Goal: Transaction & Acquisition: Purchase product/service

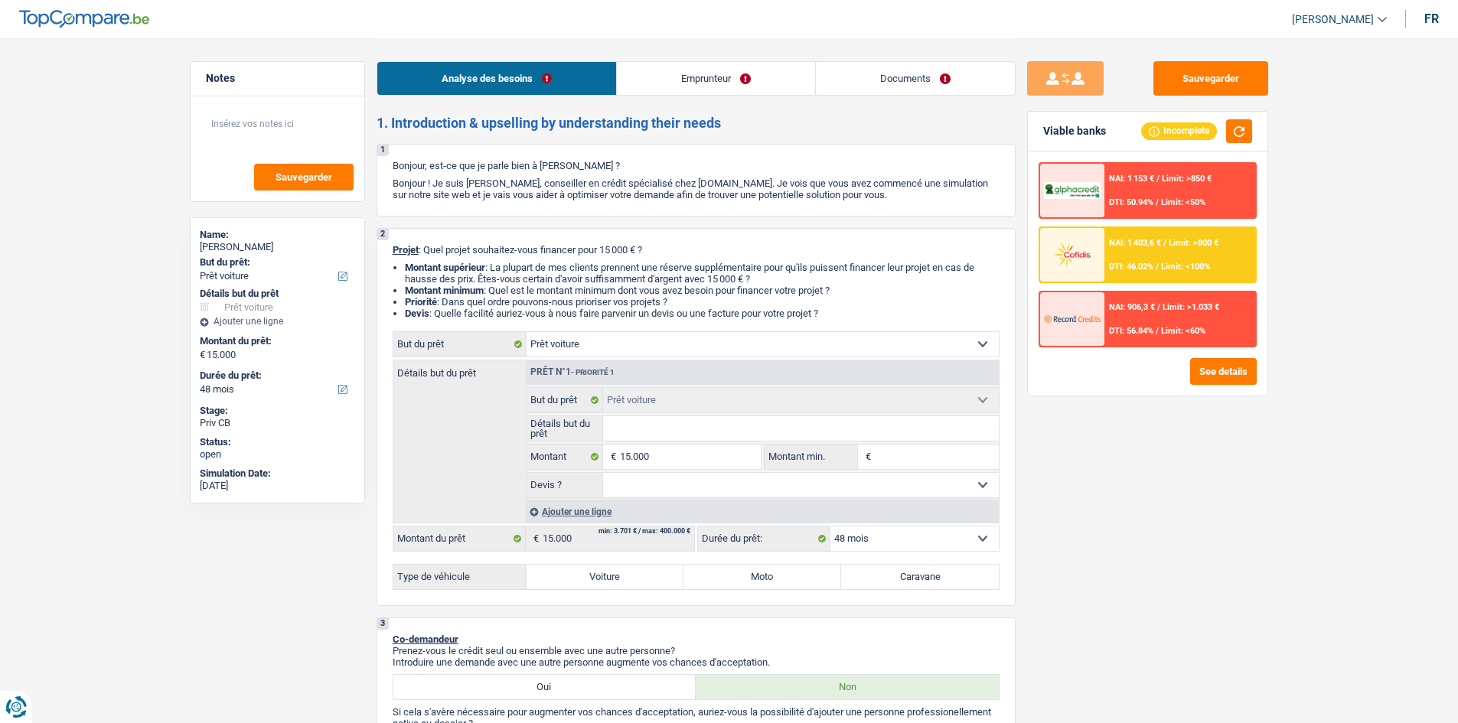
select select "car"
select select "48"
select select "car"
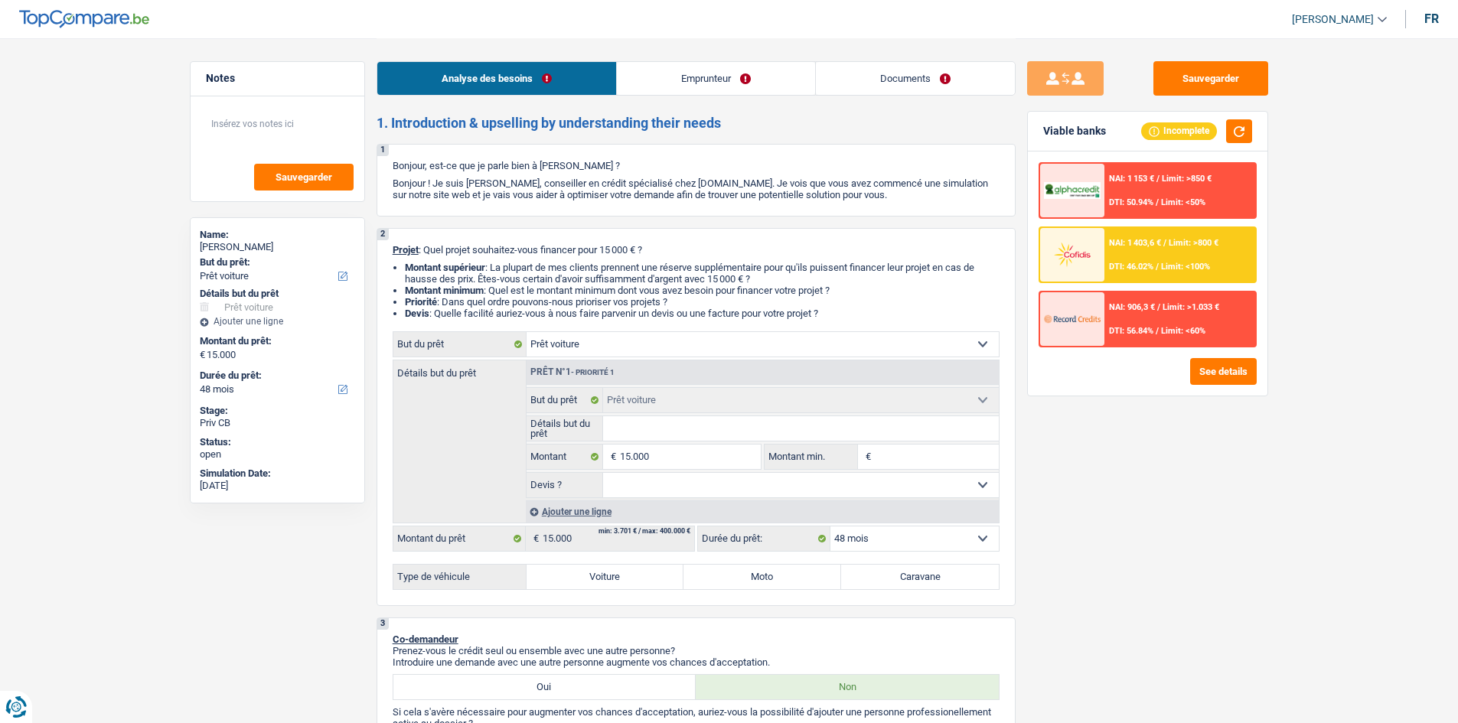
select select "48"
select select "mutuality"
select select "familyAllowances"
select select "mutualityIndemnity"
select select "rents"
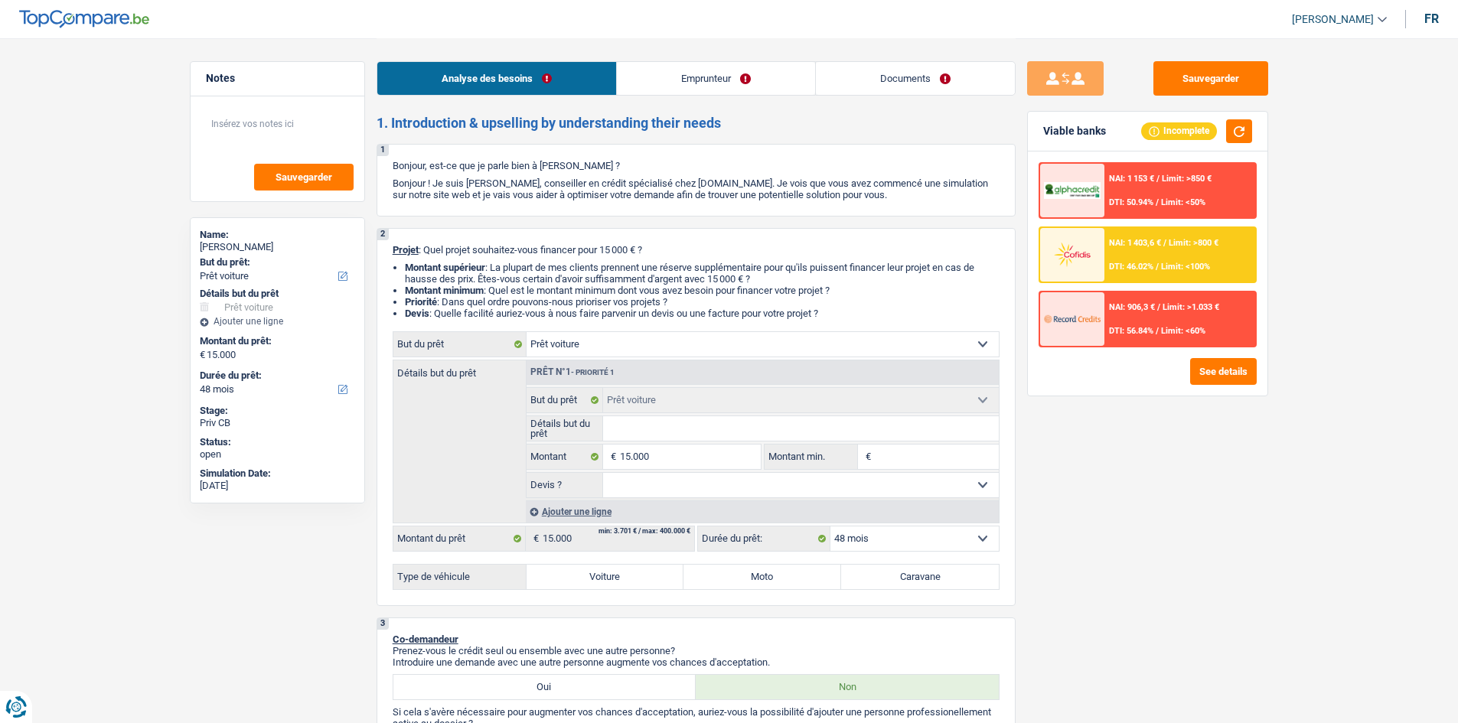
select select "car"
select select "48"
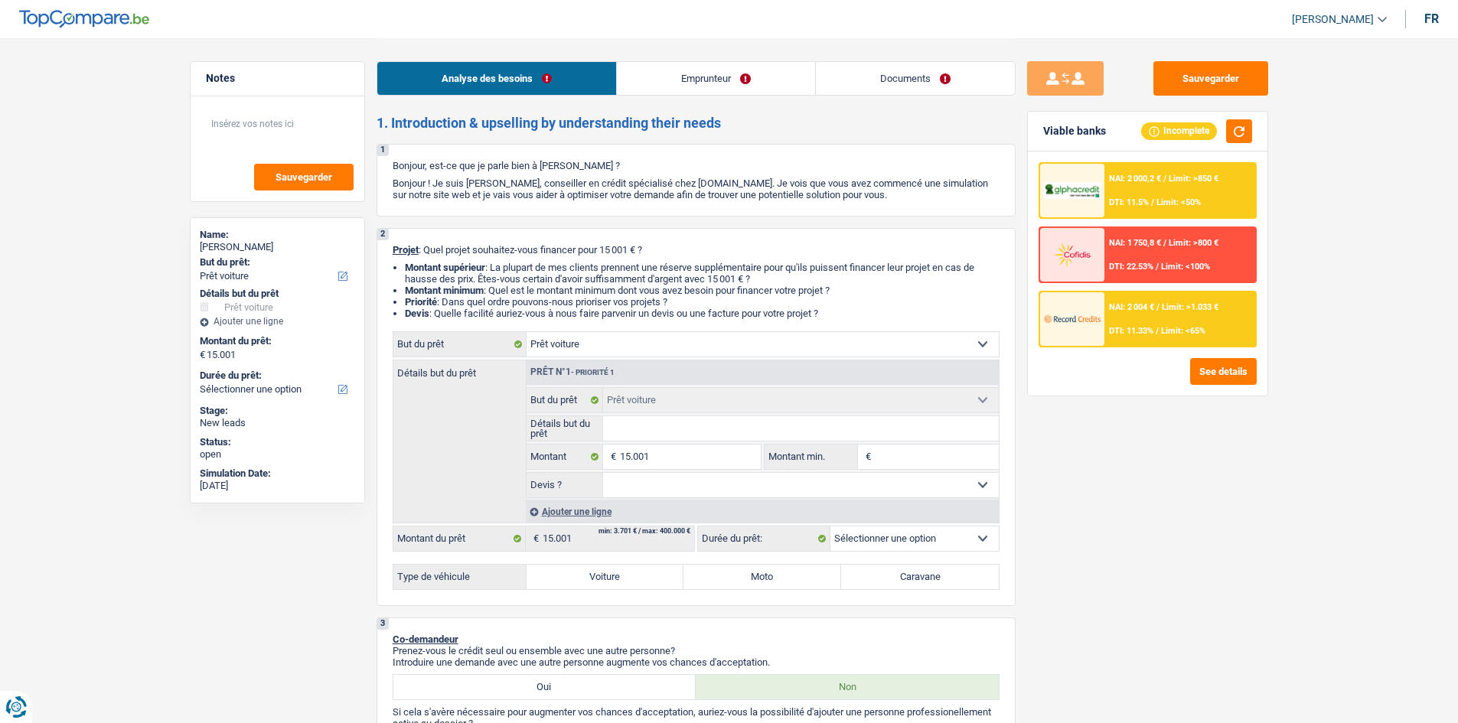
select select "car"
select select "worker"
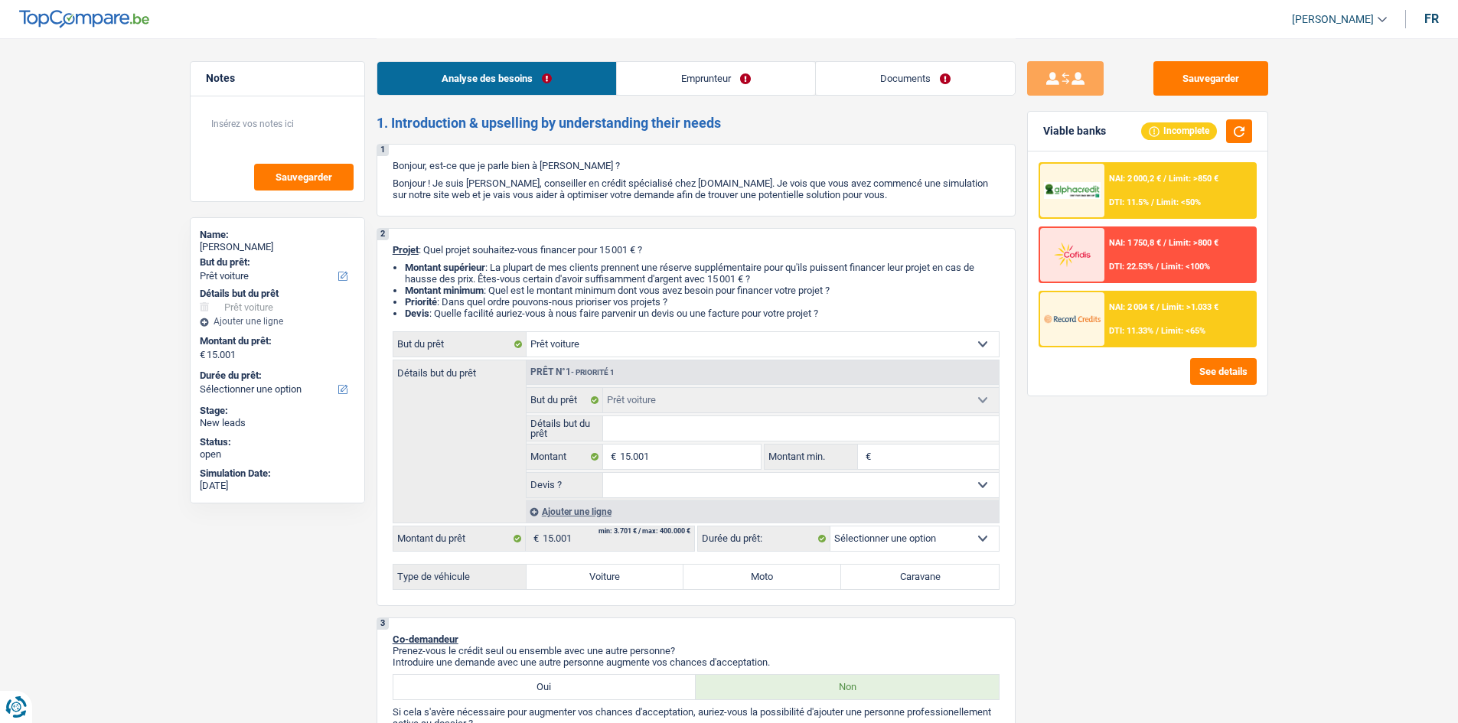
select select "netSalary"
select select "liveWithParents"
select select "car"
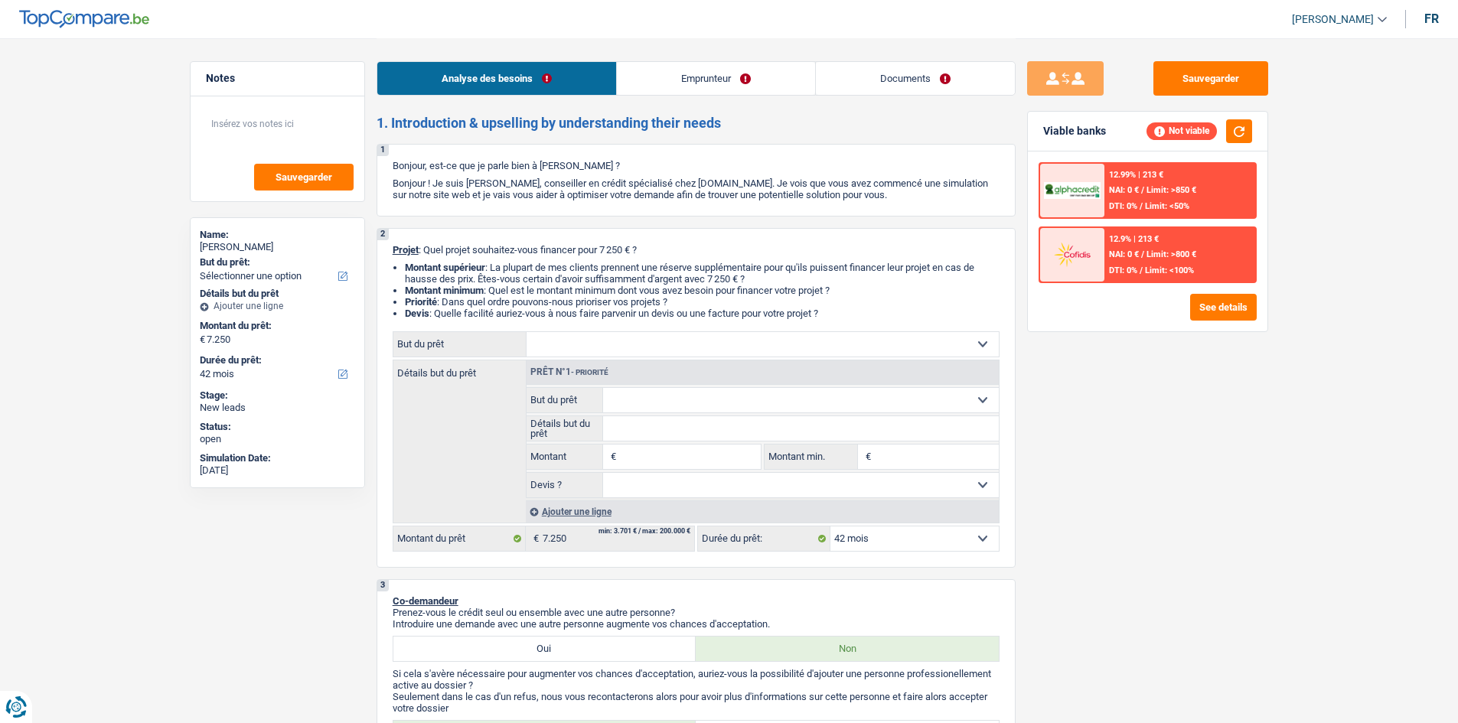
select select "42"
select select "mutuality"
select select "familyAllowances"
select select "mutualityIndemnity"
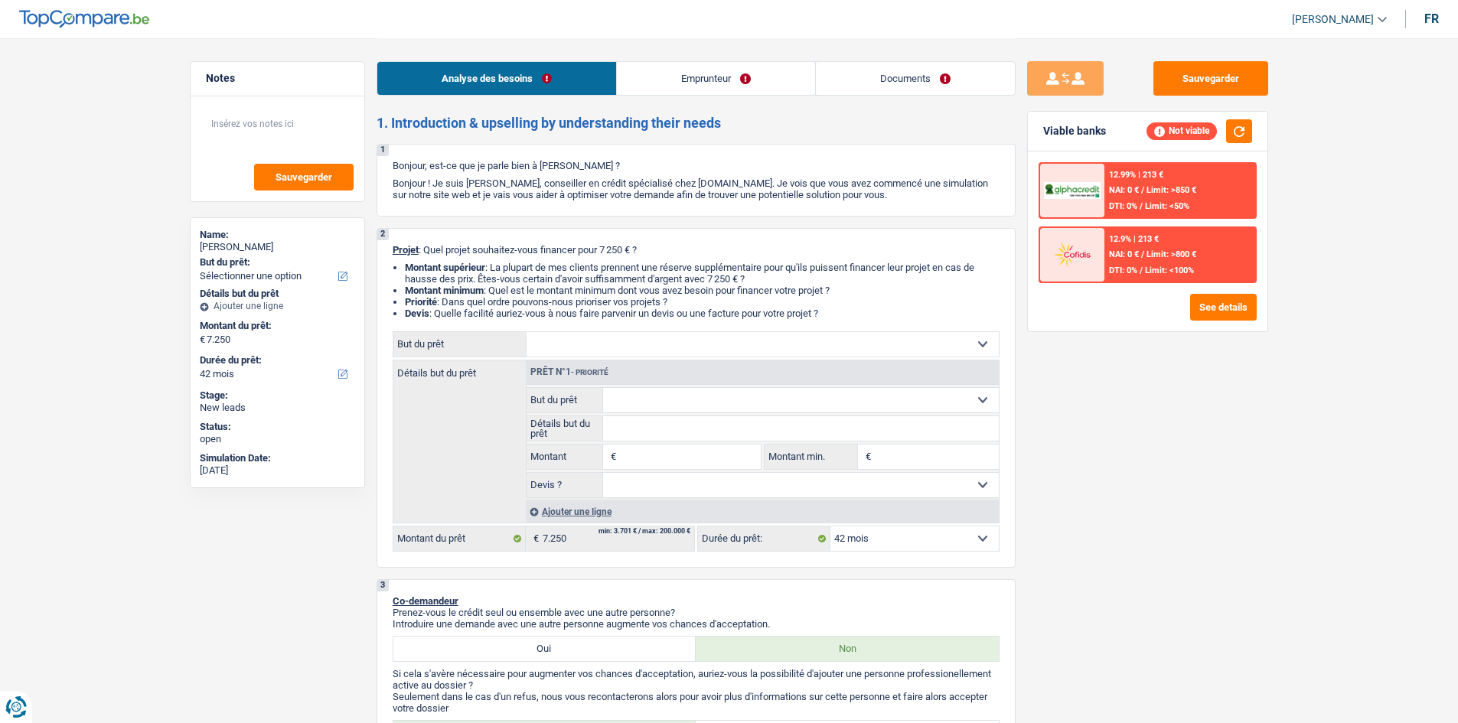
select select "rents"
select select "42"
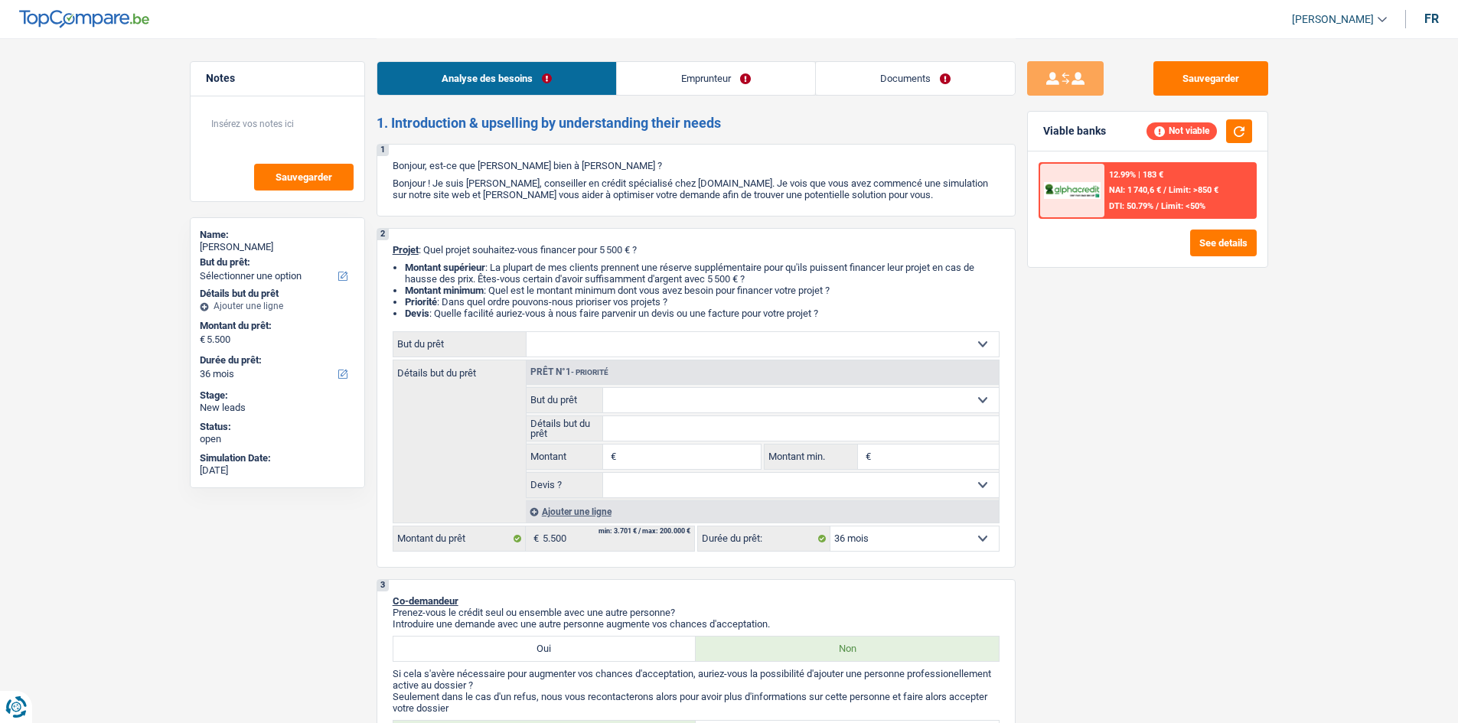
select select "36"
select select "worker"
select select "netSalary"
select select "familyAllowances"
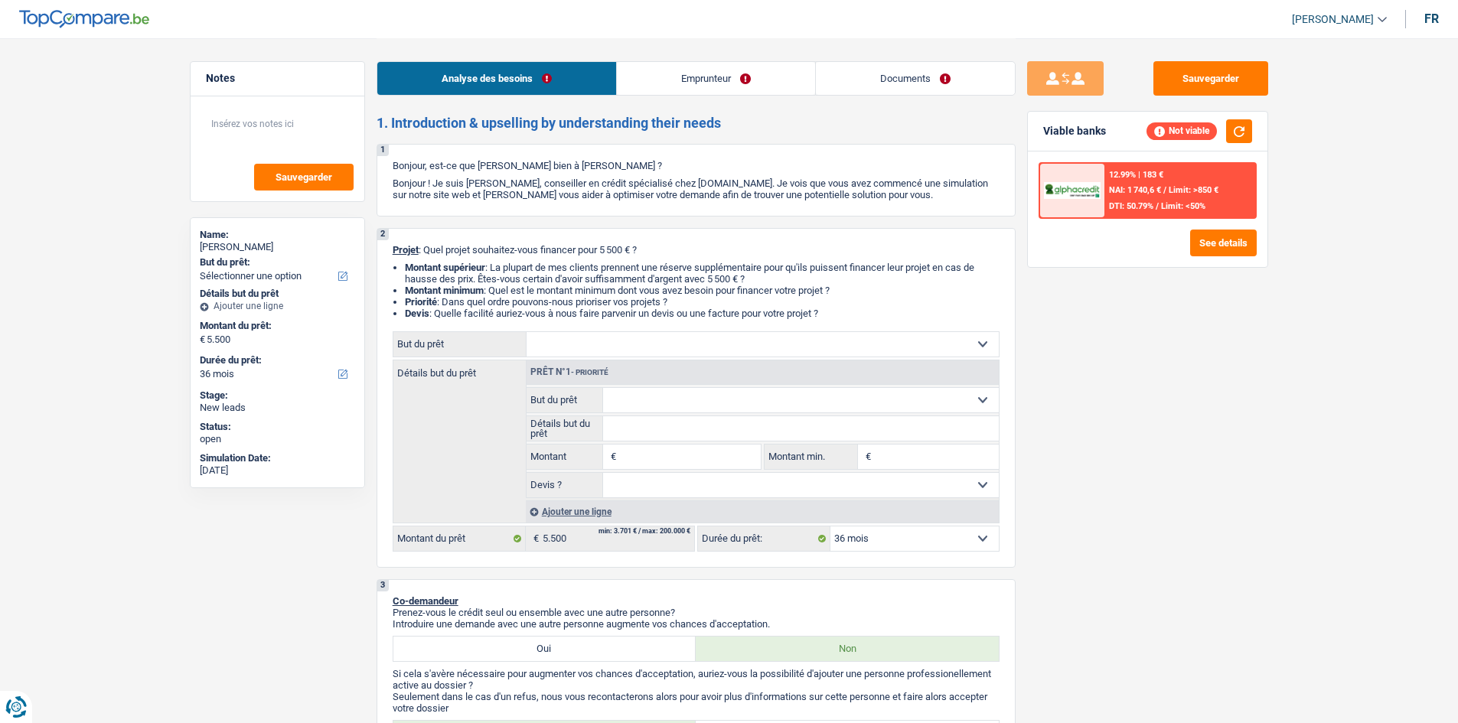
select select "mealVouchers"
select select "rents"
select select "cardOrCredit"
select select "personalLoan"
select select "familyEvent"
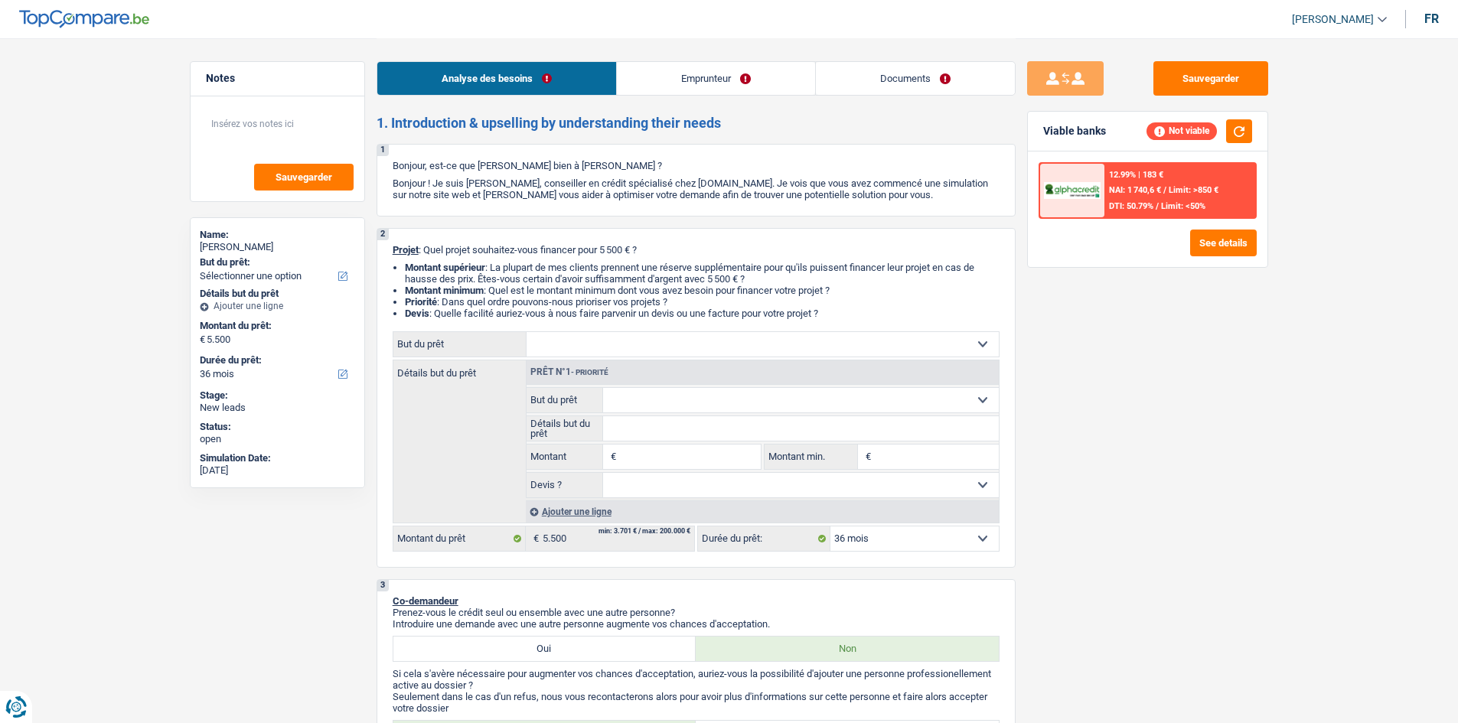
select select "60"
select select "cardOrCredit"
select select "36"
click at [865, 349] on select "Confort maison: meubles, textile, peinture, électroménager, outillage non-profe…" at bounding box center [763, 344] width 472 height 24
select select "household"
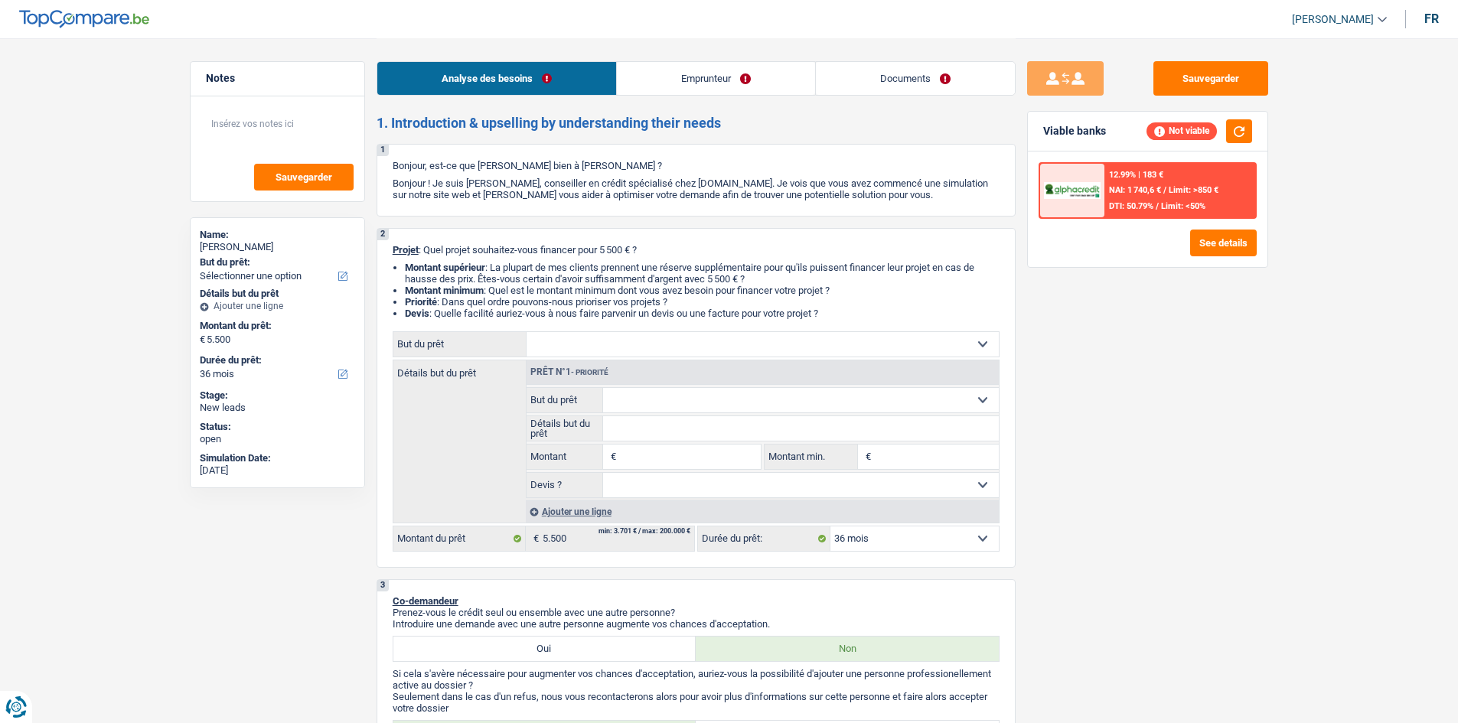
select select
click at [527, 332] on select "Confort maison: meubles, textile, peinture, électroménager, outillage non-profe…" at bounding box center [763, 344] width 472 height 24
select select "household"
type input "0"
select select
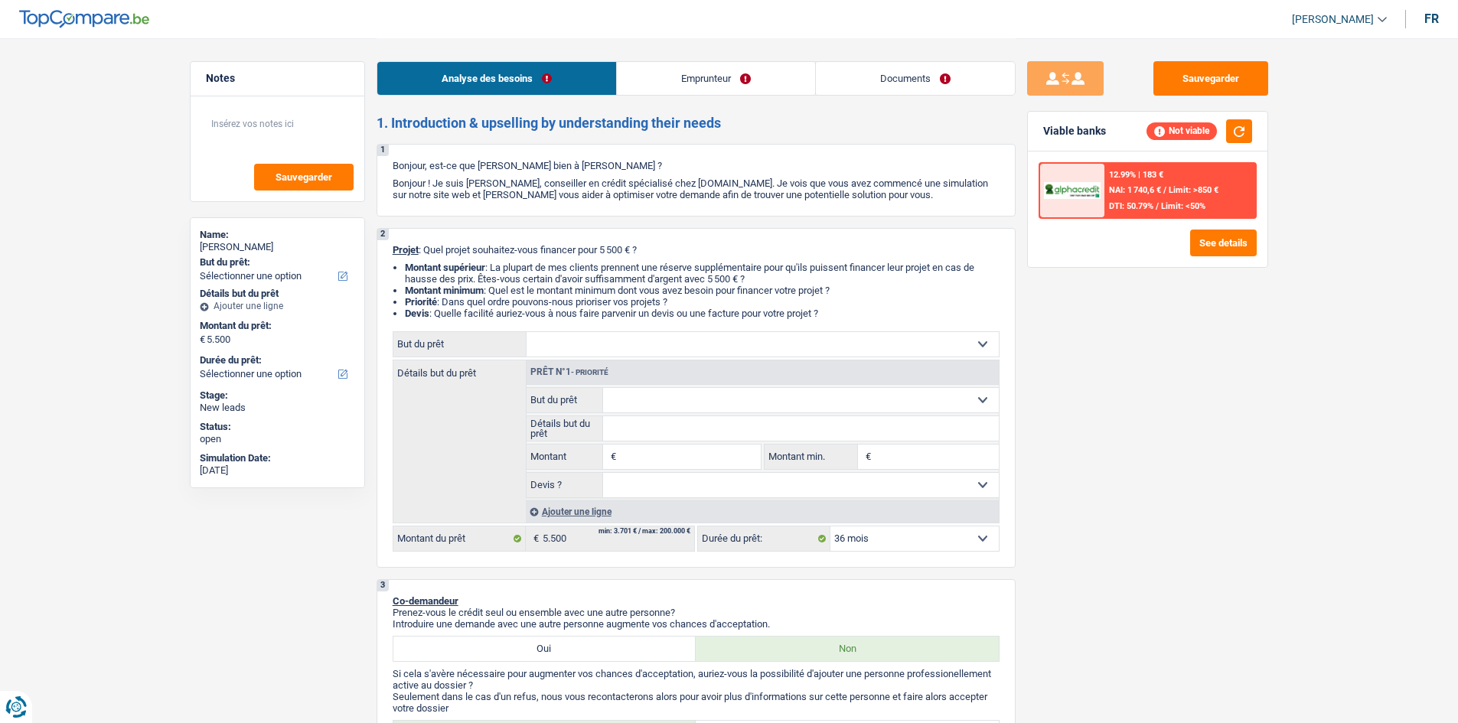
select select "household"
type input "5.500"
select select
radio input "false"
radio input "true"
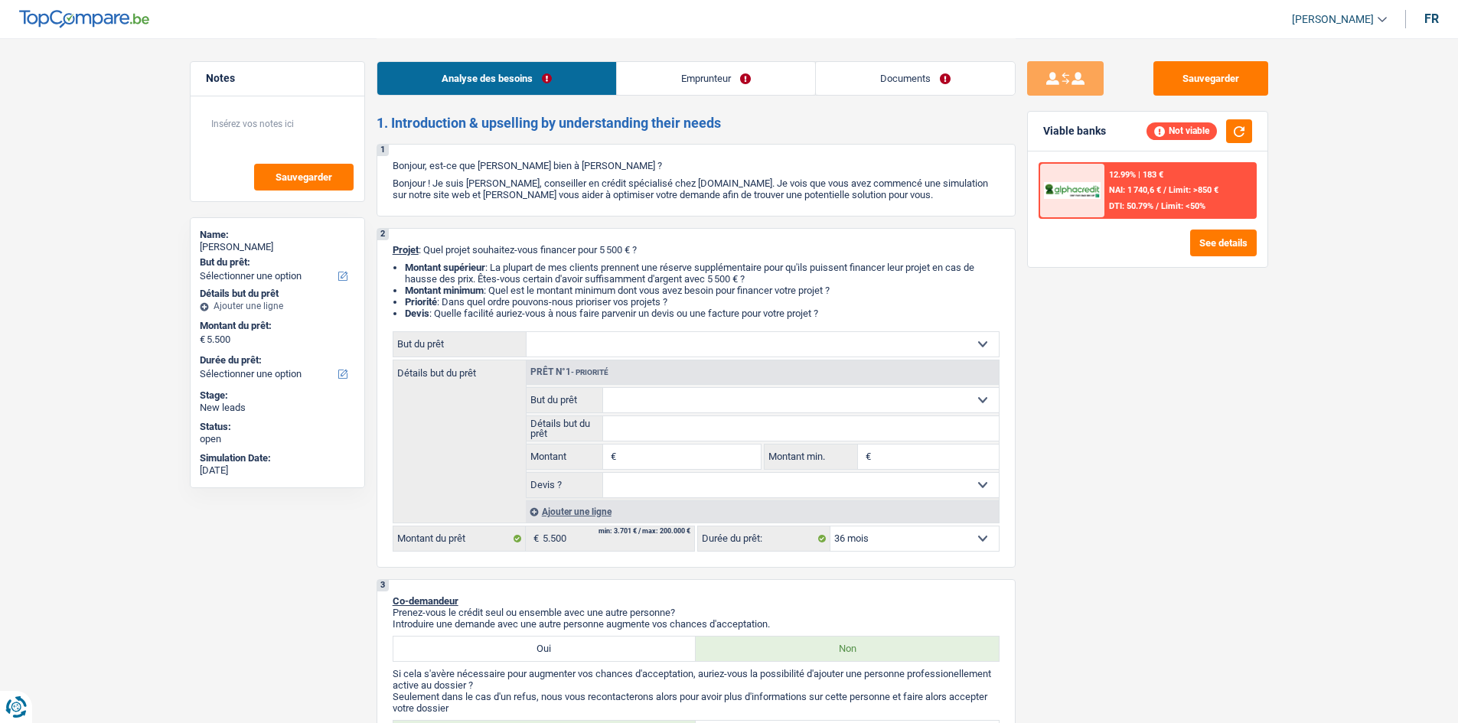
radio input "false"
radio input "true"
select select "household"
type input "5.500"
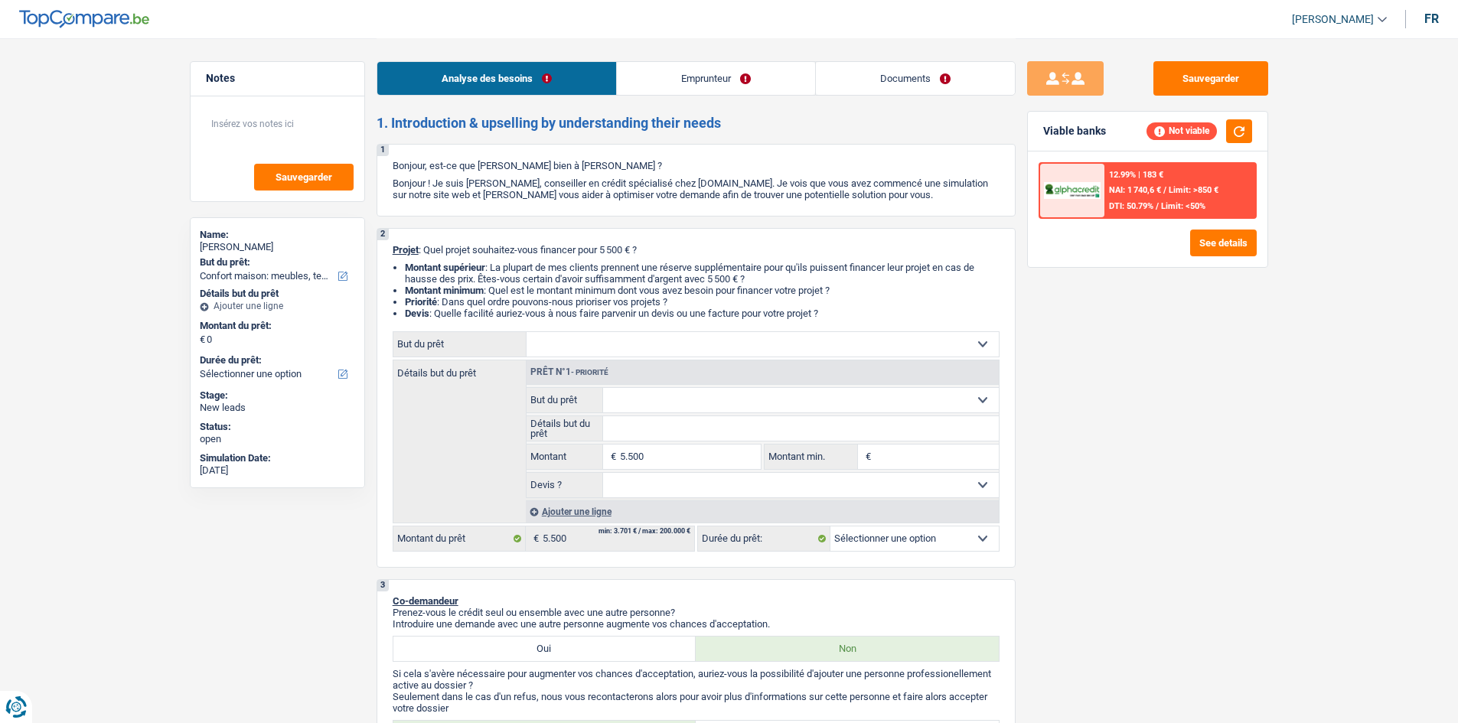
select select
select select "household"
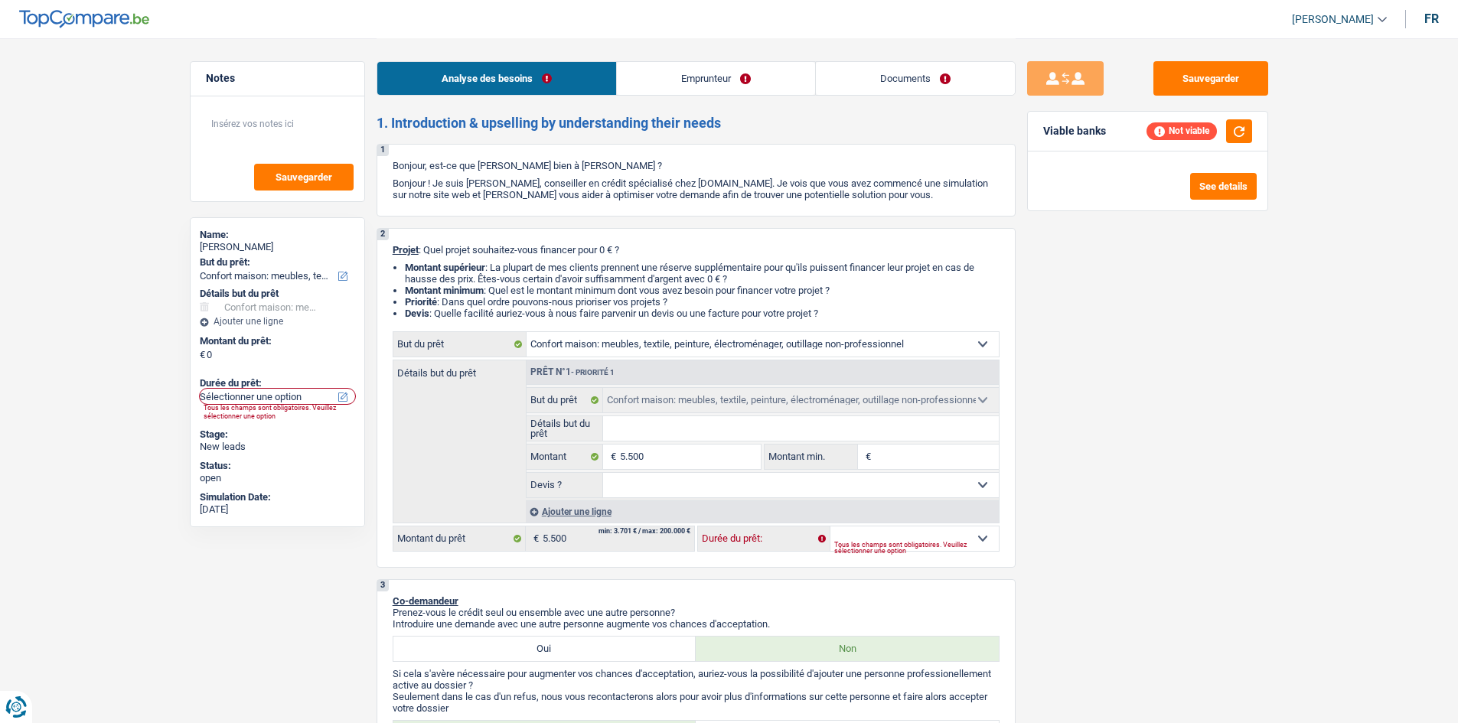
drag, startPoint x: 920, startPoint y: 527, endPoint x: 925, endPoint y: 533, distance: 8.7
click at [920, 527] on select "12 mois 18 mois 24 mois 30 mois 36 mois Sélectionner une option" at bounding box center [914, 539] width 168 height 24
select select "36"
select select
click at [830, 527] on select "12 mois 18 mois 24 mois 30 mois 36 mois Sélectionner une option" at bounding box center [914, 539] width 168 height 24
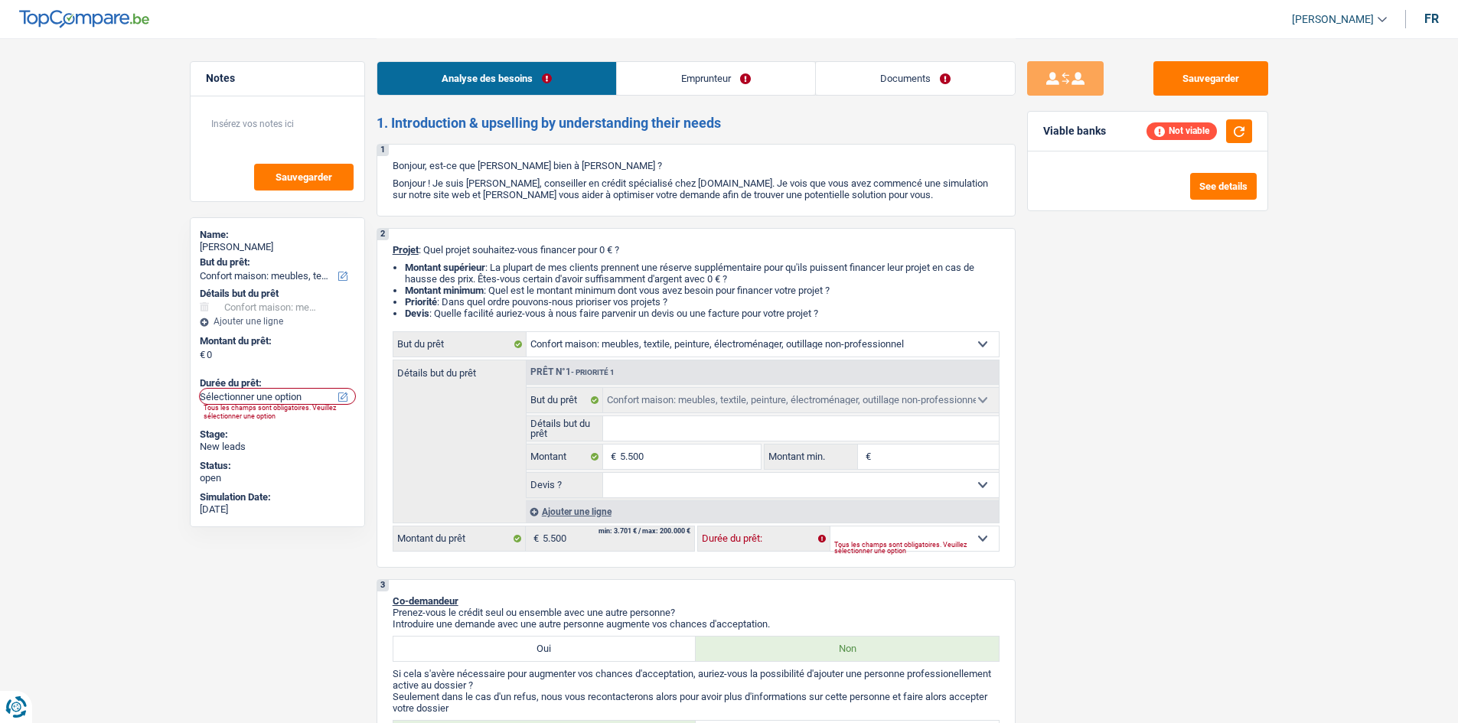
select select
click at [984, 536] on select "12 mois 18 mois 24 mois Sélectionner une option" at bounding box center [914, 539] width 168 height 24
select select "24"
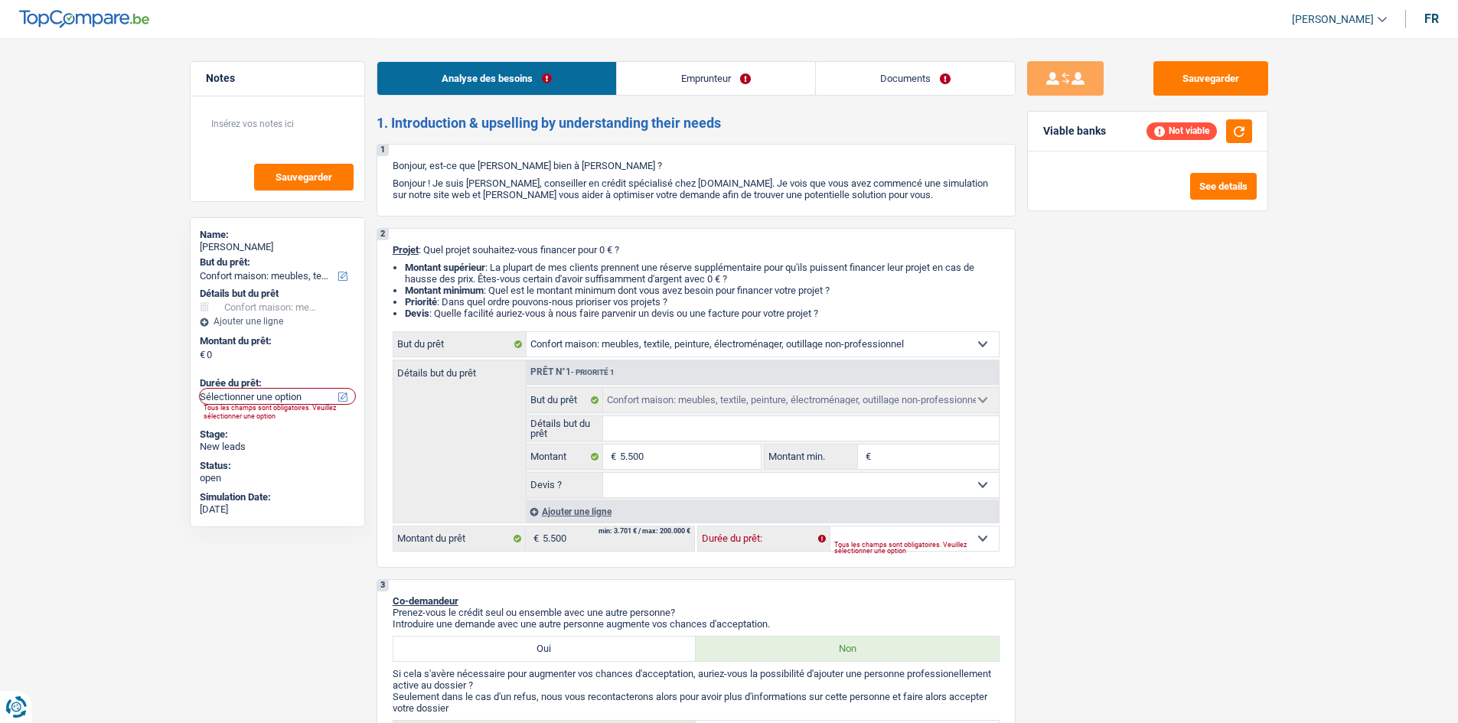
click at [830, 527] on select "12 mois 18 mois 24 mois Sélectionner une option" at bounding box center [914, 539] width 168 height 24
select select "24"
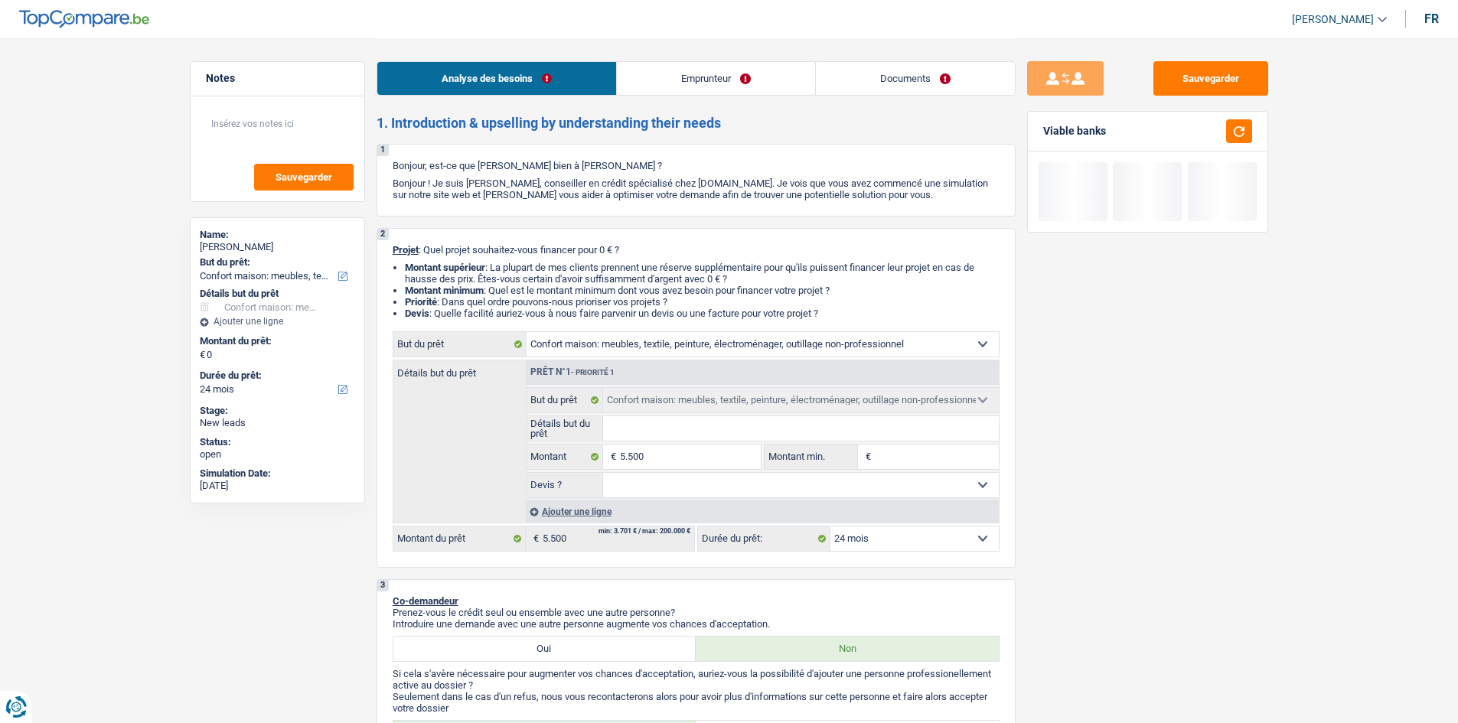
click at [911, 456] on input "Montant min." at bounding box center [937, 457] width 124 height 24
type input "5"
type input "55"
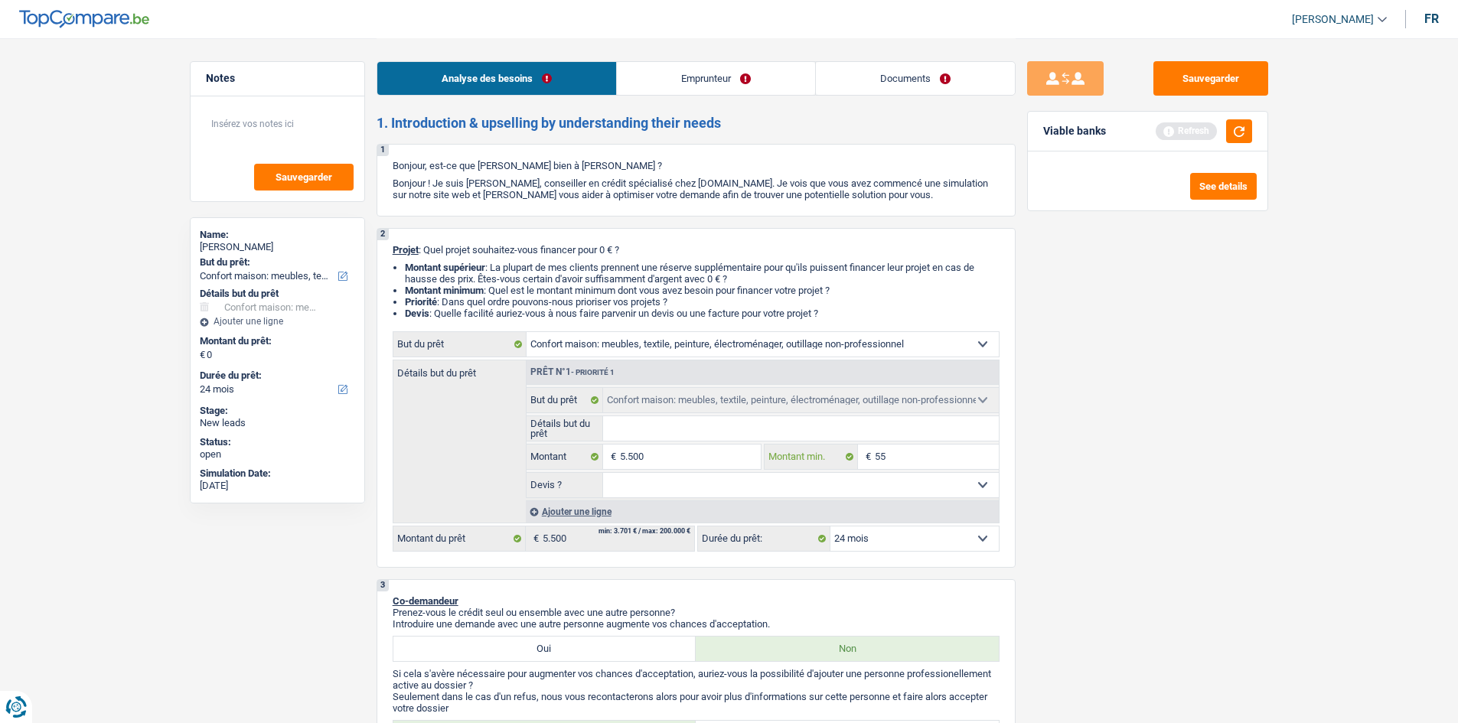
type input "550"
type input "5.500"
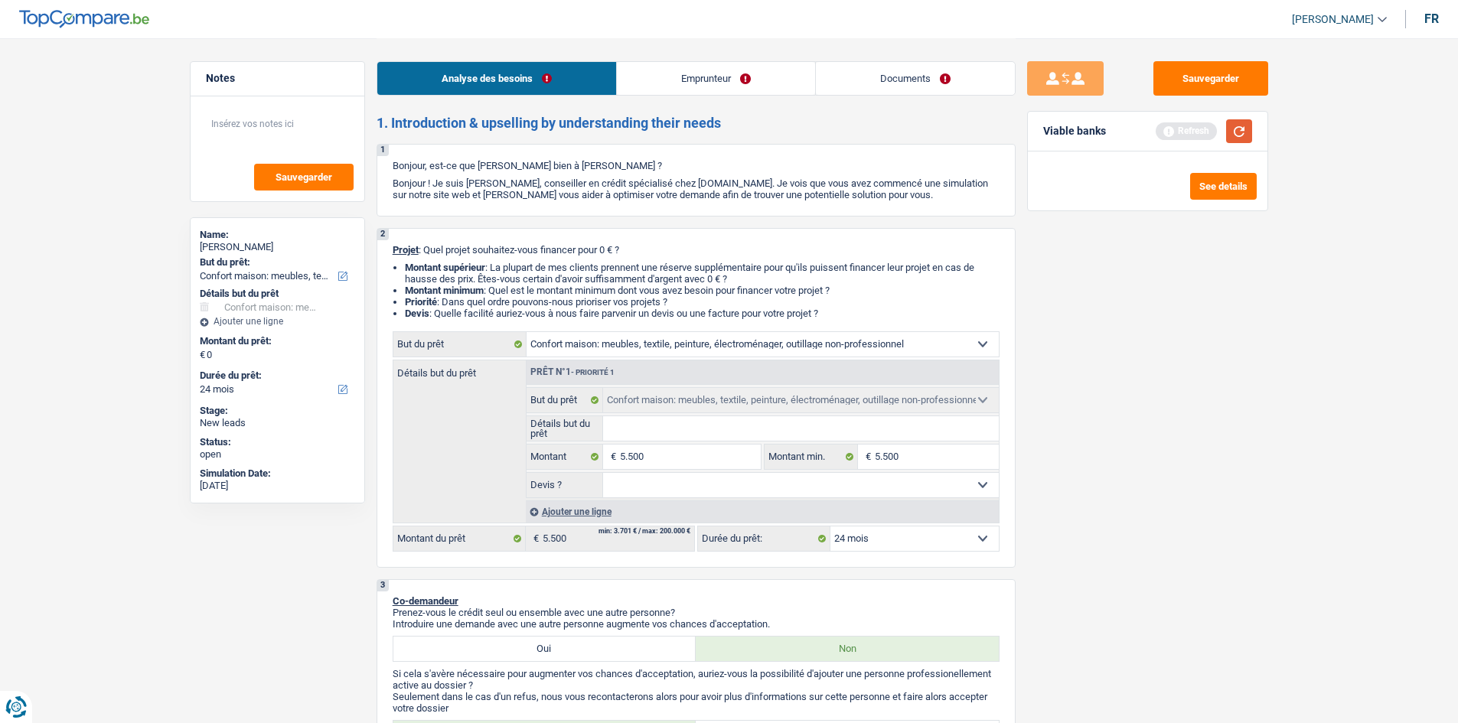
click at [1243, 134] on button "button" at bounding box center [1239, 131] width 26 height 24
click at [1204, 192] on button "See details" at bounding box center [1223, 186] width 67 height 27
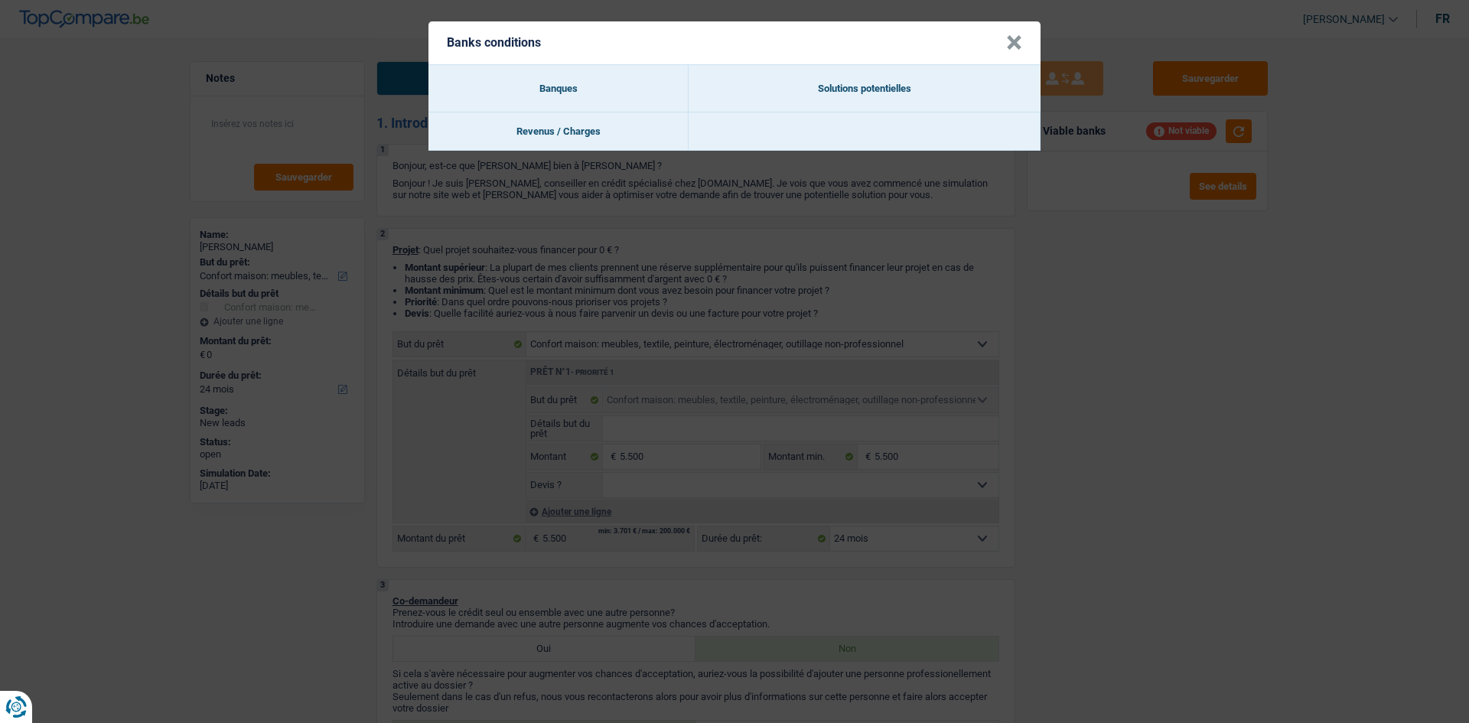
click at [1010, 41] on button "×" at bounding box center [1014, 42] width 16 height 15
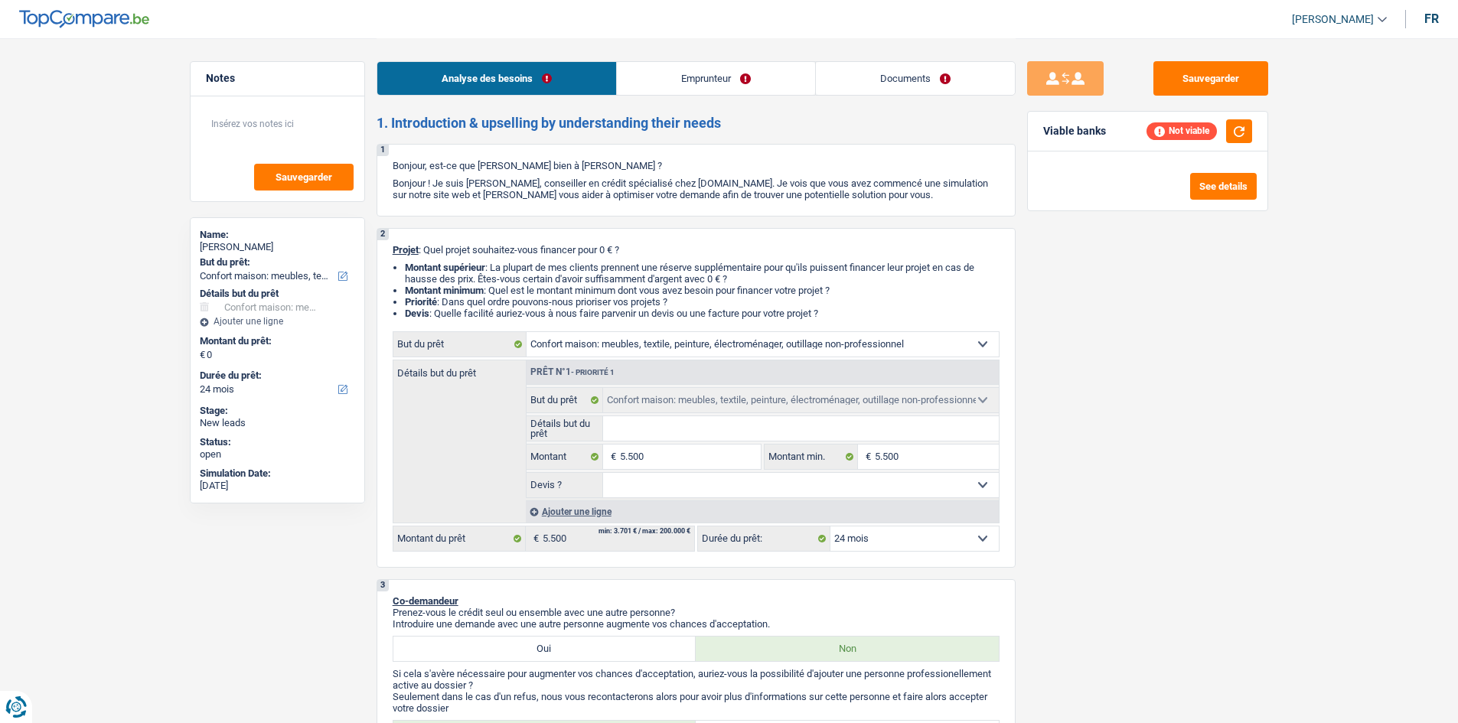
click at [889, 535] on select "12 mois 18 mois 24 mois Sélectionner une option" at bounding box center [914, 539] width 168 height 24
click at [830, 527] on select "12 mois 18 mois 24 mois Sélectionner une option" at bounding box center [914, 539] width 168 height 24
click at [805, 352] on select "Confort maison: meubles, textile, peinture, électroménager, outillage non-profe…" at bounding box center [763, 344] width 472 height 24
click at [1164, 334] on div "Sauvegarder Viable banks Not viable See details" at bounding box center [1148, 380] width 264 height 638
click at [1237, 127] on button "button" at bounding box center [1239, 131] width 26 height 24
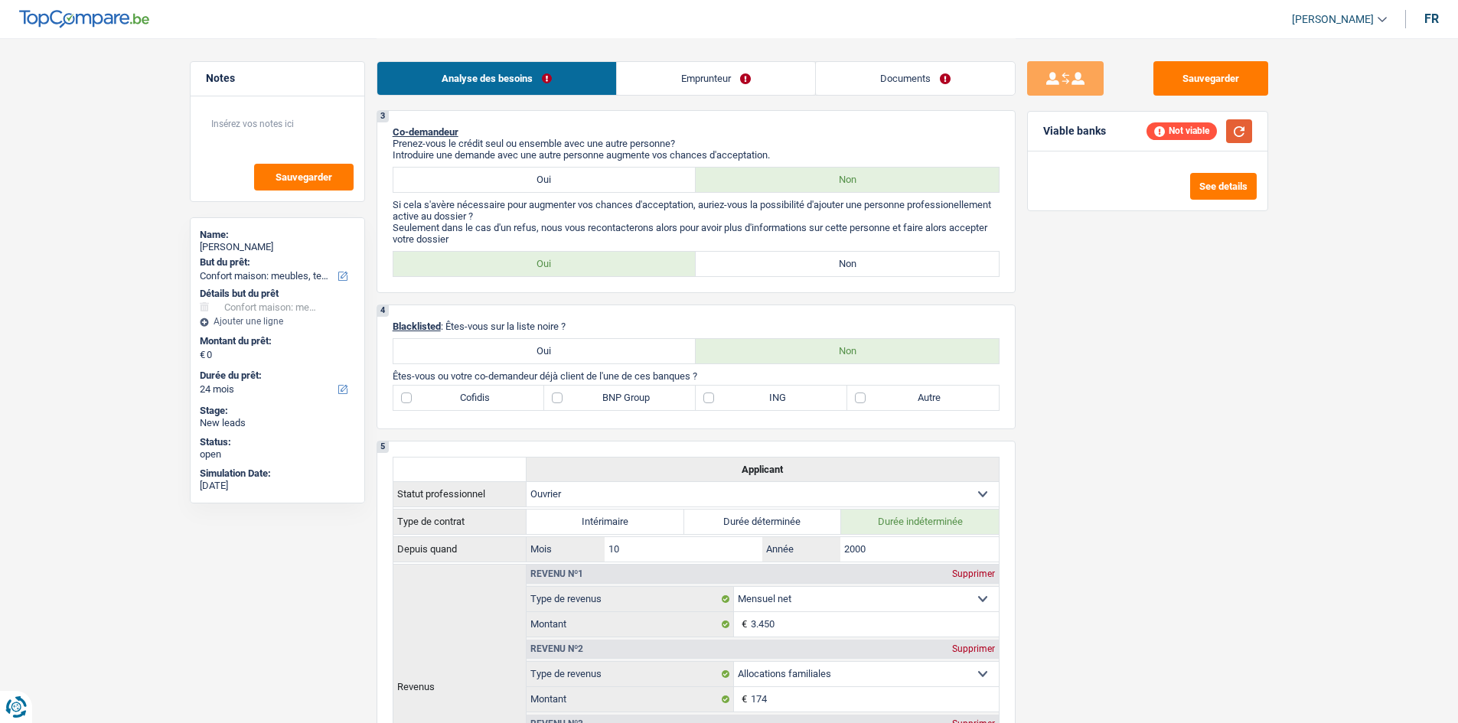
scroll to position [459, 0]
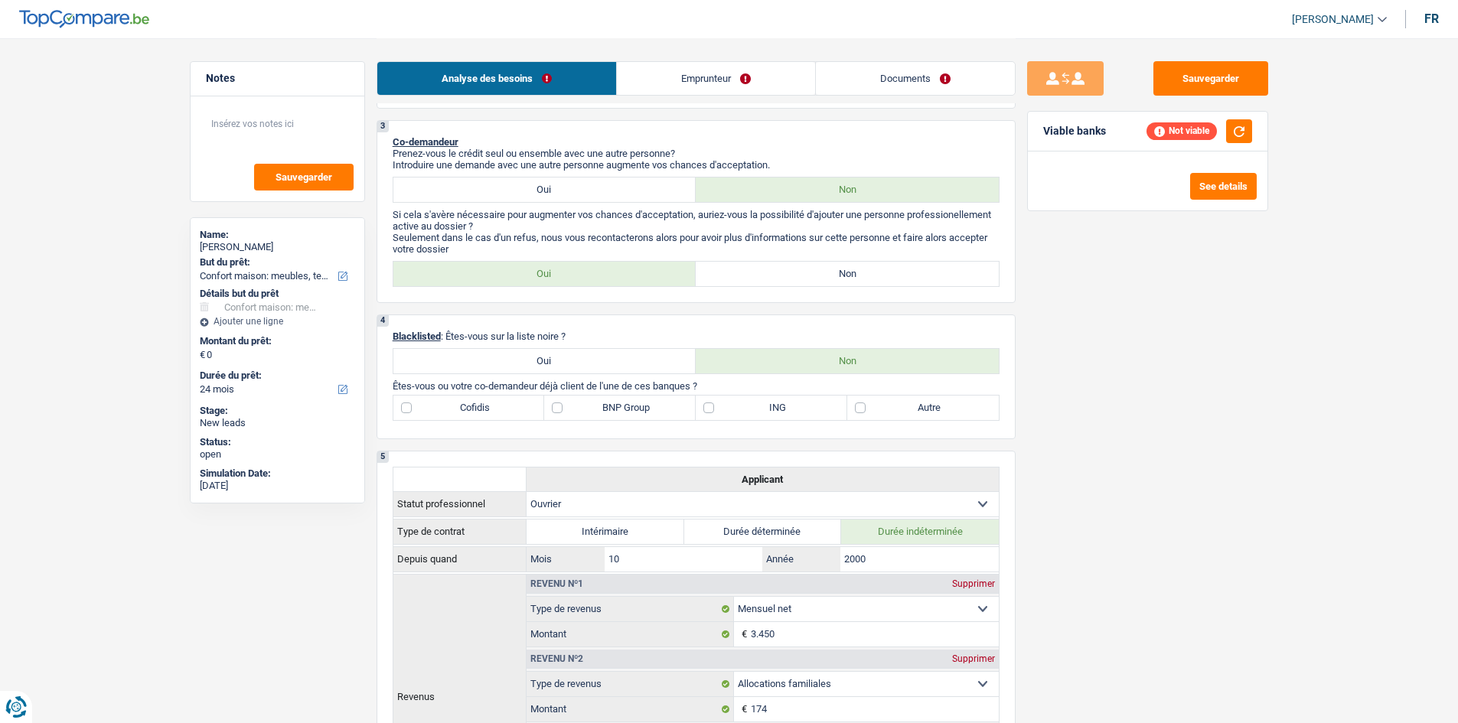
click at [817, 270] on label "Non" at bounding box center [847, 274] width 303 height 24
click at [817, 270] on input "Non" at bounding box center [847, 274] width 303 height 24
radio input "true"
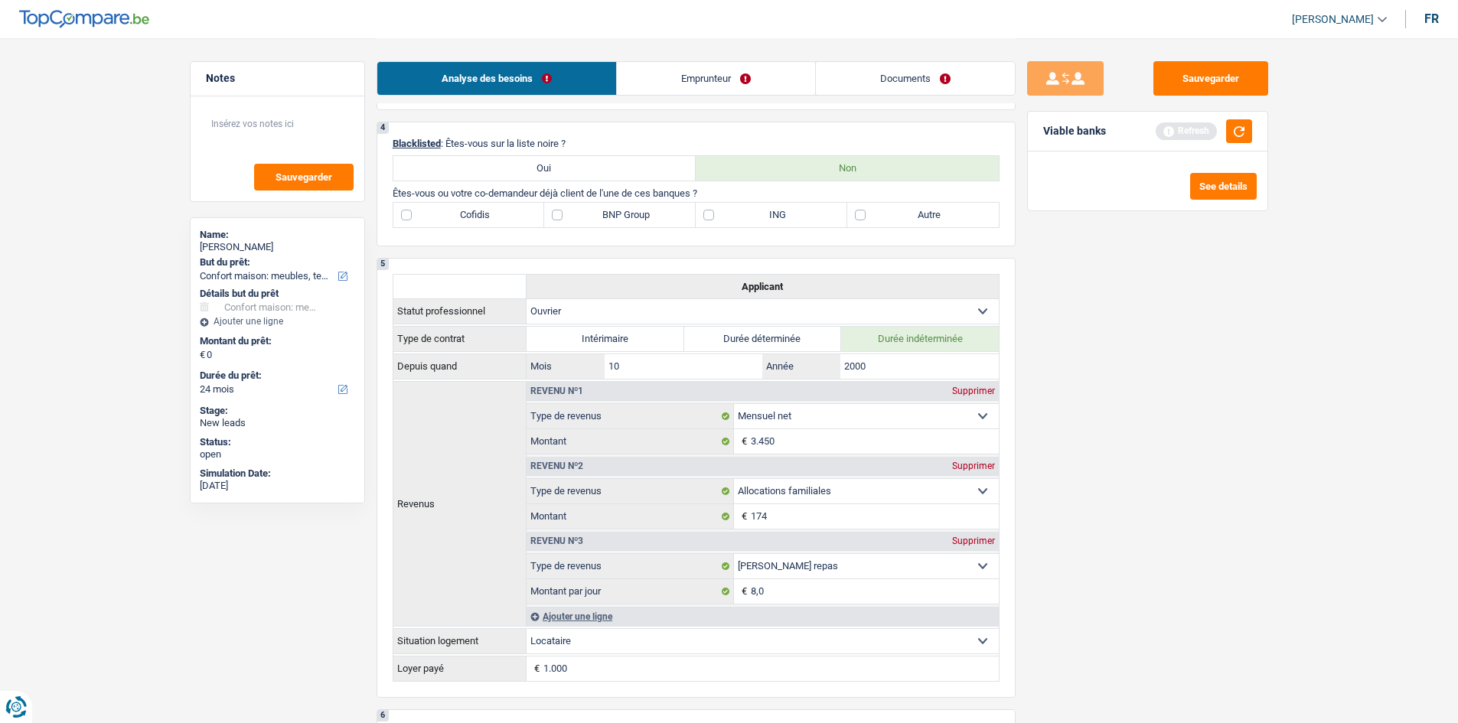
scroll to position [689, 0]
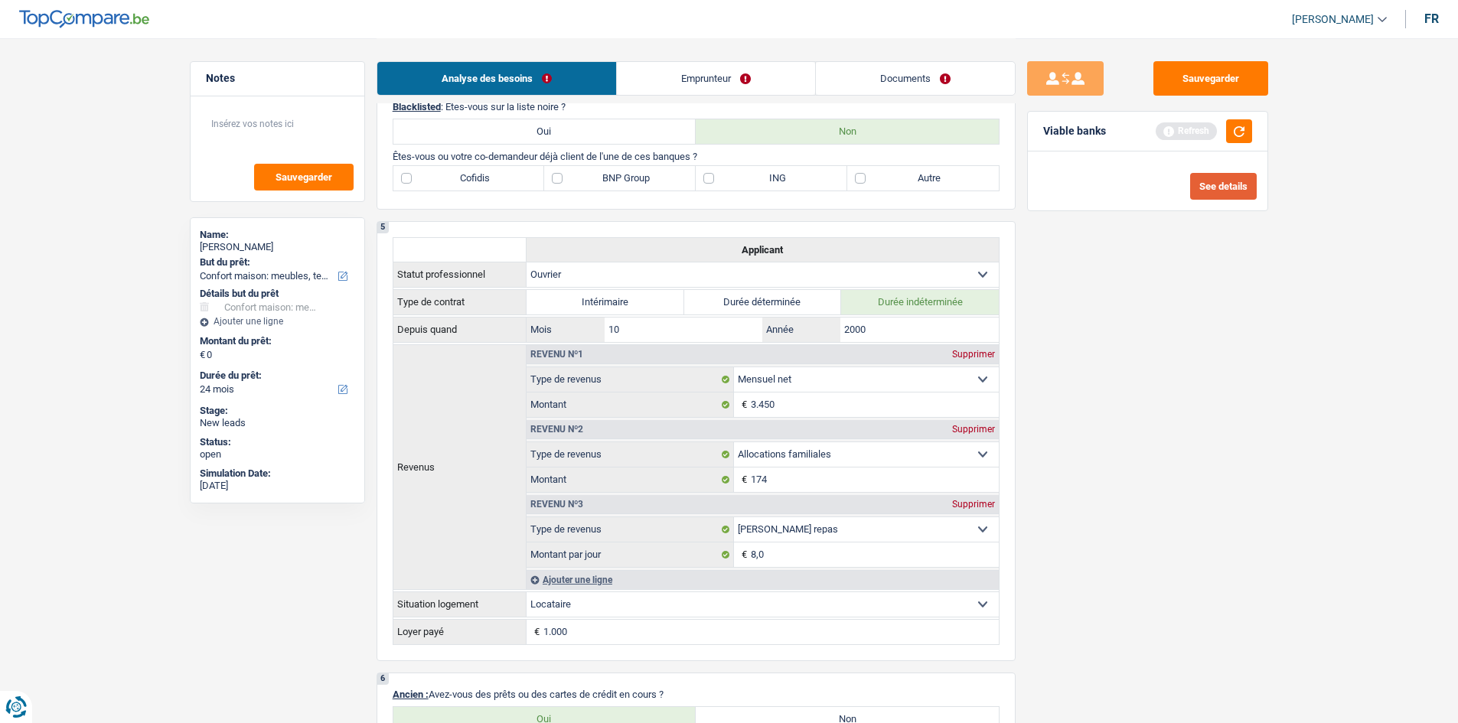
click at [1203, 183] on button "See details" at bounding box center [1223, 186] width 67 height 27
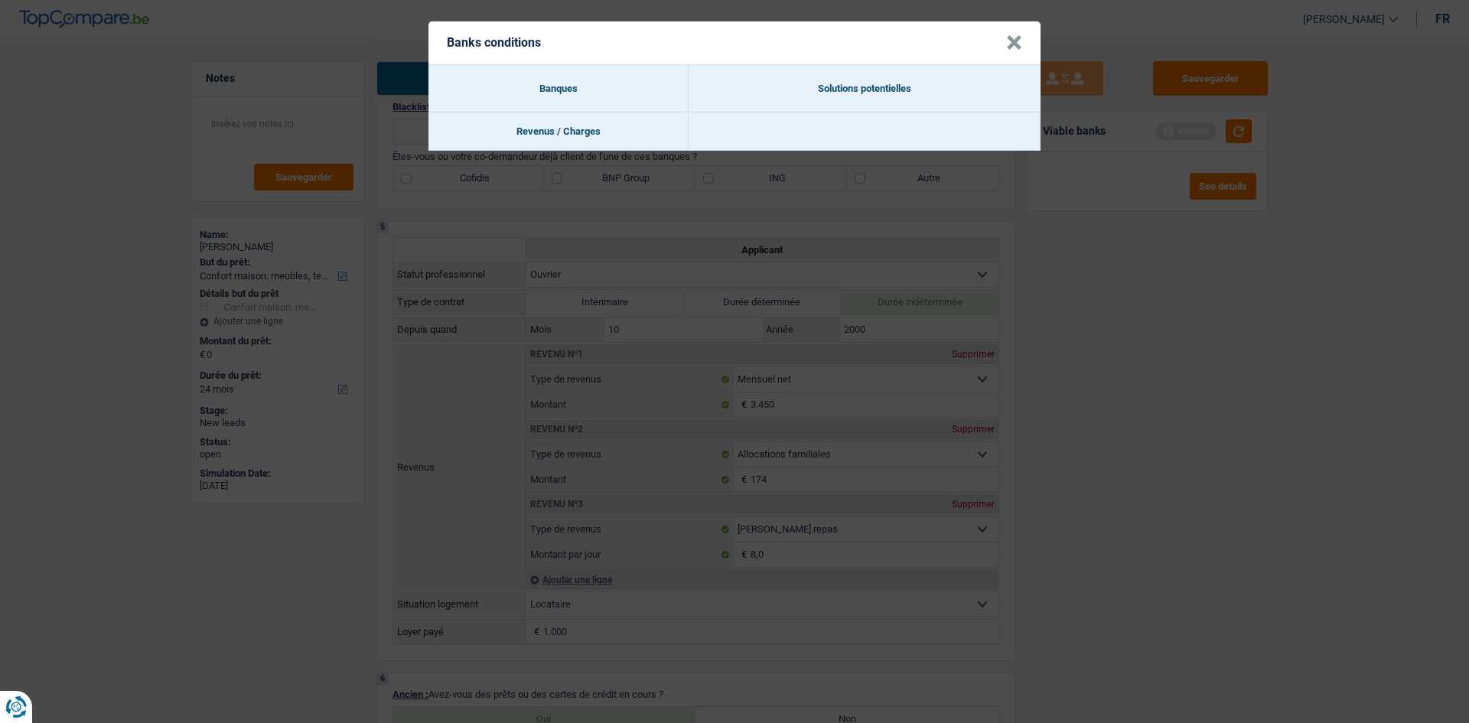
click at [1008, 47] on button "×" at bounding box center [1014, 42] width 16 height 15
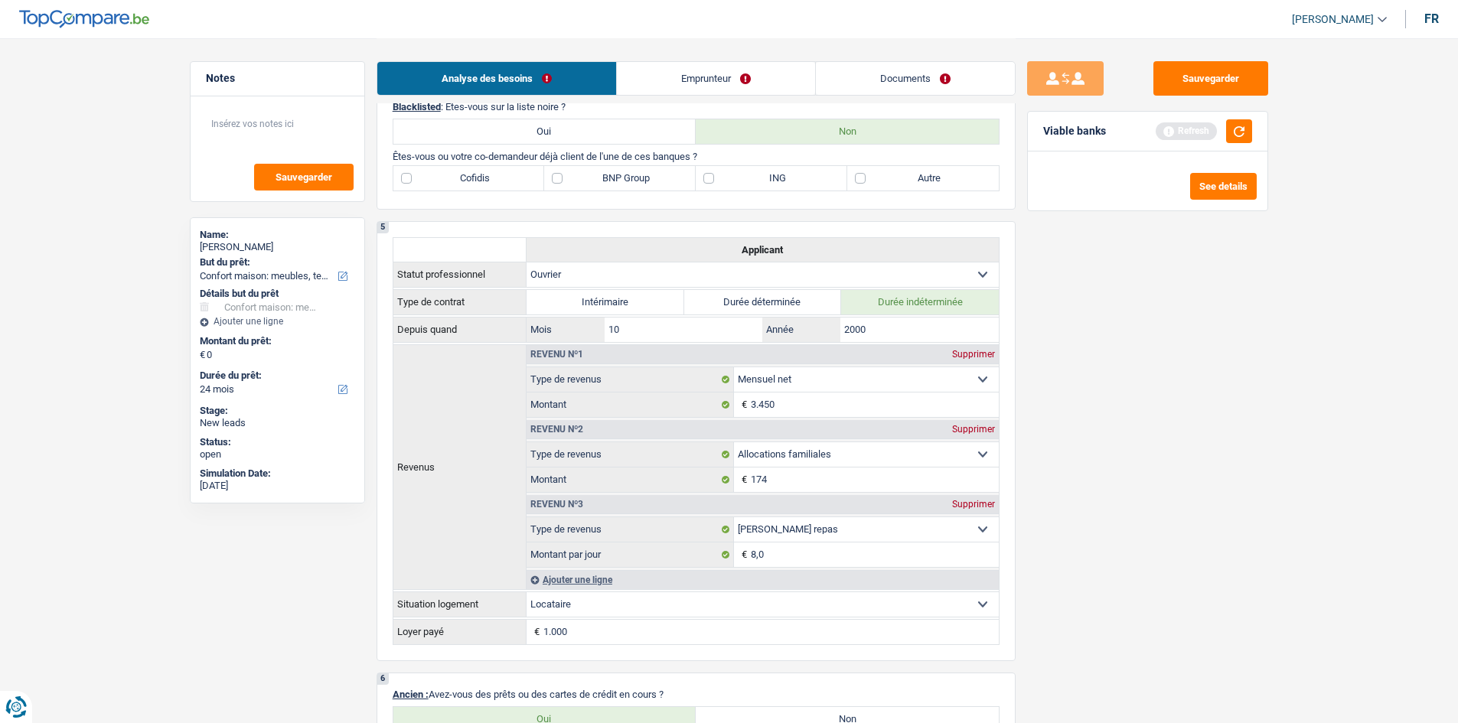
click at [706, 176] on label "ING" at bounding box center [772, 178] width 152 height 24
click at [706, 176] on input "ING" at bounding box center [772, 178] width 152 height 24
checkbox input "true"
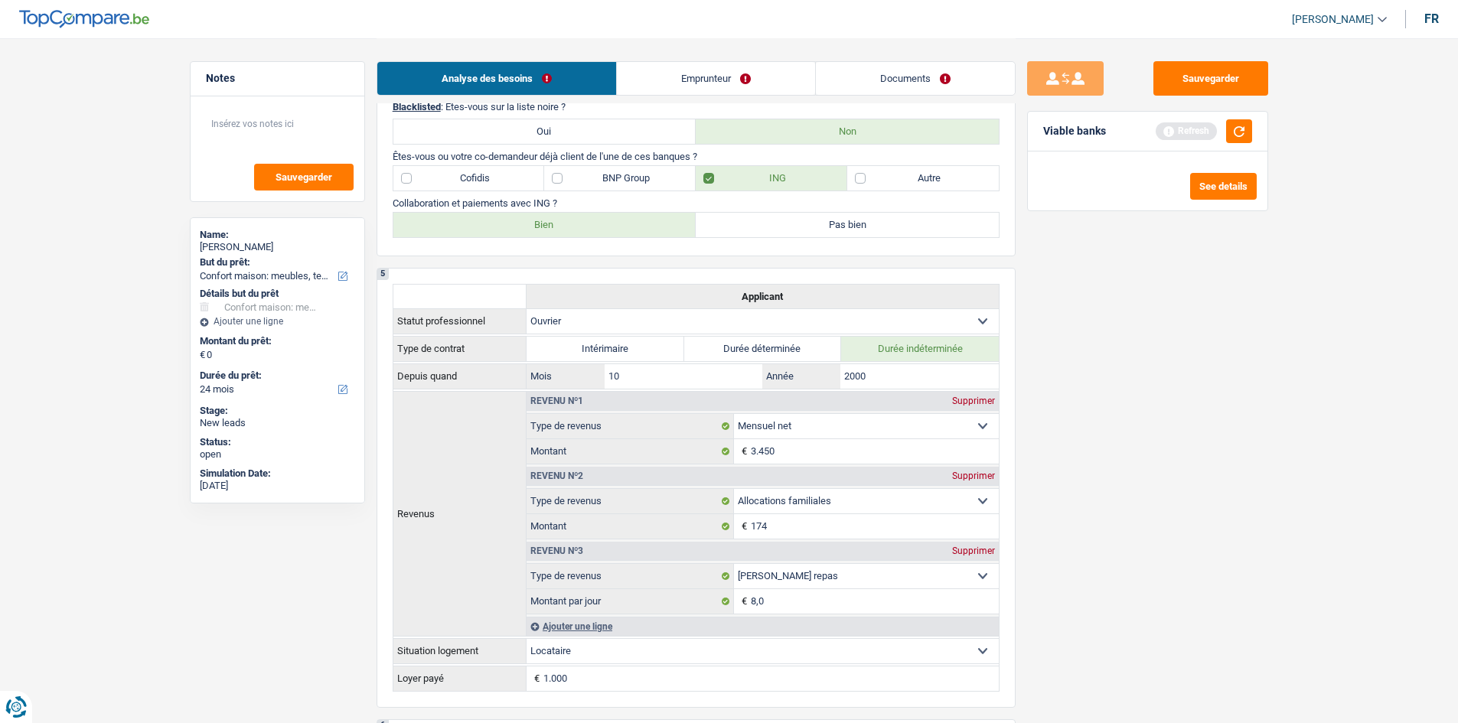
click at [615, 225] on label "Bien" at bounding box center [544, 225] width 303 height 24
click at [615, 225] on input "Bien" at bounding box center [544, 225] width 303 height 24
radio input "true"
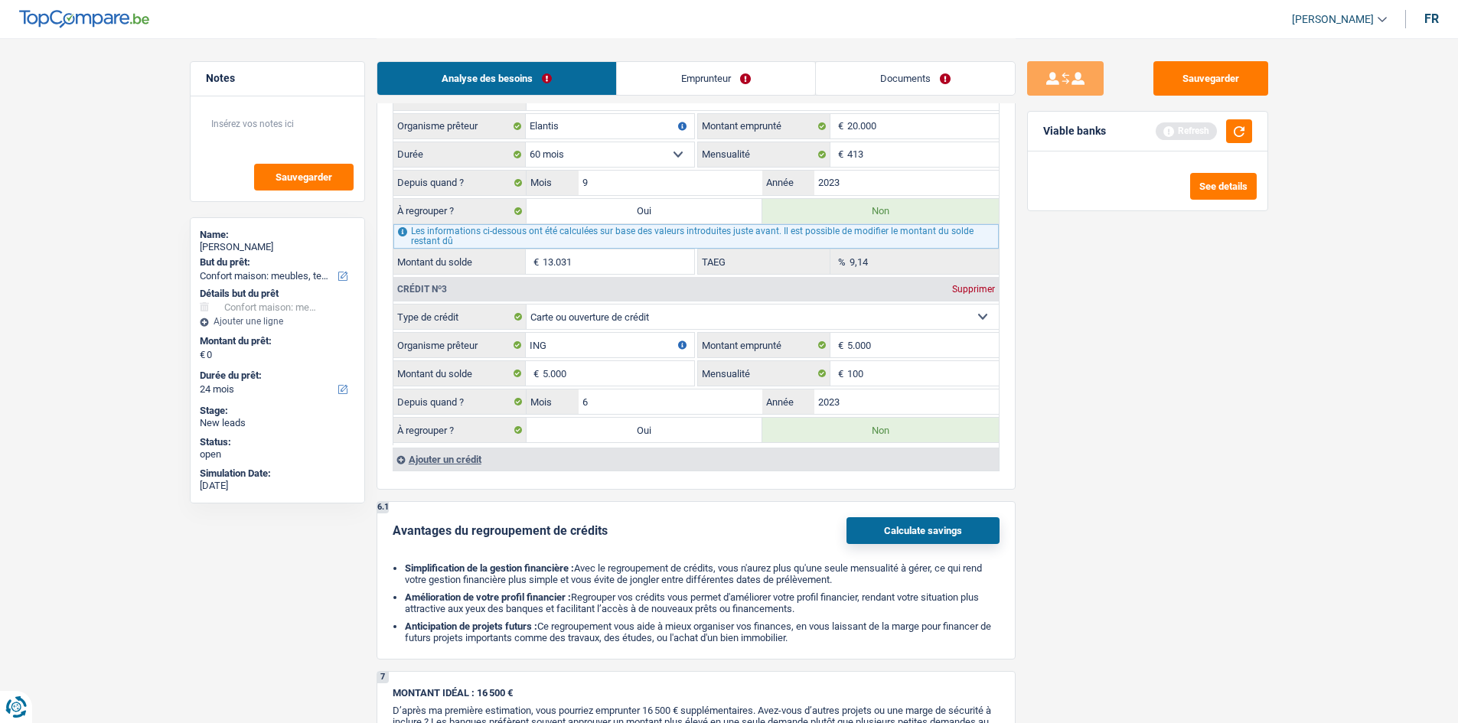
scroll to position [1684, 0]
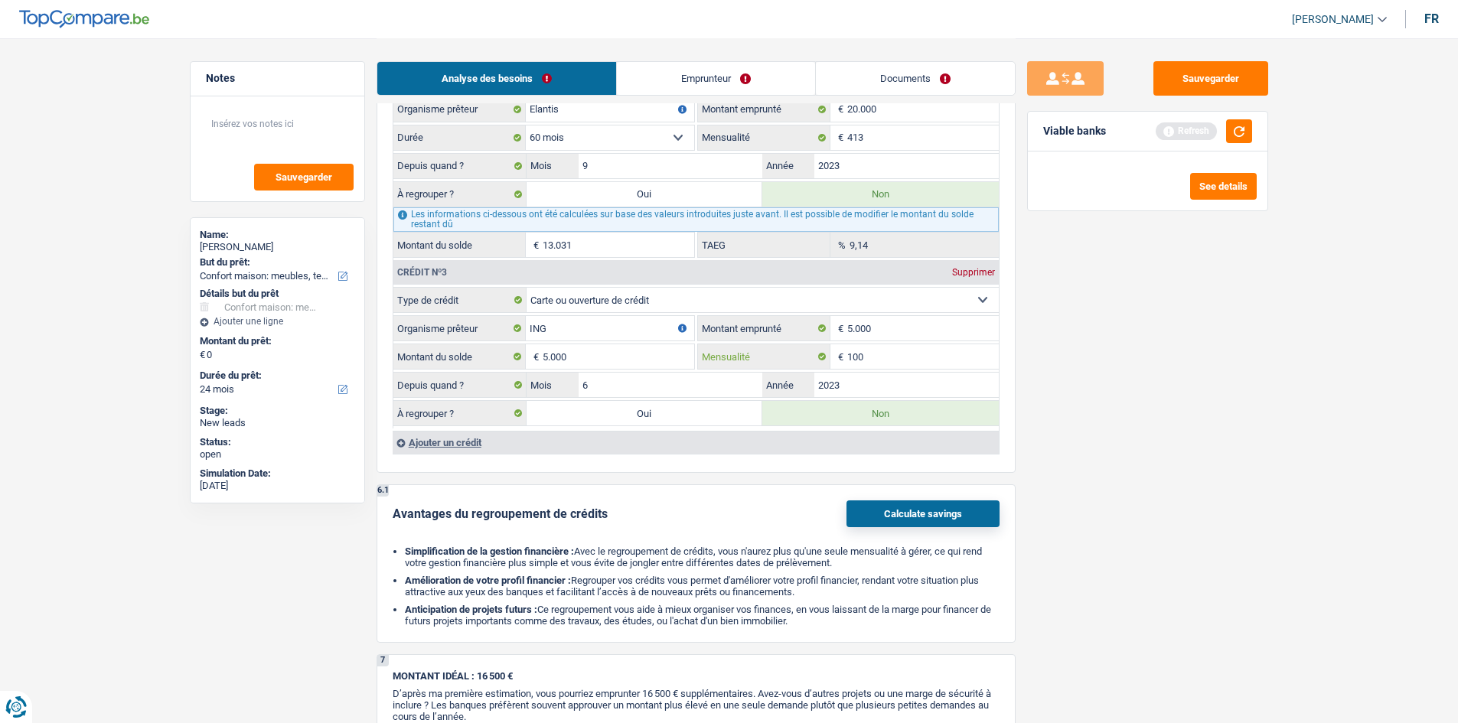
click at [874, 360] on input "100" at bounding box center [923, 356] width 152 height 24
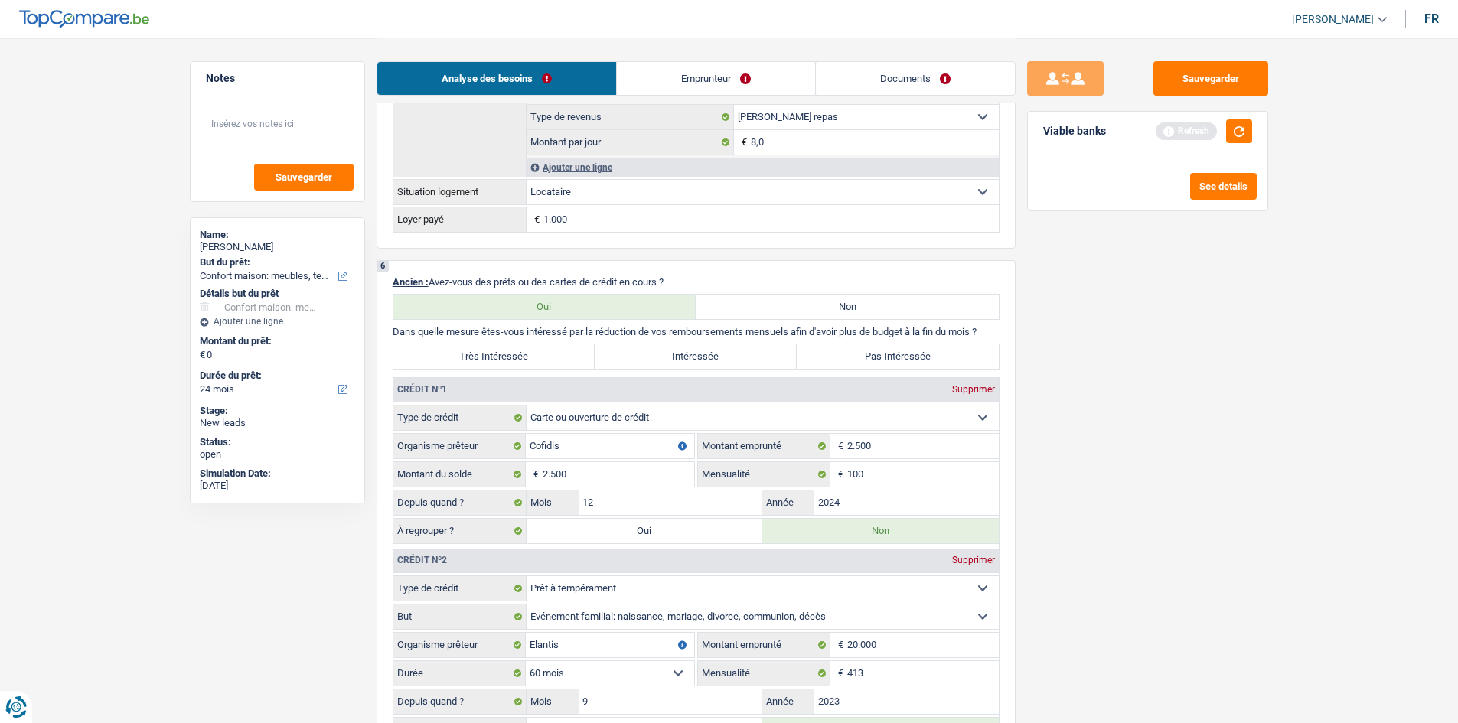
scroll to position [765, 0]
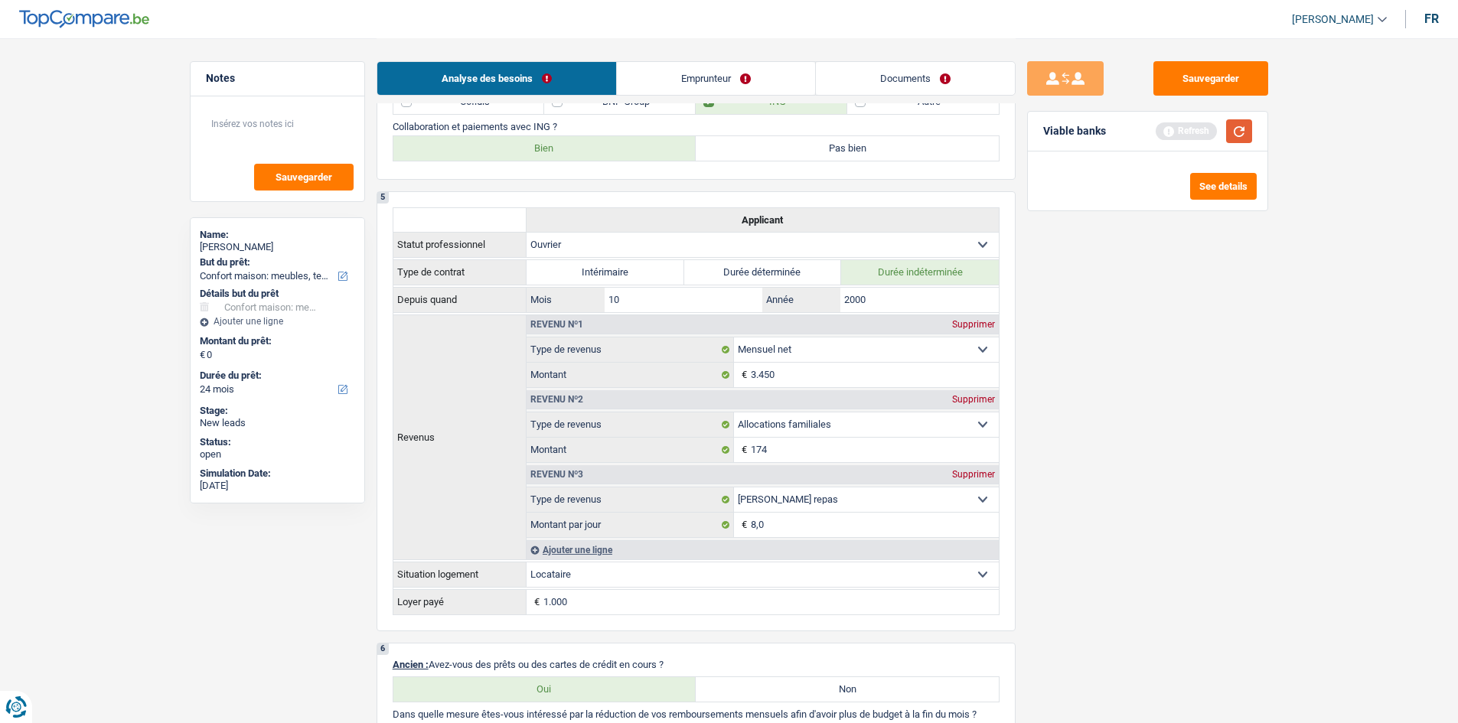
click at [1243, 135] on button "button" at bounding box center [1239, 131] width 26 height 24
click at [1205, 187] on button "See details" at bounding box center [1223, 186] width 67 height 27
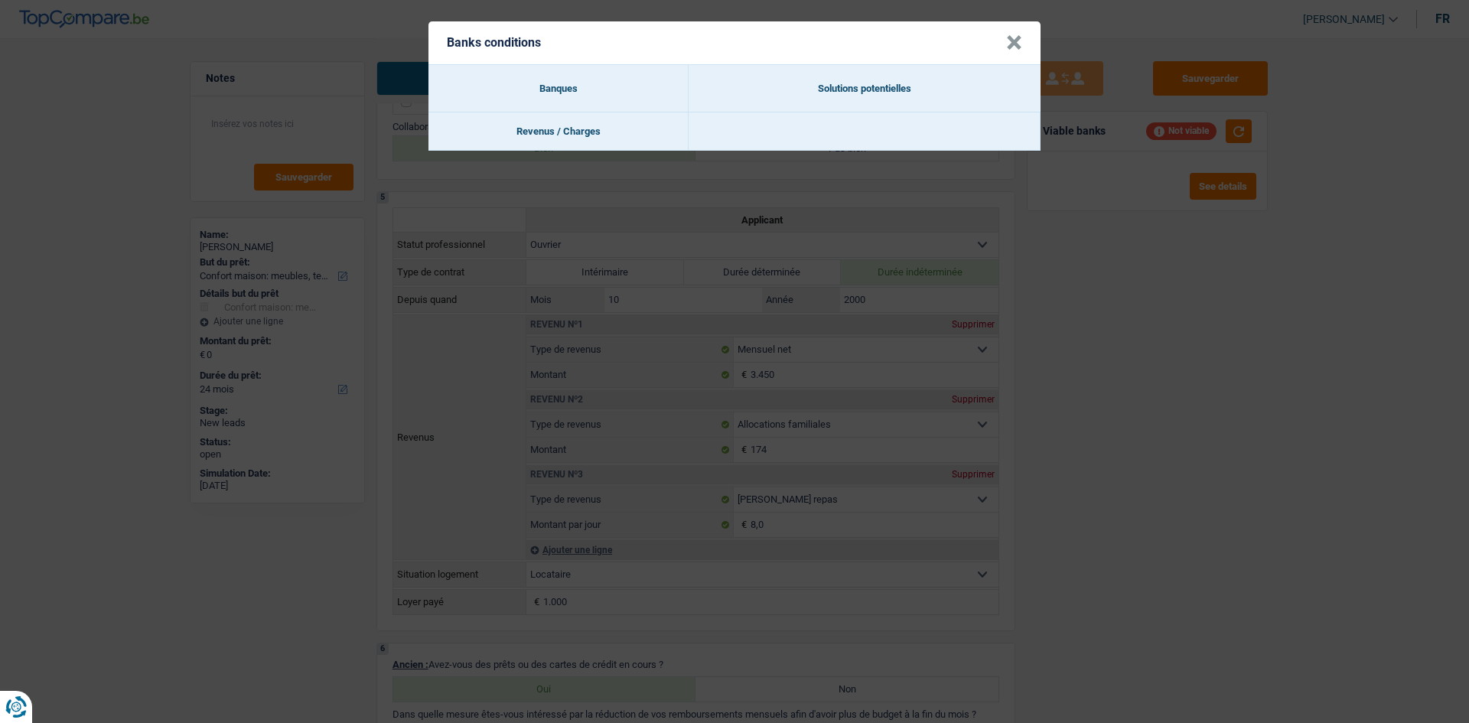
click at [1012, 40] on button "×" at bounding box center [1014, 42] width 16 height 15
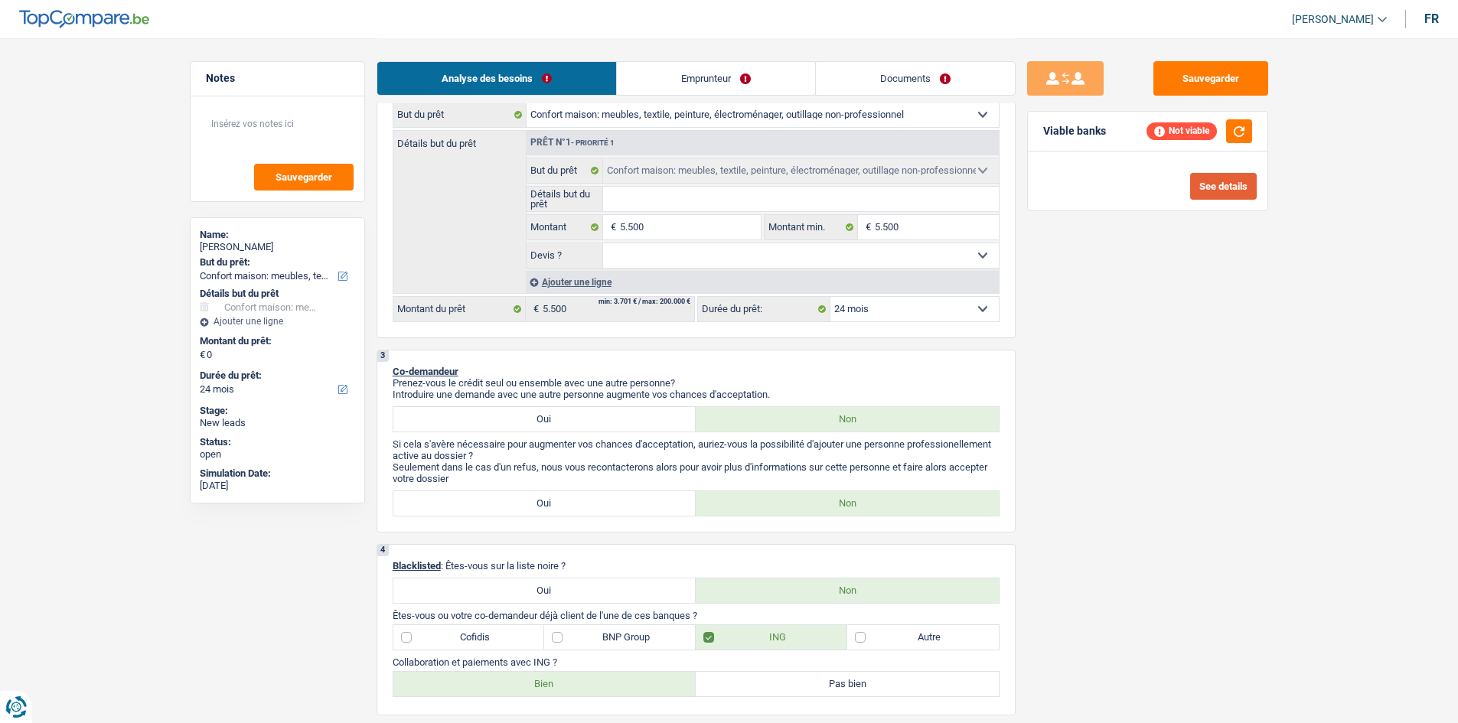
scroll to position [0, 0]
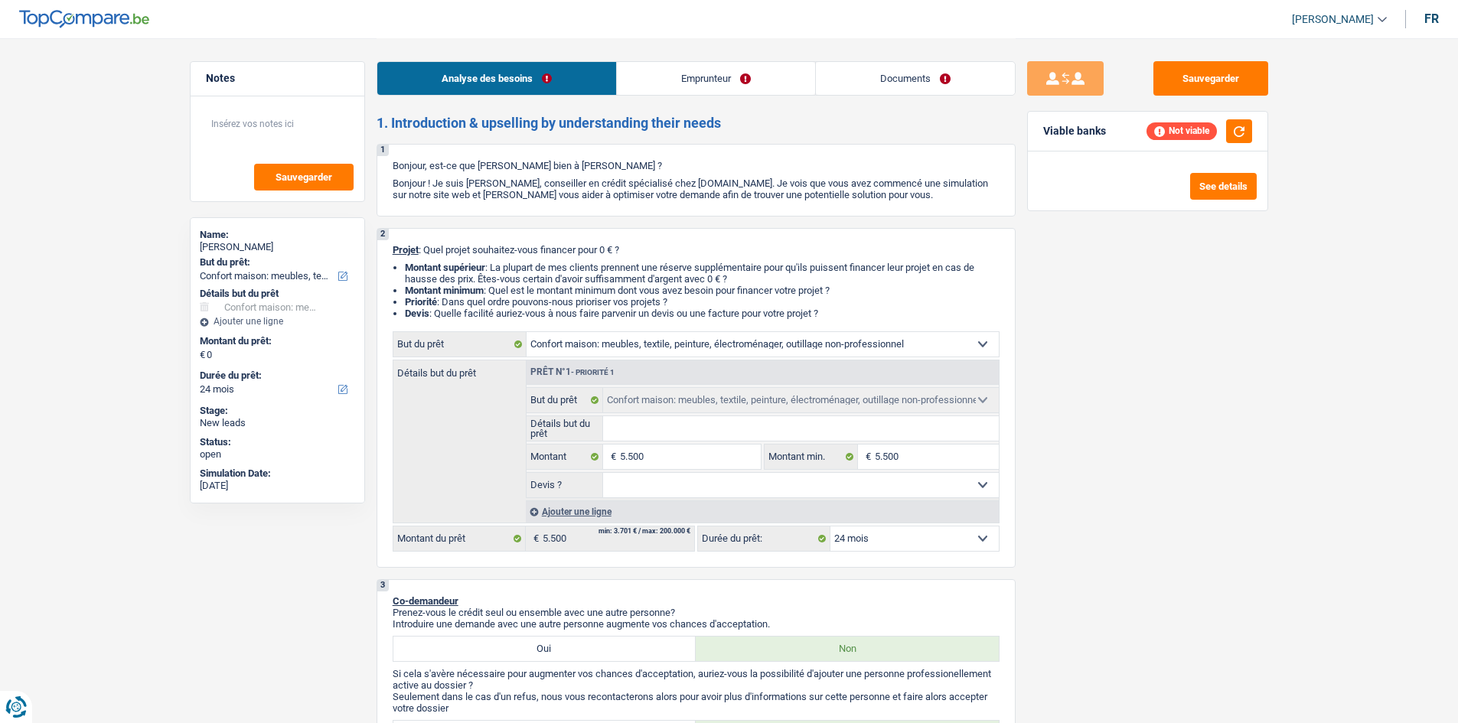
click at [867, 535] on select "12 mois 18 mois 24 mois Sélectionner une option" at bounding box center [914, 539] width 168 height 24
select select "18"
click at [830, 527] on select "12 mois 18 mois 24 mois Sélectionner une option" at bounding box center [914, 539] width 168 height 24
select select "18"
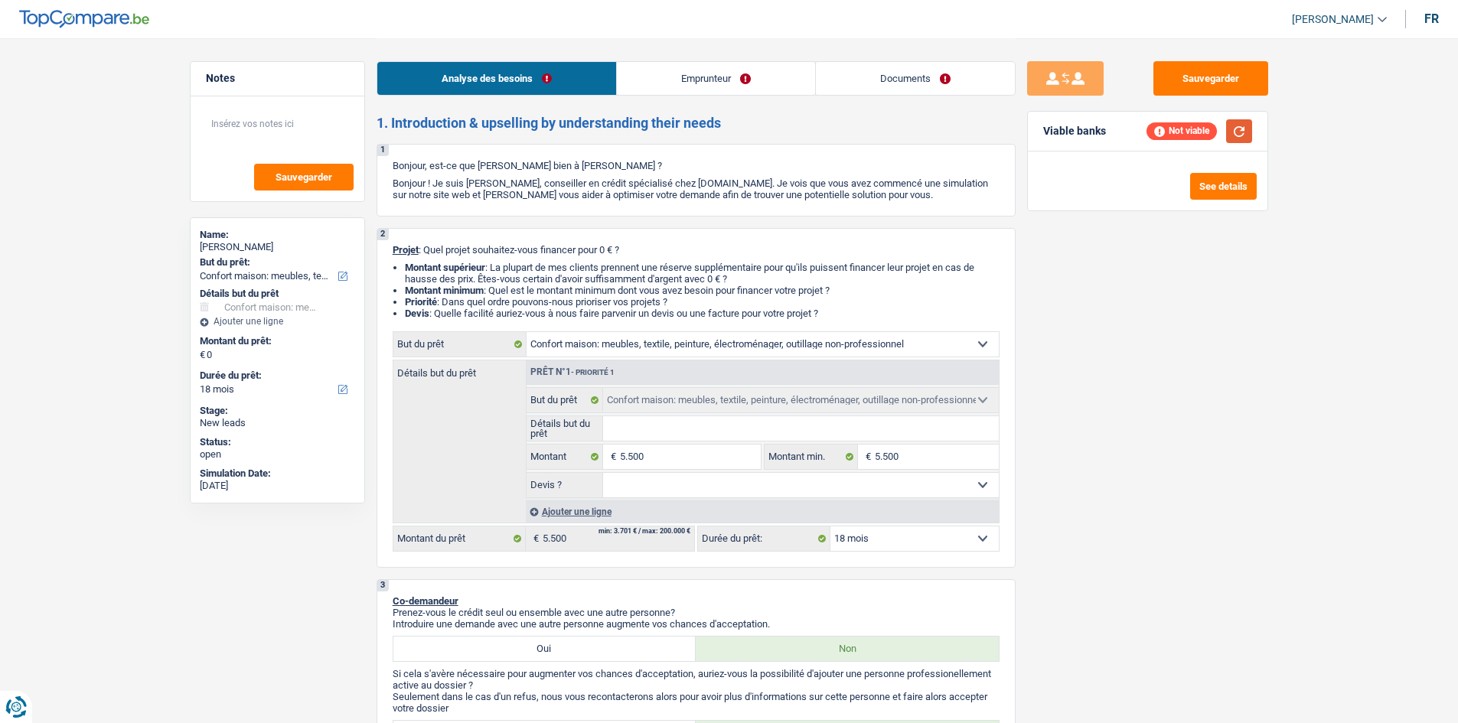
click at [1239, 132] on button "button" at bounding box center [1239, 131] width 26 height 24
click at [710, 71] on link "Emprunteur" at bounding box center [716, 78] width 198 height 33
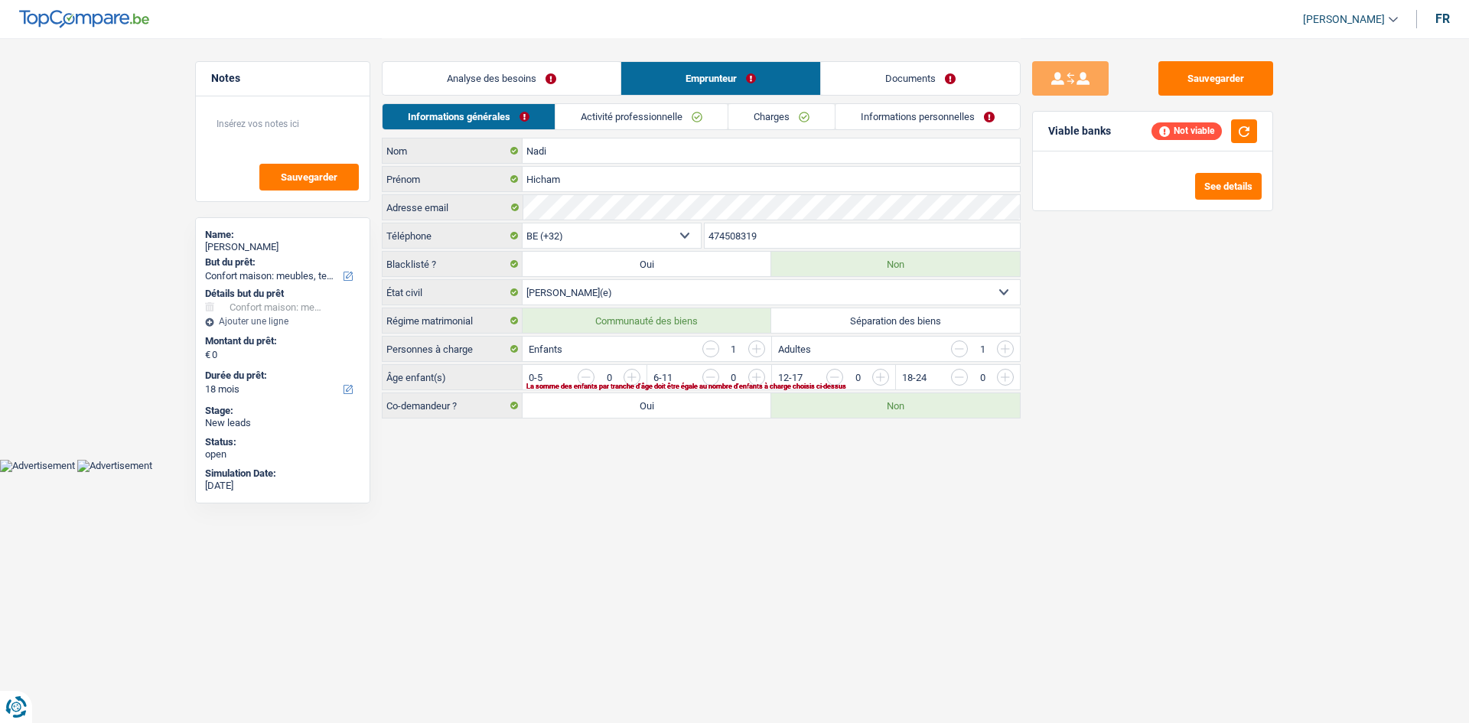
click at [962, 352] on input "button" at bounding box center [959, 349] width 17 height 17
click at [880, 373] on input "button" at bounding box center [1191, 381] width 638 height 24
click at [711, 124] on link "Activité professionnelle" at bounding box center [642, 116] width 172 height 25
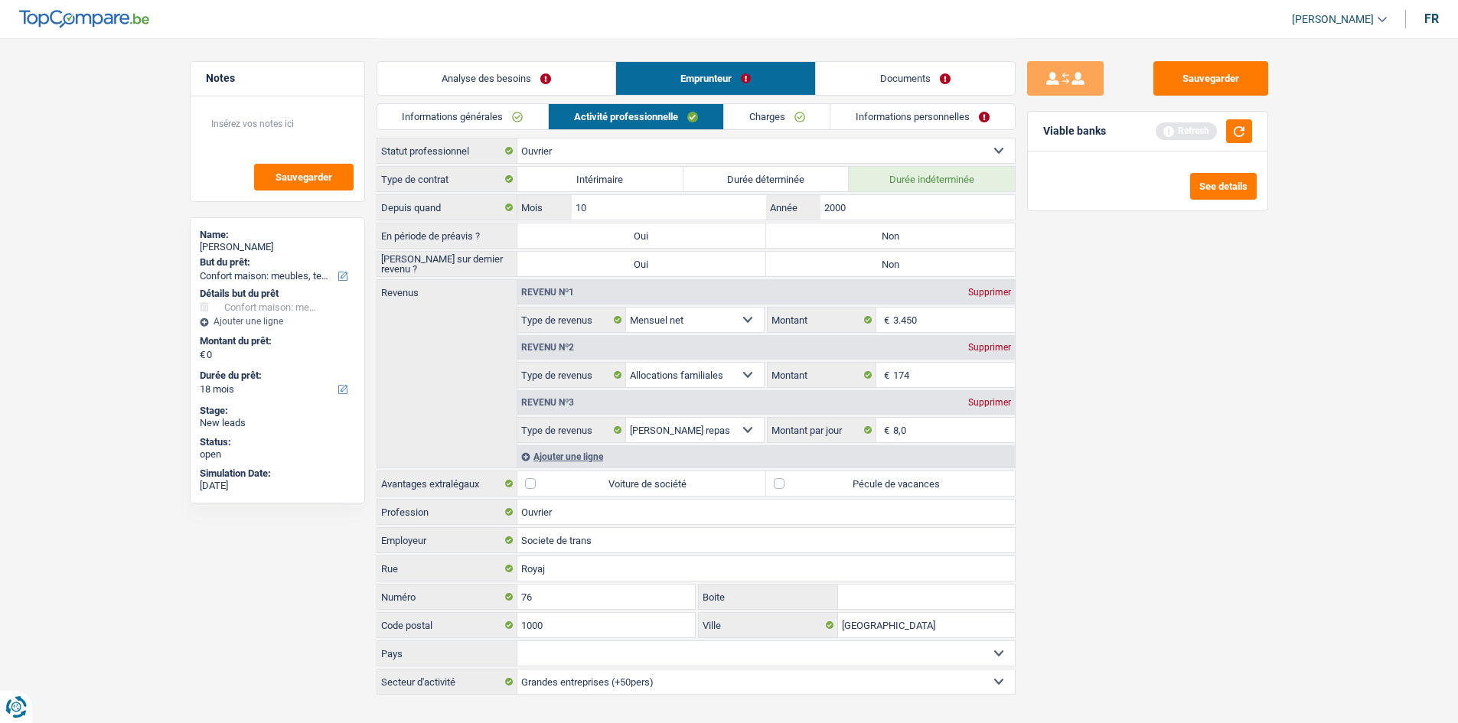
click at [830, 232] on label "Non" at bounding box center [890, 235] width 249 height 24
click at [830, 232] on input "Non" at bounding box center [890, 235] width 249 height 24
radio input "true"
click at [846, 263] on label "Non" at bounding box center [890, 264] width 249 height 24
click at [846, 263] on input "Non" at bounding box center [890, 264] width 249 height 24
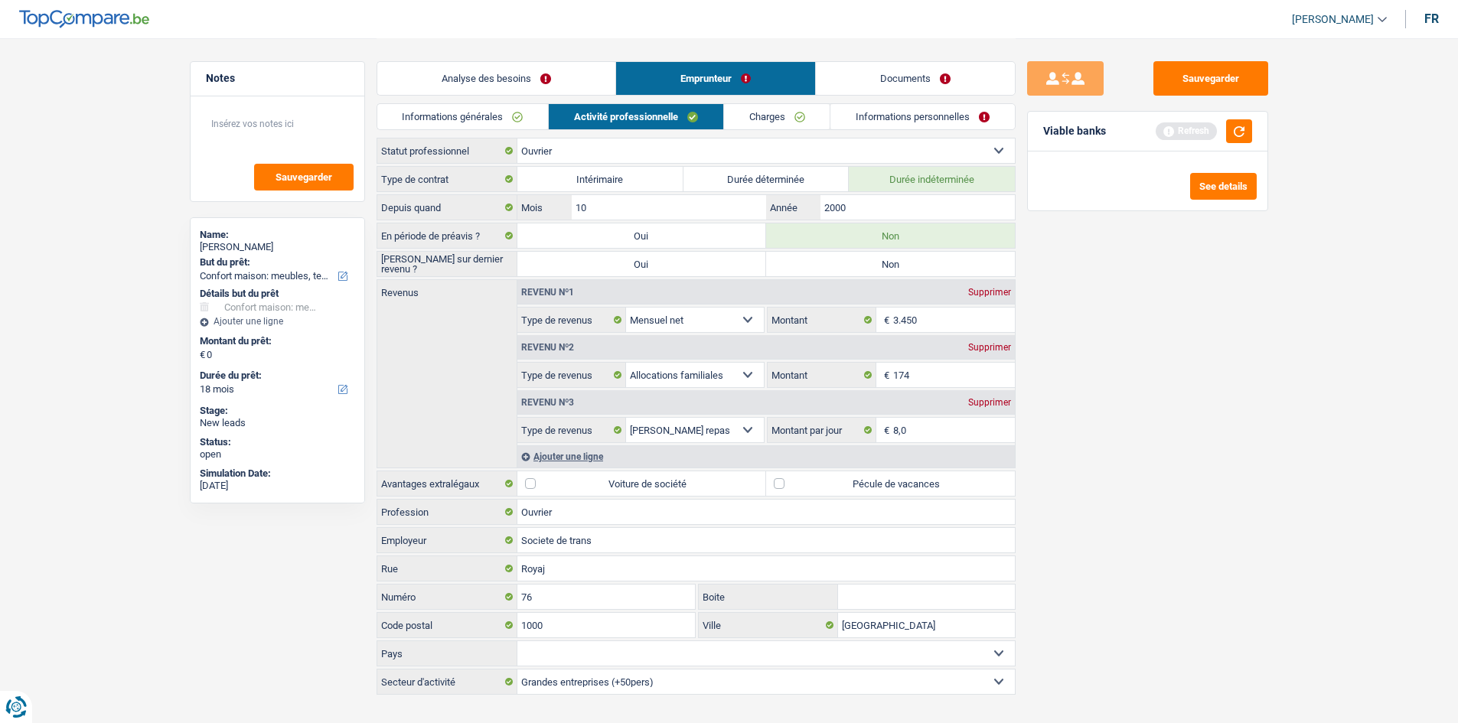
radio input "true"
click at [783, 486] on label "Pécule de vacances" at bounding box center [890, 483] width 249 height 24
click at [783, 486] on input "Pécule de vacances" at bounding box center [890, 483] width 249 height 24
checkbox input "true"
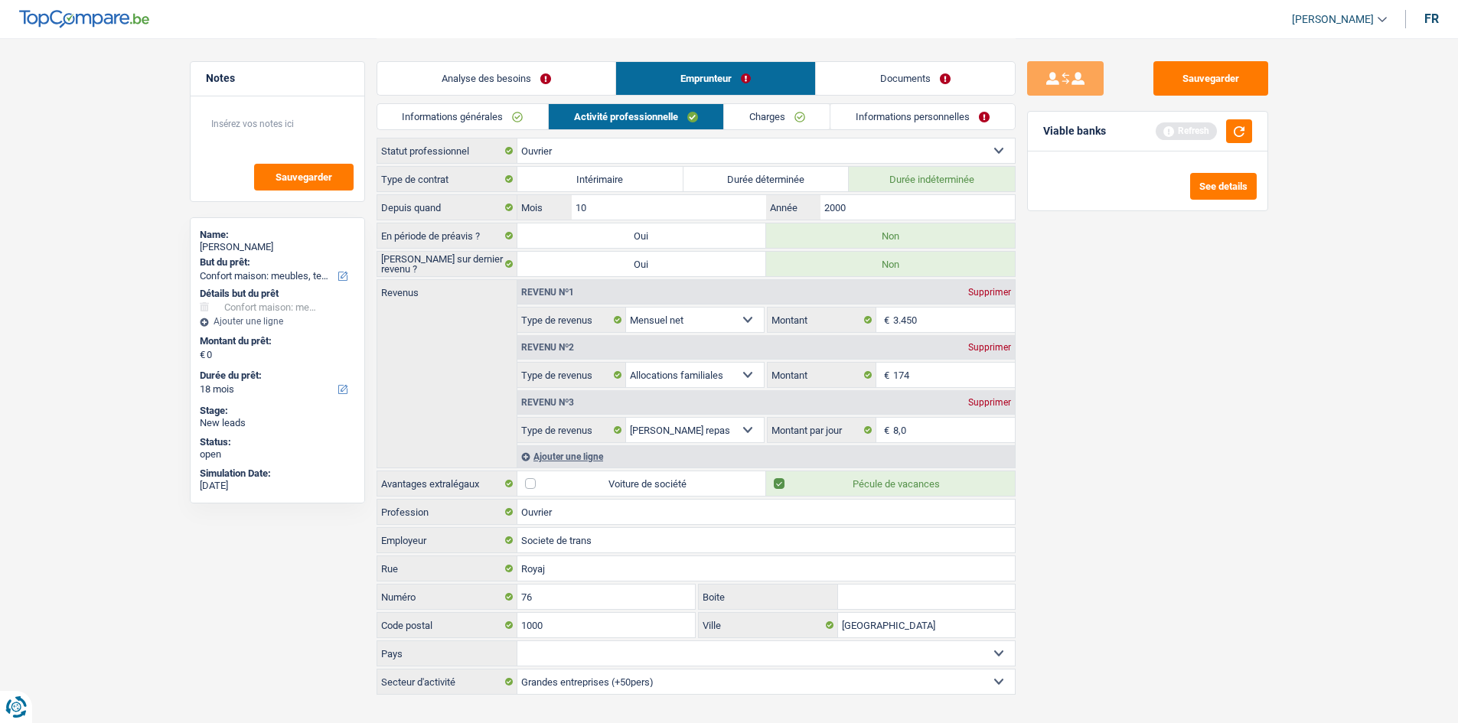
click at [795, 118] on link "Charges" at bounding box center [777, 116] width 106 height 25
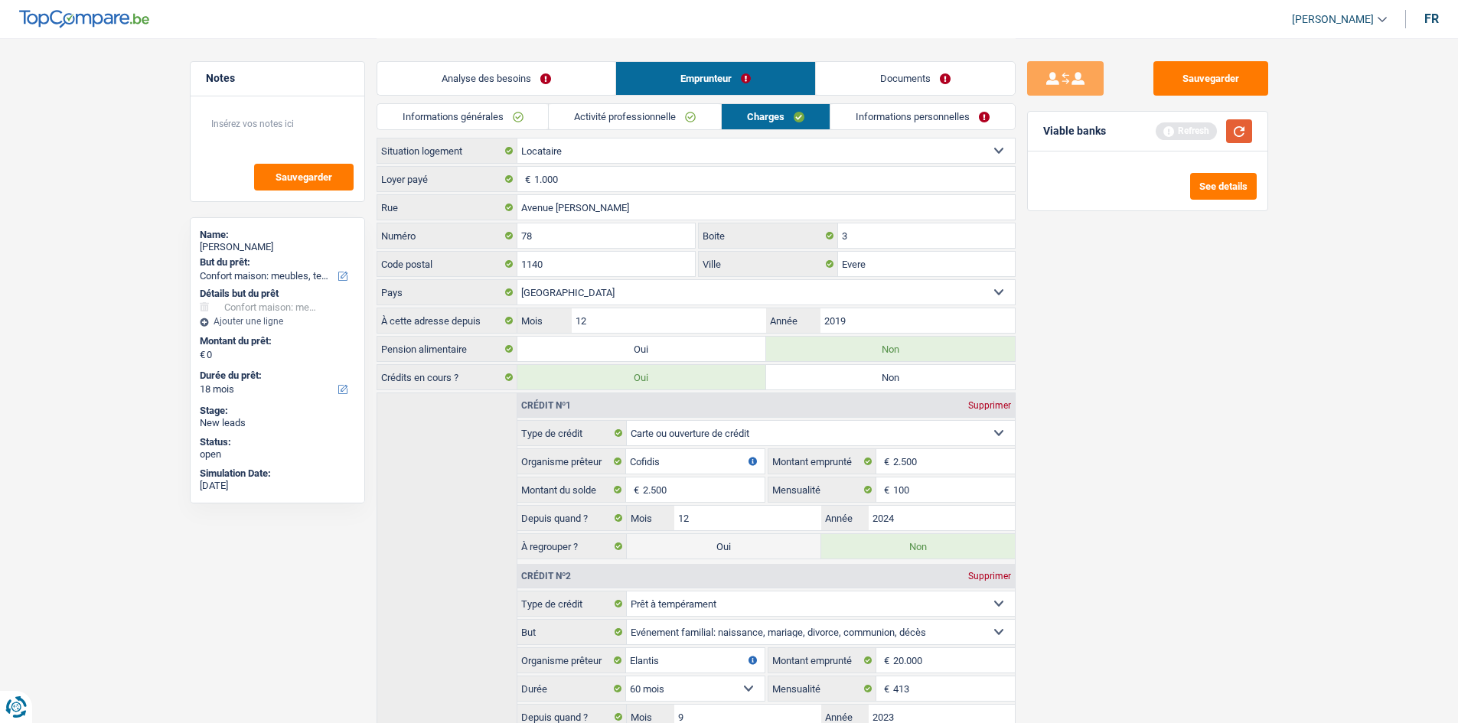
click at [1231, 131] on button "button" at bounding box center [1239, 131] width 26 height 24
click at [917, 115] on link "Informations personnelles" at bounding box center [922, 116] width 184 height 25
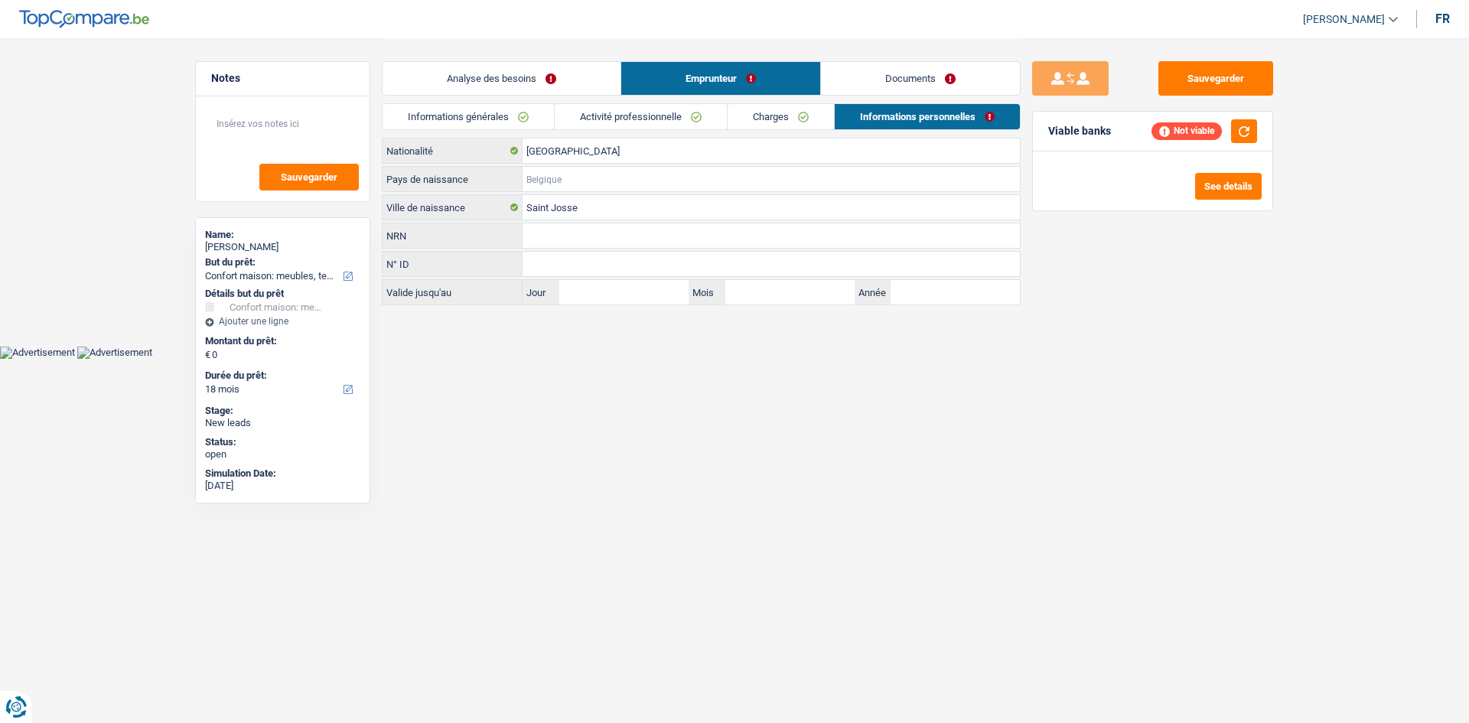
click at [582, 174] on input "Pays de naissance" at bounding box center [771, 179] width 497 height 24
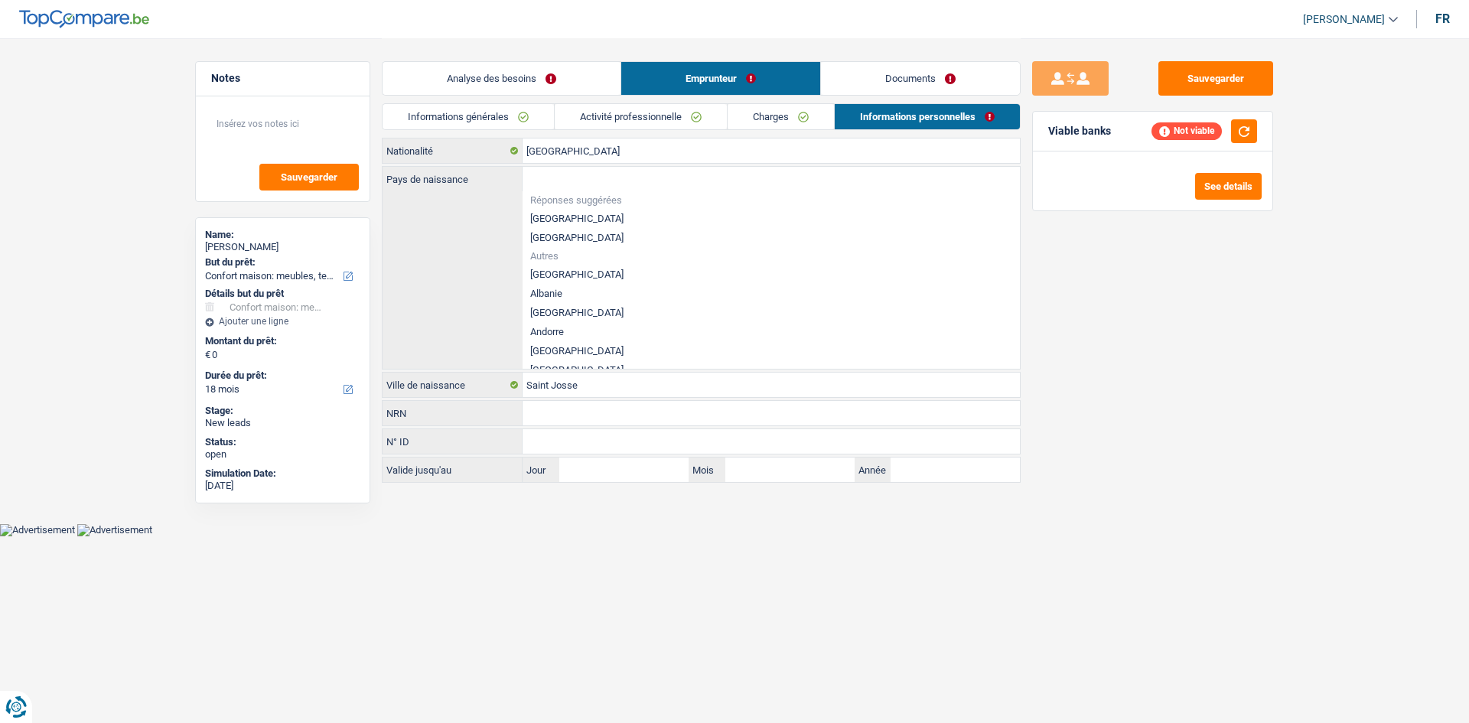
click at [562, 217] on li "[GEOGRAPHIC_DATA]" at bounding box center [771, 218] width 497 height 19
type input "[GEOGRAPHIC_DATA]"
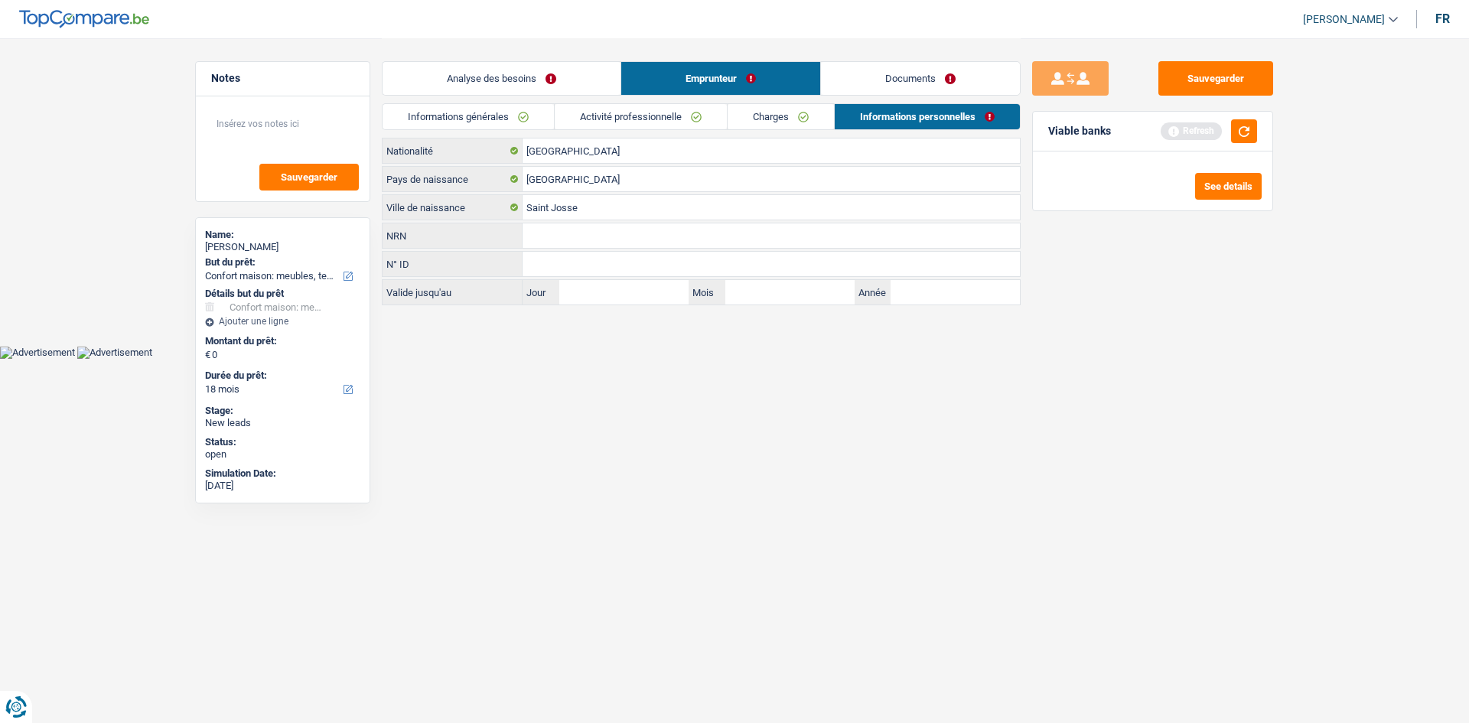
click at [936, 85] on link "Documents" at bounding box center [920, 78] width 199 height 33
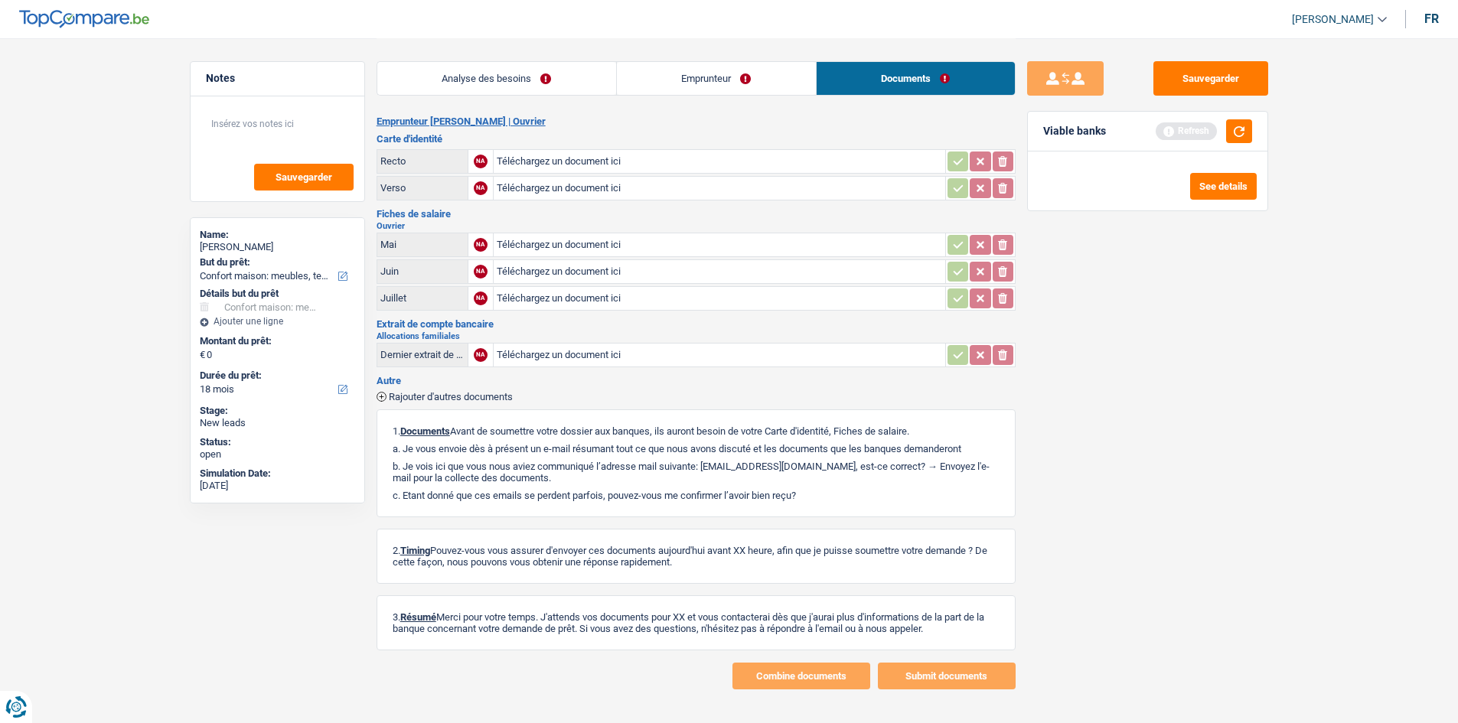
click at [775, 80] on link "Emprunteur" at bounding box center [716, 78] width 199 height 33
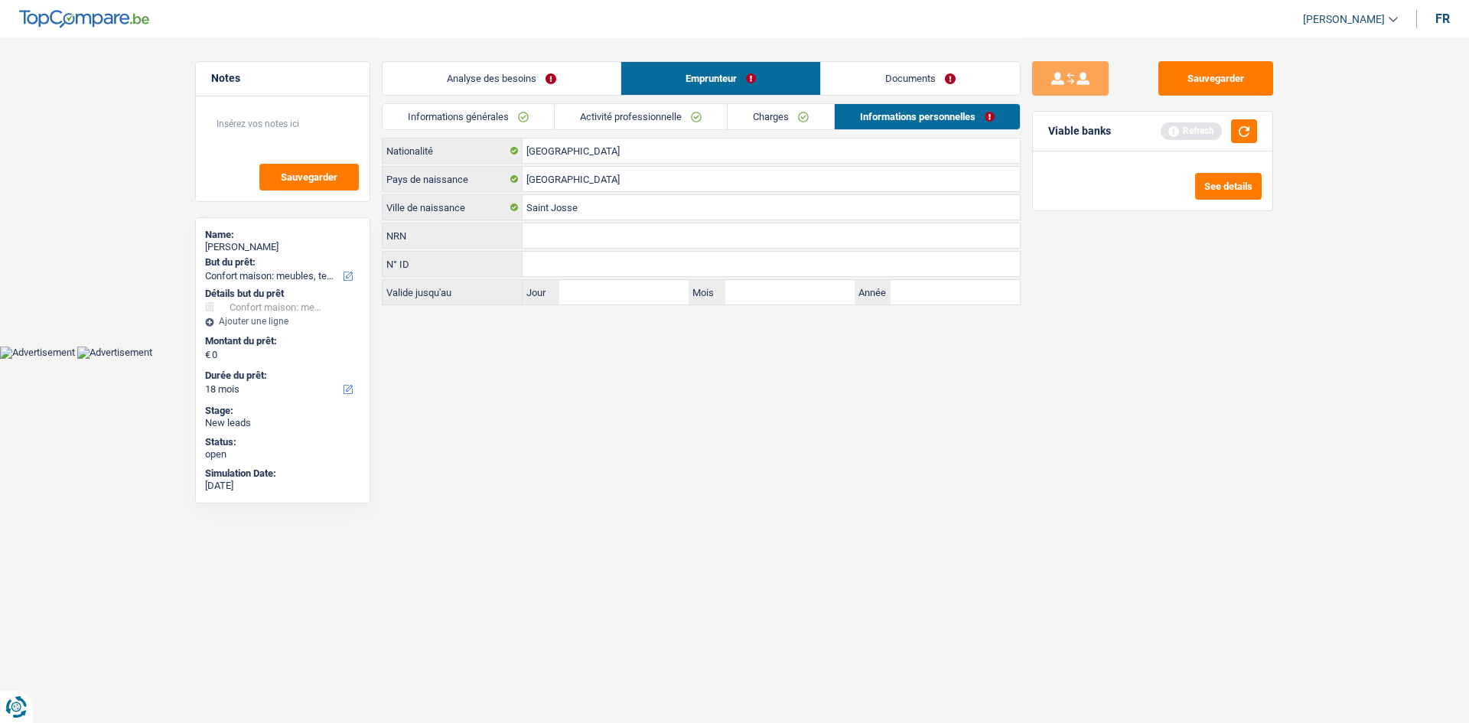
click at [602, 73] on link "Analyse des besoins" at bounding box center [502, 78] width 238 height 33
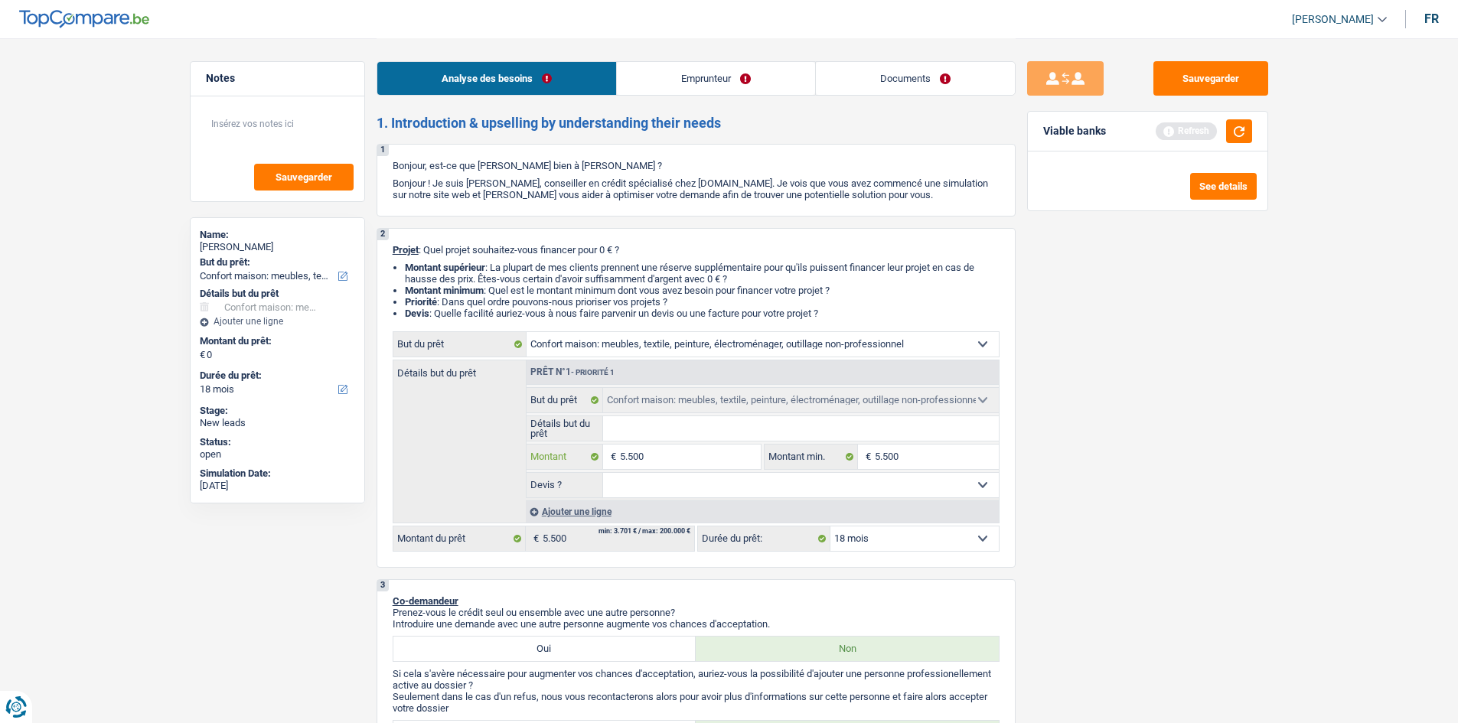
click at [677, 451] on input "5.500" at bounding box center [690, 457] width 140 height 24
click at [1243, 133] on button "button" at bounding box center [1239, 131] width 26 height 24
click at [1205, 192] on button "See details" at bounding box center [1223, 186] width 67 height 27
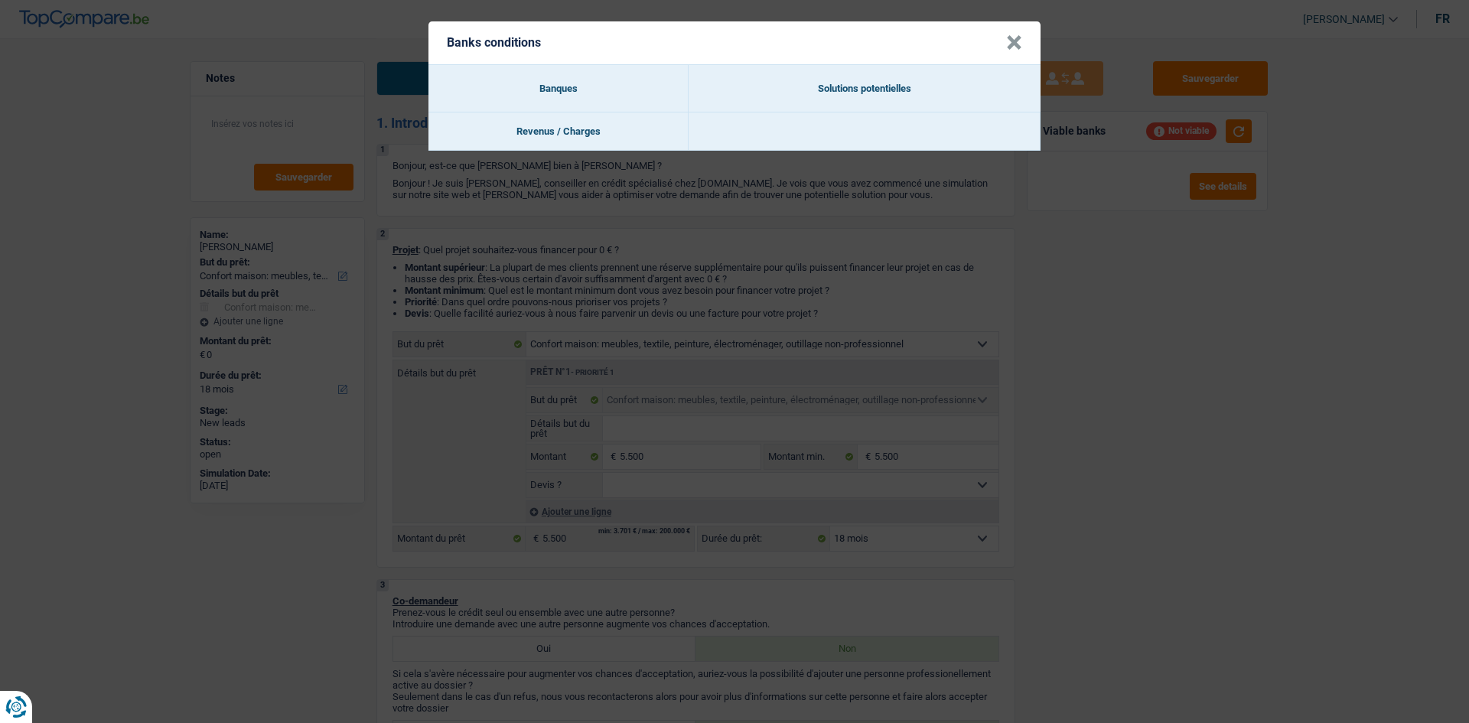
click at [1014, 43] on button "×" at bounding box center [1014, 42] width 16 height 15
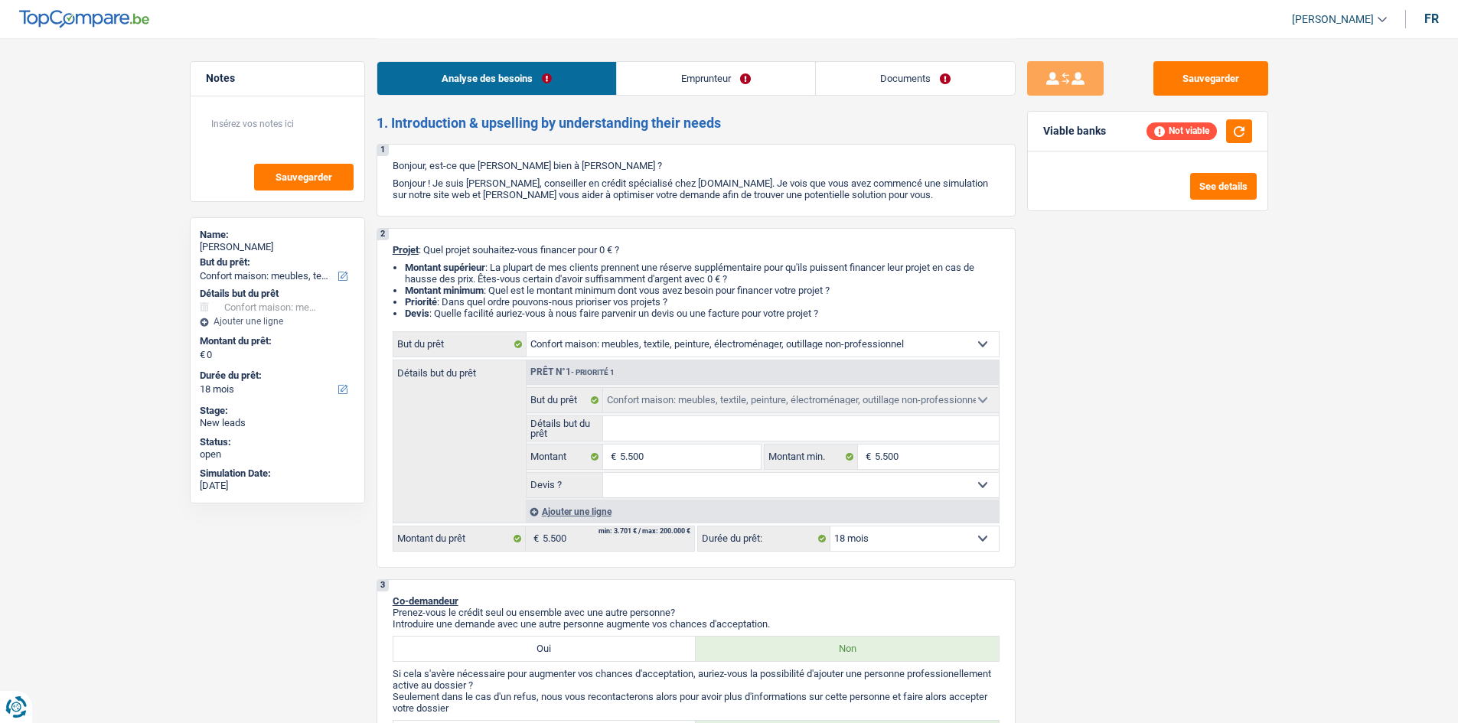
click at [1165, 131] on div "Not viable" at bounding box center [1181, 130] width 70 height 17
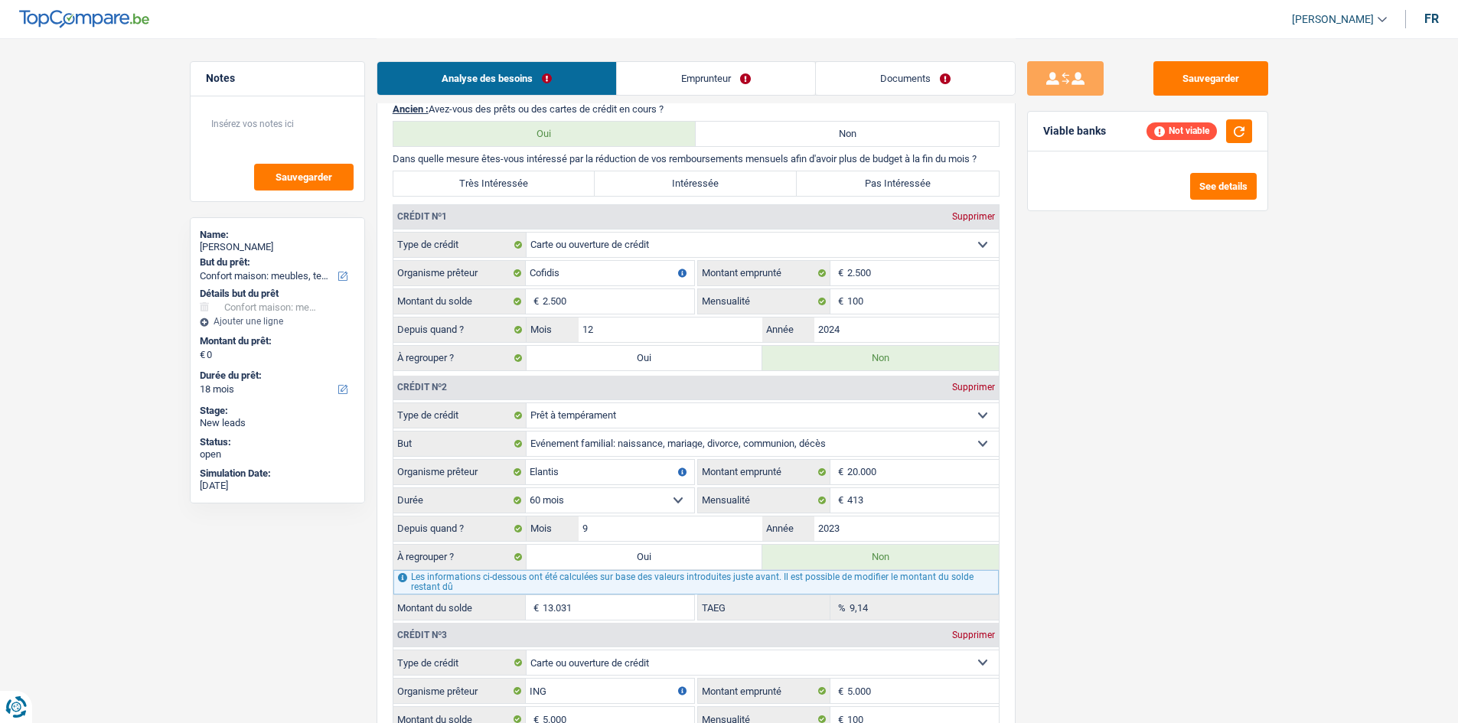
scroll to position [1301, 0]
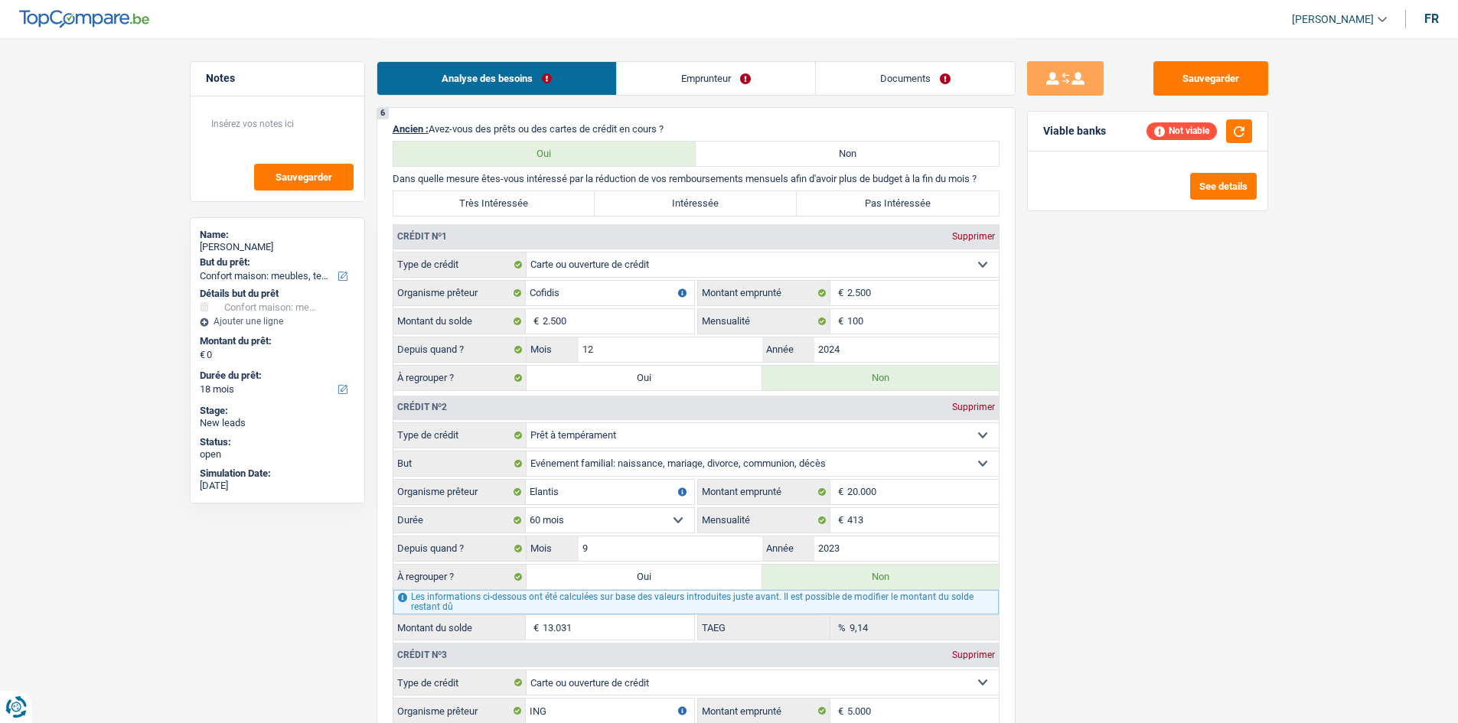
click at [627, 381] on label "Oui" at bounding box center [645, 378] width 236 height 24
click at [627, 381] on input "Oui" at bounding box center [645, 378] width 236 height 24
radio input "true"
type input "8.000"
type input "2.500"
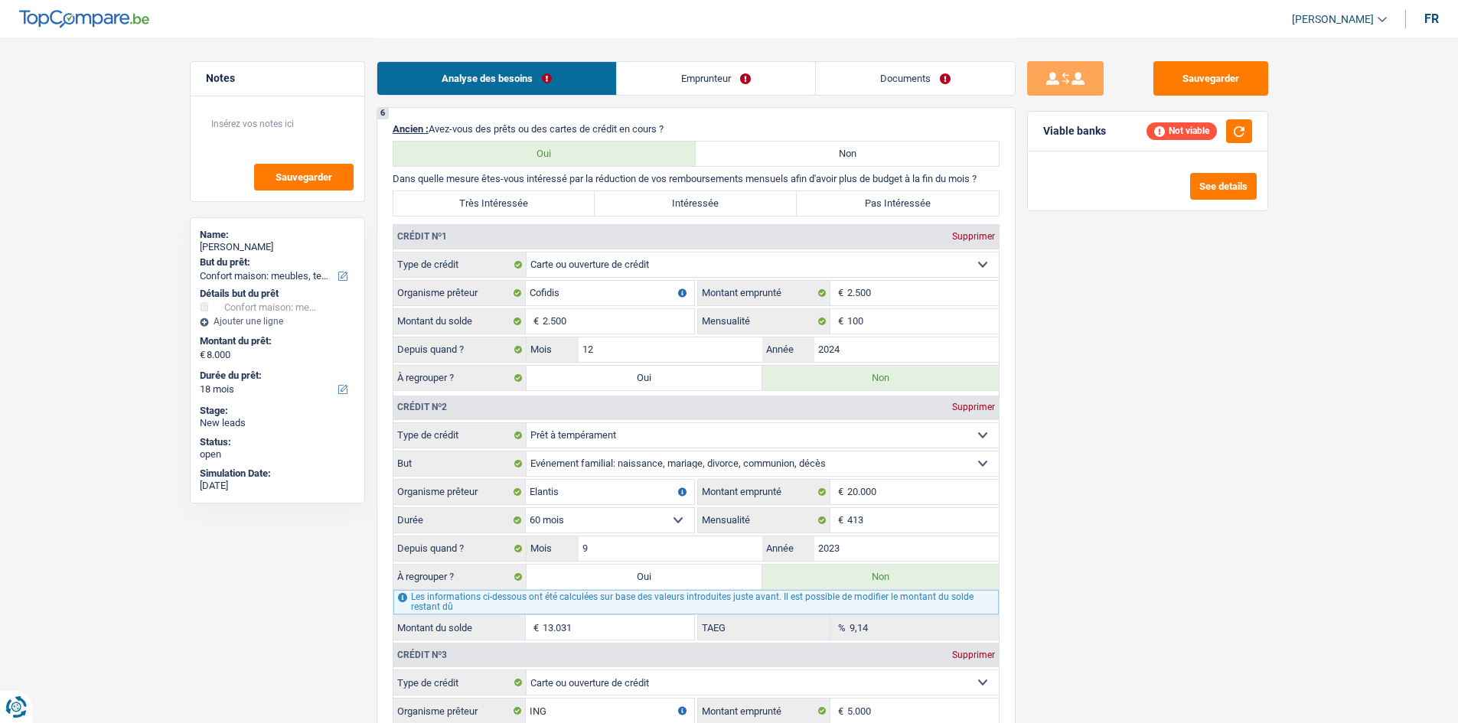
radio input "false"
type input "2.500"
select select "refinancing"
select select "48"
select select "refinancing"
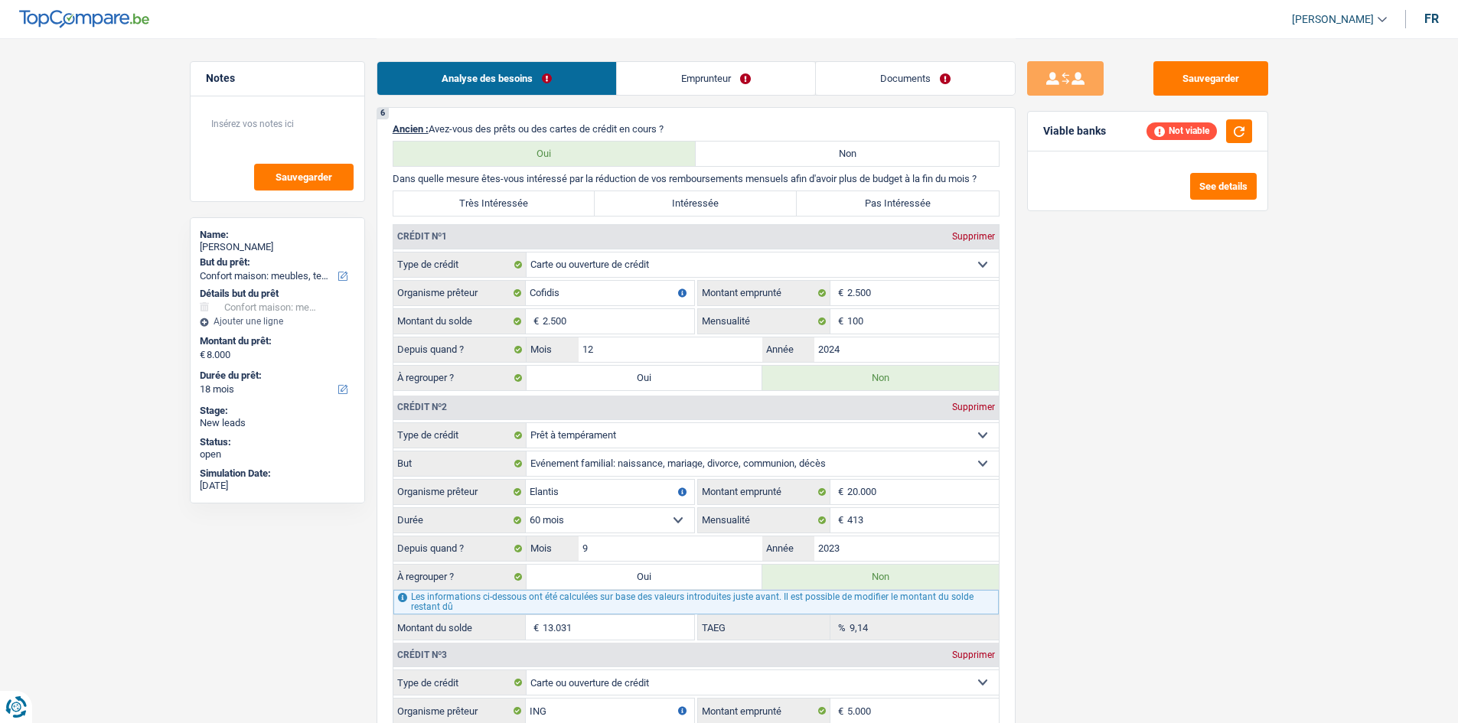
select select "refinancing"
select select "48"
select select "refinancing"
select select "48"
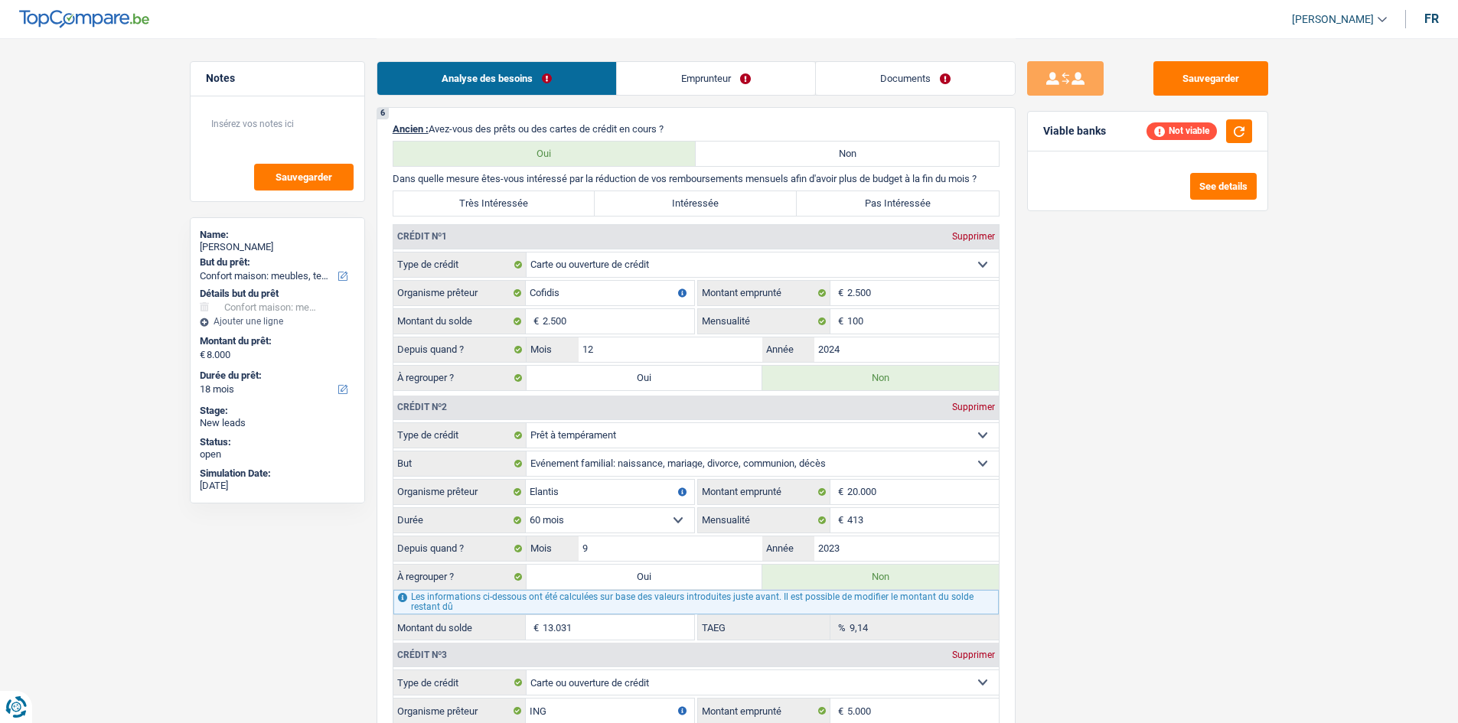
select select "refinancing"
select select "household"
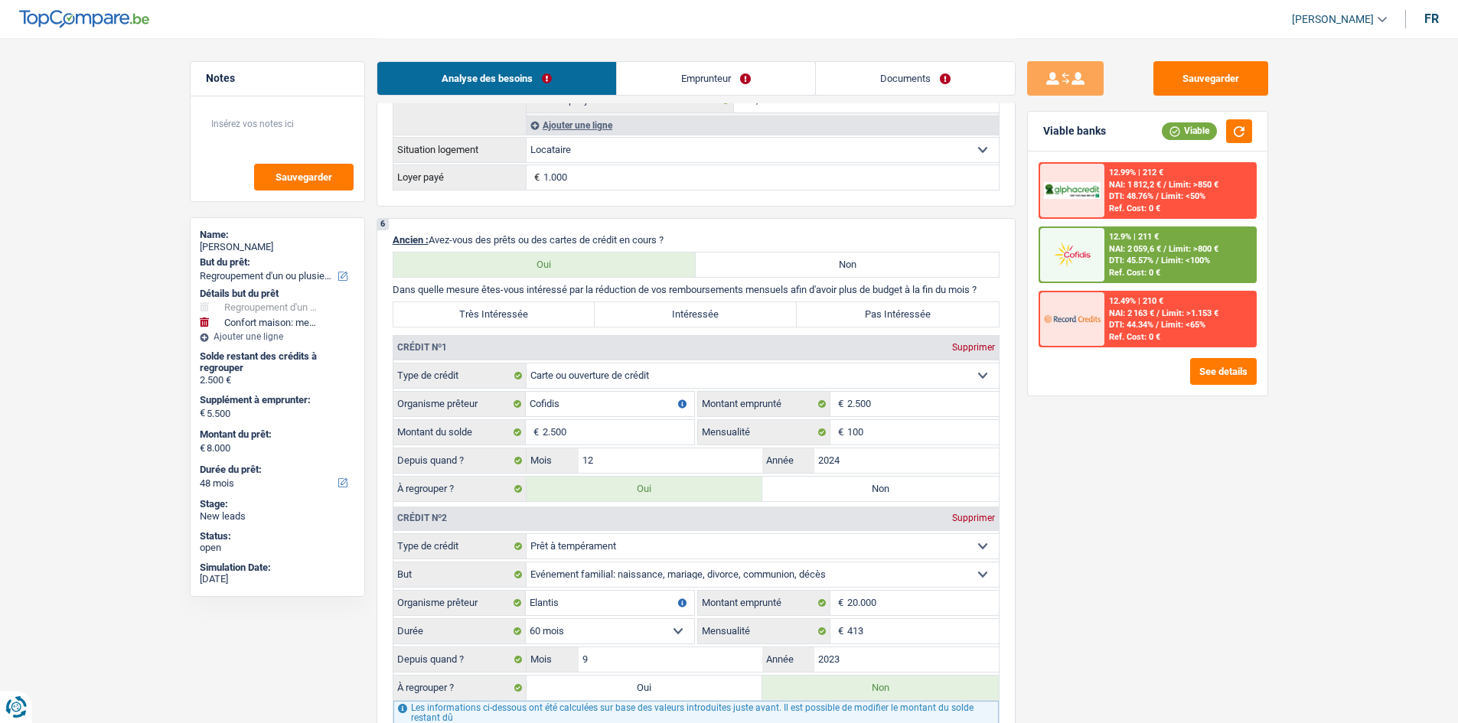
scroll to position [1607, 0]
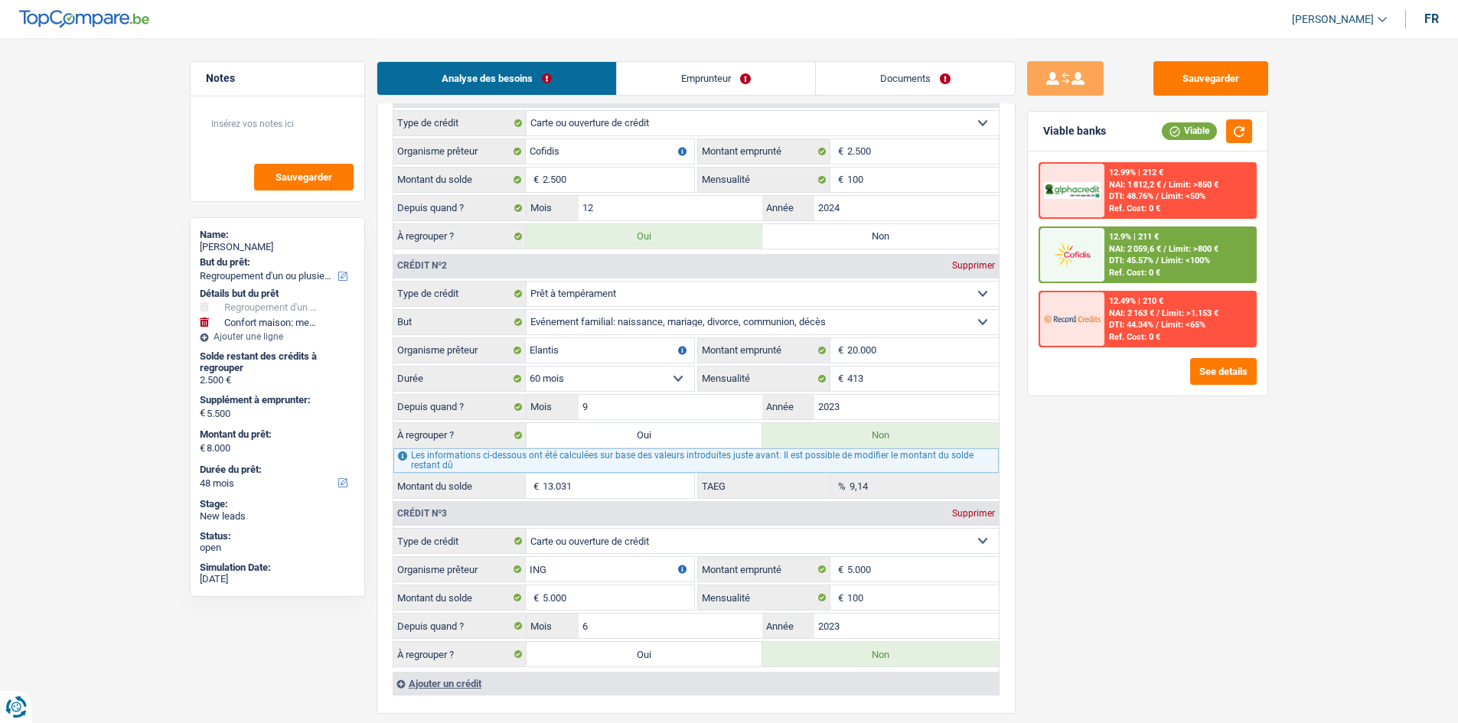
click at [801, 242] on label "Non" at bounding box center [880, 236] width 236 height 24
click at [801, 242] on input "Non" at bounding box center [880, 236] width 236 height 24
radio input "true"
select select "household"
select select "36"
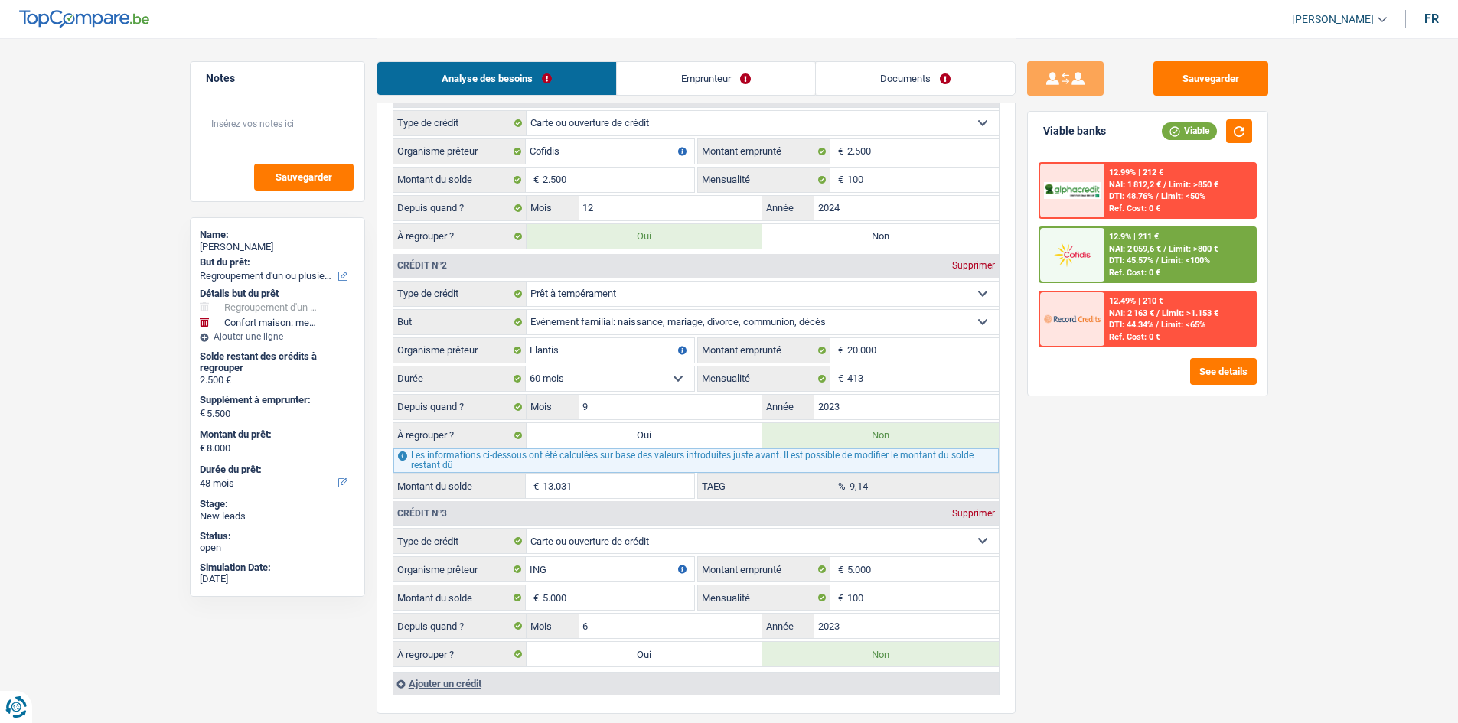
select select "household"
type input "5.500"
select select "36"
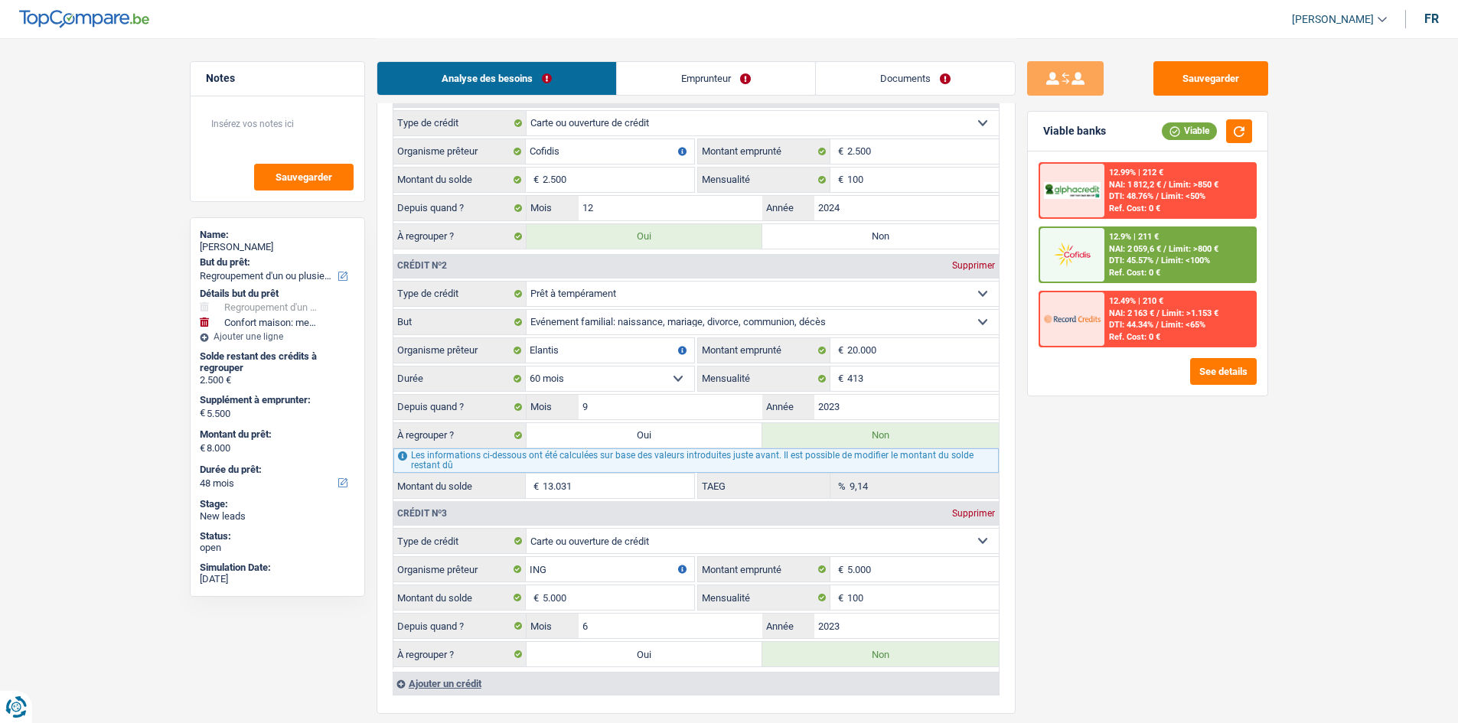
radio input "false"
select select "household"
type input "5.500"
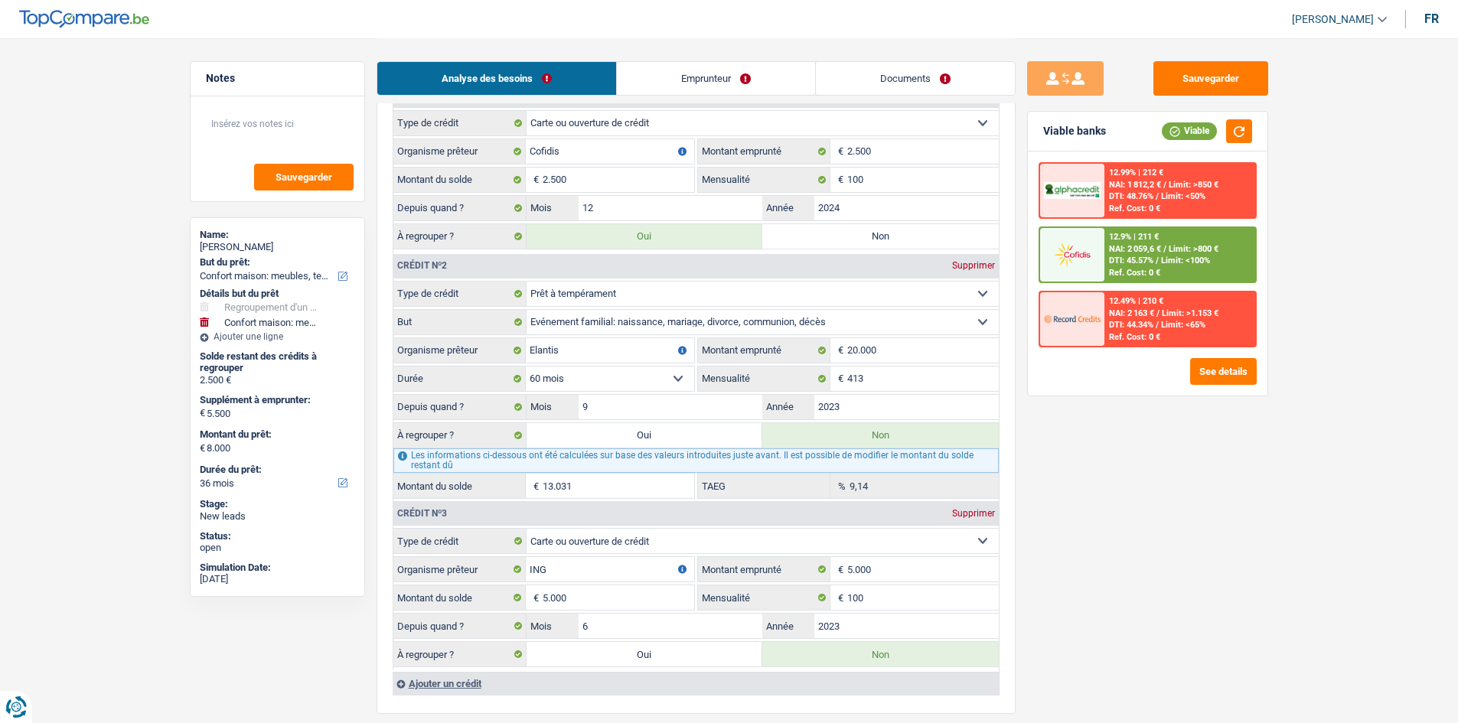
select select "36"
select select "household"
type input "5.500"
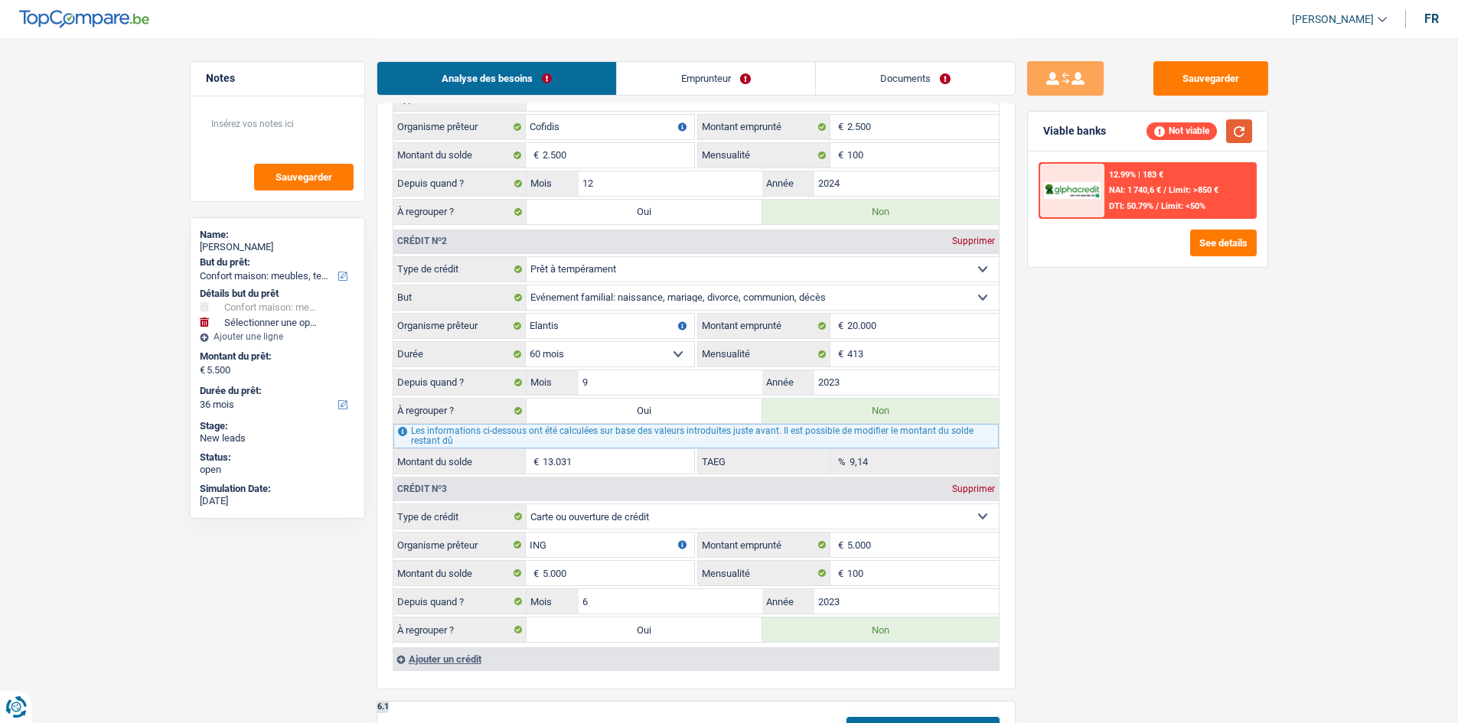
click at [1247, 130] on button "button" at bounding box center [1239, 131] width 26 height 24
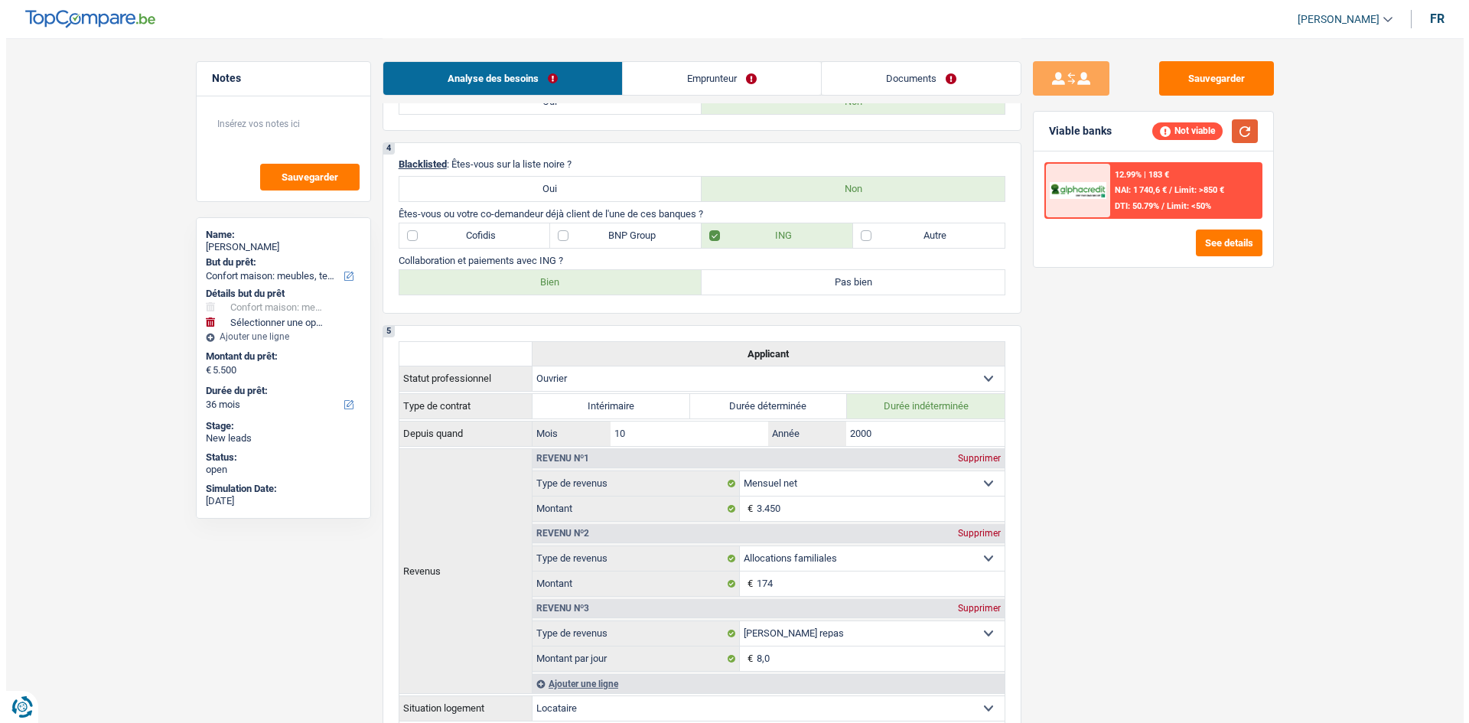
scroll to position [765, 0]
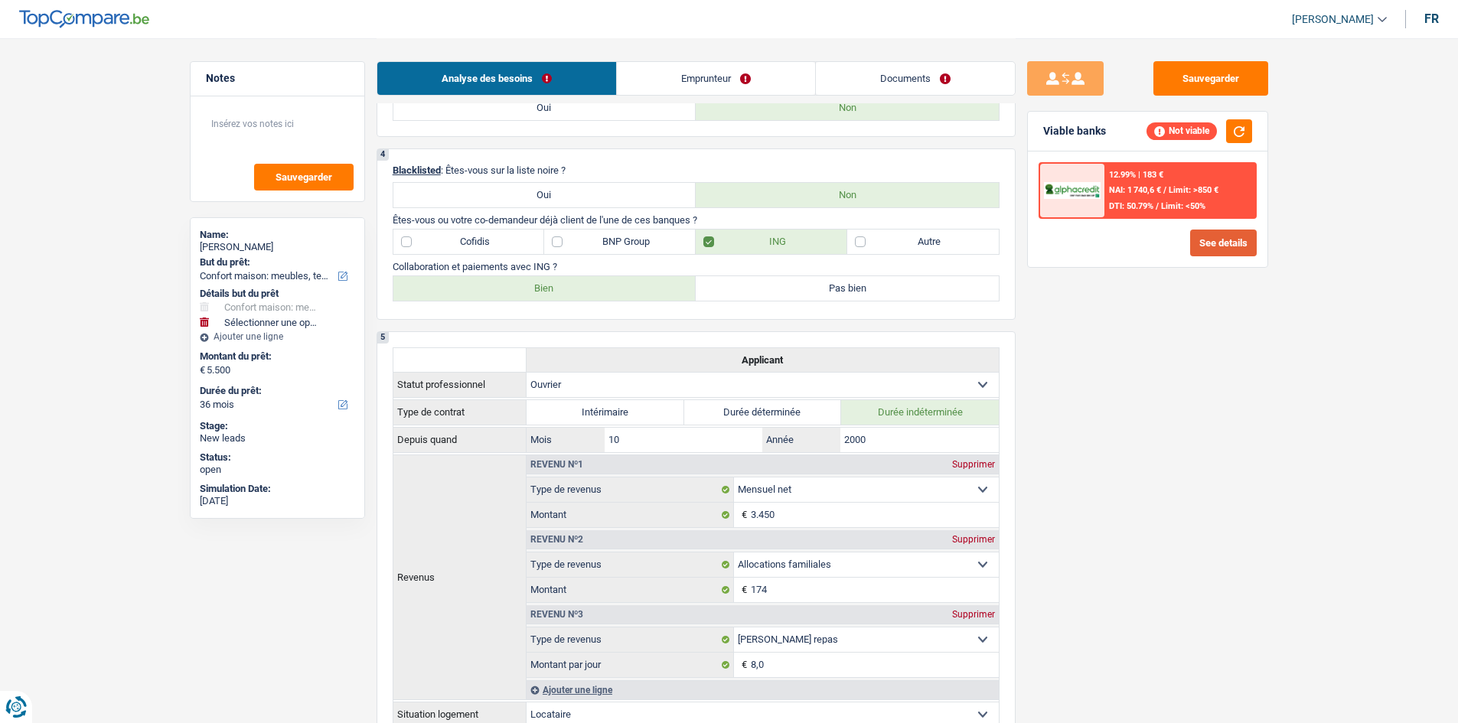
click at [1204, 239] on button "See details" at bounding box center [1223, 243] width 67 height 27
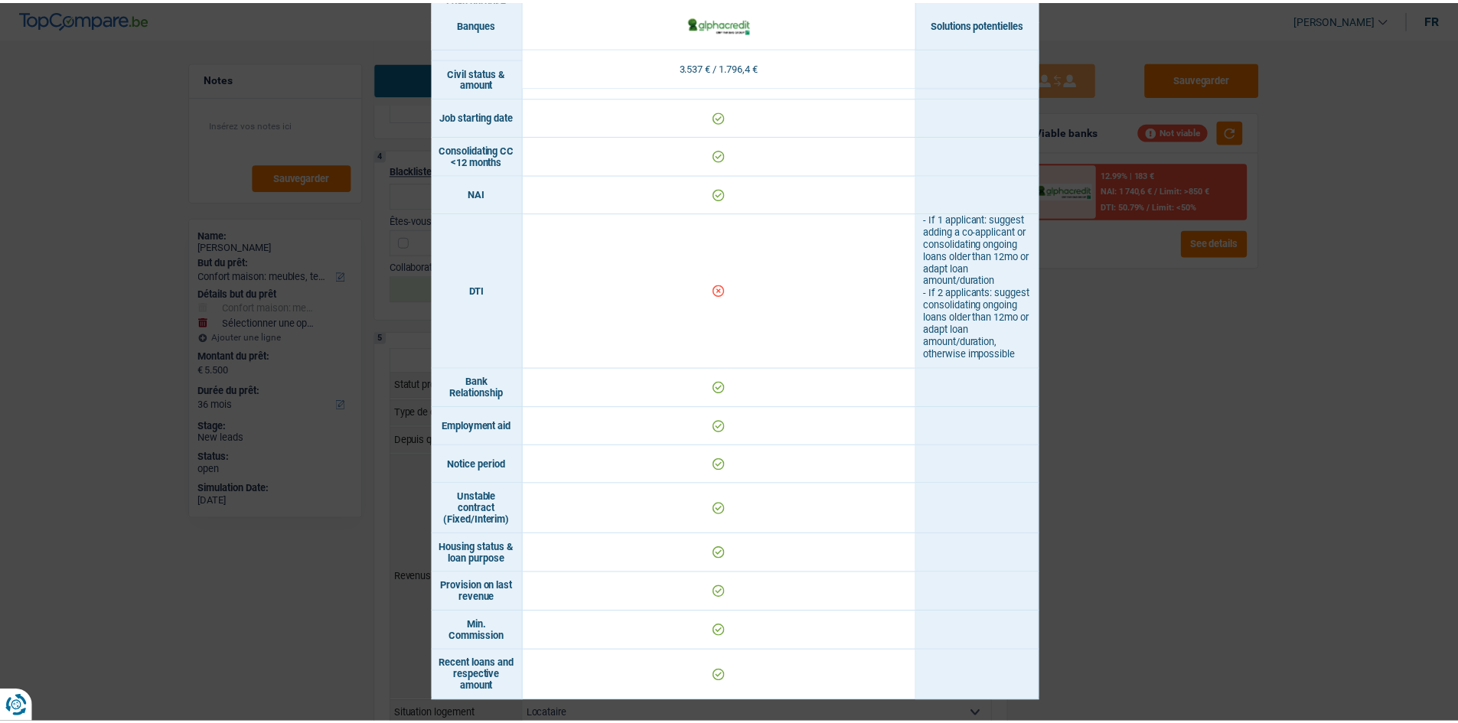
scroll to position [571, 0]
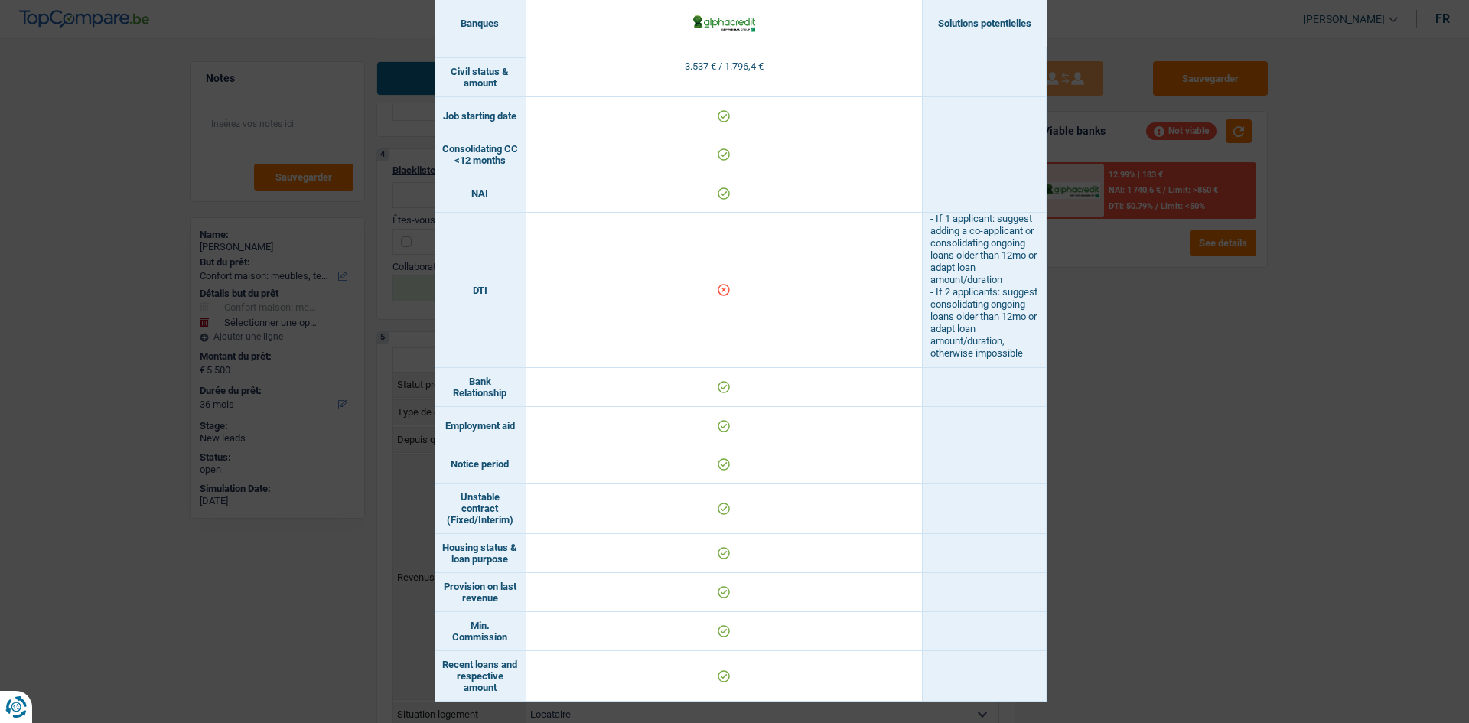
click at [1116, 276] on div "Banks conditions × Banques Solutions potentielles Revenus / Charges 3.537 € / 1…" at bounding box center [734, 361] width 1469 height 723
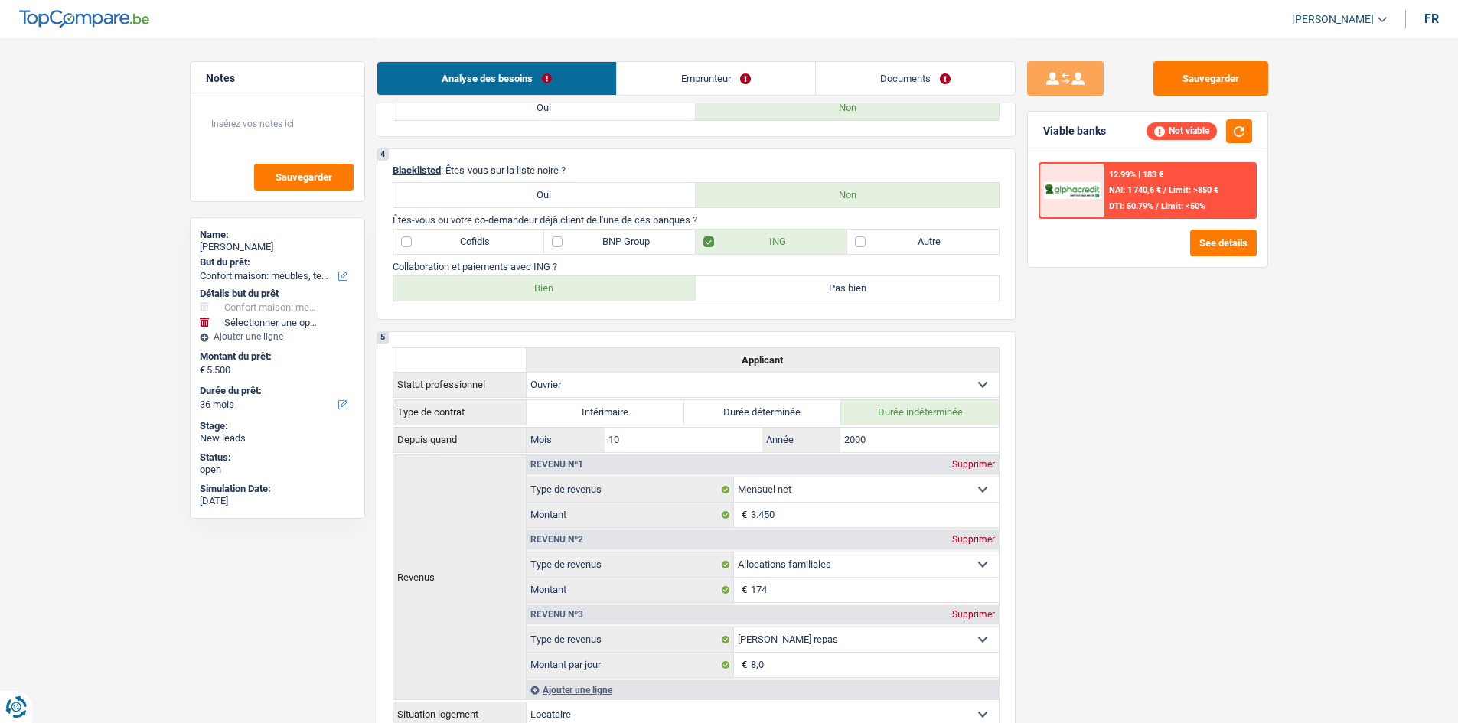
click at [693, 69] on link "Emprunteur" at bounding box center [716, 78] width 198 height 33
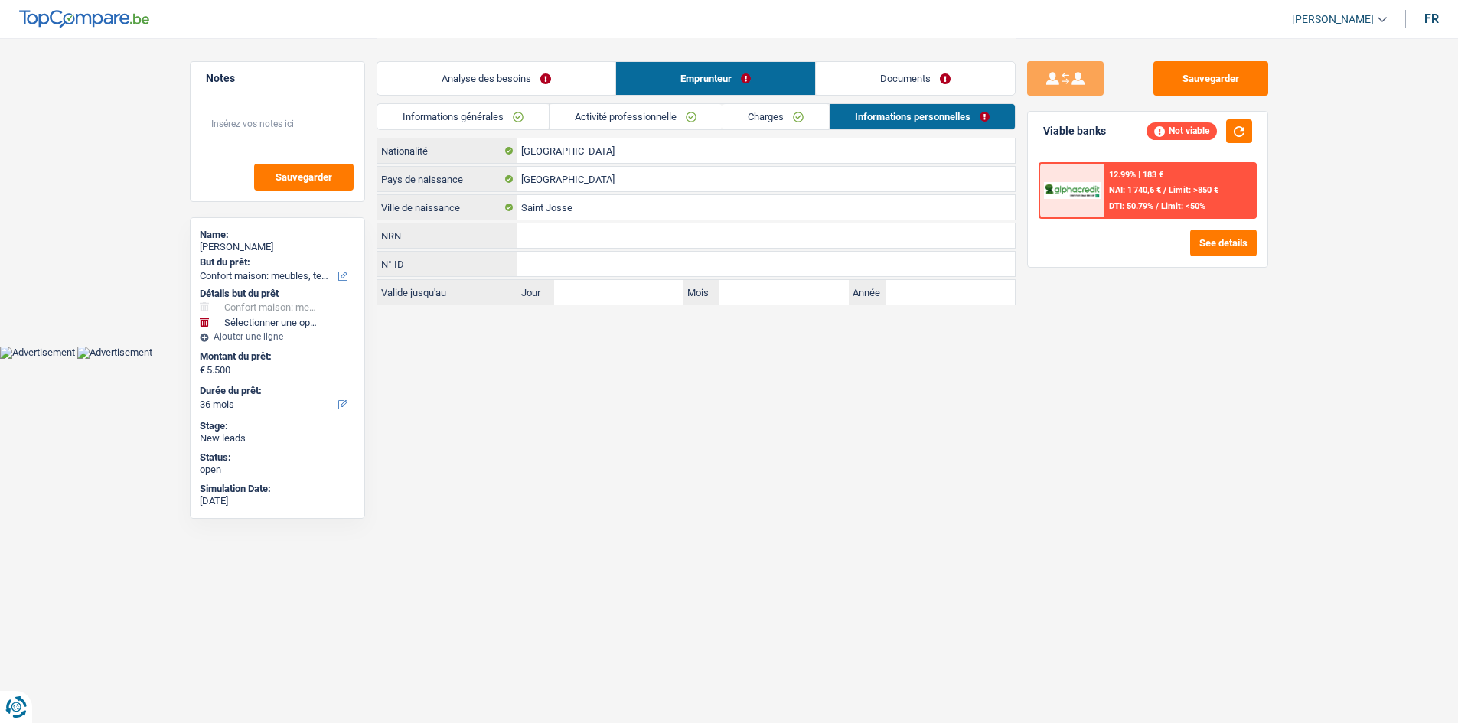
scroll to position [0, 0]
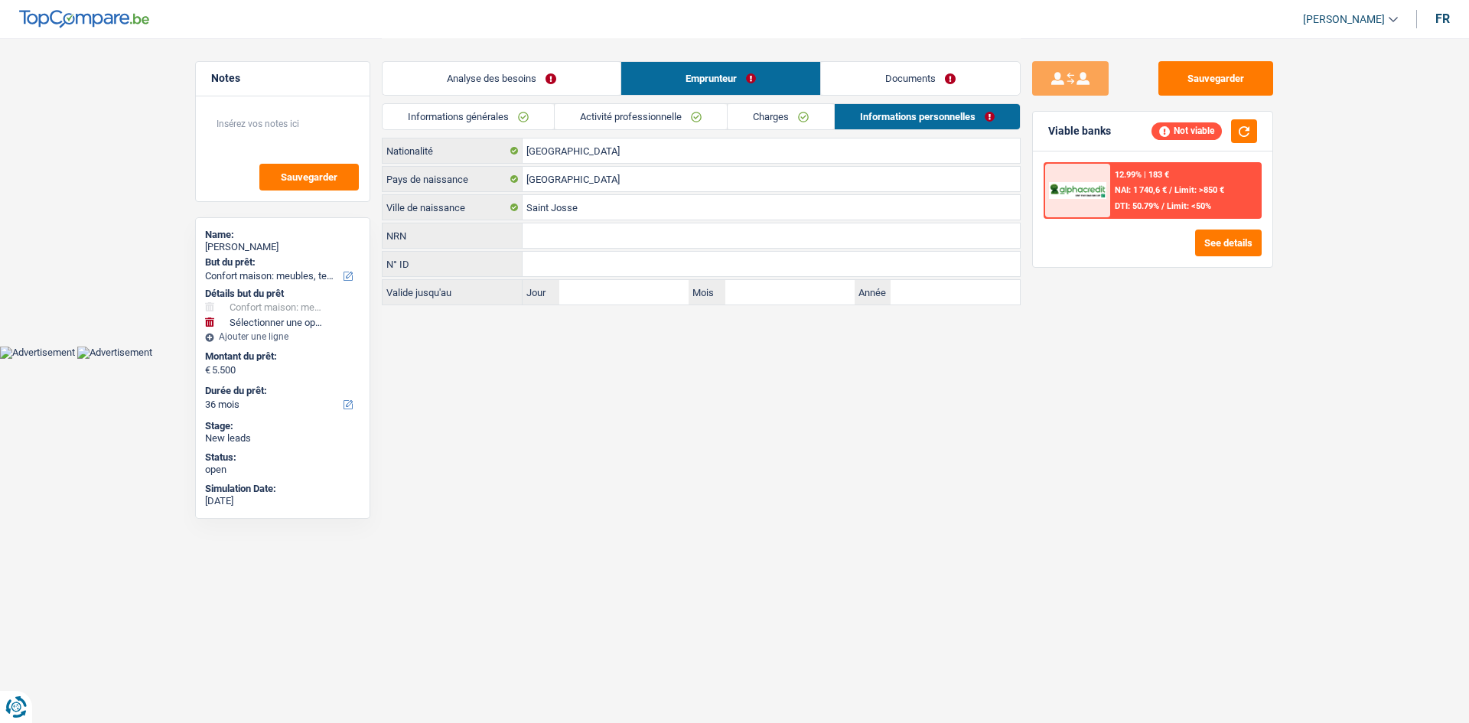
click at [634, 120] on link "Activité professionnelle" at bounding box center [641, 116] width 172 height 25
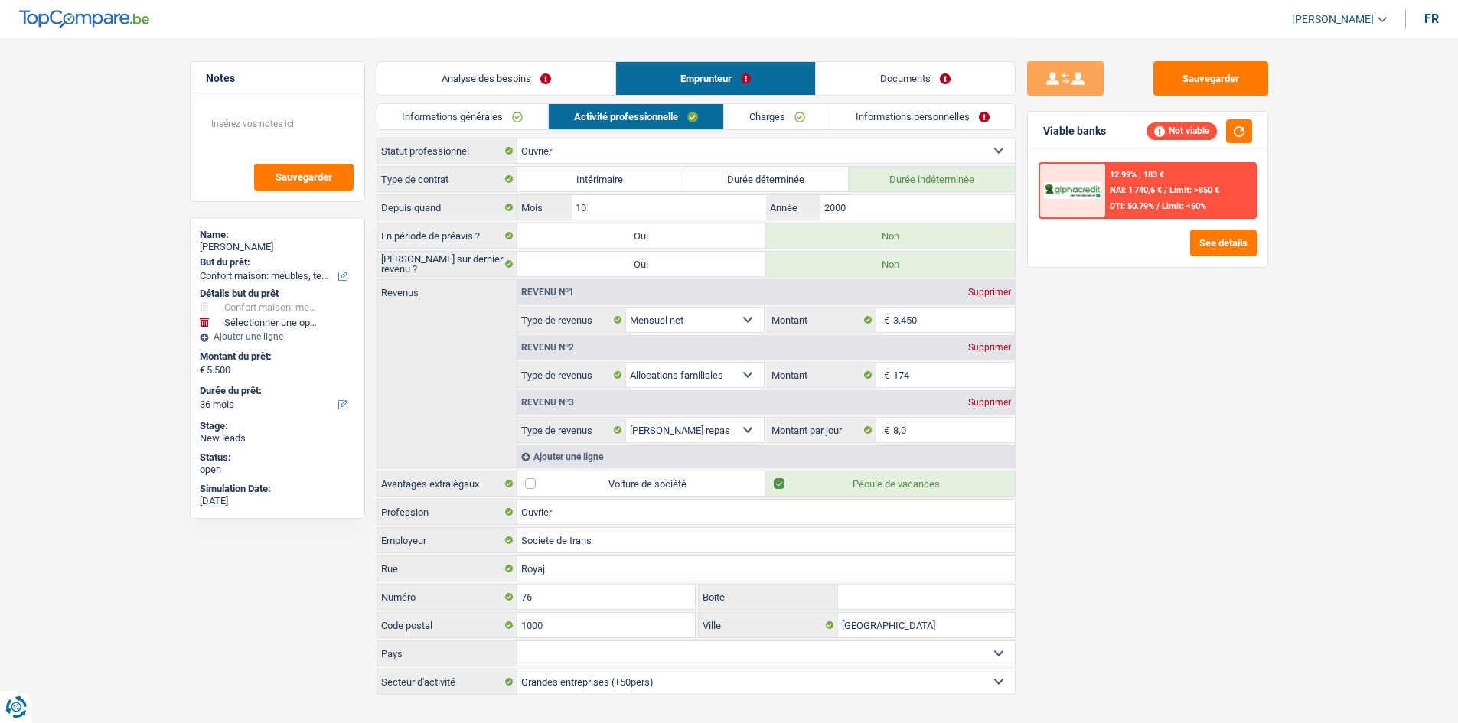
click at [521, 122] on link "Informations générales" at bounding box center [462, 116] width 171 height 25
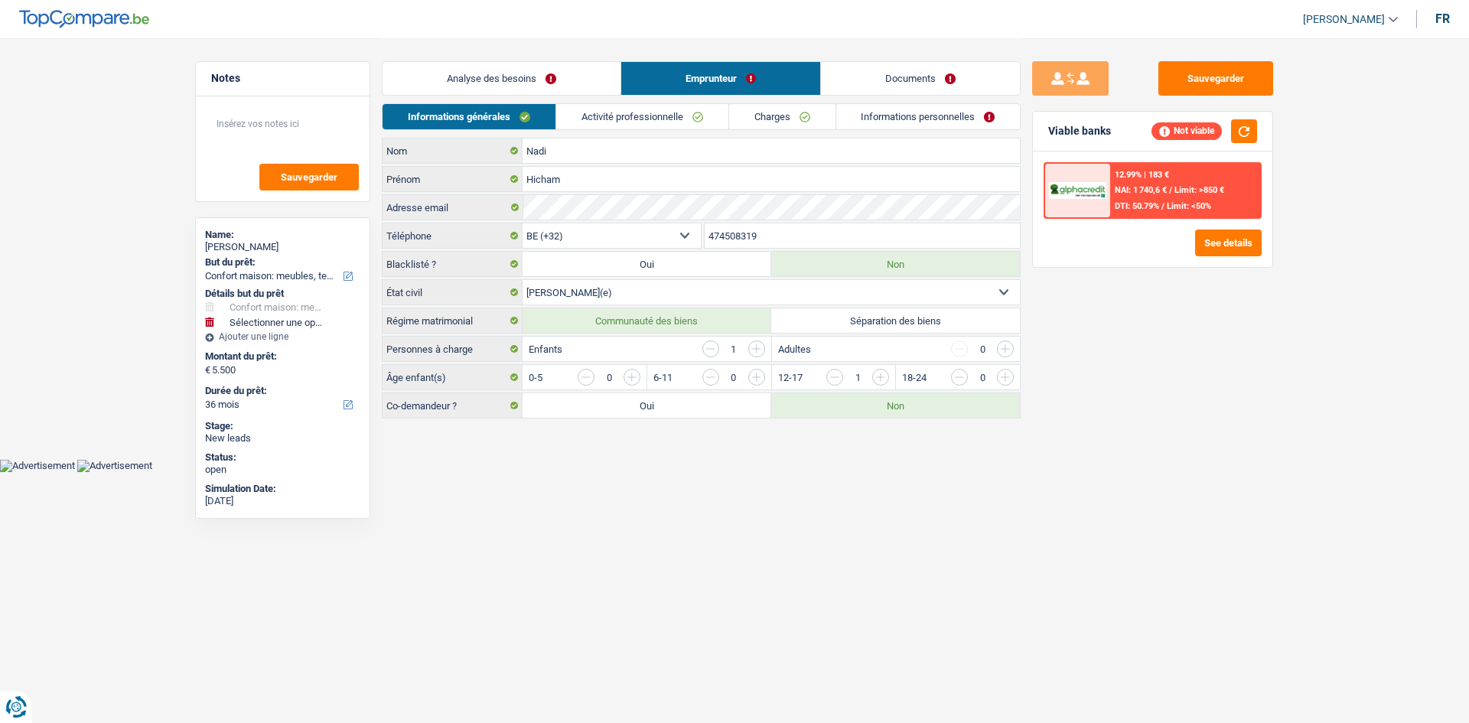
click at [890, 120] on link "Informations personnelles" at bounding box center [928, 116] width 184 height 25
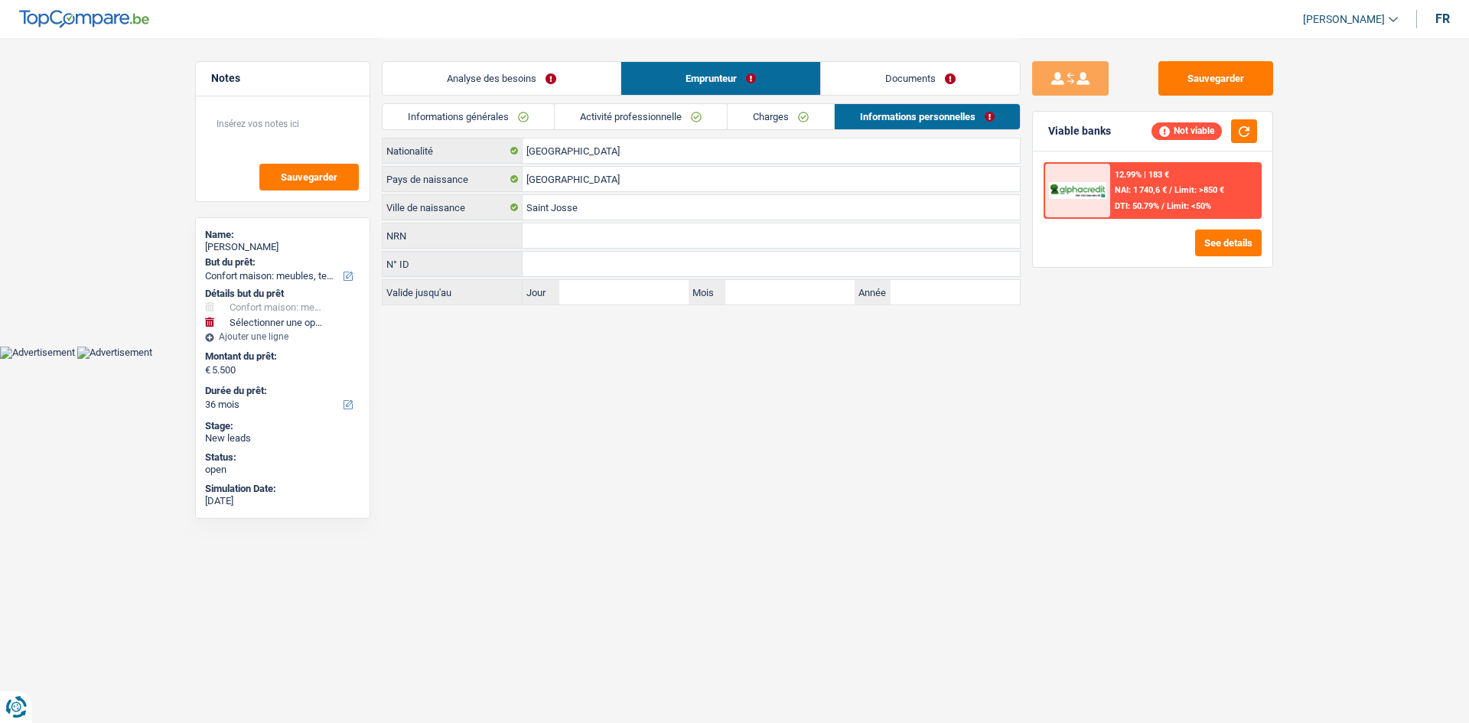
click at [560, 83] on link "Analyse des besoins" at bounding box center [502, 78] width 238 height 33
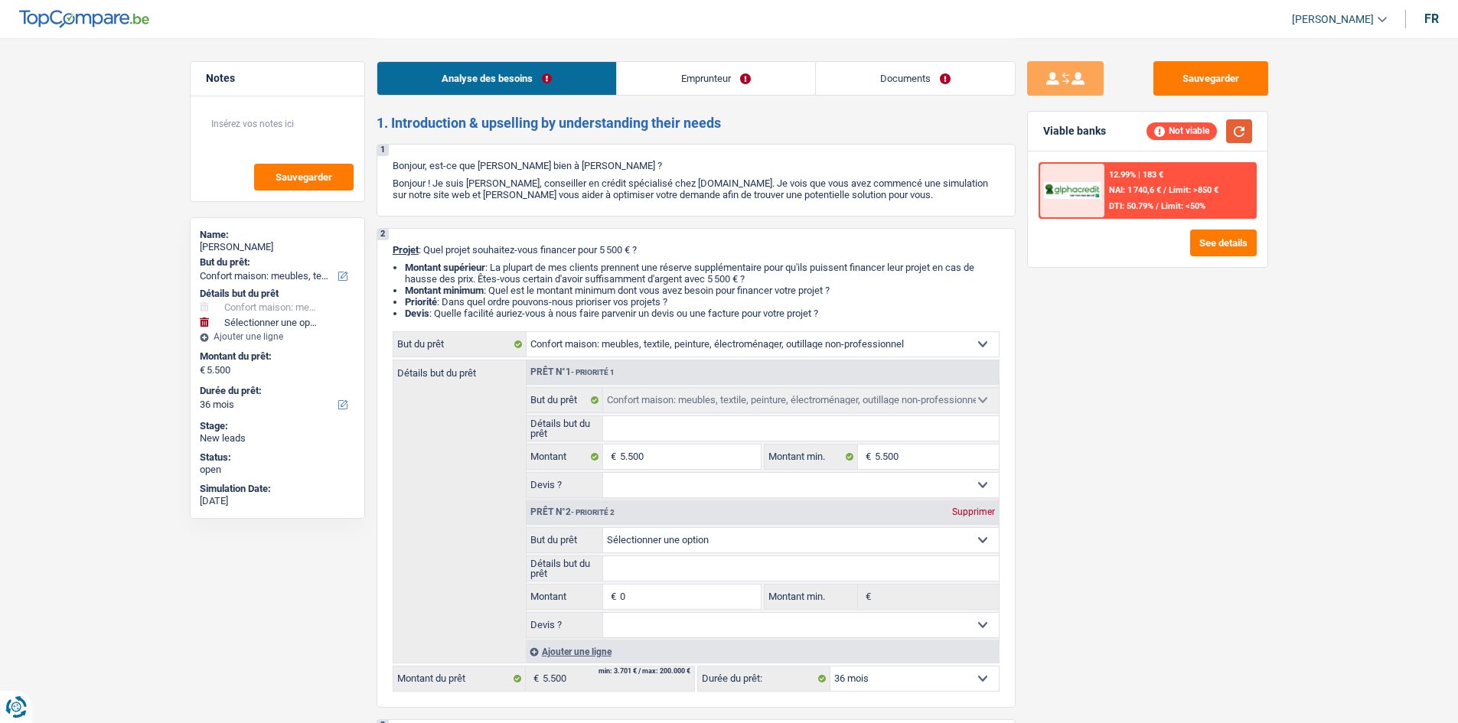
click at [1231, 134] on button "button" at bounding box center [1239, 131] width 26 height 24
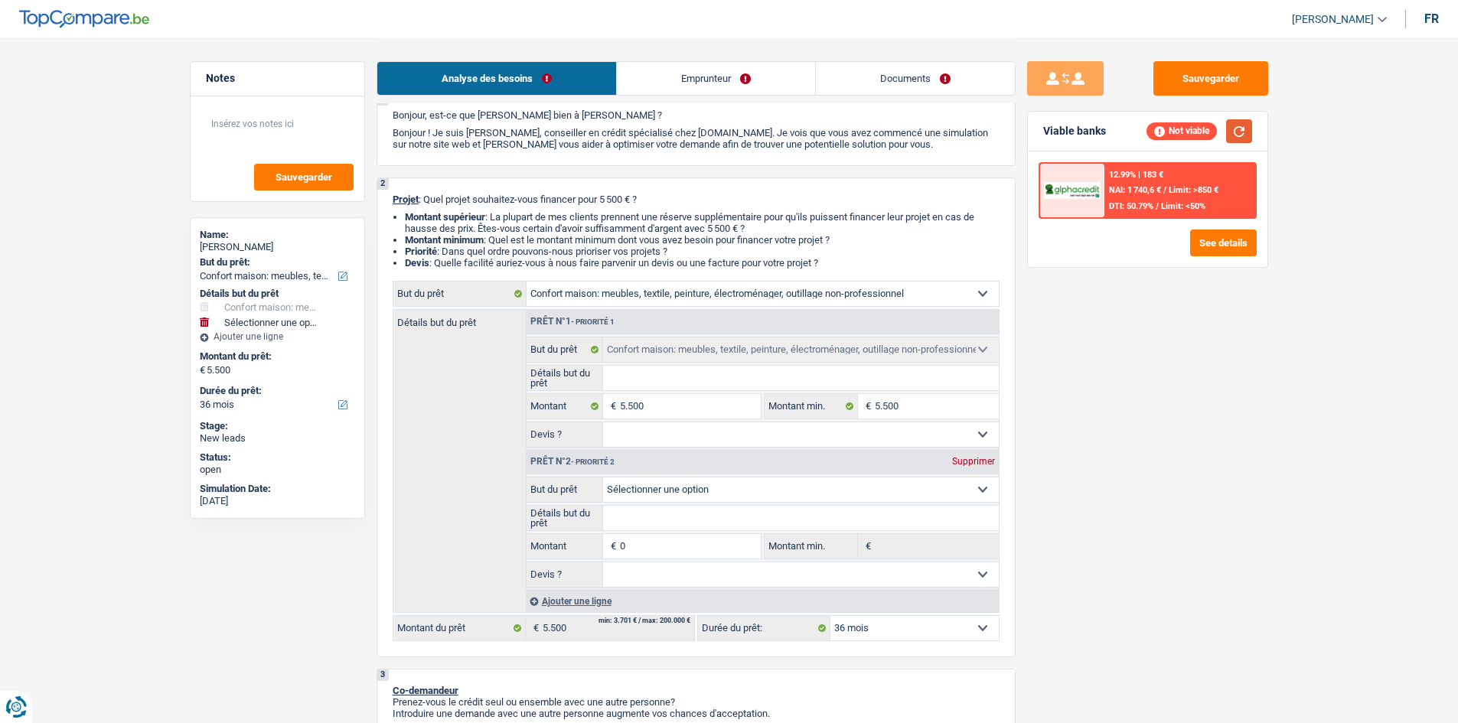
scroll to position [77, 0]
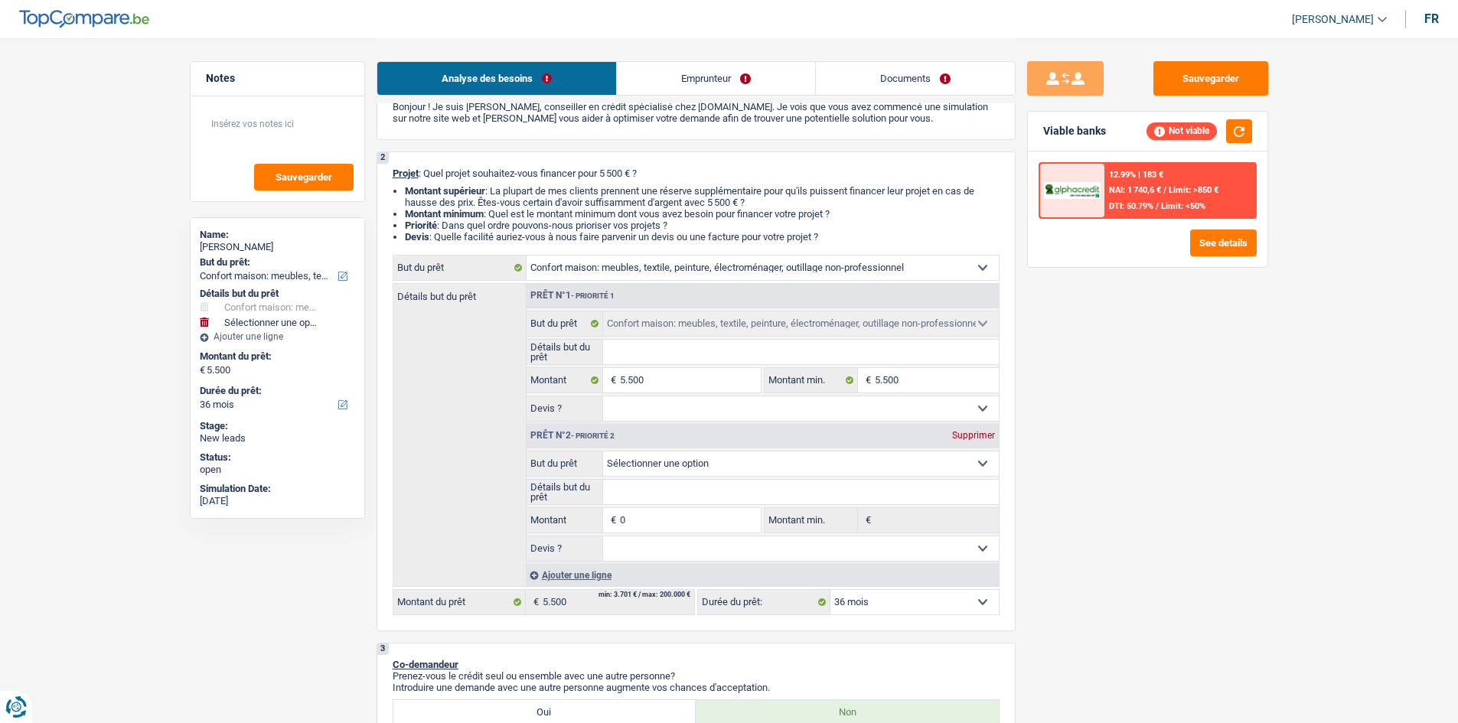
click at [971, 439] on div "Supprimer" at bounding box center [973, 435] width 51 height 9
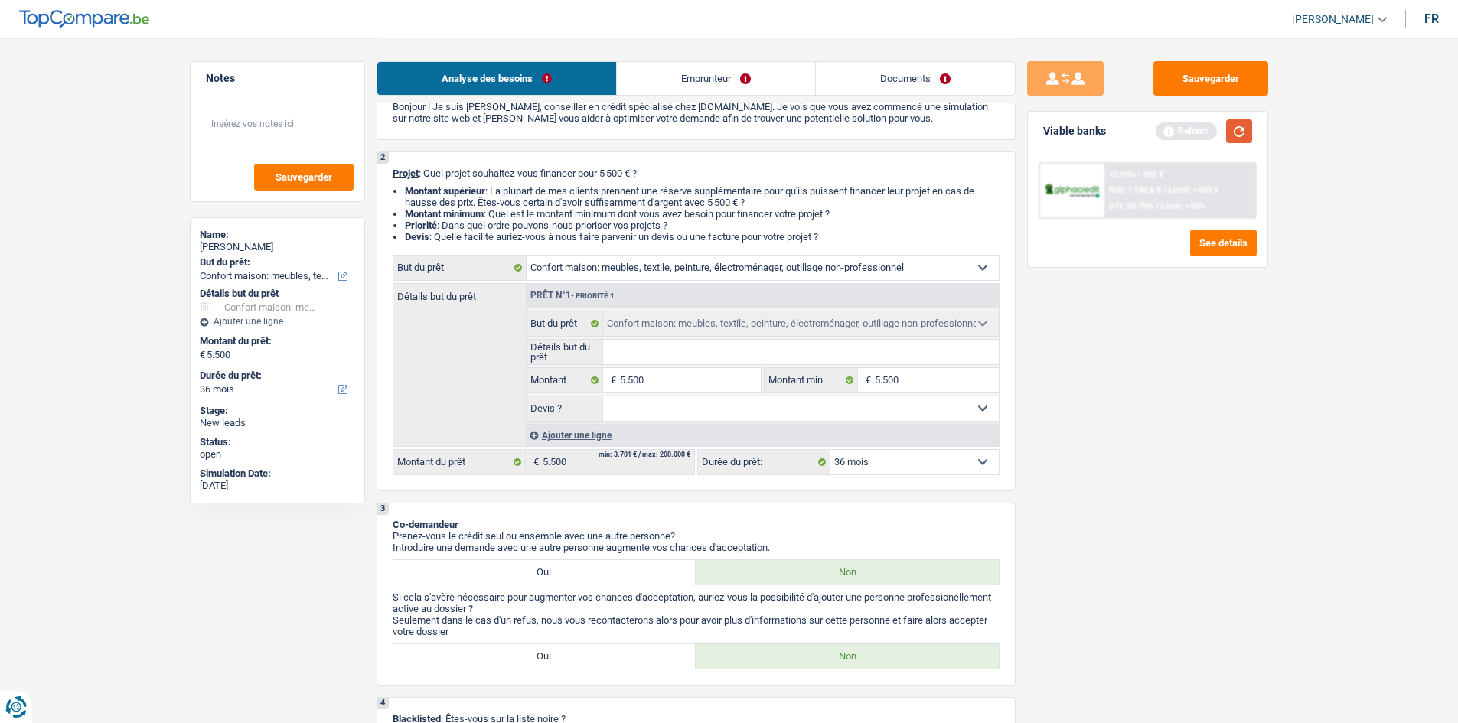
click at [1237, 128] on button "button" at bounding box center [1239, 131] width 26 height 24
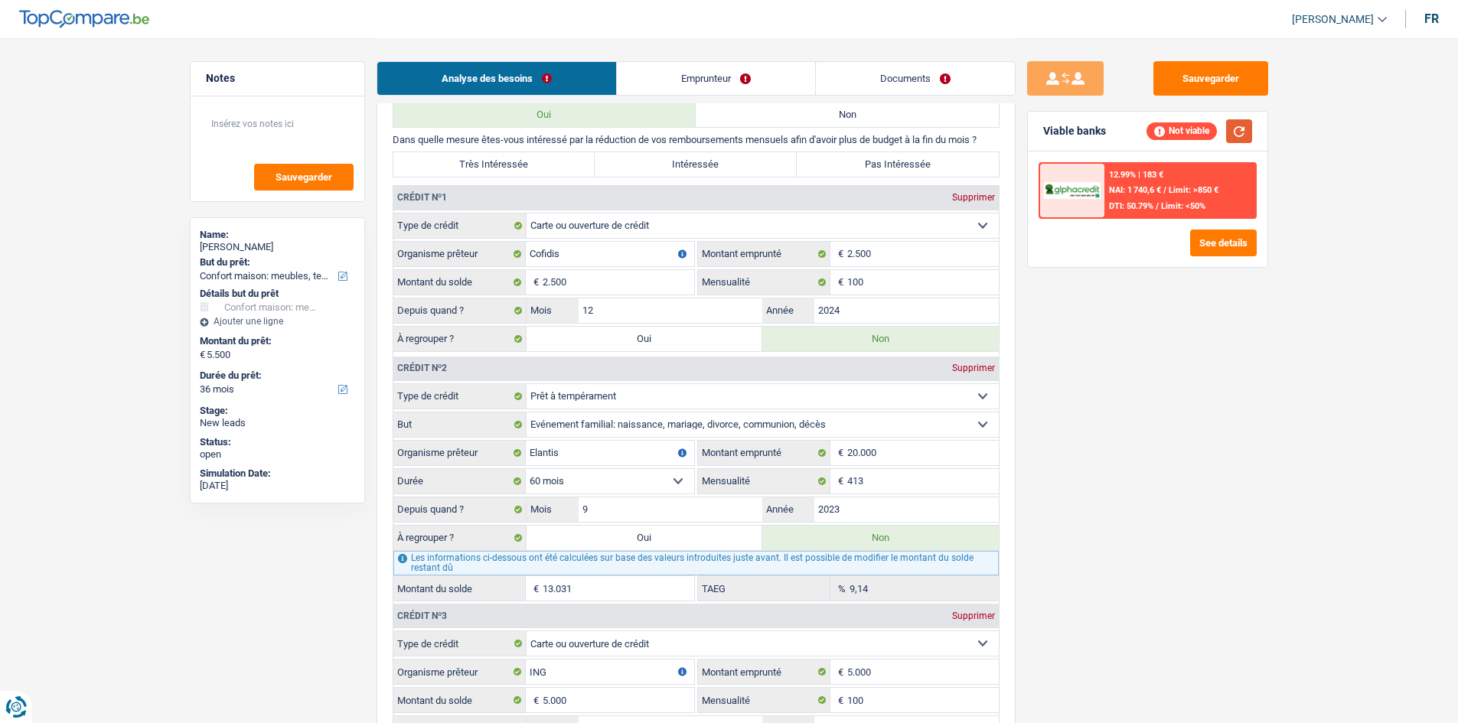
scroll to position [1301, 0]
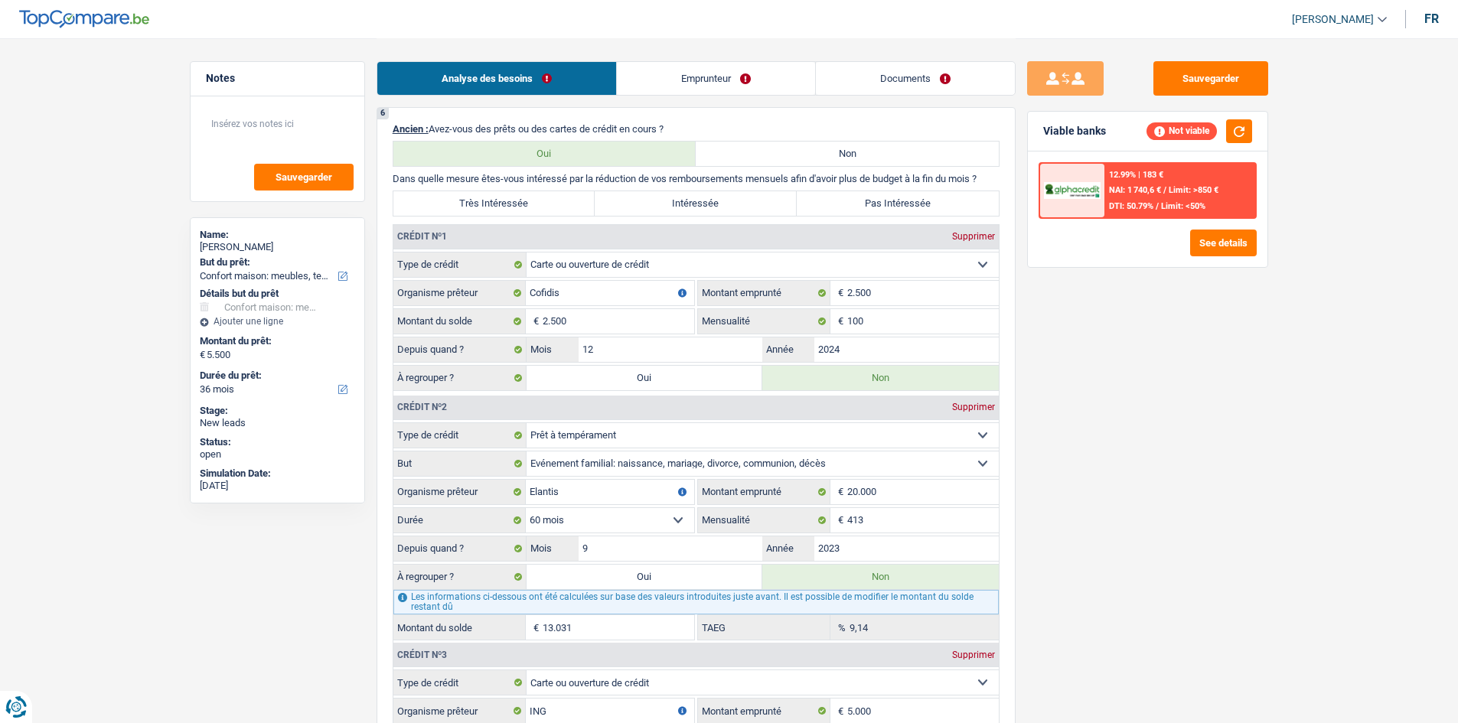
click at [671, 378] on label "Oui" at bounding box center [645, 378] width 236 height 24
click at [671, 378] on input "Oui" at bounding box center [645, 378] width 236 height 24
radio input "true"
type input "2.500"
radio input "false"
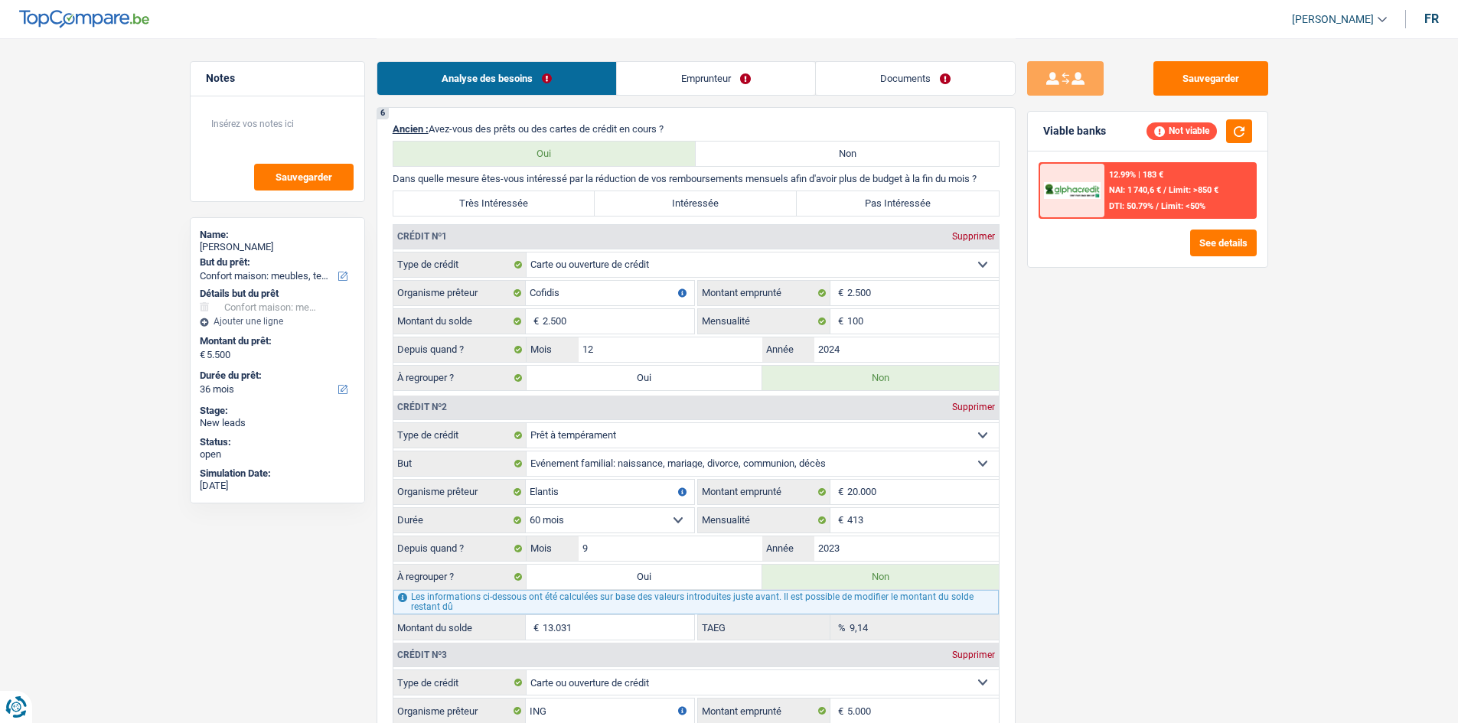
type input "2.500"
type input "8.000"
select select "refinancing"
select select "48"
select select "refinancing"
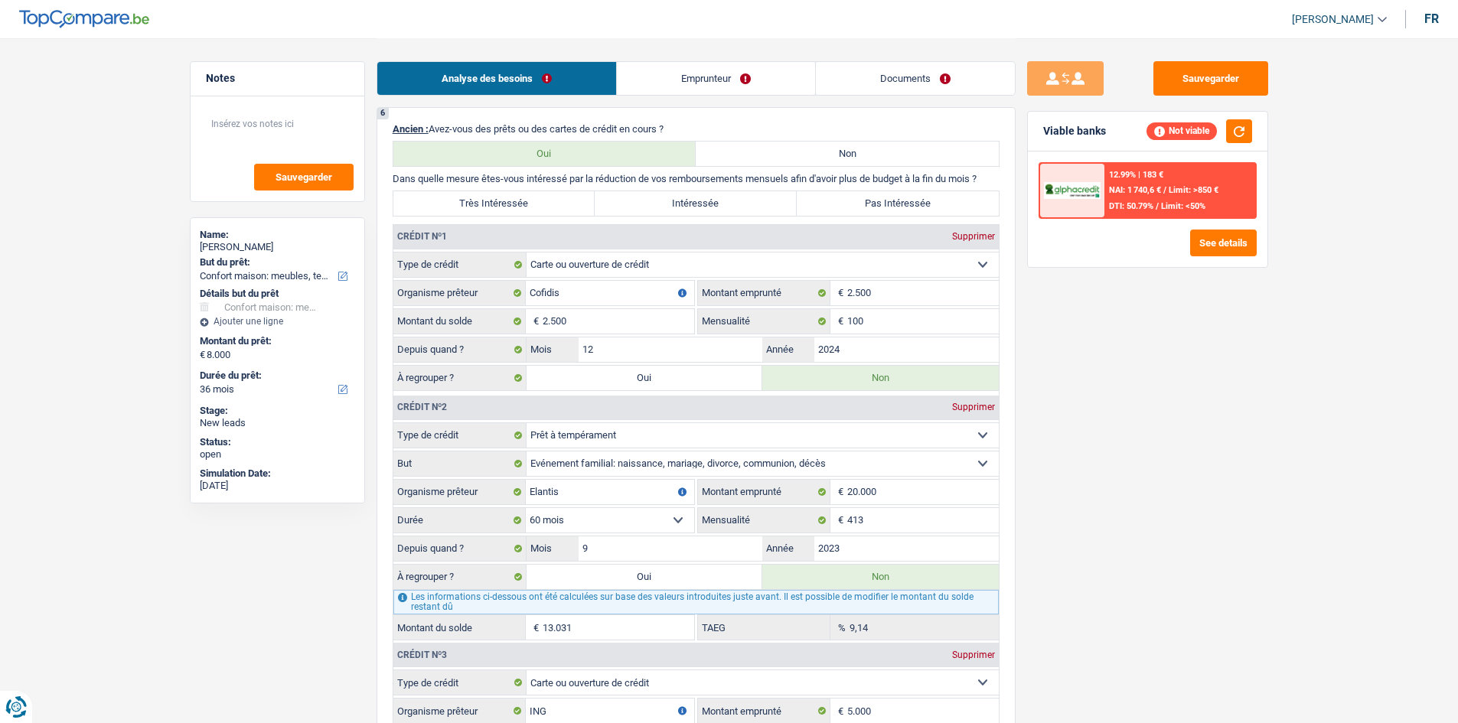
select select "refinancing"
select select "48"
select select "refinancing"
select select "48"
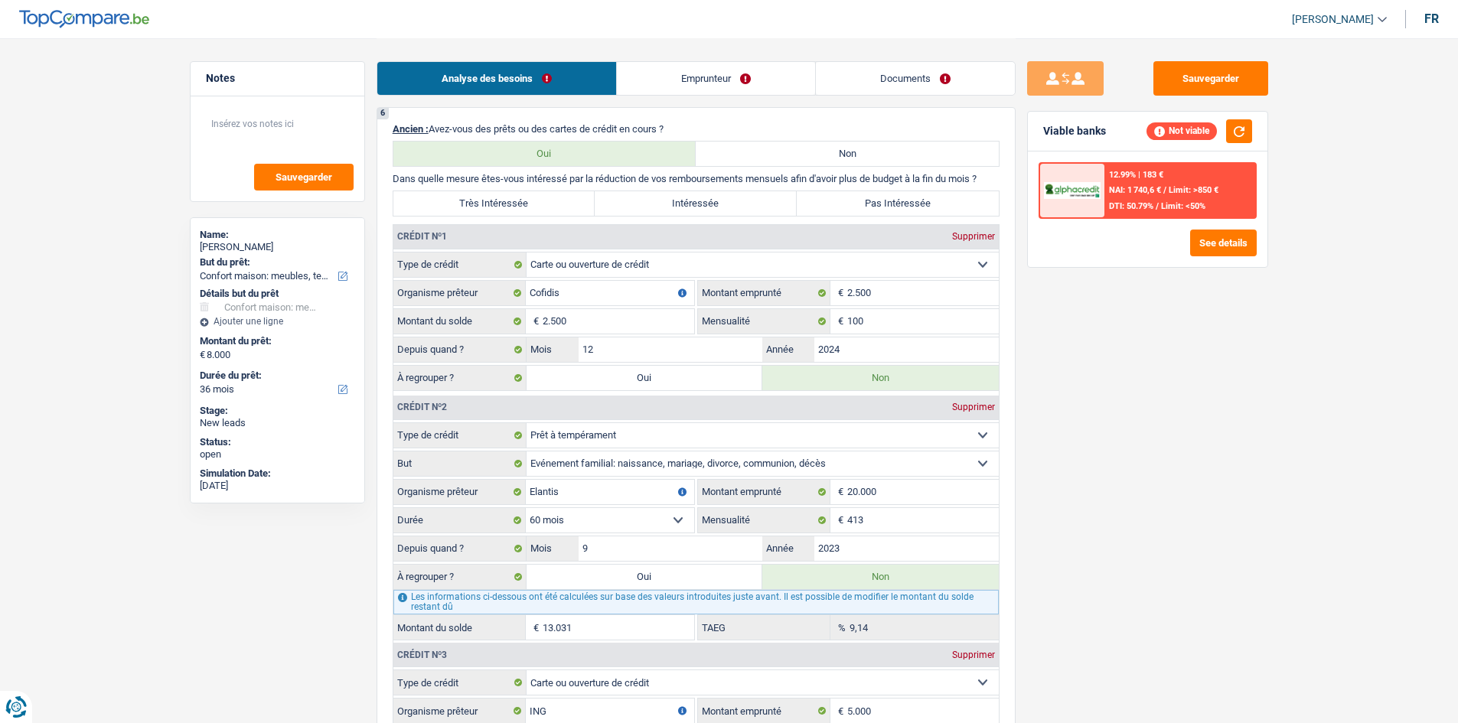
select select "refinancing"
select select "household"
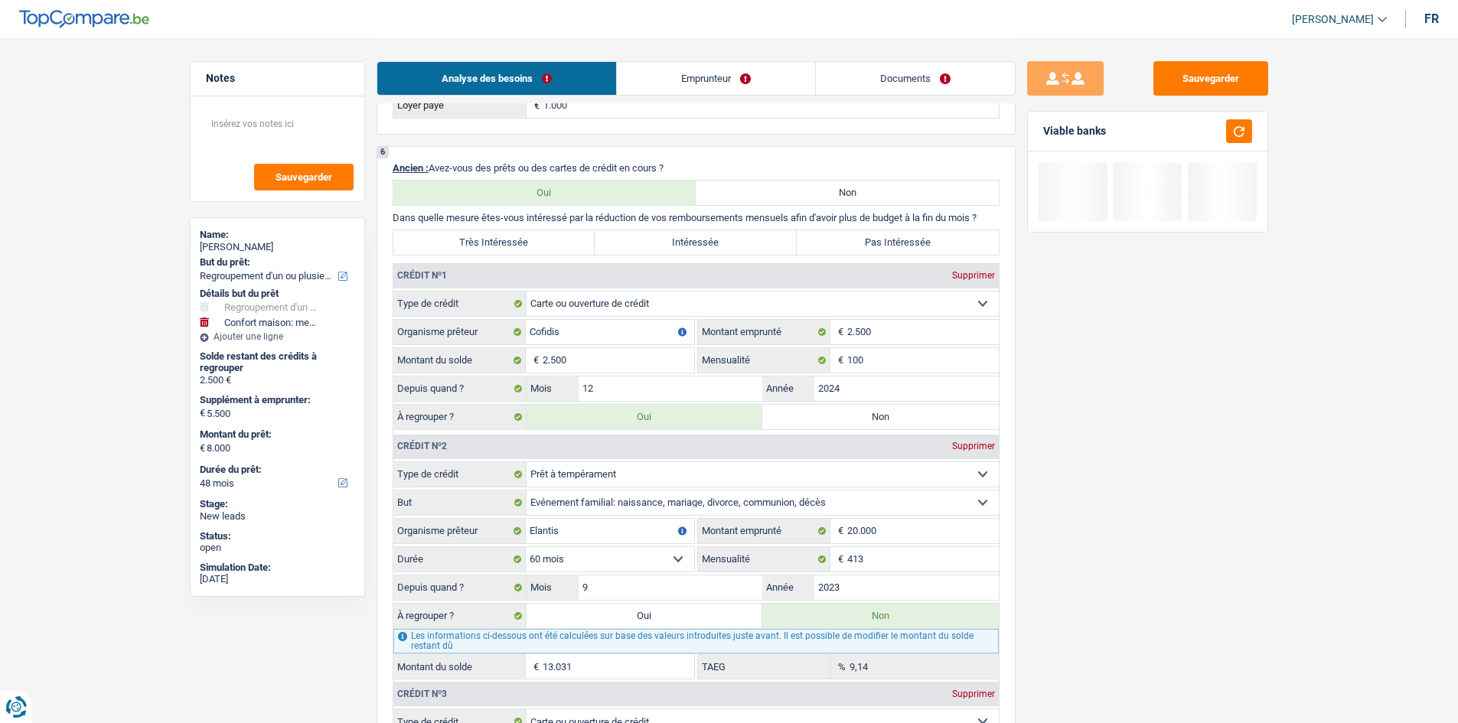
scroll to position [1454, 0]
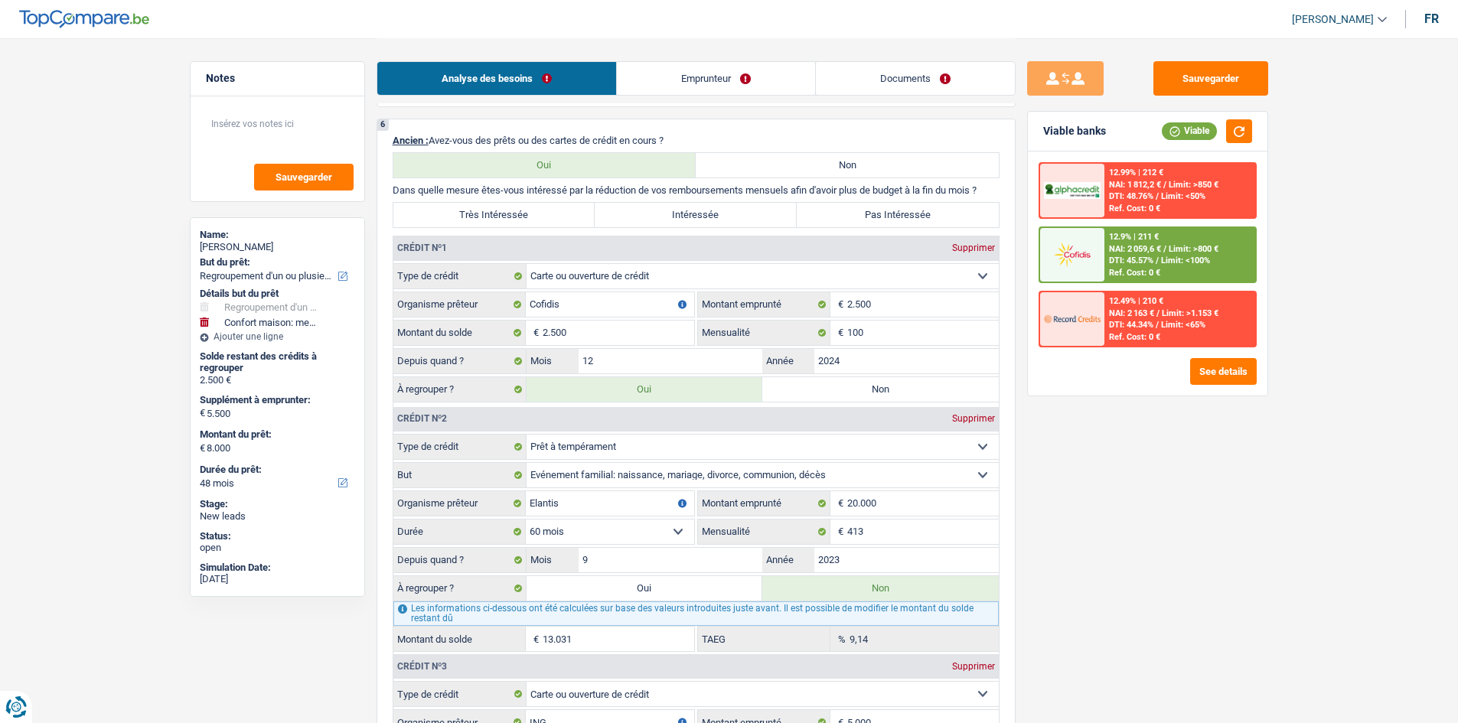
click at [517, 217] on label "Très Intéressée" at bounding box center [494, 215] width 202 height 24
click at [517, 217] on input "Très Intéressée" at bounding box center [494, 215] width 202 height 24
radio input "true"
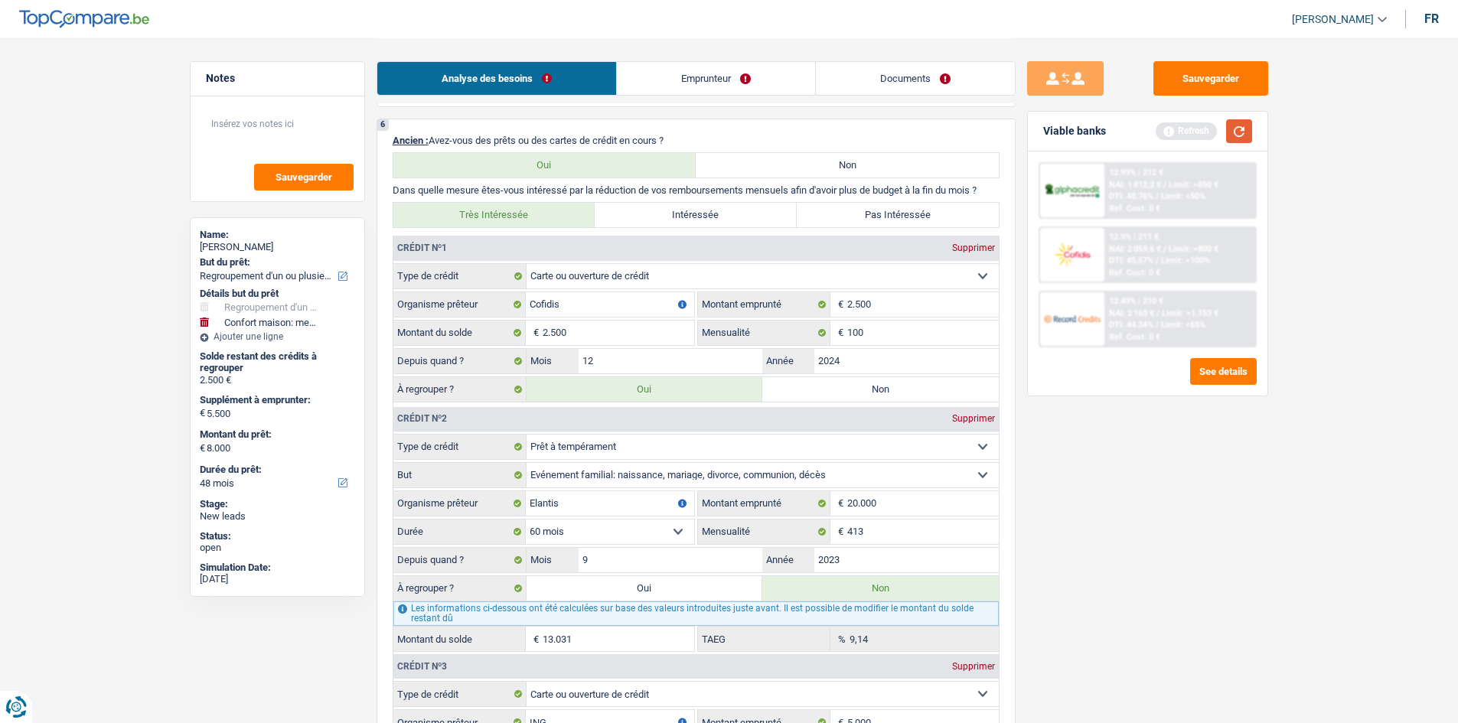
click at [1244, 135] on button "button" at bounding box center [1239, 131] width 26 height 24
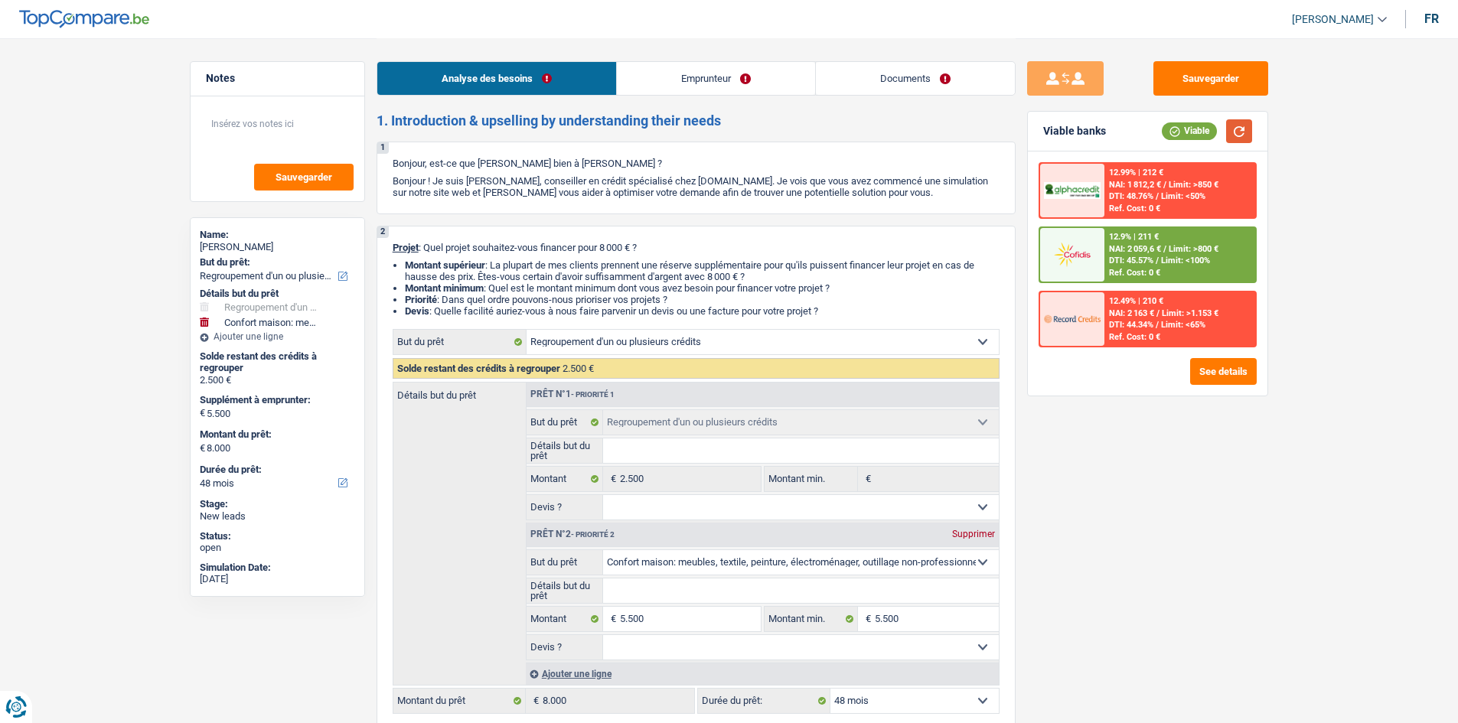
scroll to position [0, 0]
click at [1156, 253] on span "NAI: 2 059,6 €" at bounding box center [1135, 249] width 52 height 10
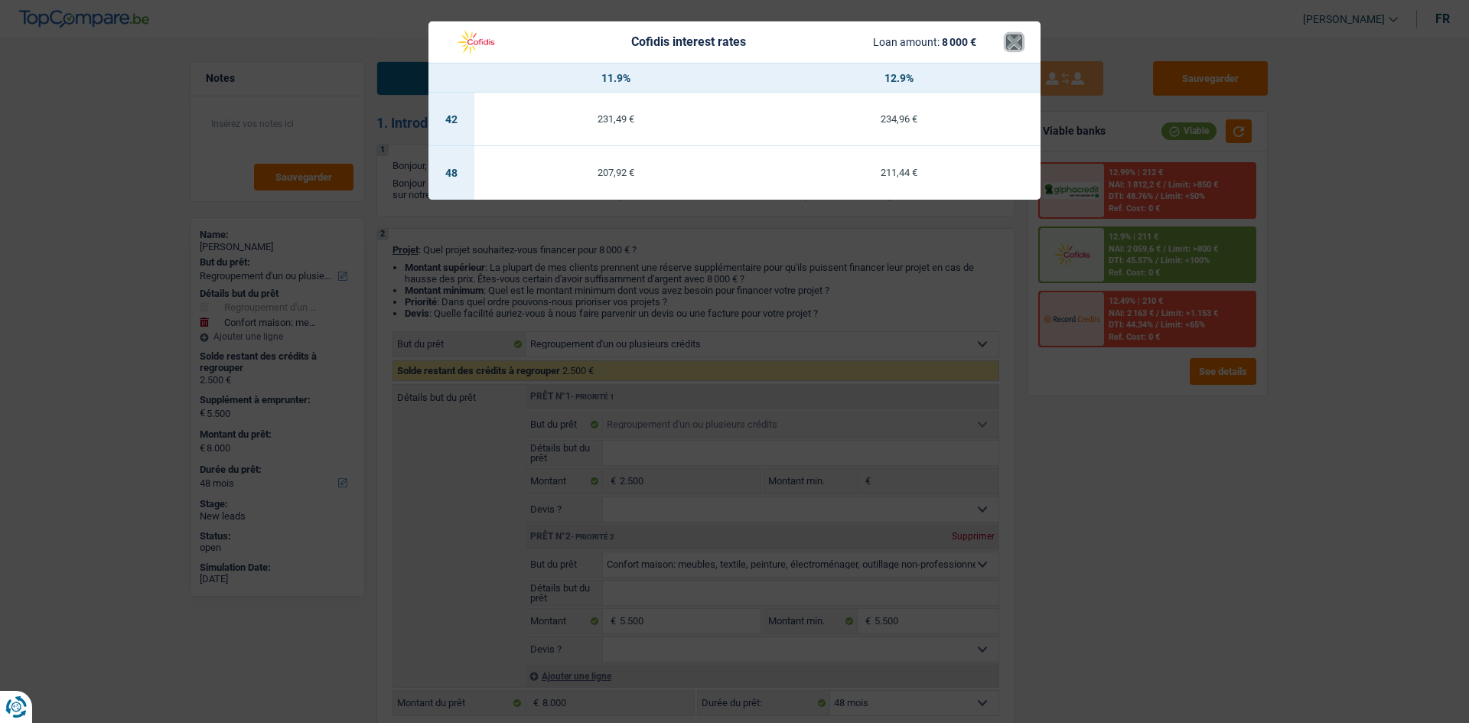
click at [1008, 40] on button "×" at bounding box center [1014, 41] width 16 height 15
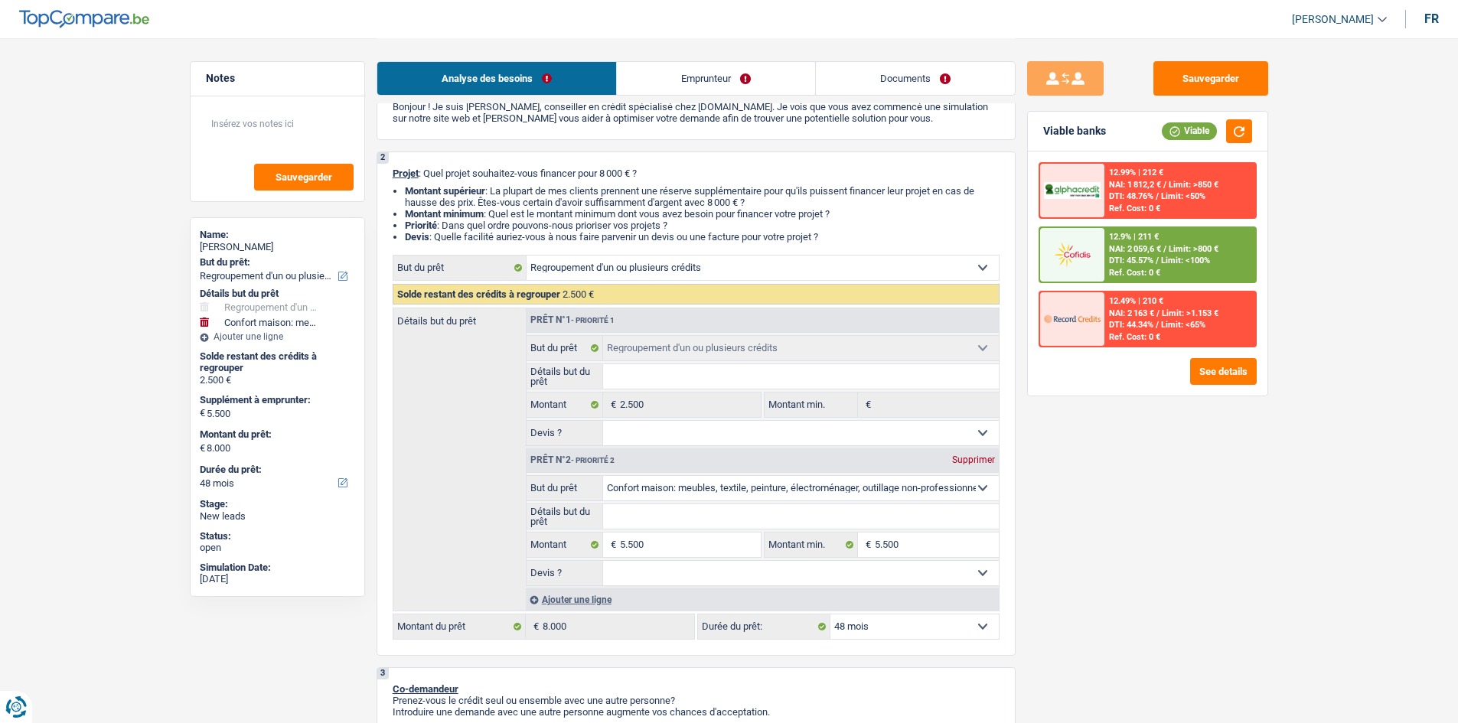
scroll to position [153, 0]
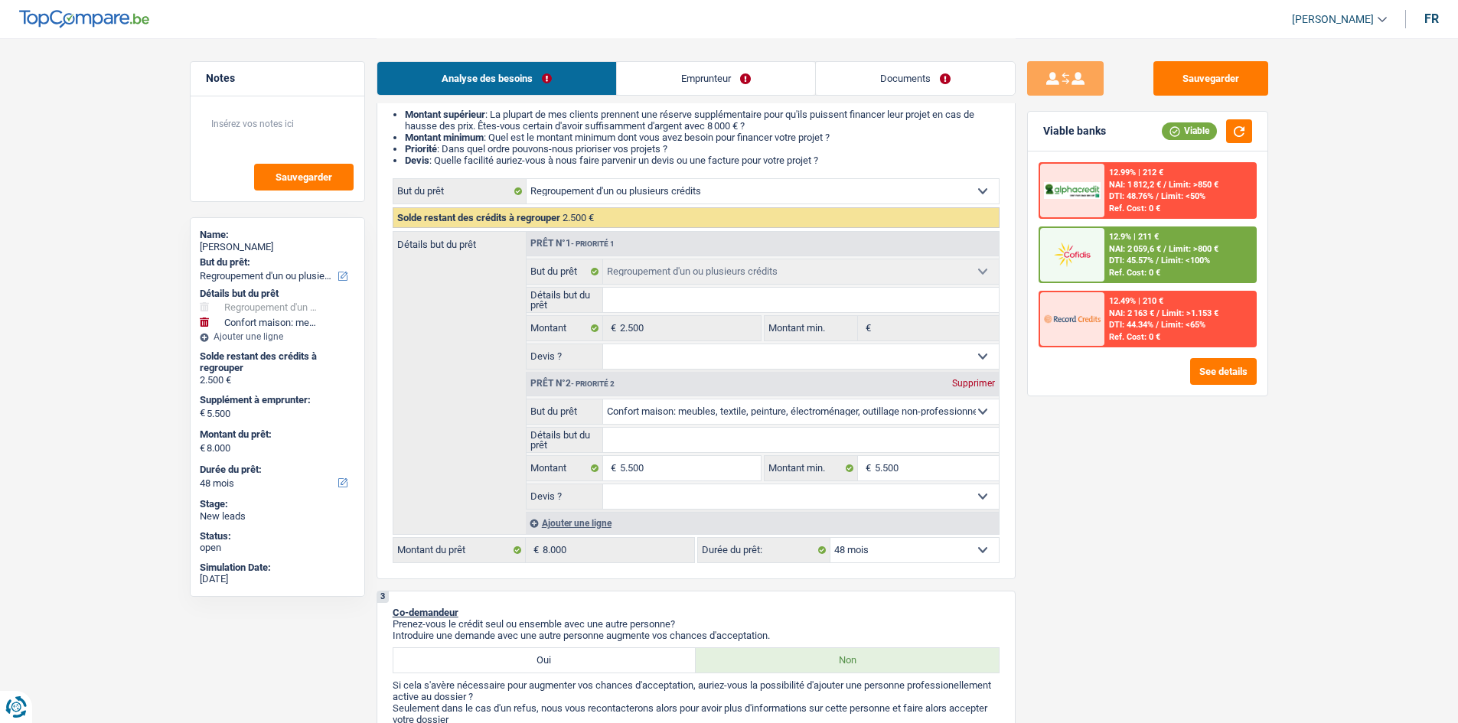
click at [885, 543] on select "12 mois 18 mois 24 mois 30 mois 36 mois 42 mois 48 mois Sélectionner une option" at bounding box center [914, 550] width 168 height 24
select select "36"
click at [830, 538] on select "12 mois 18 mois 24 mois 30 mois 36 mois 42 mois 48 mois Sélectionner une option" at bounding box center [914, 550] width 168 height 24
select select "36"
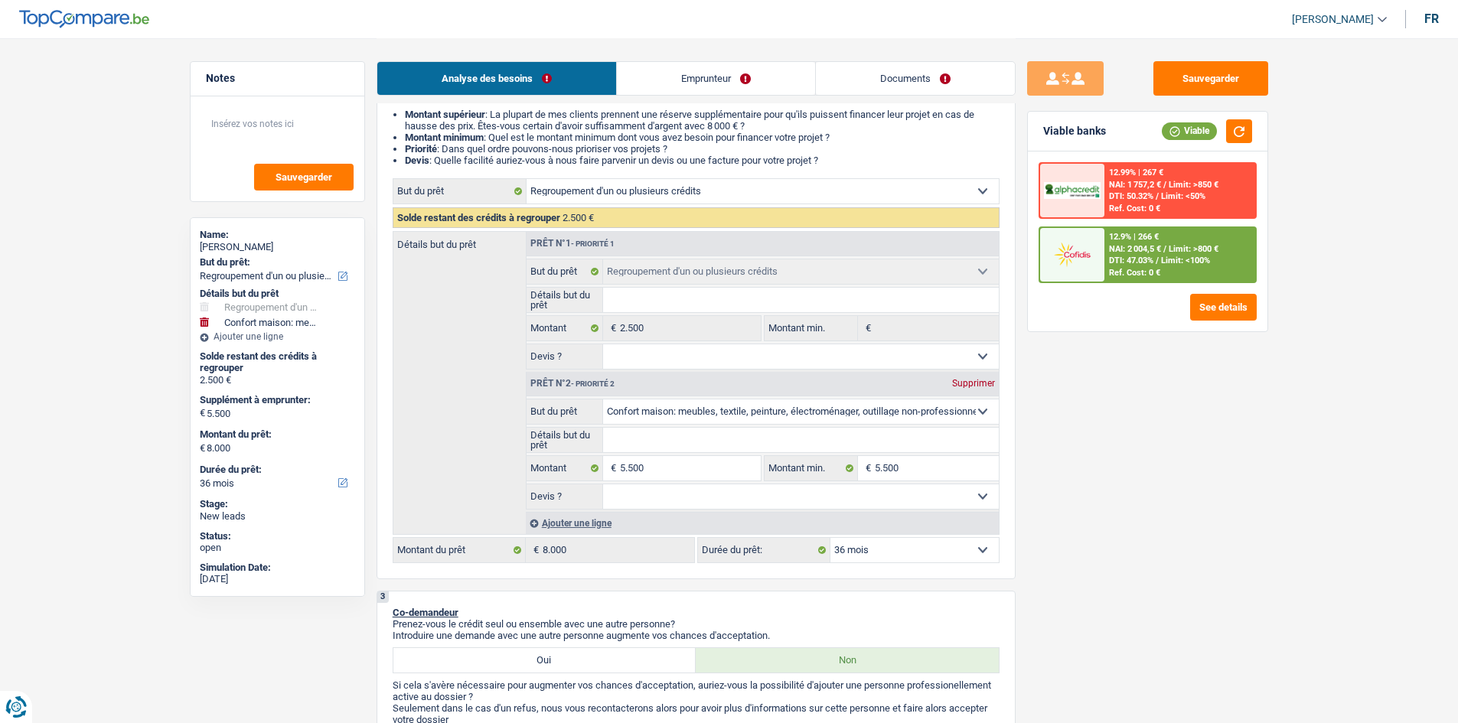
click at [1133, 264] on span "DTI: 47.03%" at bounding box center [1131, 261] width 44 height 10
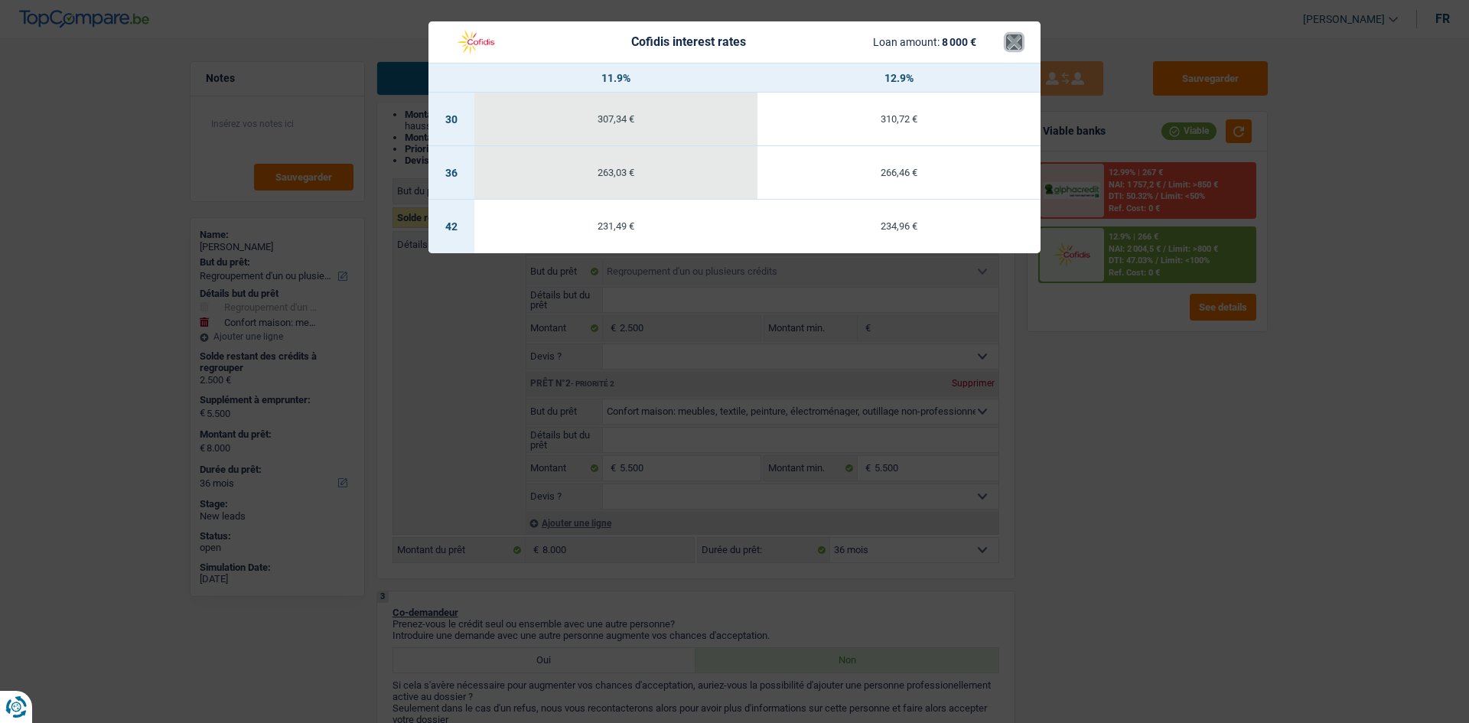
click at [1007, 44] on button "×" at bounding box center [1014, 41] width 16 height 15
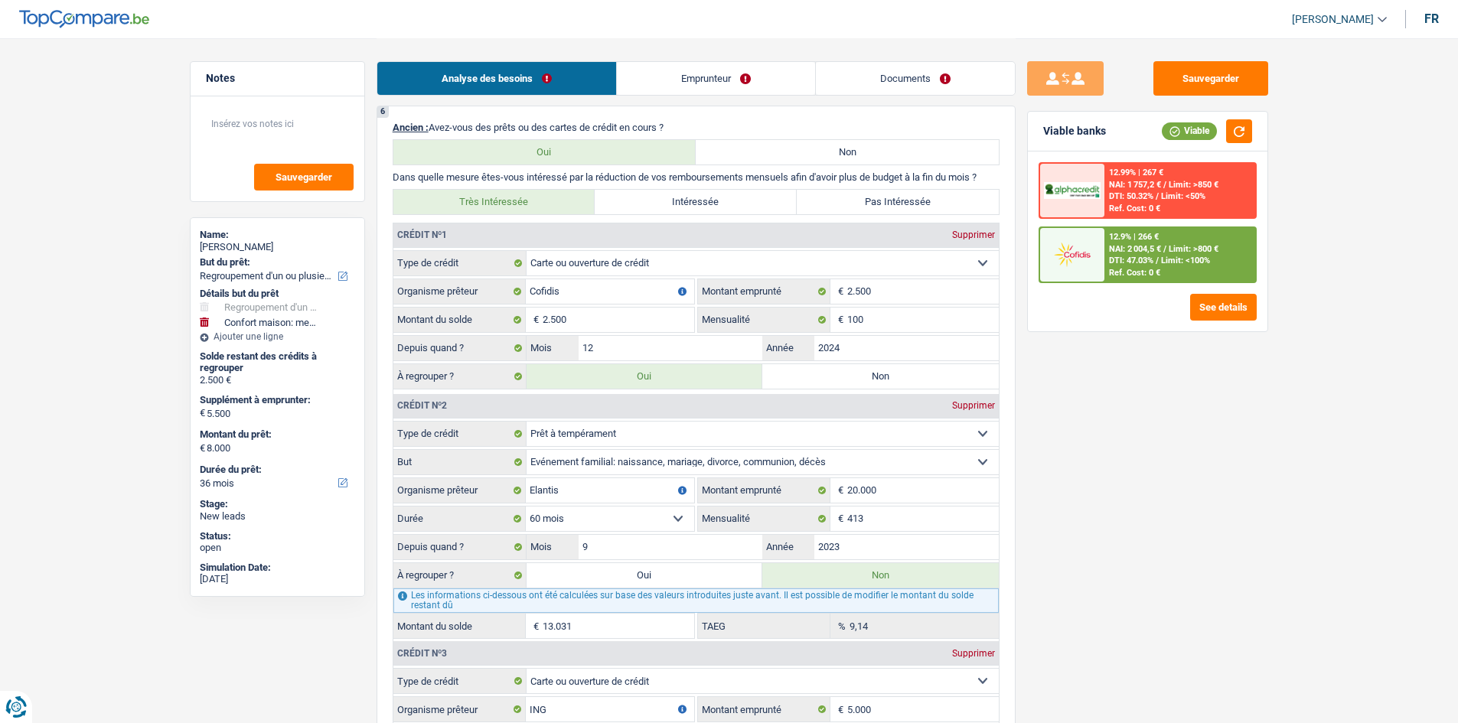
scroll to position [1531, 0]
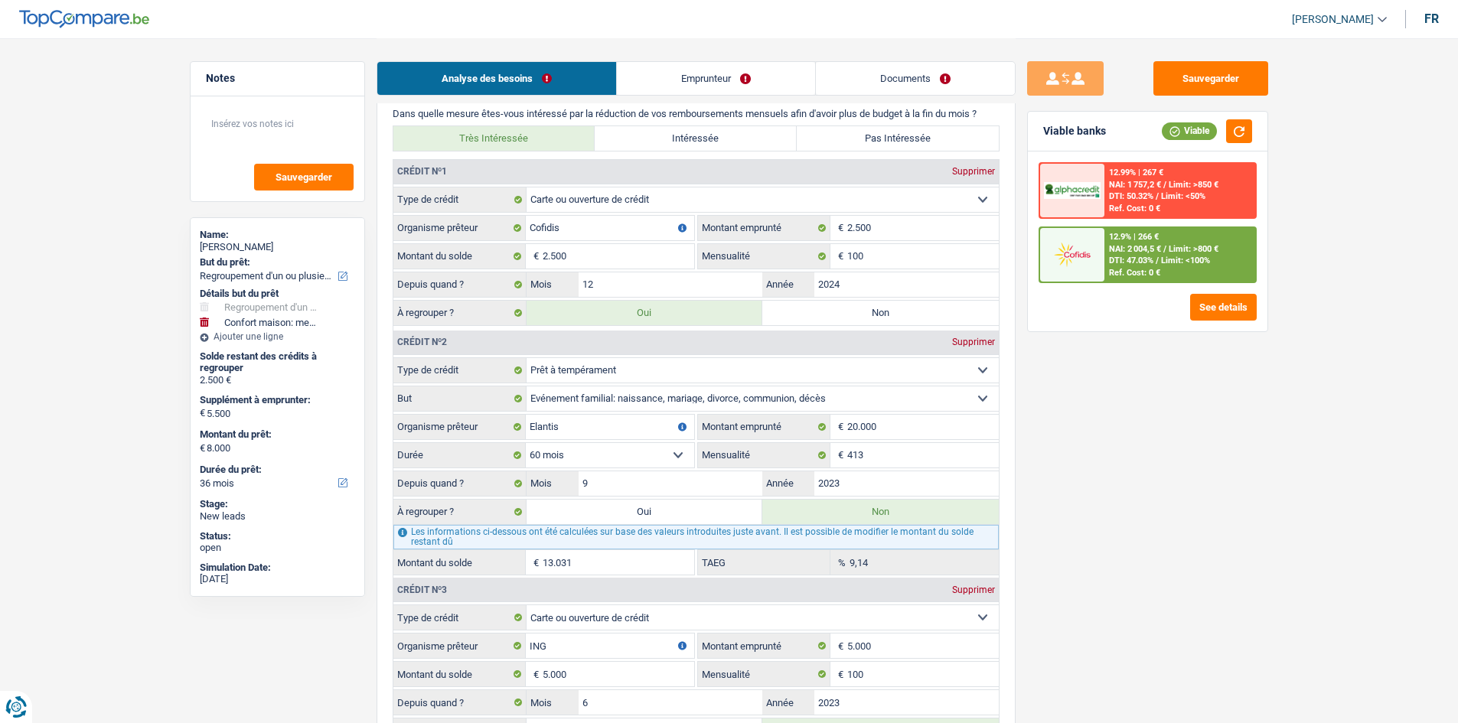
click at [851, 315] on label "Non" at bounding box center [880, 313] width 236 height 24
click at [851, 315] on input "Non" at bounding box center [880, 313] width 236 height 24
radio input "true"
select select "household"
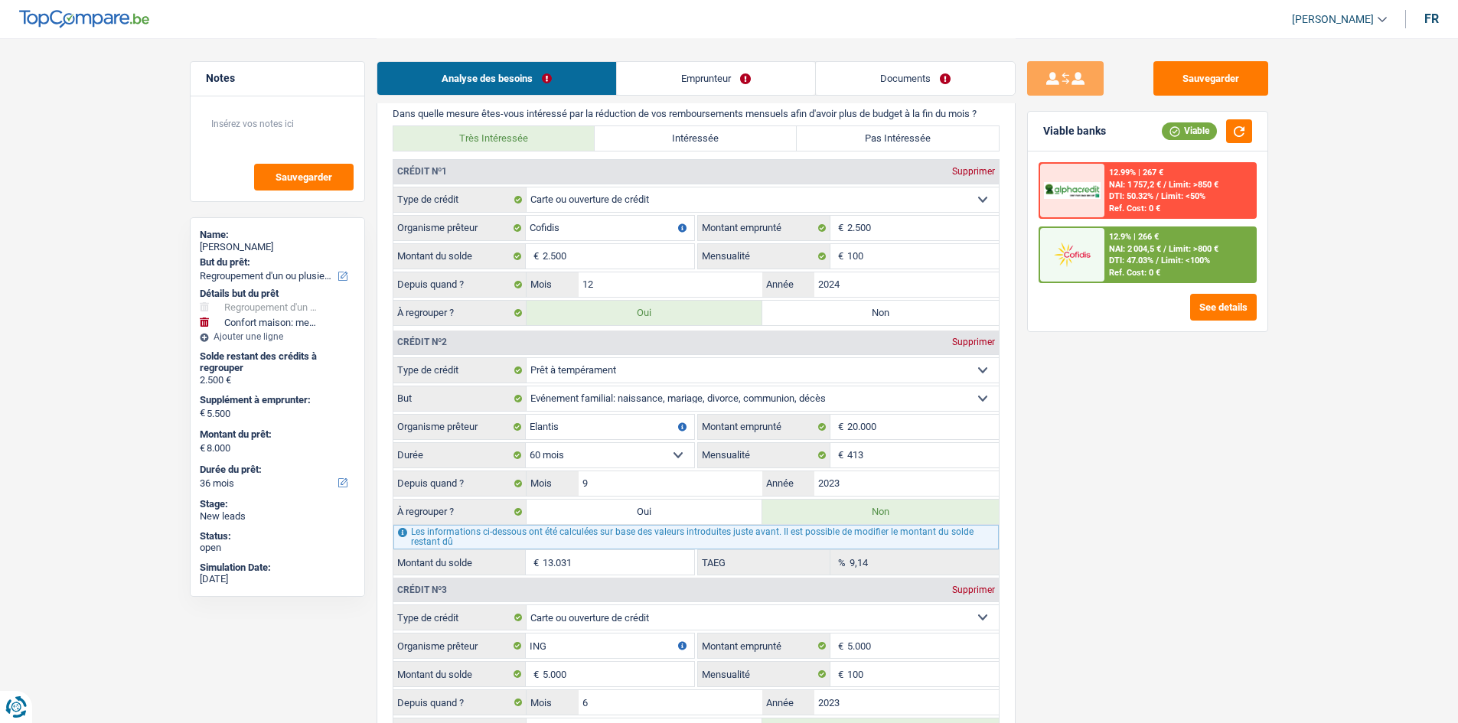
select select "household"
type input "5.500"
radio input "false"
select select "household"
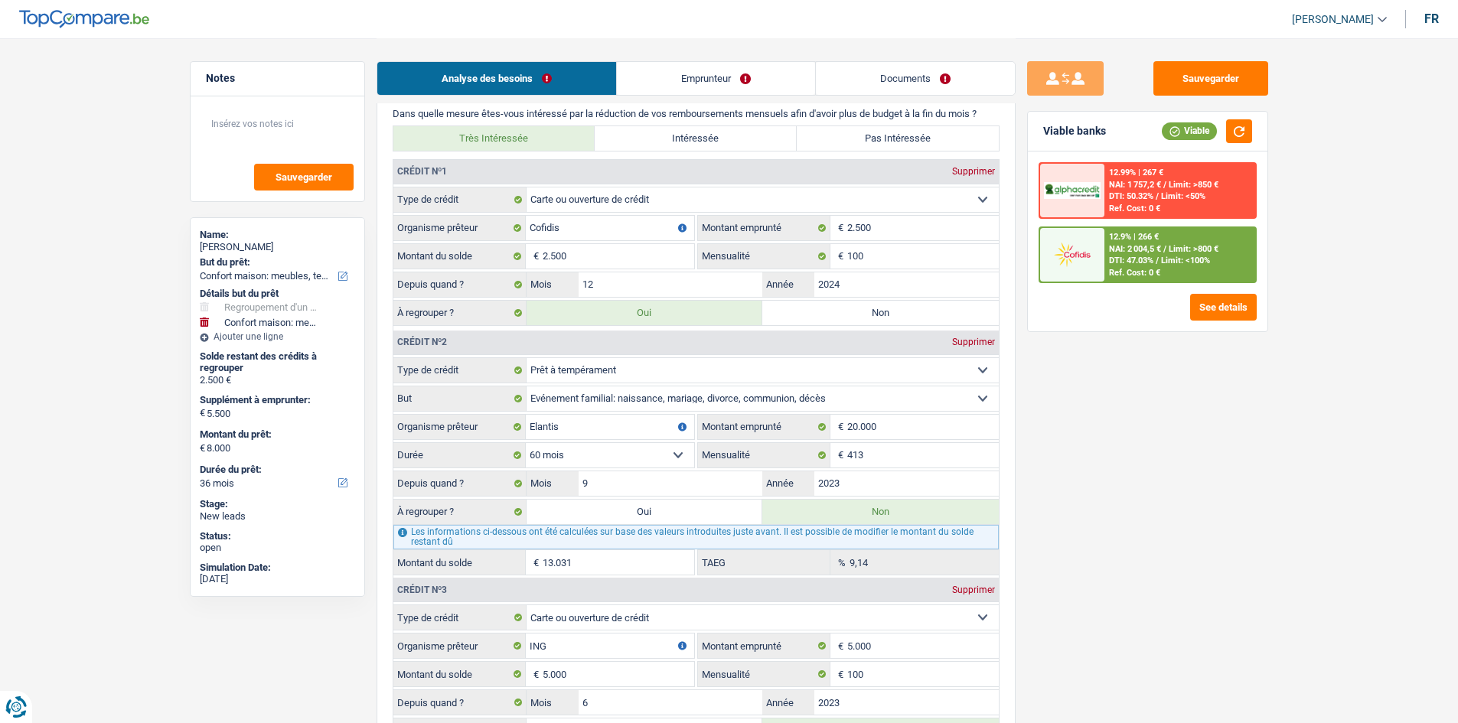
select select "household"
type input "5.500"
select select "household"
type input "5.500"
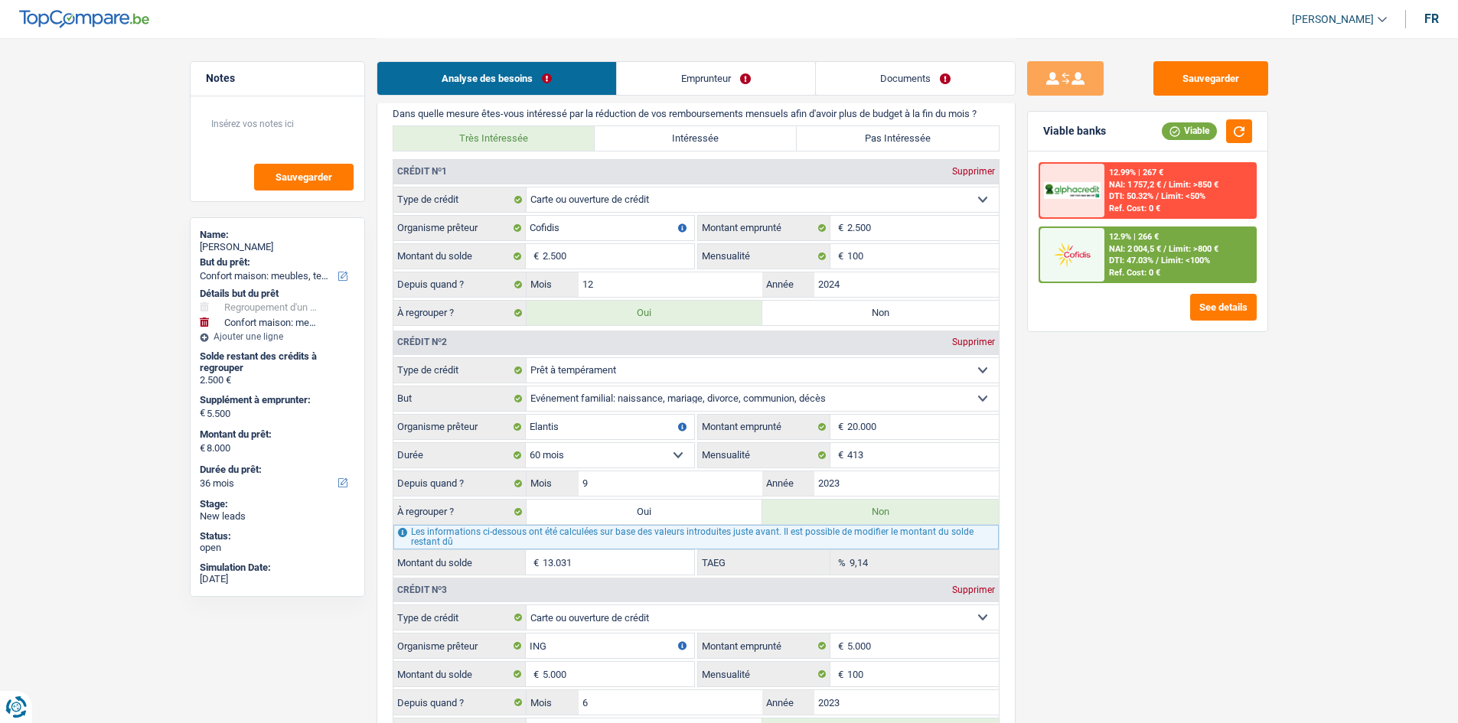
type input "5.500"
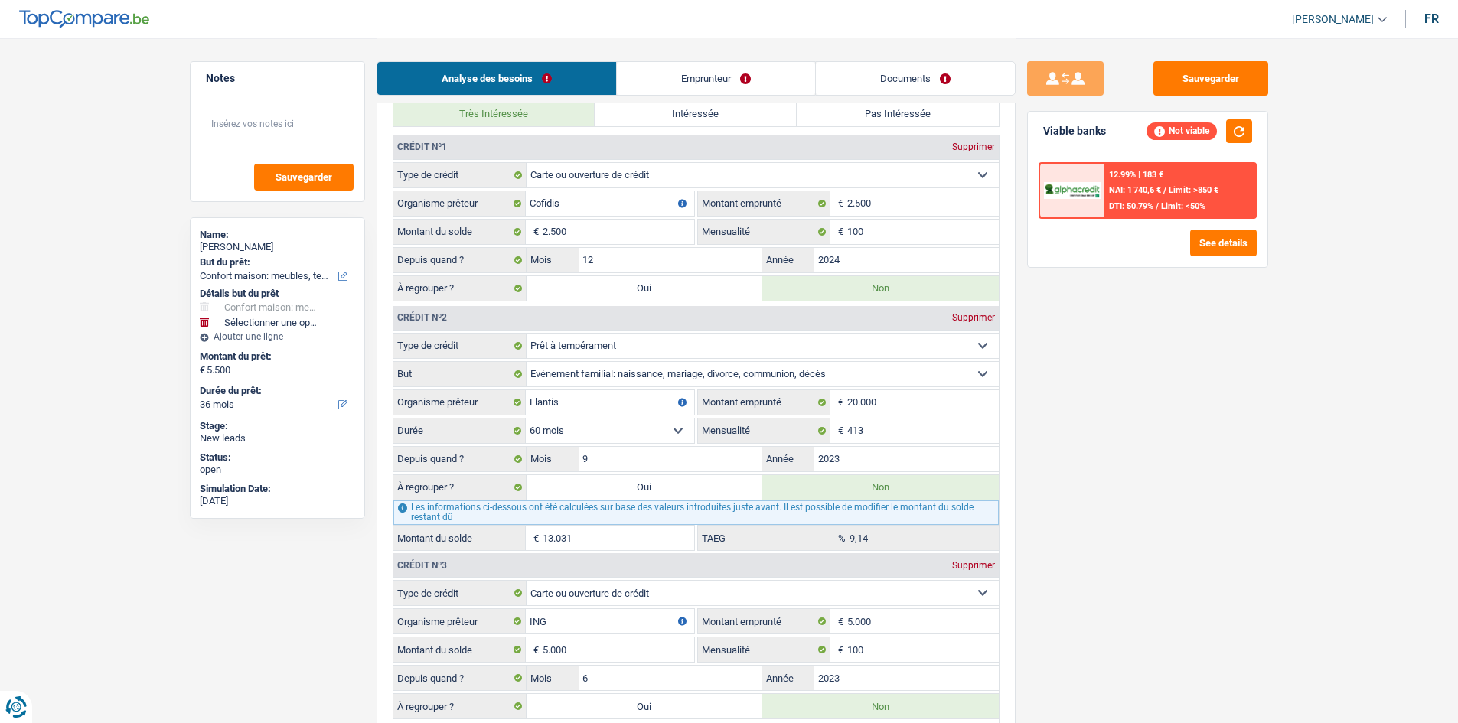
click at [1202, 189] on span "Limit: >850 €" at bounding box center [1194, 190] width 50 height 10
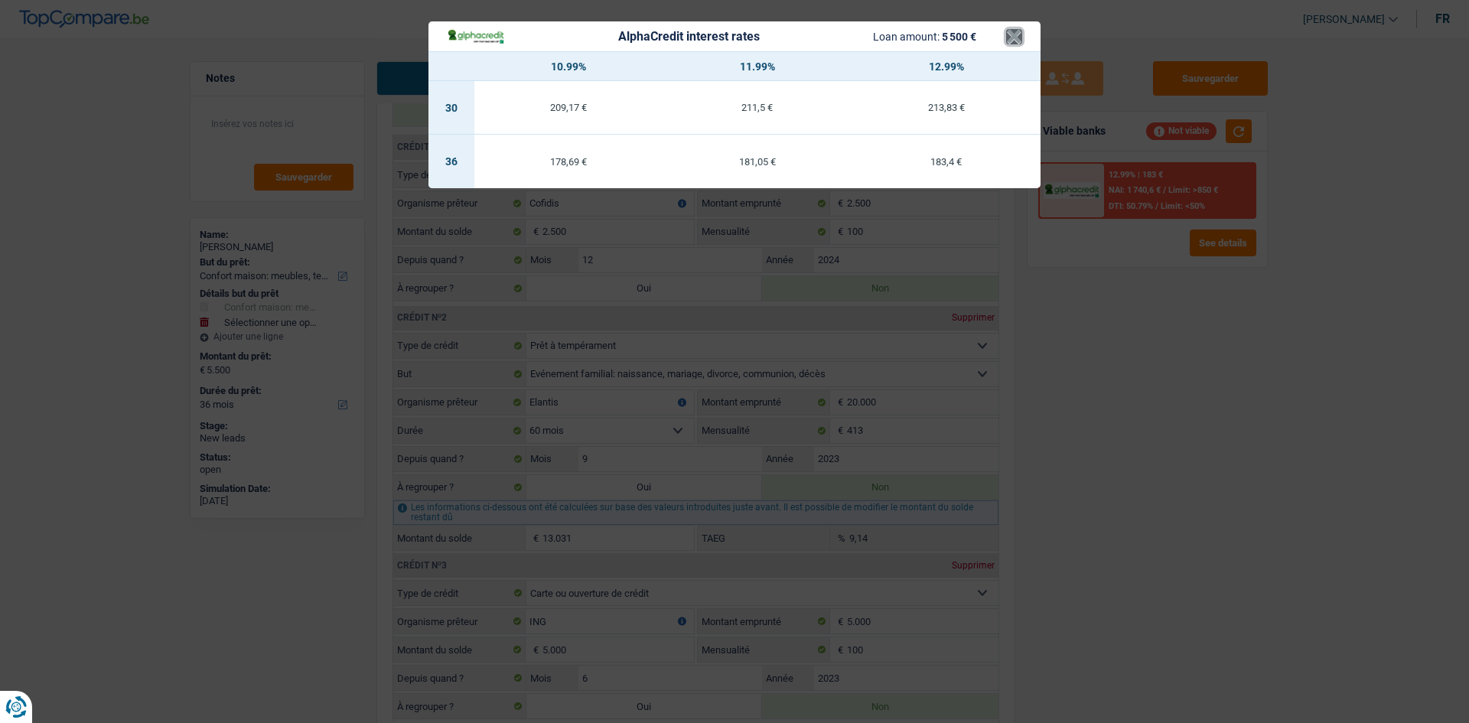
click at [1013, 43] on button "×" at bounding box center [1014, 36] width 16 height 15
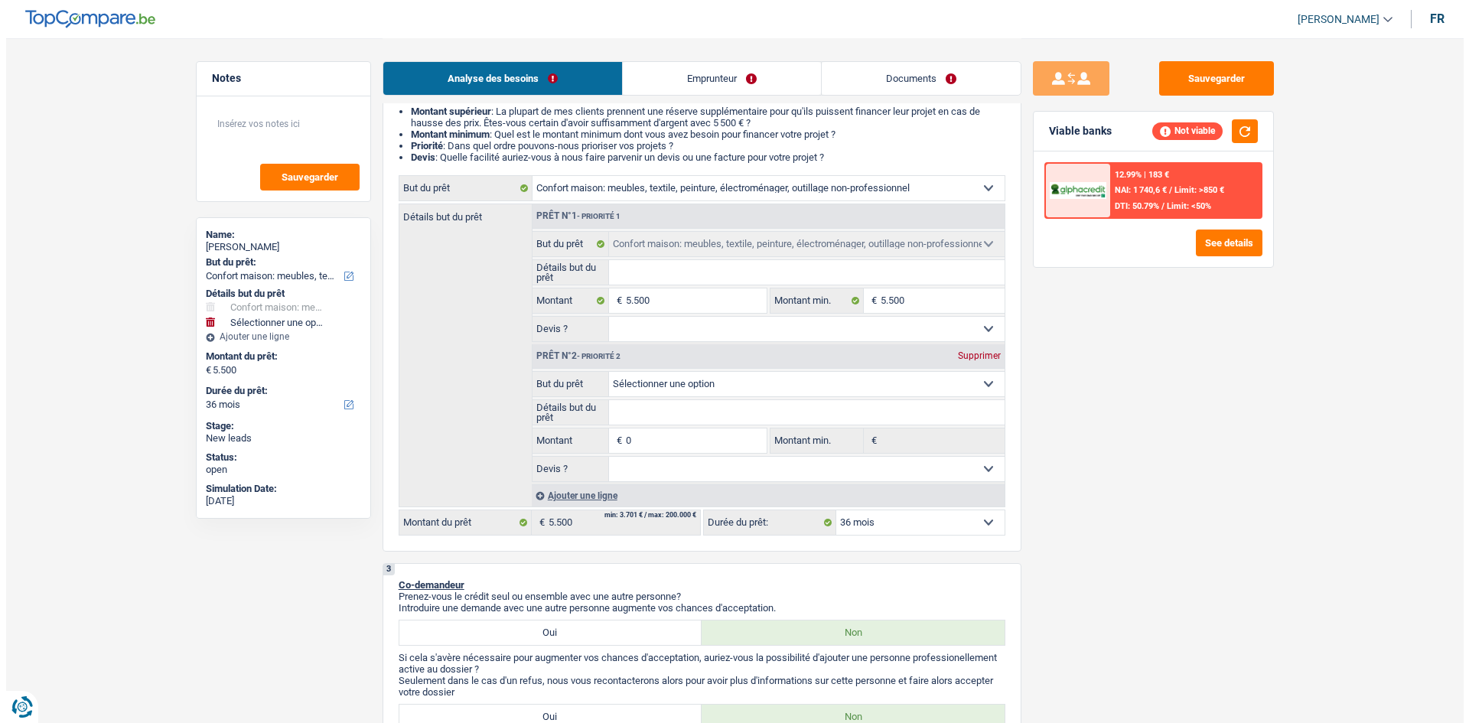
scroll to position [153, 0]
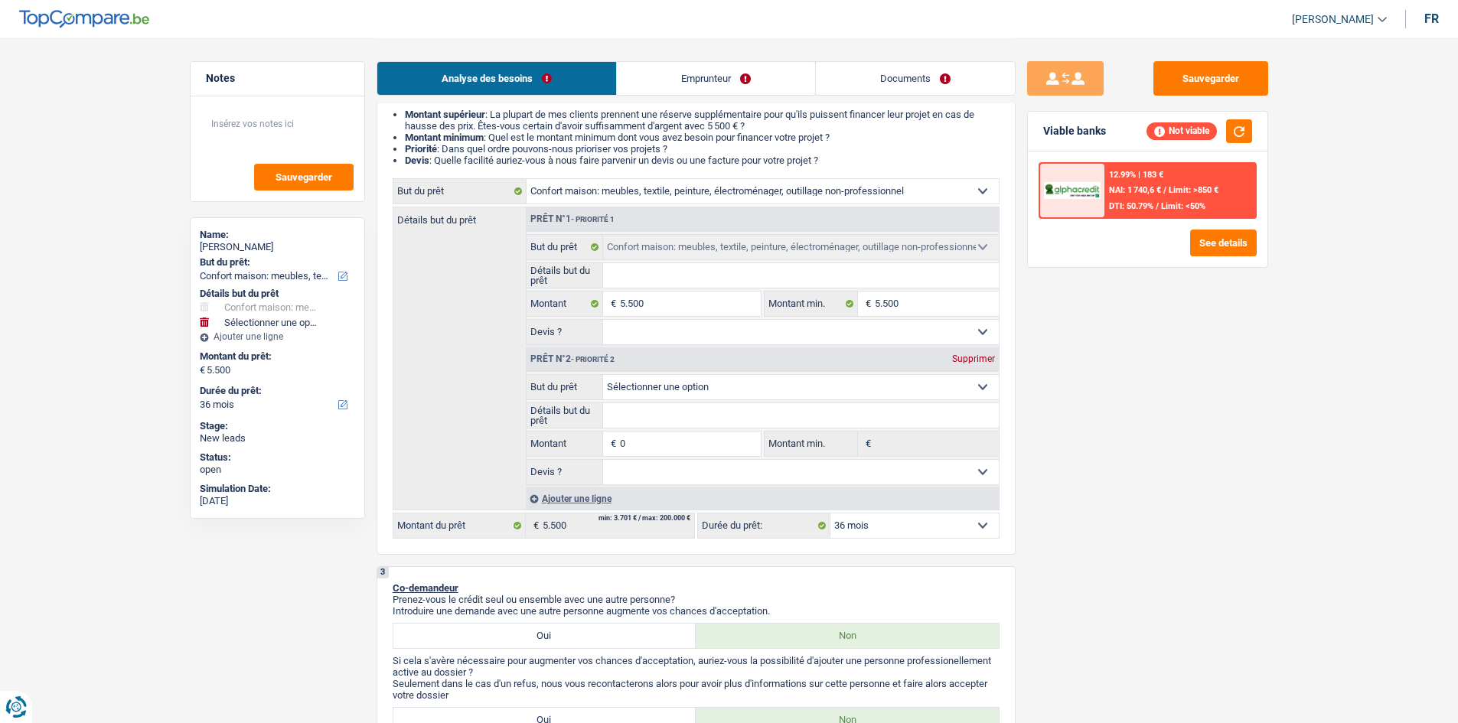
click at [969, 359] on div "Supprimer" at bounding box center [973, 358] width 51 height 9
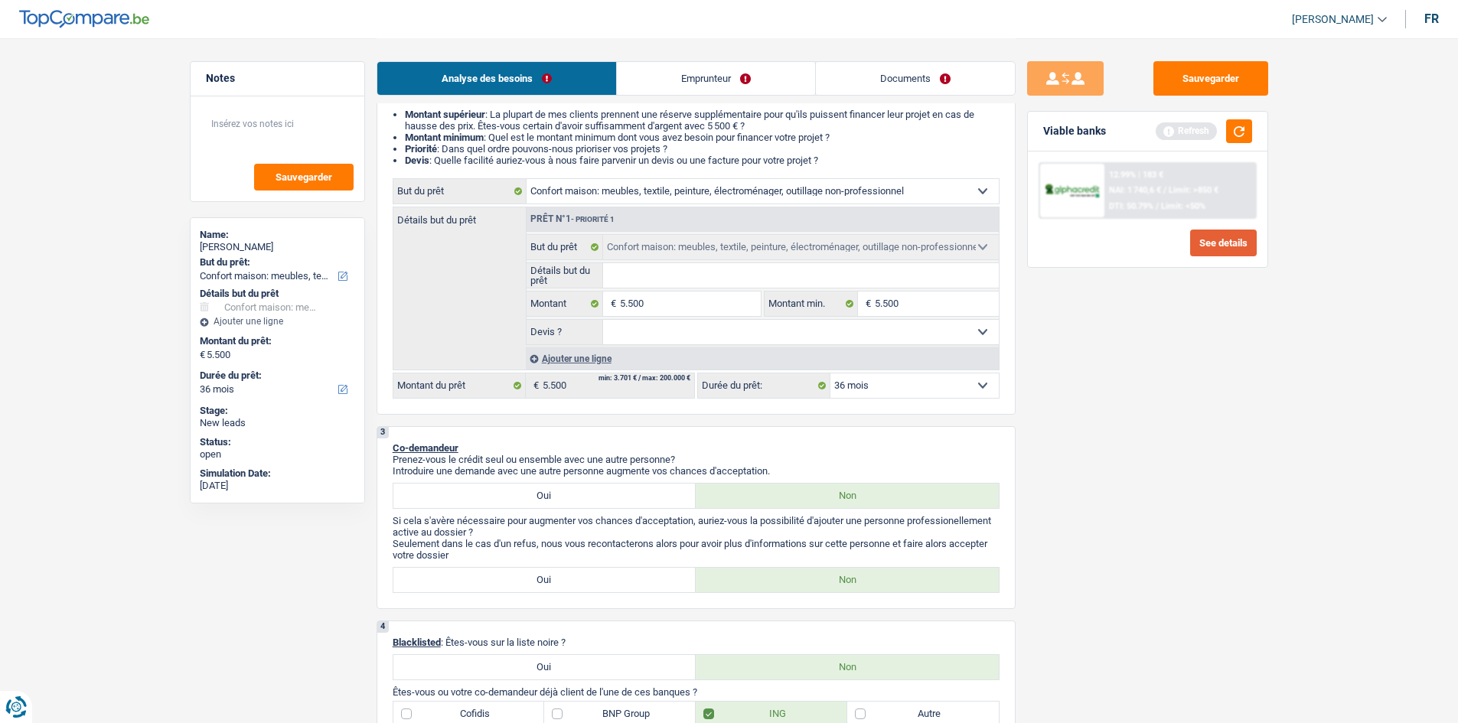
click at [1226, 242] on button "See details" at bounding box center [1223, 243] width 67 height 27
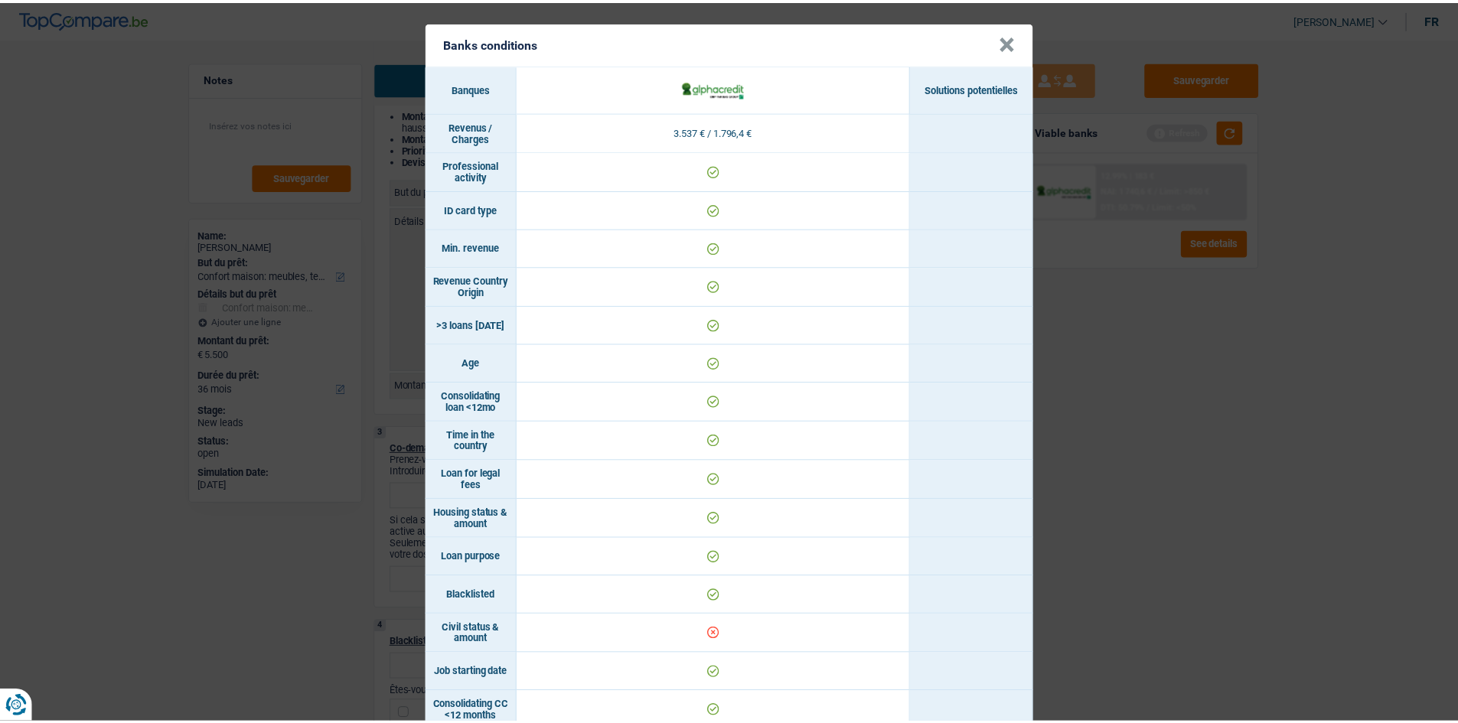
scroll to position [0, 0]
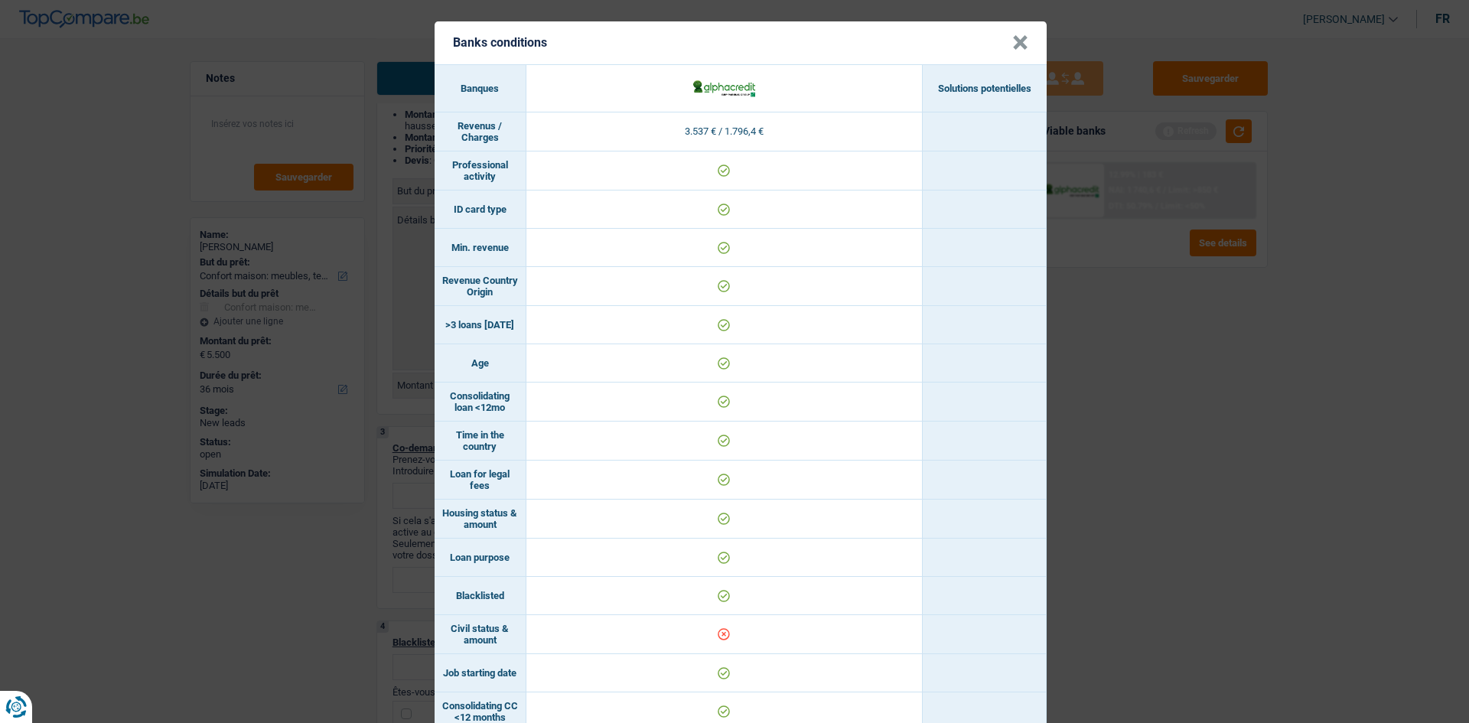
click at [1013, 49] on button "×" at bounding box center [1021, 42] width 16 height 15
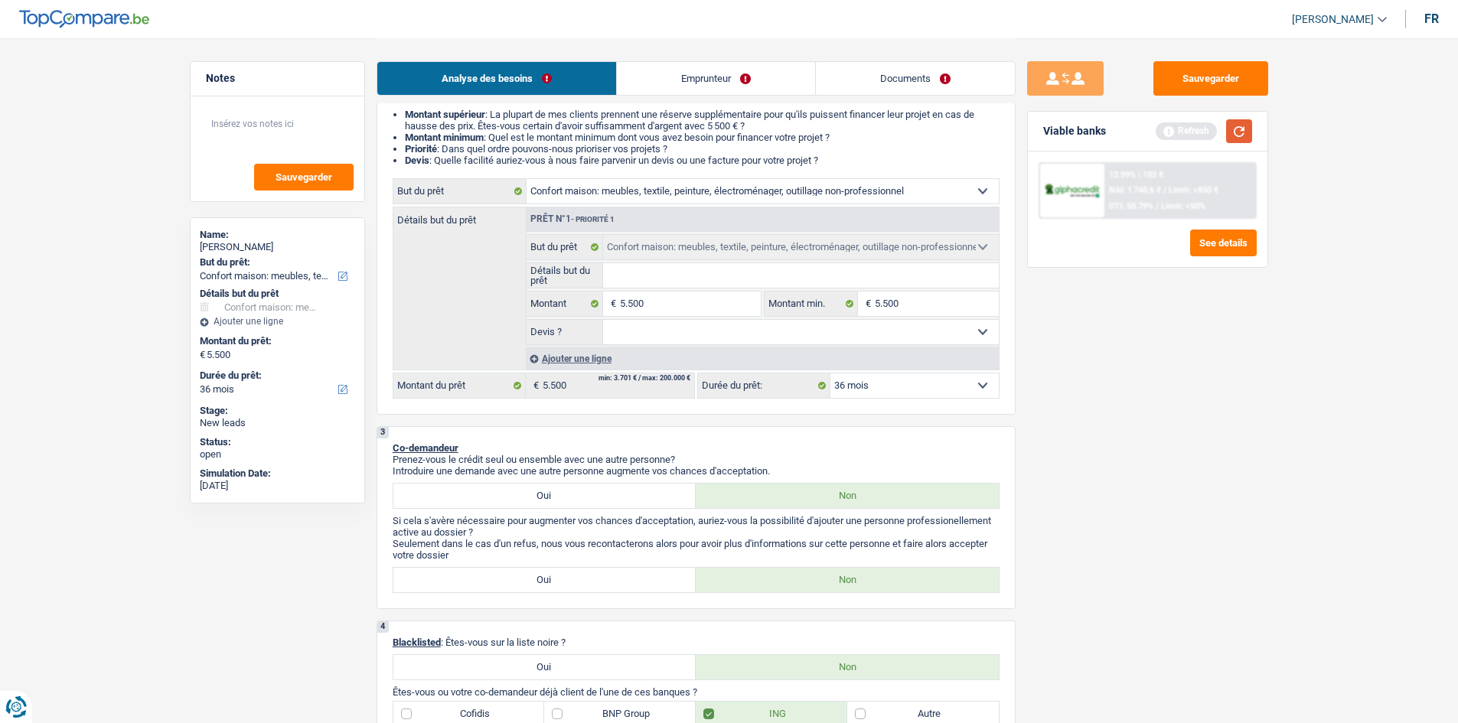
click at [1231, 142] on button "button" at bounding box center [1239, 131] width 26 height 24
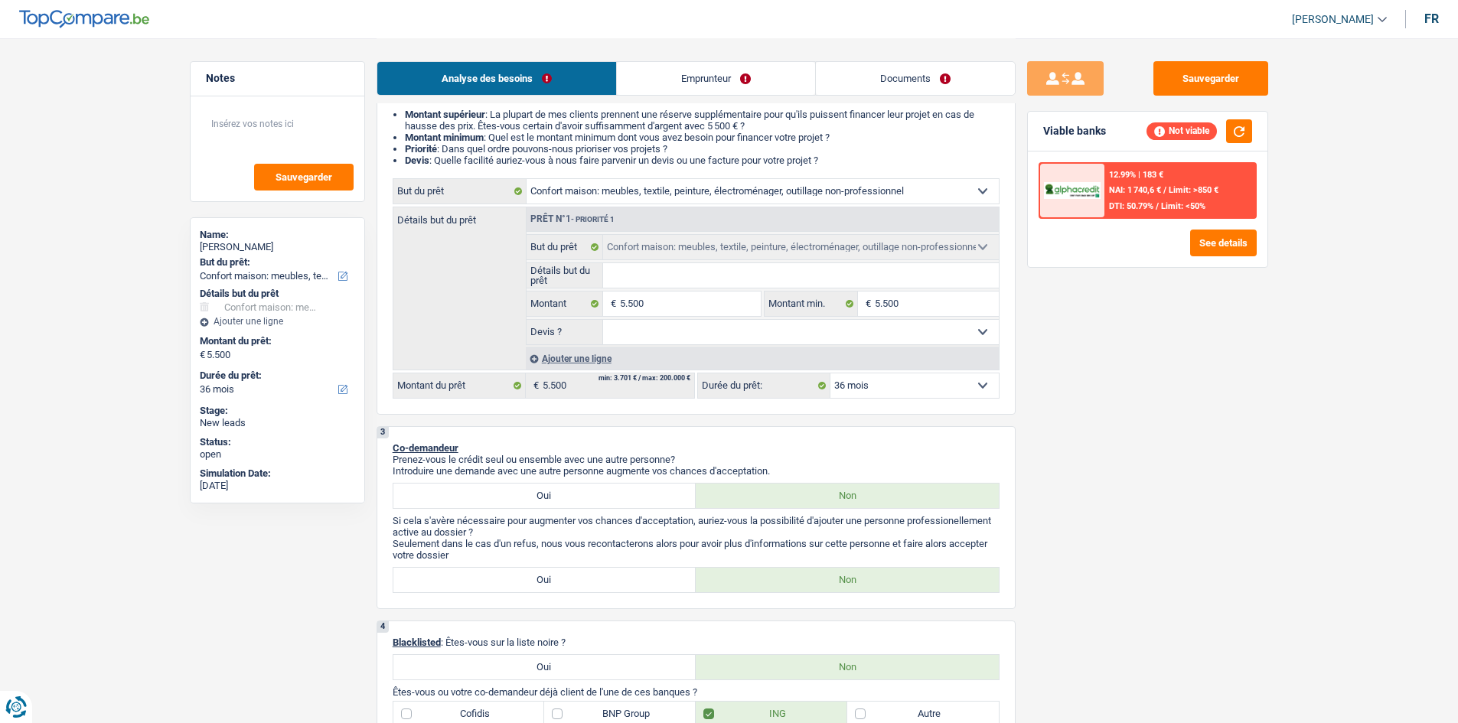
click at [726, 73] on link "Emprunteur" at bounding box center [716, 78] width 198 height 33
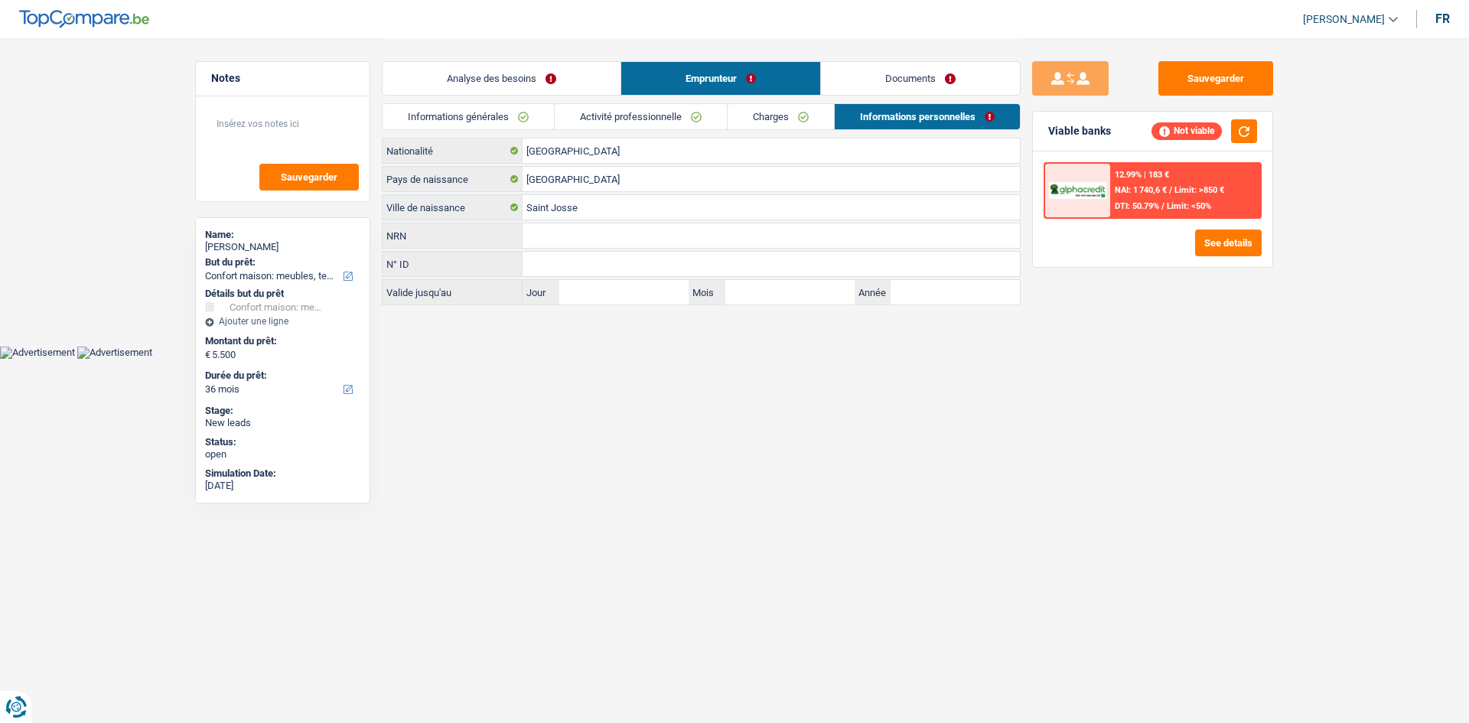
click at [631, 120] on link "Activité professionnelle" at bounding box center [641, 116] width 172 height 25
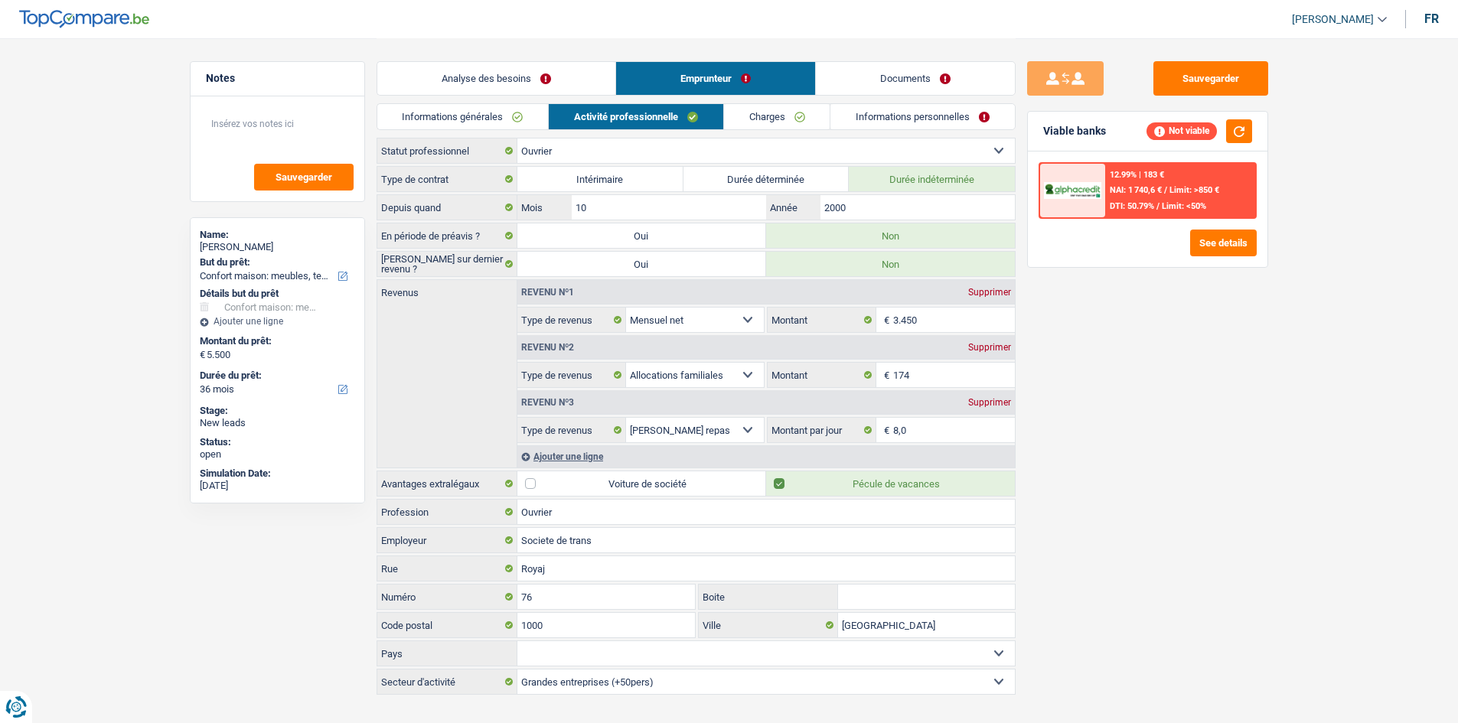
click at [793, 120] on link "Charges" at bounding box center [777, 116] width 106 height 25
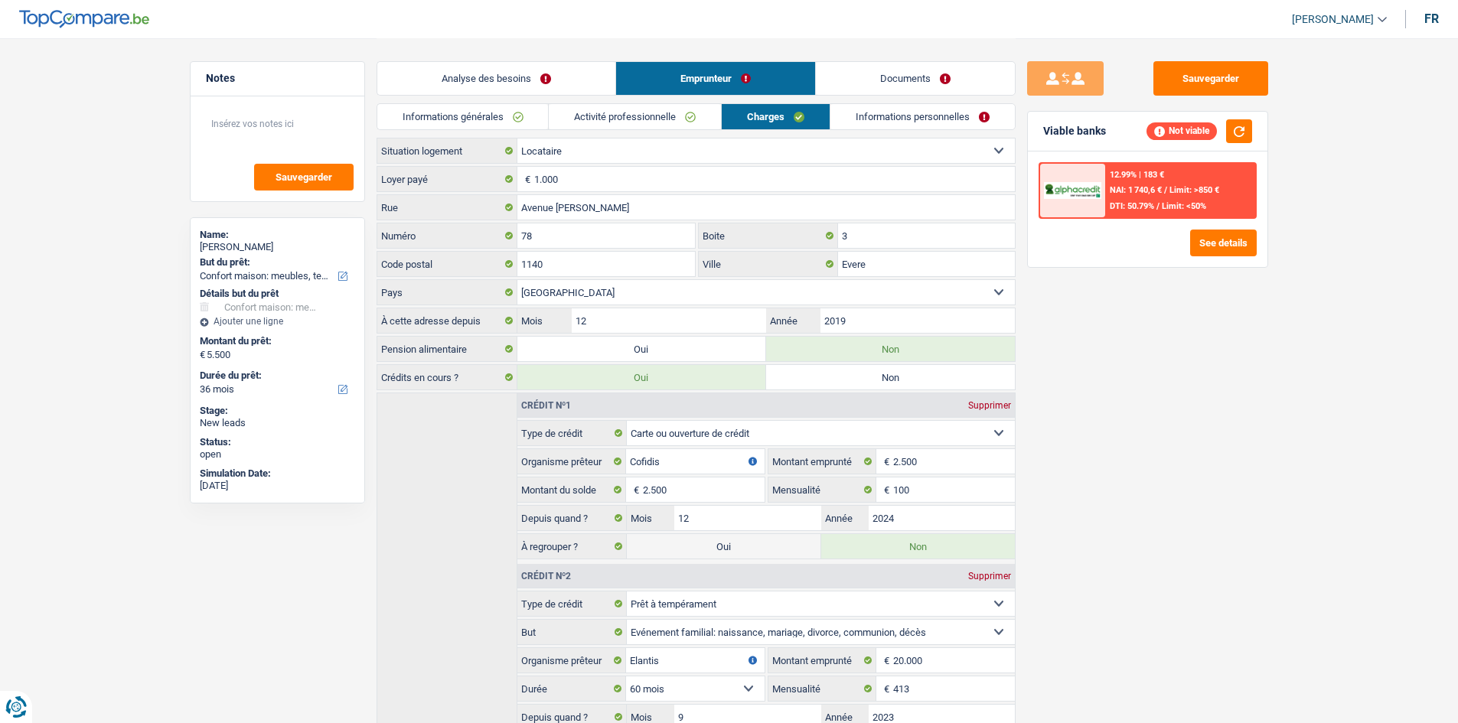
click at [905, 118] on link "Informations personnelles" at bounding box center [922, 116] width 184 height 25
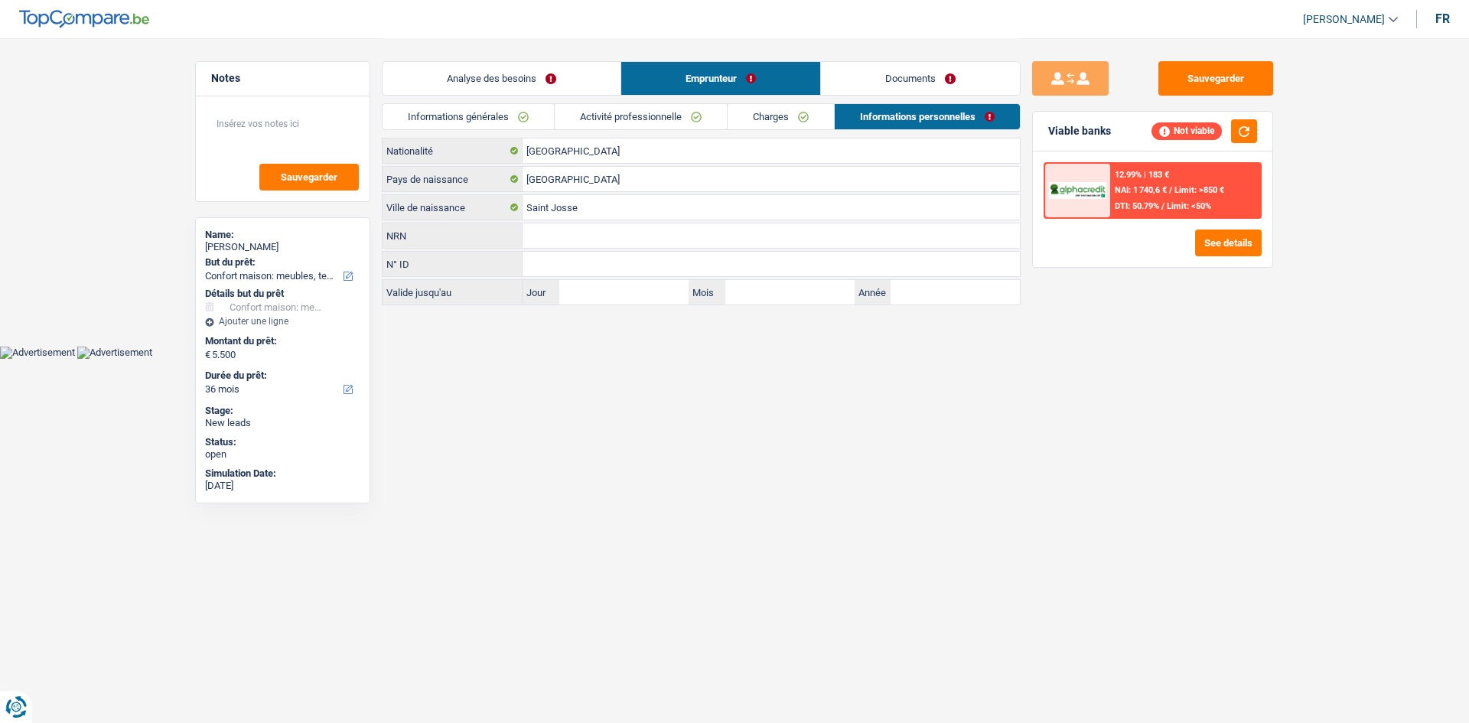
click at [1202, 194] on span "Limit: >850 €" at bounding box center [1200, 190] width 50 height 10
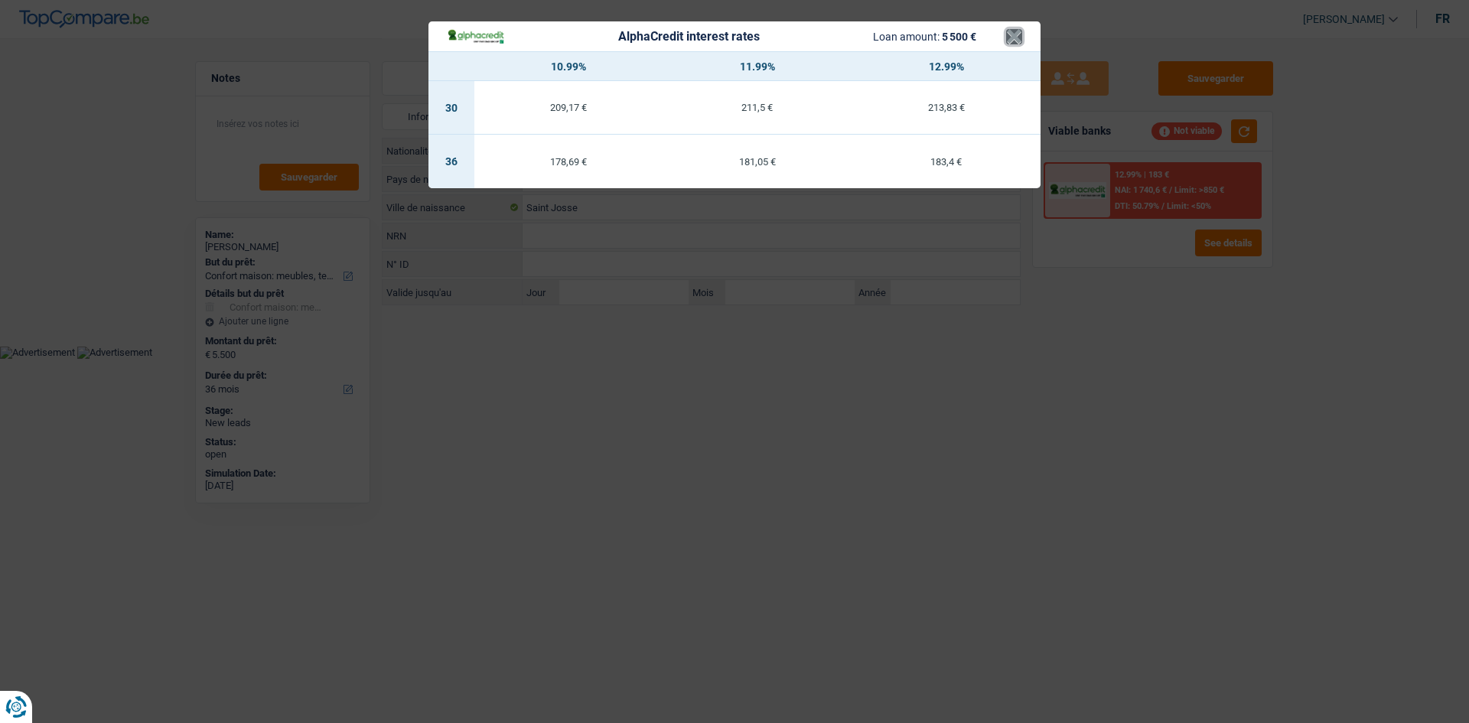
click at [1019, 41] on button "×" at bounding box center [1014, 36] width 16 height 15
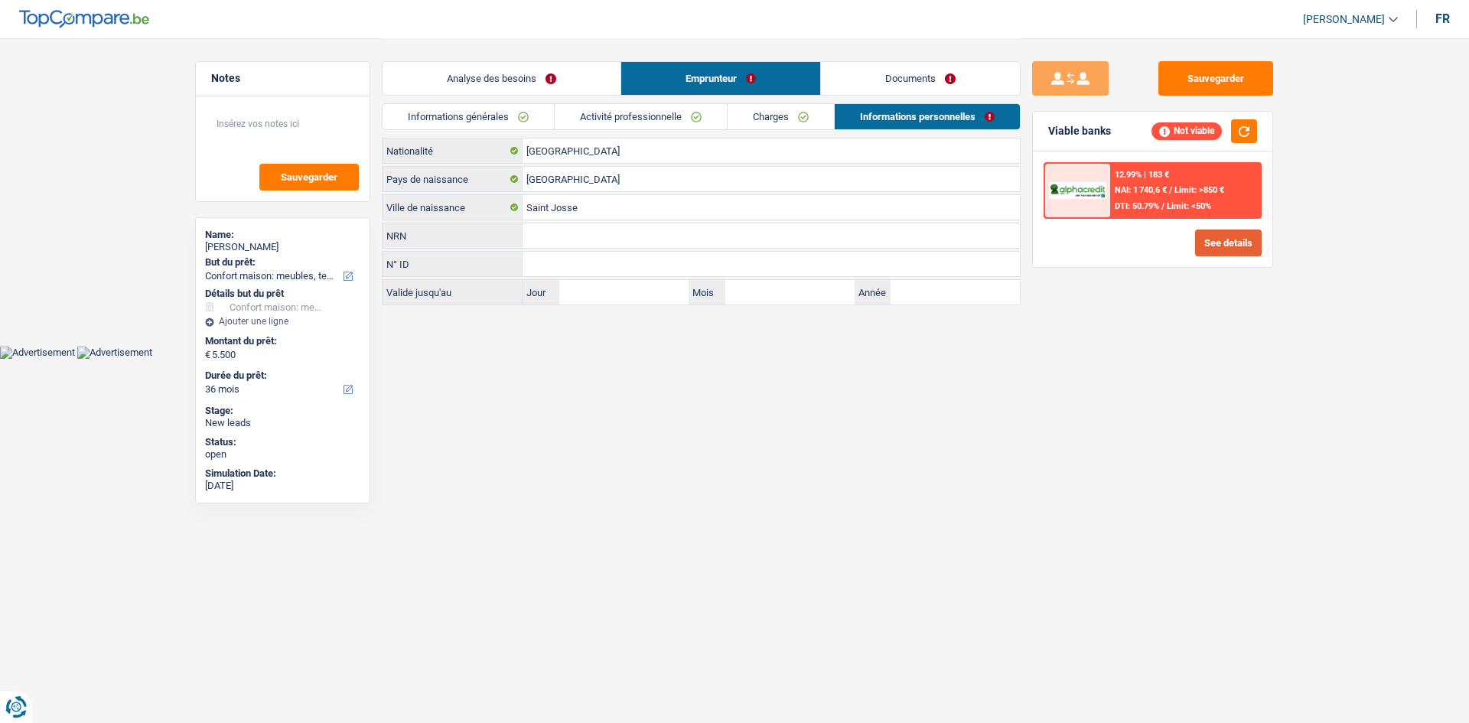
click at [1201, 238] on button "See details" at bounding box center [1228, 243] width 67 height 27
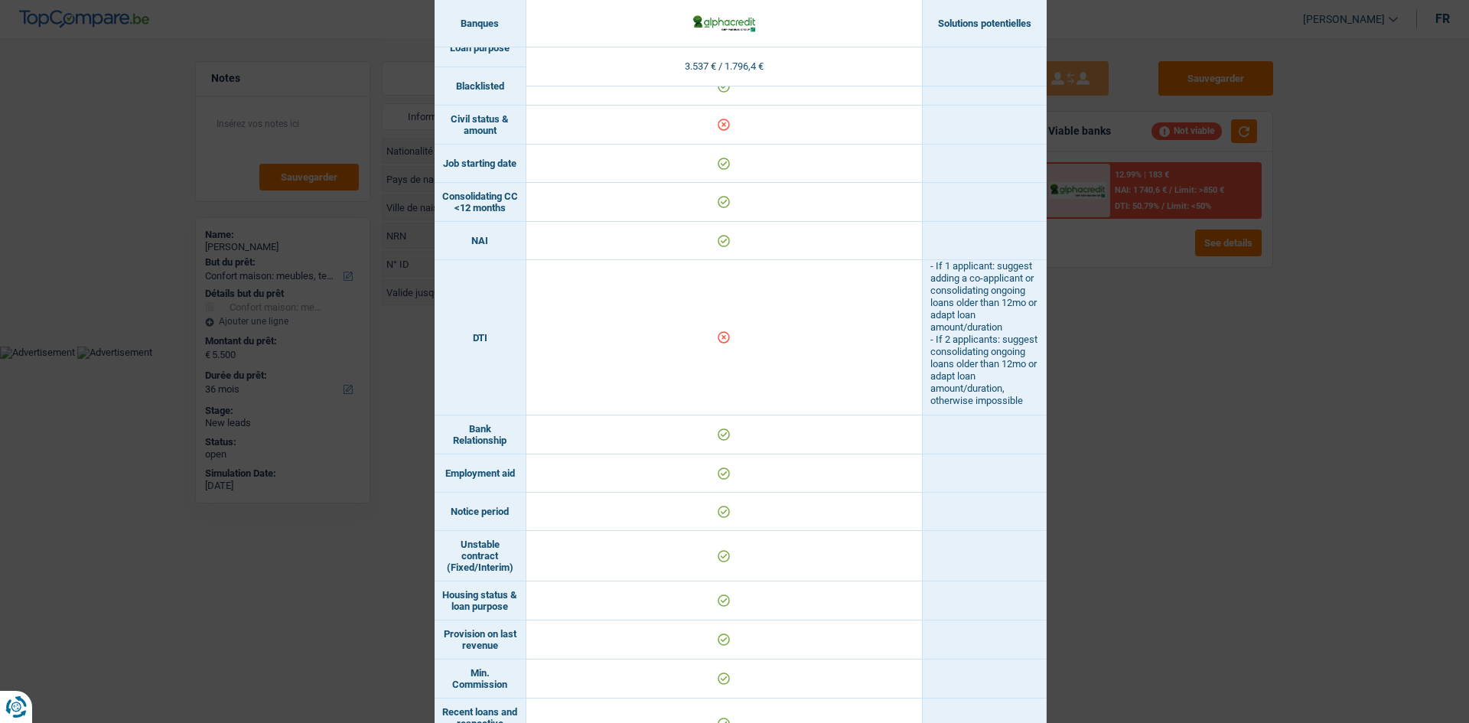
scroll to position [536, 0]
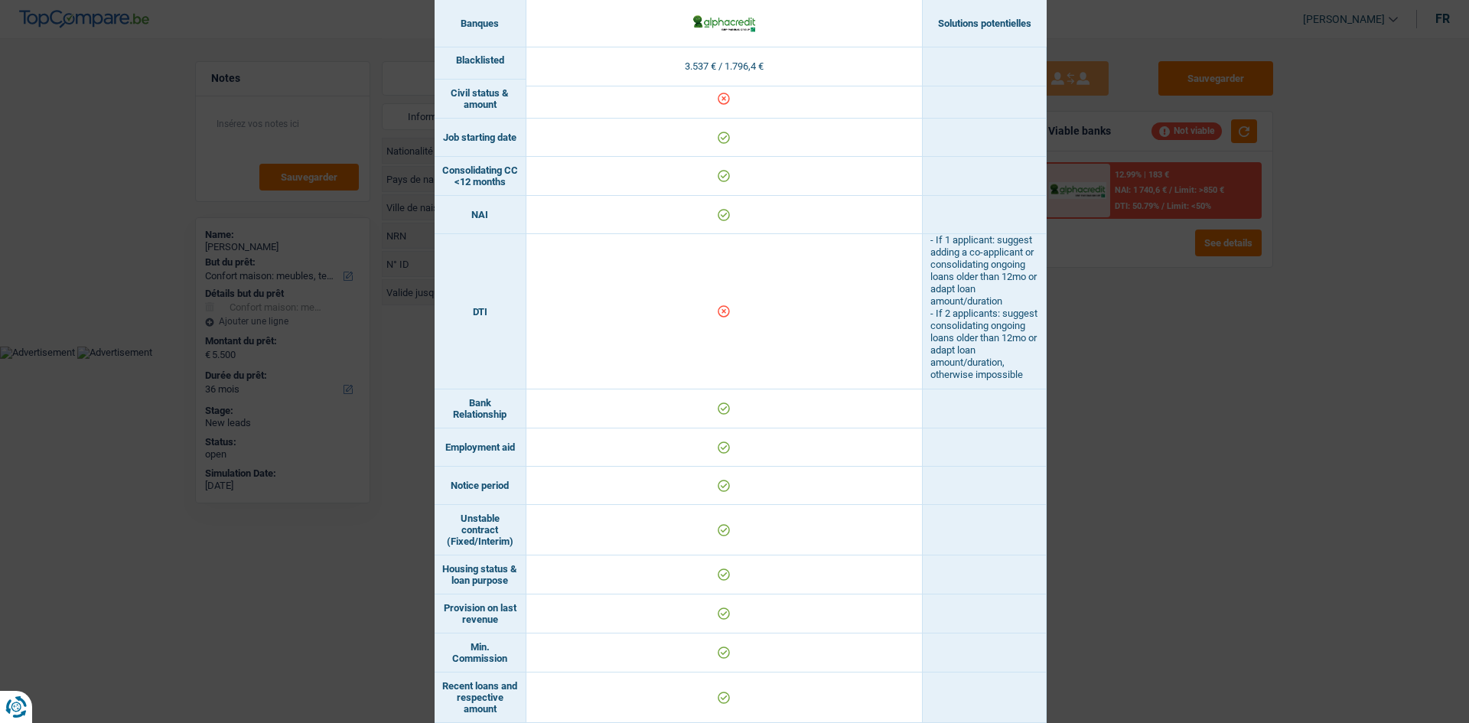
click at [1088, 385] on div "Banks conditions × Banques Solutions potentielles Revenus / Charges 3.537 € / 1…" at bounding box center [734, 361] width 1469 height 723
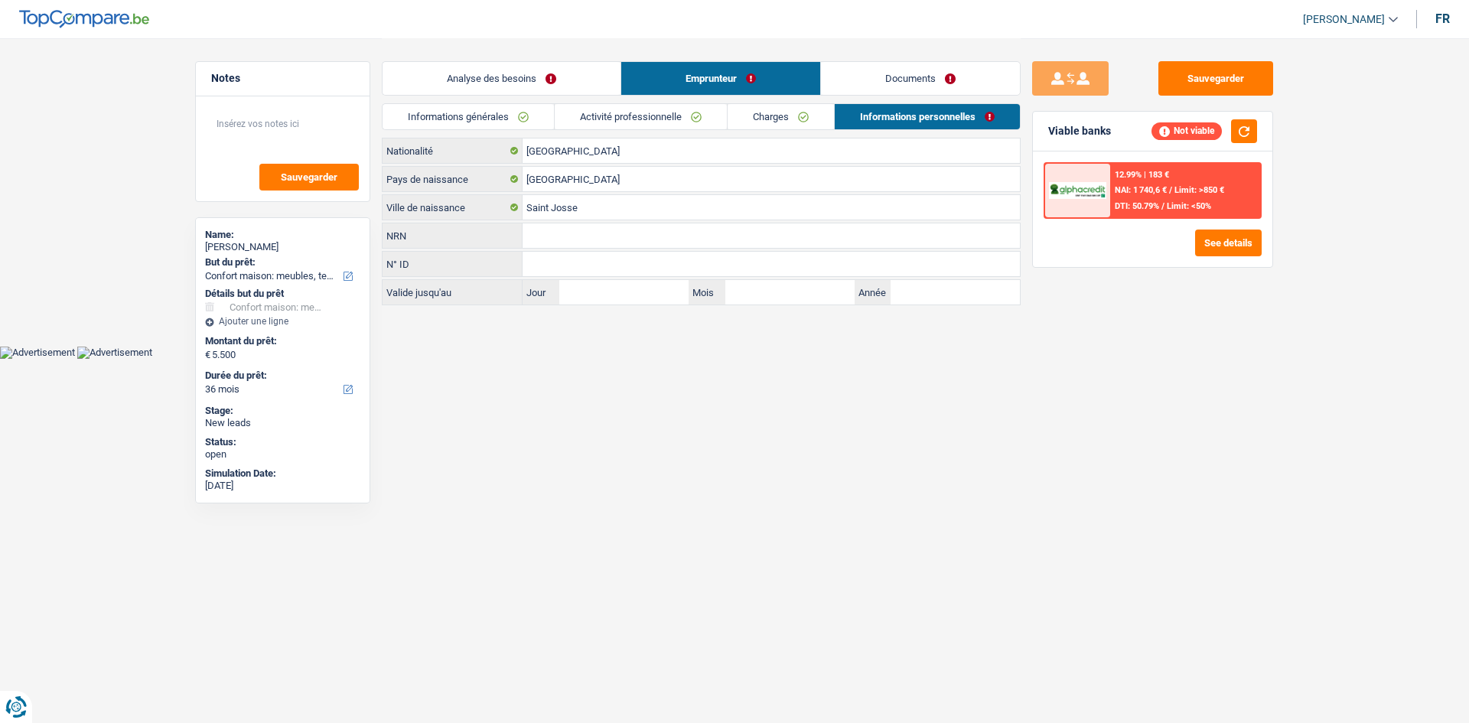
click at [770, 114] on link "Charges" at bounding box center [781, 116] width 106 height 25
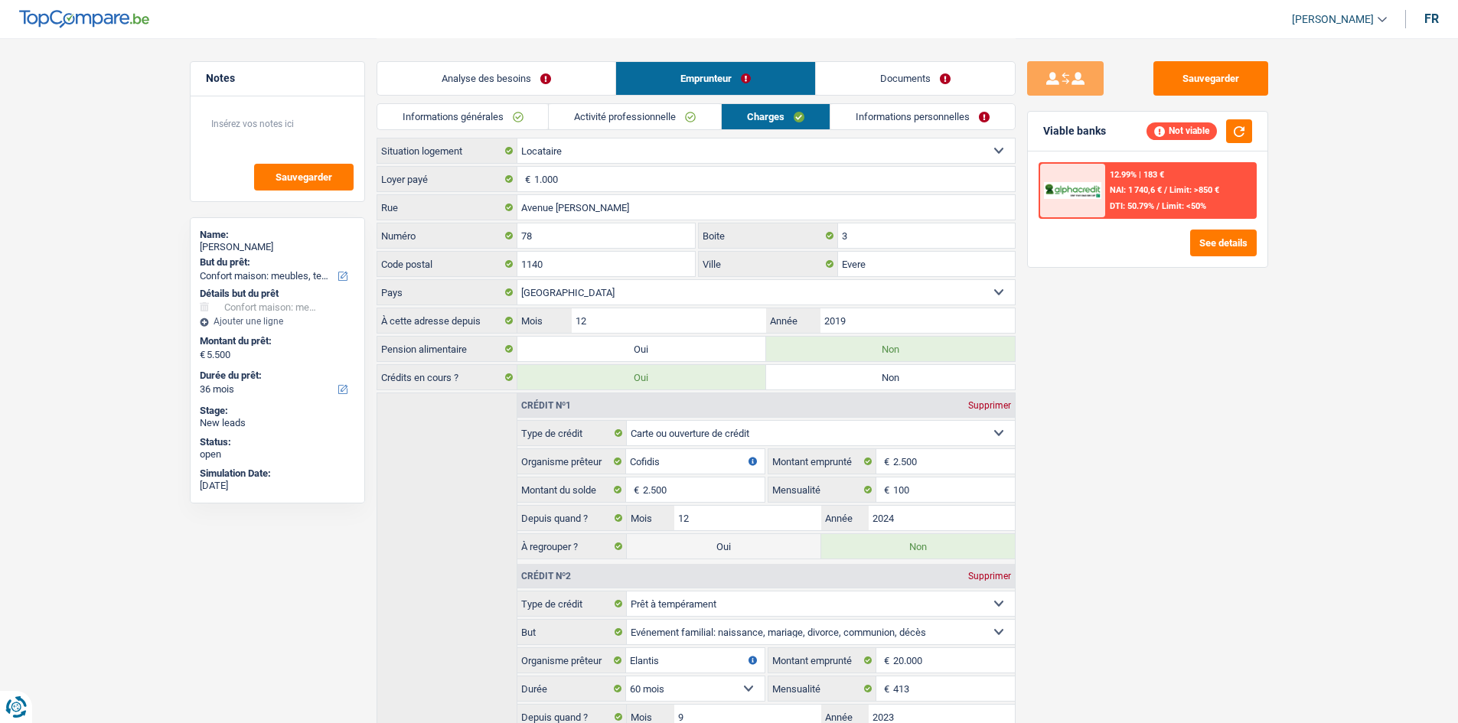
click at [690, 110] on link "Activité professionnelle" at bounding box center [635, 116] width 172 height 25
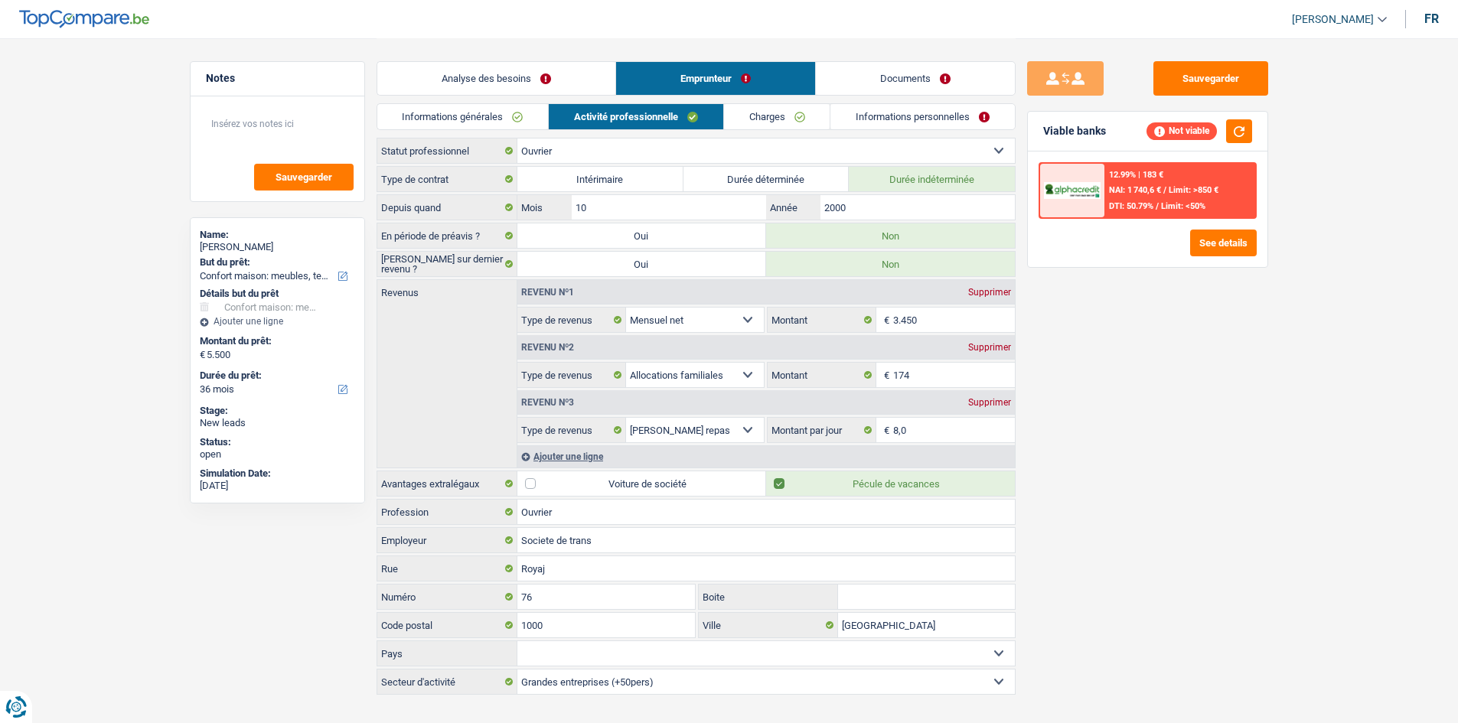
click at [504, 112] on link "Informations générales" at bounding box center [462, 116] width 171 height 25
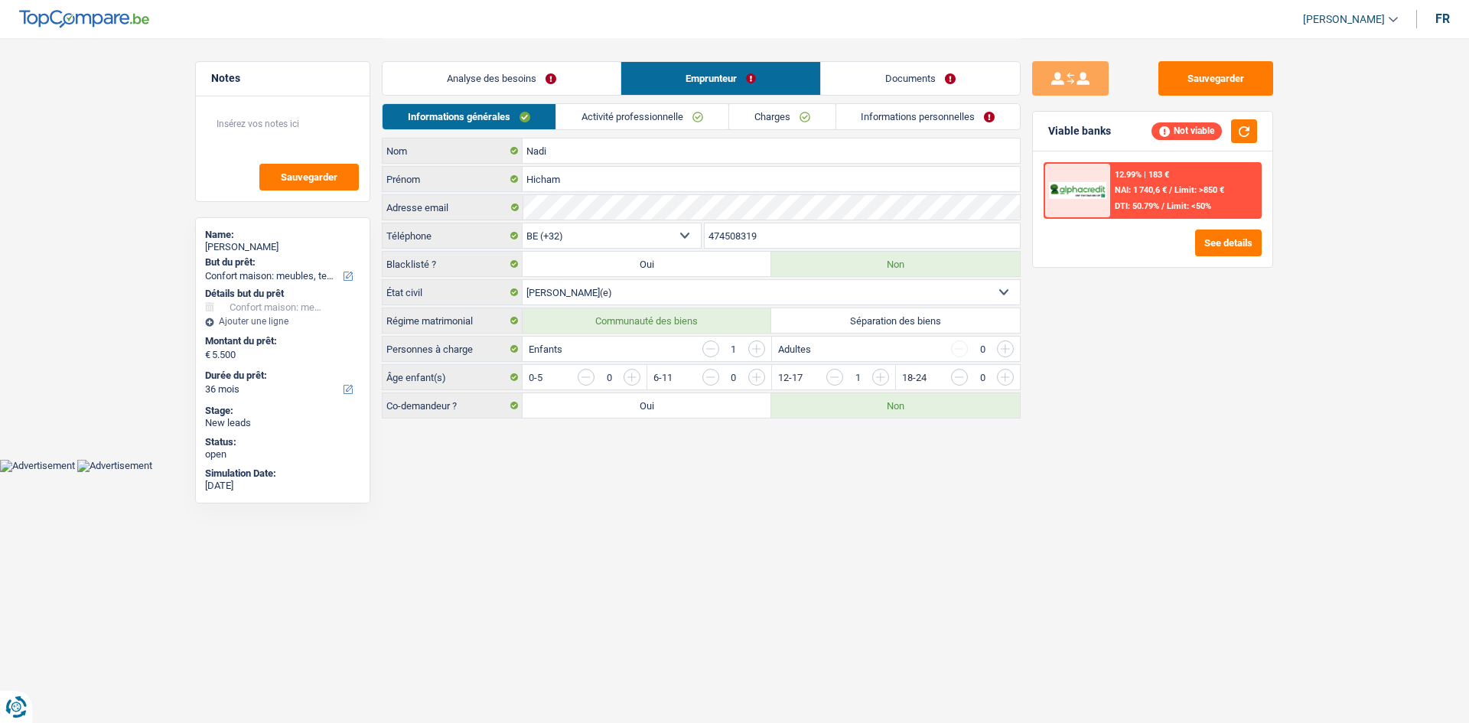
click at [794, 123] on link "Charges" at bounding box center [782, 116] width 106 height 25
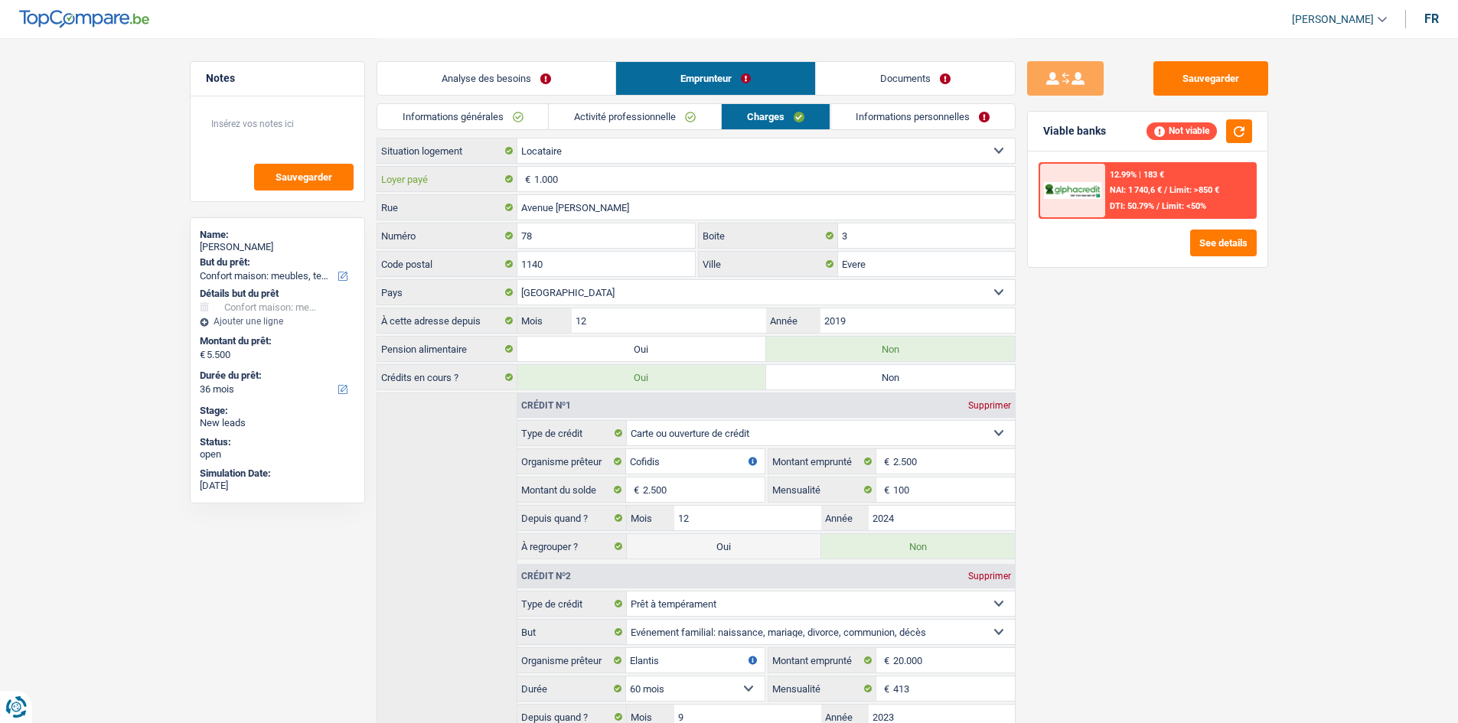
click at [650, 170] on input "1.000" at bounding box center [774, 179] width 481 height 24
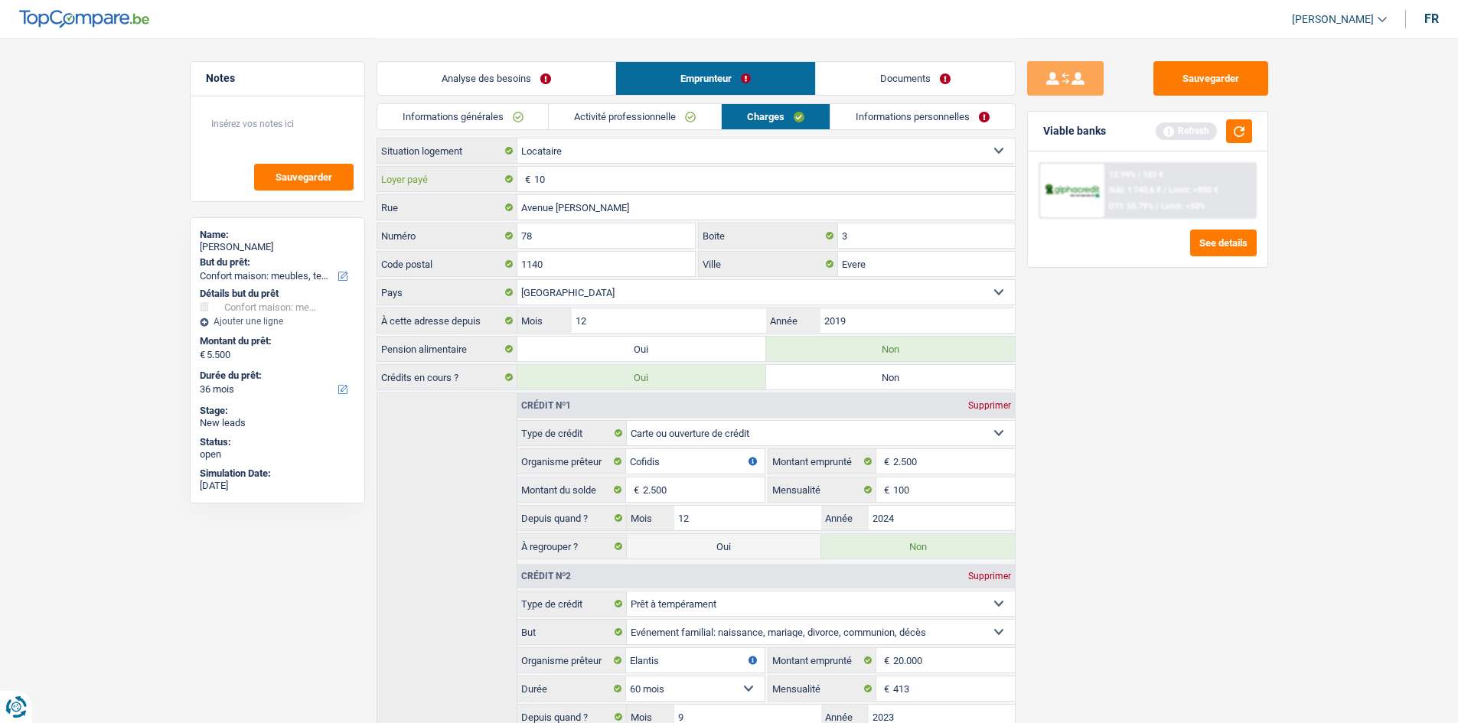
type input "1"
type input "500"
click at [1241, 132] on button "button" at bounding box center [1239, 131] width 26 height 24
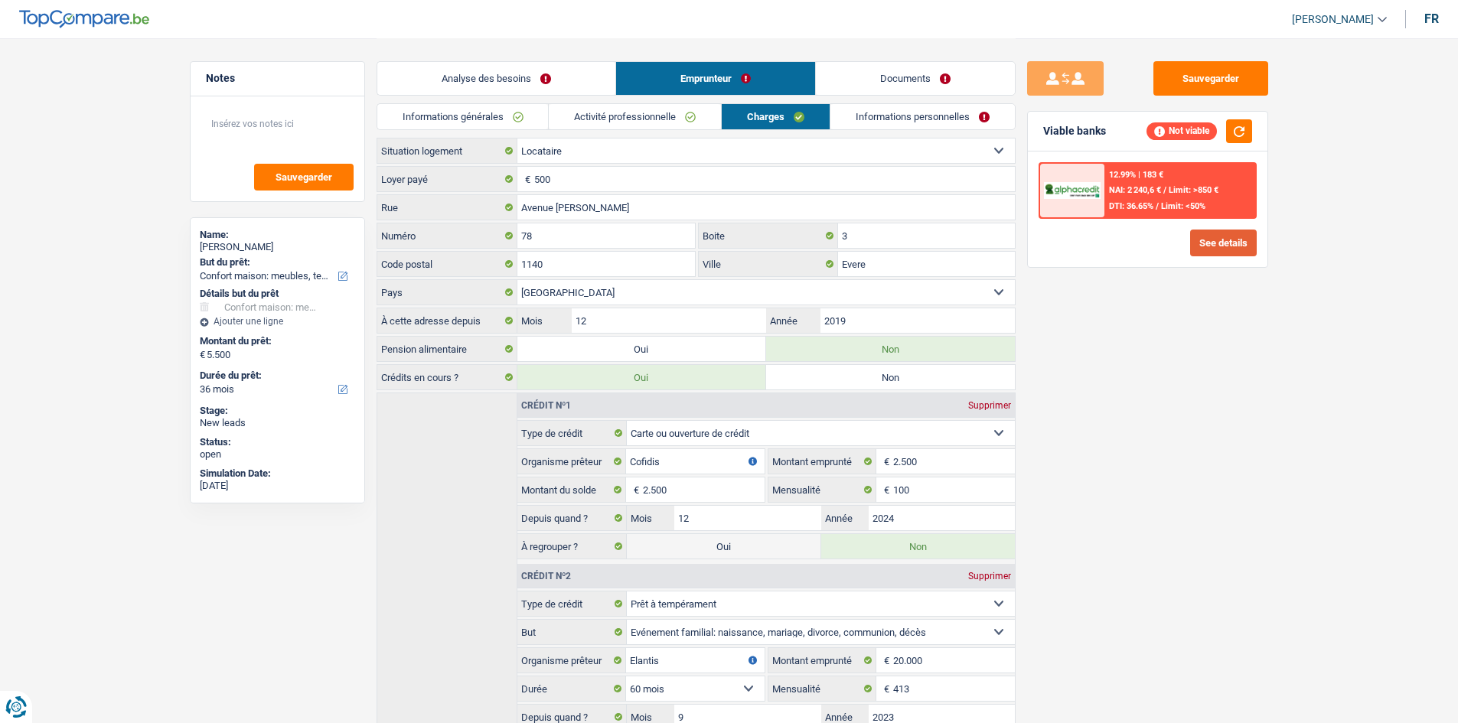
click at [1210, 249] on button "See details" at bounding box center [1223, 243] width 67 height 27
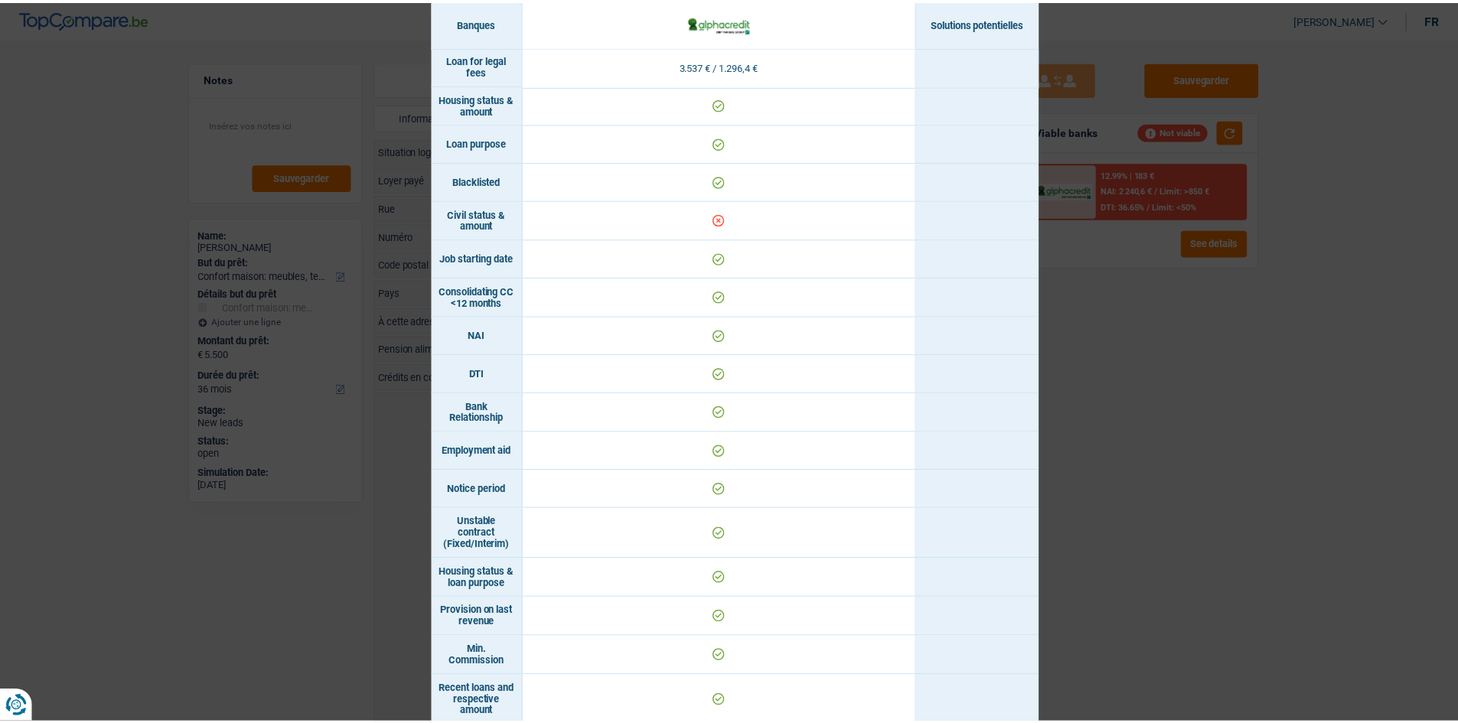
scroll to position [442, 0]
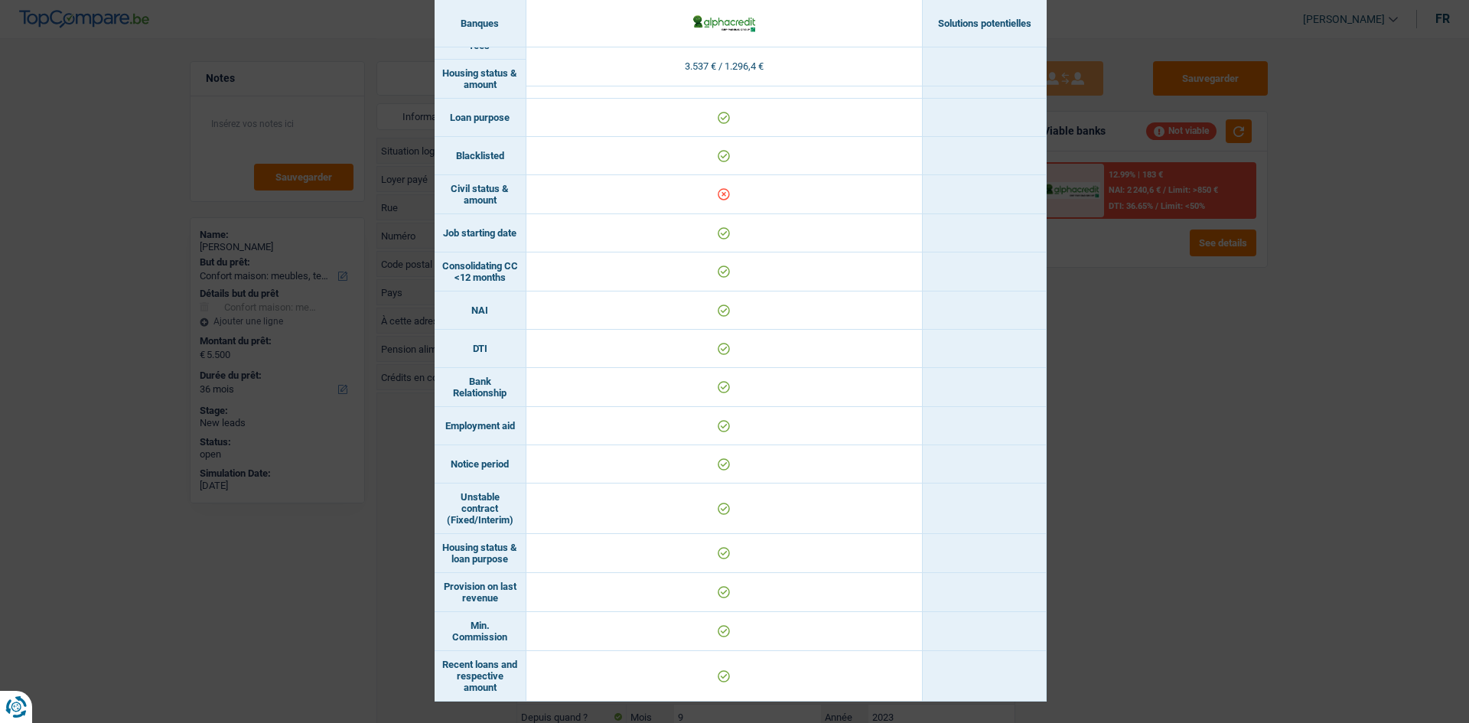
click at [1082, 347] on div "Banks conditions × Banques Solutions potentielles Revenus / Charges 3.537 € / 1…" at bounding box center [734, 361] width 1469 height 723
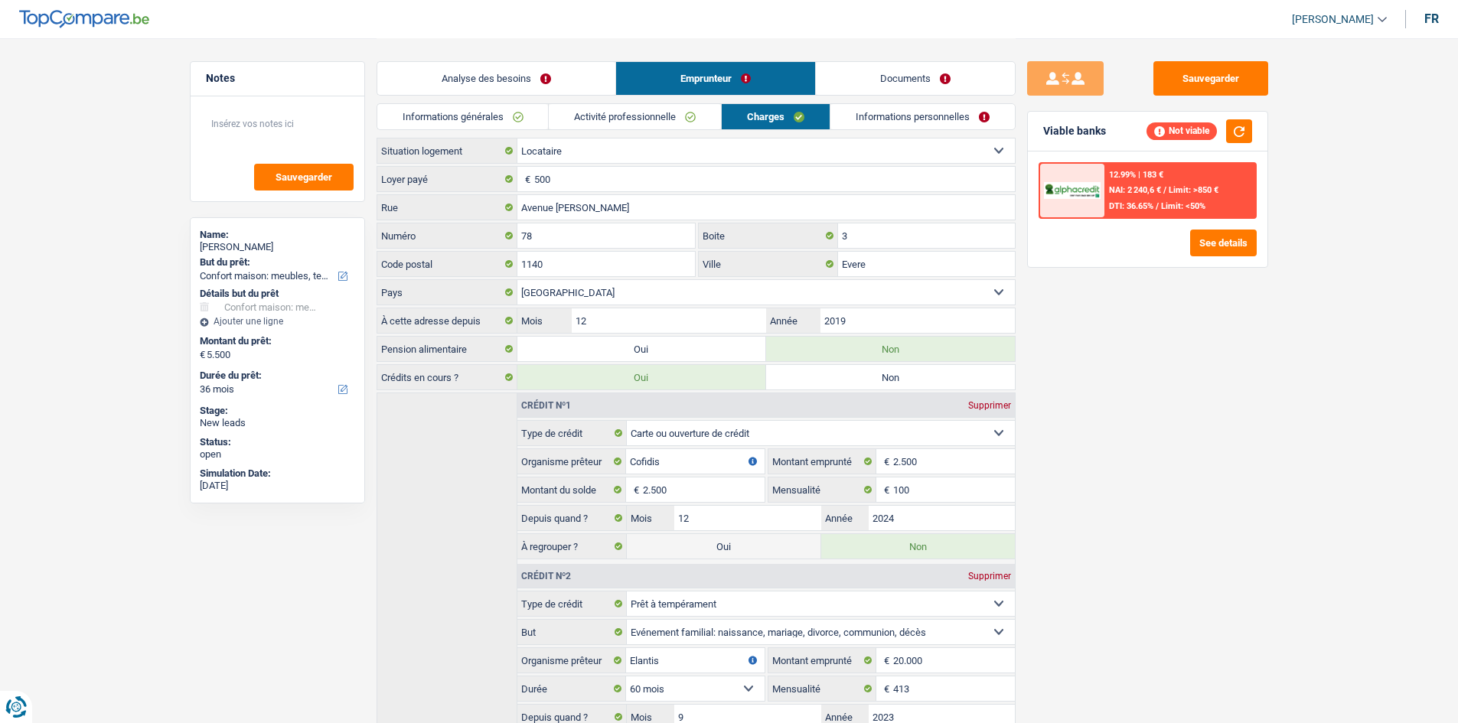
click at [928, 96] on div "Analyse des besoins Emprunteur Documents" at bounding box center [696, 70] width 639 height 65
click at [928, 117] on link "Informations personnelles" at bounding box center [922, 116] width 184 height 25
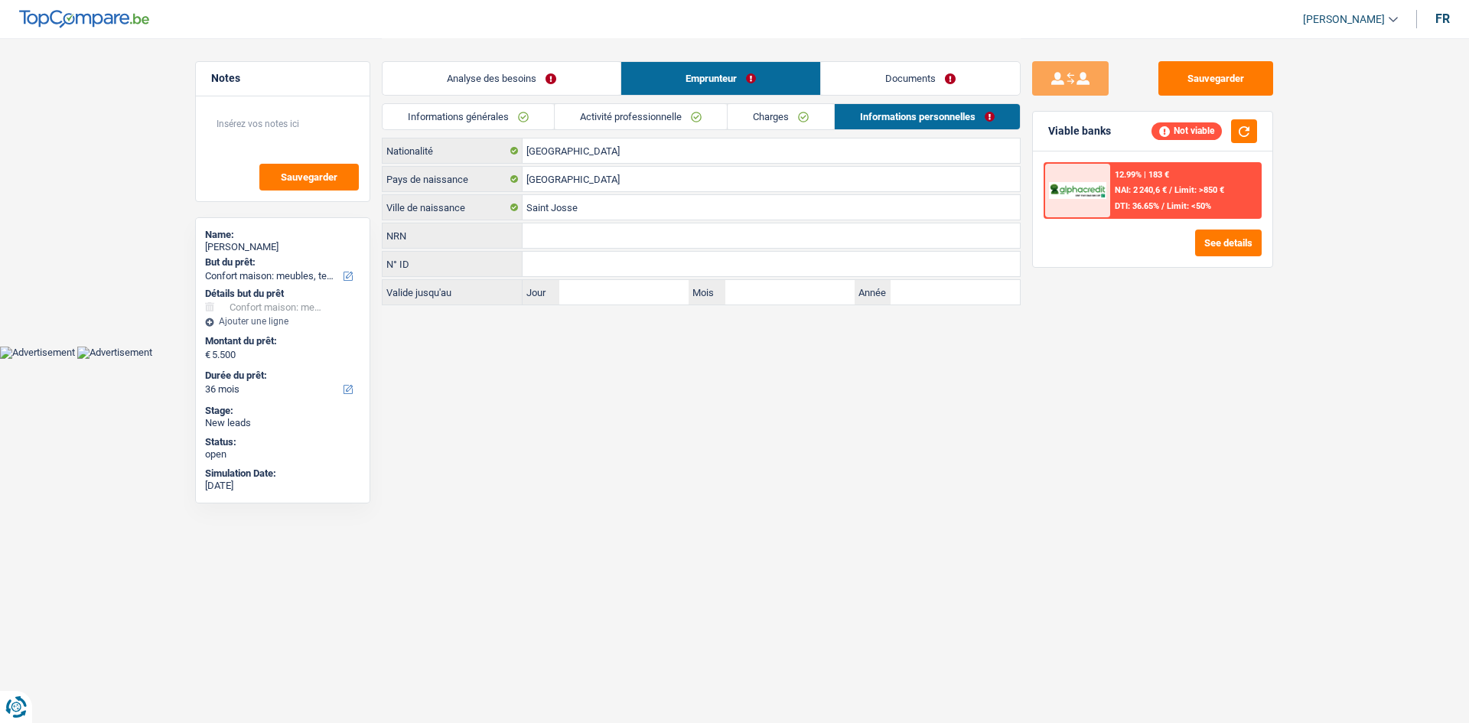
click at [556, 84] on link "Analyse des besoins" at bounding box center [502, 78] width 238 height 33
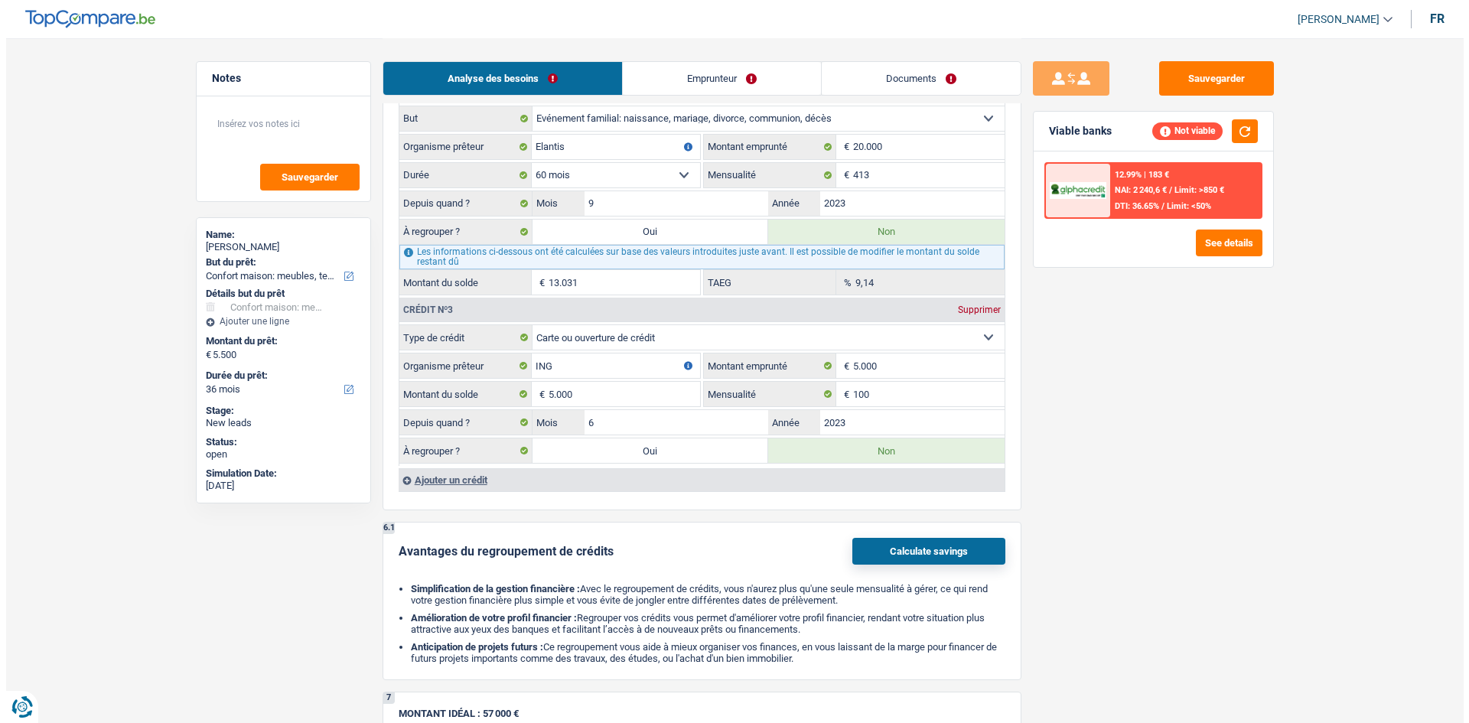
scroll to position [1531, 0]
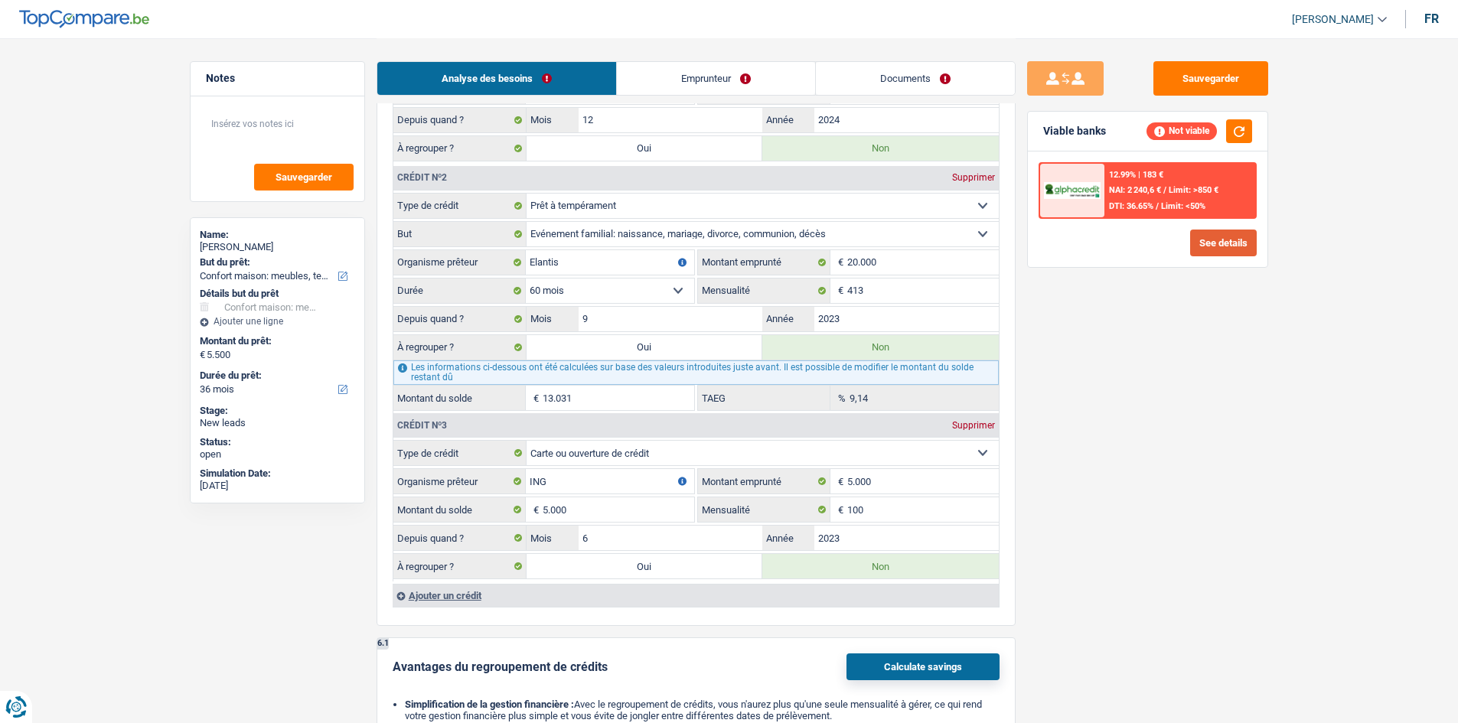
click at [1219, 246] on button "See details" at bounding box center [1223, 243] width 67 height 27
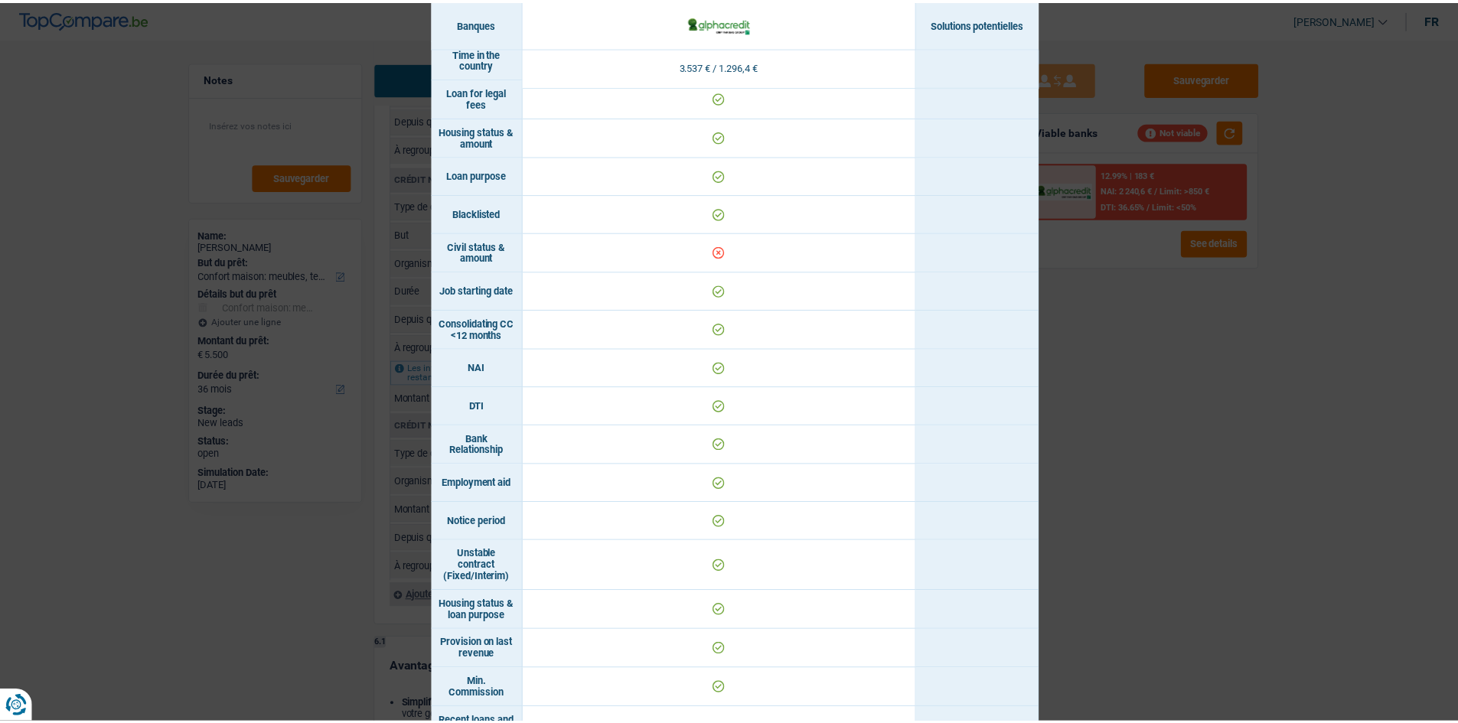
scroll to position [442, 0]
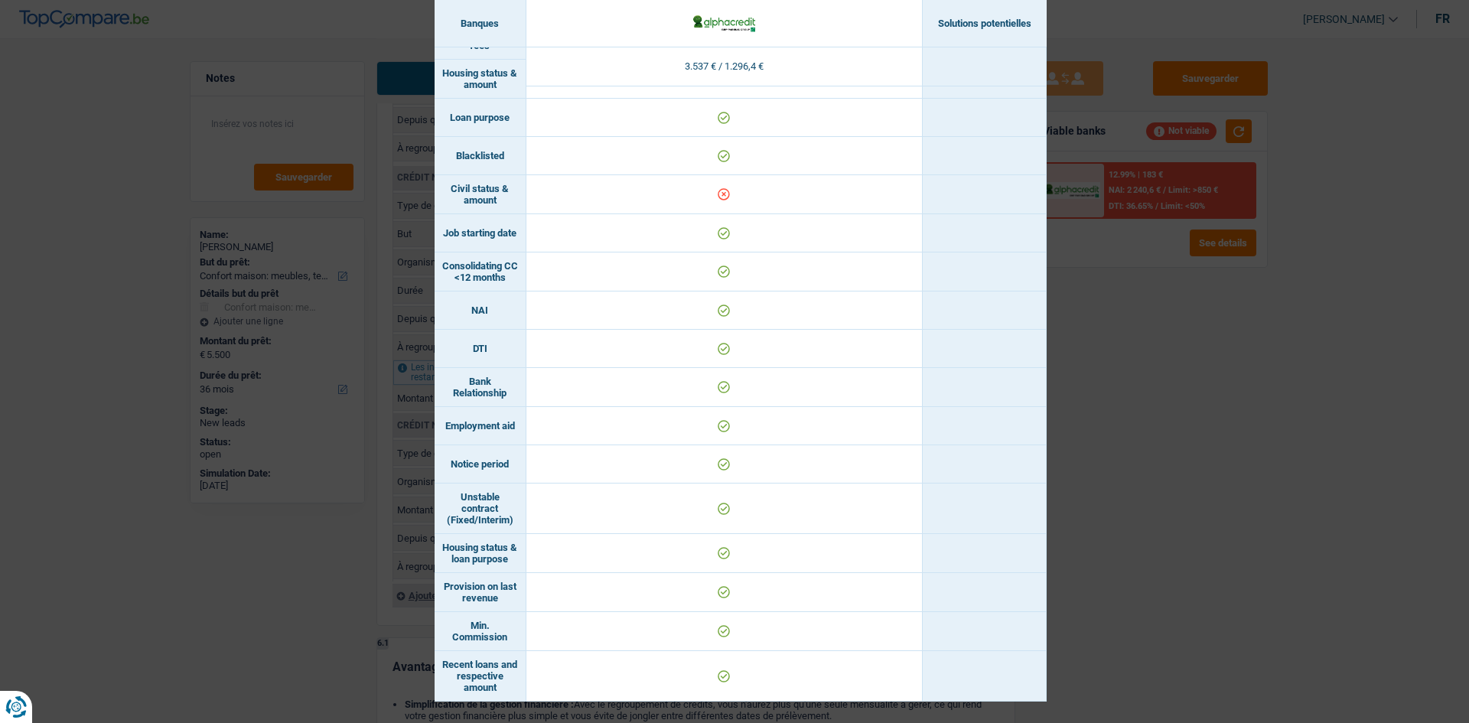
click at [1168, 381] on div "Banks conditions × Banques Solutions potentielles Revenus / Charges 3.537 € / 1…" at bounding box center [734, 361] width 1469 height 723
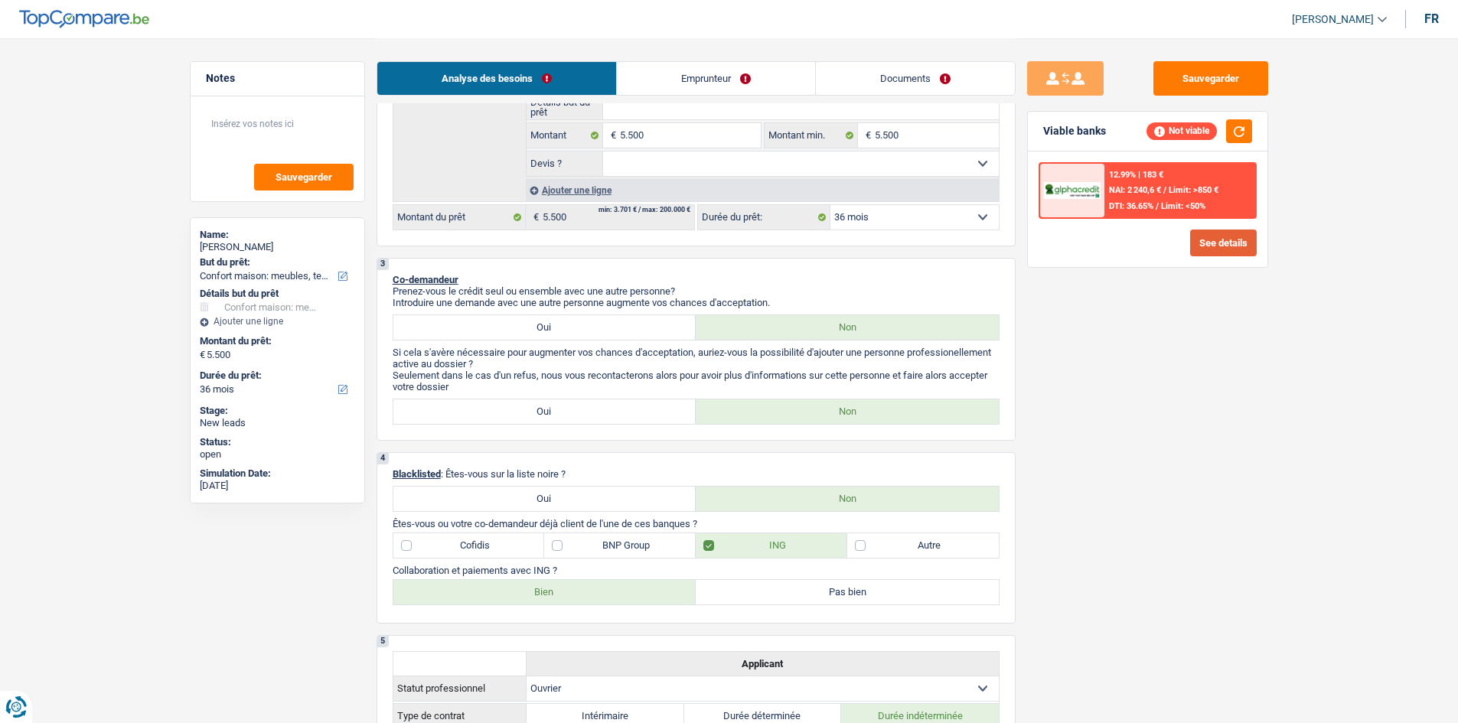
scroll to position [306, 0]
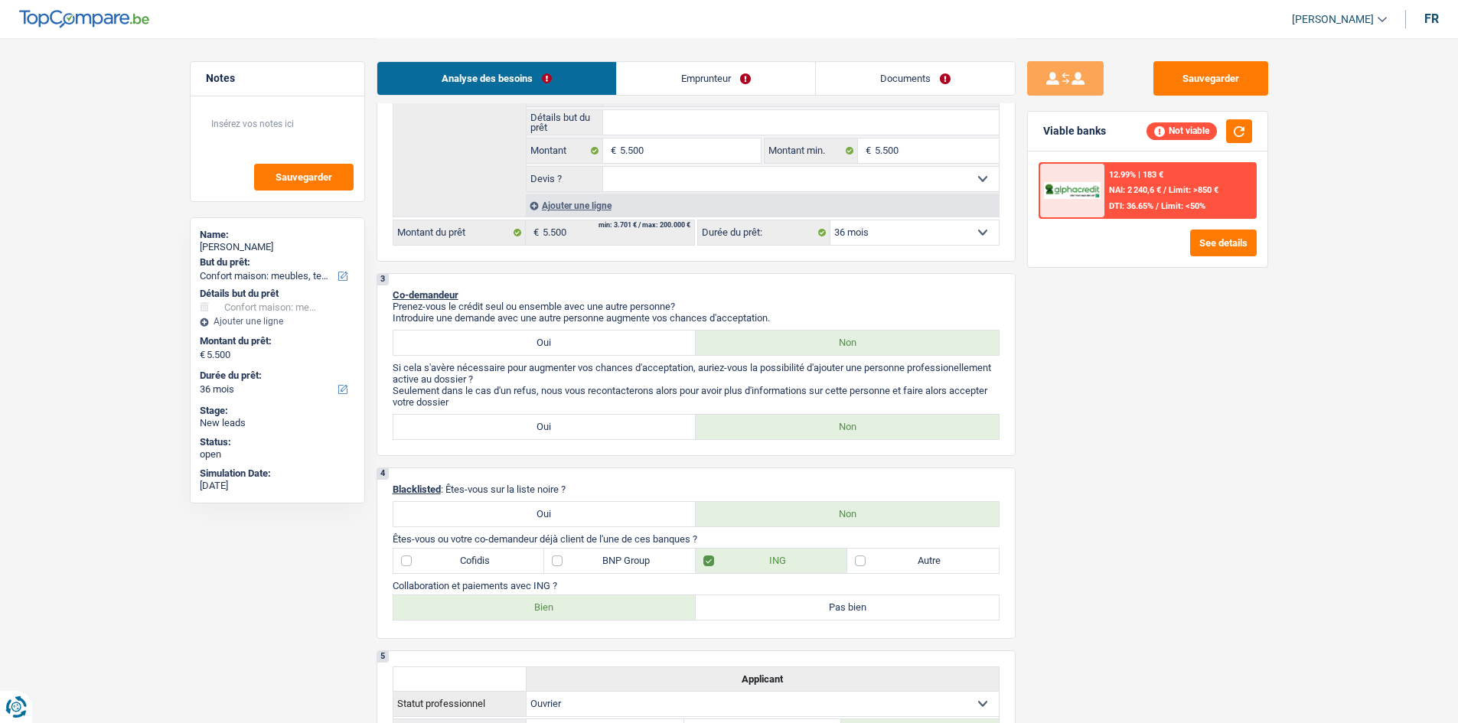
click at [699, 64] on link "Emprunteur" at bounding box center [716, 78] width 198 height 33
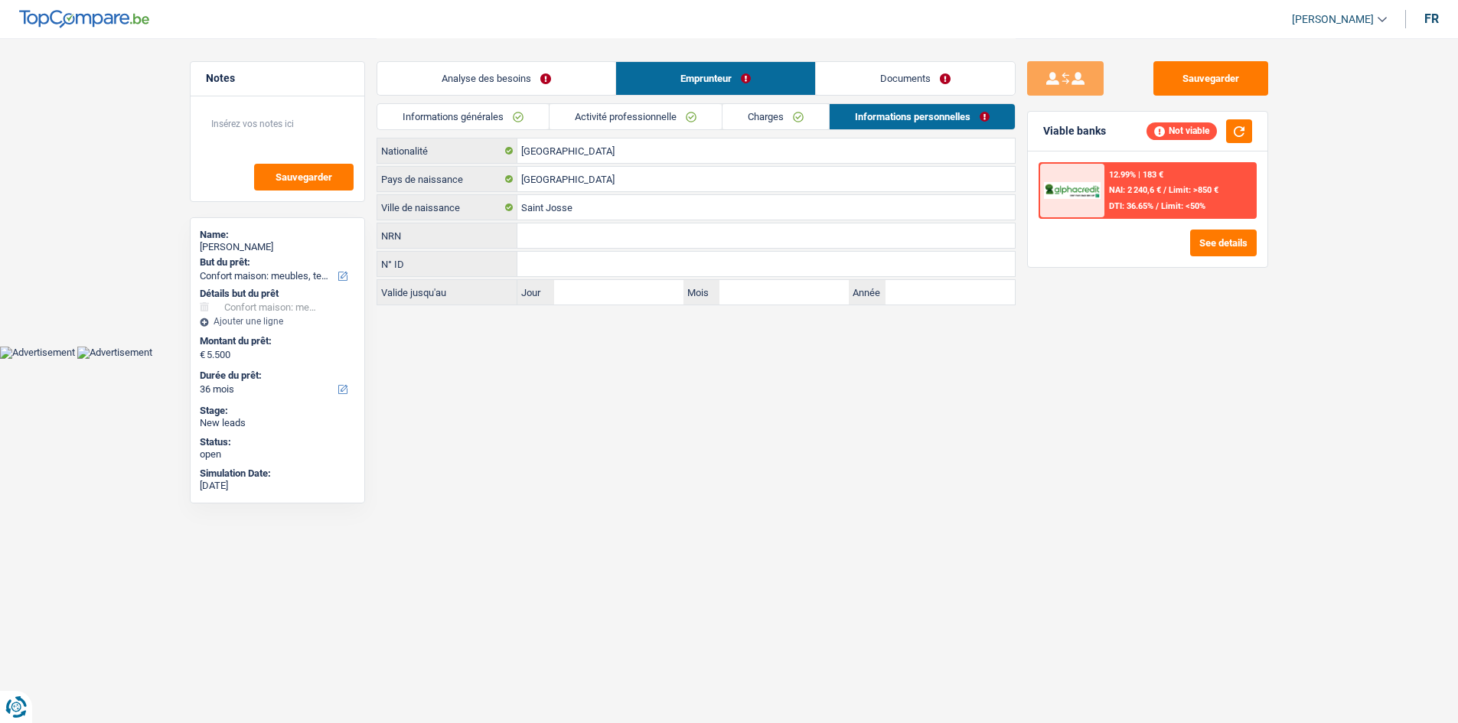
scroll to position [0, 0]
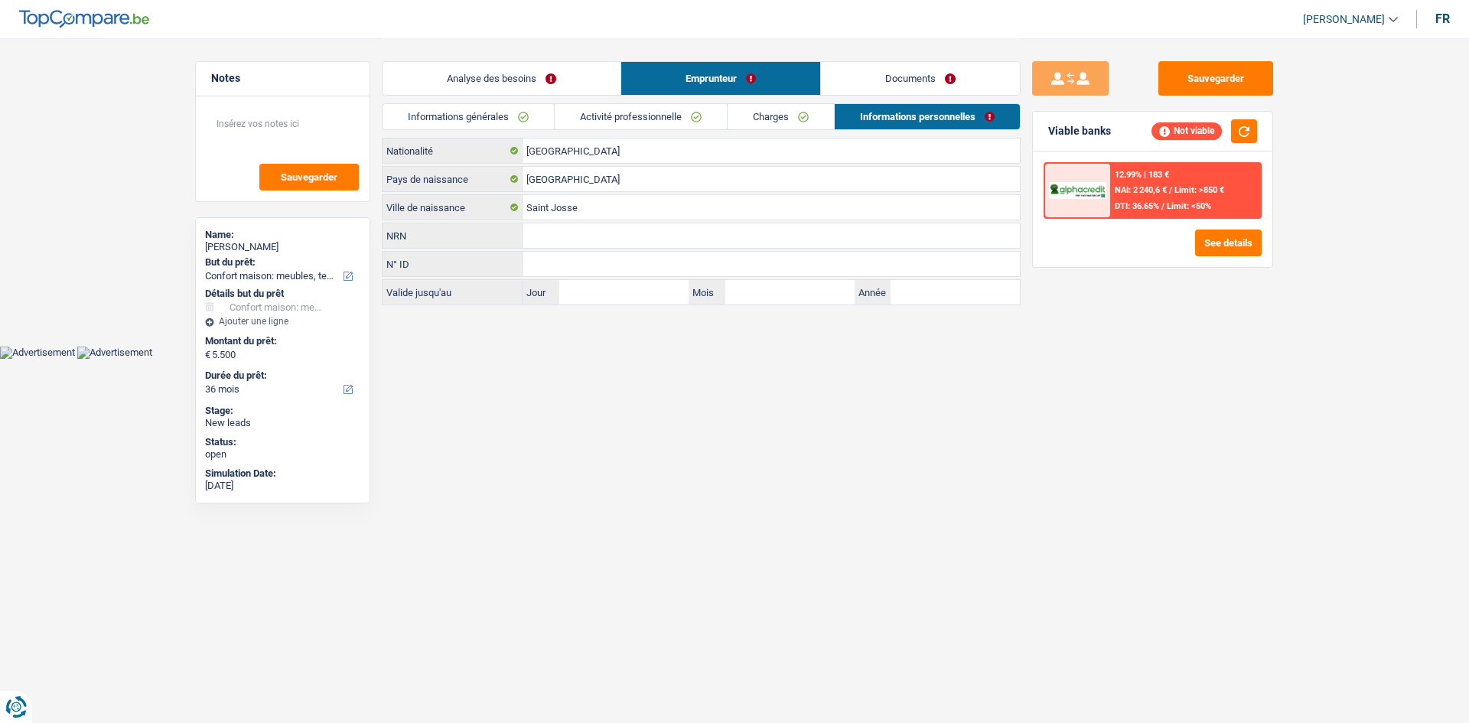
click at [634, 121] on link "Activité professionnelle" at bounding box center [641, 116] width 172 height 25
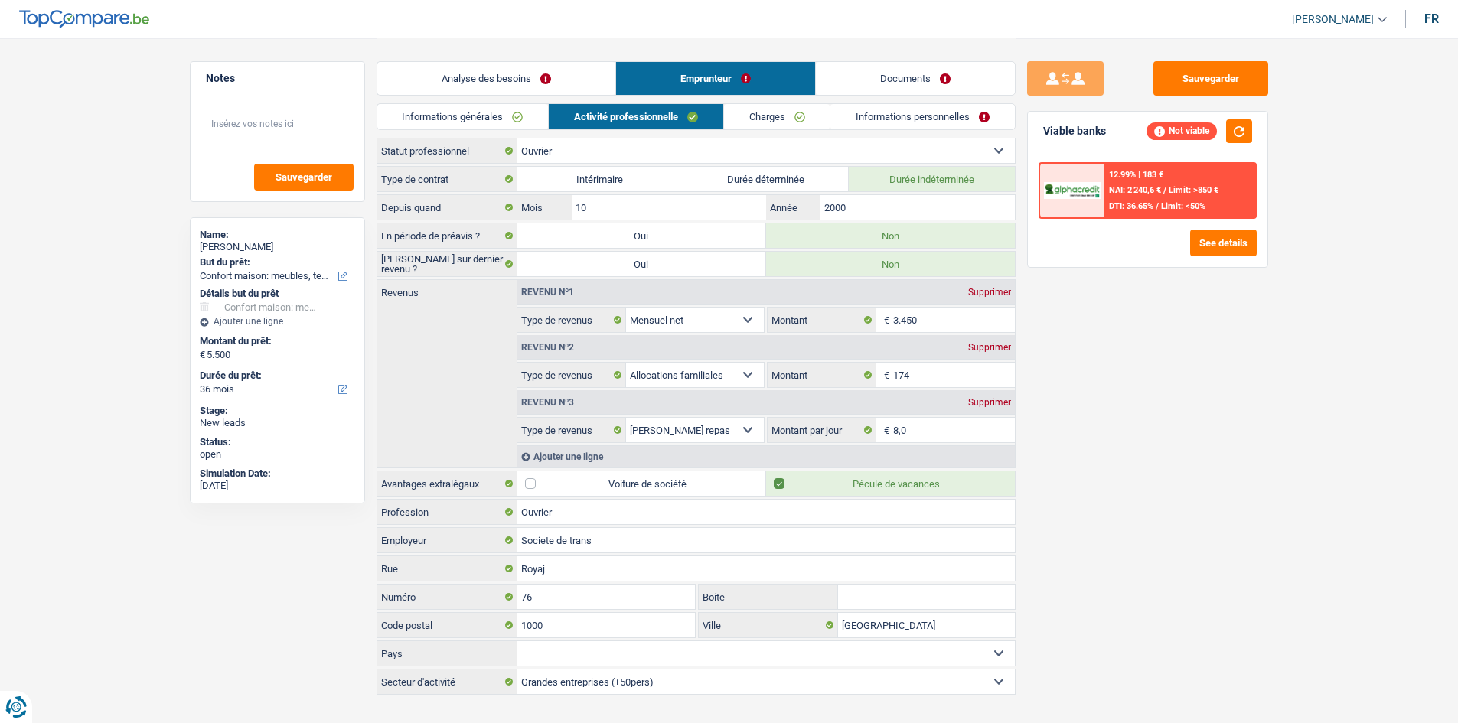
click at [768, 116] on link "Charges" at bounding box center [777, 116] width 106 height 25
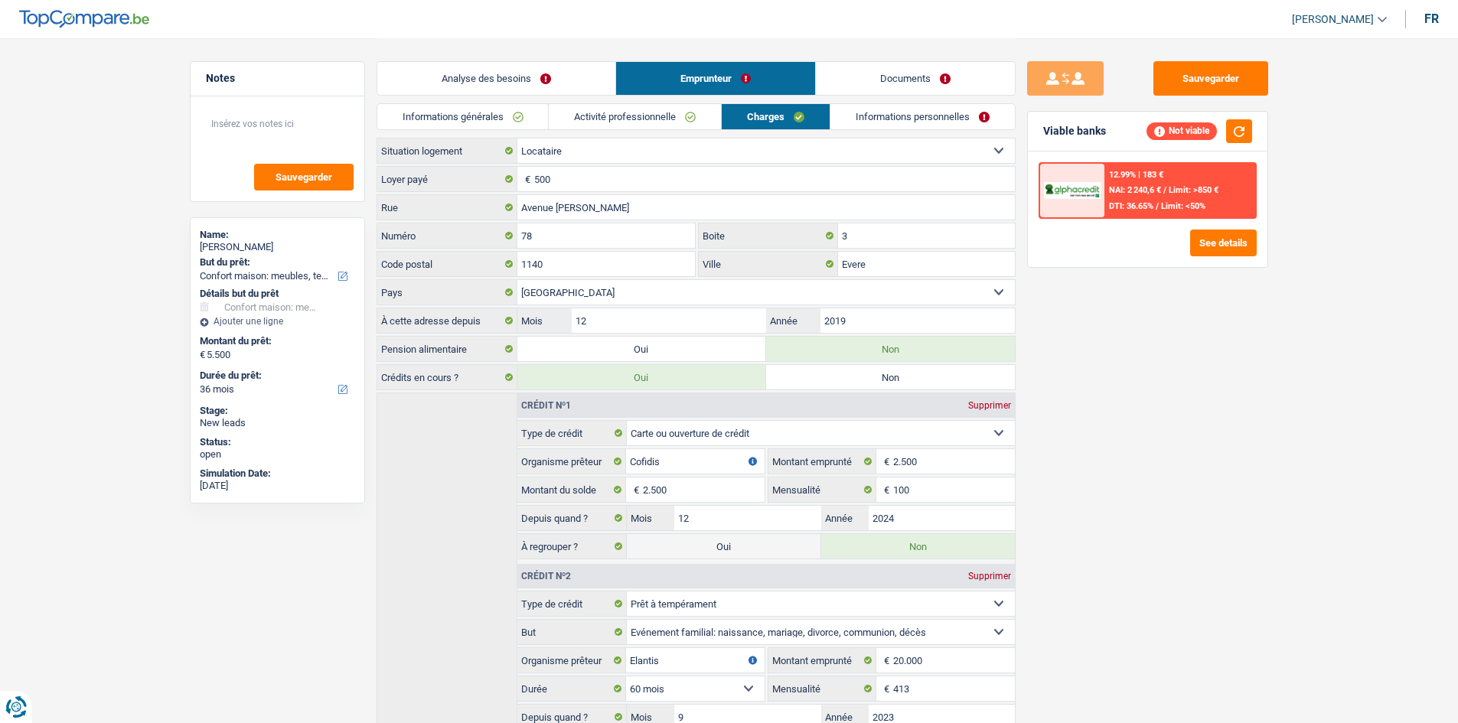
click at [683, 118] on link "Activité professionnelle" at bounding box center [635, 116] width 172 height 25
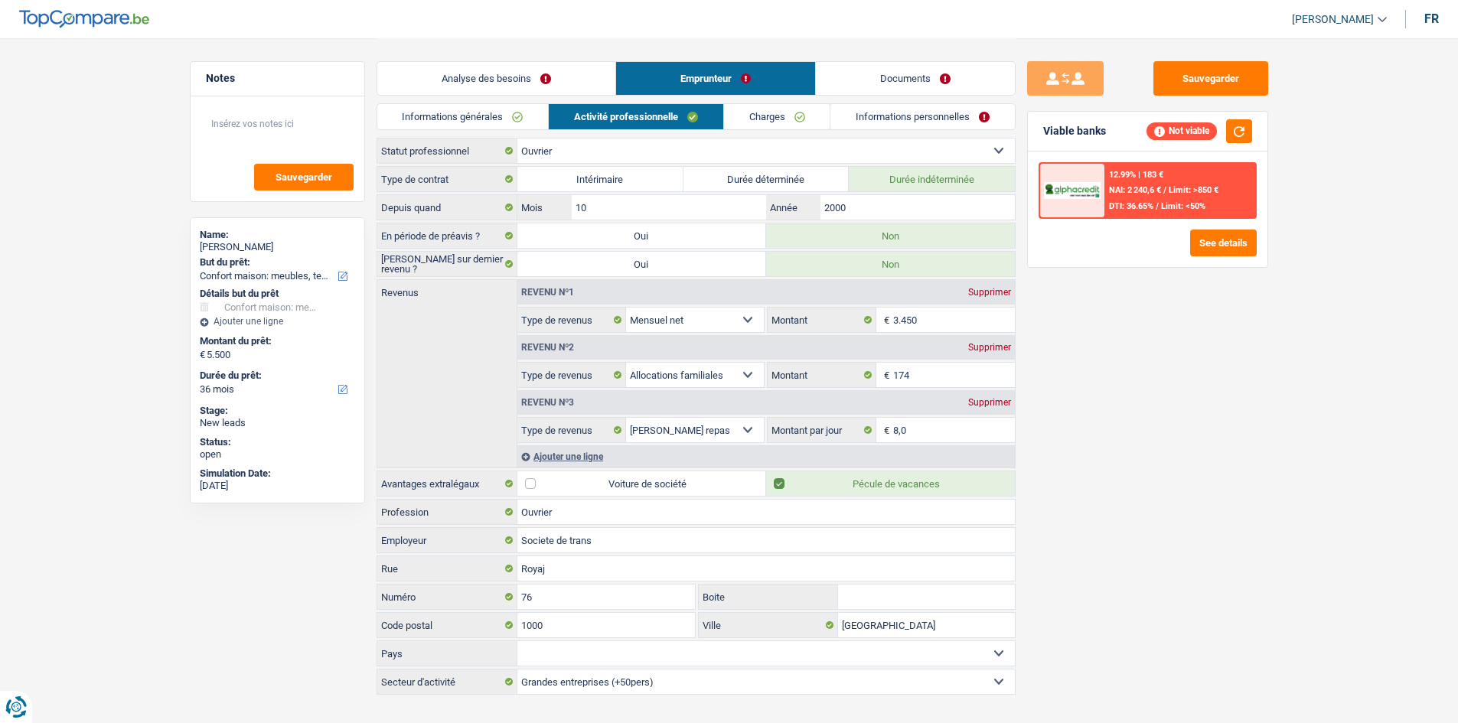
scroll to position [24, 0]
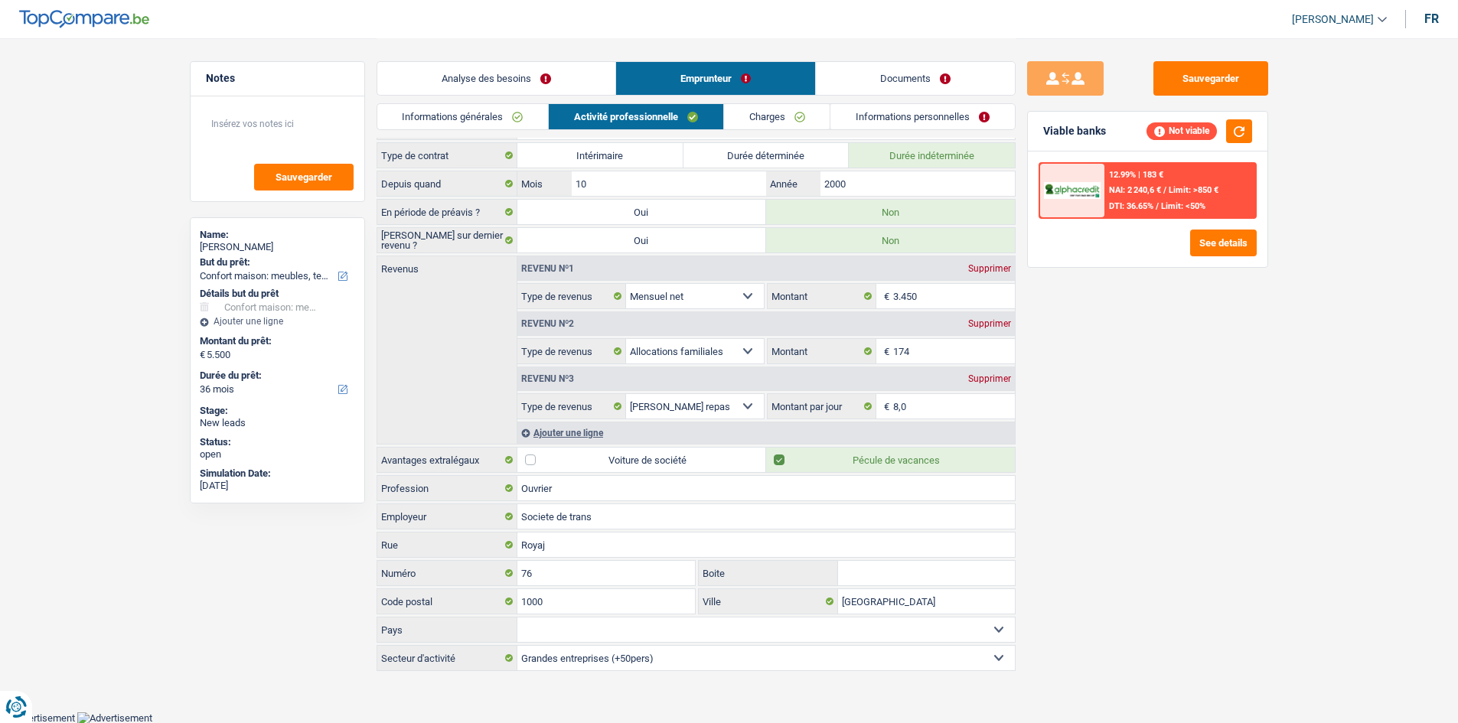
click at [870, 113] on link "Informations personnelles" at bounding box center [922, 116] width 184 height 25
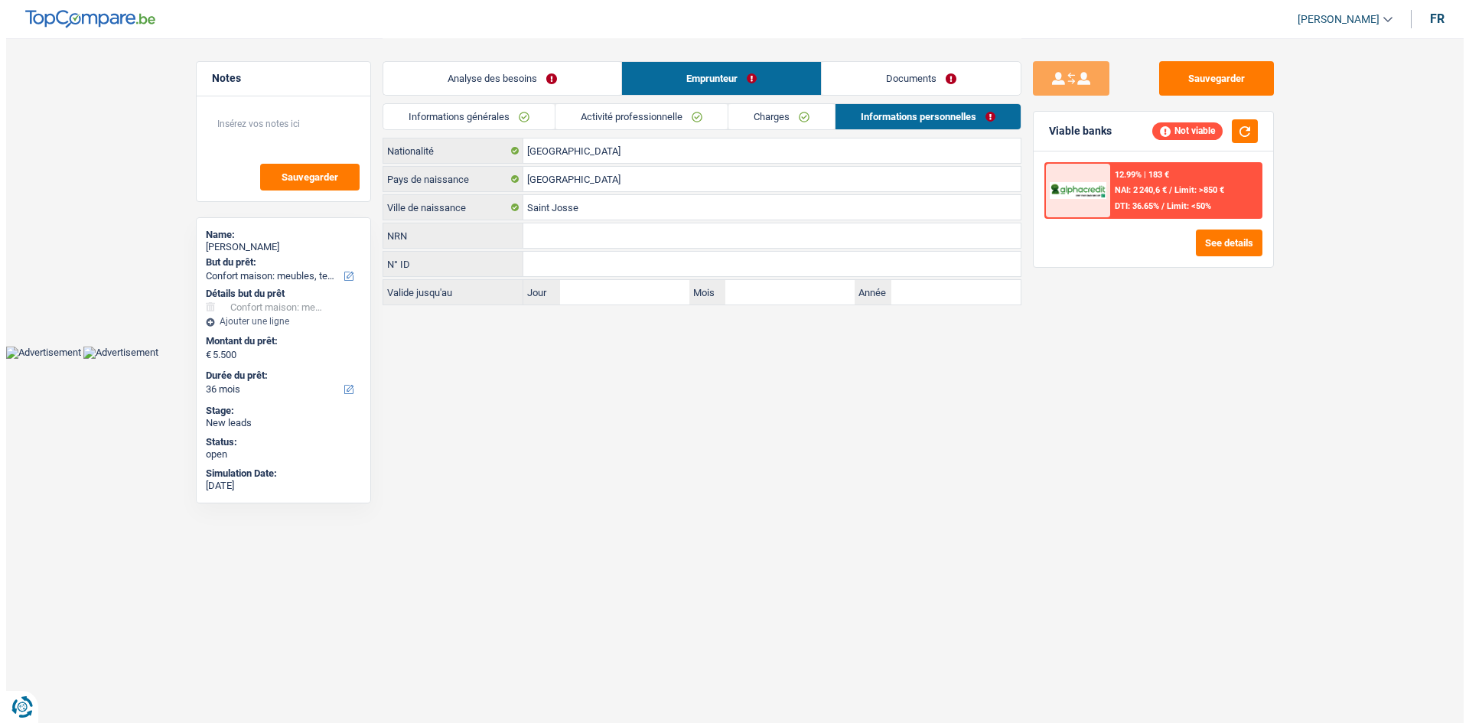
scroll to position [0, 0]
click at [762, 120] on link "Charges" at bounding box center [781, 116] width 106 height 25
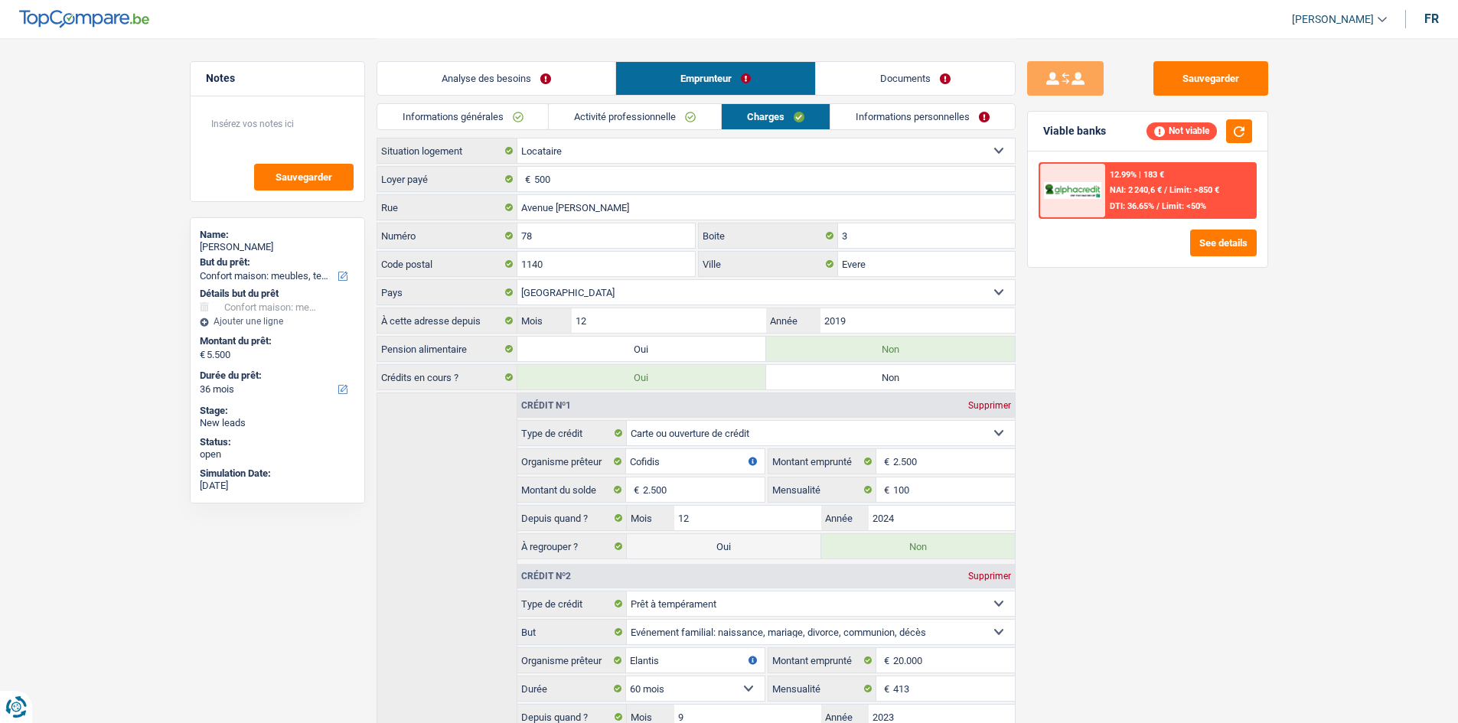
click at [900, 80] on link "Documents" at bounding box center [915, 78] width 199 height 33
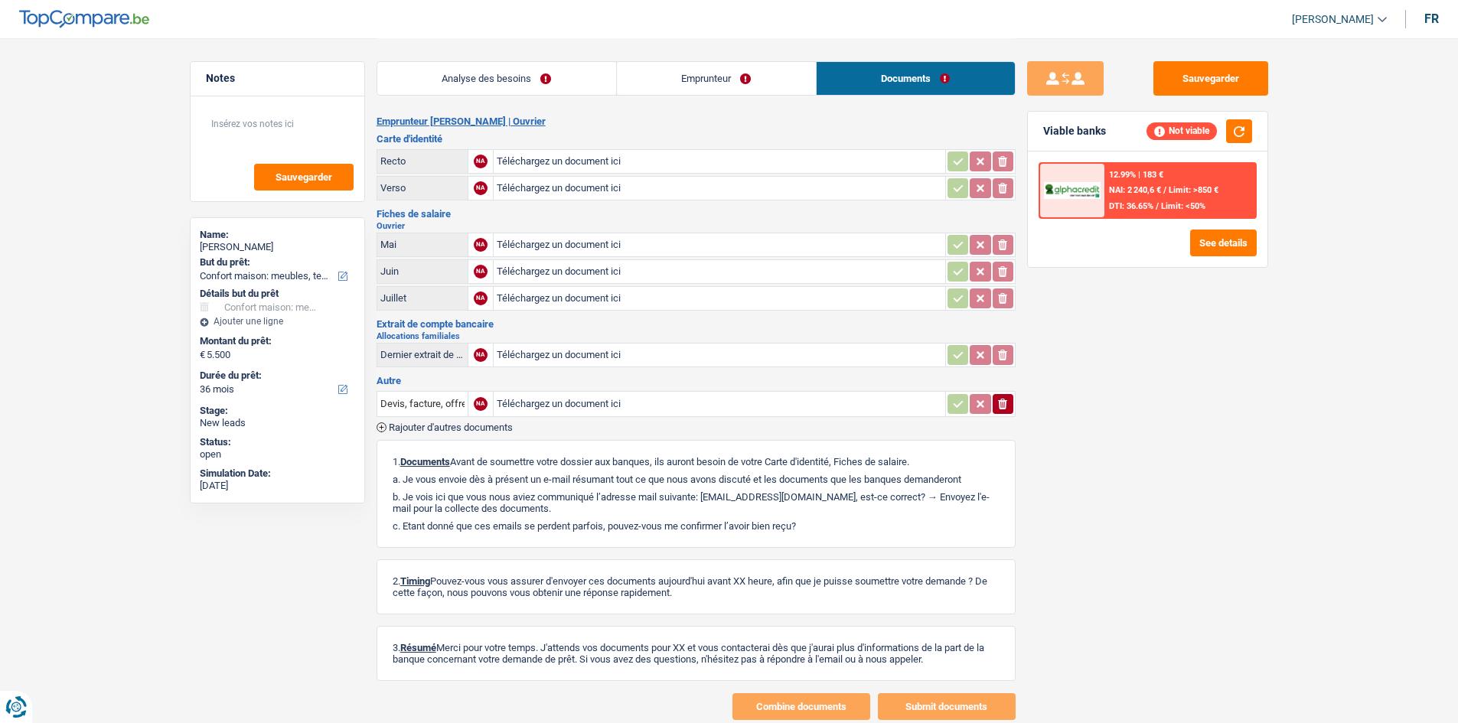
click at [448, 89] on link "Analyse des besoins" at bounding box center [496, 78] width 239 height 33
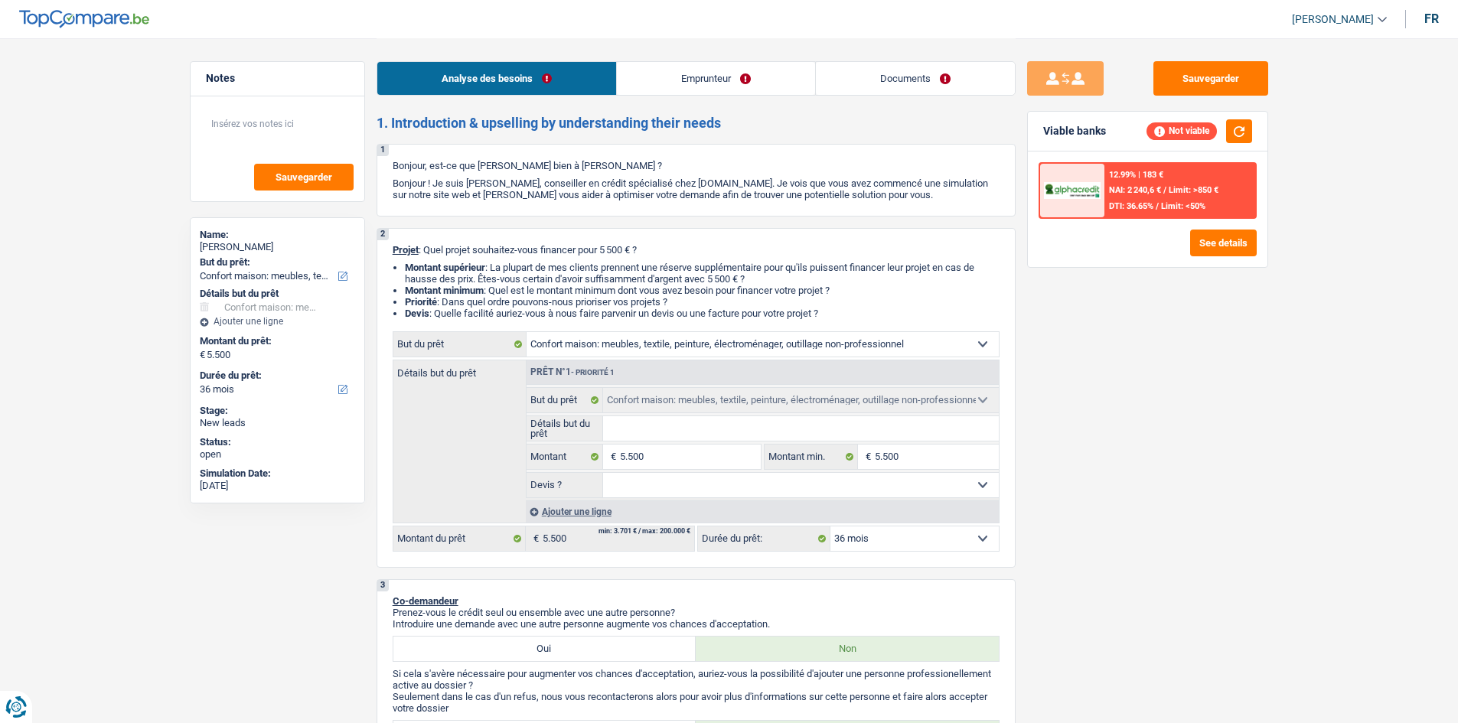
click at [1187, 132] on div "Not viable" at bounding box center [1181, 130] width 70 height 17
click at [1221, 245] on button "See details" at bounding box center [1223, 243] width 67 height 27
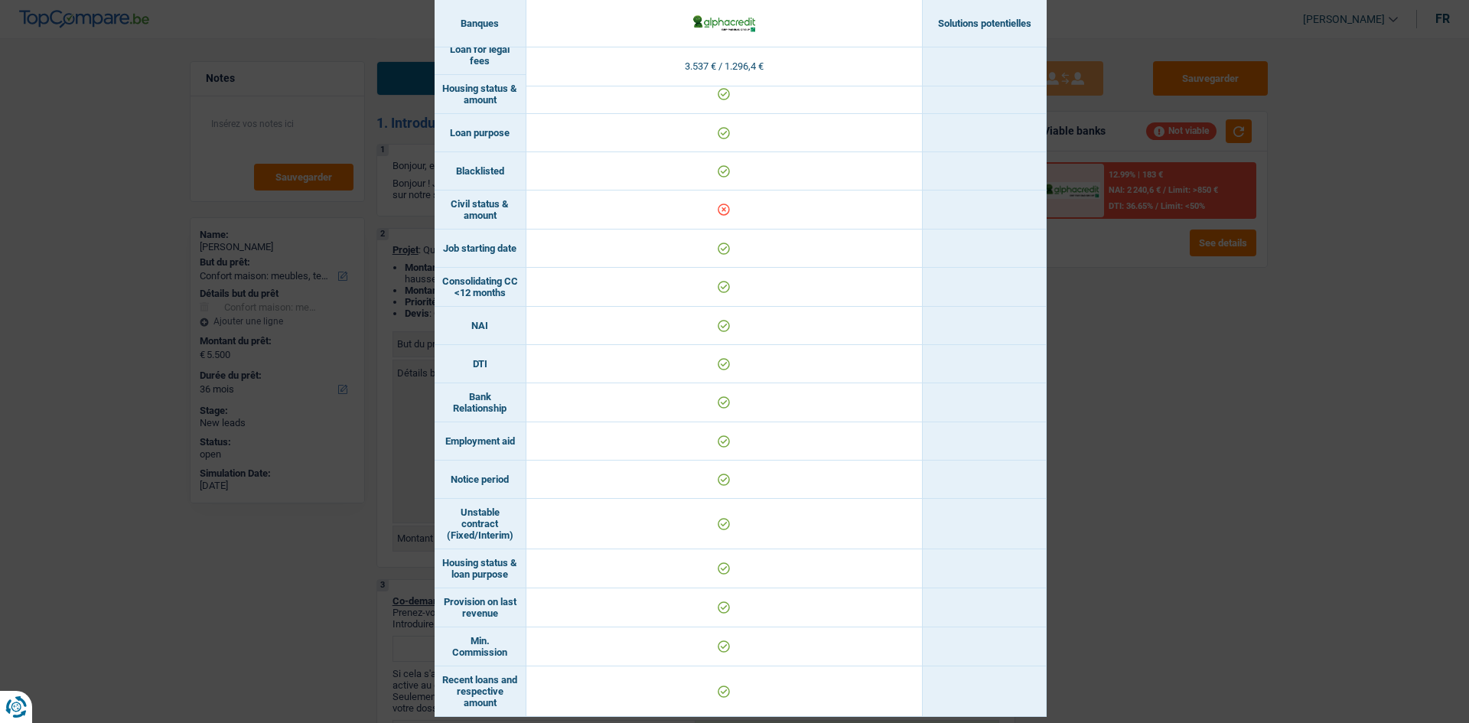
scroll to position [442, 0]
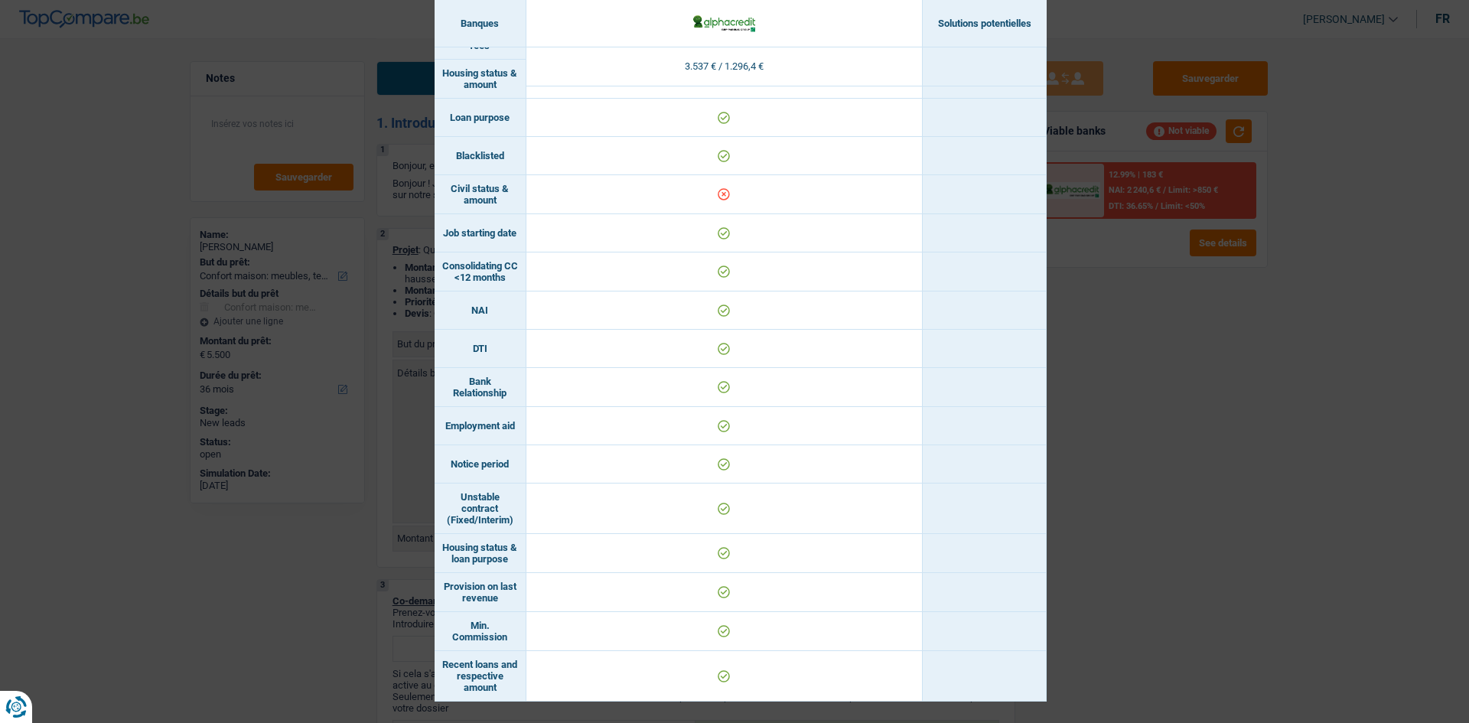
click at [1125, 327] on div "Banks conditions × Banques Solutions potentielles Revenus / Charges 3.537 € / 1…" at bounding box center [734, 361] width 1469 height 723
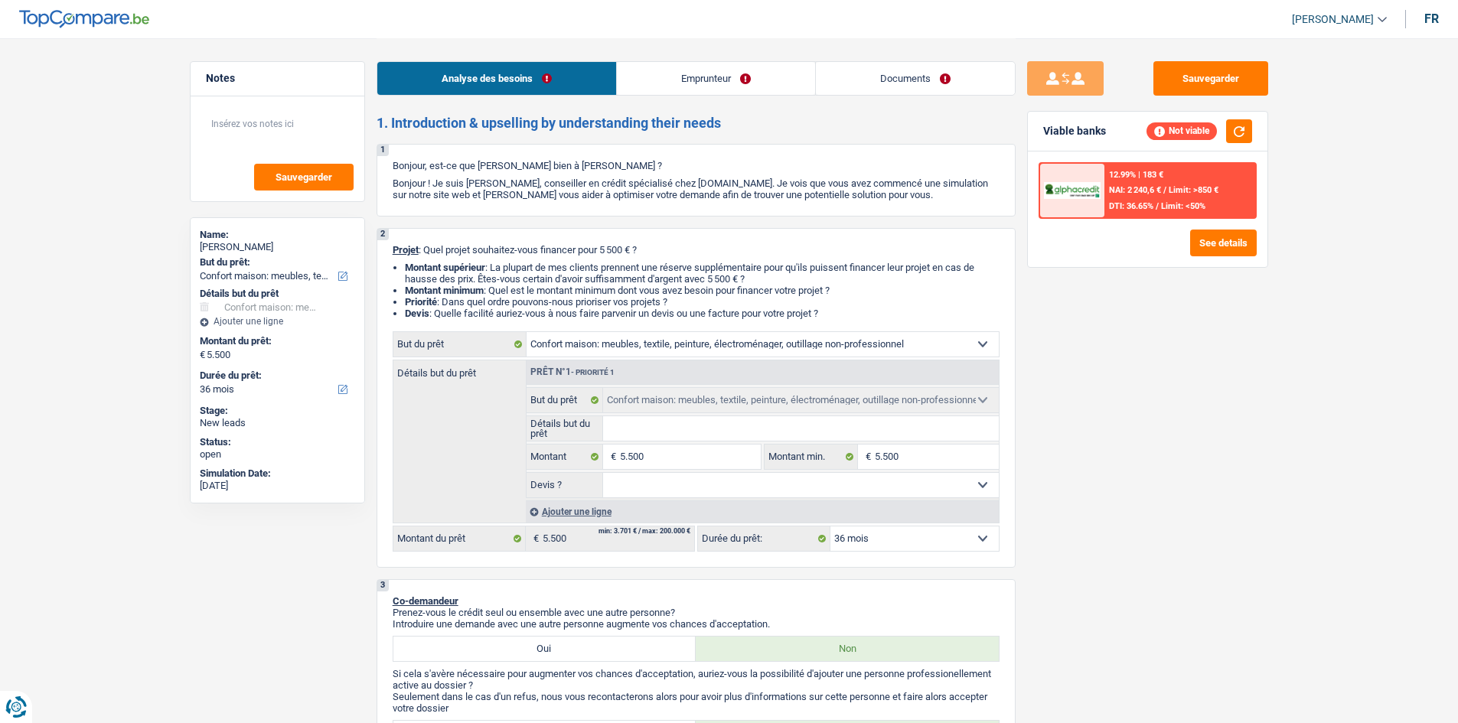
click at [780, 344] on select "Confort maison: meubles, textile, peinture, électroménager, outillage non-profe…" at bounding box center [763, 344] width 472 height 24
select select "houseOrGarden"
click at [527, 332] on select "Confort maison: meubles, textile, peinture, électroménager, outillage non-profe…" at bounding box center [763, 344] width 472 height 24
select select "houseOrGarden"
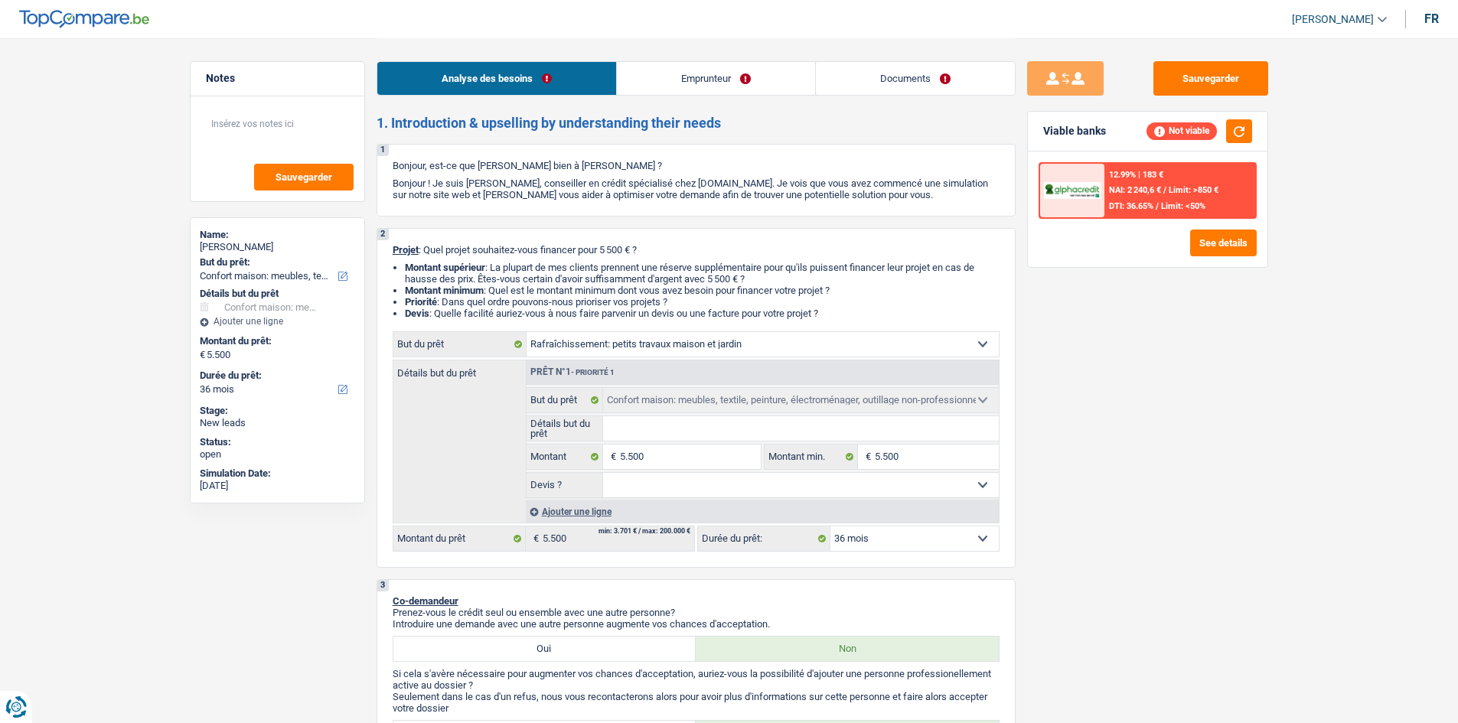
select select "houseOrGarden"
select select "household"
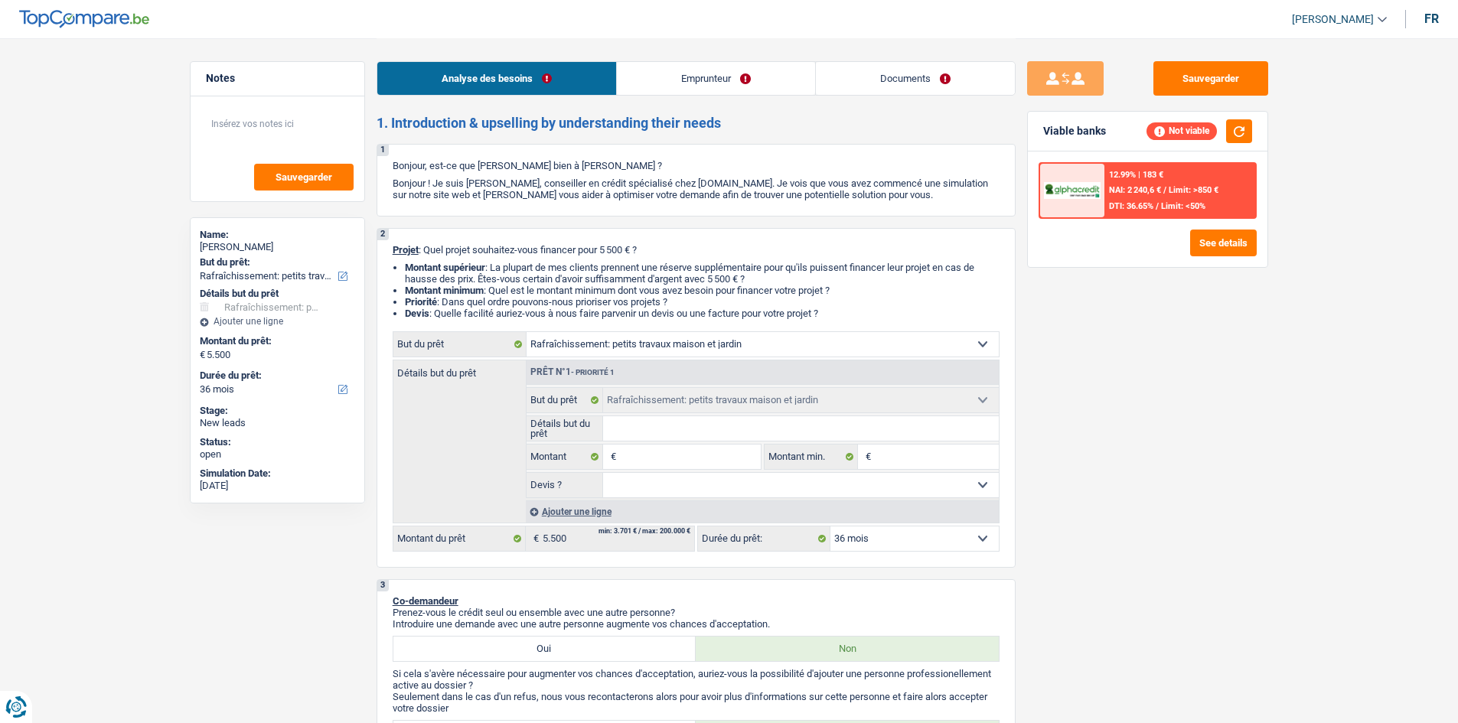
select select "household"
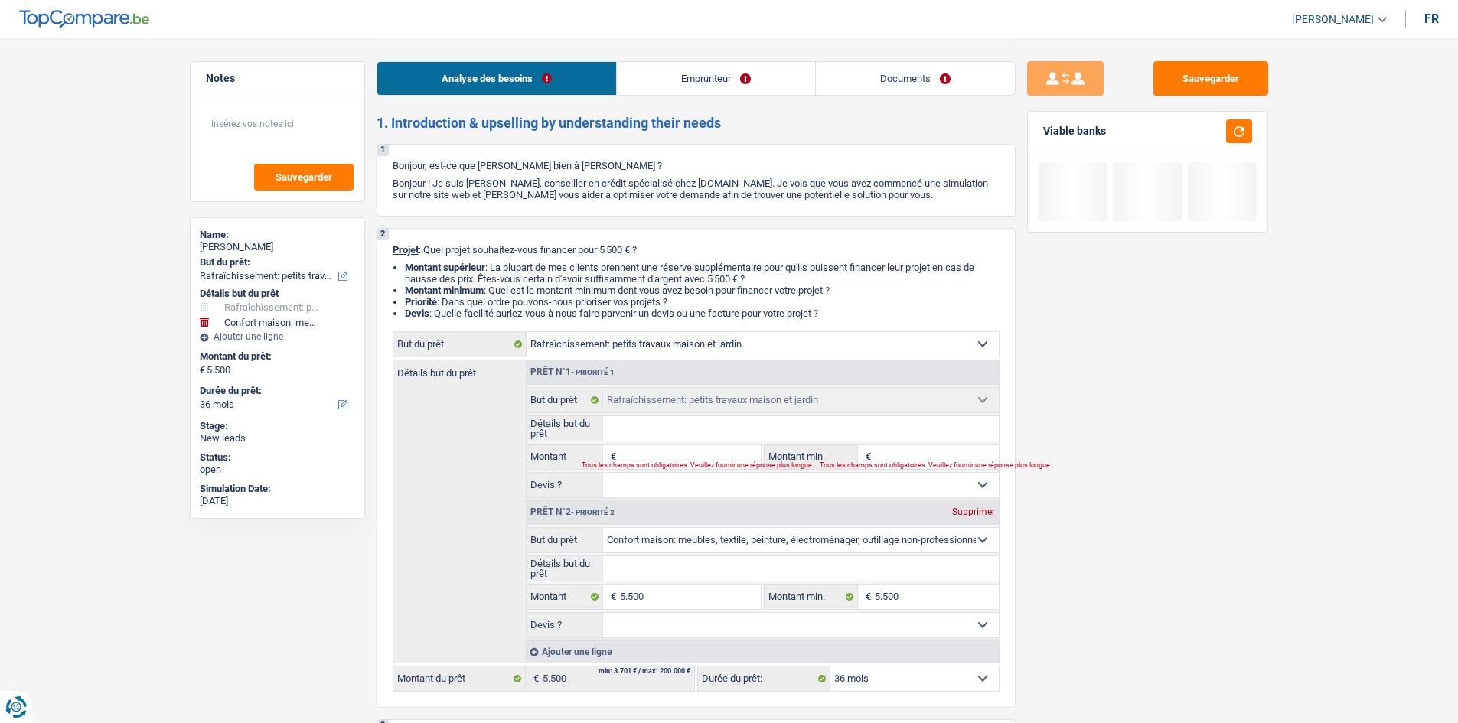
click at [976, 514] on div "Supprimer" at bounding box center [973, 511] width 51 height 9
select select
type input "0"
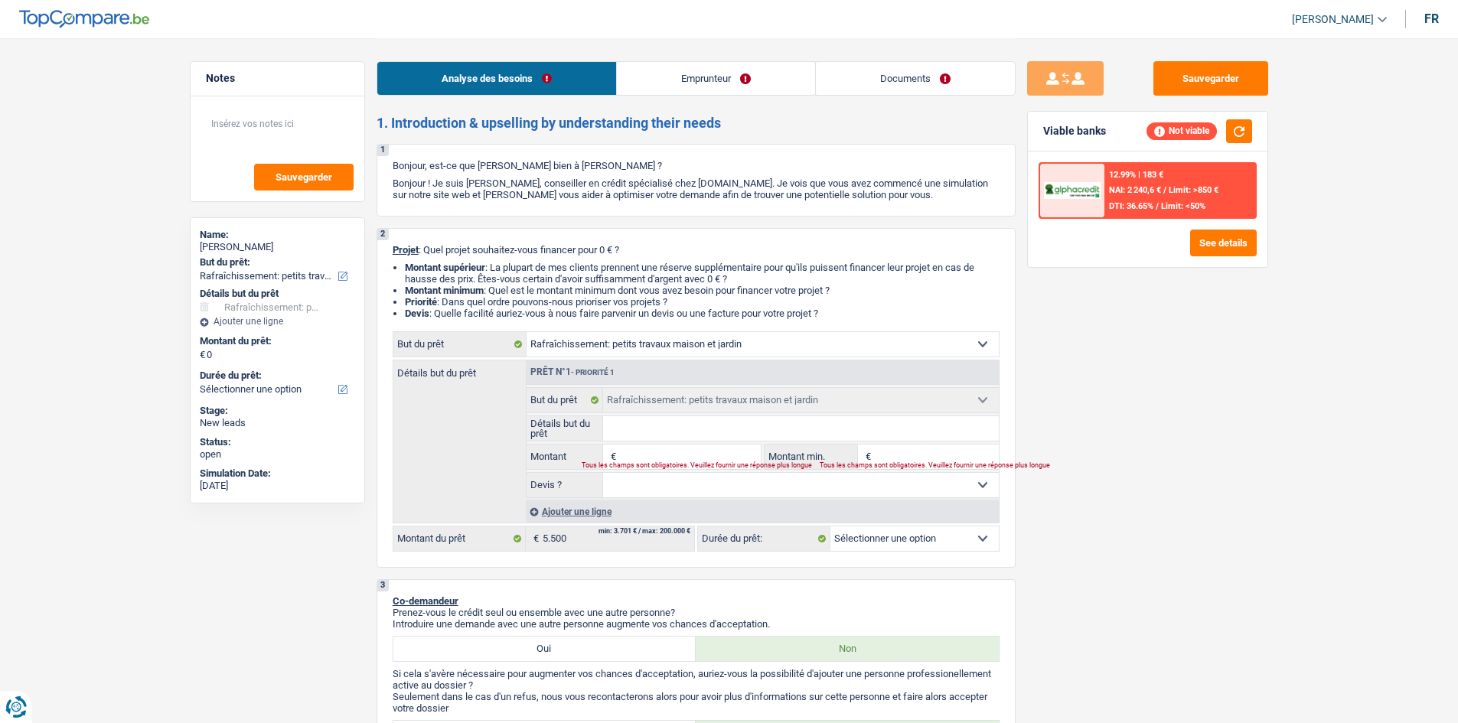
click at [692, 457] on input "Montant" at bounding box center [690, 457] width 140 height 24
type input "5"
type input "55"
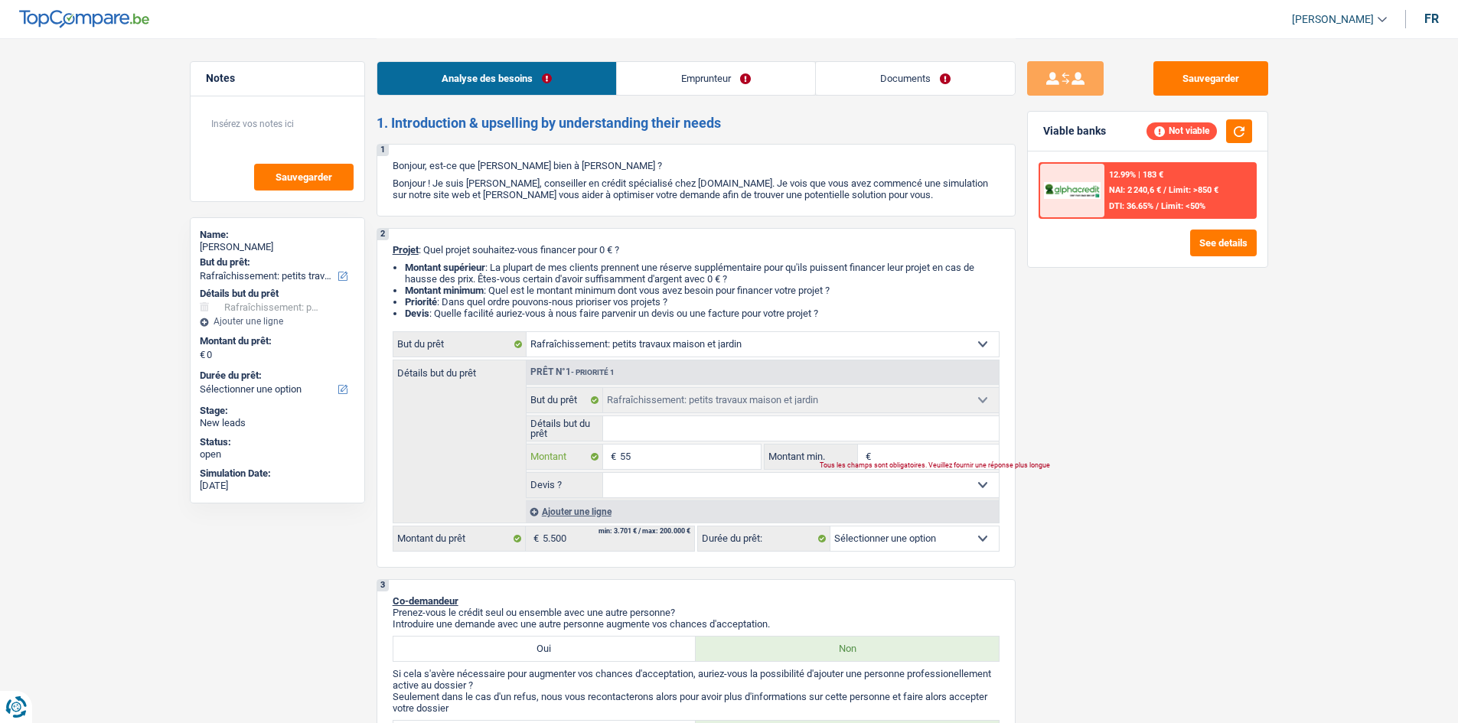
type input "550"
type input "5.500"
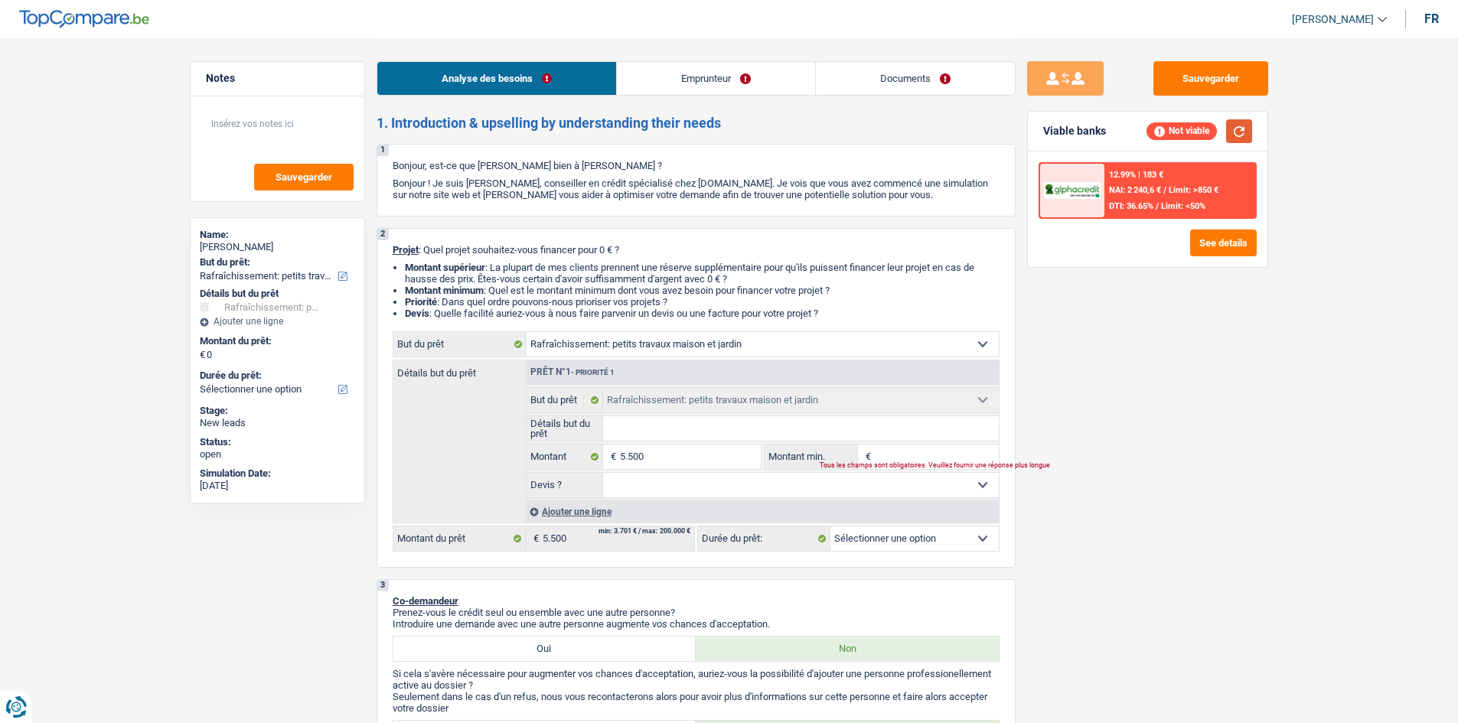
type input "5.500"
select select "36"
click at [1231, 135] on button "button" at bounding box center [1239, 131] width 26 height 24
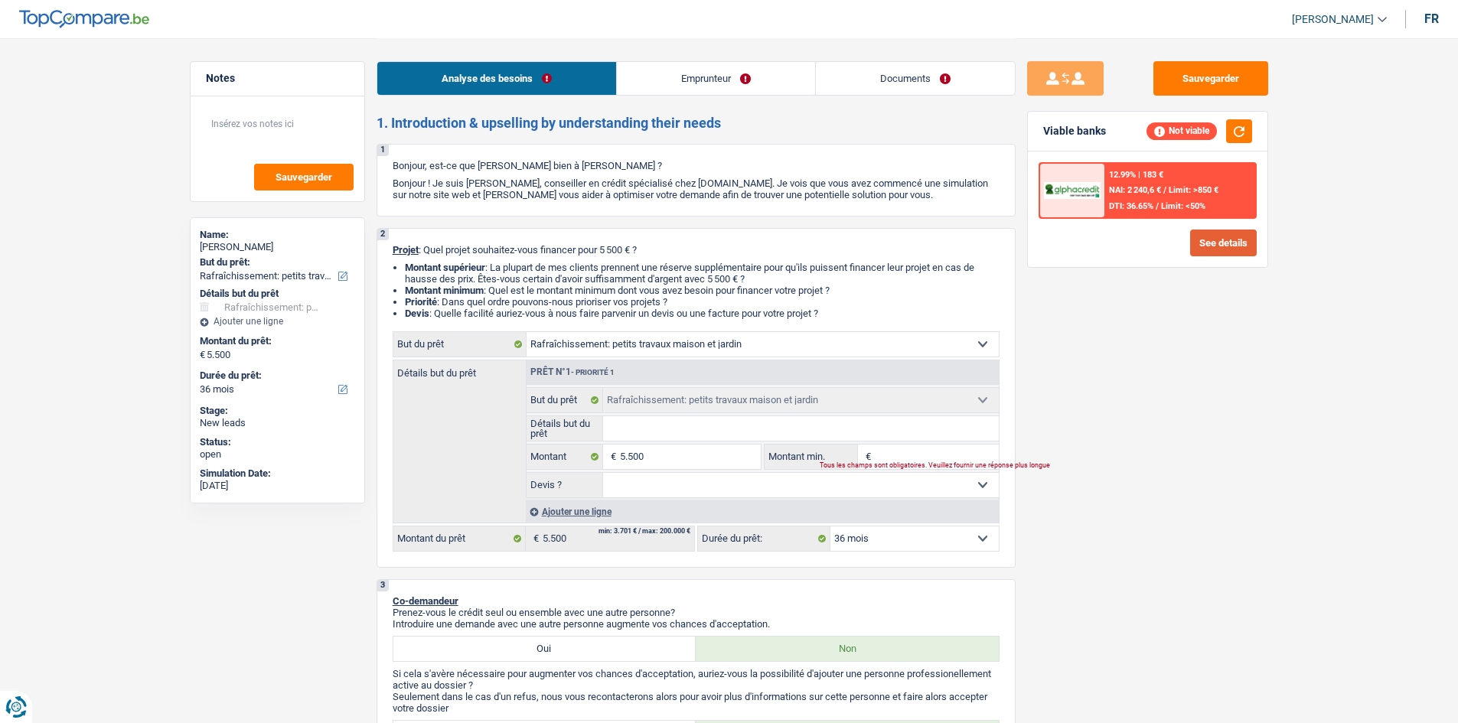
click at [1206, 251] on button "See details" at bounding box center [1223, 243] width 67 height 27
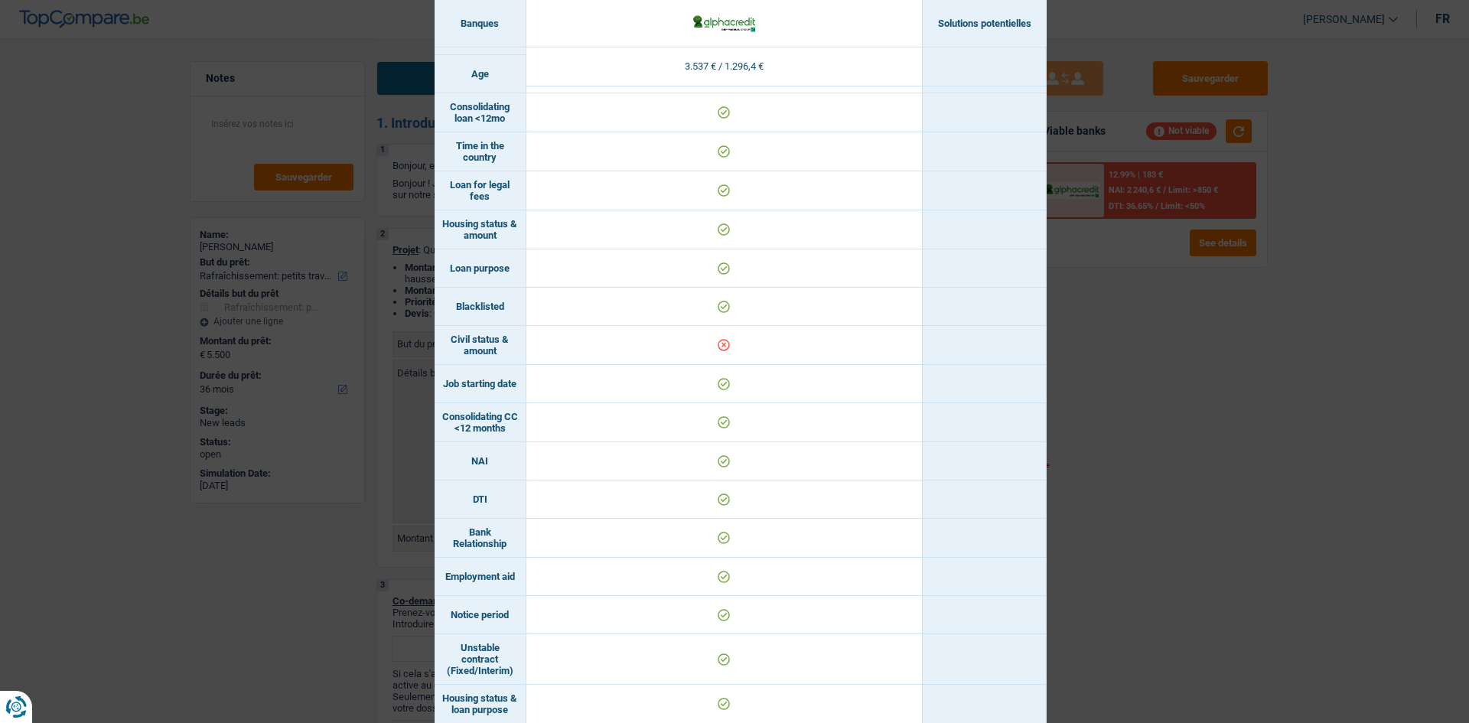
scroll to position [289, 0]
click at [721, 346] on td at bounding box center [725, 346] width 396 height 39
click at [1120, 390] on div "Banks conditions × Banques Solutions potentielles Revenus / Charges 3.537 € / 1…" at bounding box center [734, 361] width 1469 height 723
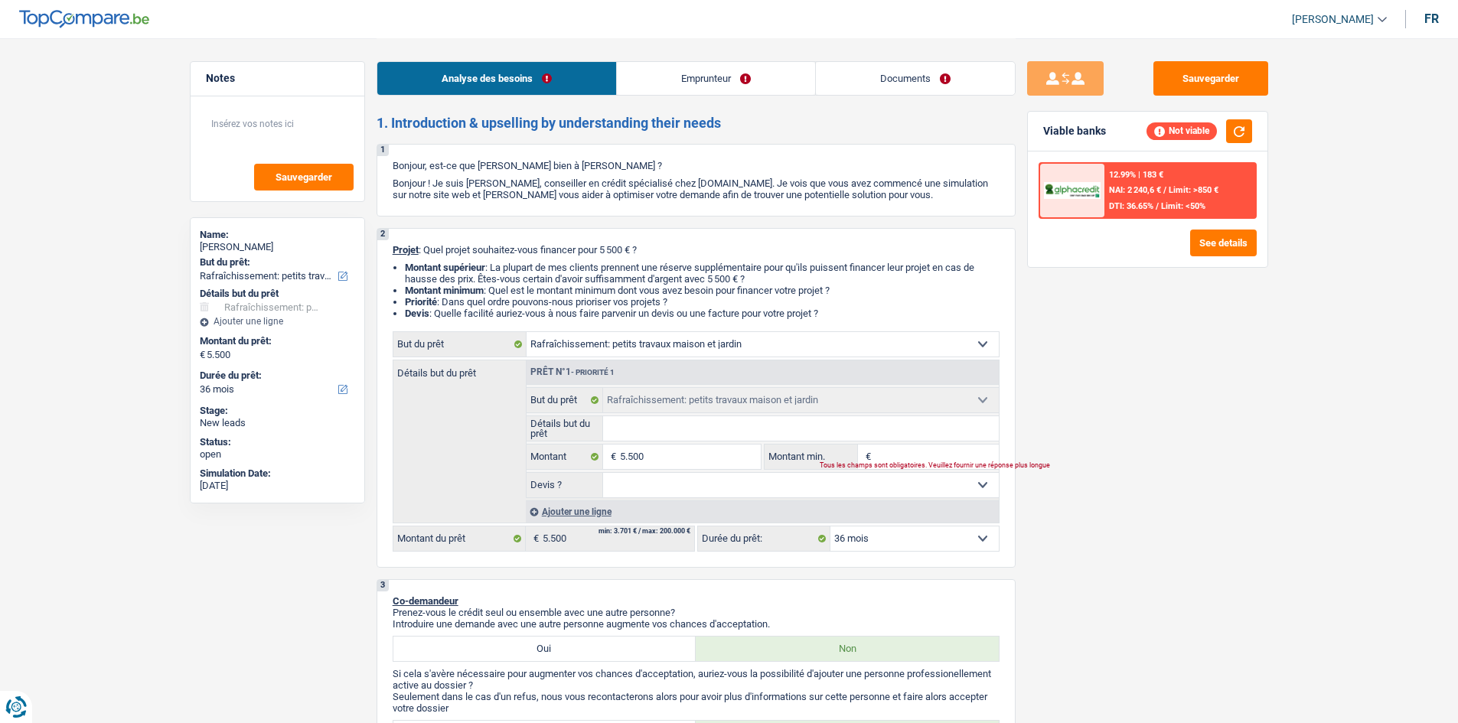
click at [772, 80] on link "Emprunteur" at bounding box center [716, 78] width 198 height 33
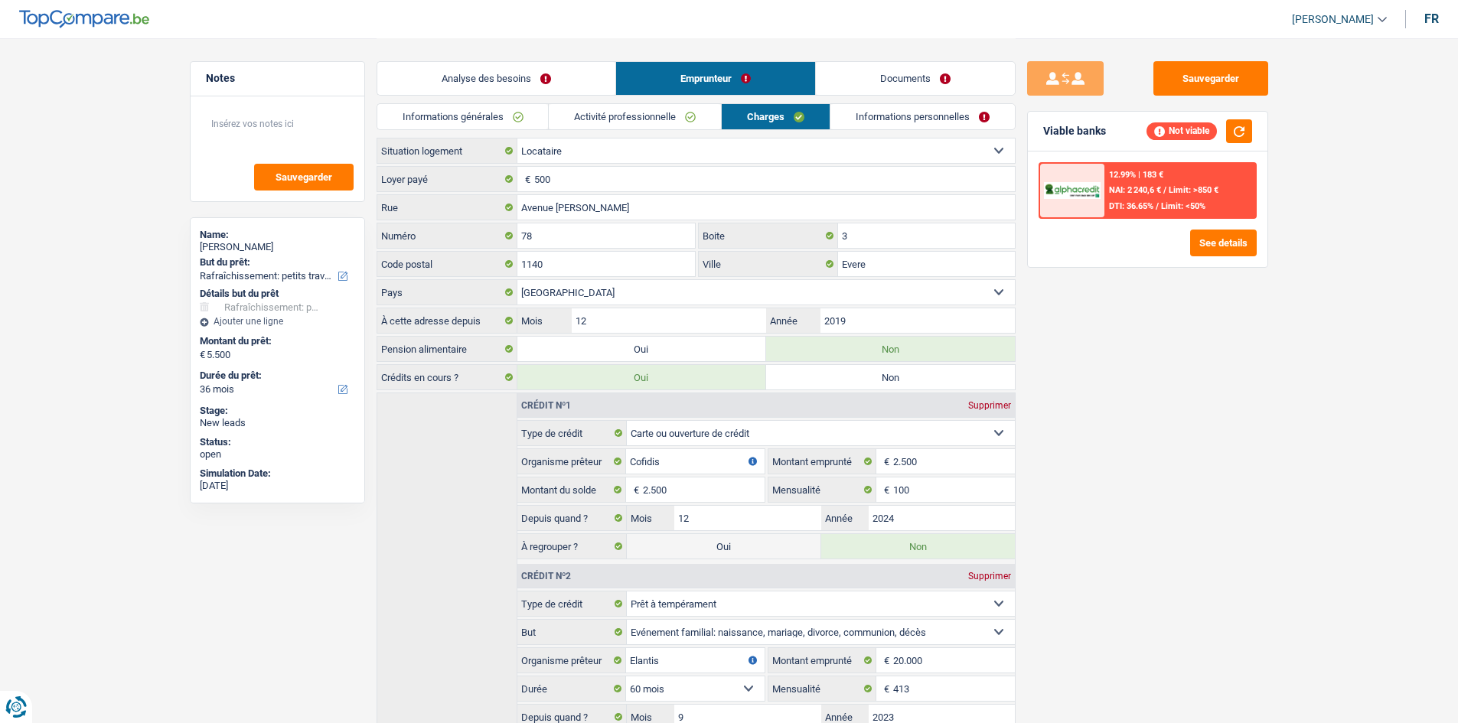
click at [700, 116] on link "Activité professionnelle" at bounding box center [635, 116] width 172 height 25
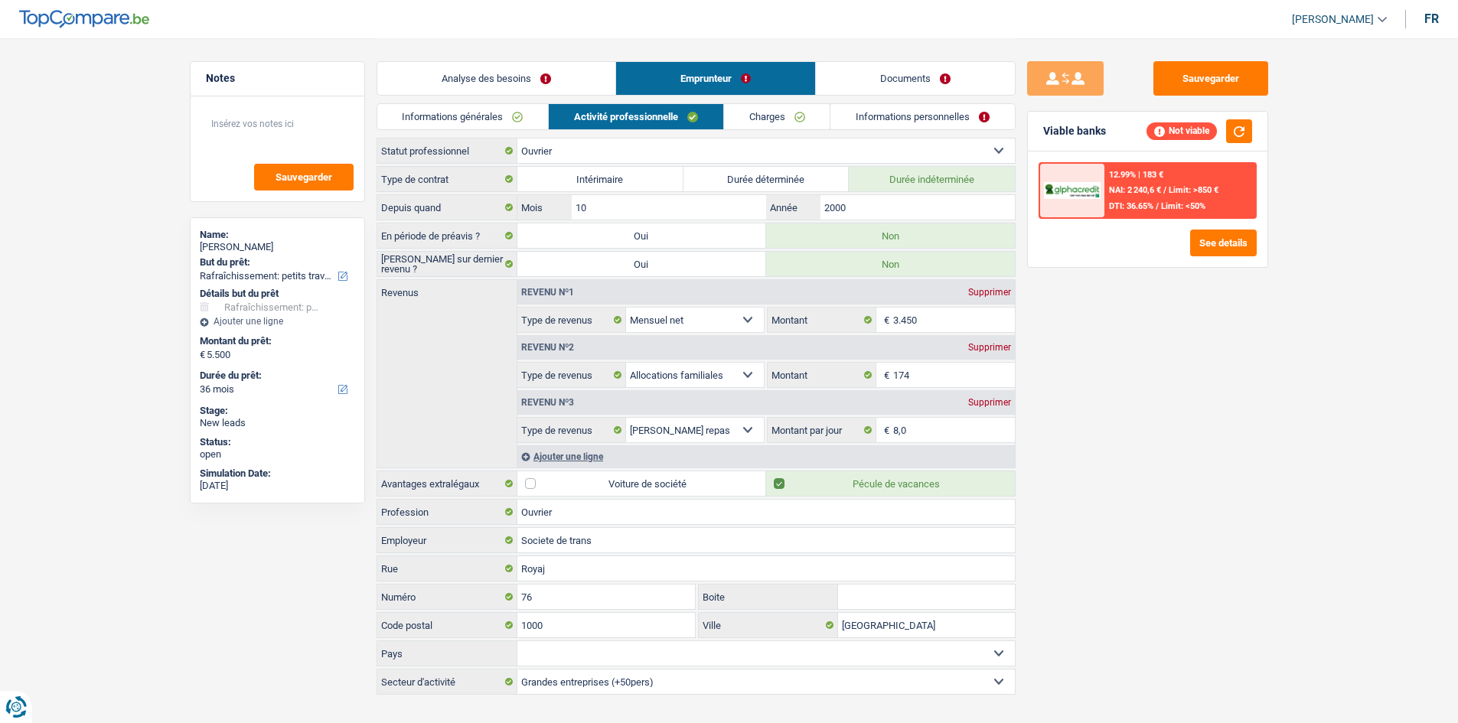
click at [578, 648] on select "Belgique France Allemagne Italie Luxembourg Pays-Bas Espagne Suisse Sélectionne…" at bounding box center [765, 653] width 497 height 24
select select "BE"
click at [517, 641] on select "Belgique France Allemagne Italie Luxembourg Pays-Bas Espagne Suisse Sélectionne…" at bounding box center [765, 653] width 497 height 24
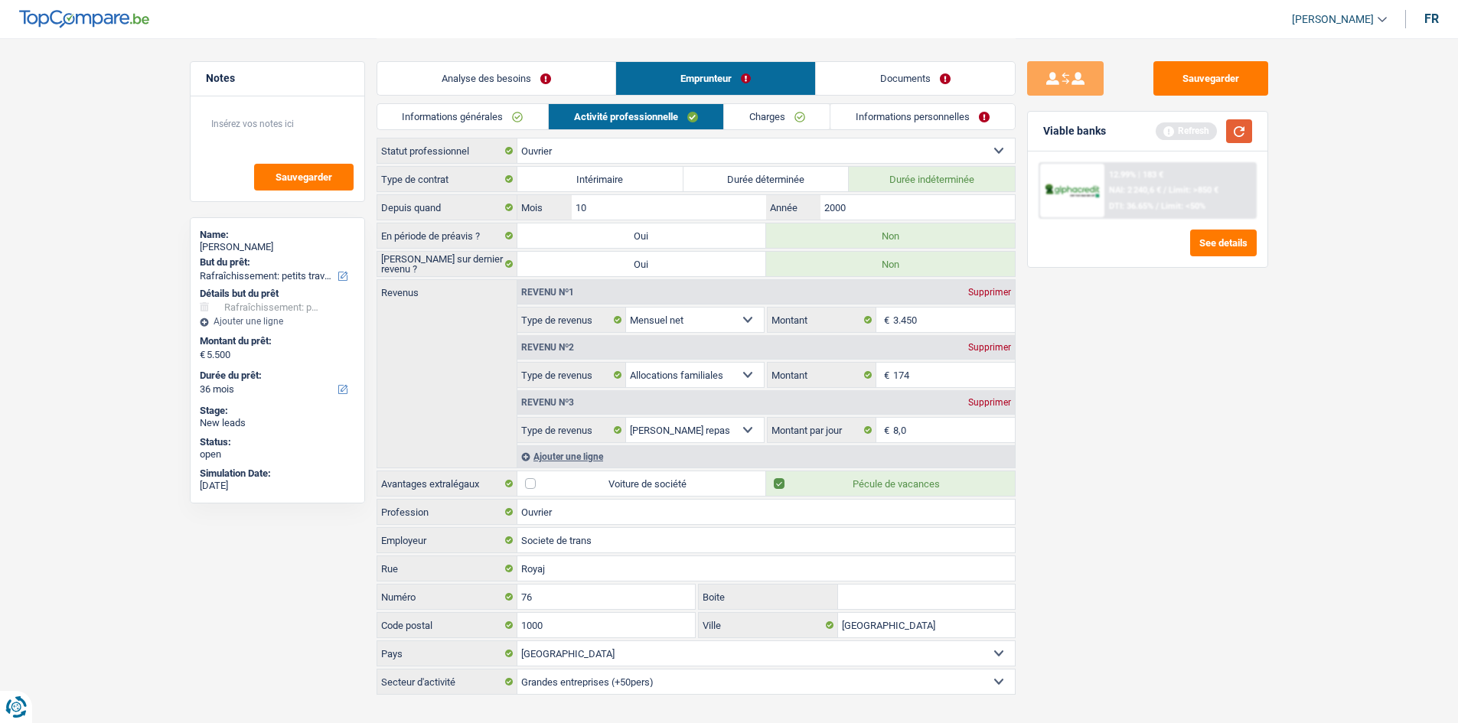
click at [1245, 136] on button "button" at bounding box center [1239, 131] width 26 height 24
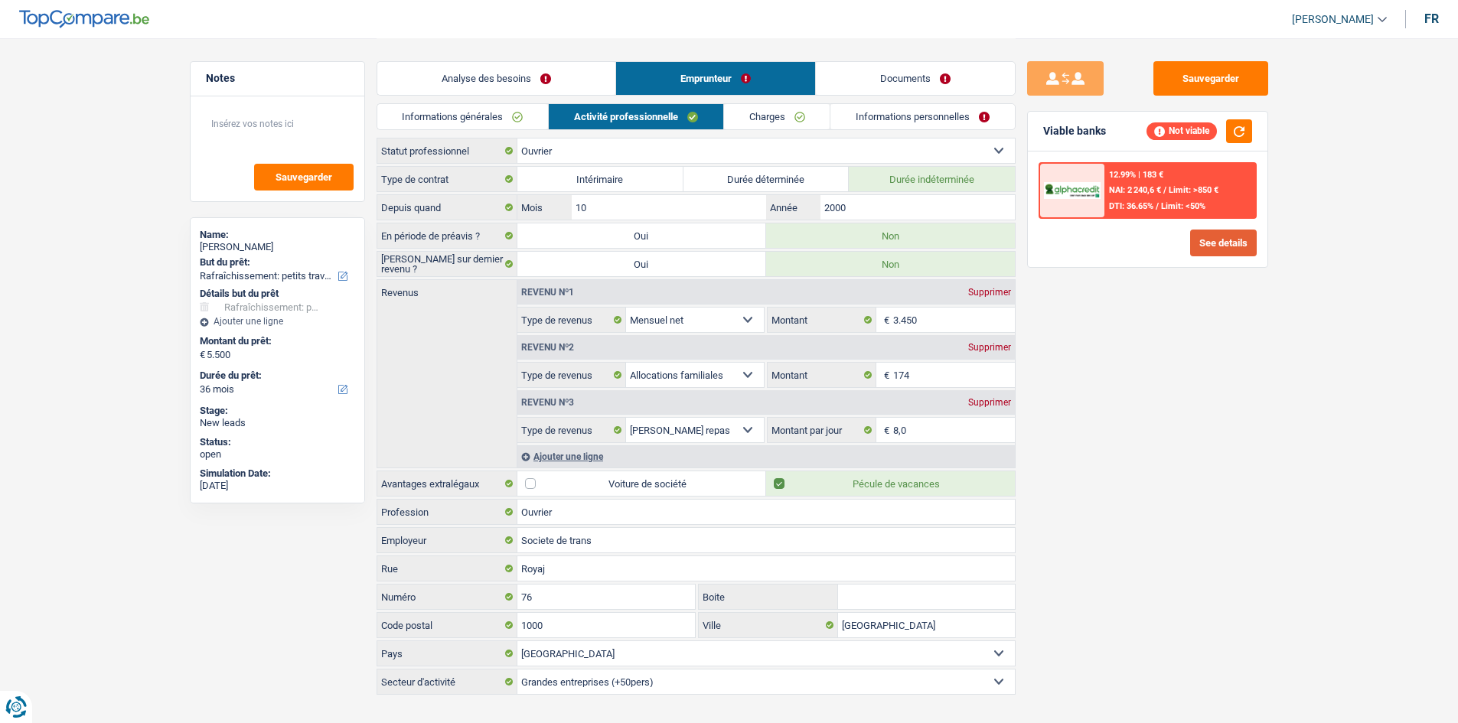
click at [1220, 243] on button "See details" at bounding box center [1223, 243] width 67 height 27
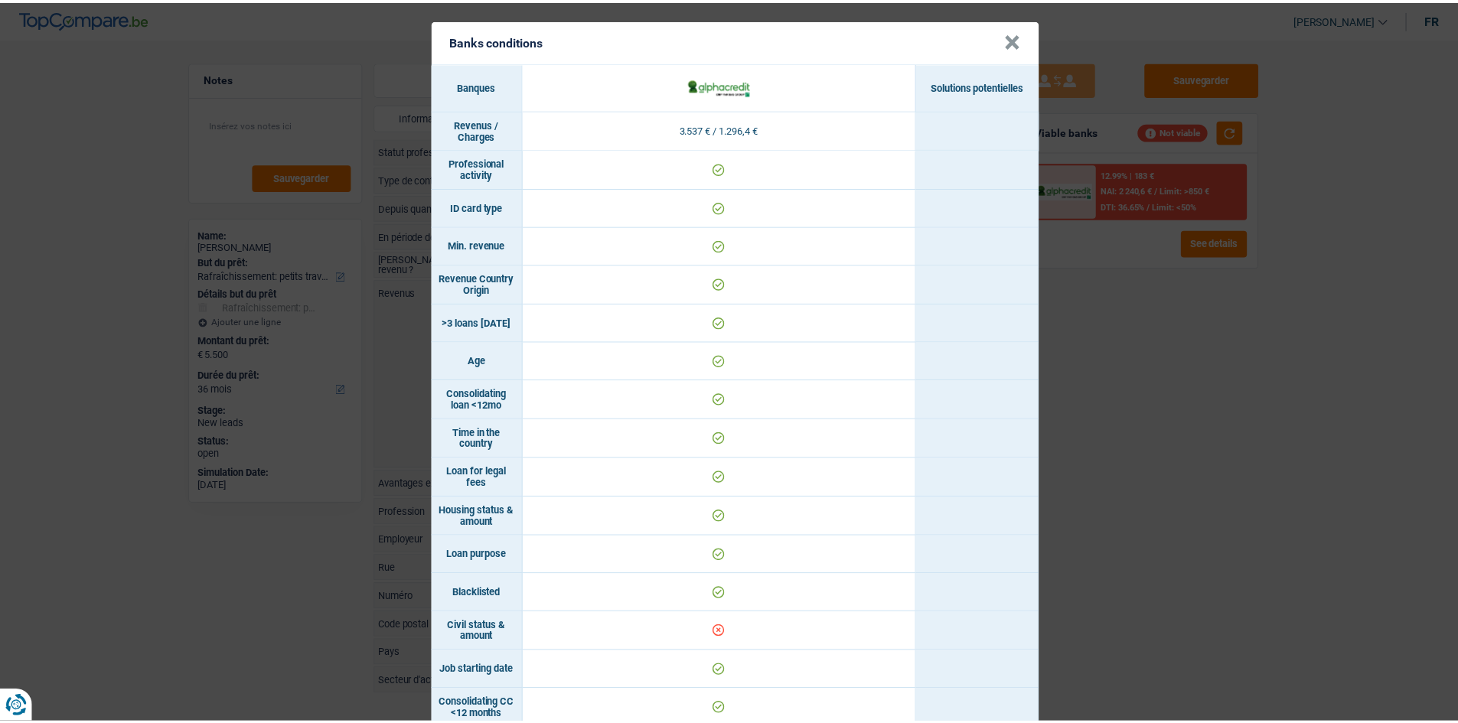
scroll to position [0, 0]
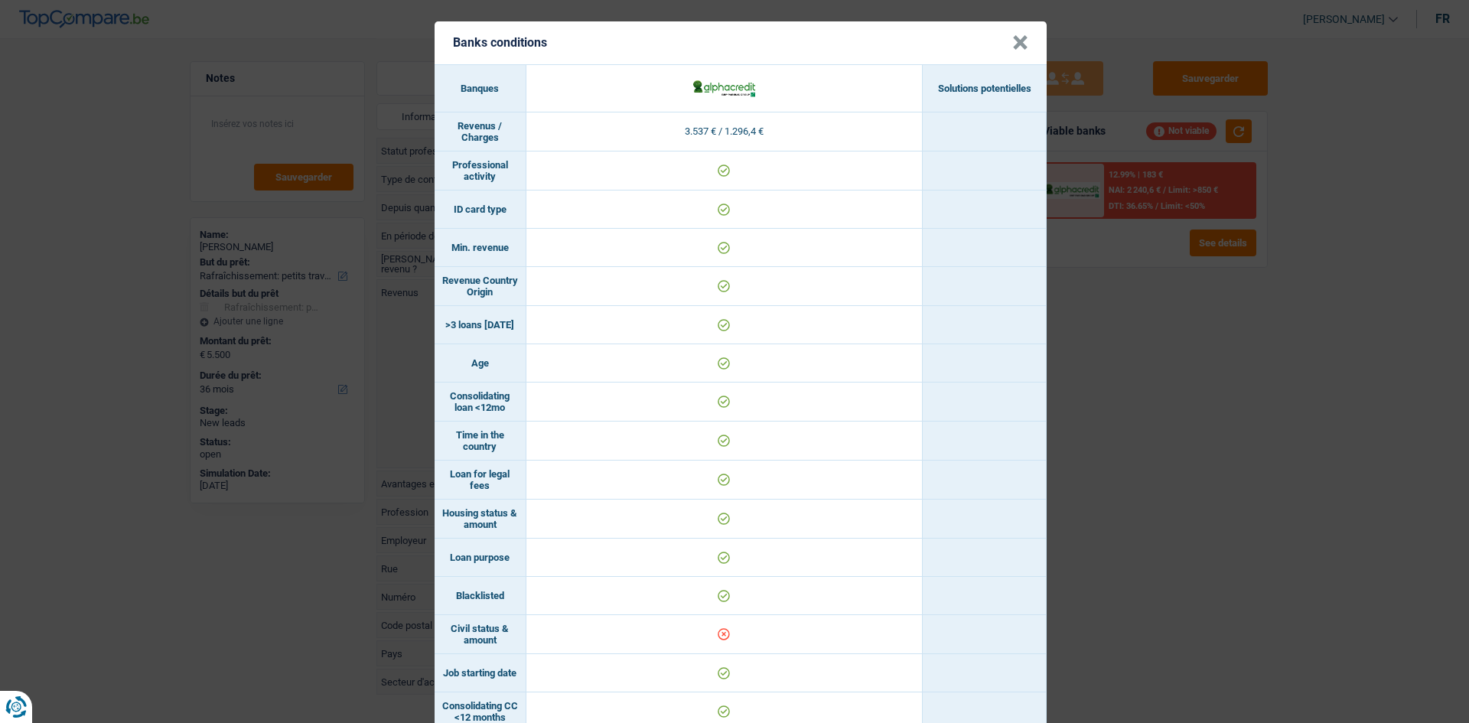
click at [1013, 38] on button "×" at bounding box center [1021, 42] width 16 height 15
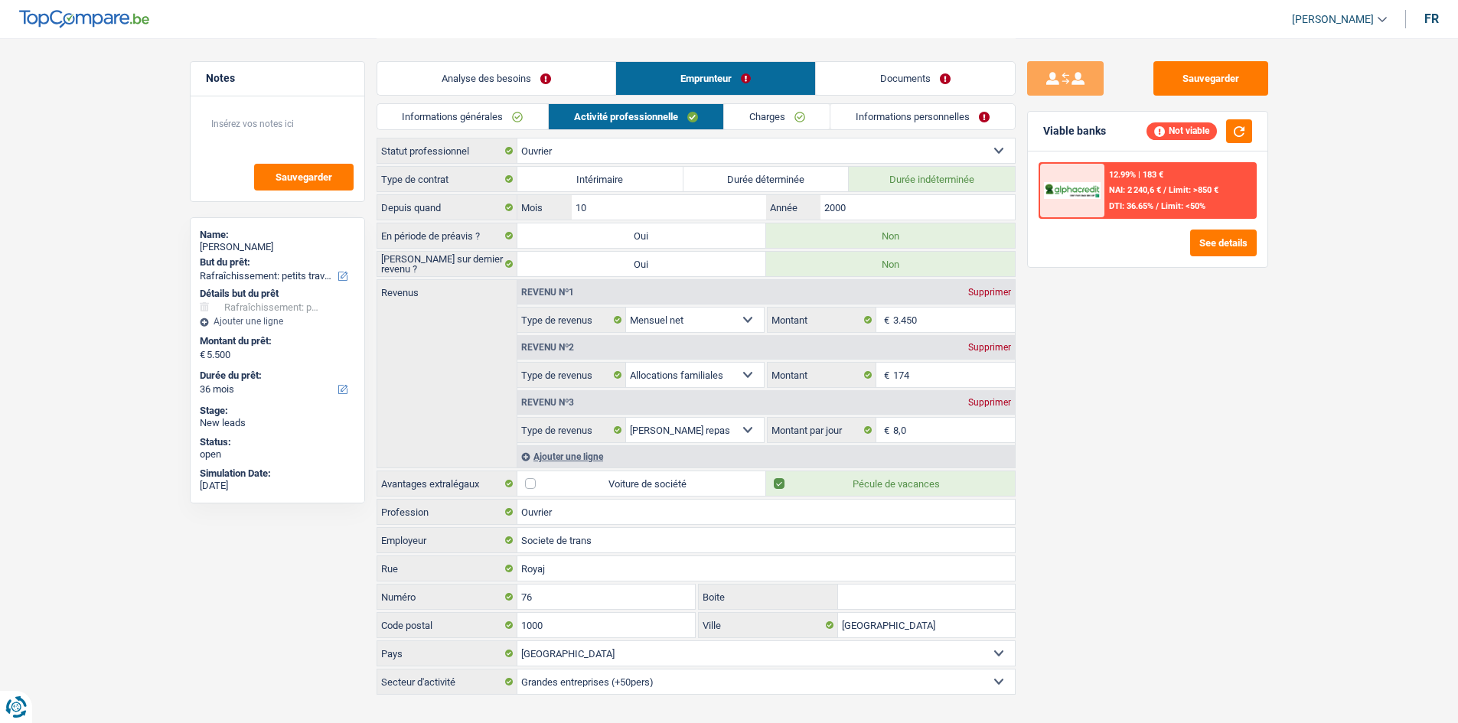
click at [562, 81] on link "Analyse des besoins" at bounding box center [496, 78] width 238 height 33
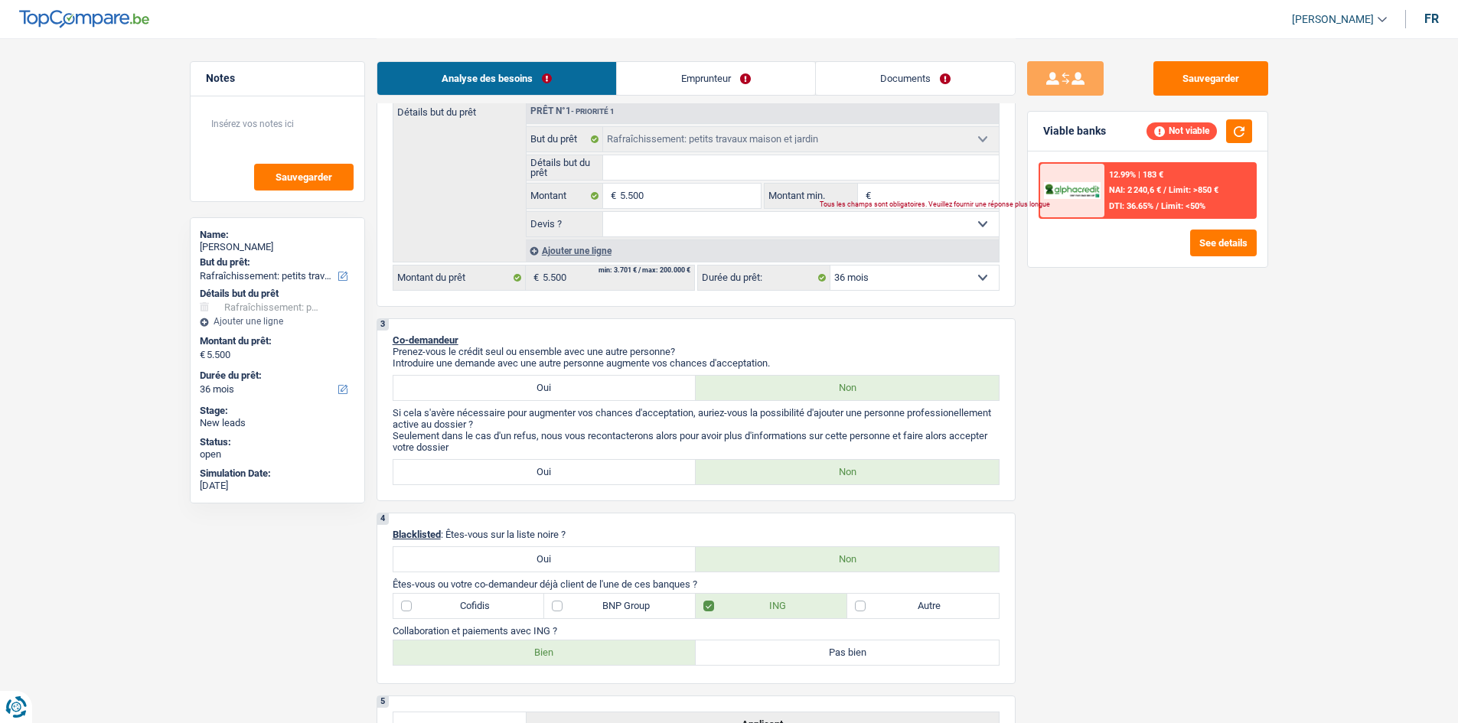
scroll to position [306, 0]
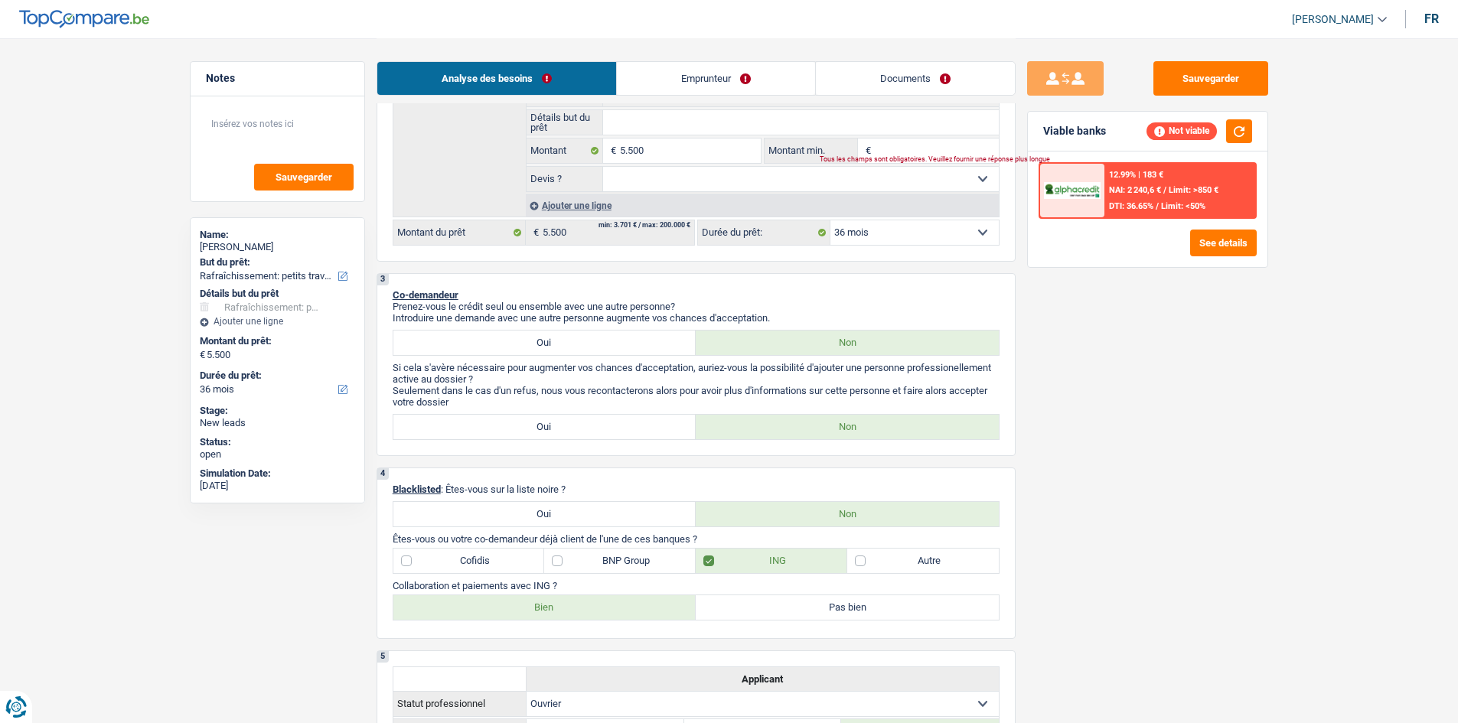
click at [912, 147] on input "Montant min." at bounding box center [937, 151] width 124 height 24
type input "5"
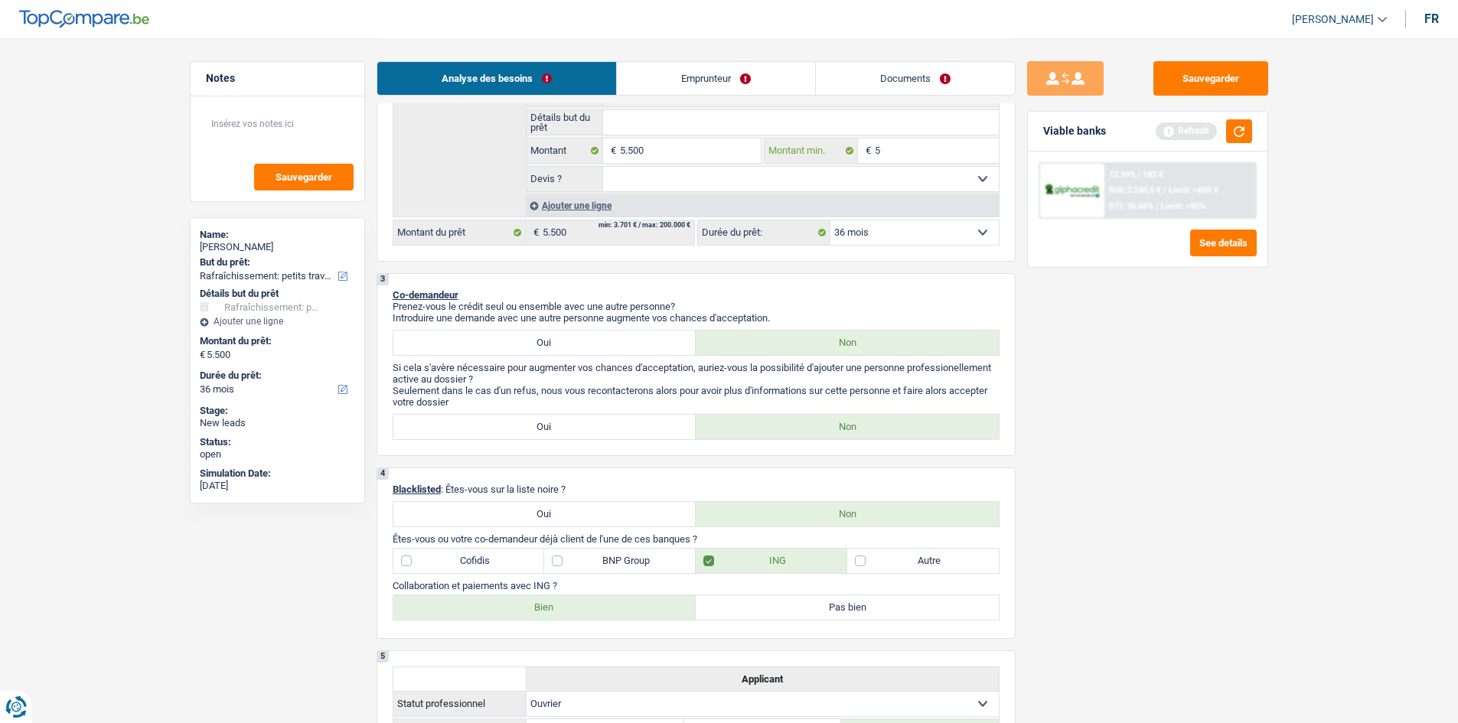
type input "55"
type input "550"
type input "5.500"
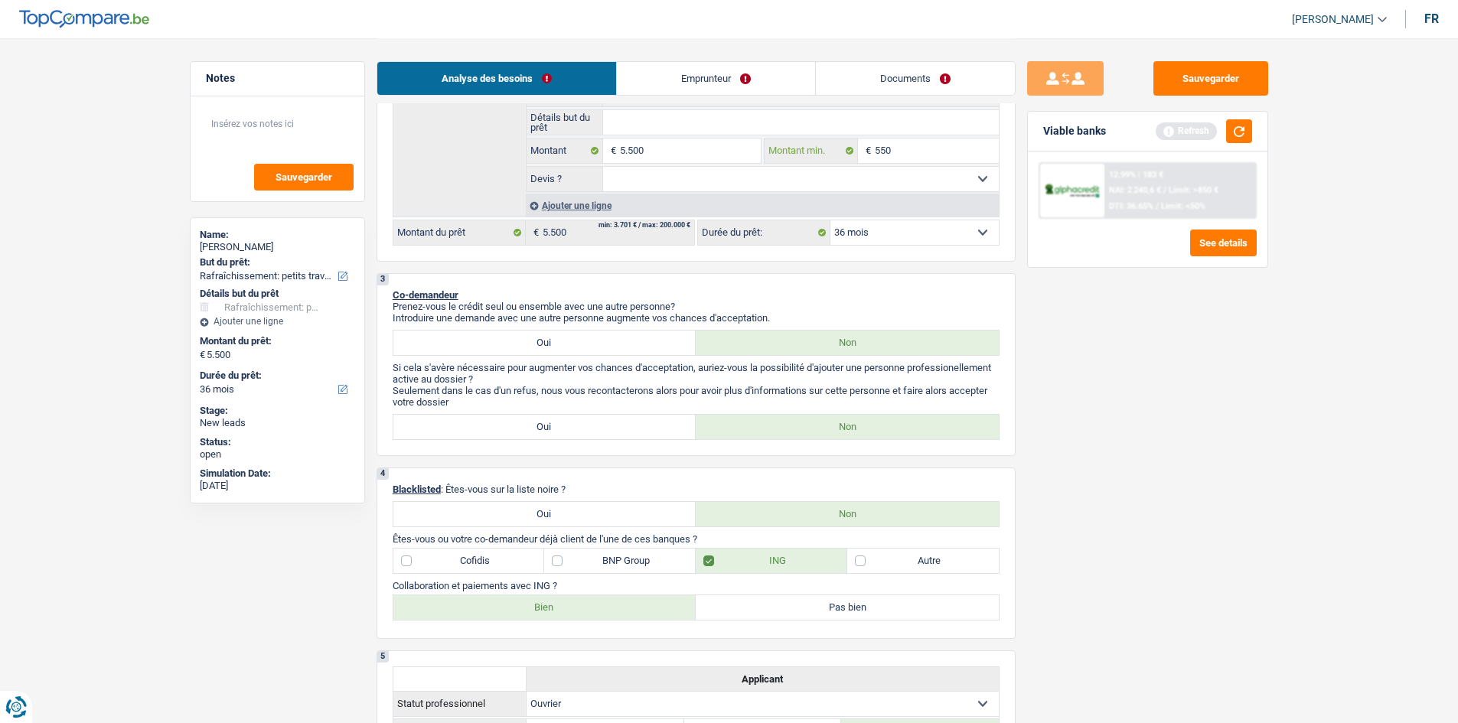
type input "5.500"
click at [852, 176] on select "Oui Non Non répondu Sélectionner une option" at bounding box center [801, 179] width 396 height 24
select select "false"
click at [603, 167] on select "Oui Non Non répondu Sélectionner une option" at bounding box center [801, 179] width 396 height 24
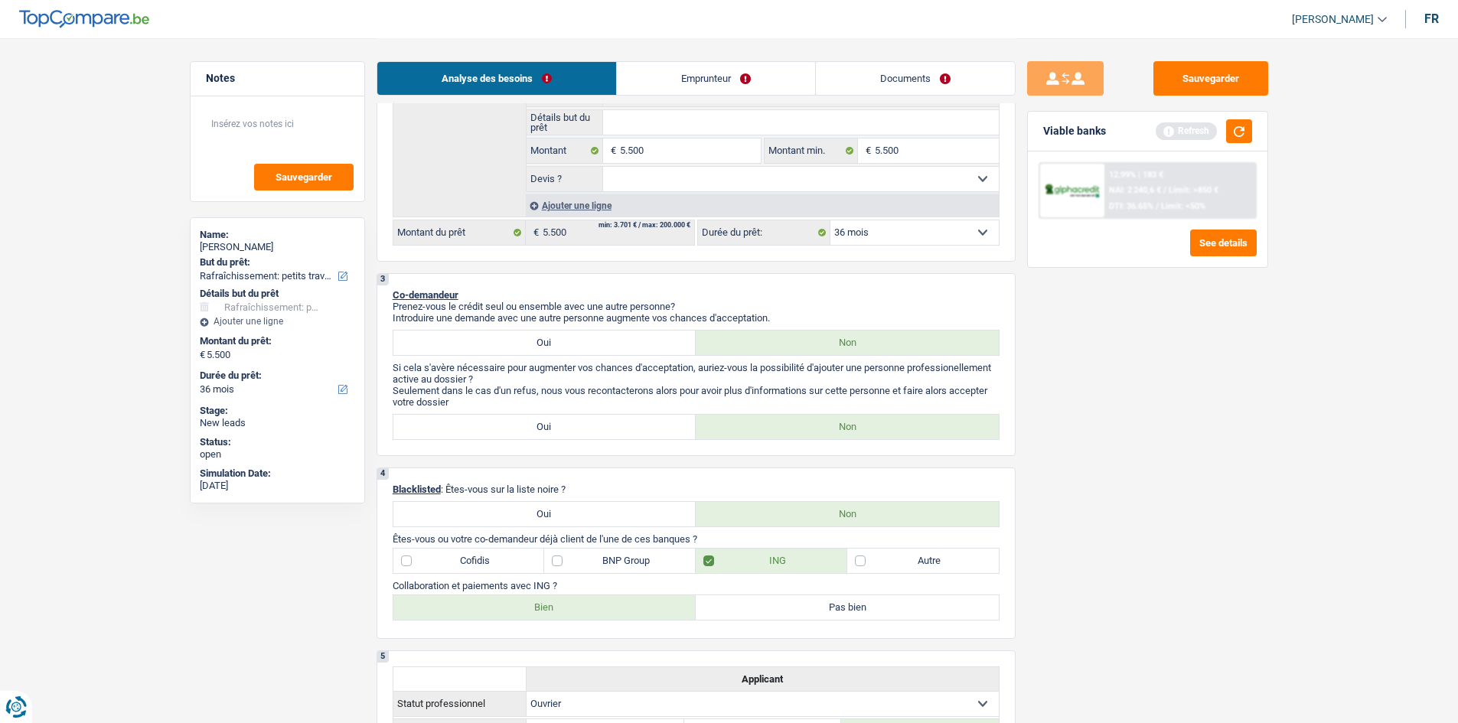
select select "false"
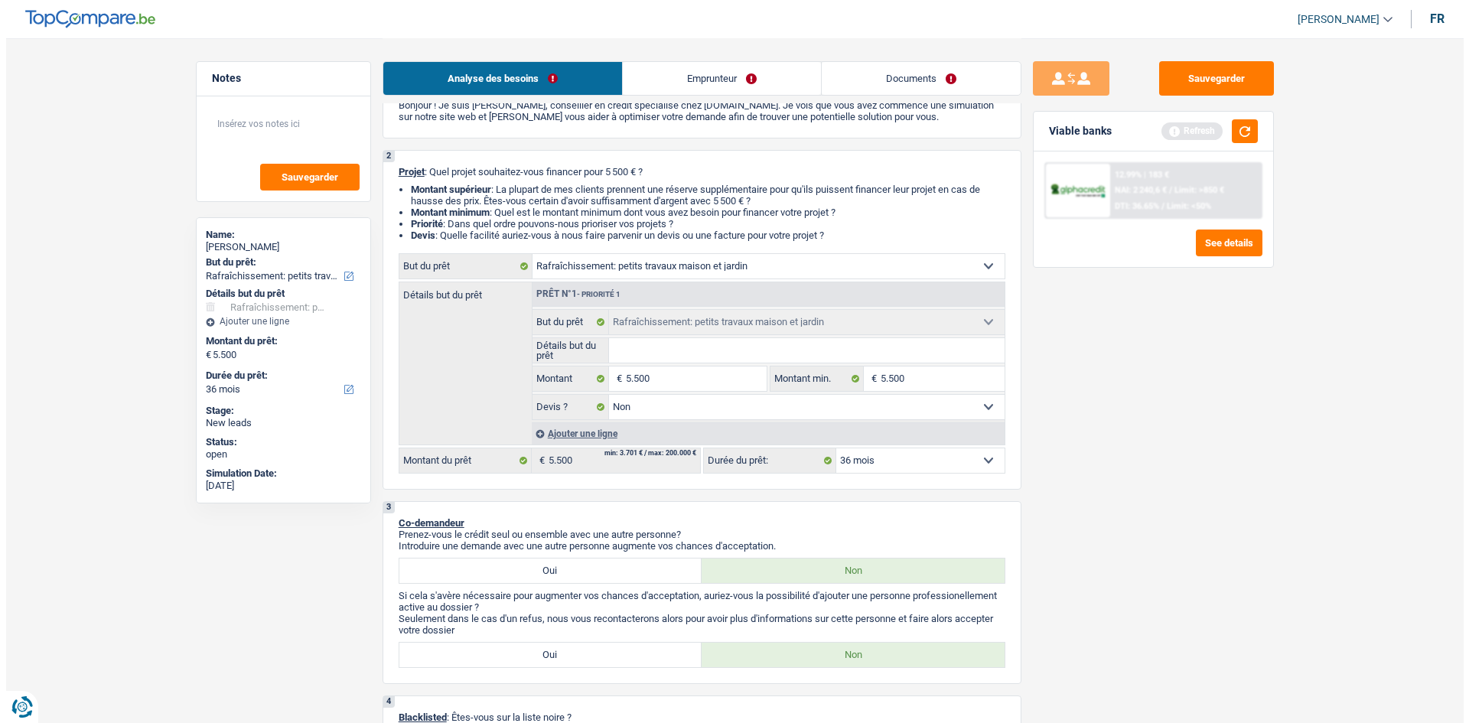
scroll to position [77, 0]
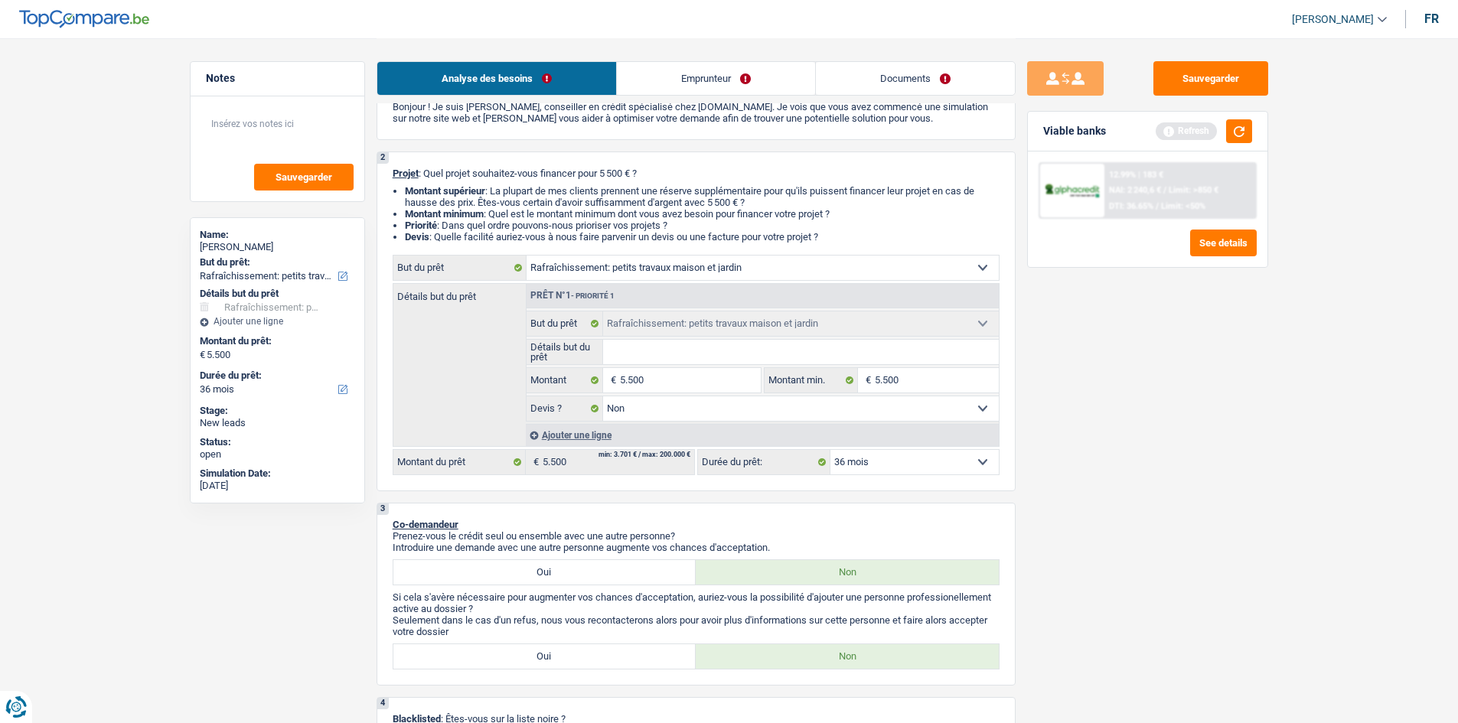
click at [1097, 350] on div "Sauvegarder Viable banks Refresh 12.99% | 183 € NAI: 2 240,6 € / Limit: >850 € …" at bounding box center [1148, 380] width 264 height 638
click at [1232, 134] on button "button" at bounding box center [1239, 131] width 26 height 24
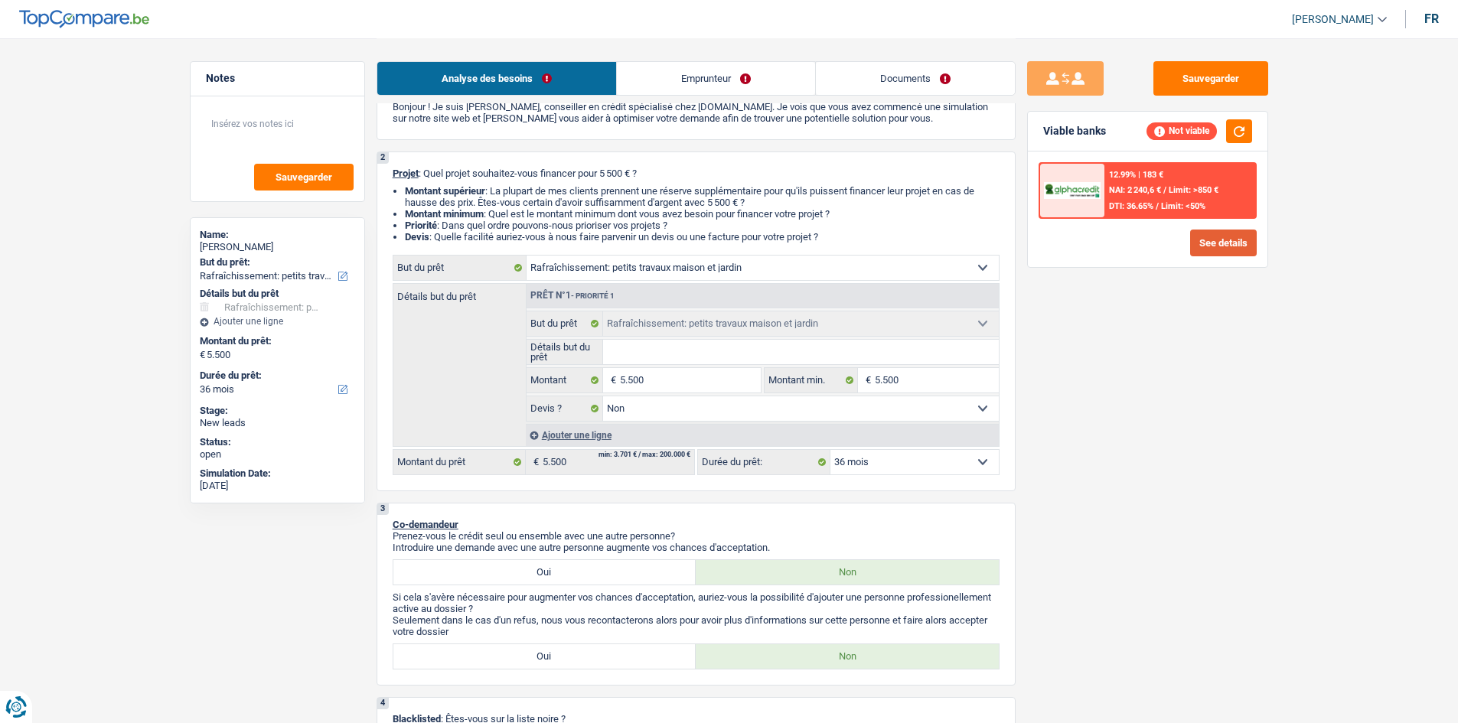
click at [1217, 243] on button "See details" at bounding box center [1223, 243] width 67 height 27
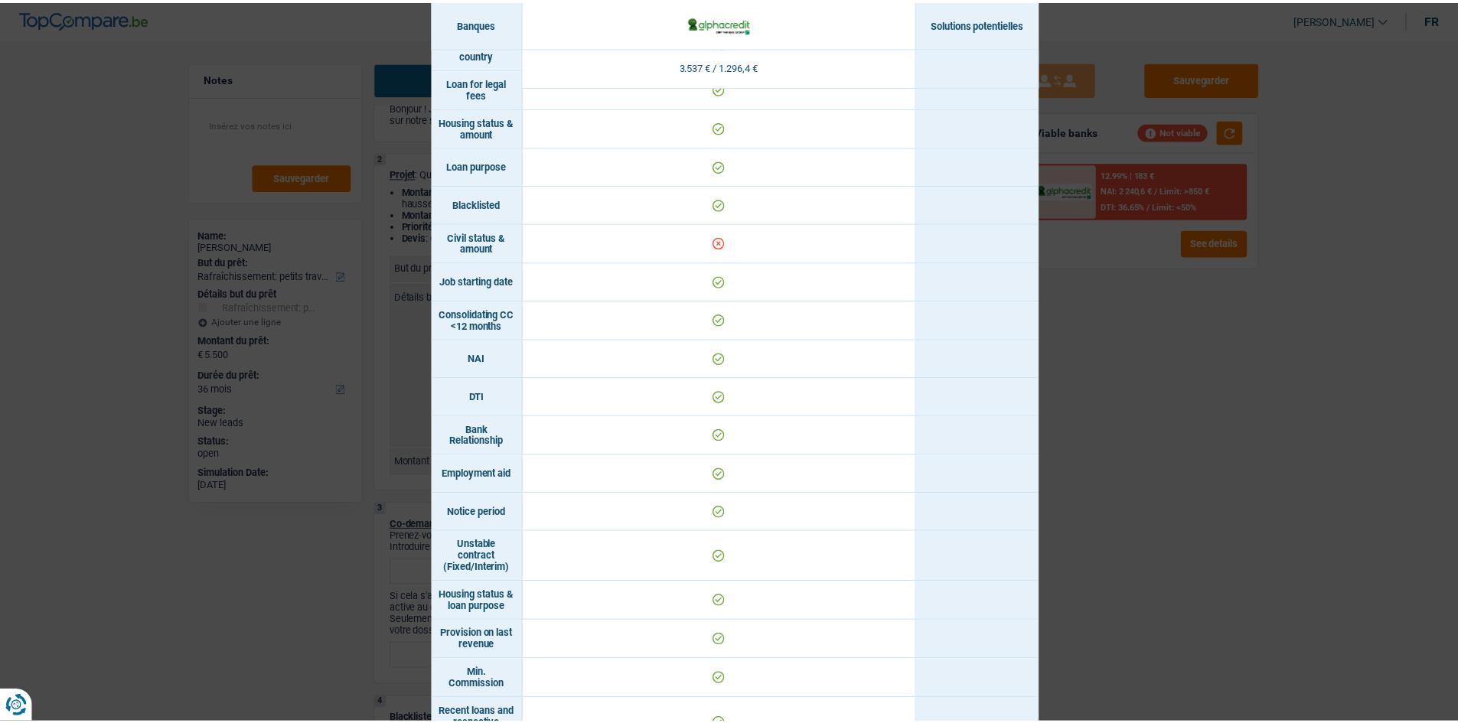
scroll to position [365, 0]
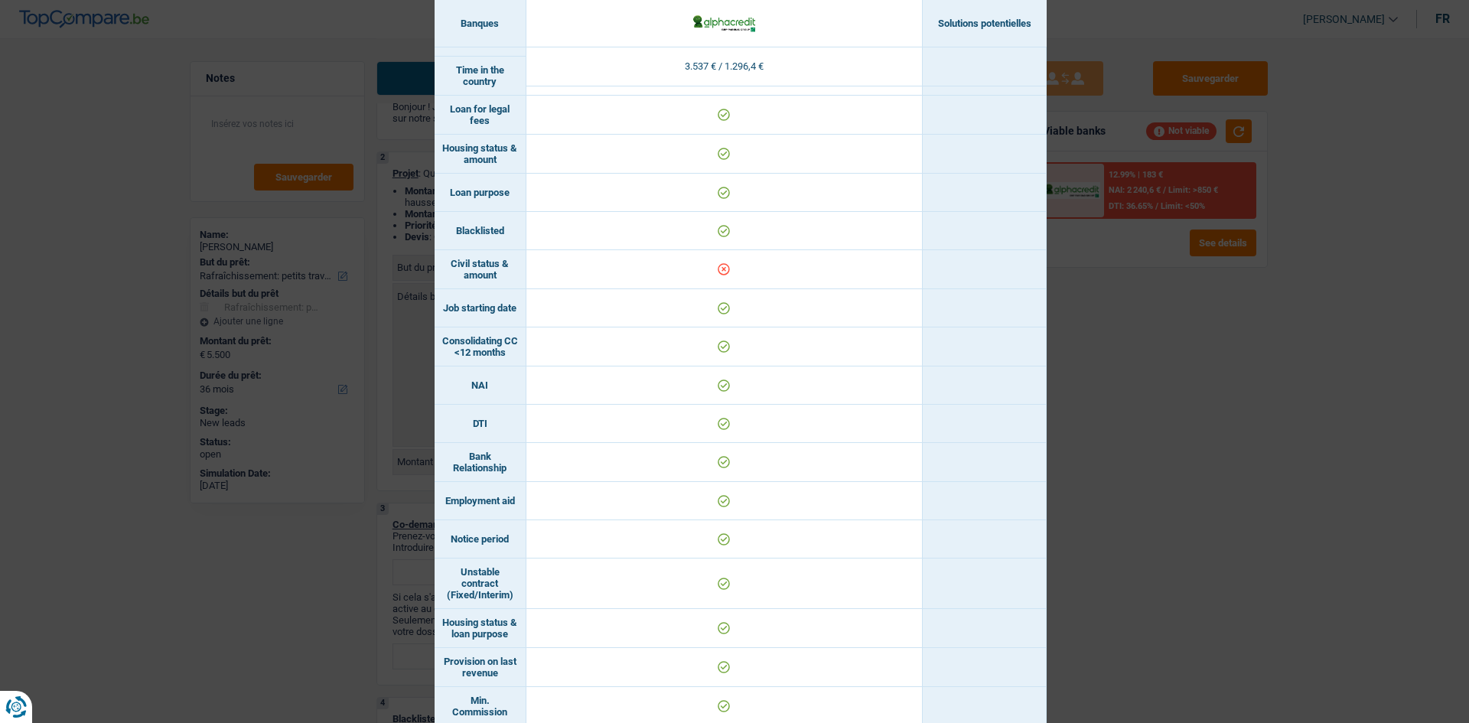
click at [1055, 343] on div "Banks conditions × Banques Solutions potentielles Revenus / Charges 3.537 € / 1…" at bounding box center [734, 361] width 1469 height 723
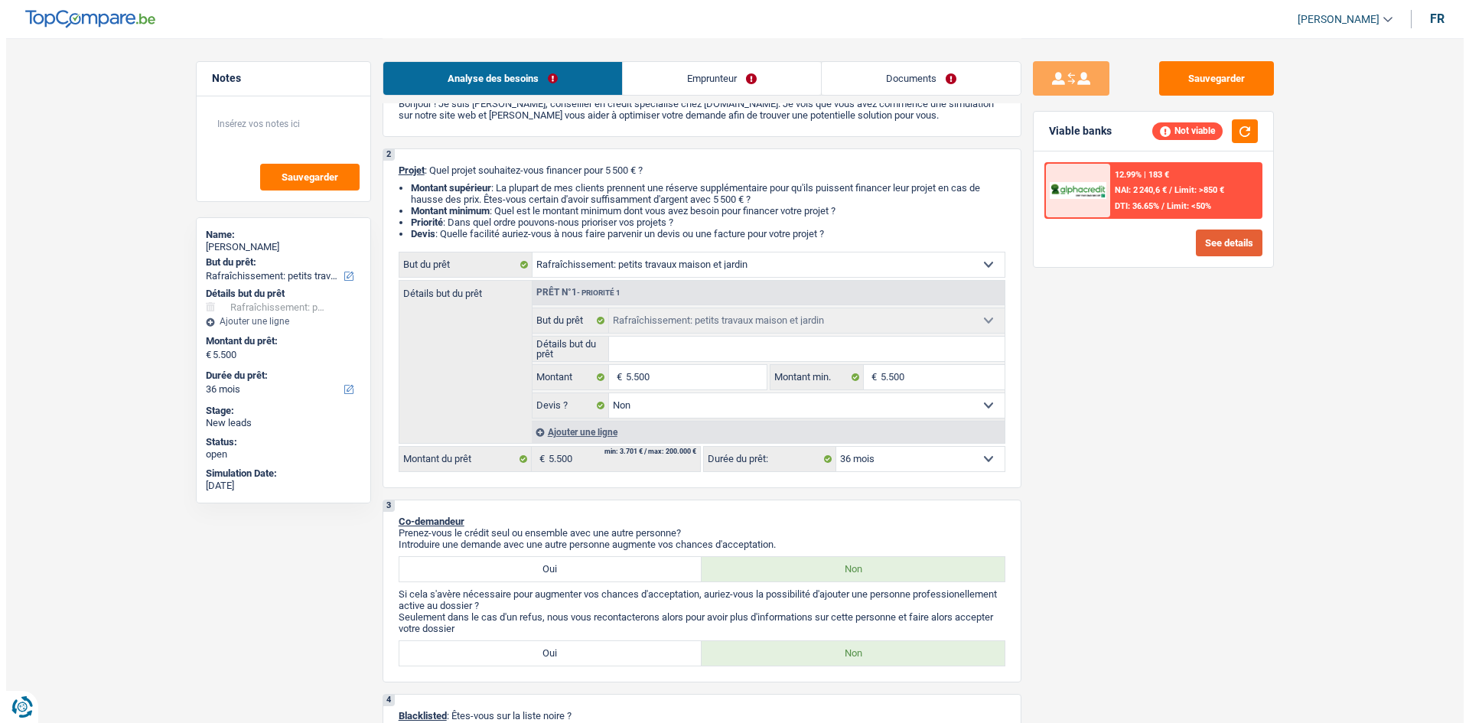
scroll to position [0, 0]
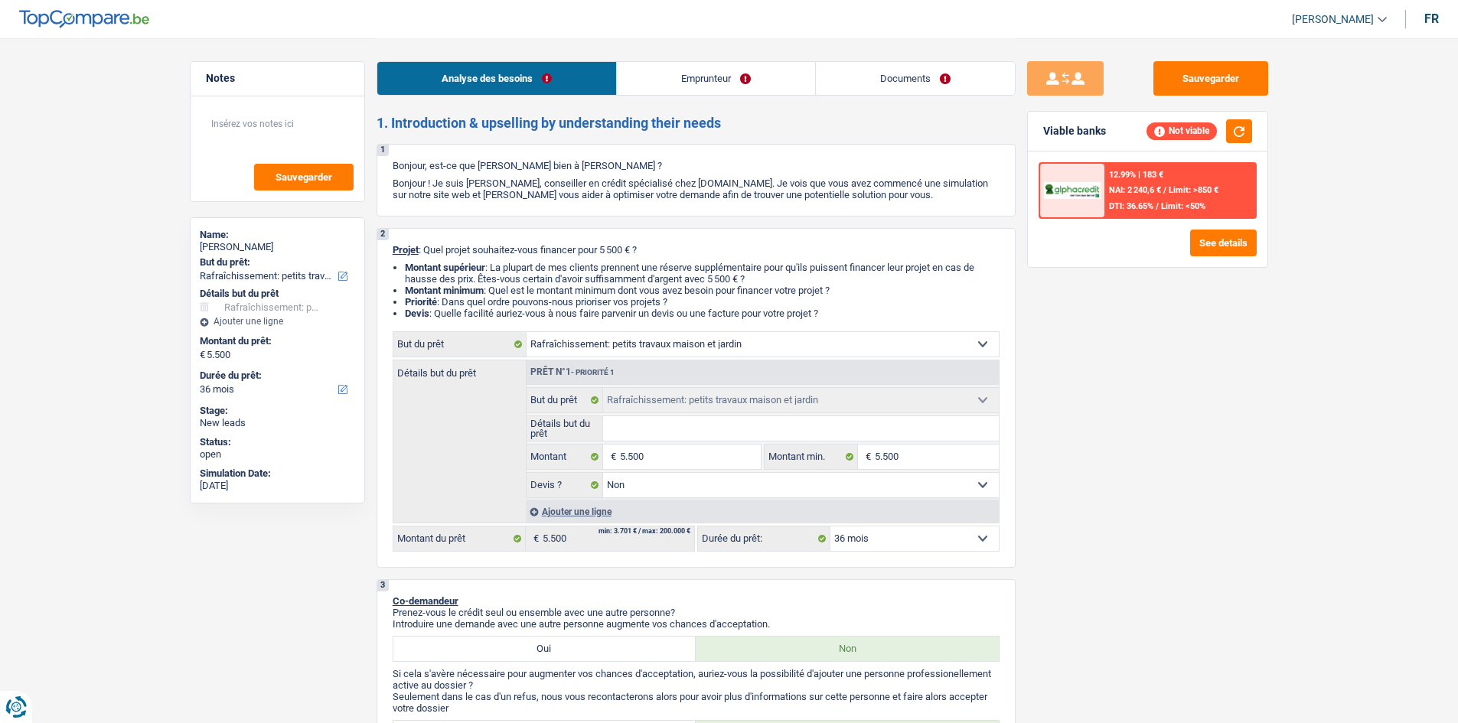
click at [726, 84] on link "Emprunteur" at bounding box center [716, 78] width 198 height 33
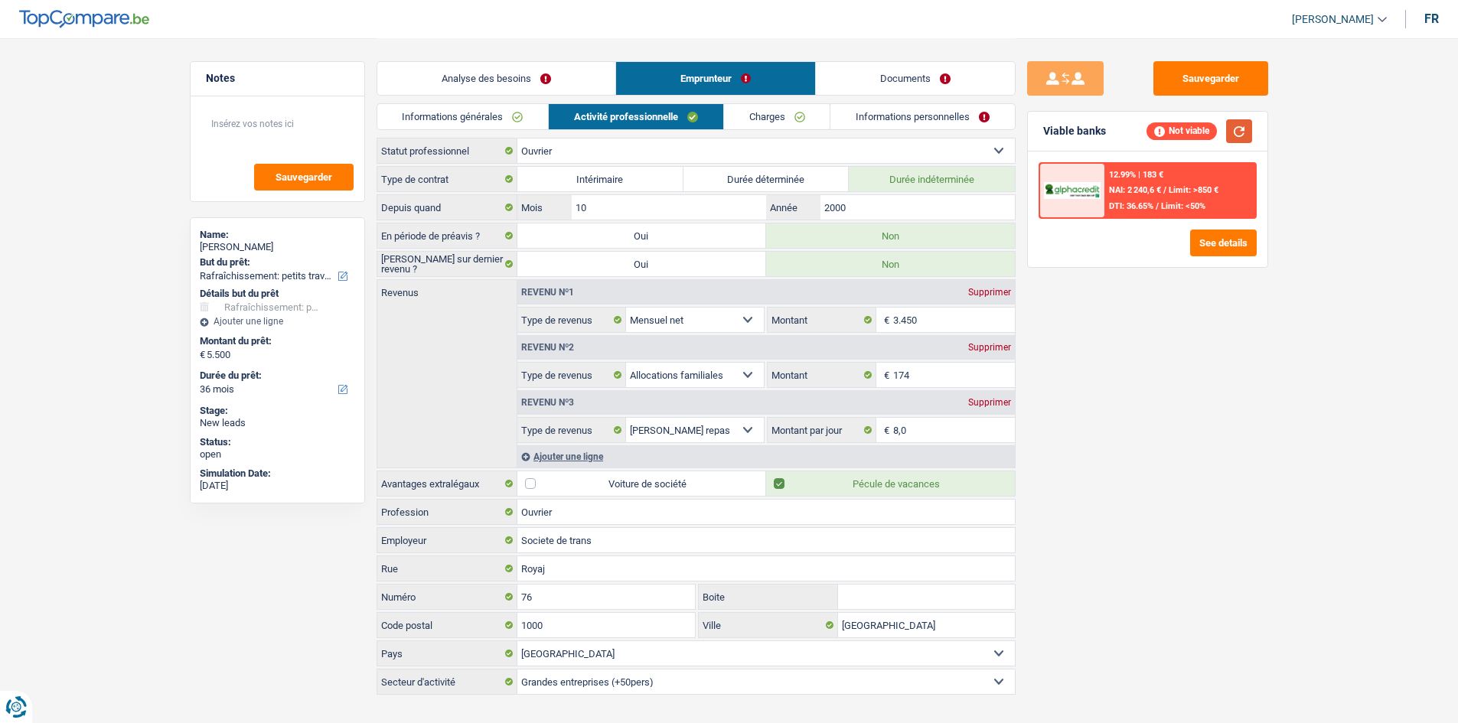
click at [1239, 139] on button "button" at bounding box center [1239, 131] width 26 height 24
click at [1230, 245] on button "See details" at bounding box center [1223, 243] width 67 height 27
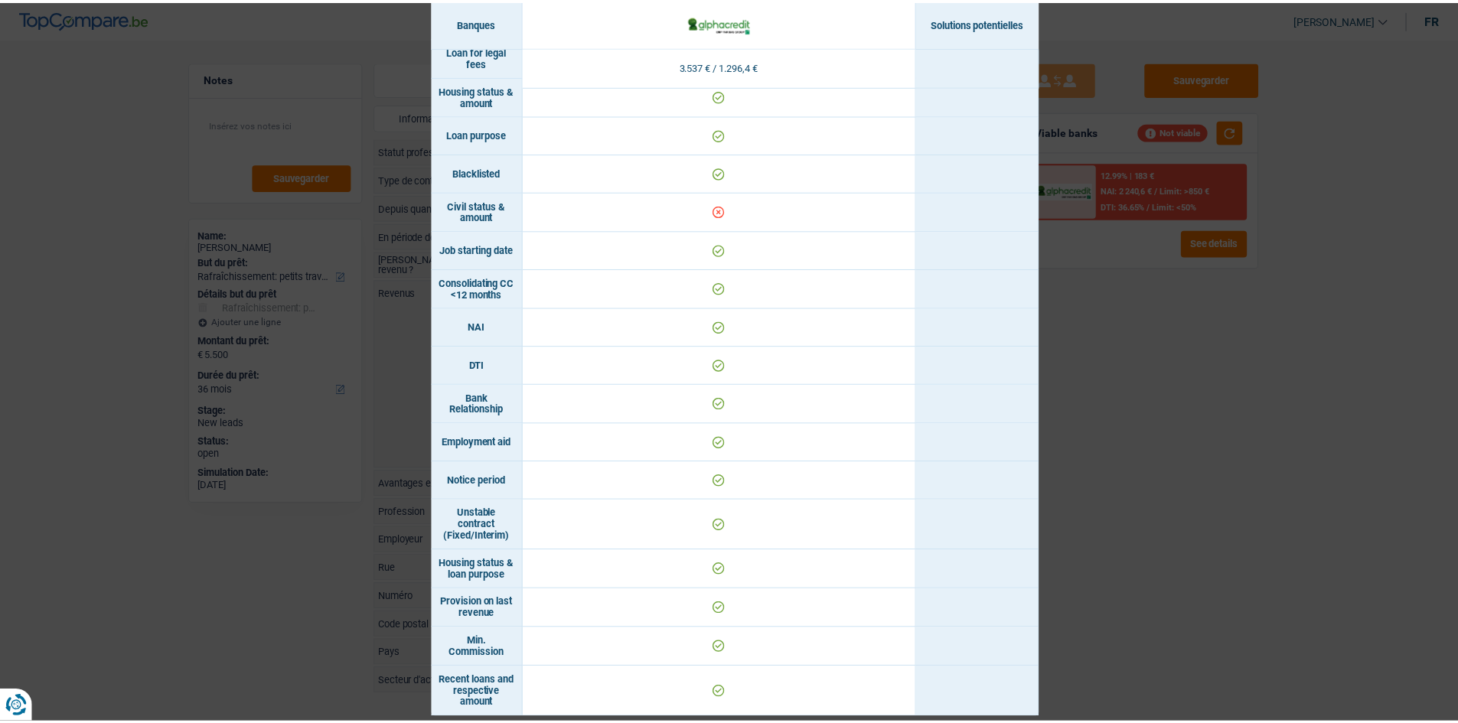
scroll to position [442, 0]
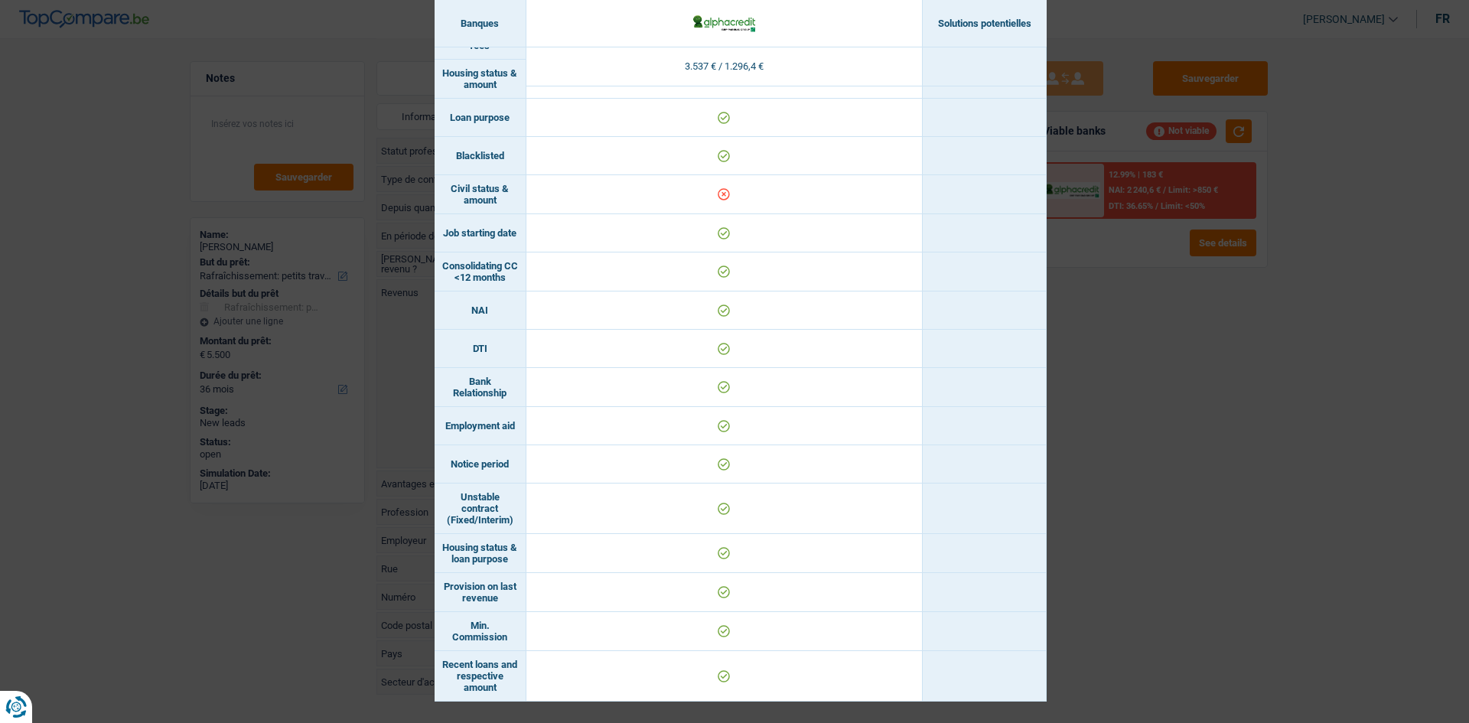
click at [1209, 371] on div "Banks conditions × Banques Solutions potentielles Revenus / Charges 3.537 € / 1…" at bounding box center [734, 361] width 1469 height 723
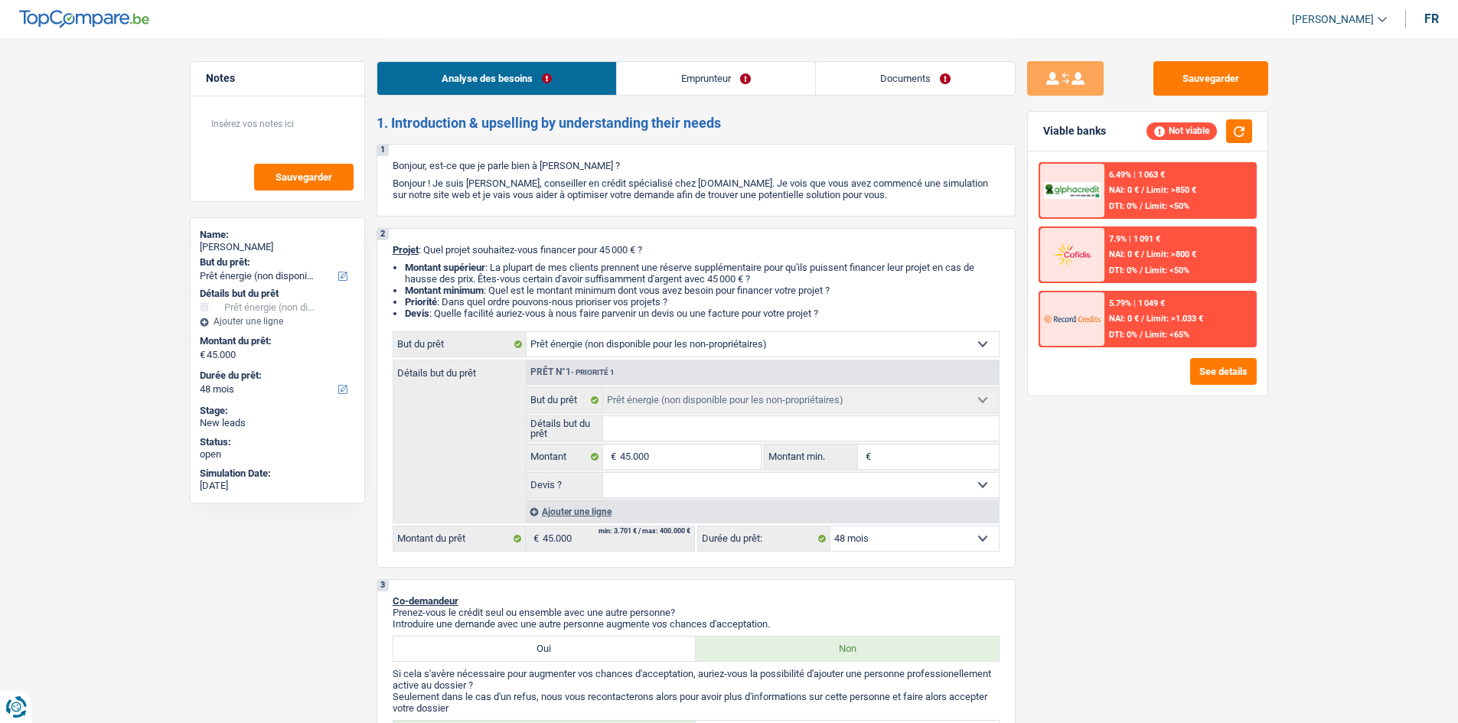
select select "energy"
select select "48"
select select "energy"
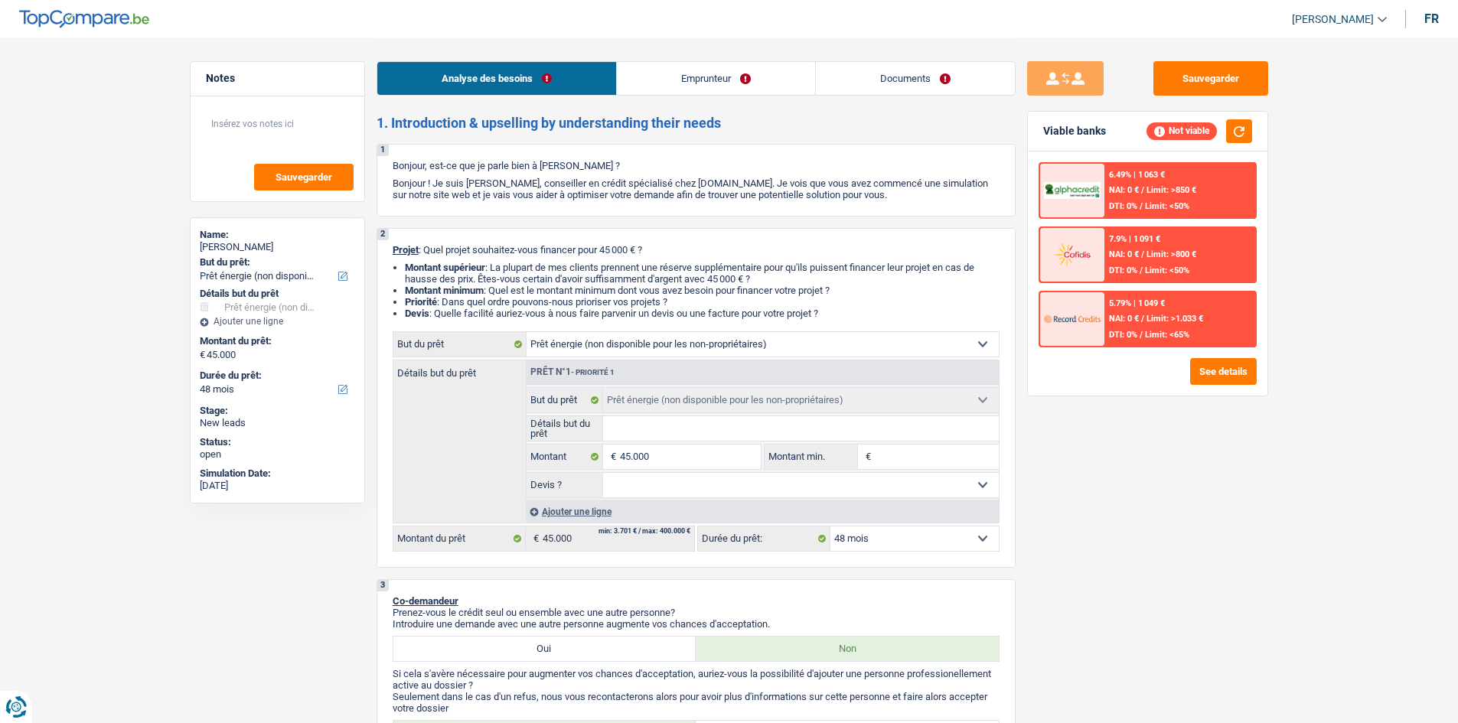
select select "48"
select select "publicEmployee"
select select "netSalary"
select select "mealVouchers"
select select "energy"
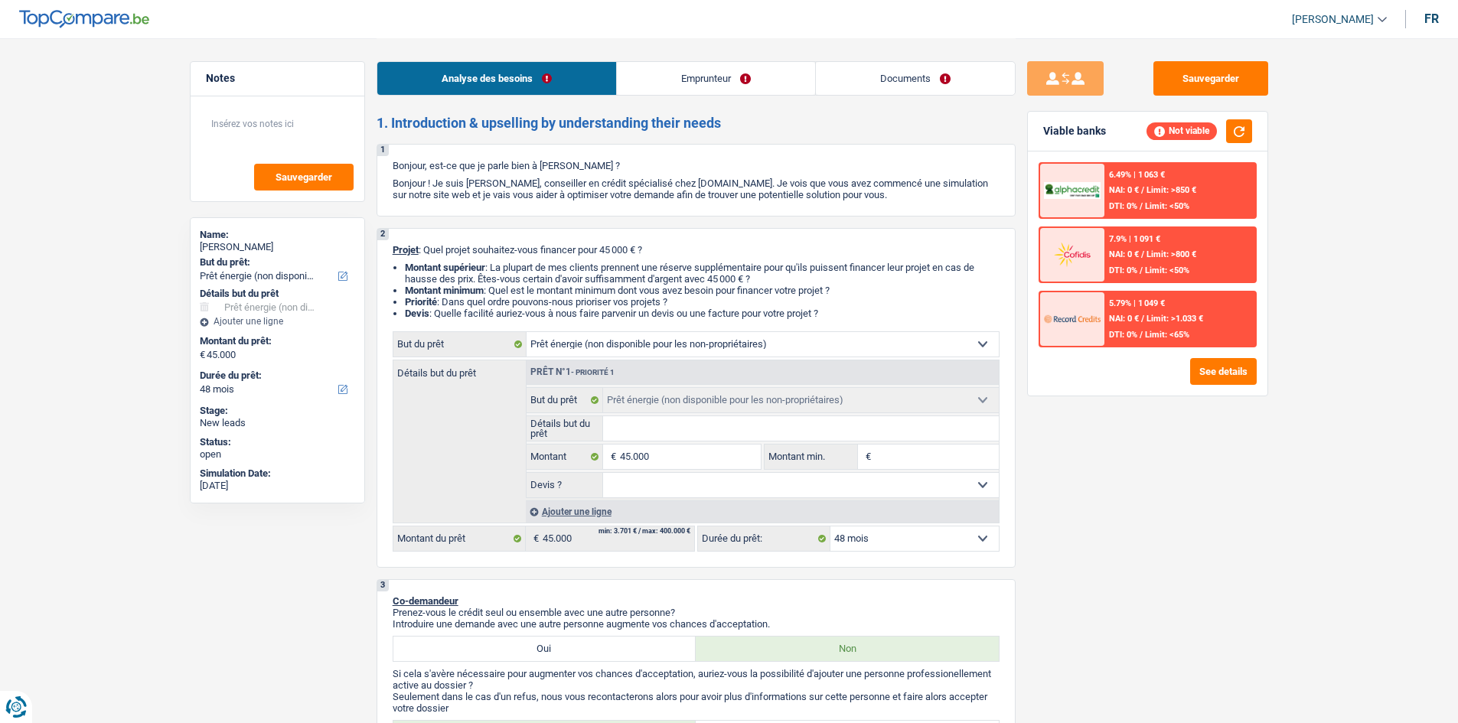
select select "energy"
select select "48"
click at [765, 348] on select "Confort maison: meubles, textile, peinture, électroménager, outillage non-profe…" at bounding box center [763, 344] width 472 height 24
click at [987, 342] on select "Confort maison: meubles, textile, peinture, électroménager, outillage non-profe…" at bounding box center [763, 344] width 472 height 24
click at [981, 343] on select "Confort maison: meubles, textile, peinture, électroménager, outillage non-profe…" at bounding box center [763, 344] width 472 height 24
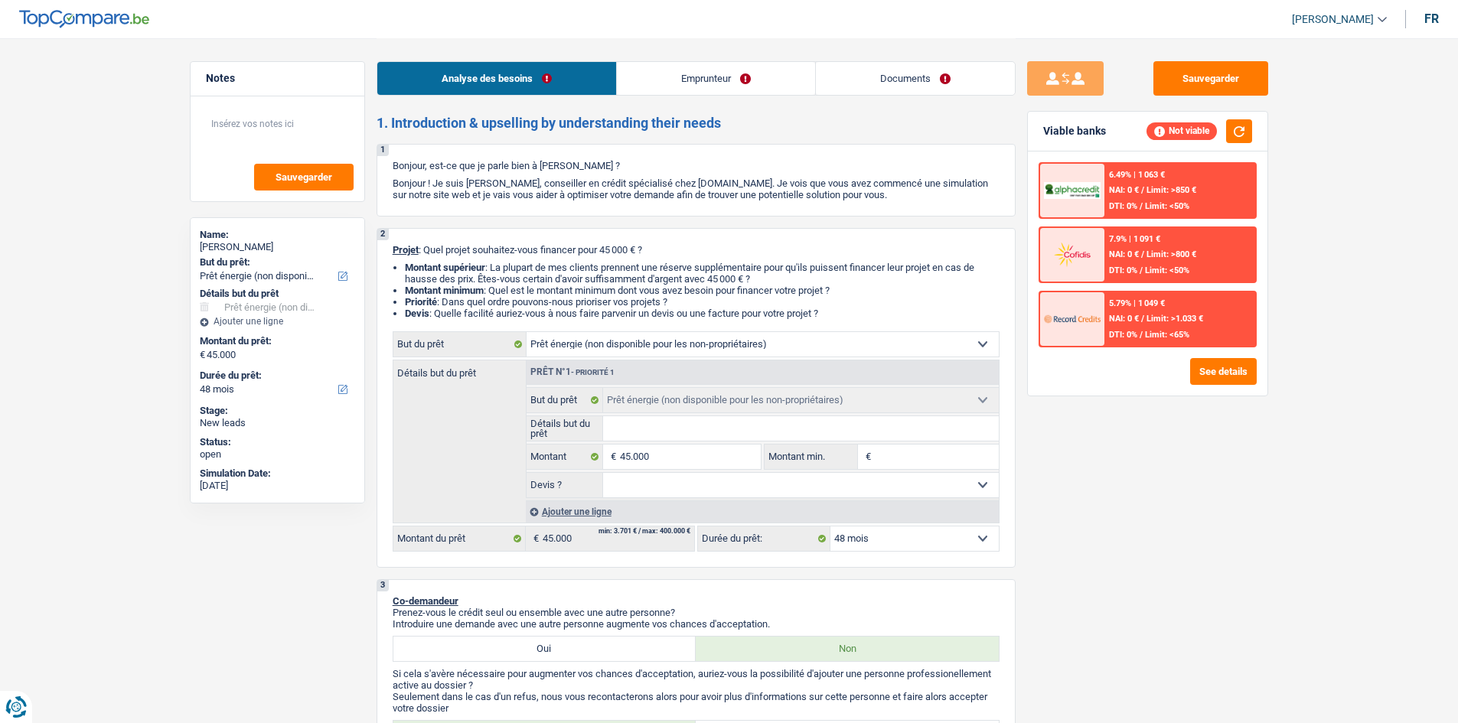
click at [1044, 497] on div "Sauvegarder Viable banks Not viable 6.49% | 1 063 € NAI: 0 € / Limit: >850 € DT…" at bounding box center [1148, 380] width 264 height 638
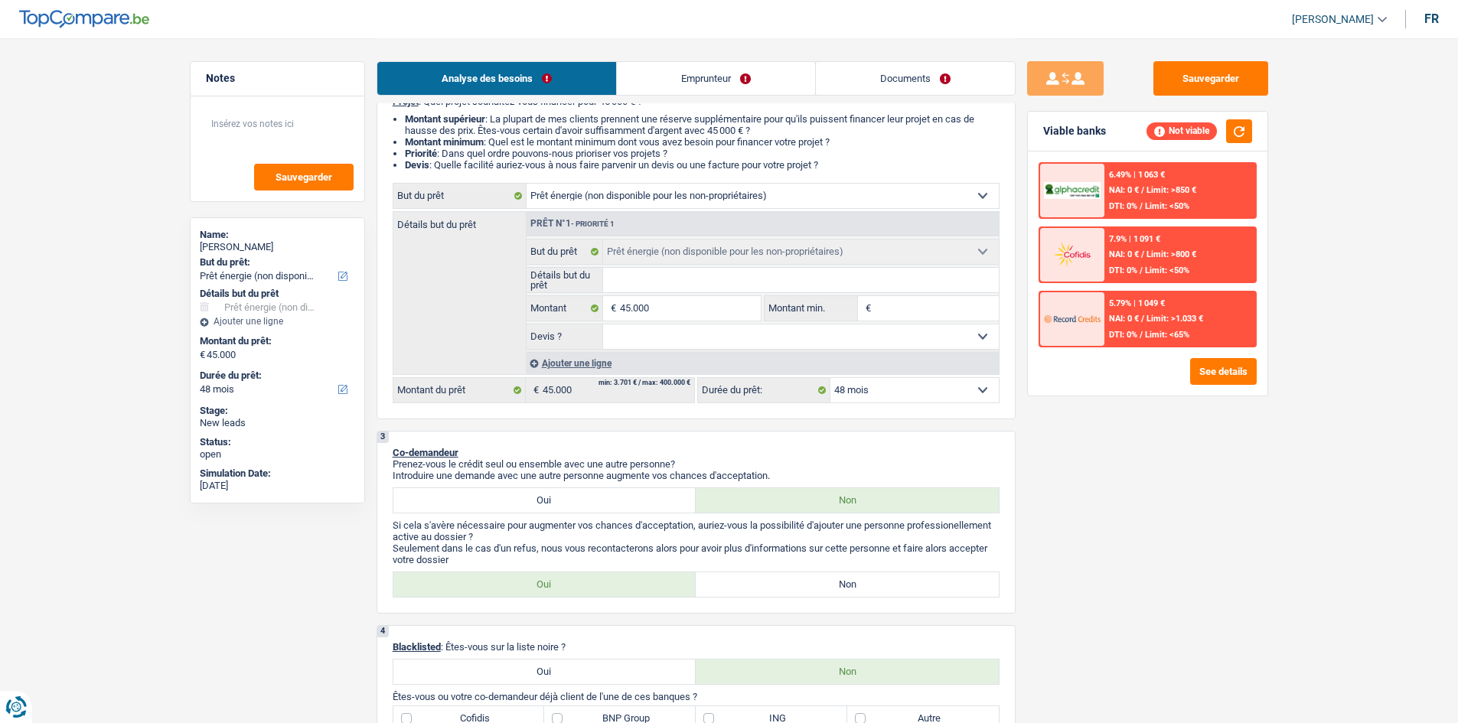
scroll to position [153, 0]
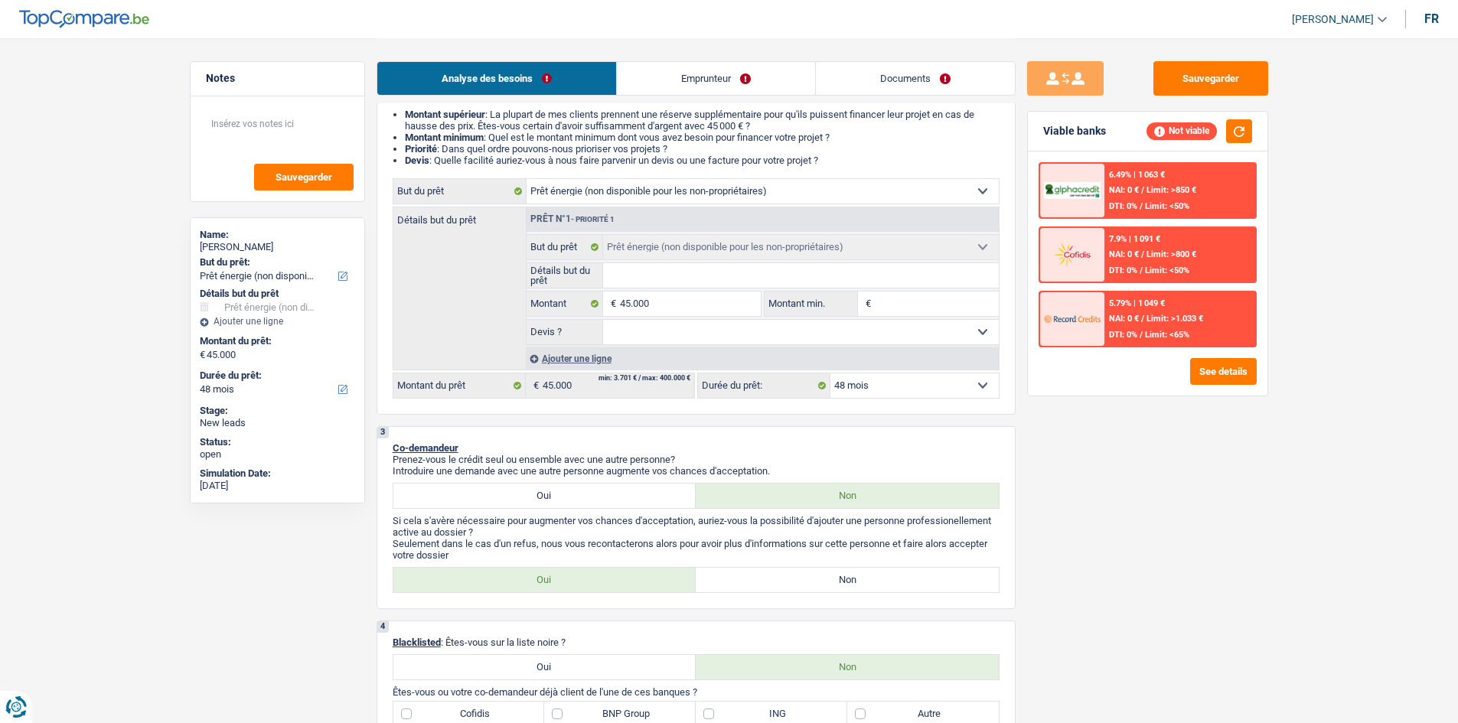
click at [681, 83] on link "Emprunteur" at bounding box center [716, 78] width 198 height 33
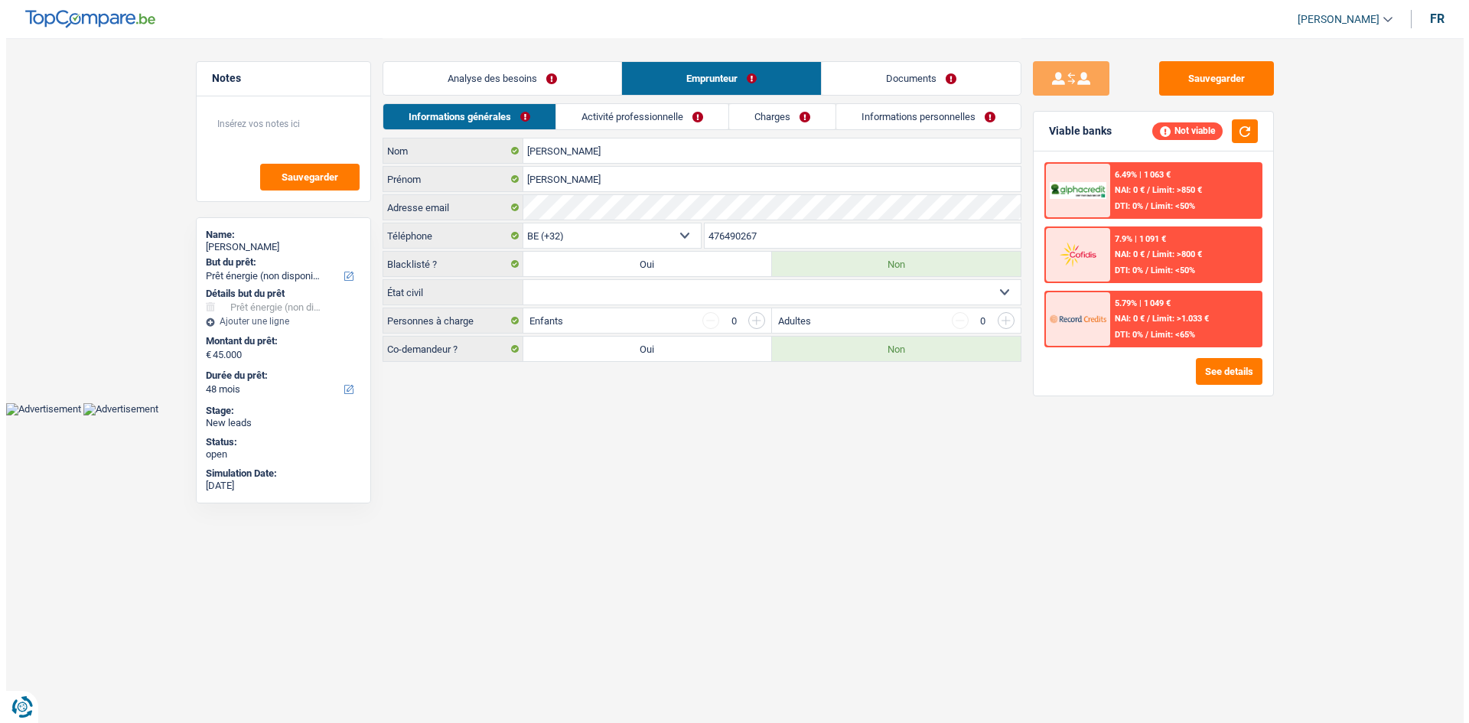
scroll to position [0, 0]
click at [691, 117] on link "Activité professionnelle" at bounding box center [642, 116] width 172 height 25
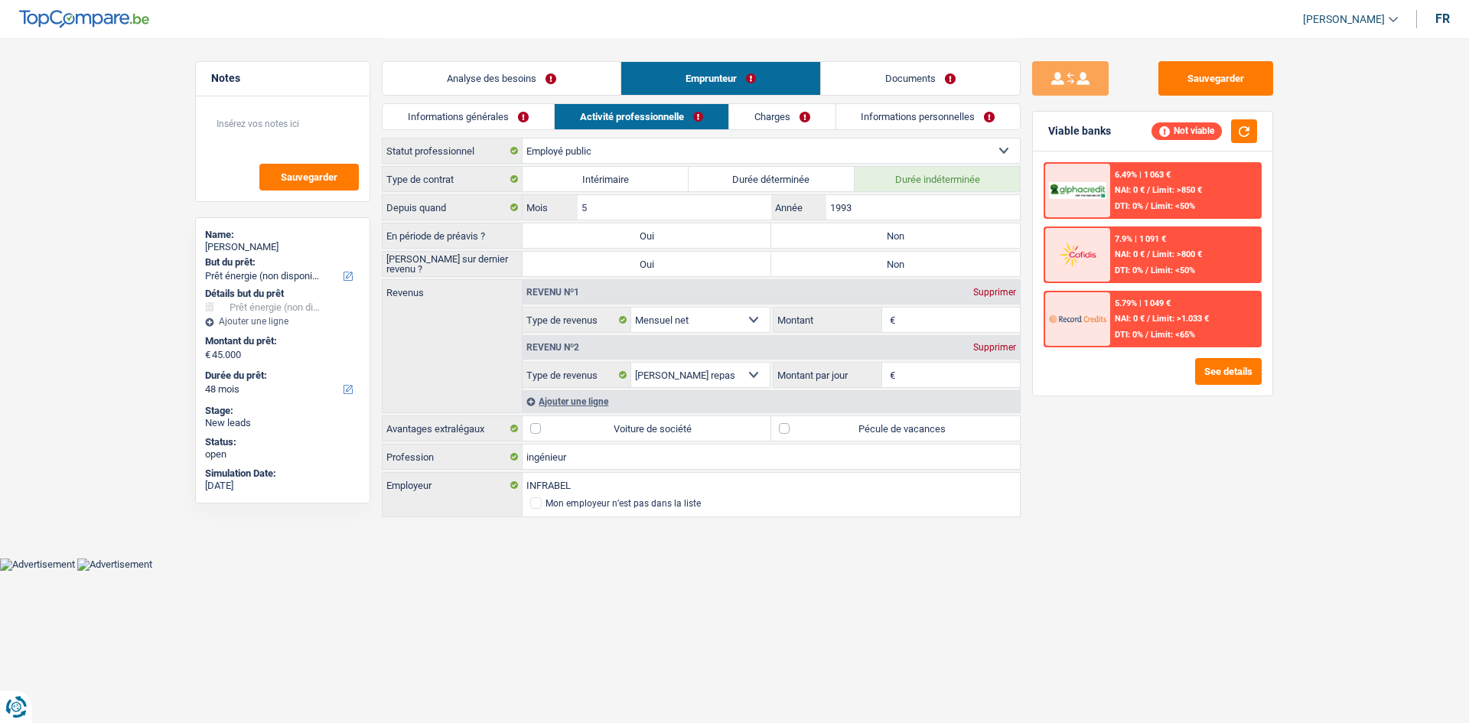
click at [748, 119] on link "Charges" at bounding box center [782, 116] width 106 height 25
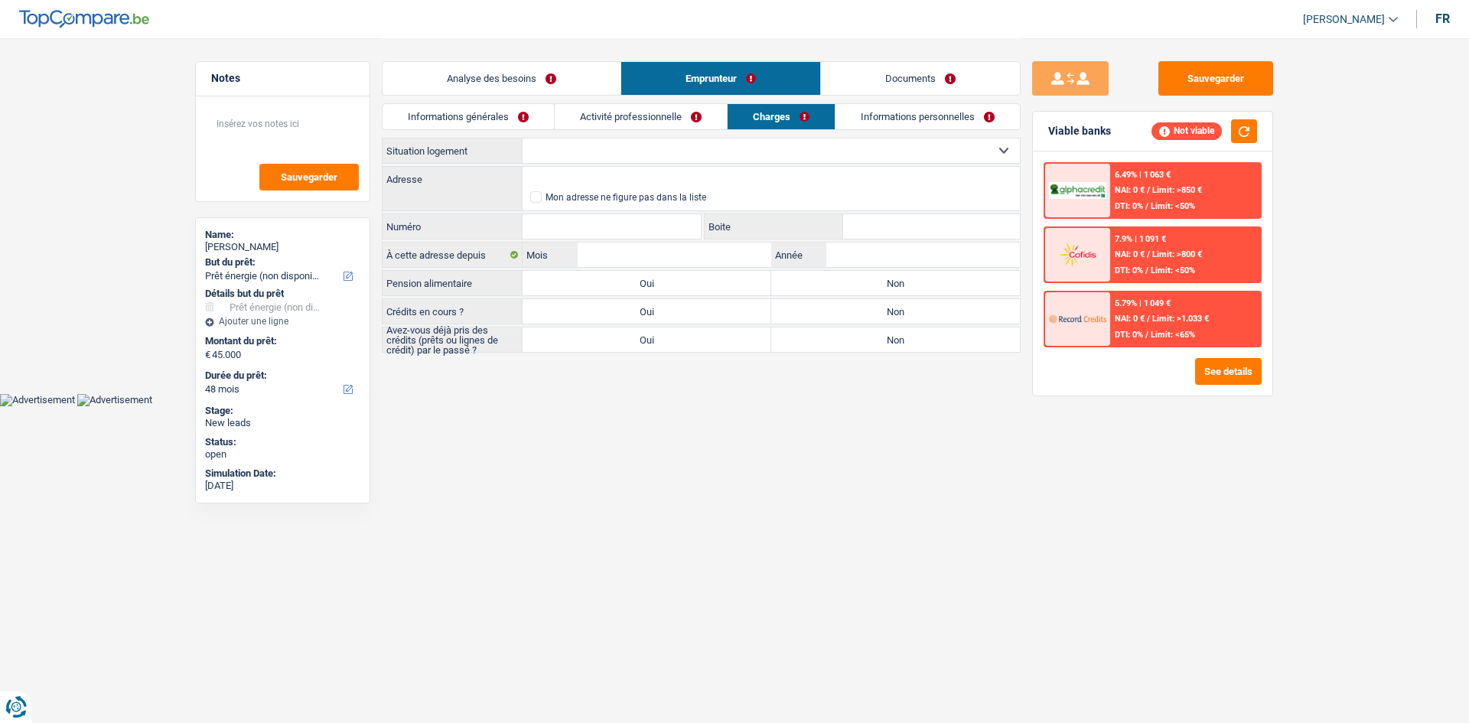
click at [705, 152] on select "Locataire Propriétaire avec prêt hypothécaire Propriétaire sans prêt hypothécai…" at bounding box center [771, 151] width 497 height 24
select select "ownerWithMortgage"
click at [523, 139] on select "Locataire Propriétaire avec prêt hypothécaire Propriétaire sans prêt hypothécai…" at bounding box center [771, 151] width 497 height 24
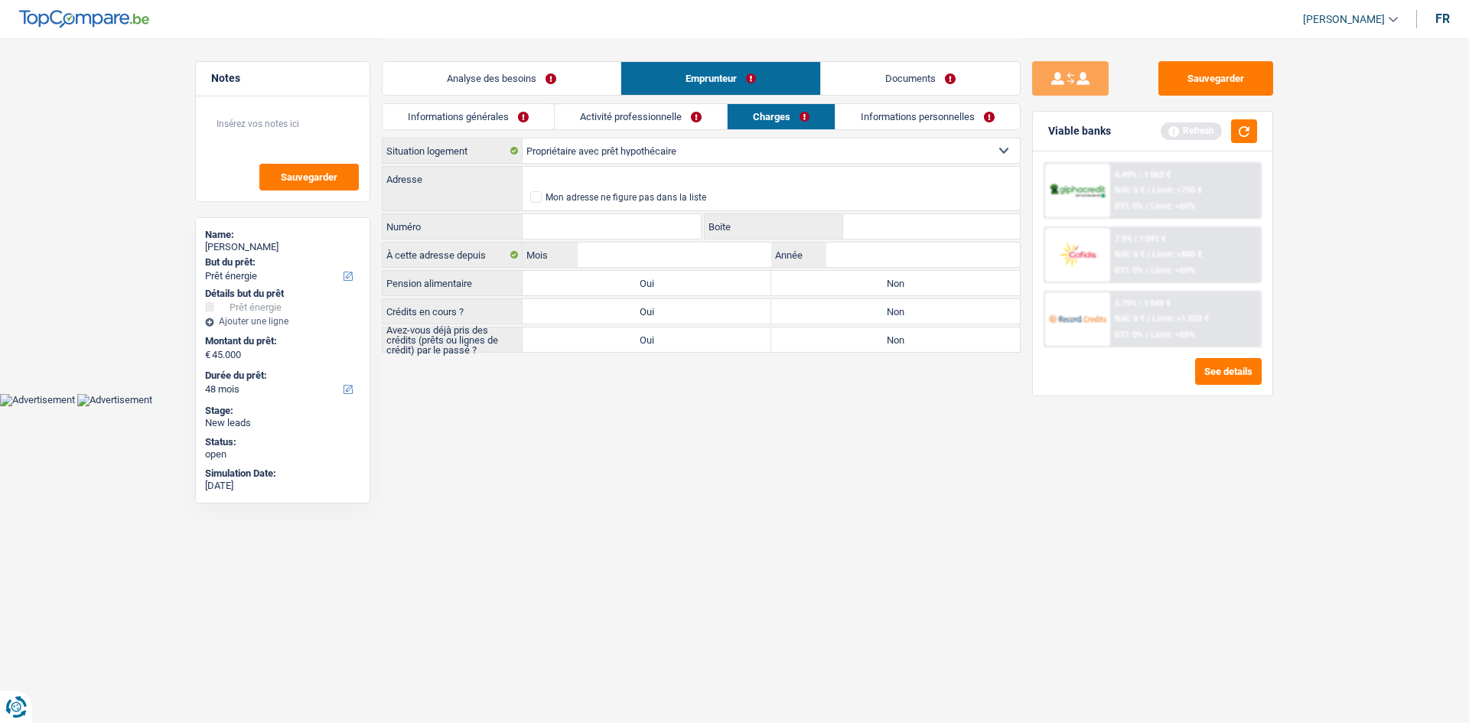
click at [522, 73] on link "Analyse des besoins" at bounding box center [502, 78] width 238 height 33
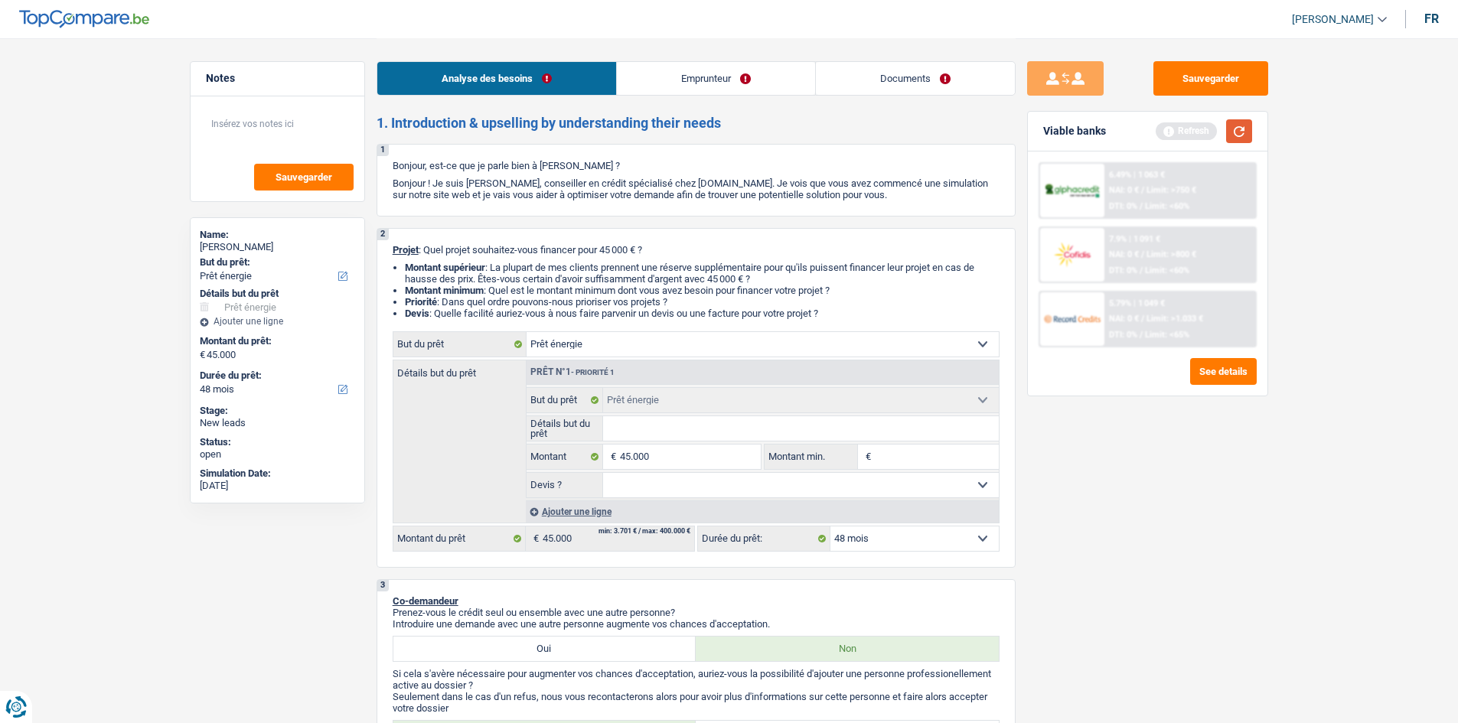
click at [1234, 136] on button "button" at bounding box center [1239, 131] width 26 height 24
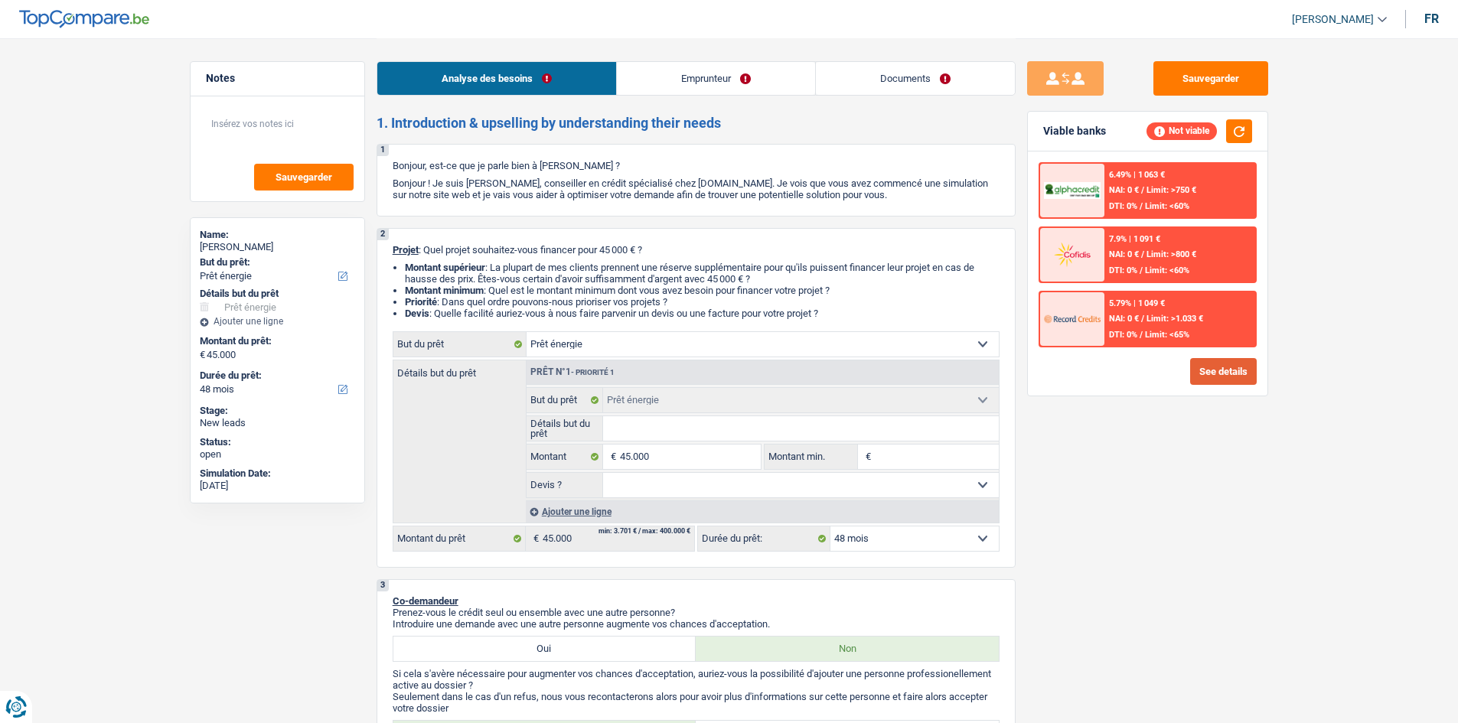
click at [1199, 366] on button "See details" at bounding box center [1223, 371] width 67 height 27
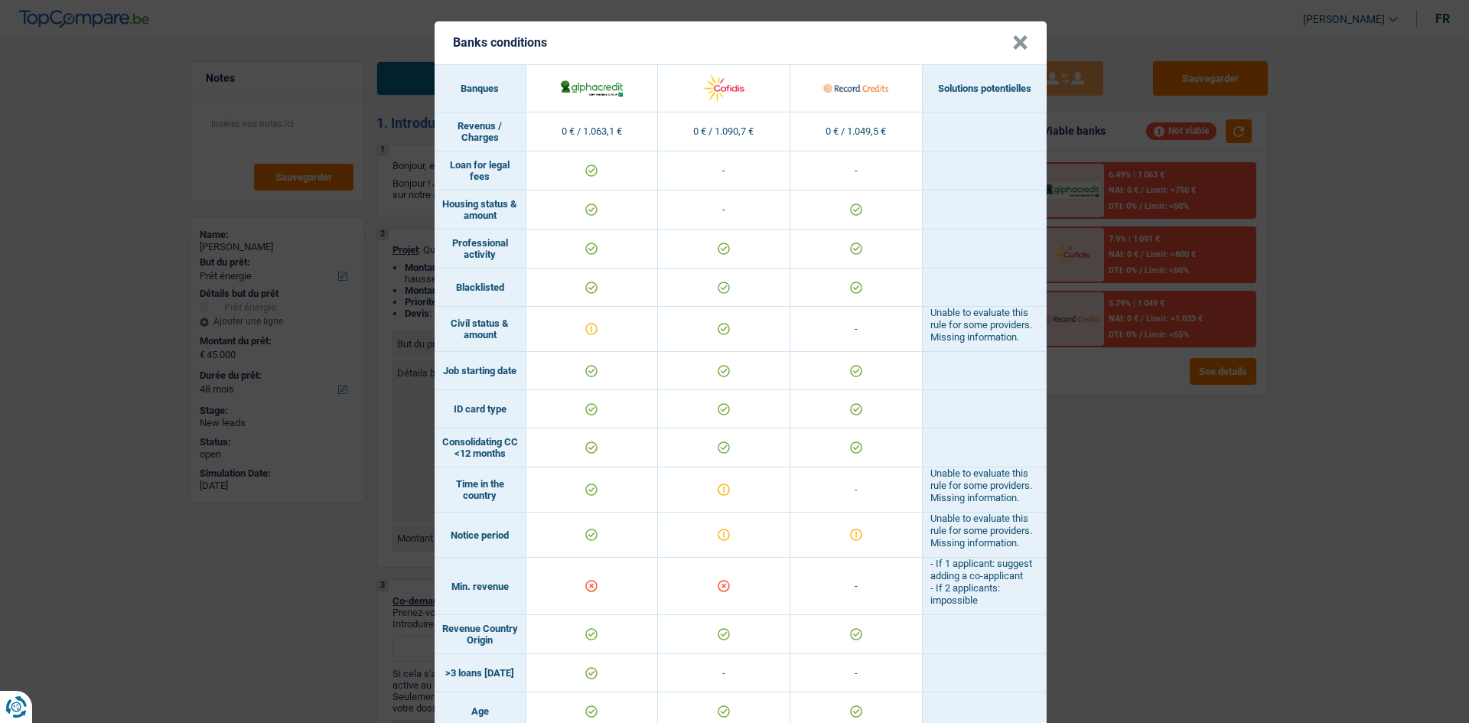
click at [1013, 46] on button "×" at bounding box center [1021, 42] width 16 height 15
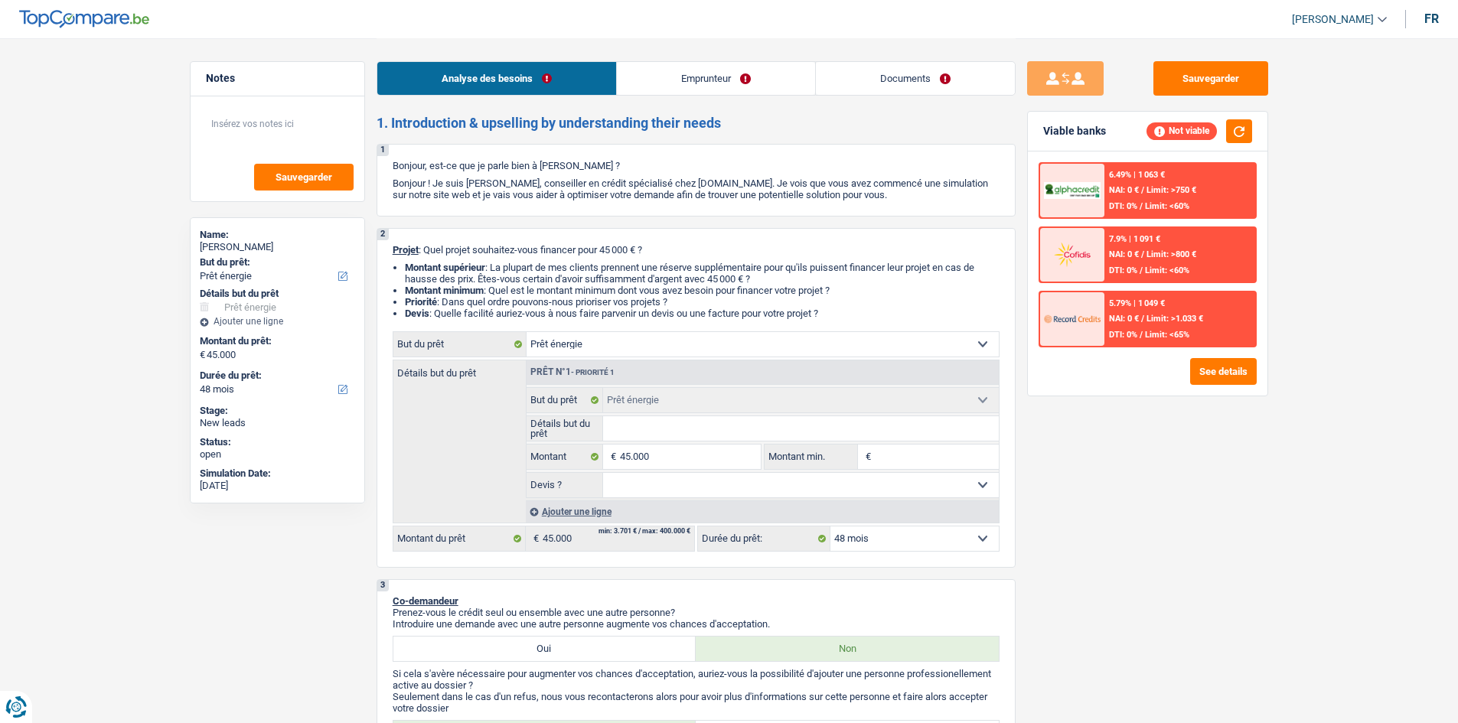
click at [665, 435] on input "Détails but du prêt" at bounding box center [801, 428] width 396 height 24
type input "I"
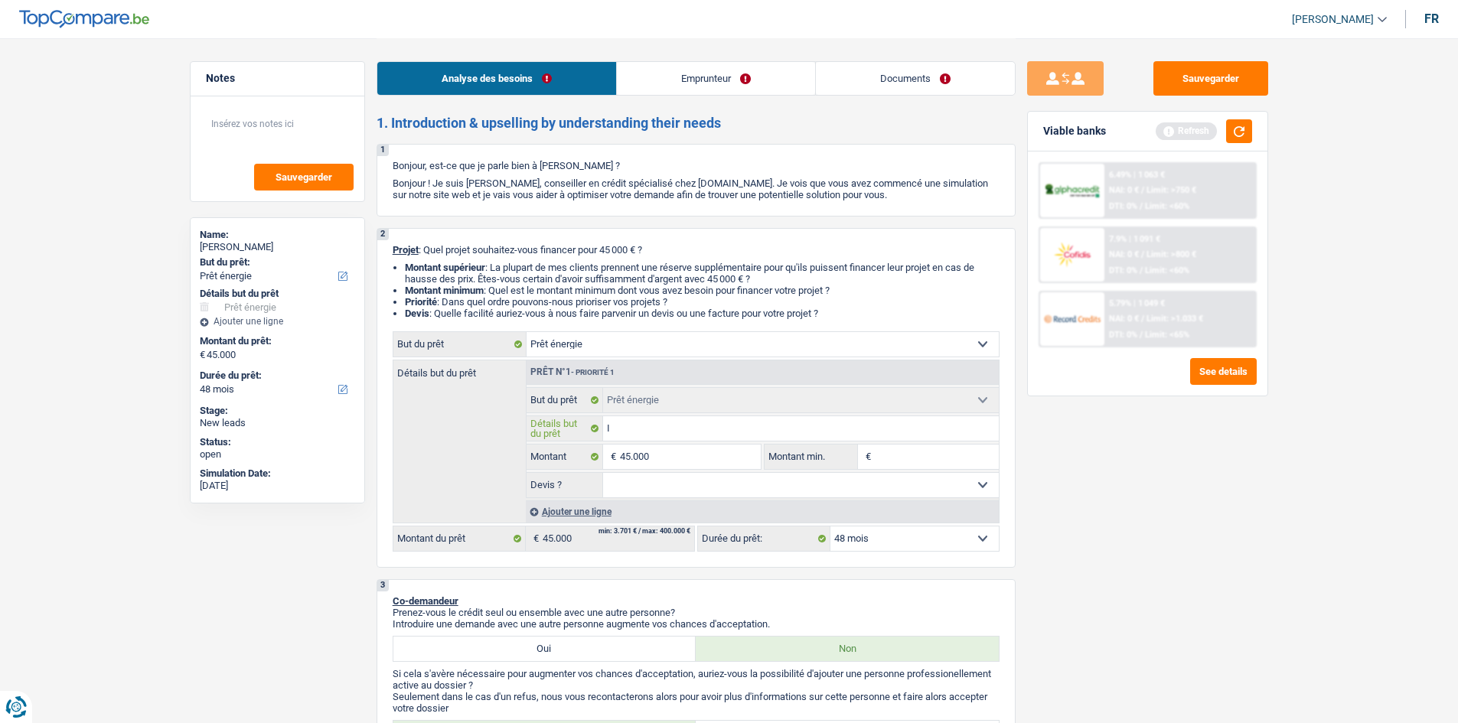
type input "Io"
type input "I"
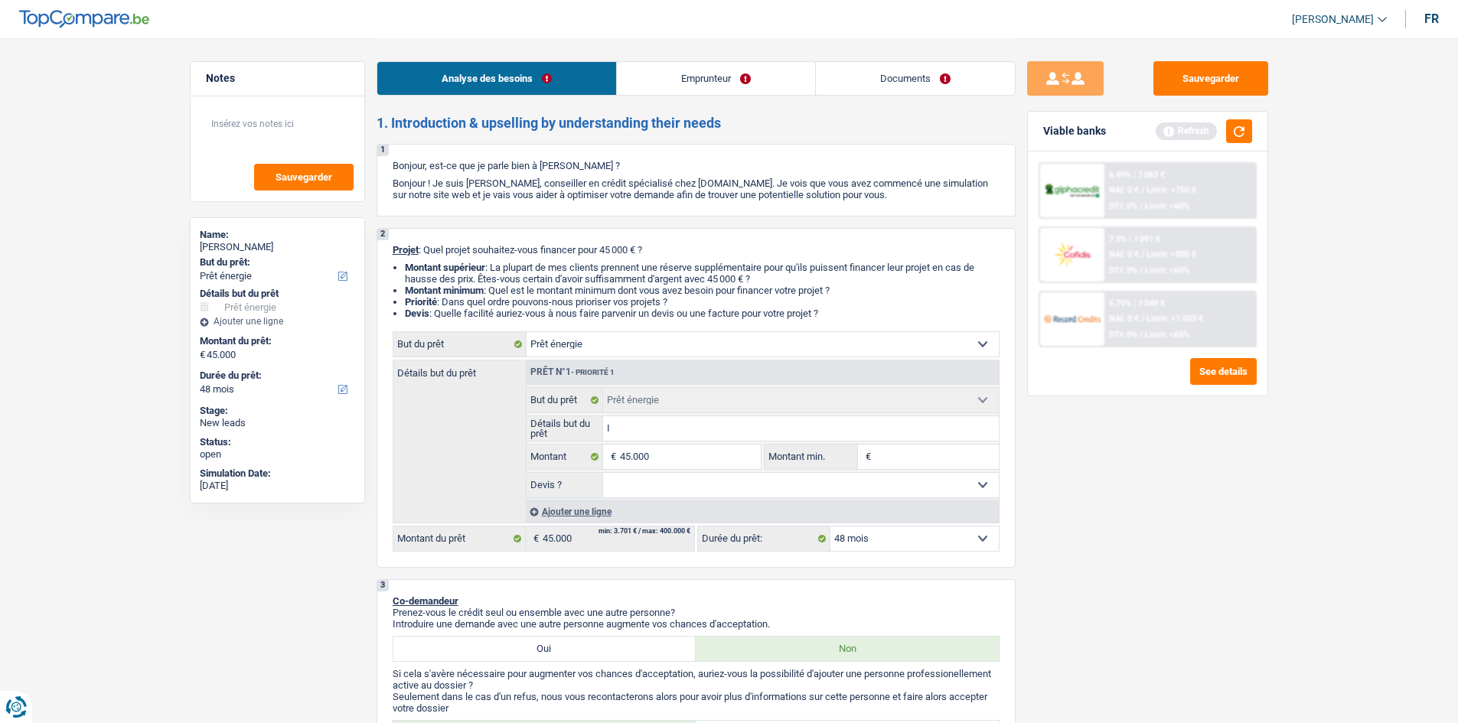
type input "I"
type input "Io"
type input "I"
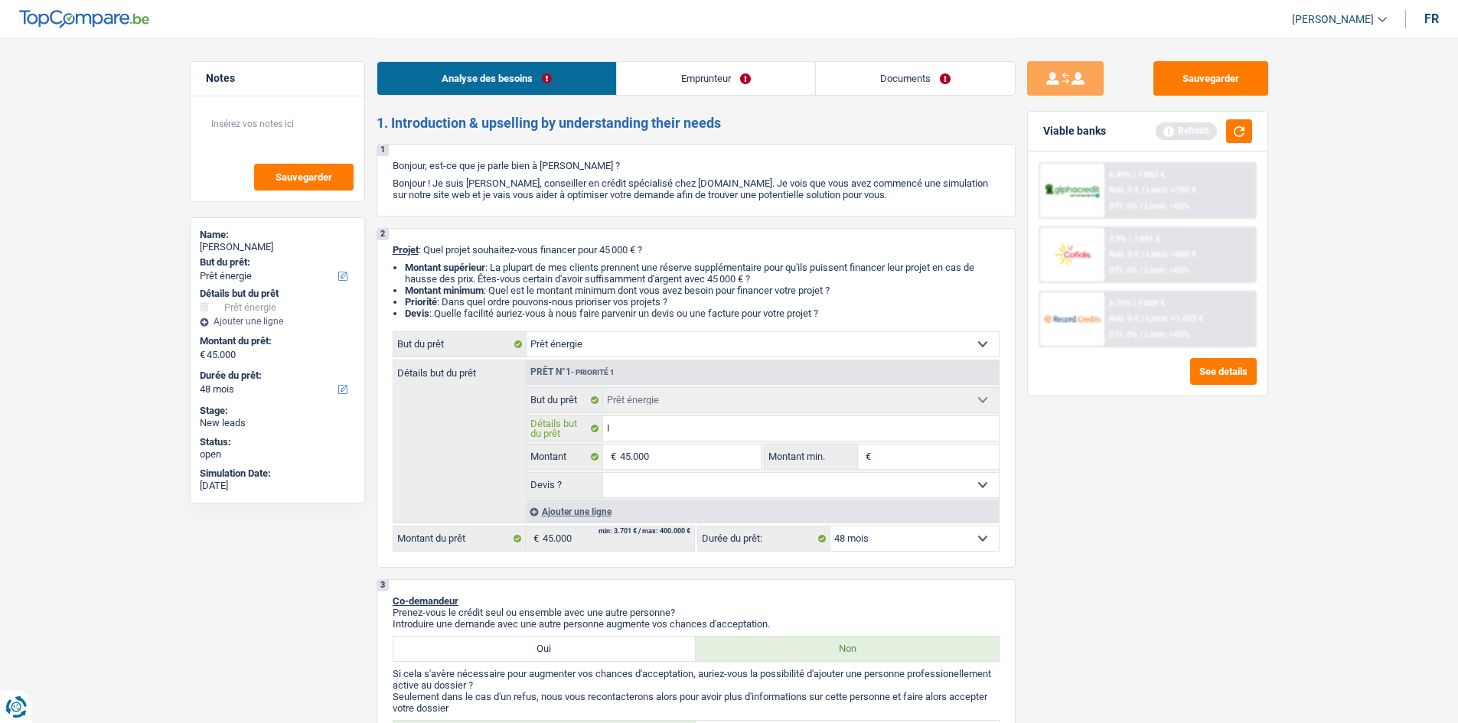
type input "Is"
type input "Iso"
type input "Isola"
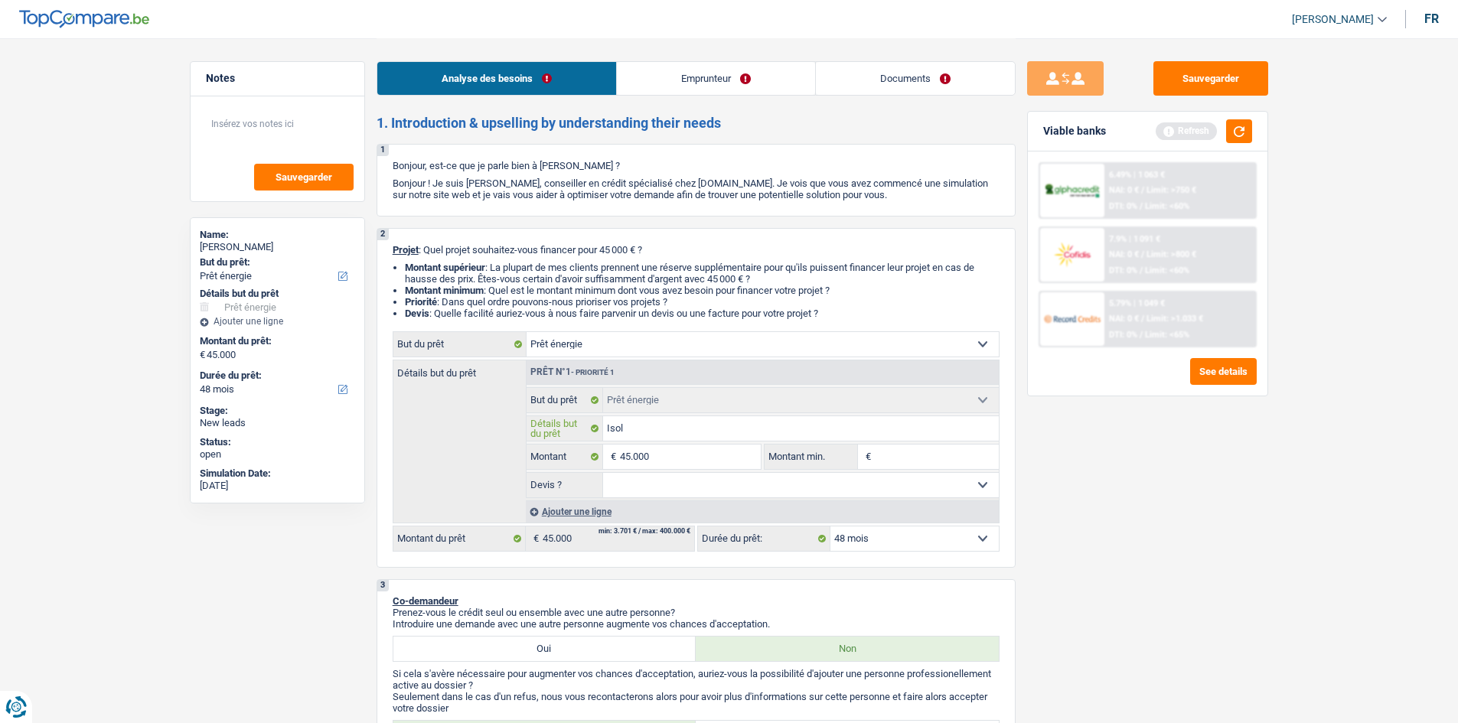
type input "Isola"
type input "Isolat"
type input "Isolati"
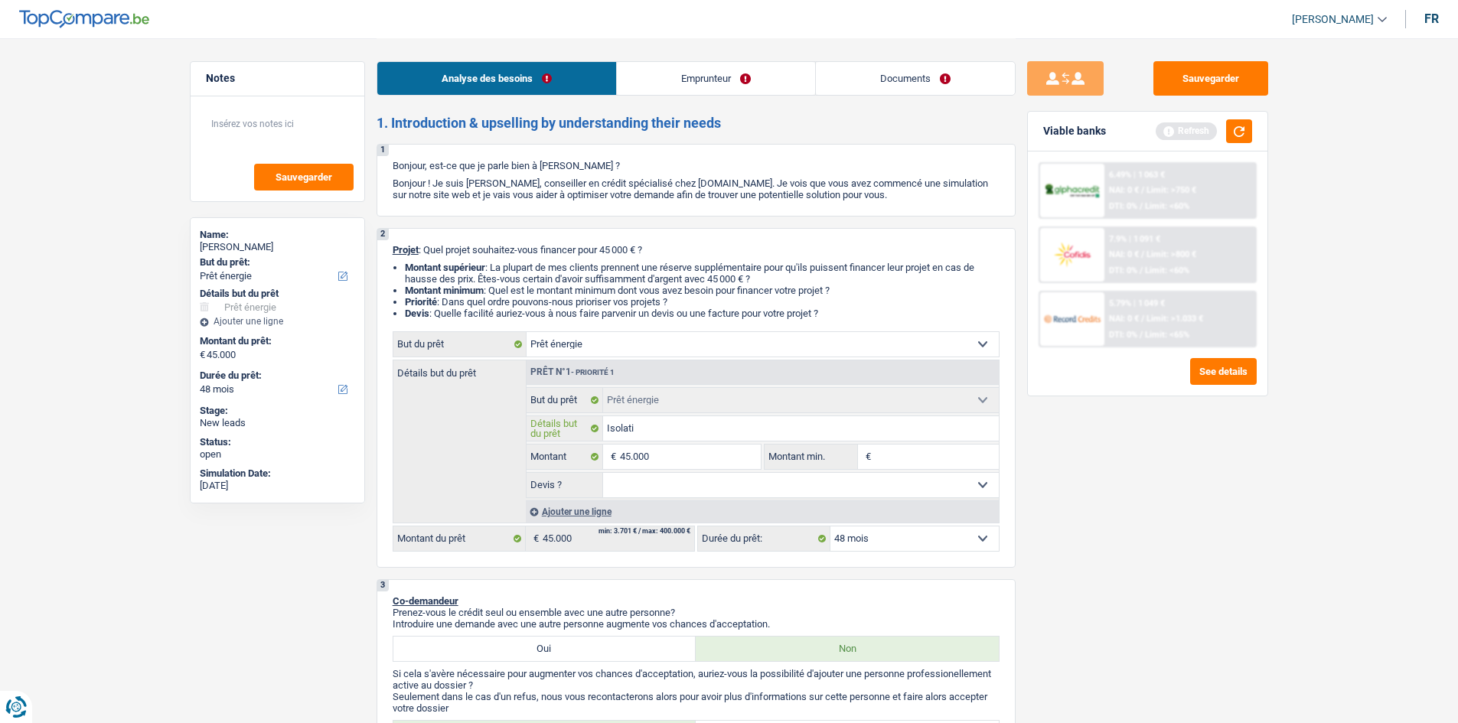
type input "Isolatio"
type input "Isolation"
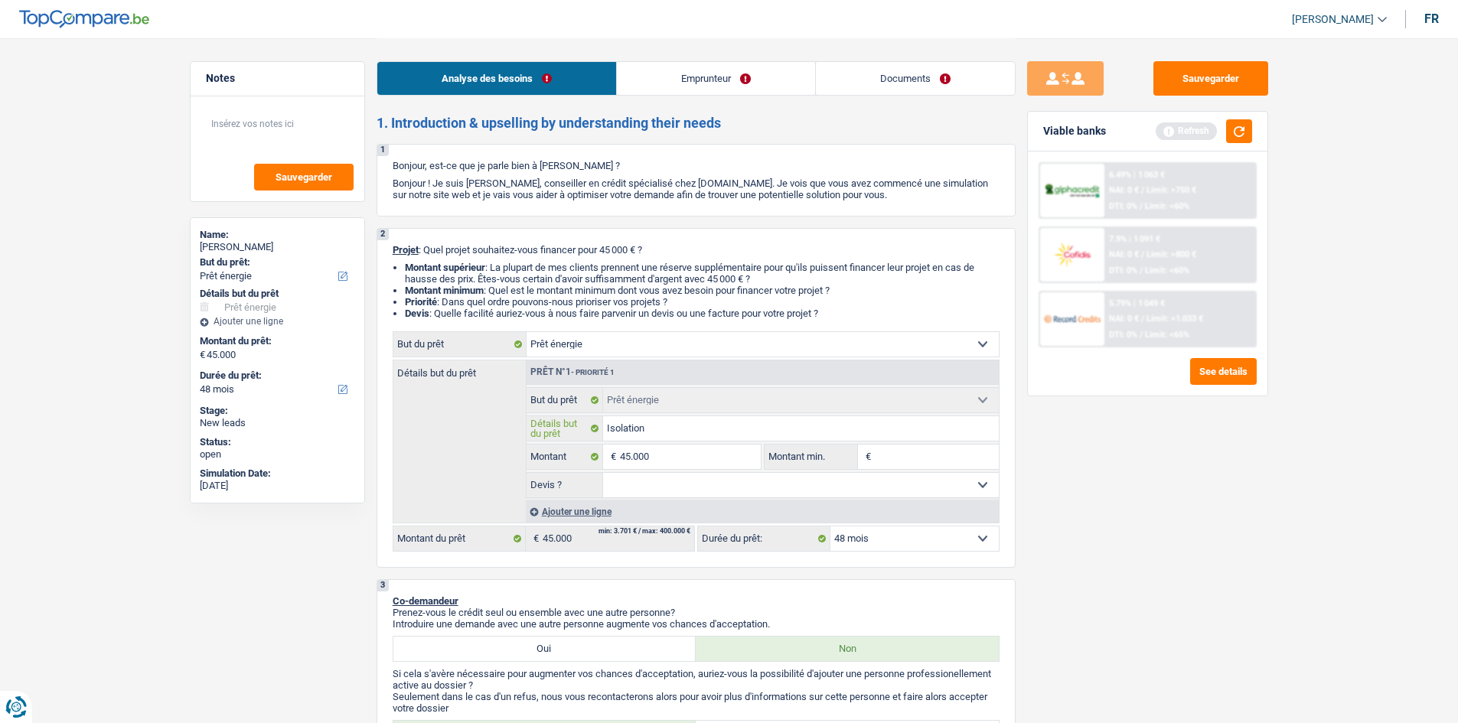
type input "Isolation"
type input "Isolation d"
type input "Isolation du"
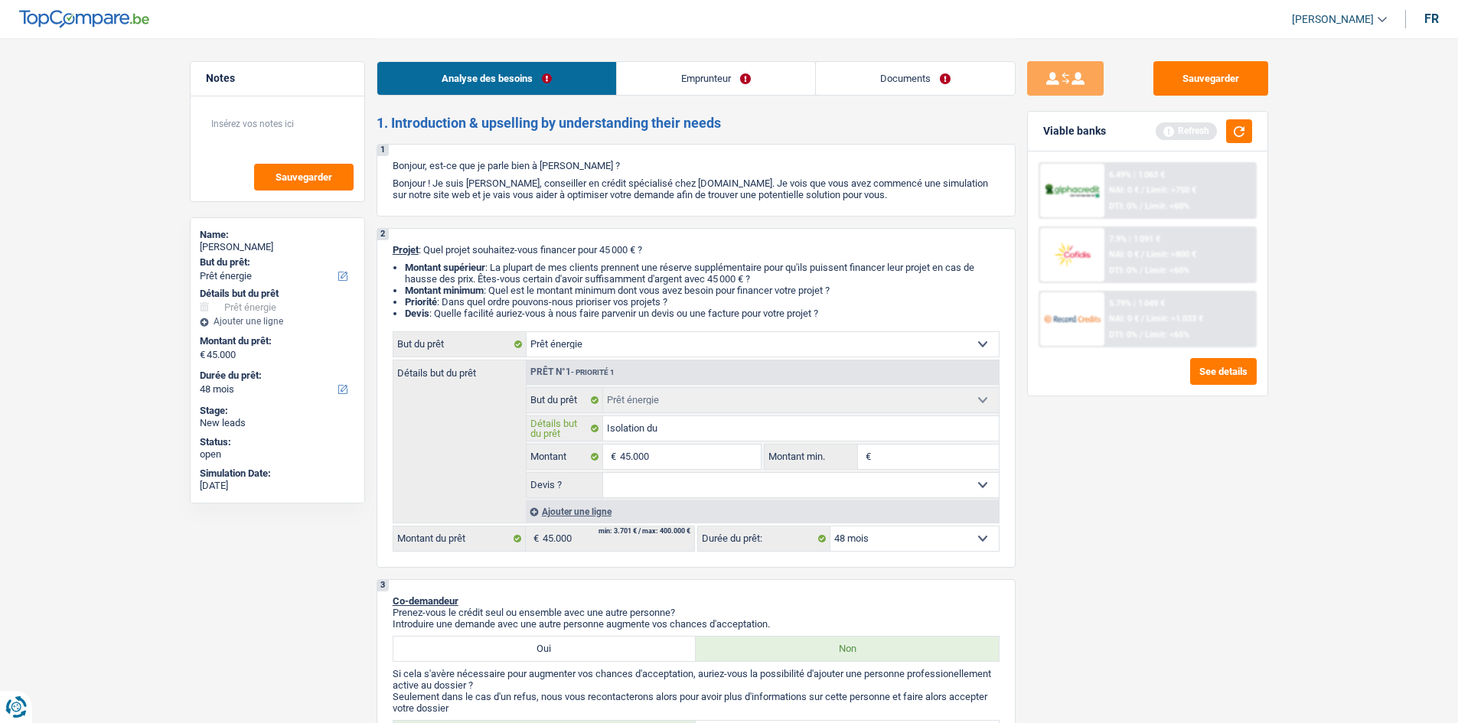
type input "Isolation du"
type input "Isolation du t"
type input "Isolation du to"
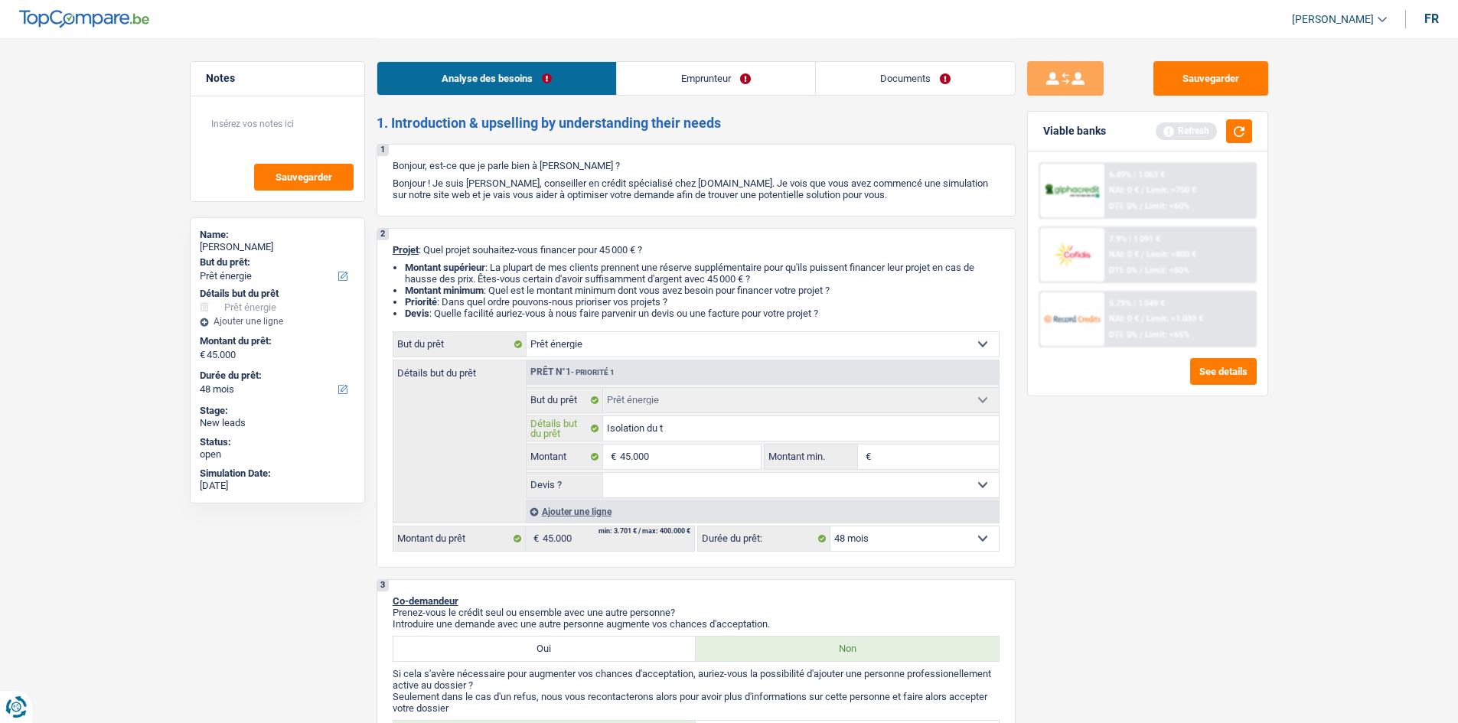
type input "Isolation du to"
type input "Isolation du toi"
type input "Isolation du toit"
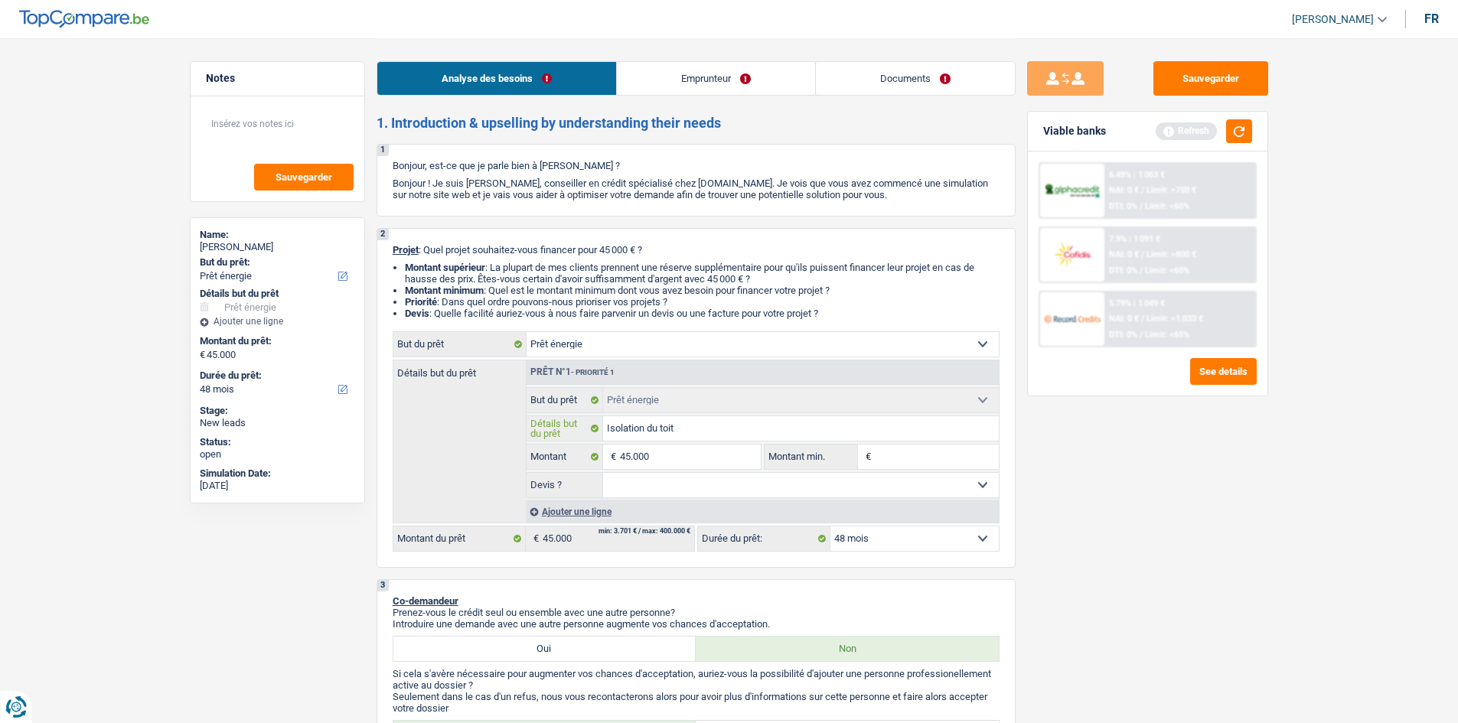
type input "Isolation du toit"
click at [890, 480] on select "Oui Non Non répondu Sélectionner une option" at bounding box center [801, 485] width 396 height 24
select select "yes"
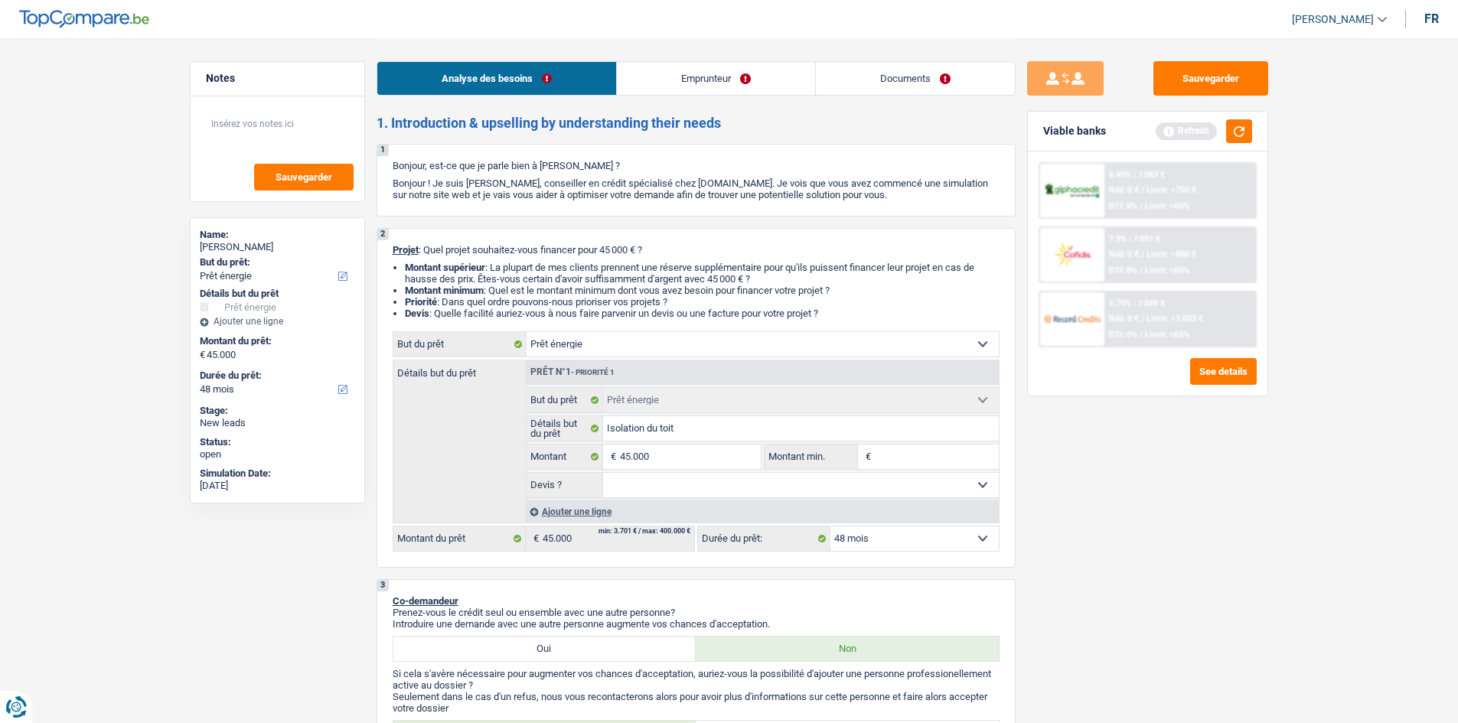
click at [603, 473] on select "Oui Non Non répondu Sélectionner une option" at bounding box center [801, 485] width 396 height 24
select select "yes"
click at [880, 536] on select "12 mois 18 mois 24 mois 30 mois 36 mois 42 mois 48 mois 60 mois 72 mois 84 mois…" at bounding box center [914, 539] width 168 height 24
click at [1082, 524] on div "Sauvegarder Viable banks Refresh 6.49% | 1 063 € NAI: 0 € / Limit: >750 € DTI: …" at bounding box center [1148, 380] width 264 height 638
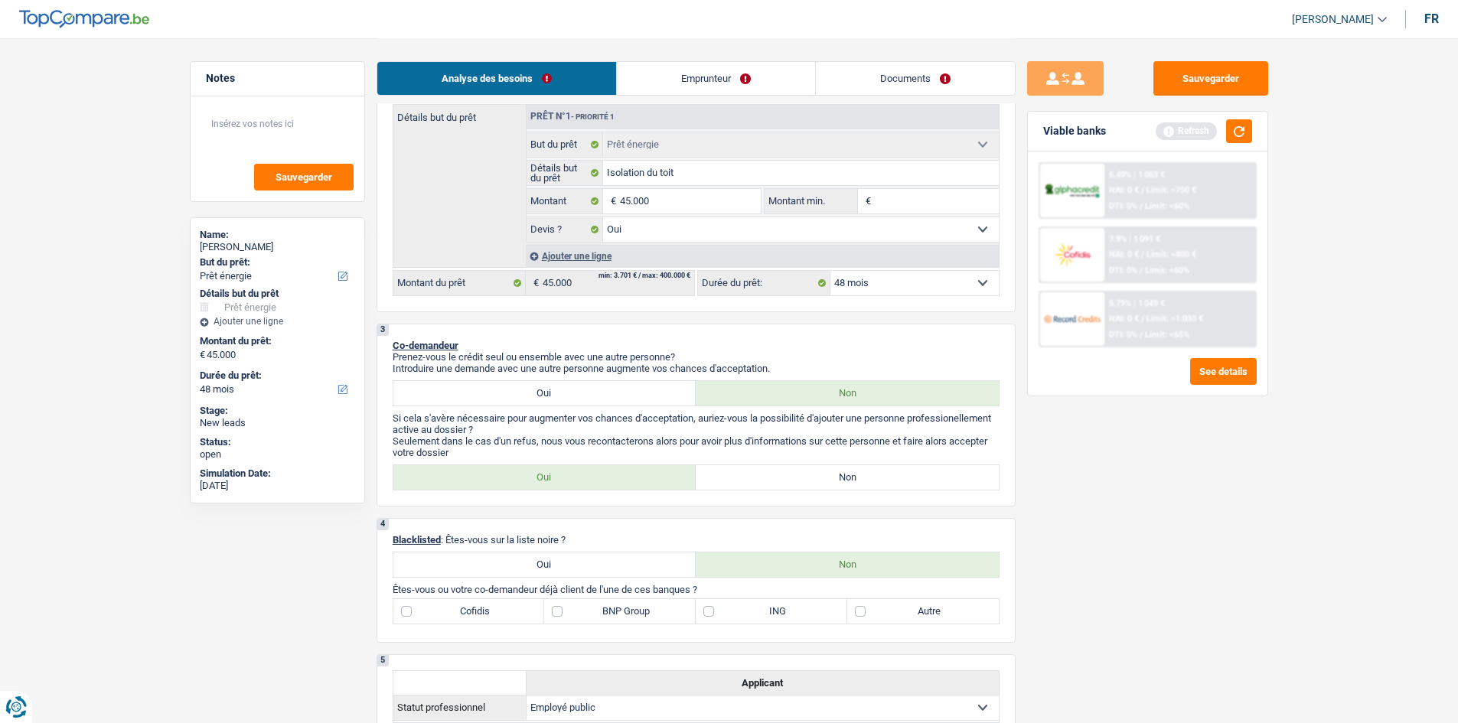
scroll to position [230, 0]
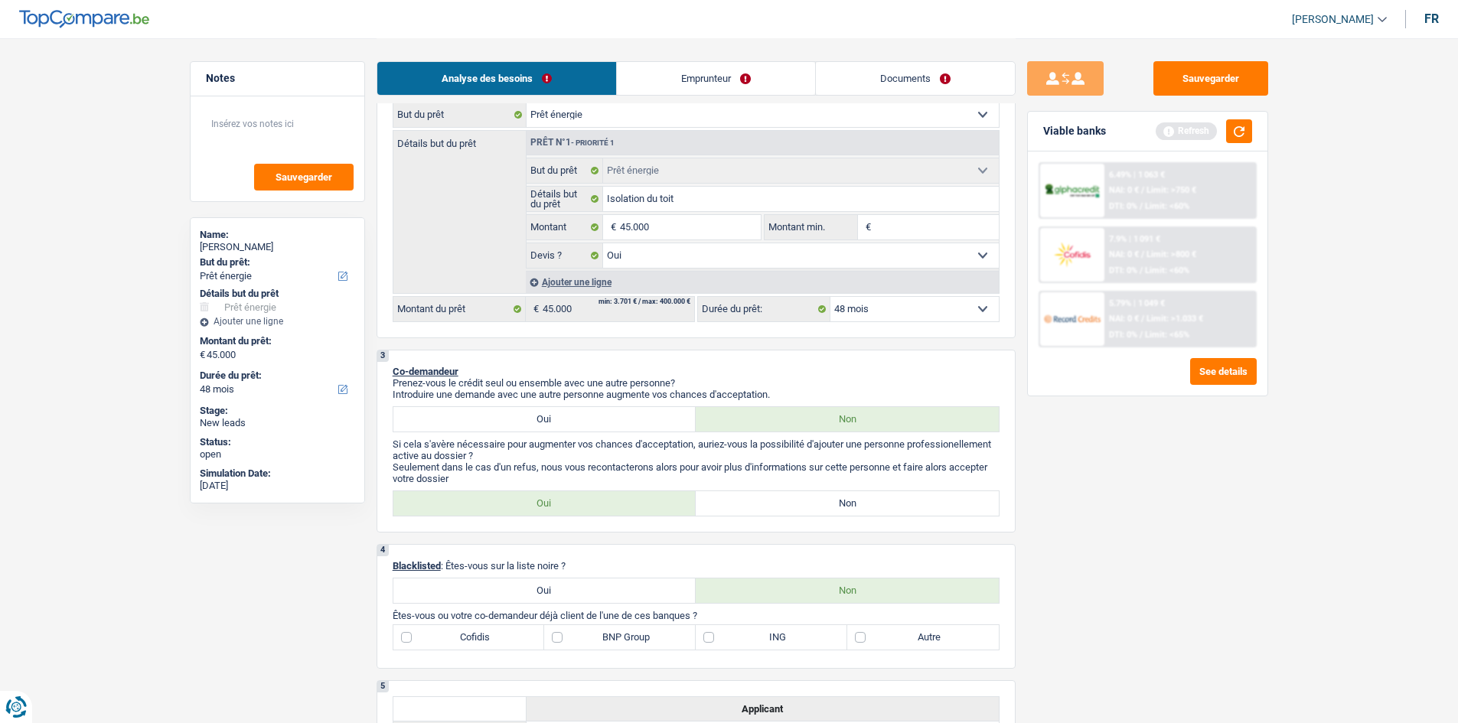
click at [820, 504] on label "Non" at bounding box center [847, 503] width 303 height 24
click at [820, 504] on input "Non" at bounding box center [847, 503] width 303 height 24
radio input "true"
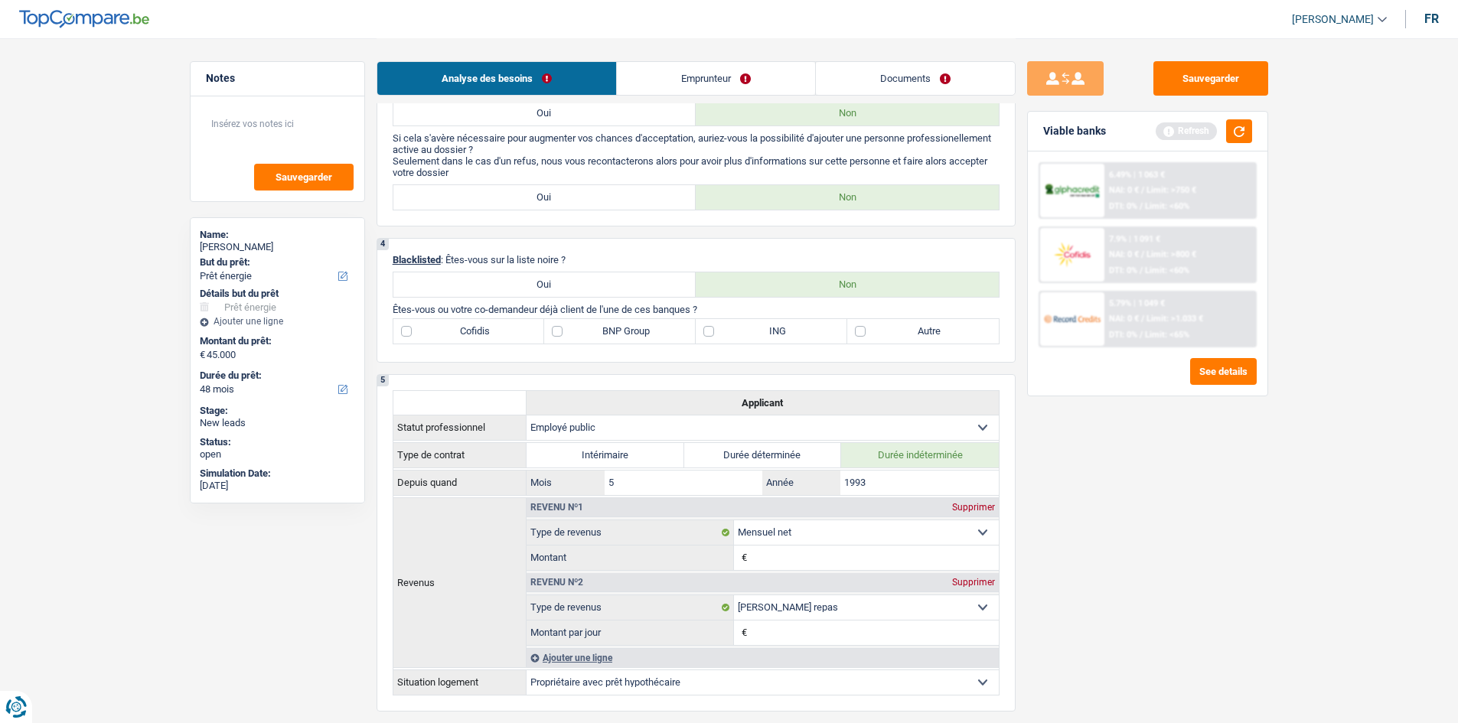
scroll to position [459, 0]
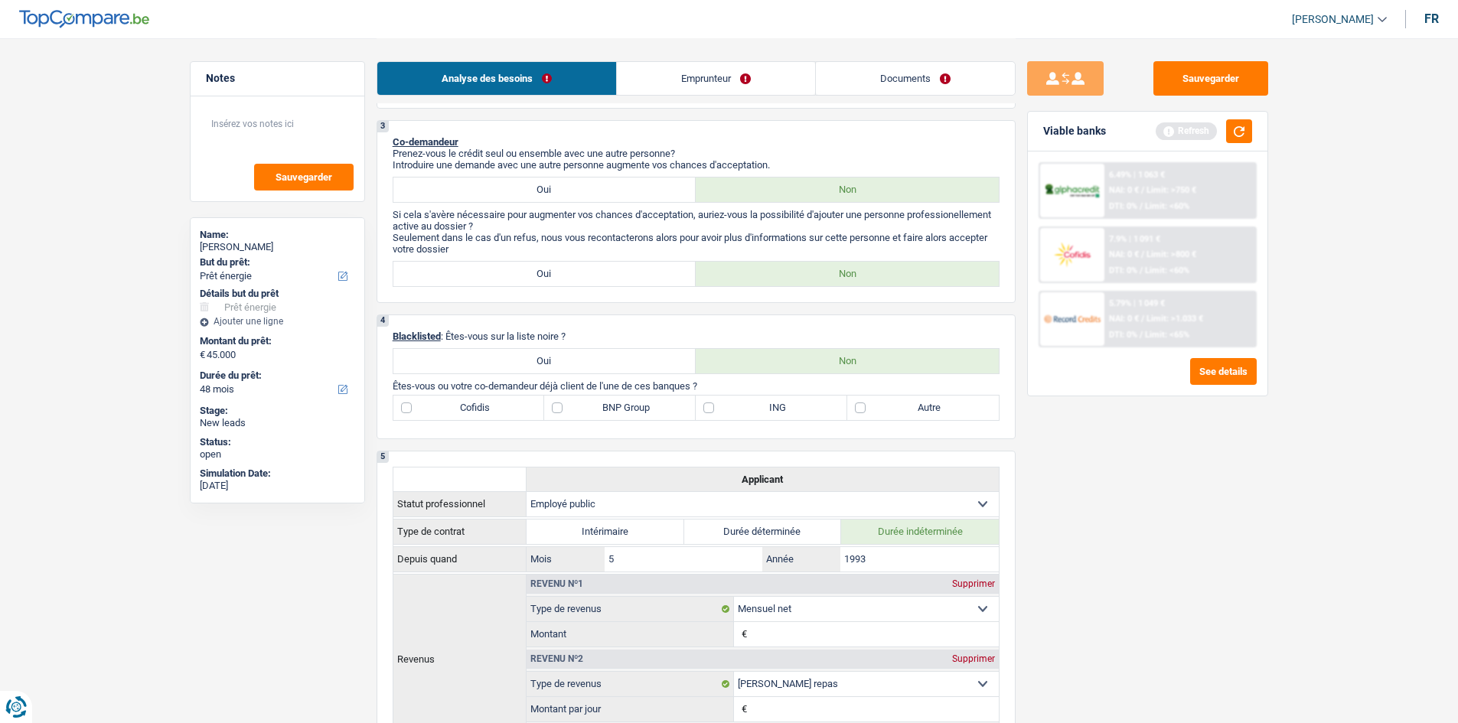
click at [558, 409] on label "BNP Group" at bounding box center [620, 408] width 152 height 24
click at [558, 409] on input "BNP Group" at bounding box center [620, 408] width 152 height 24
checkbox input "true"
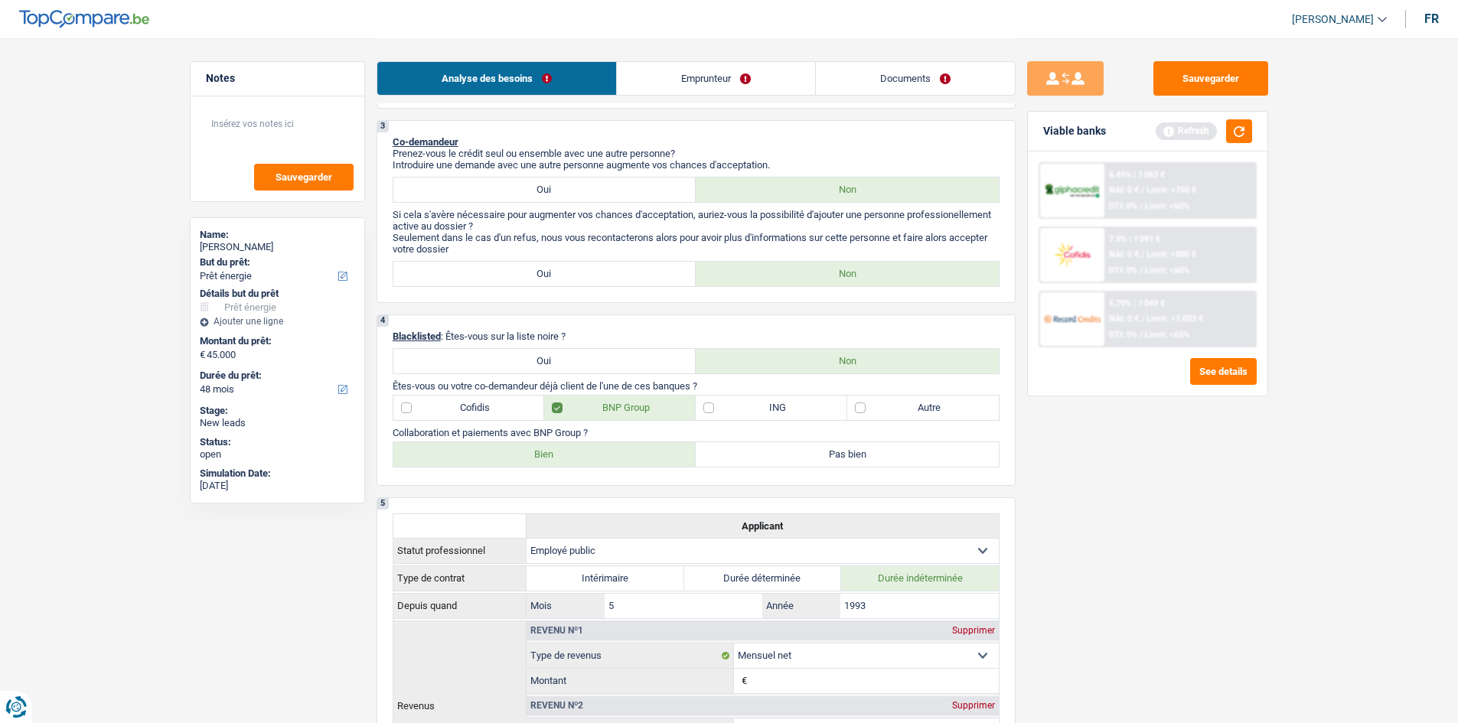
click at [706, 409] on label "ING" at bounding box center [772, 408] width 152 height 24
click at [706, 409] on input "ING" at bounding box center [772, 408] width 152 height 24
checkbox input "true"
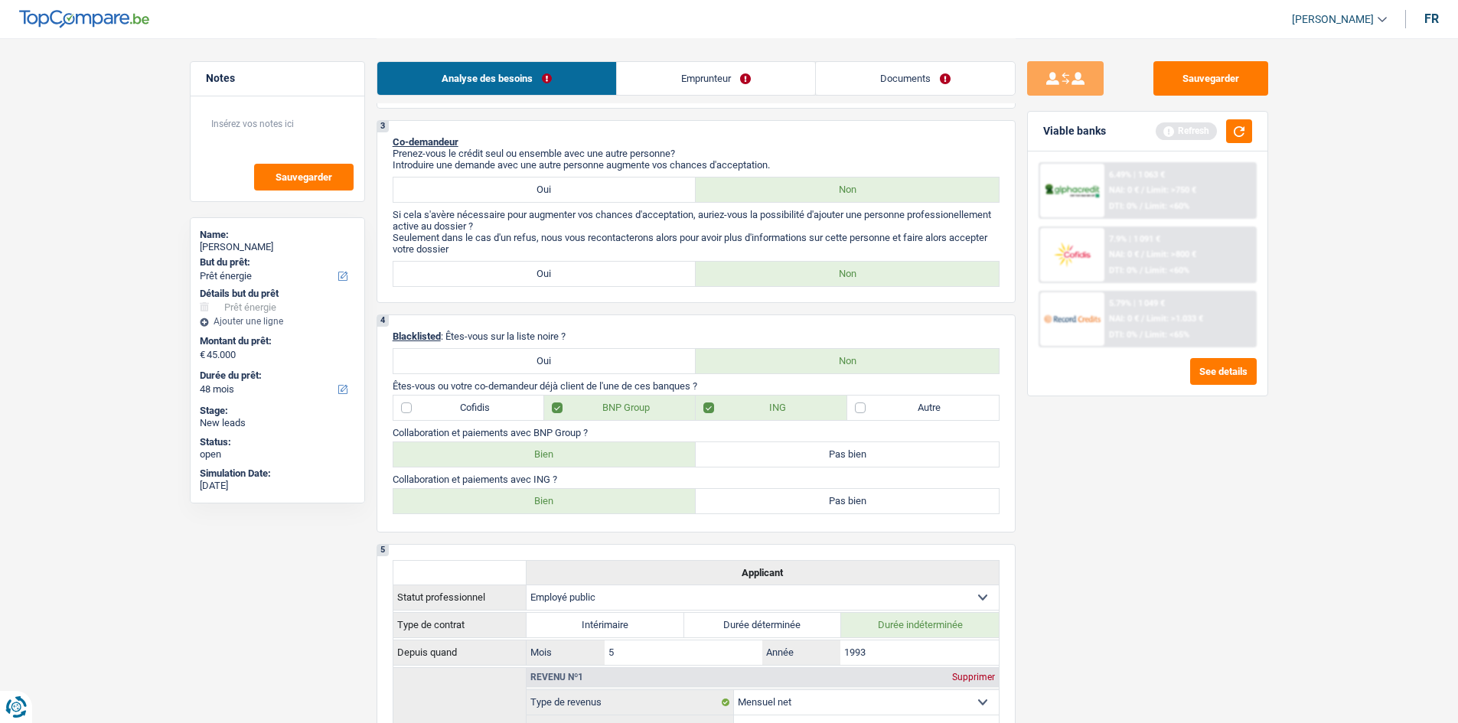
click at [593, 452] on label "Bien" at bounding box center [544, 454] width 303 height 24
click at [593, 452] on input "Bien" at bounding box center [544, 454] width 303 height 24
radio input "true"
click at [573, 507] on label "Bien" at bounding box center [544, 501] width 303 height 24
click at [573, 507] on input "Bien" at bounding box center [544, 501] width 303 height 24
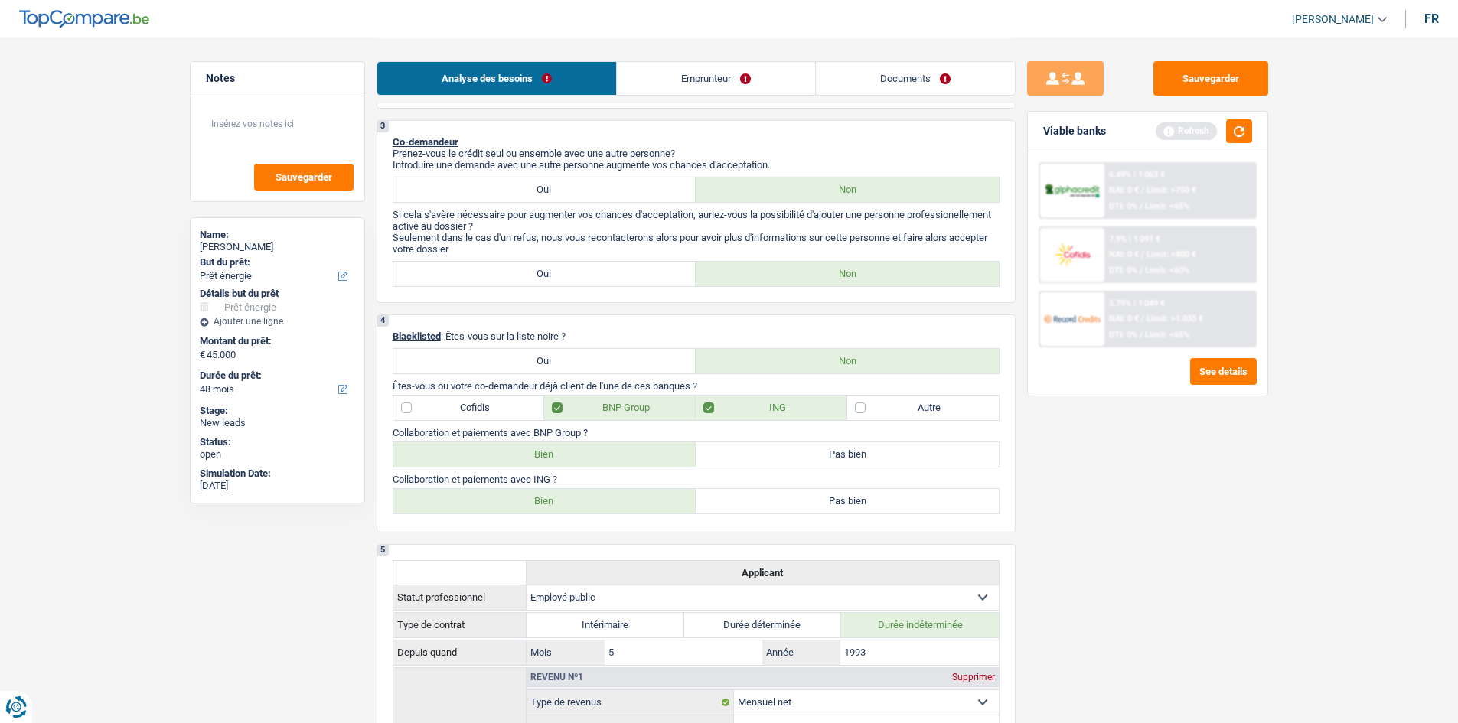
radio input "true"
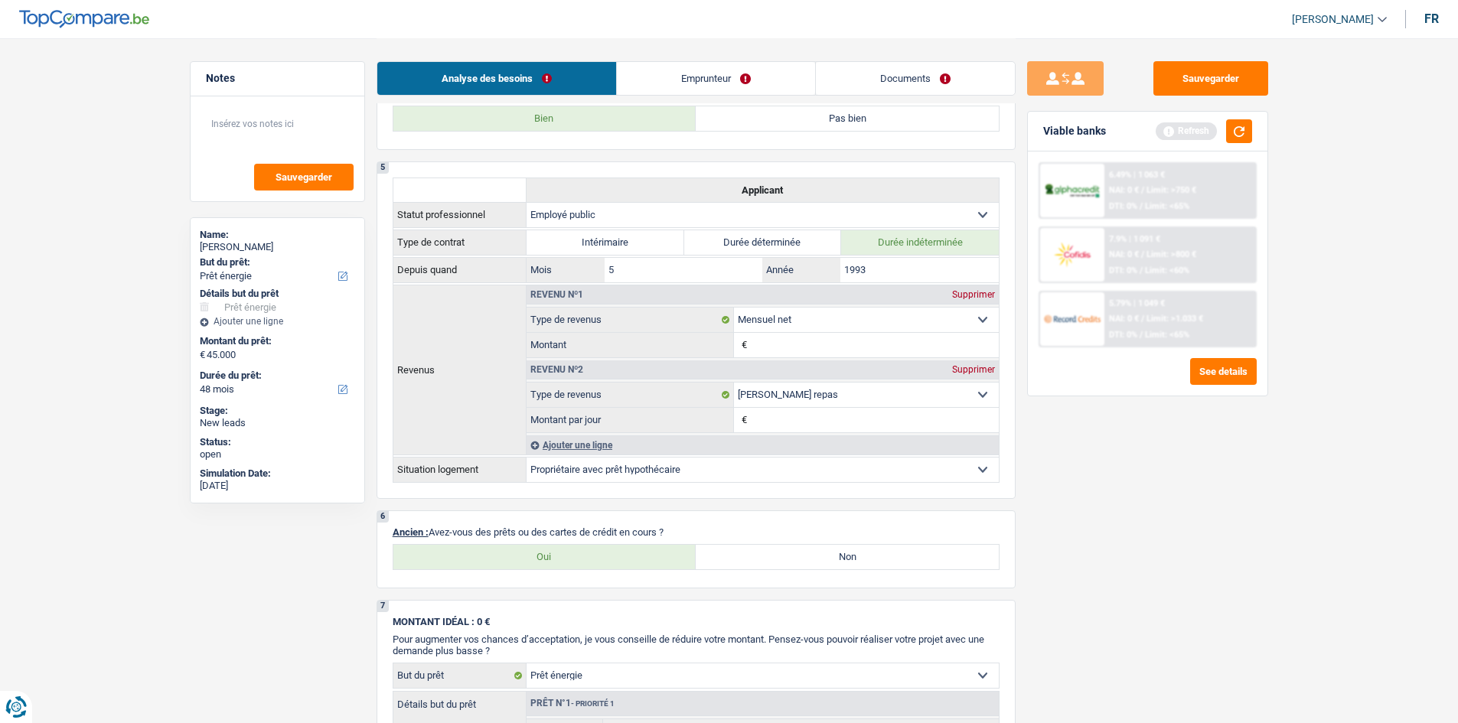
scroll to position [918, 0]
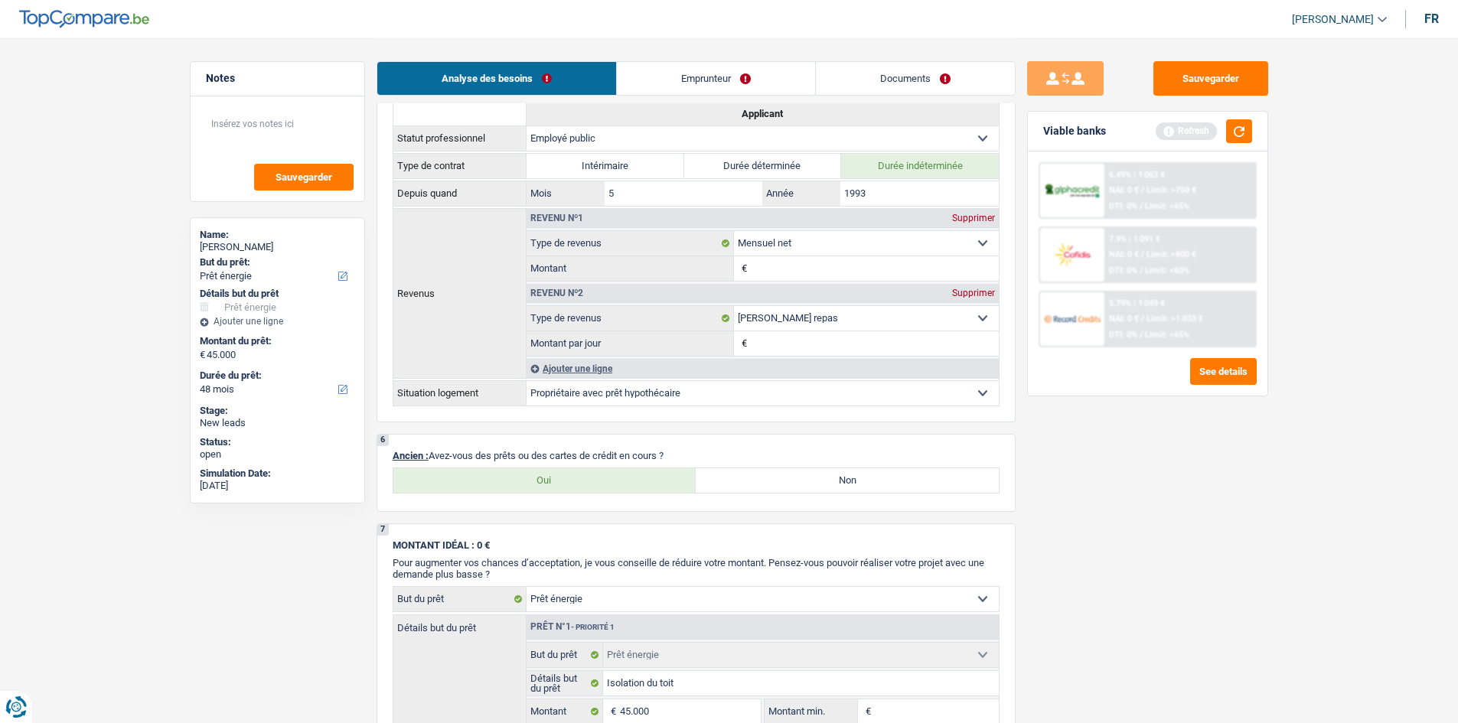
click at [550, 487] on label "Oui" at bounding box center [544, 480] width 303 height 24
click at [550, 487] on input "Oui" at bounding box center [544, 480] width 303 height 24
radio input "true"
select select "mortgage"
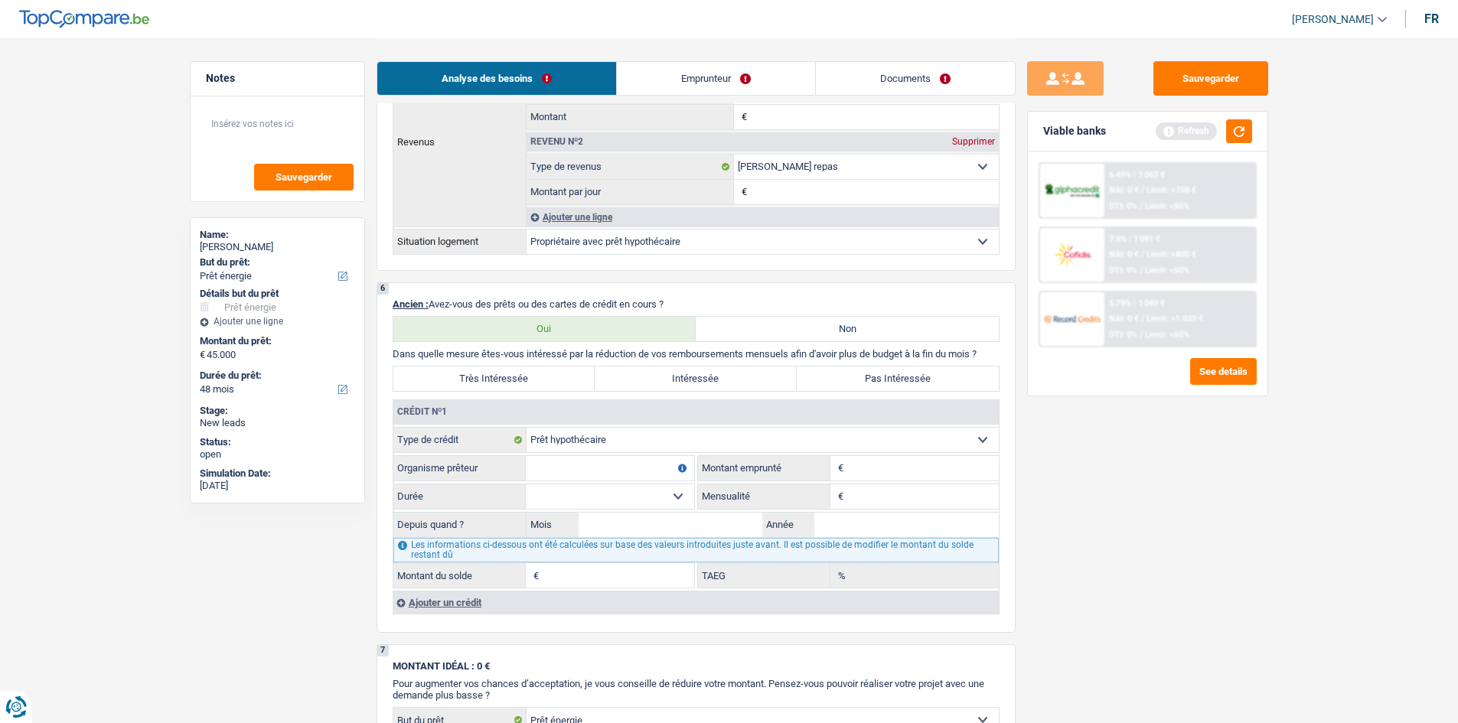
scroll to position [1071, 0]
click at [661, 471] on input "Organisme prêteur" at bounding box center [610, 467] width 168 height 24
type input "Belfius"
click at [872, 469] on input "Montant" at bounding box center [923, 467] width 152 height 24
click at [667, 490] on select "120 mois 132 mois 144 mois 180 mois 240 mois 300 mois 360 mois 420 mois Sélecti…" at bounding box center [610, 495] width 168 height 24
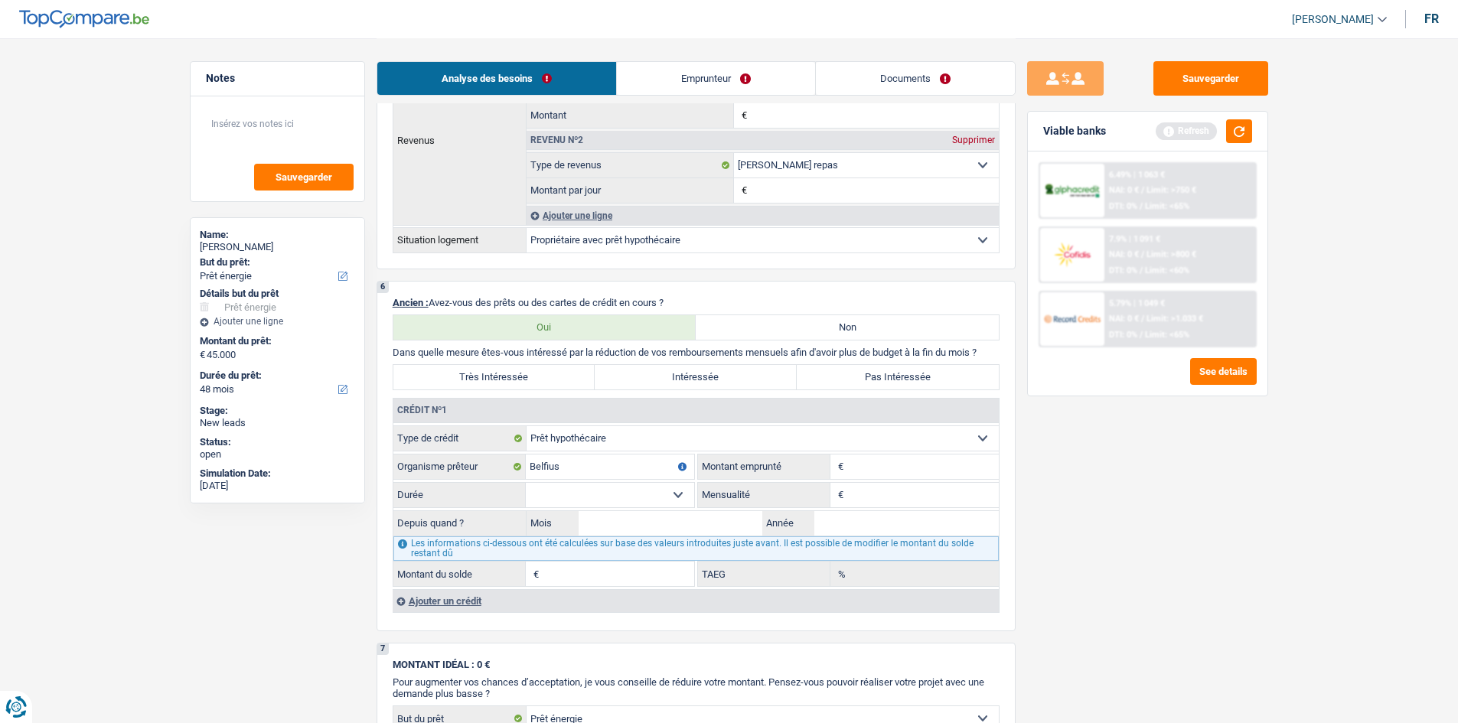
click at [674, 491] on select "120 mois 132 mois 144 mois 180 mois 240 mois 300 mois 360 mois 420 mois Sélecti…" at bounding box center [610, 495] width 168 height 24
click at [861, 491] on input "Mensualité" at bounding box center [923, 495] width 152 height 24
type input "1.200"
click at [651, 524] on input "Mois" at bounding box center [671, 523] width 184 height 24
click at [673, 487] on select "120 mois 132 mois 144 mois 180 mois 240 mois 300 mois 360 mois 420 mois Sélecti…" at bounding box center [610, 495] width 168 height 24
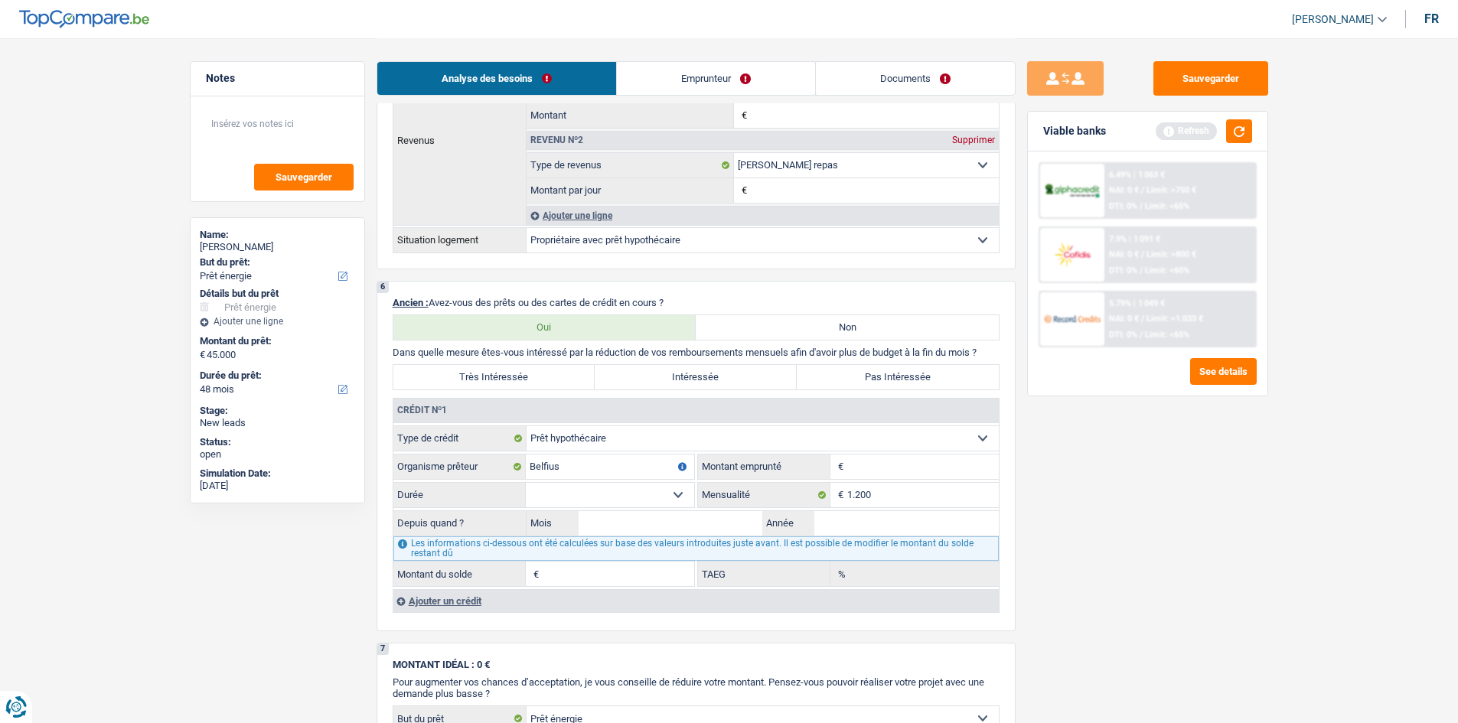
select select "240"
click at [526, 483] on select "120 mois 132 mois 144 mois 180 mois 240 mois 300 mois 360 mois 420 mois Sélecti…" at bounding box center [610, 495] width 168 height 24
click at [676, 517] on input "Mois" at bounding box center [671, 523] width 184 height 24
type input "09"
type input "2005"
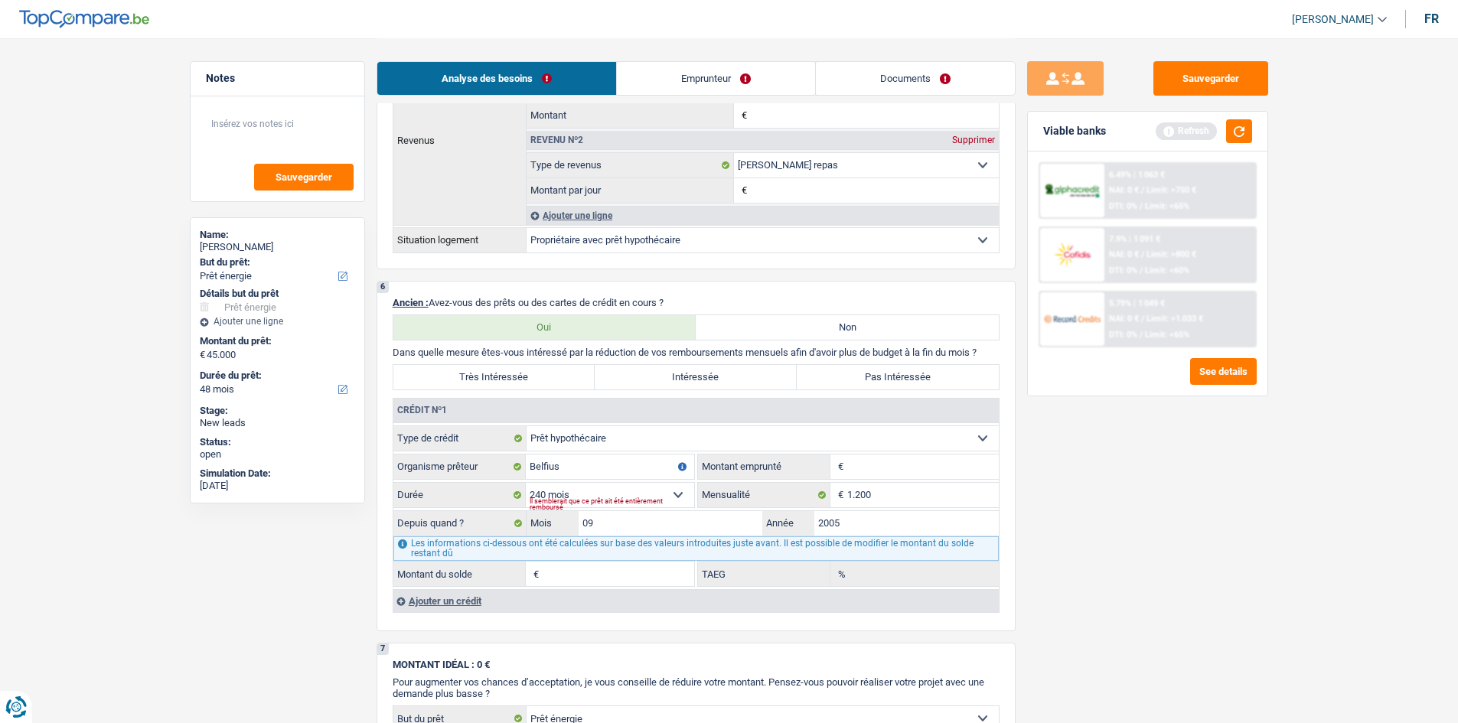
click at [599, 579] on input "Montant du solde" at bounding box center [619, 574] width 152 height 24
click at [870, 472] on input "Montant" at bounding box center [923, 467] width 152 height 24
type input "1"
select select
type input "190.000"
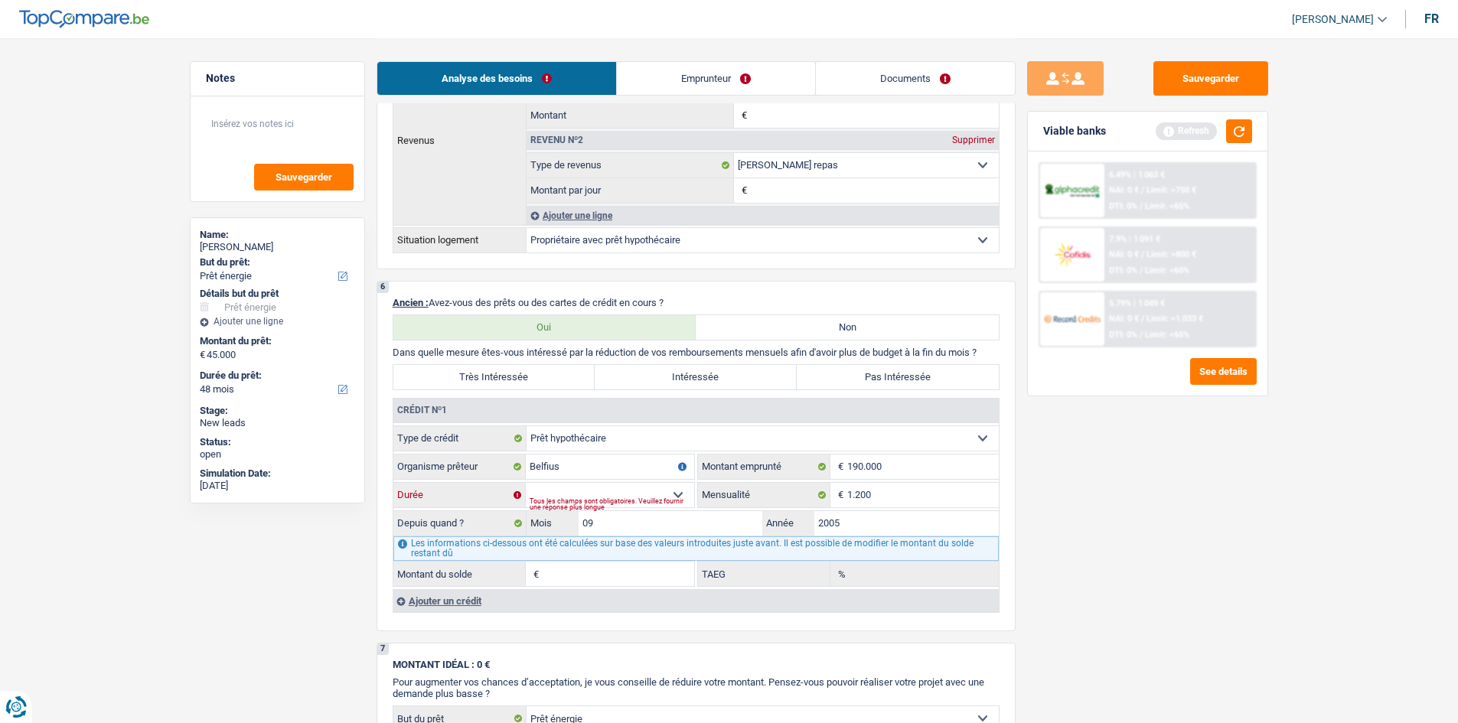
click at [674, 494] on select "120 mois 132 mois 144 mois 180 mois 240 mois 300 mois 360 mois 420 mois Sélecti…" at bounding box center [610, 495] width 168 height 24
select select "240"
click at [526, 483] on select "120 mois 132 mois 144 mois 180 mois 240 mois 300 mois 360 mois 420 mois Sélecti…" at bounding box center [610, 495] width 168 height 24
type input "1"
type input "4,57"
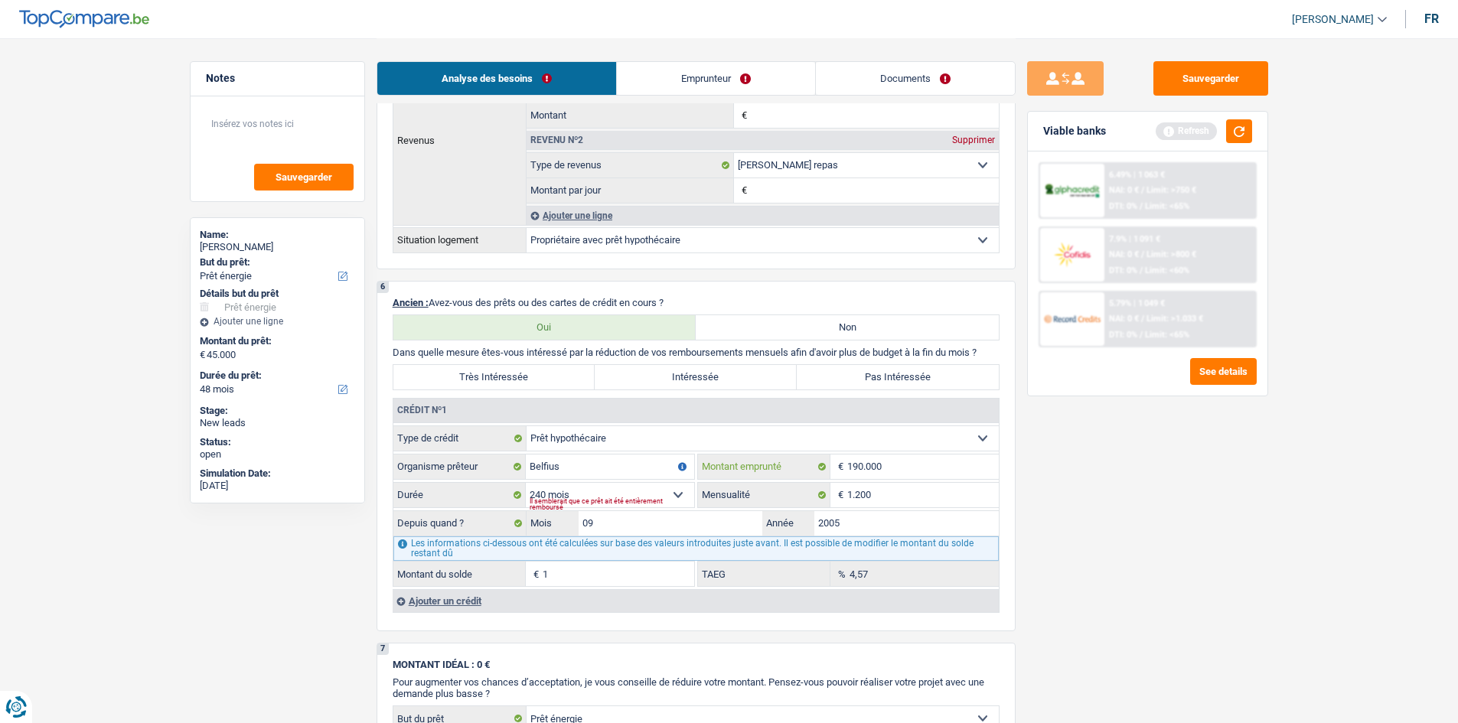
click at [897, 471] on input "190.000" at bounding box center [923, 467] width 152 height 24
type input "90.000"
select select
type input "290.000"
click at [669, 501] on div "Tous les champs sont obligatoires. Veuillez fournir une réponse plus longue" at bounding box center [612, 504] width 165 height 6
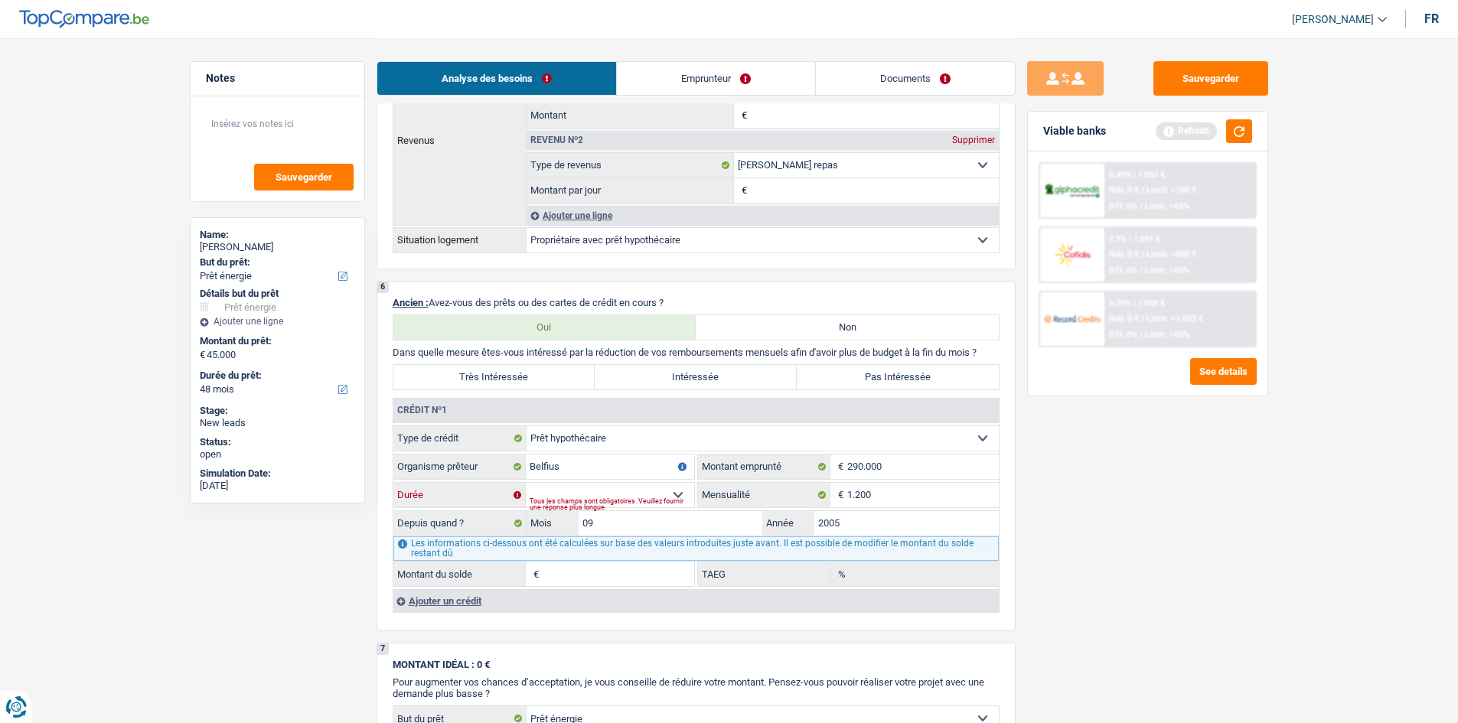
click at [680, 494] on select "120 mois 132 mois 144 mois 180 mois 240 mois 300 mois 360 mois 420 mois Sélecti…" at bounding box center [610, 495] width 168 height 24
select select "240"
click at [526, 483] on select "120 mois 132 mois 144 mois 180 mois 240 mois 300 mois 360 mois 420 mois Sélecti…" at bounding box center [610, 495] width 168 height 24
type input "1"
type input "0,00"
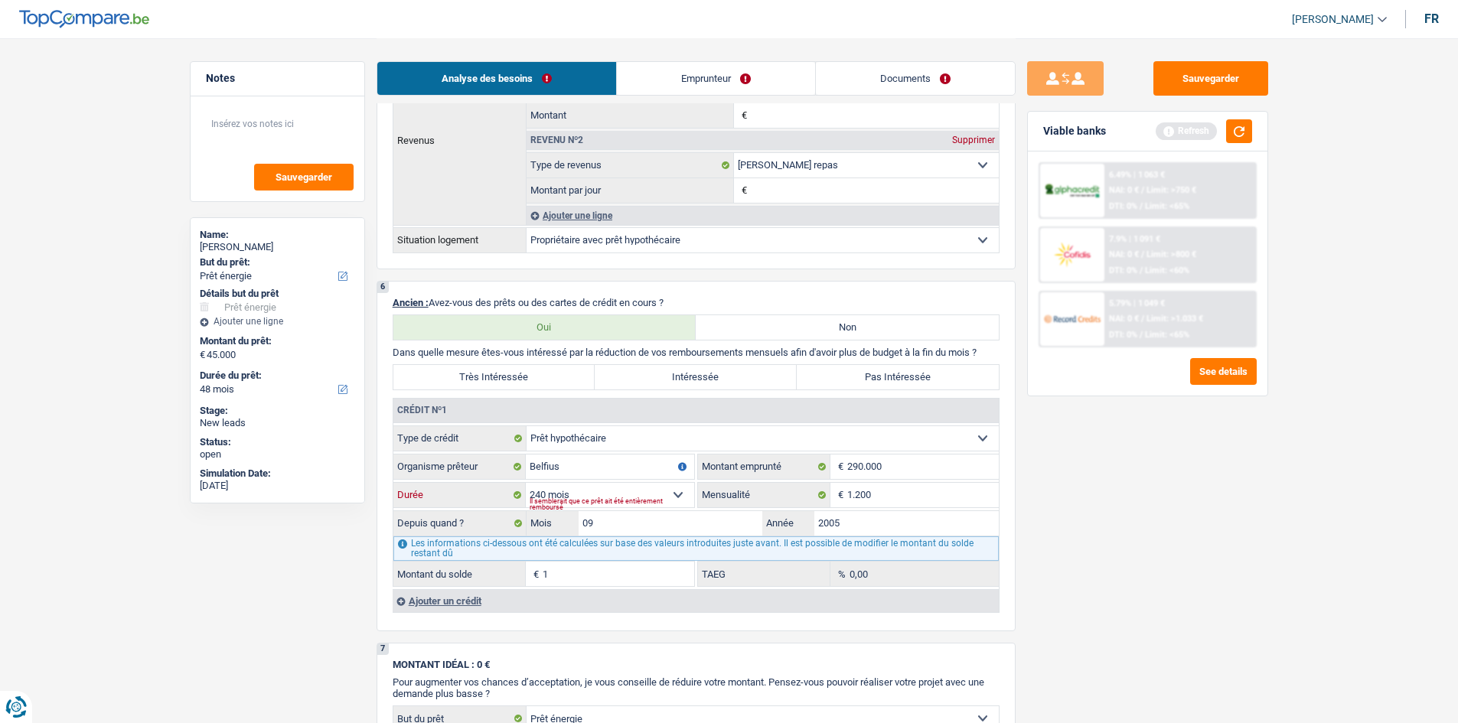
drag, startPoint x: 669, startPoint y: 491, endPoint x: 679, endPoint y: 490, distance: 10.0
click at [669, 491] on select "120 mois 132 mois 144 mois 180 mois 240 mois 300 mois 360 mois 420 mois Sélecti…" at bounding box center [610, 495] width 168 height 24
click at [1071, 585] on div "Sauvegarder Viable banks Refresh 6.49% | 1 063 € NAI: 0 € / Limit: >750 € DTI: …" at bounding box center [1148, 380] width 264 height 638
click at [918, 468] on input "290.000" at bounding box center [923, 467] width 152 height 24
type input "29.000"
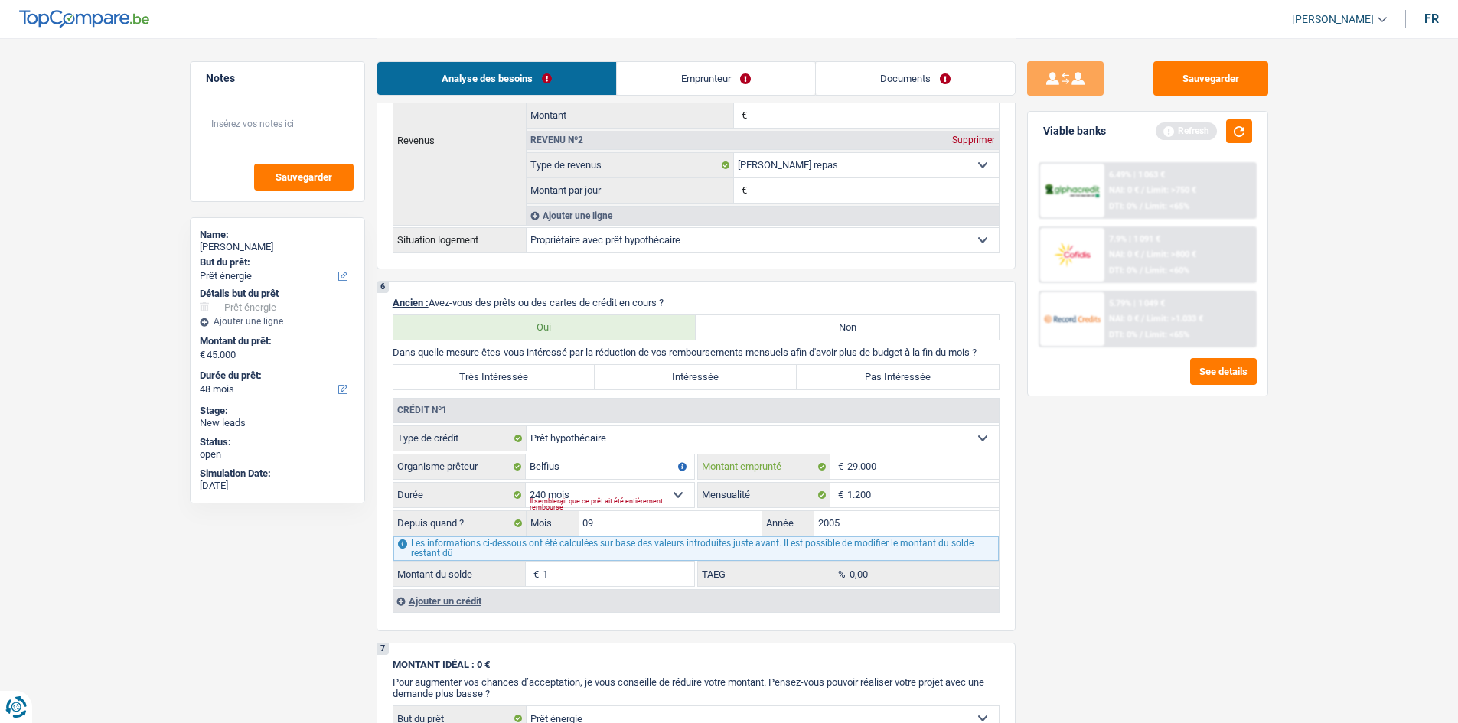
select select
type input "2"
click at [1055, 474] on div "Sauvegarder Viable banks Refresh 6.49% | 1 063 € NAI: 0 € / Limit: >750 € DTI: …" at bounding box center [1148, 380] width 264 height 638
click at [672, 492] on select "120 mois 132 mois 144 mois 180 mois 240 mois 300 mois 360 mois 420 mois Sélecti…" at bounding box center [610, 495] width 168 height 24
select select "240"
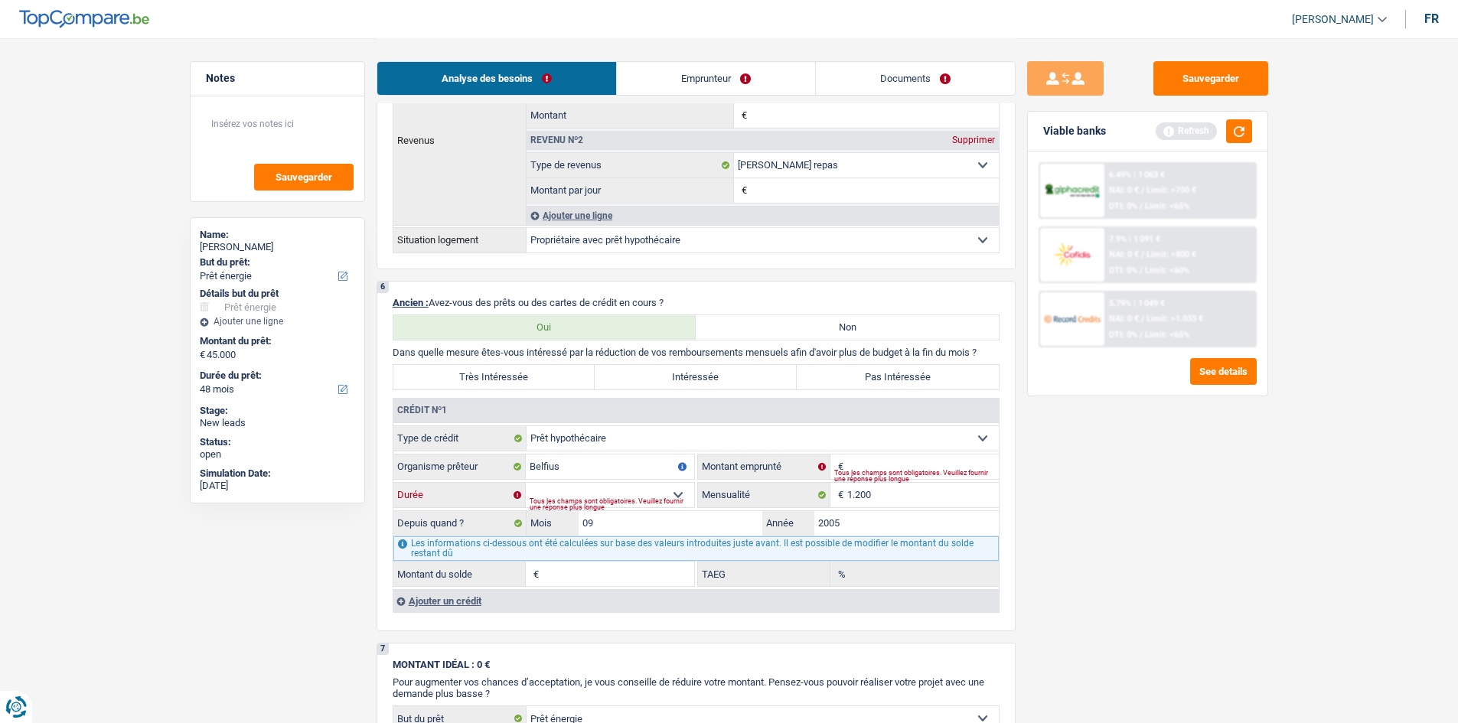
click at [526, 483] on select "120 mois 132 mois 144 mois 180 mois 240 mois 300 mois 360 mois 420 mois Sélecti…" at bounding box center [610, 495] width 168 height 24
click at [877, 460] on input "Montant" at bounding box center [923, 467] width 152 height 24
click at [866, 473] on div "Tous les champs sont obligatoires. Veuillez fournir une réponse plus longue" at bounding box center [916, 476] width 165 height 6
click at [865, 461] on input "Montant" at bounding box center [923, 467] width 152 height 24
type input "2"
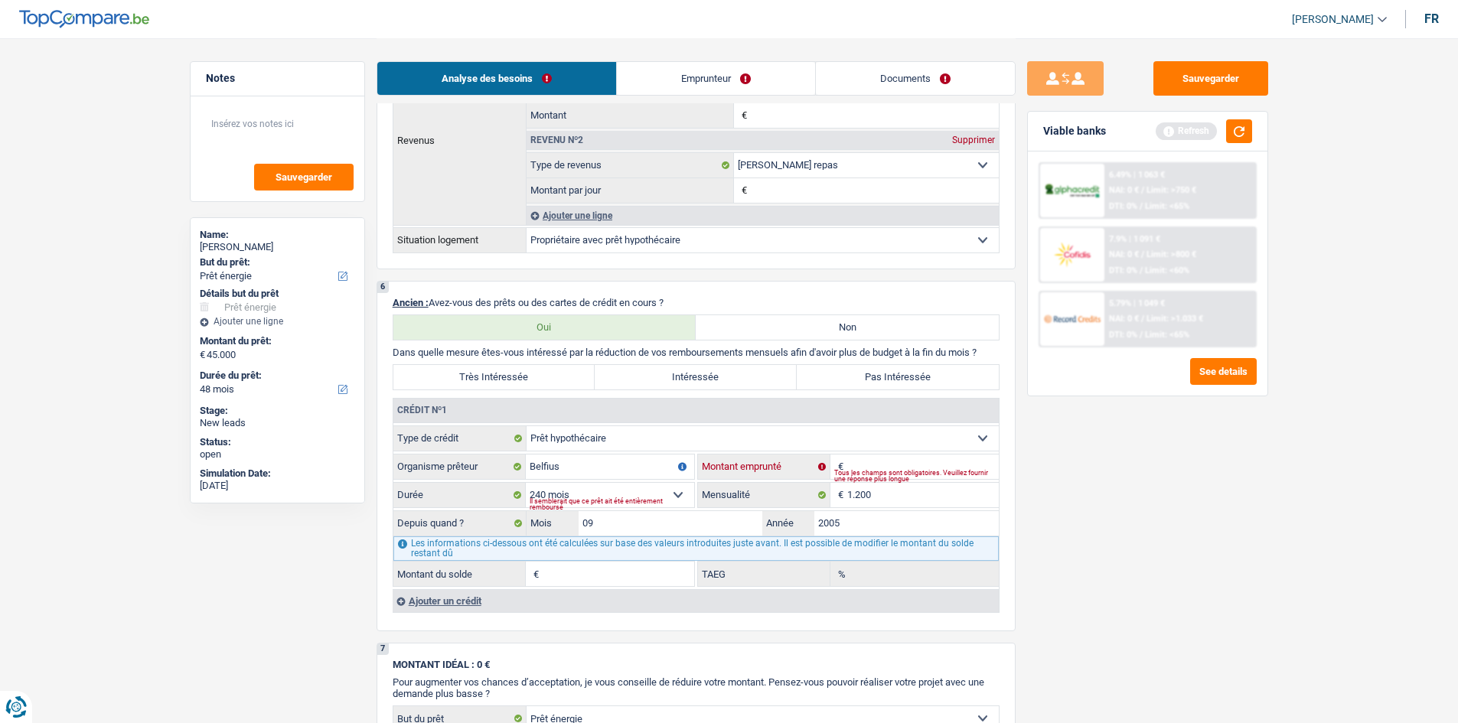
select select
type input "200.000"
click at [666, 495] on select "120 mois 132 mois 144 mois 180 mois 240 mois 300 mois 360 mois 420 mois Sélecti…" at bounding box center [610, 495] width 168 height 24
select select "240"
click at [526, 483] on select "120 mois 132 mois 144 mois 180 mois 240 mois 300 mois 360 mois 420 mois Sélecti…" at bounding box center [610, 495] width 168 height 24
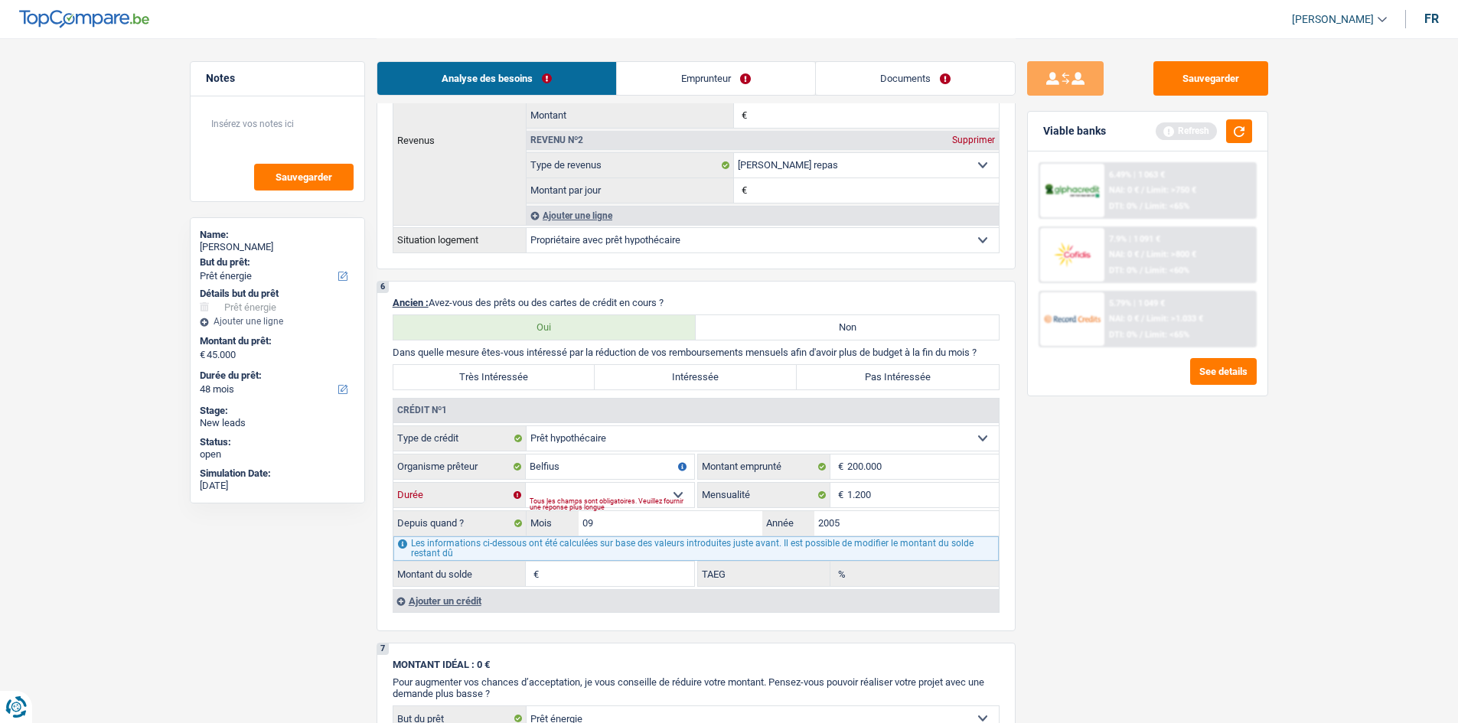
type input "1"
type input "3,96"
click at [853, 519] on input "2005" at bounding box center [906, 523] width 184 height 24
type input "2007"
type input "27.667"
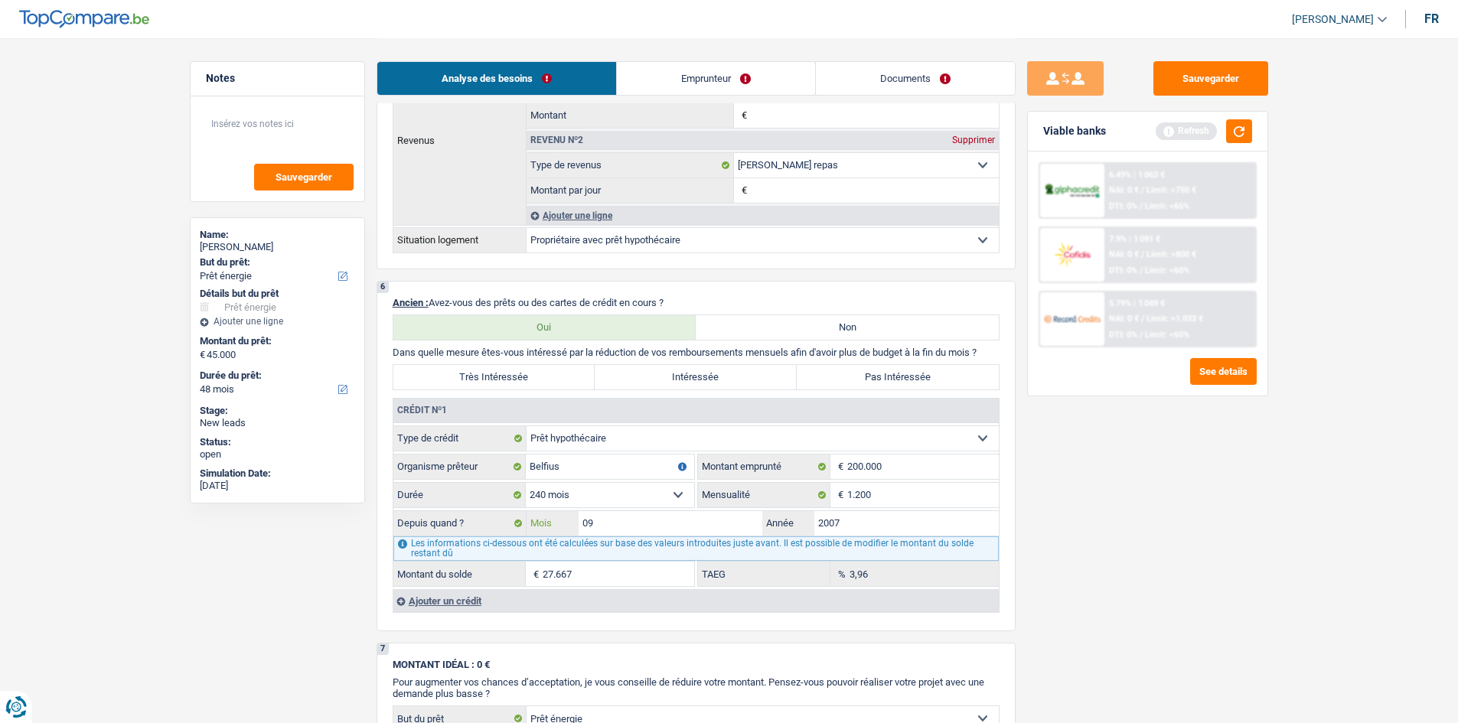
click at [665, 522] on input "09" at bounding box center [671, 523] width 184 height 24
click at [1158, 559] on div "Sauvegarder Viable banks Refresh 6.49% | 1 063 € NAI: 0 € / Limit: >750 € DTI: …" at bounding box center [1148, 380] width 264 height 638
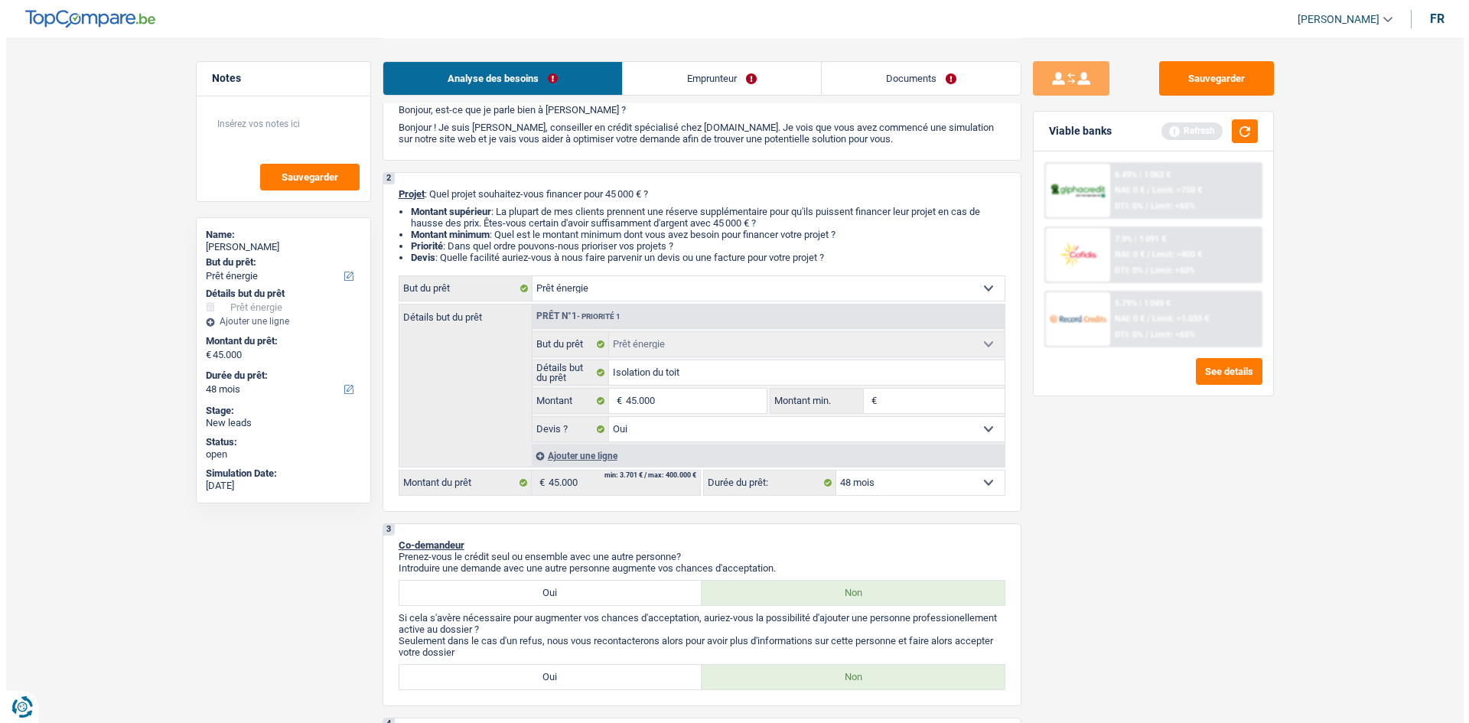
scroll to position [0, 0]
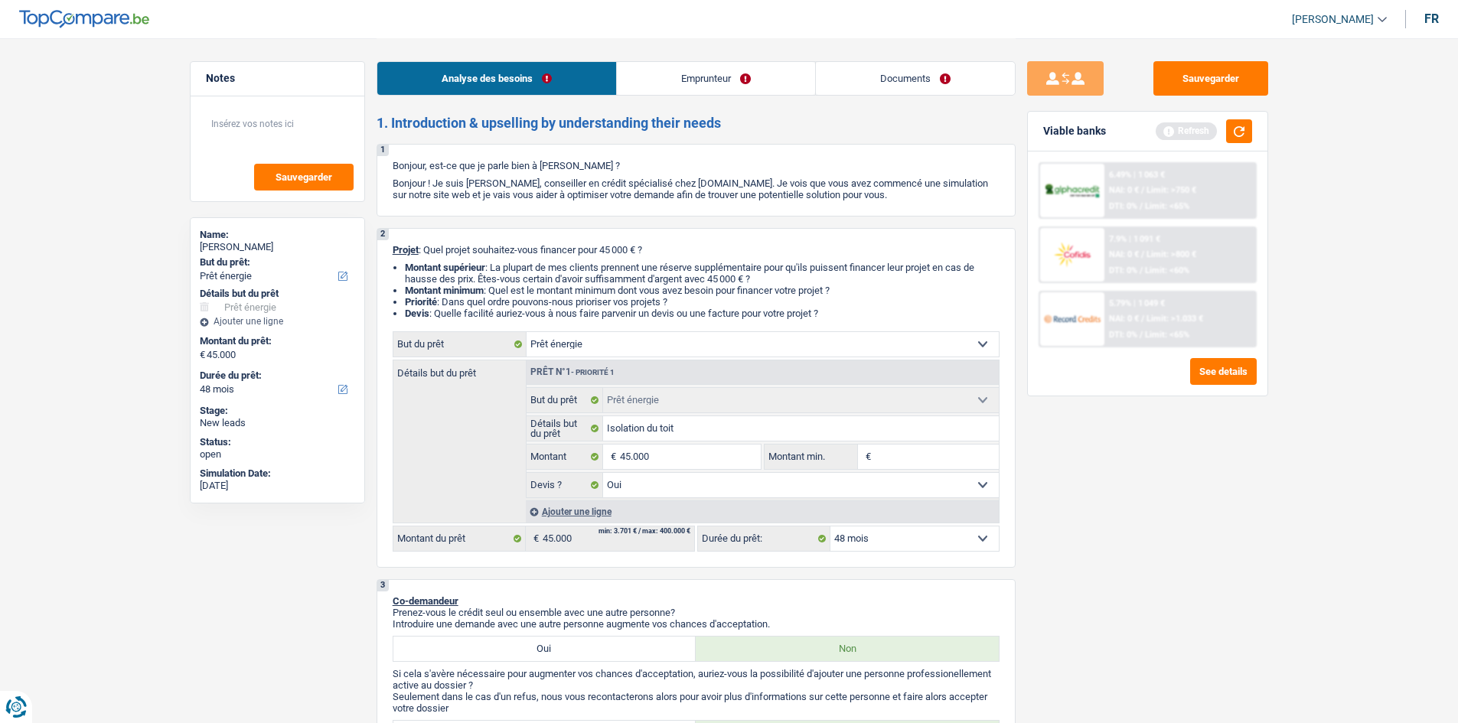
click at [713, 74] on link "Emprunteur" at bounding box center [716, 78] width 198 height 33
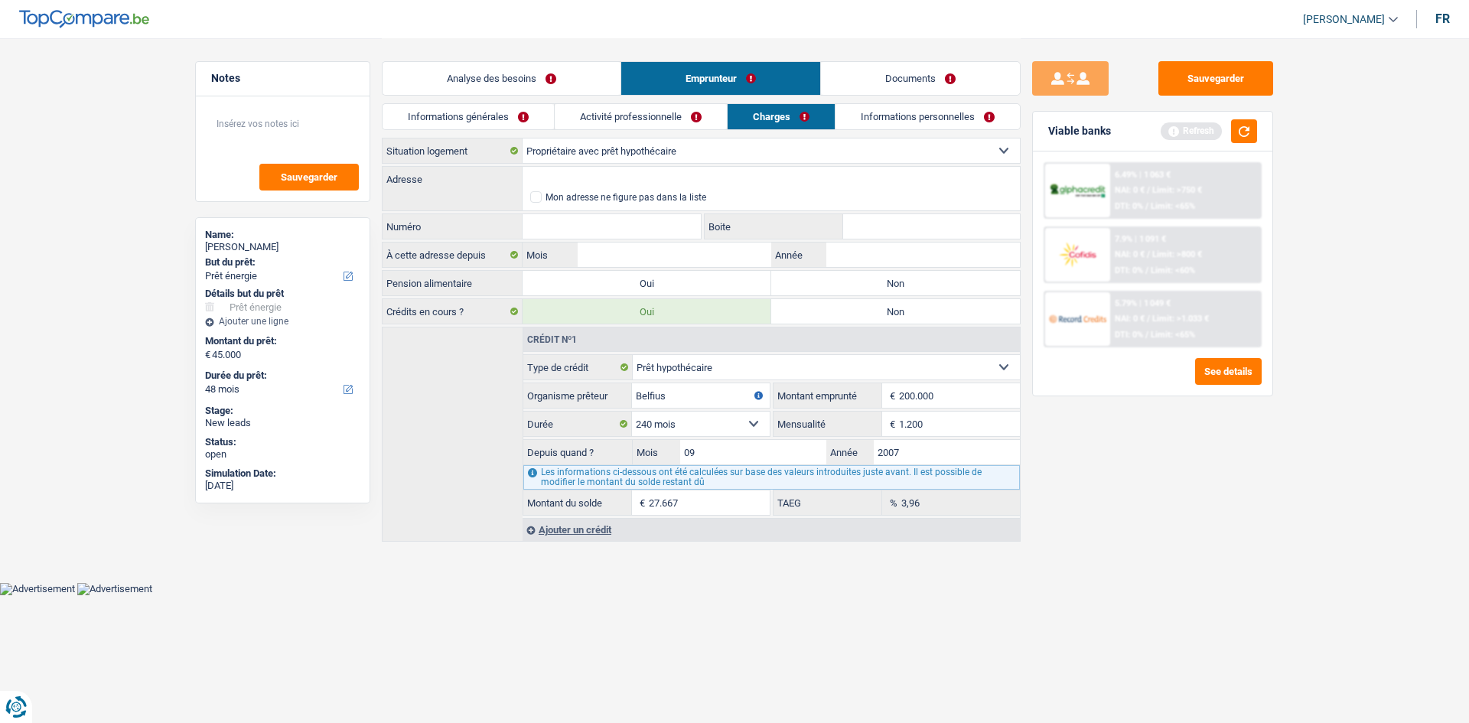
click at [519, 121] on link "Informations générales" at bounding box center [468, 116] width 171 height 25
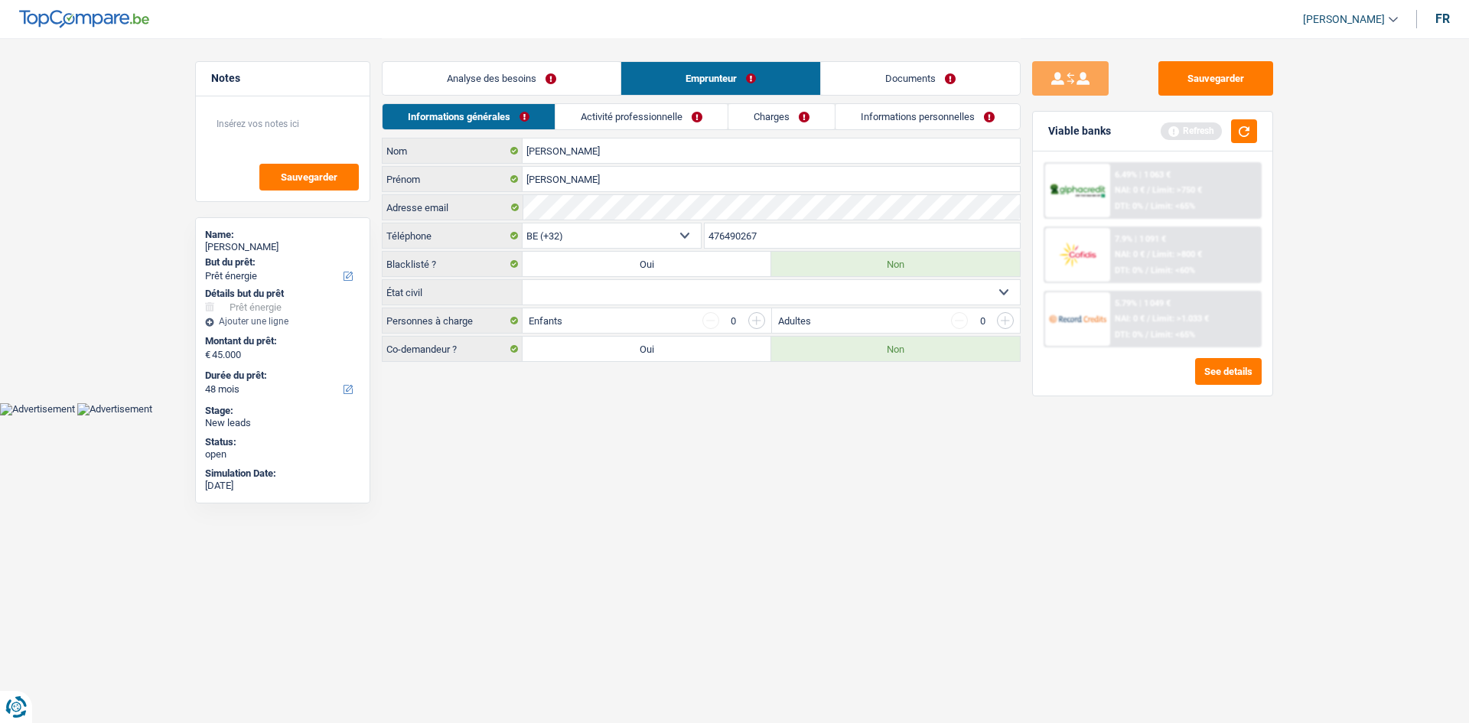
click at [732, 298] on select "Célibataire Marié(e) Cohabitant(e) légal(e) Divorcé(e) Veuf(ve) Séparé (de fait…" at bounding box center [771, 292] width 497 height 24
select select "married"
click at [523, 280] on select "Célibataire Marié(e) Cohabitant(e) légal(e) Divorcé(e) Veuf(ve) Séparé (de fait…" at bounding box center [771, 292] width 497 height 24
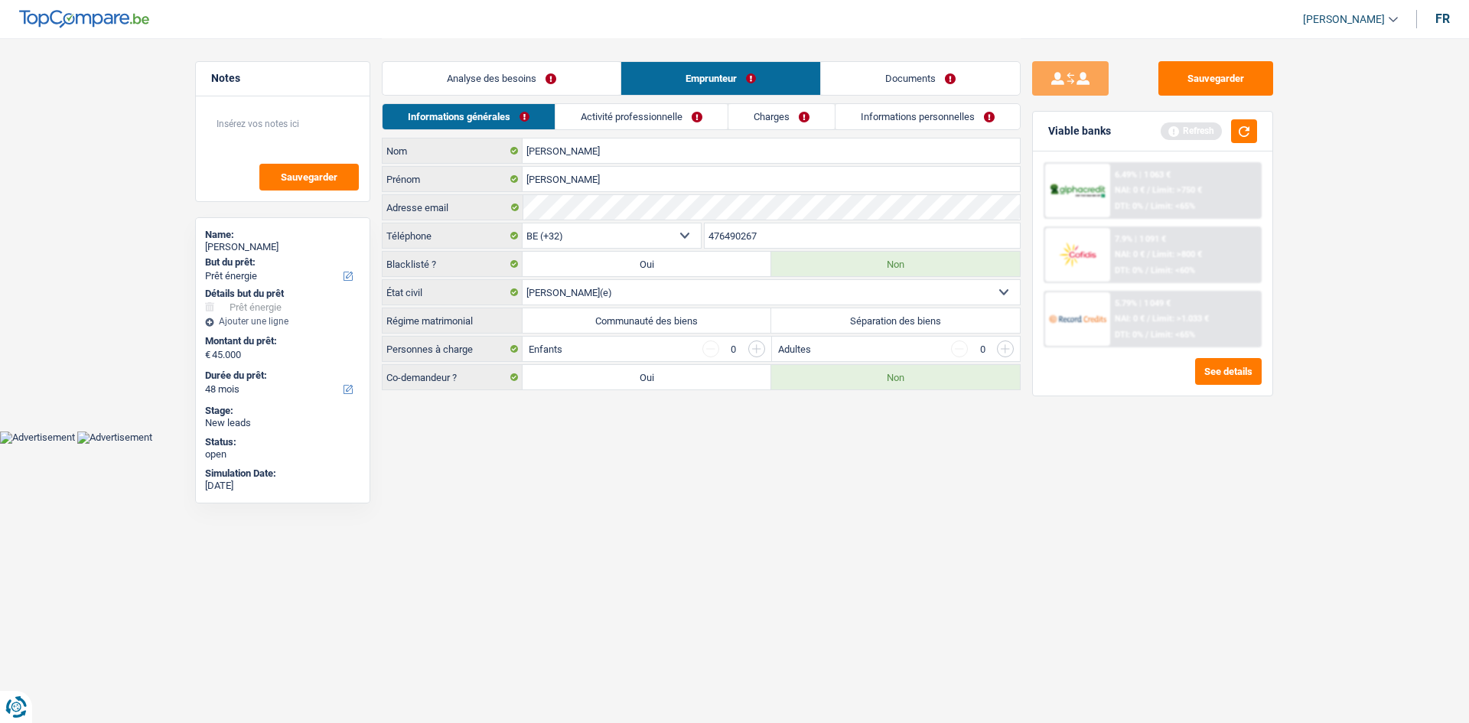
click at [841, 319] on label "Séparation des biens" at bounding box center [895, 320] width 249 height 24
click at [841, 319] on input "Séparation des biens" at bounding box center [895, 320] width 249 height 24
radio input "true"
click at [755, 350] on input "button" at bounding box center [756, 349] width 17 height 17
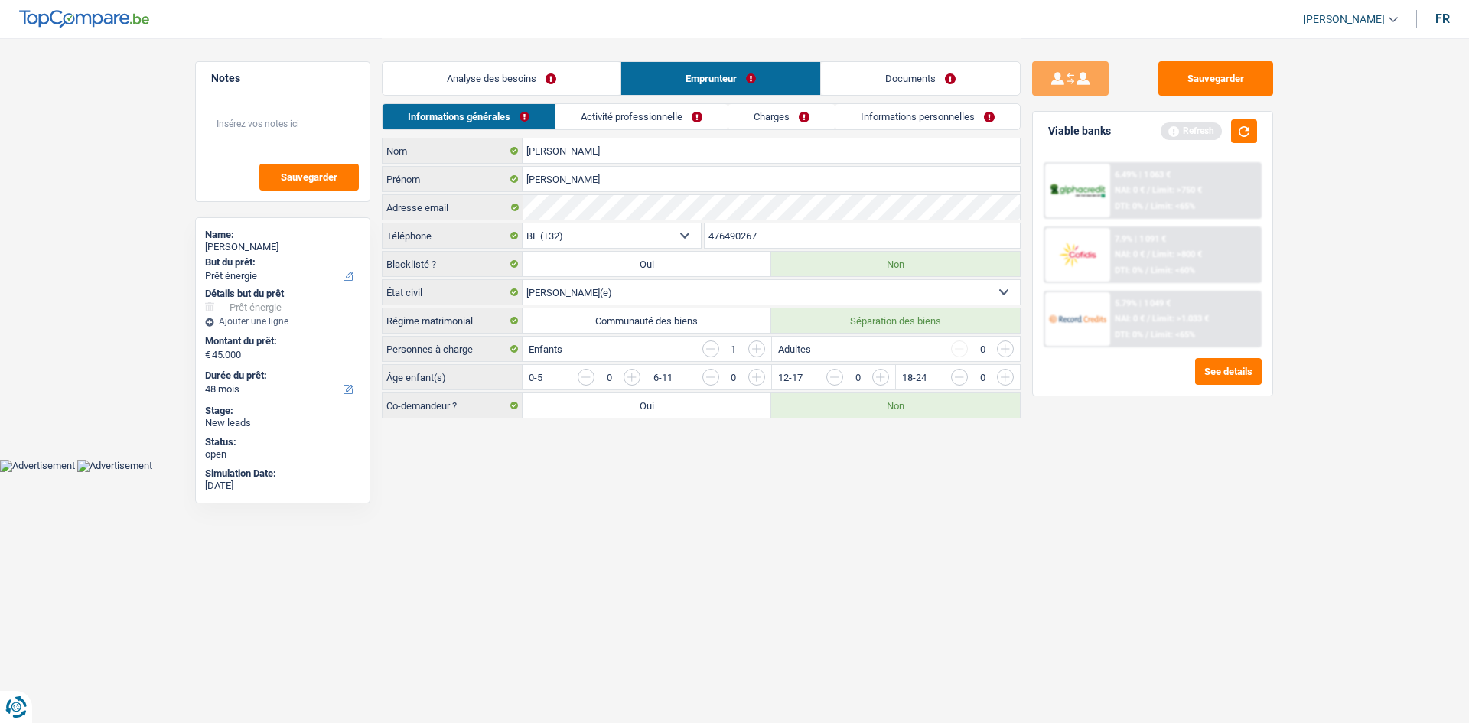
click at [755, 350] on input "button" at bounding box center [756, 349] width 17 height 17
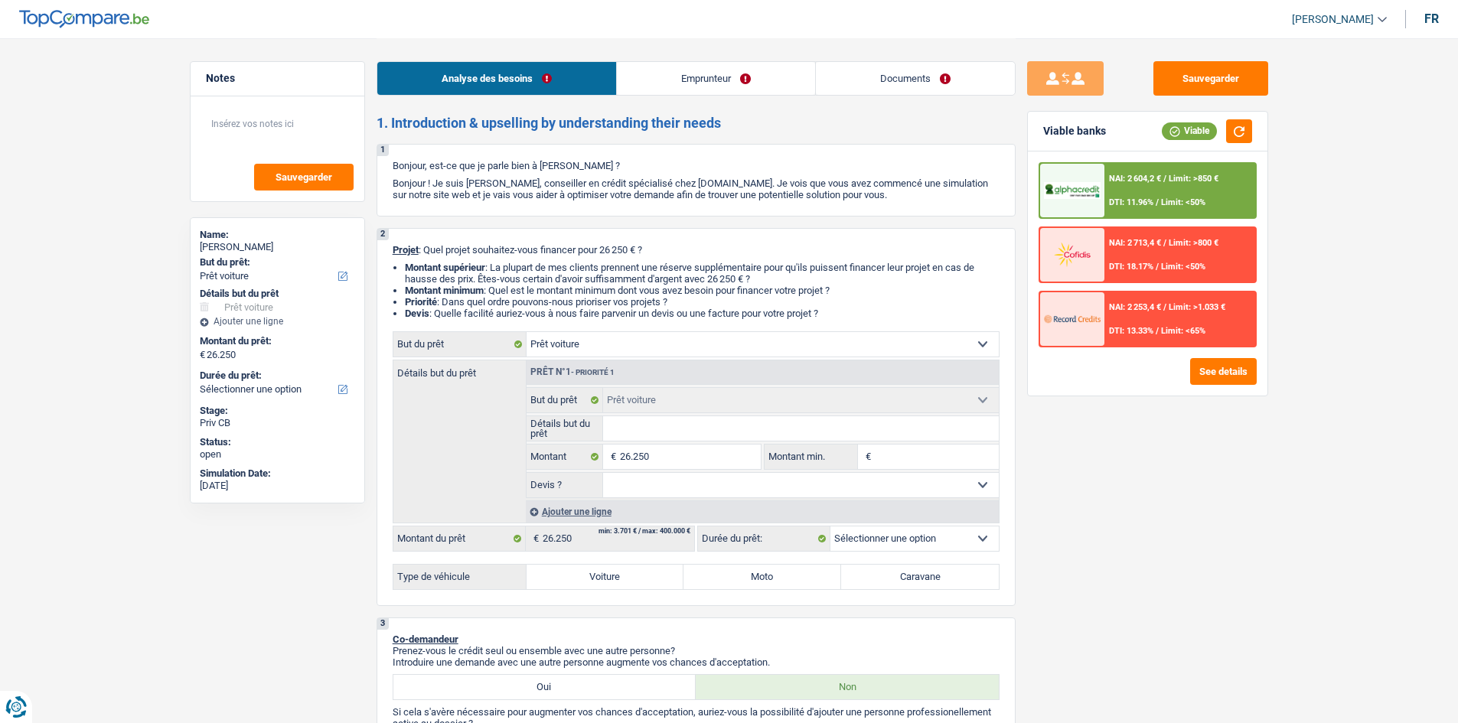
select select "car"
select select "publicEmployee"
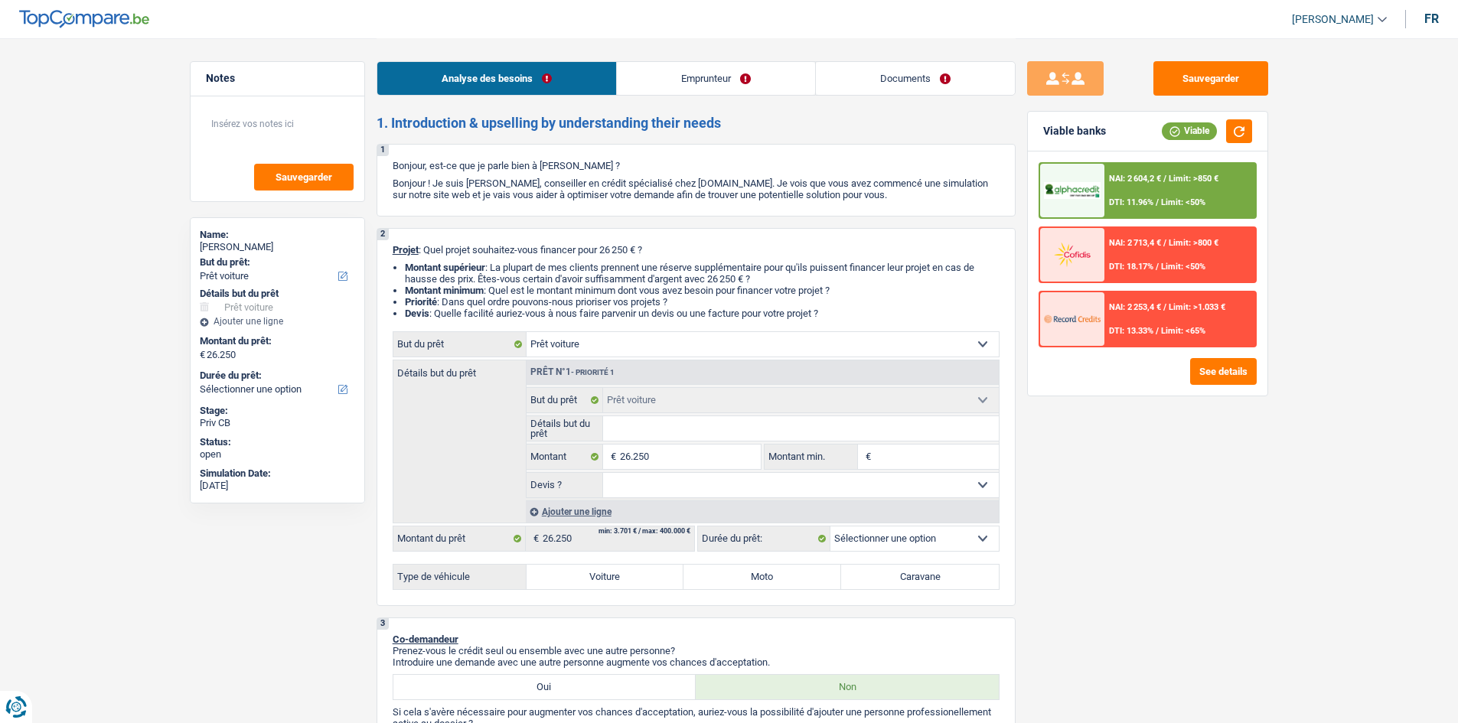
select select "familyAllowances"
select select "netSalary"
select select "familyAllowances"
select select "mealVouchers"
select select "liveWithParents"
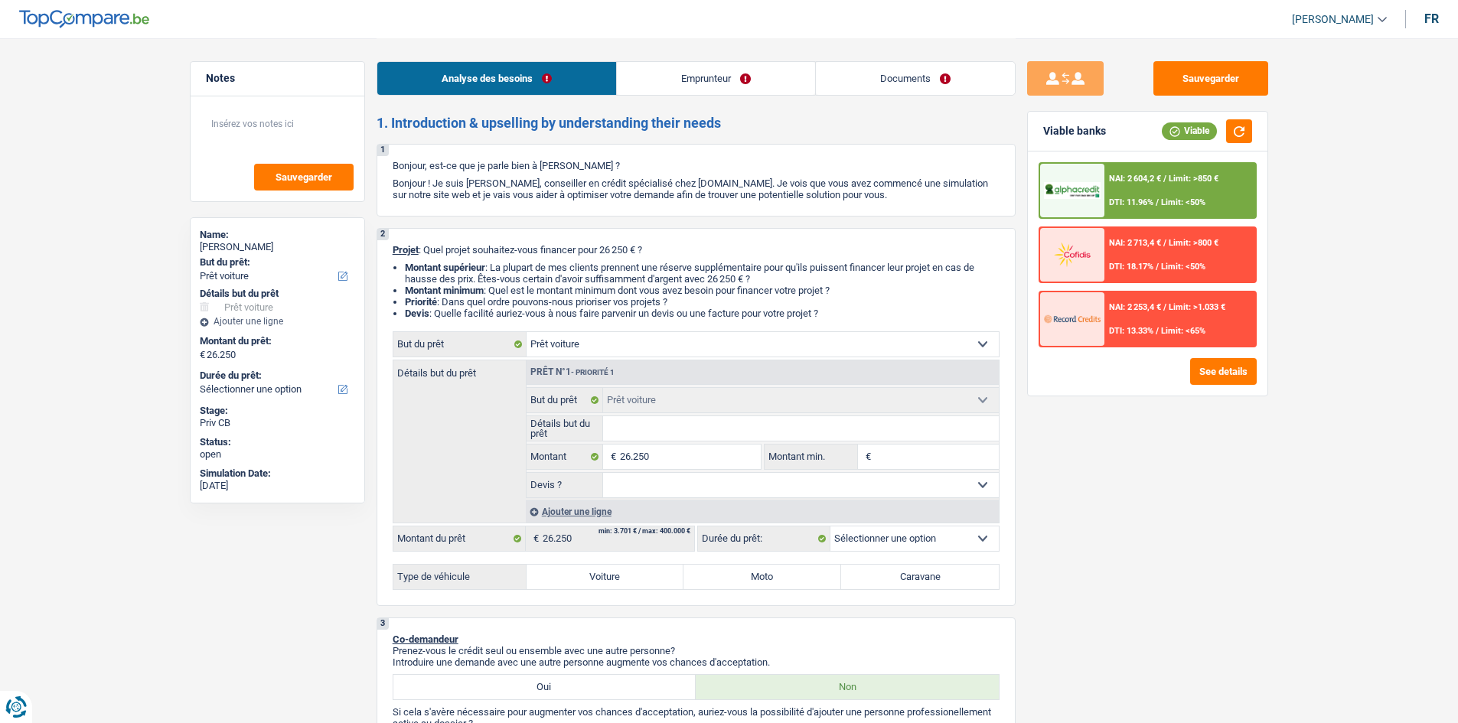
select select "car"
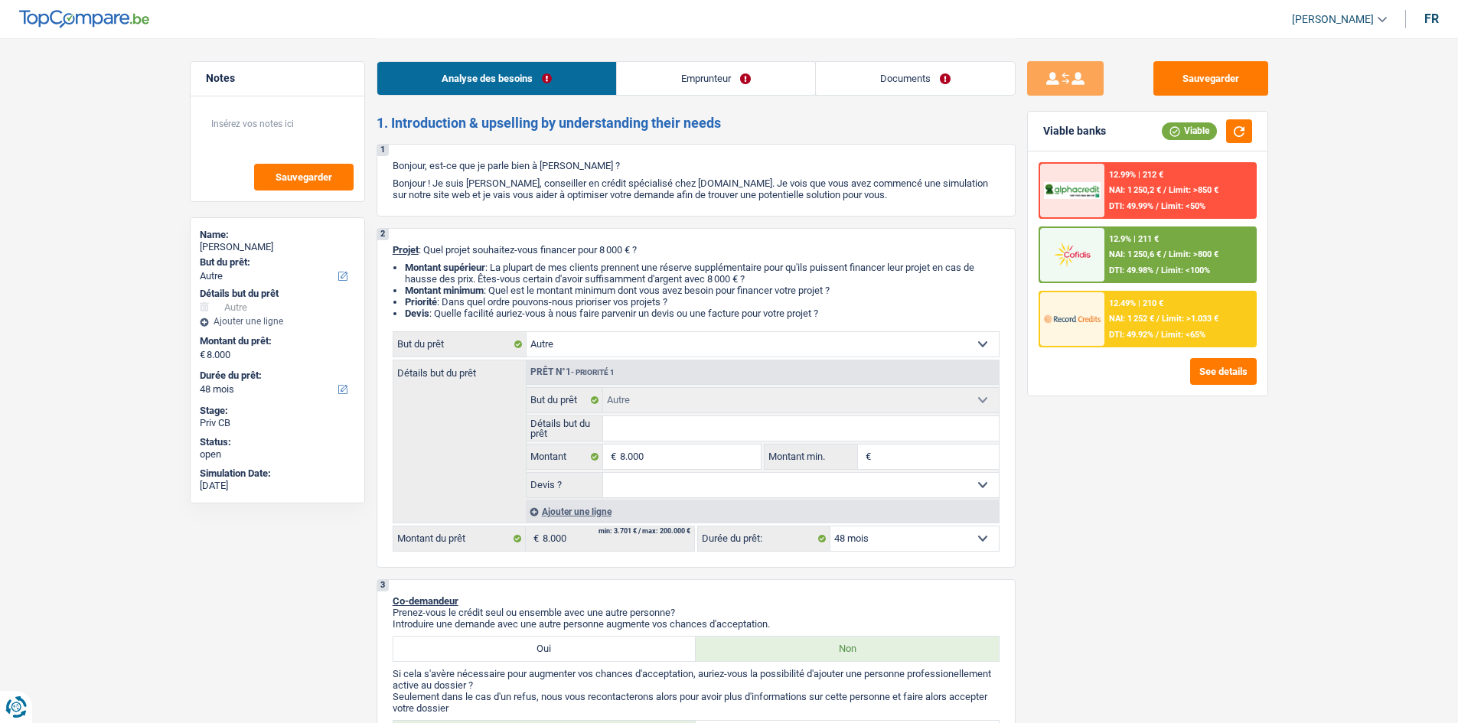
select select "other"
select select "48"
select select "other"
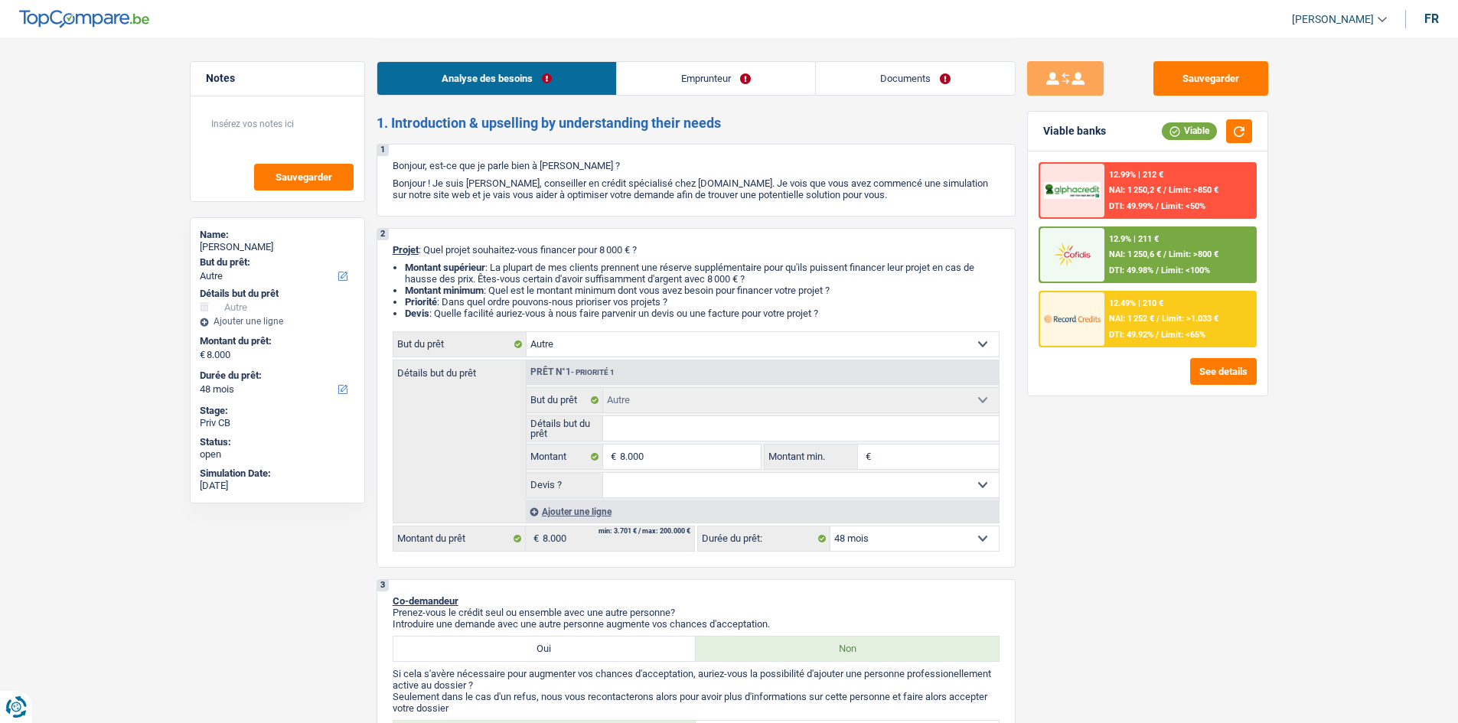
select select "48"
select select "mutuality"
select select "mutualityIndemnity"
select select "rents"
select select "personalLoan"
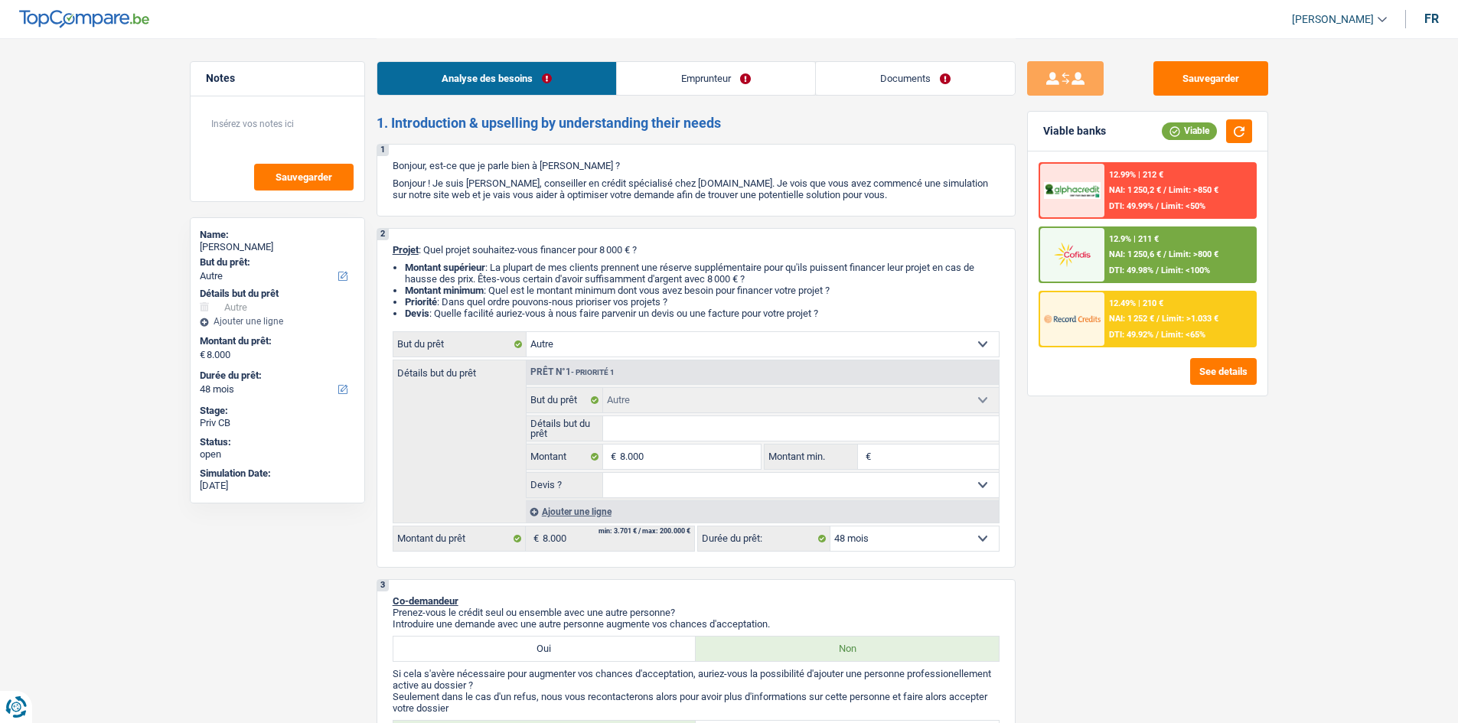
select select "other"
select select "30"
select select "other"
select select "48"
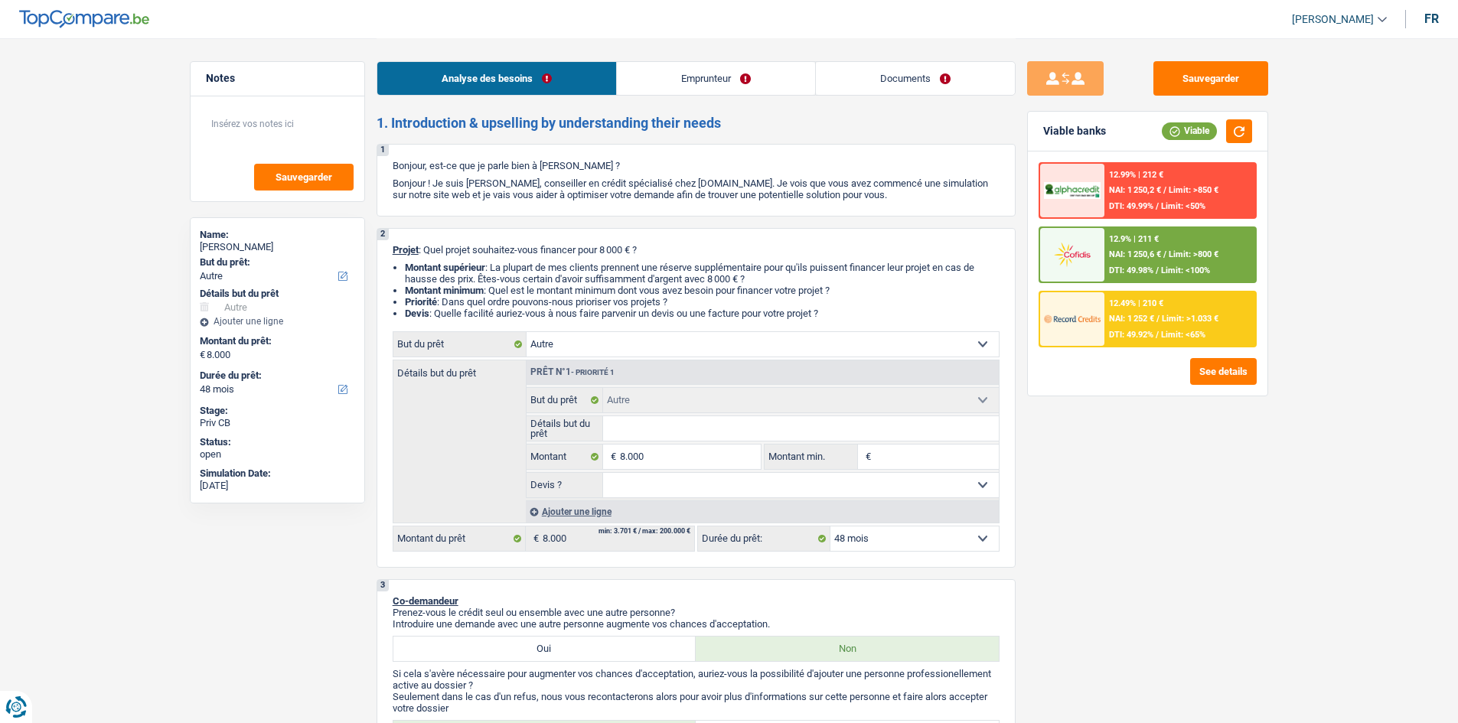
click at [683, 340] on select "Confort maison: meubles, textile, peinture, électroménager, outillage non-profe…" at bounding box center [763, 344] width 472 height 24
click at [1097, 493] on div "Sauvegarder Viable banks Viable 12.99% | 212 € NAI: 1 250,2 € / Limit: >850 € D…" at bounding box center [1148, 380] width 264 height 638
click at [889, 346] on select "Confort maison: meubles, textile, peinture, électroménager, outillage non-profe…" at bounding box center [763, 344] width 472 height 24
click at [1084, 491] on div "Sauvegarder Viable banks Viable 12.99% | 212 € NAI: 1 250,2 € / Limit: >850 € D…" at bounding box center [1148, 380] width 264 height 638
click at [774, 352] on select "Confort maison: meubles, textile, peinture, électroménager, outillage non-profe…" at bounding box center [763, 344] width 472 height 24
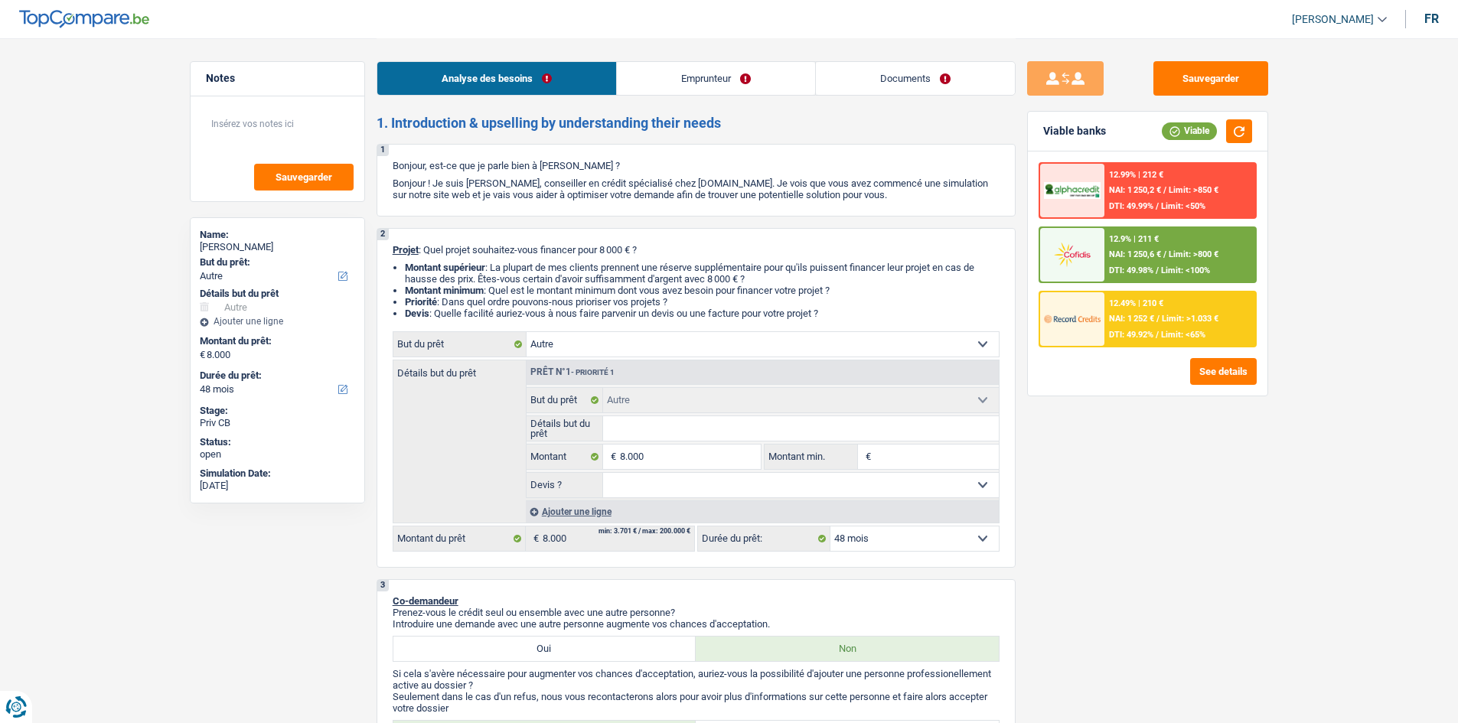
click at [749, 348] on select "Confort maison: meubles, textile, peinture, électroménager, outillage non-profe…" at bounding box center [763, 344] width 472 height 24
select select "household"
click at [527, 332] on select "Confort maison: meubles, textile, peinture, électroménager, outillage non-profe…" at bounding box center [763, 344] width 472 height 24
select select "household"
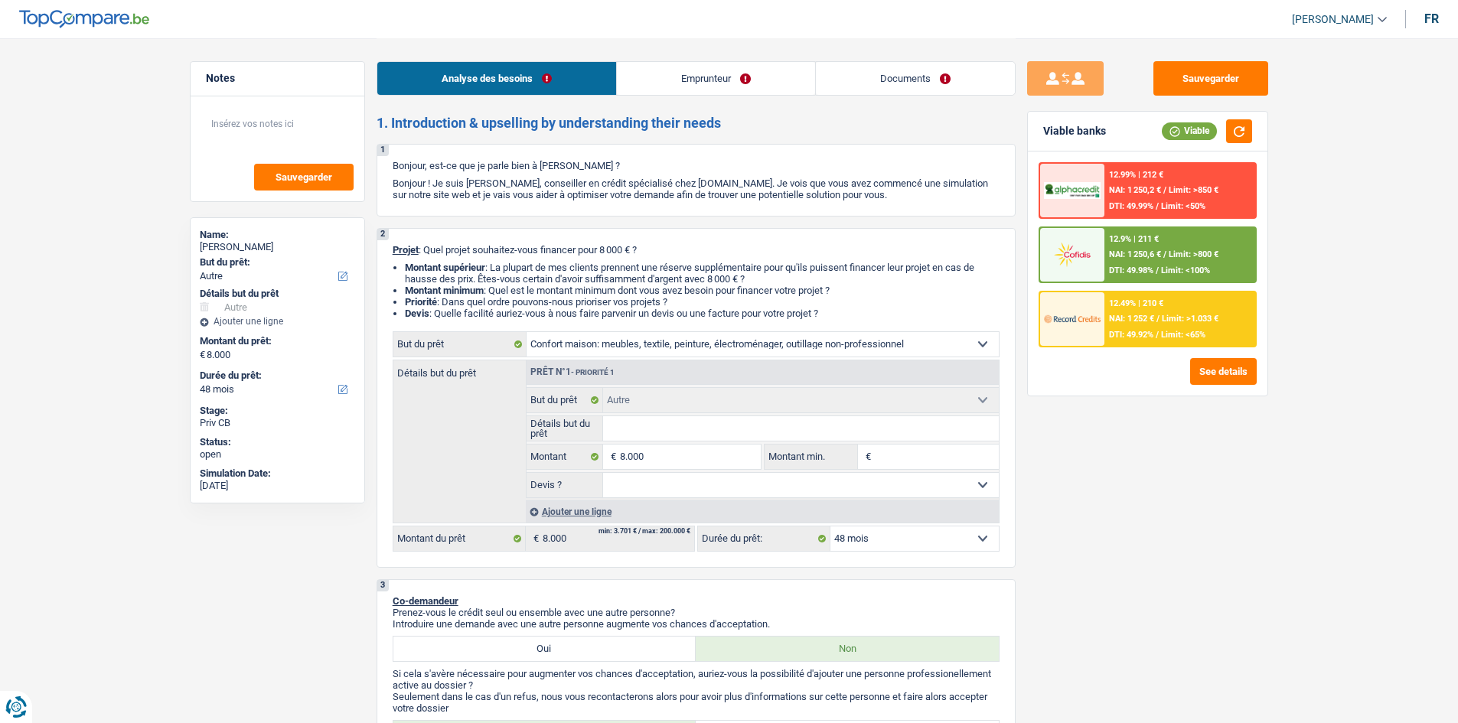
select select "household"
select select "other"
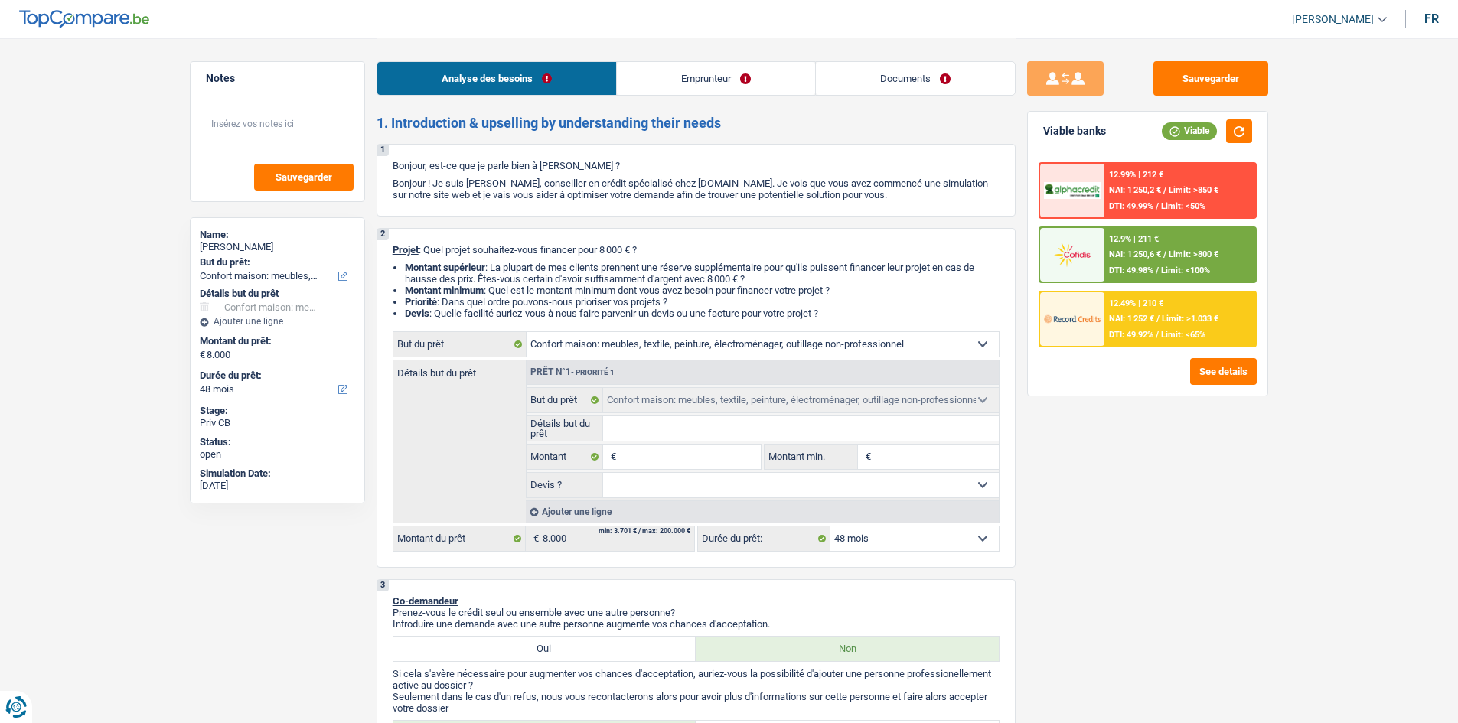
select select "other"
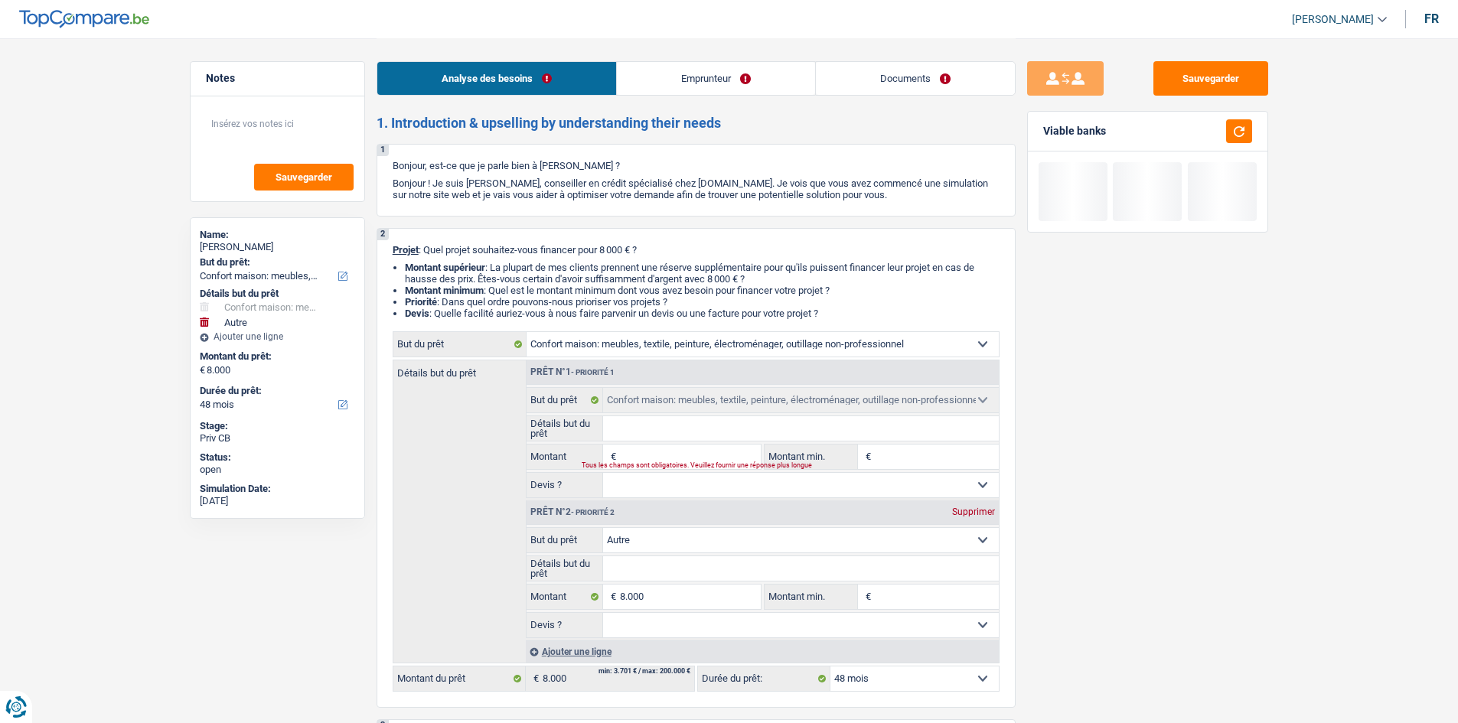
click at [970, 511] on div "Supprimer" at bounding box center [973, 511] width 51 height 9
type input "0"
select select
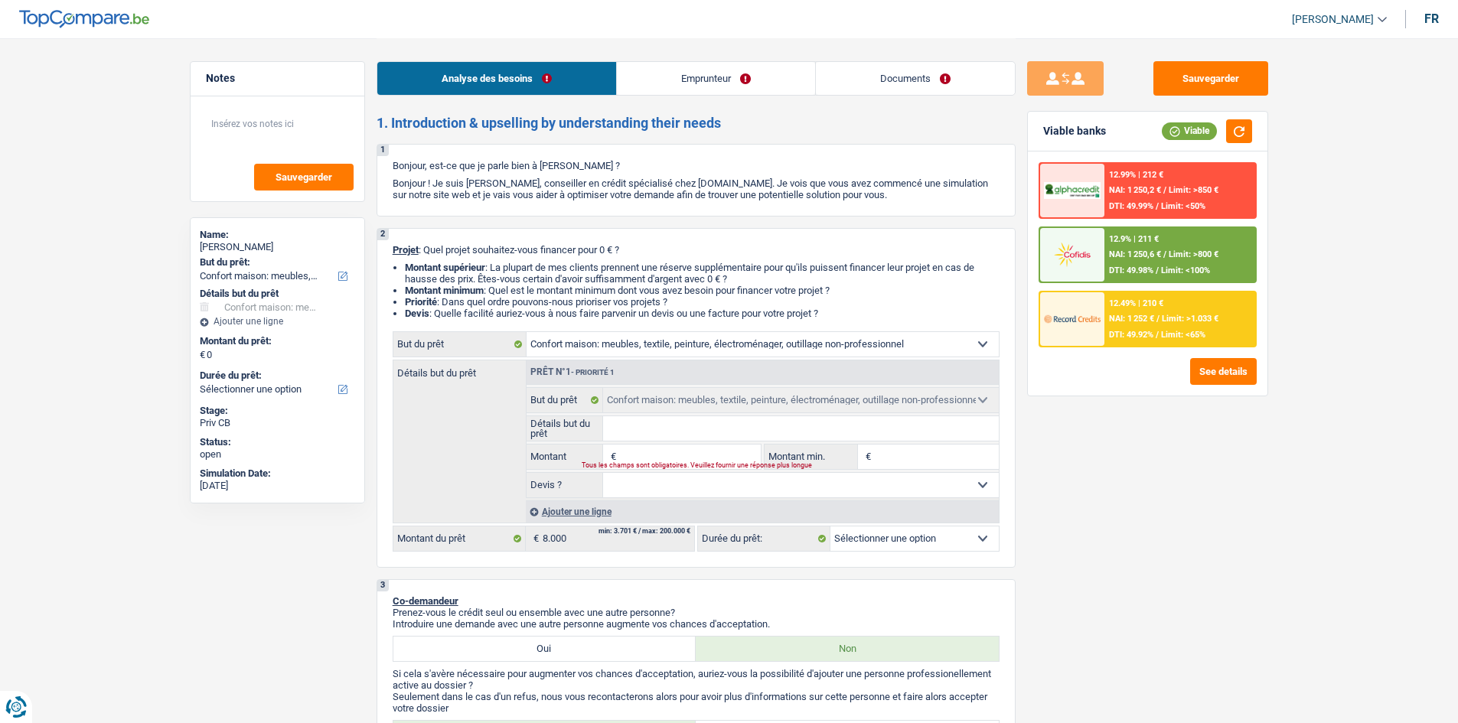
click at [696, 455] on input "Montant" at bounding box center [690, 457] width 140 height 24
click at [682, 428] on input "Détails but du prêt" at bounding box center [801, 428] width 396 height 24
click at [631, 430] on input "Détails but du prêt" at bounding box center [801, 428] width 396 height 24
type input "A"
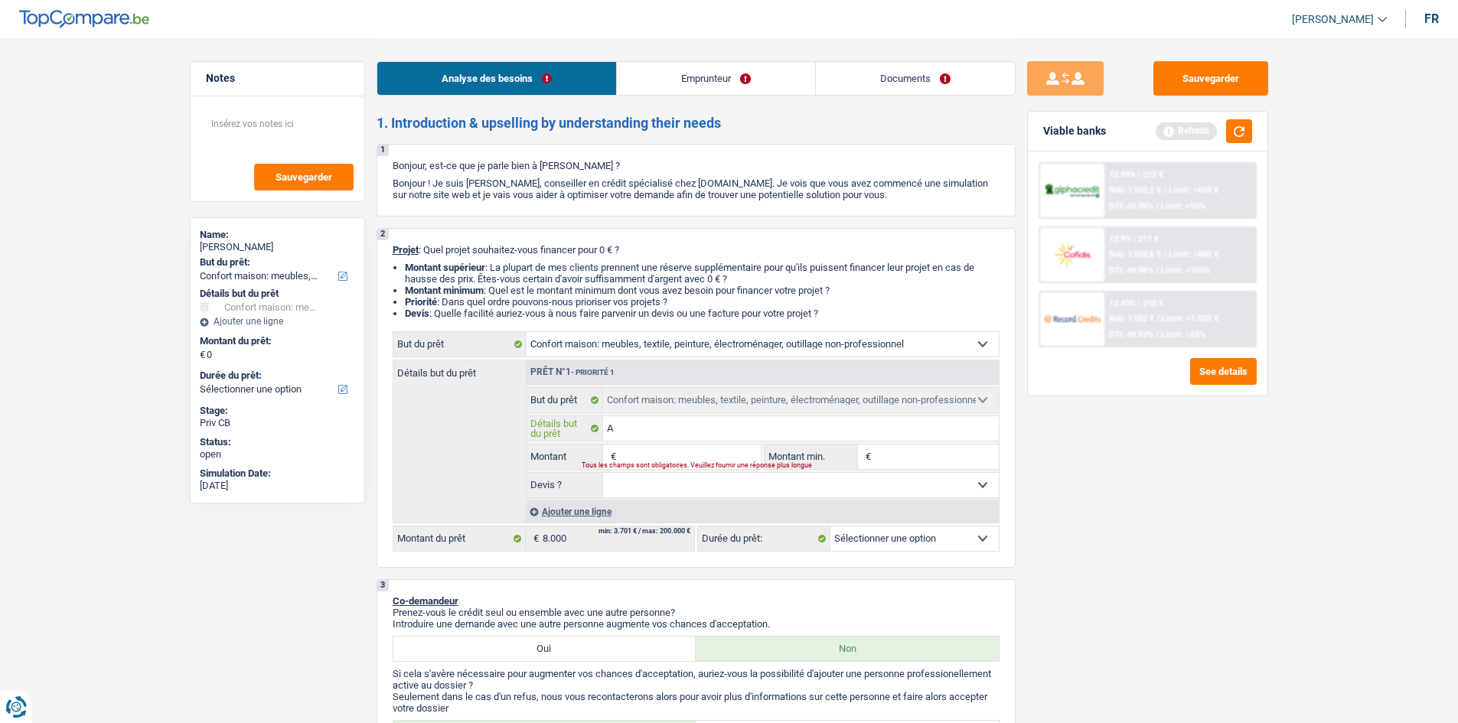
type input "Ac"
type input "Ach"
type input "Ache"
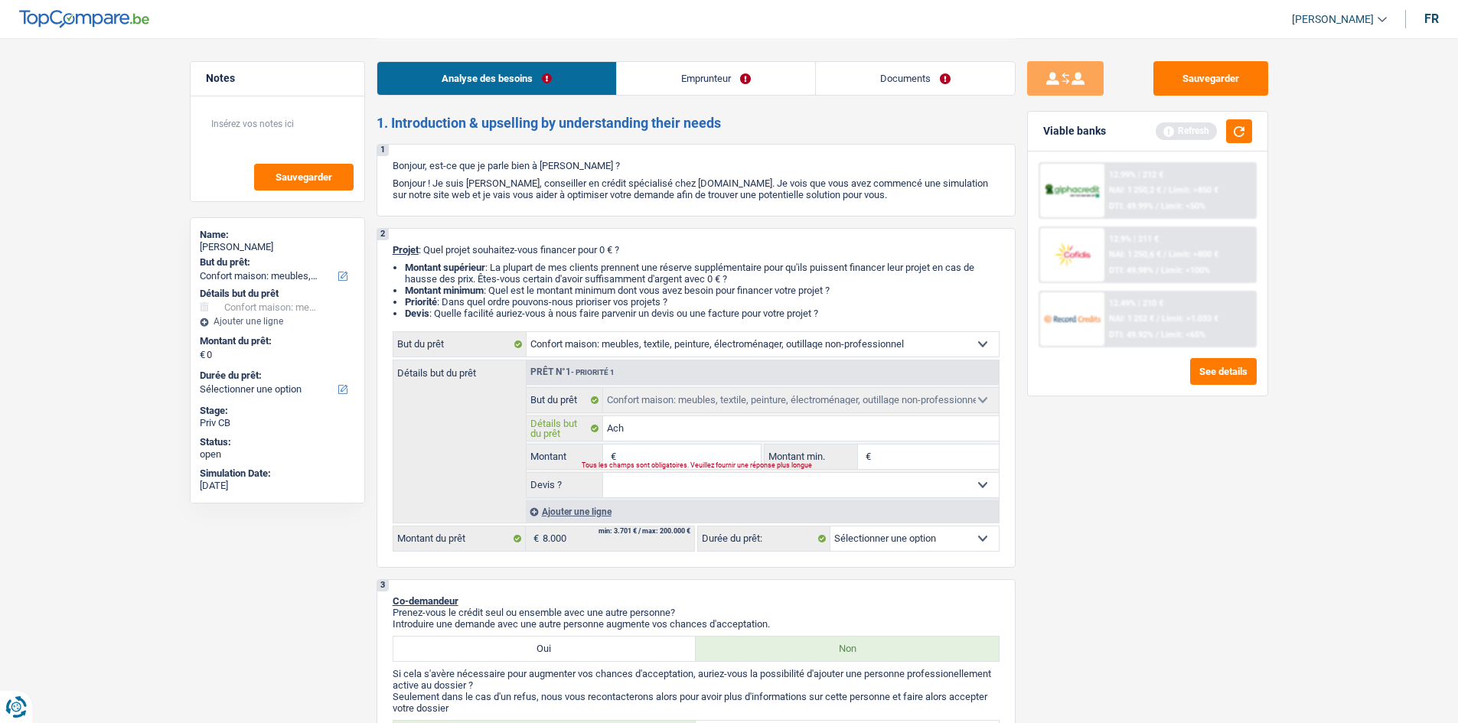
type input "Ache"
type input "Achet"
type input "Achete"
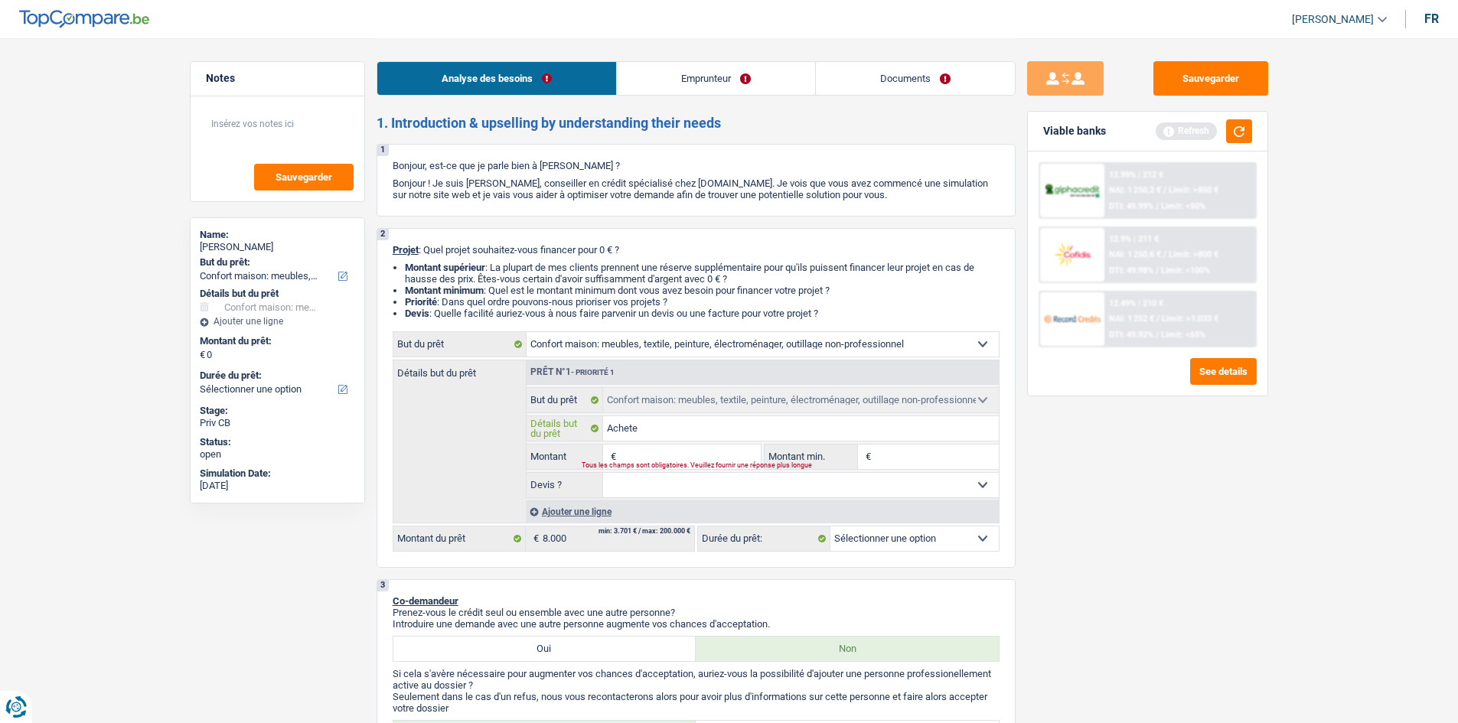
type input "Acheter"
type input "Acheter u"
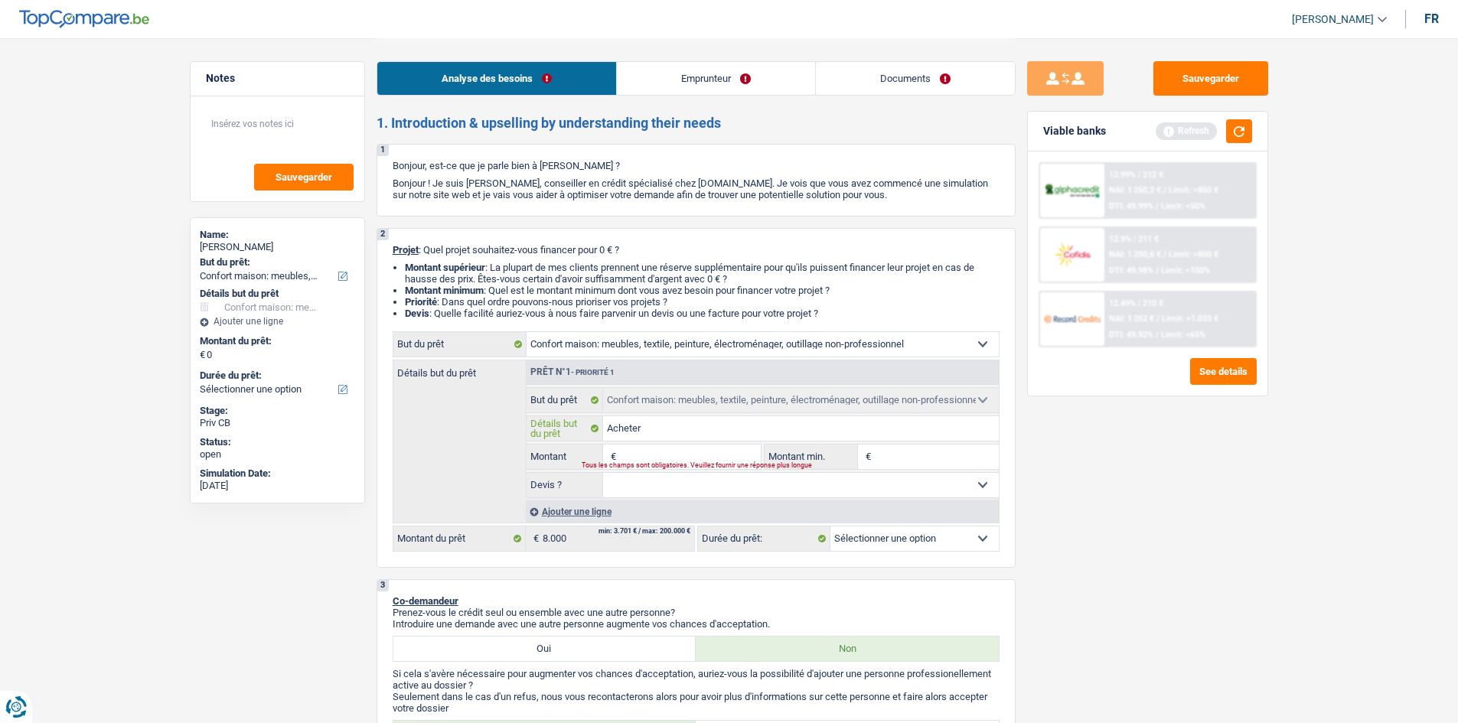
type input "Acheter u"
type input "Acheter un"
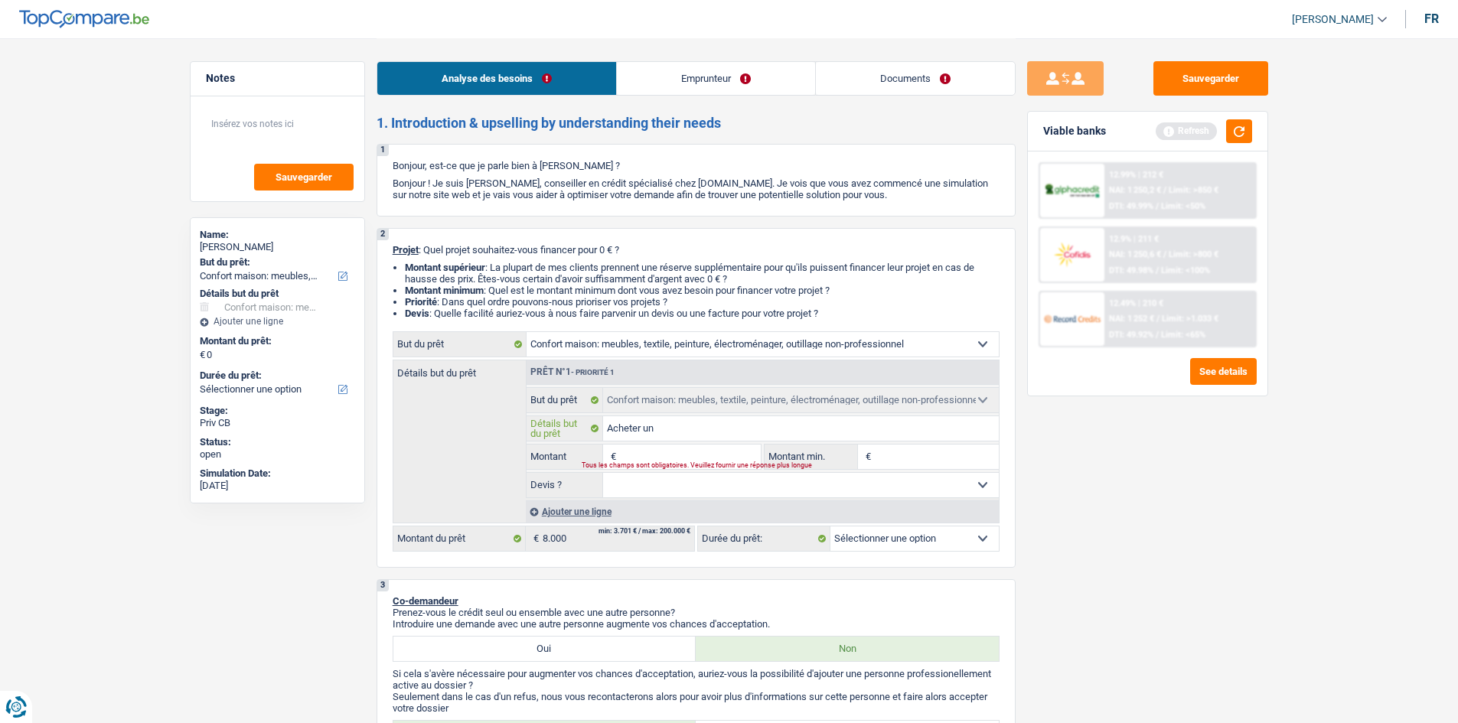
type input "Acheter un P"
type input "Acheter un PC"
type input "Acheter un PC,"
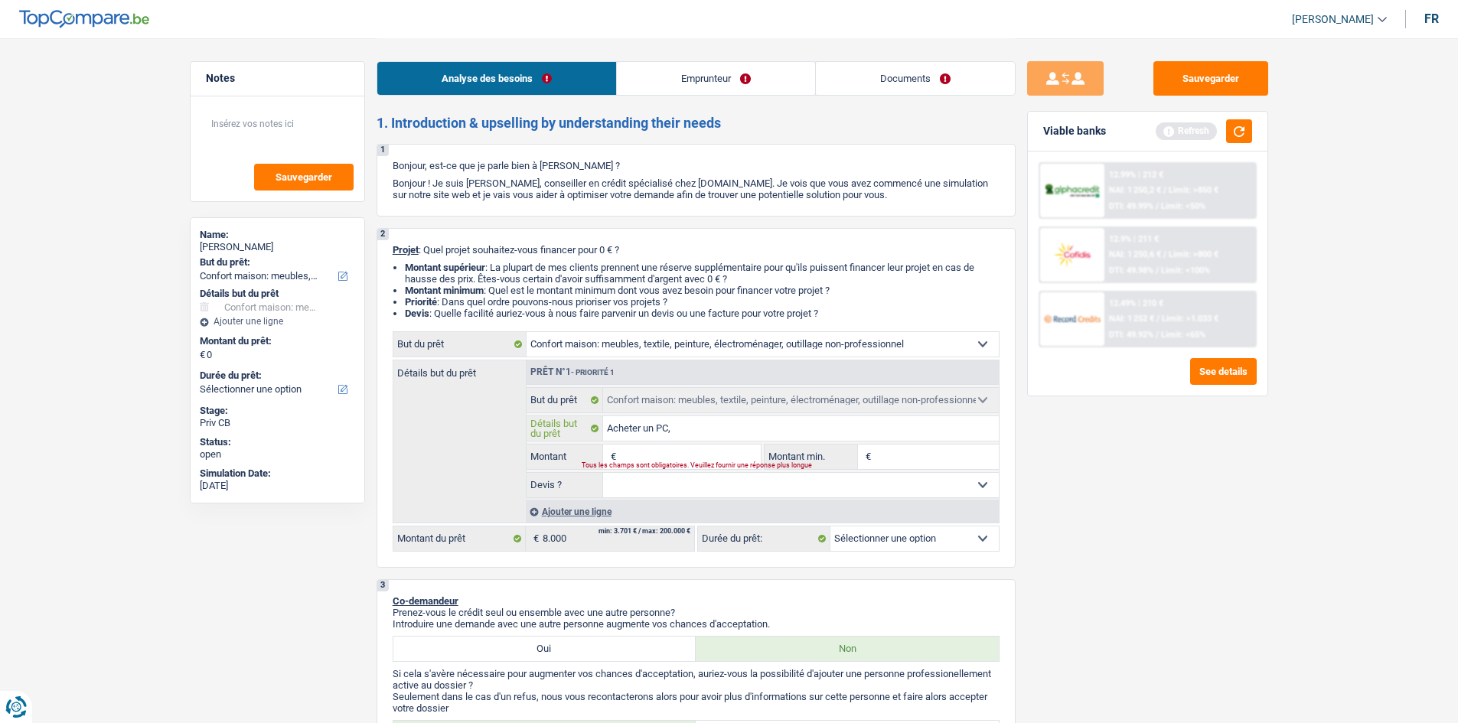
type input "Acheter un PC,"
type input "Acheter un PC, v"
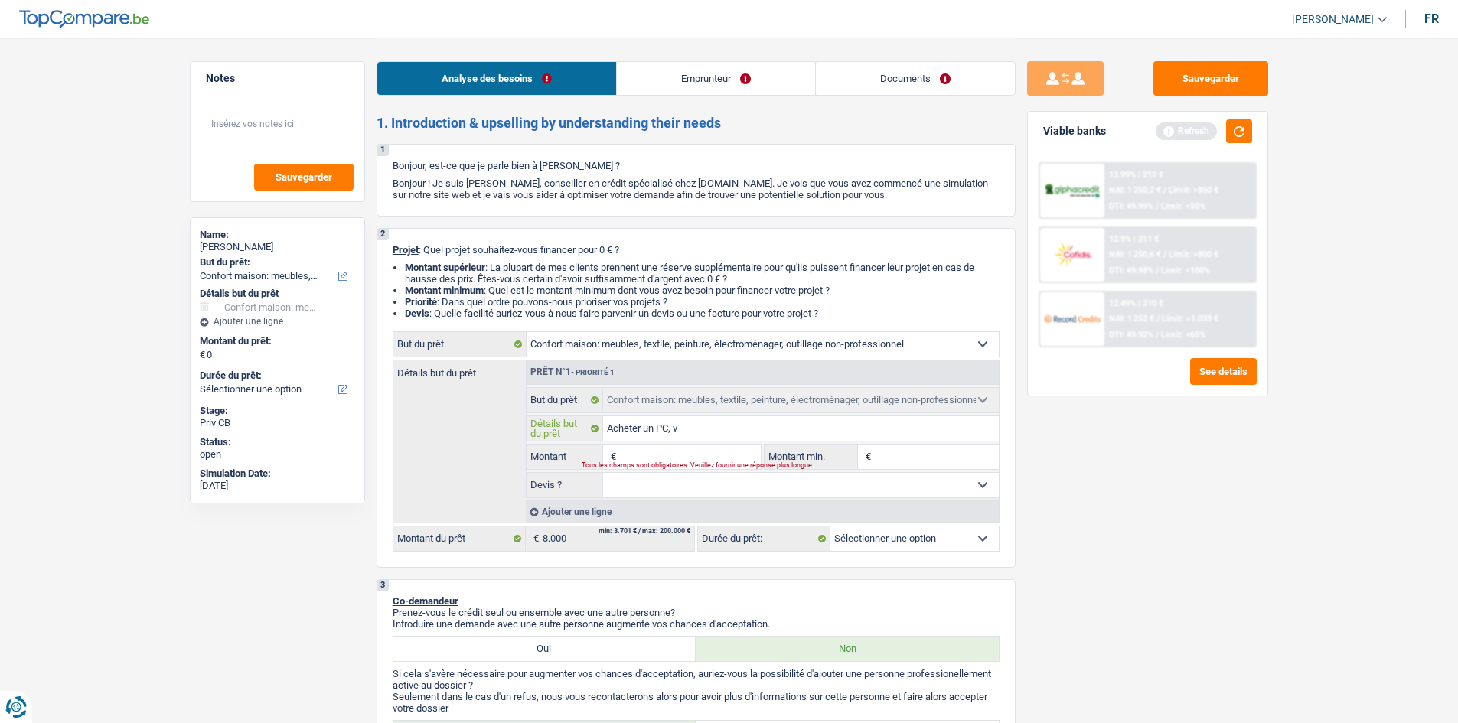
type input "Acheter un PC, vo"
type input "Acheter un PC, voy"
type input "Acheter un PC, voya"
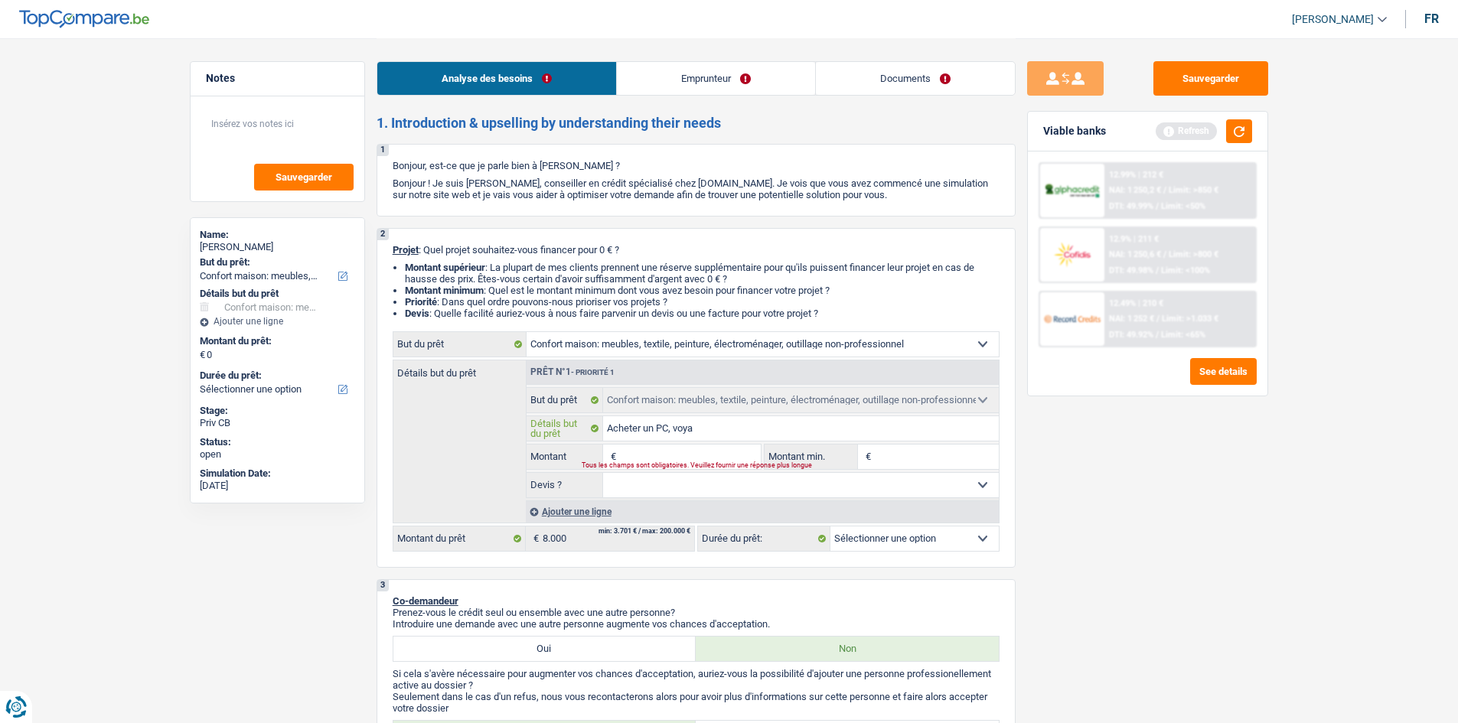
type input "Acheter un PC, voya"
type input "Acheter un PC, voy"
type input "Achet"
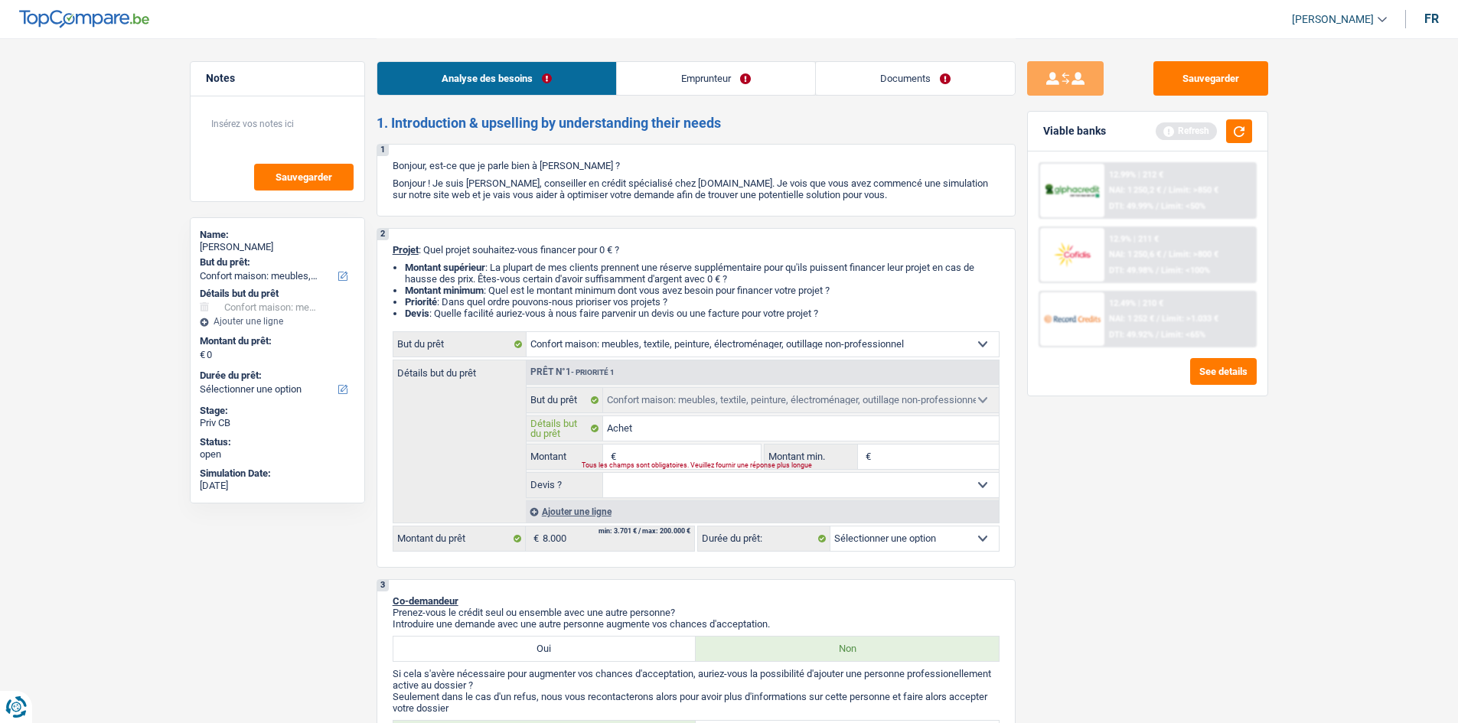
type input "Ache"
type input "Ach"
type input "Ac"
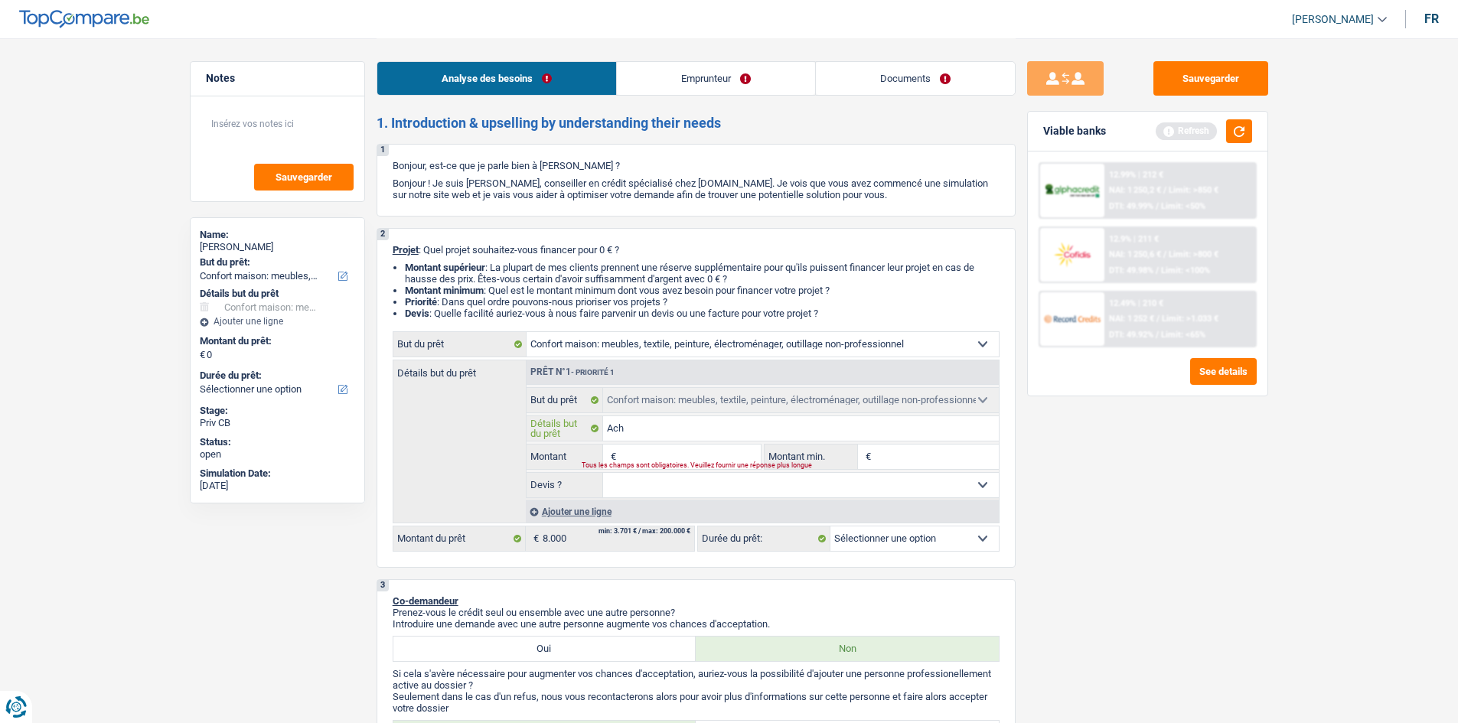
type input "Ac"
type input "A"
type input "r"
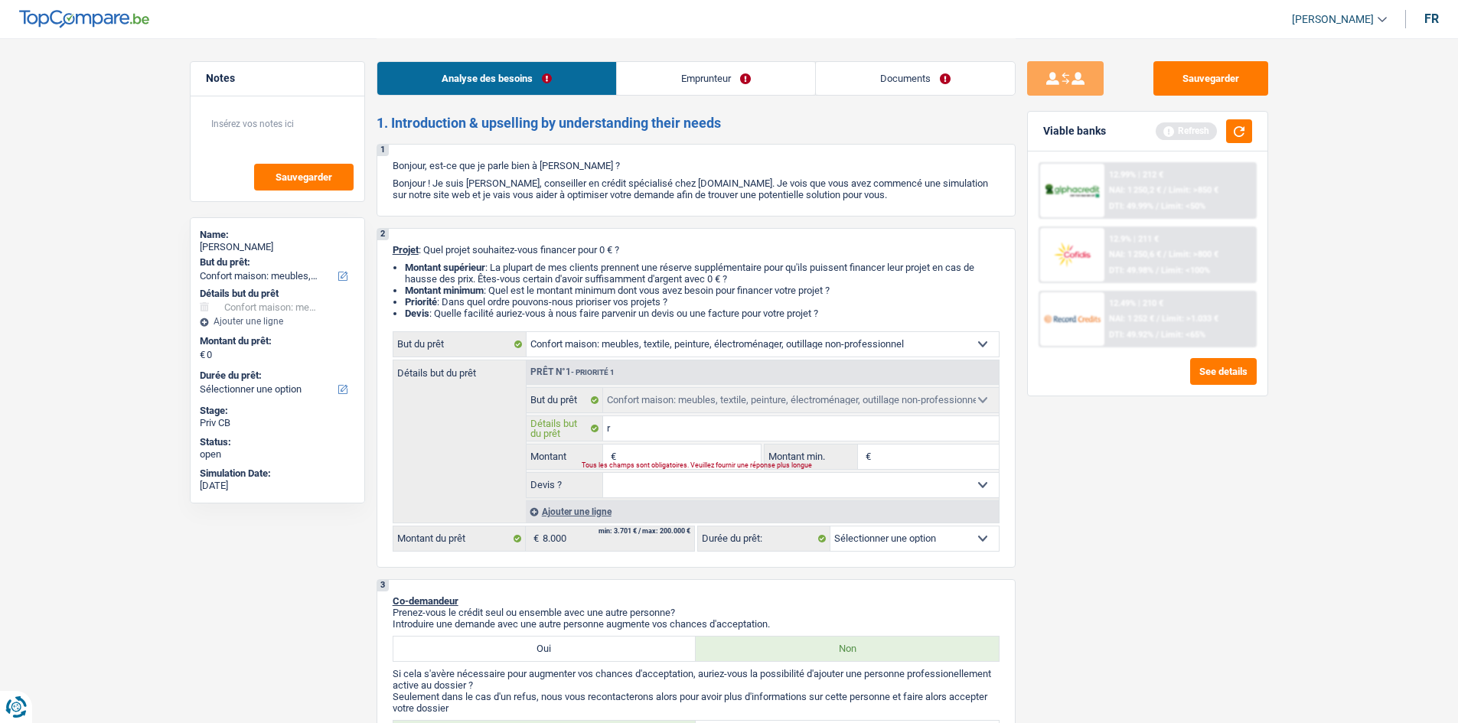
type input "re"
type input "ref"
type input "refa"
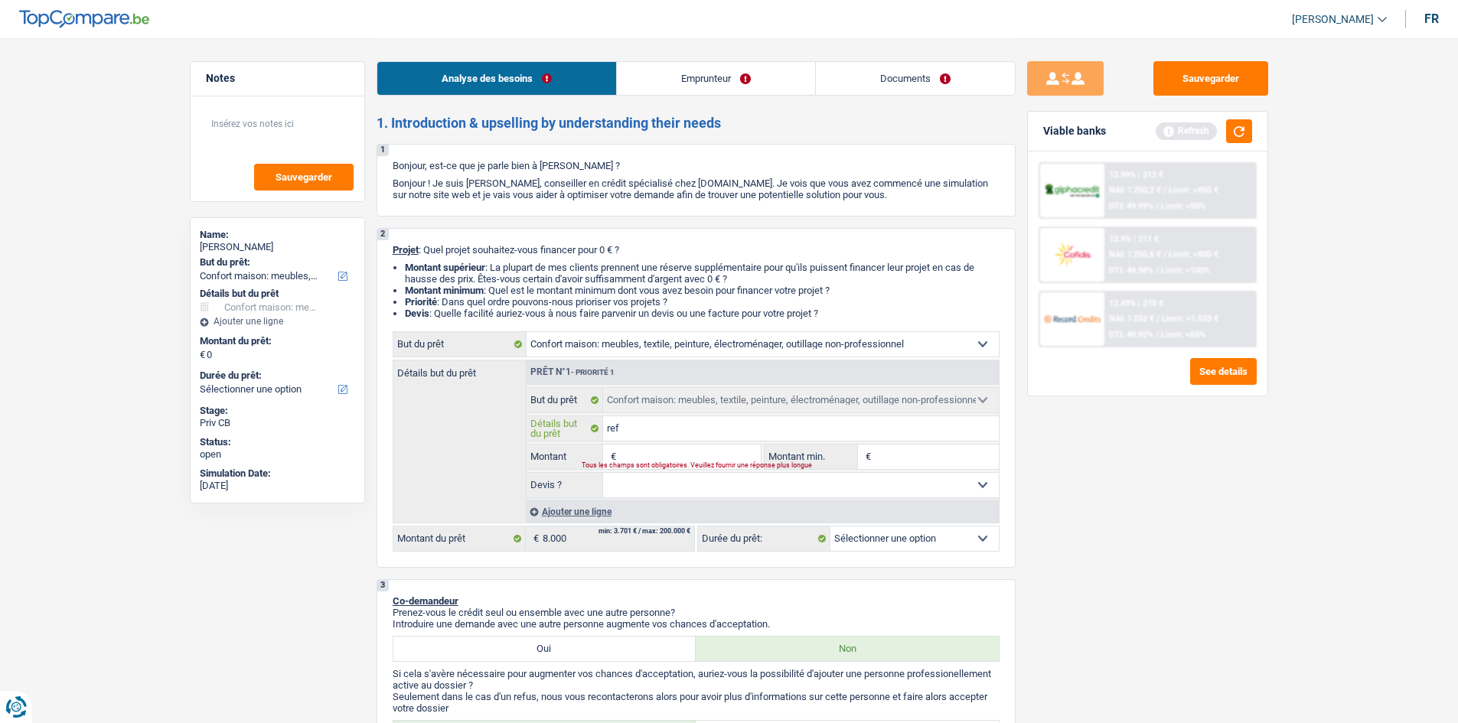
type input "refa"
type input "refai"
type input "refair"
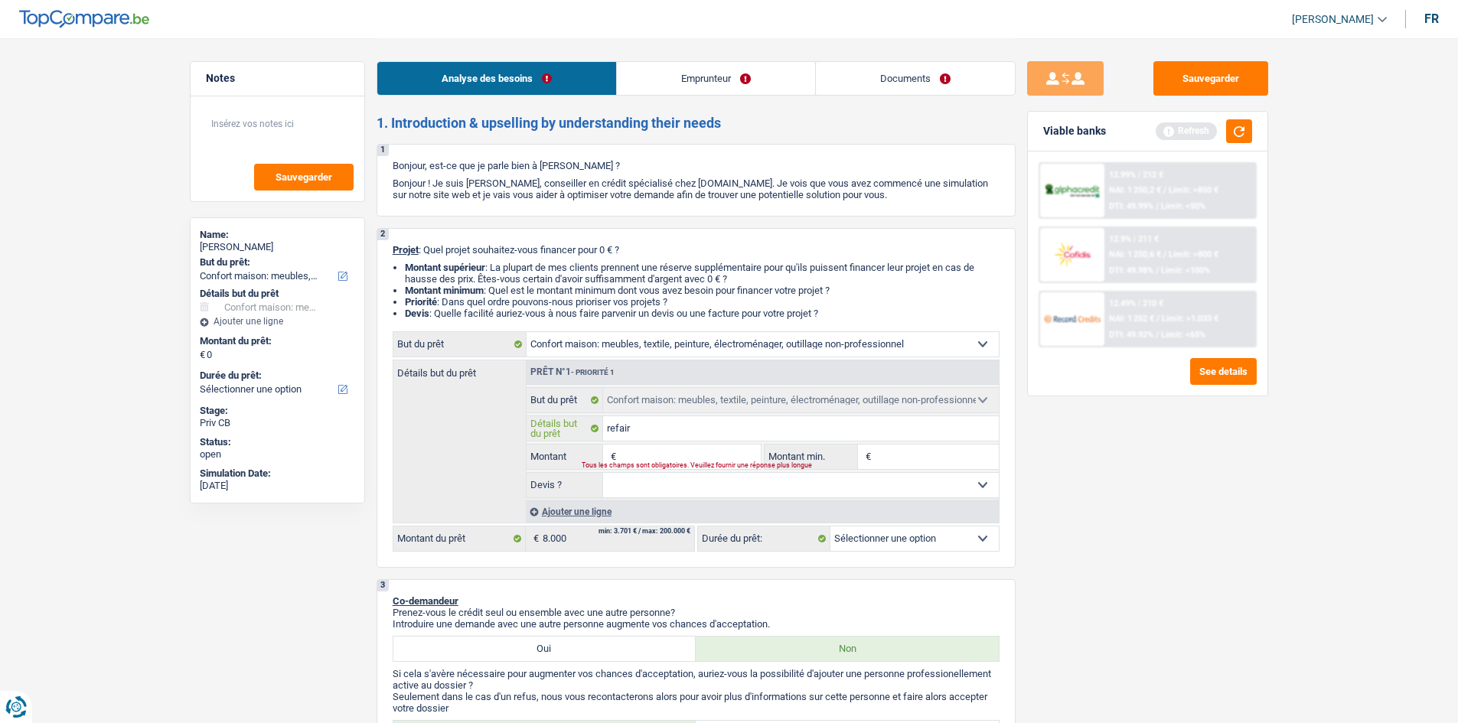
type input "refaire"
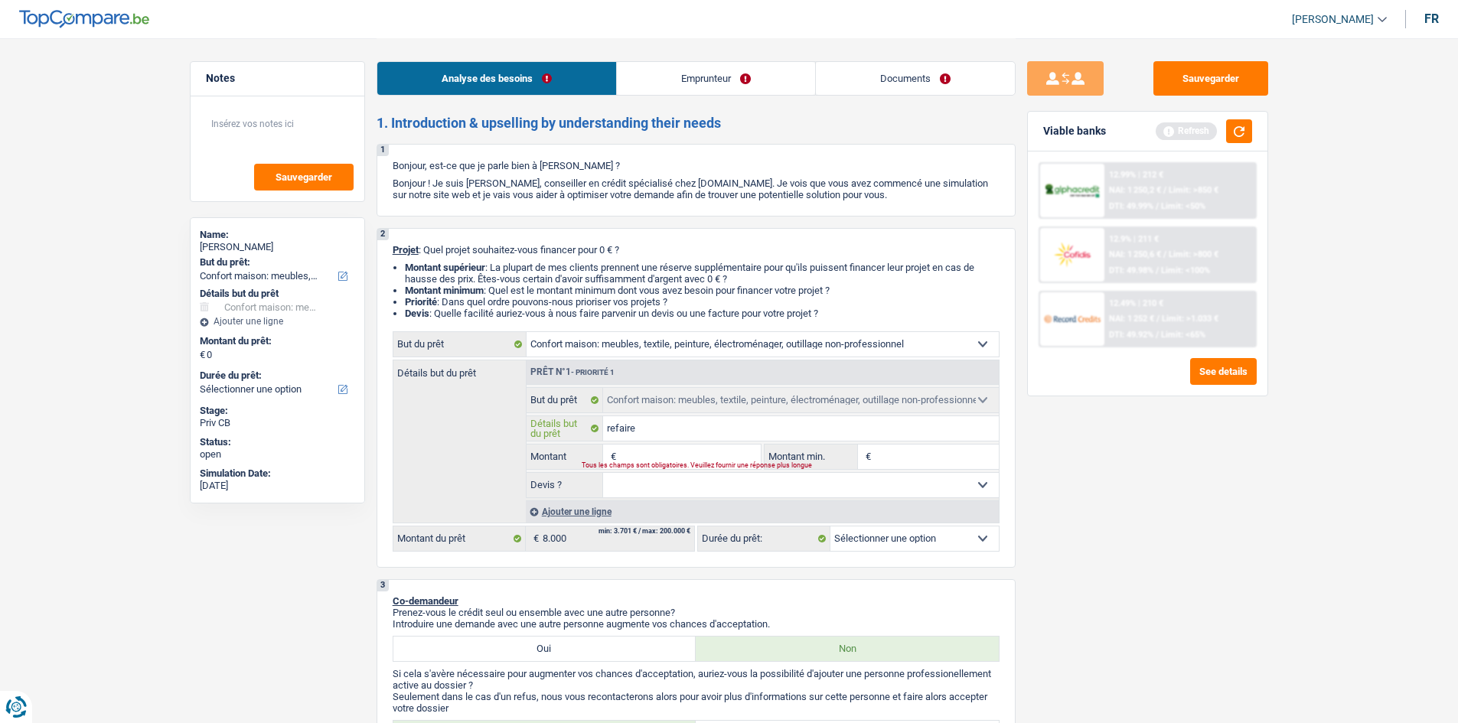
type input "refaire"
type input "refair"
type input "refai"
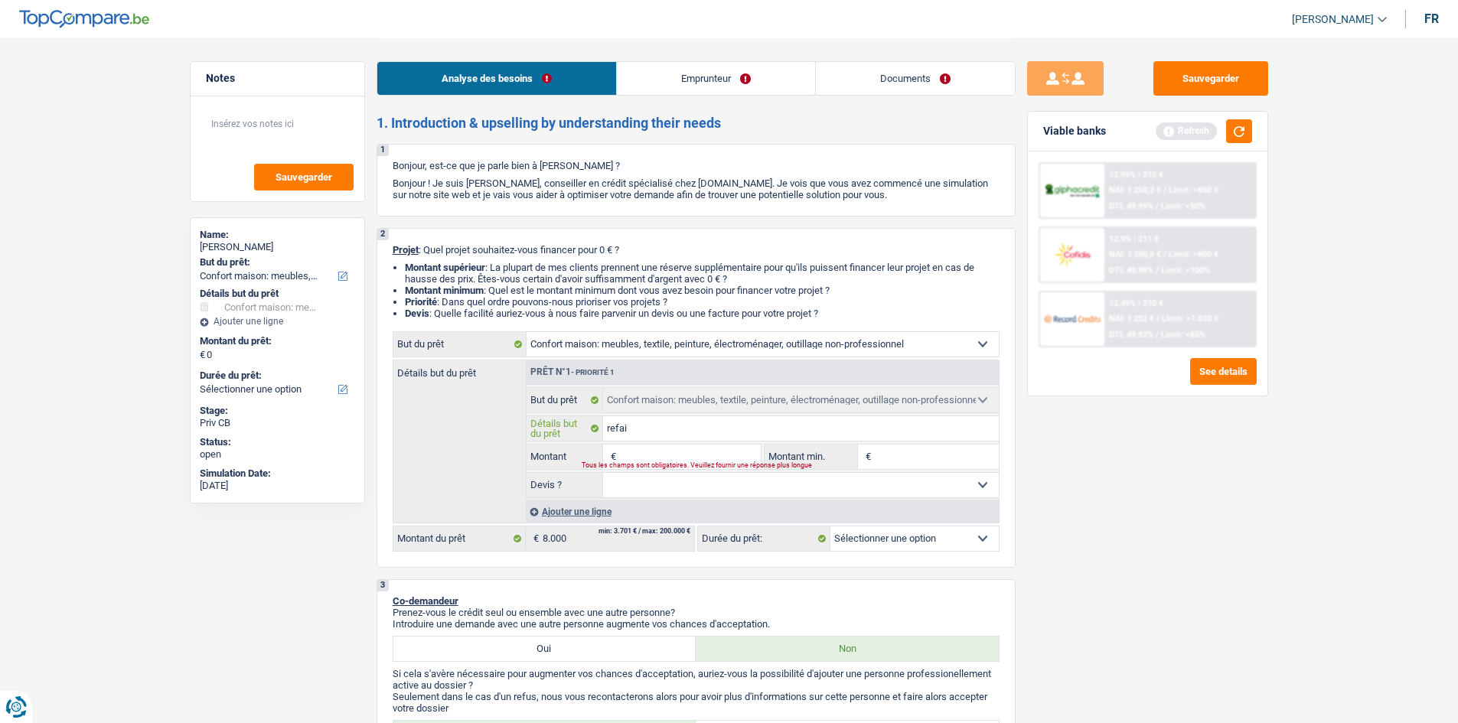
type input "refa"
type input "ref"
type input "re"
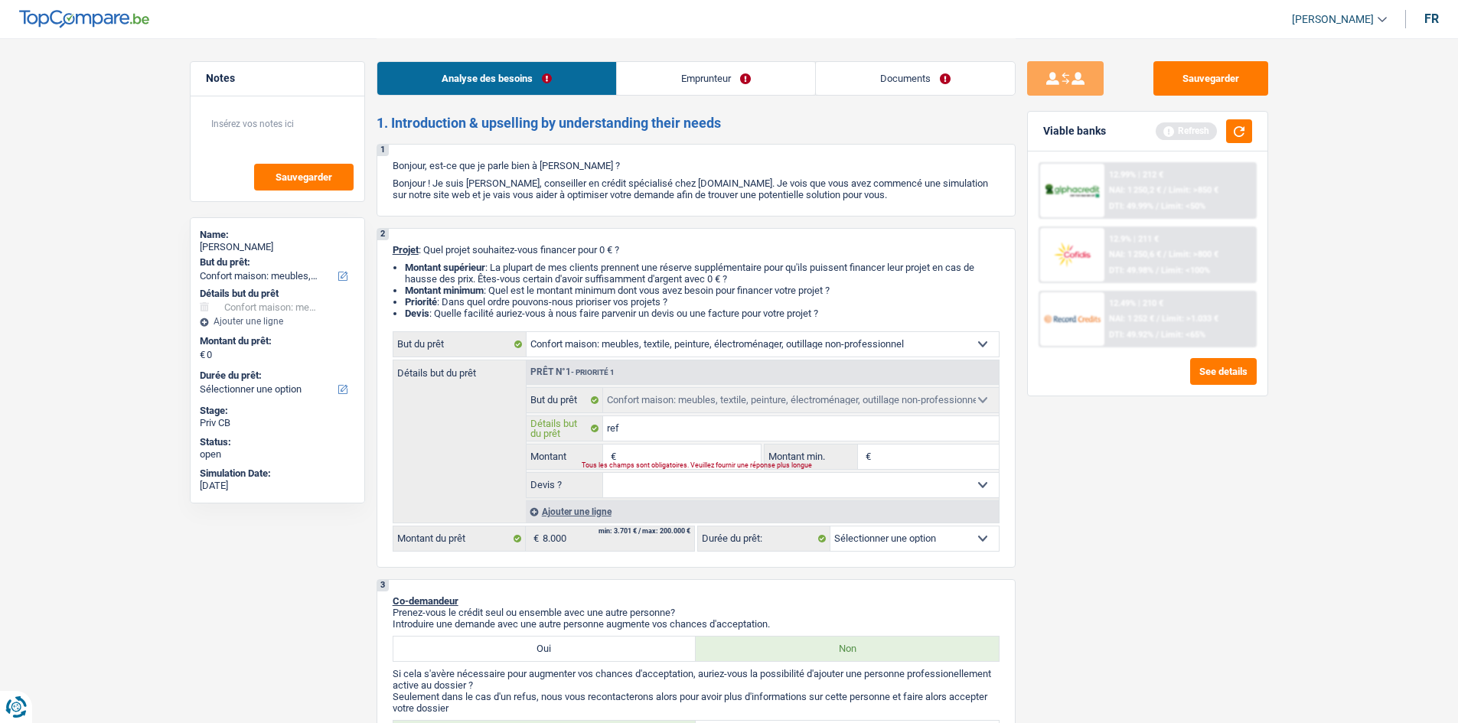
type input "re"
type input "r"
type input "B"
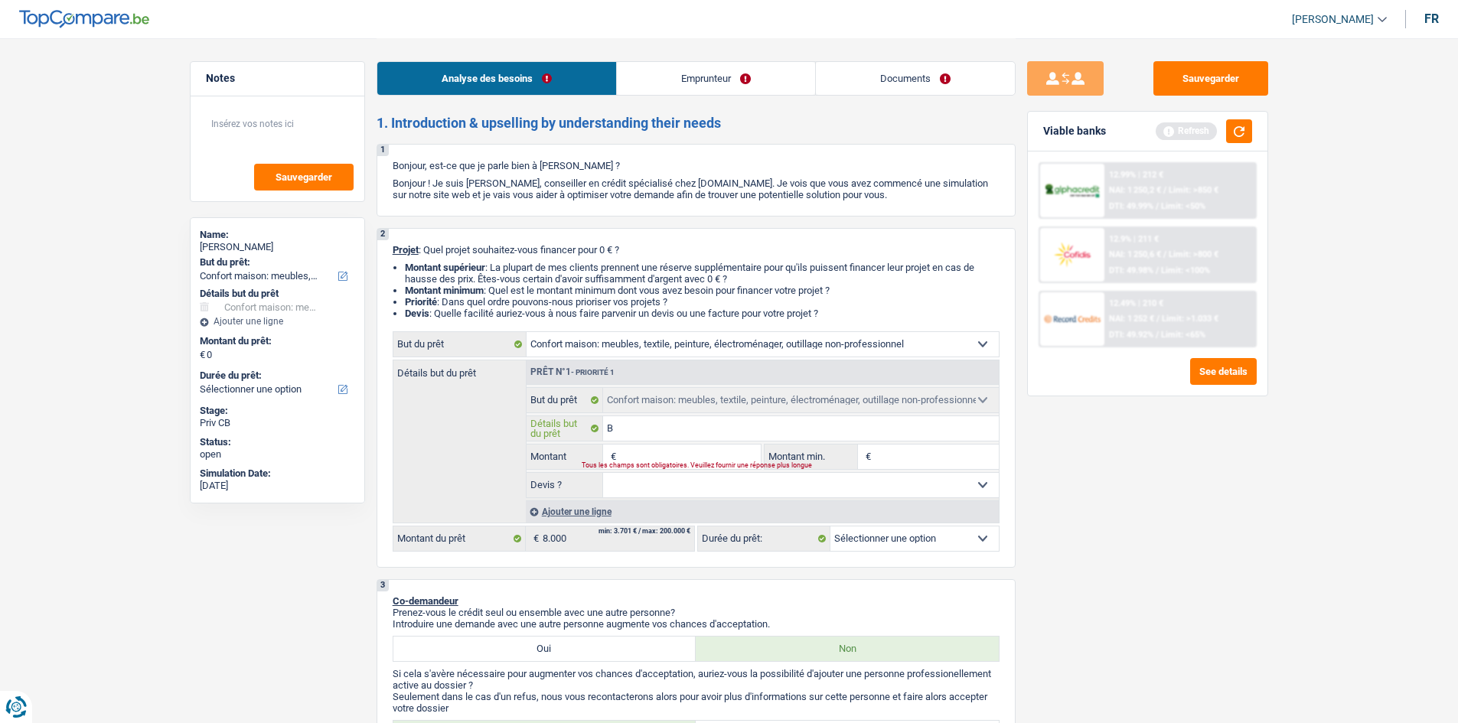
type input "Br"
type input "Bri"
type input "Bric"
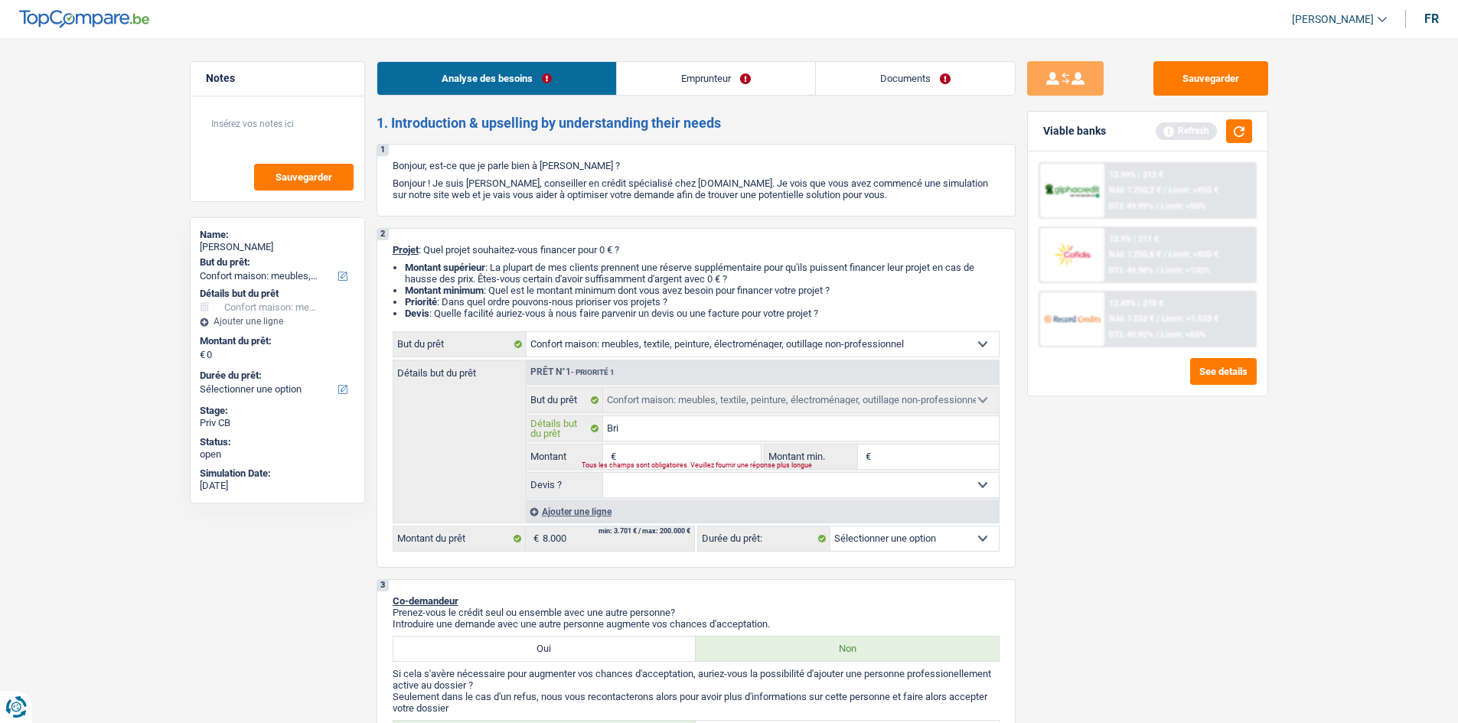
type input "Bric"
type input "Brico"
type input "Bricol"
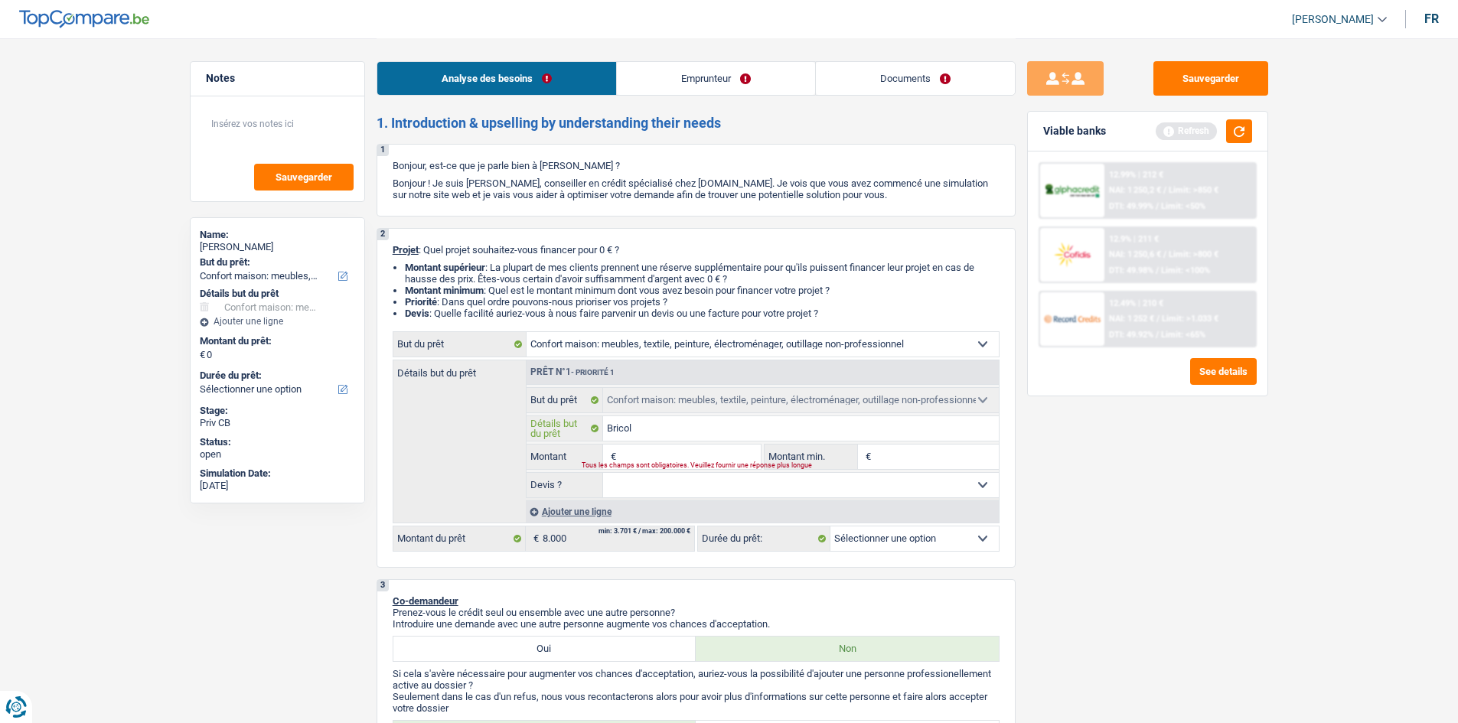
type input "Bricola"
type input "Bricolag"
type input "Bricolage"
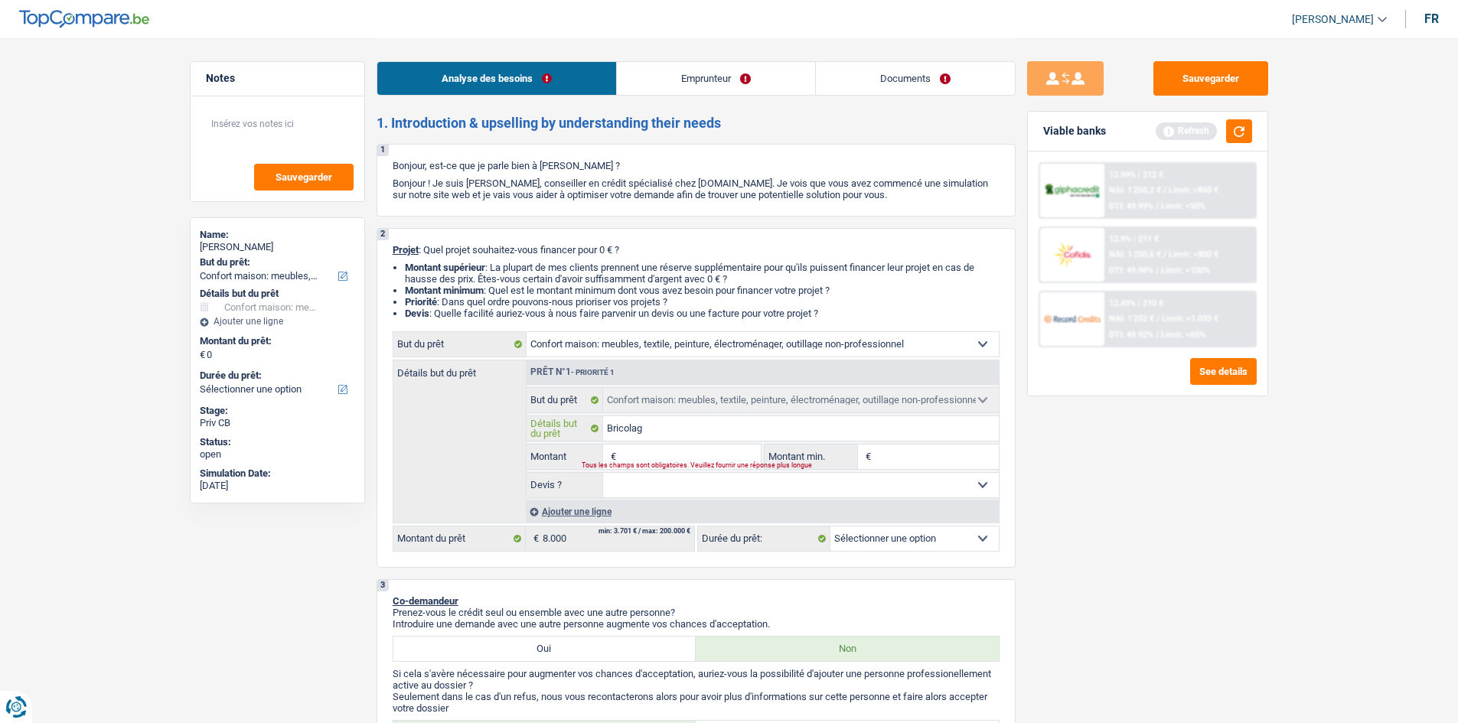
type input "Bricolage"
click at [1244, 139] on button "button" at bounding box center [1239, 131] width 26 height 24
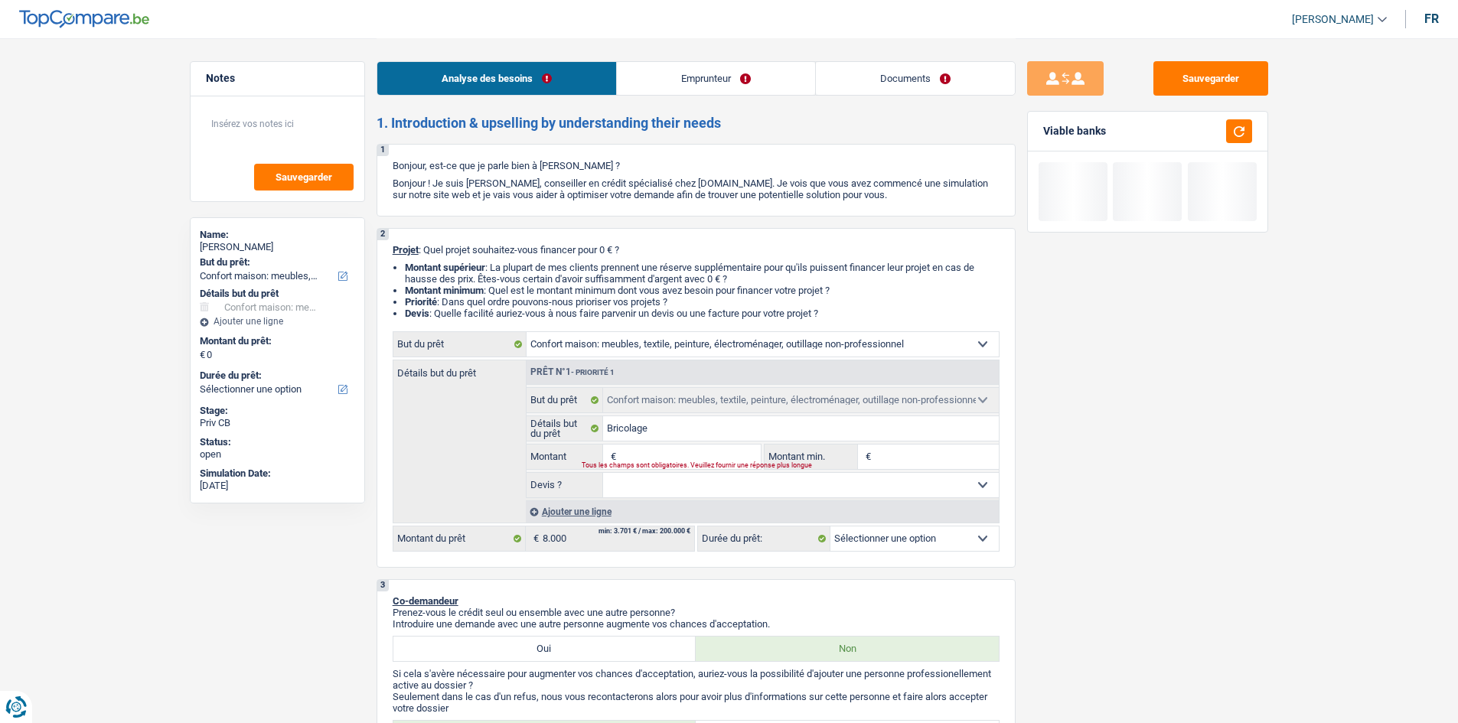
click at [653, 457] on input "Montant" at bounding box center [690, 457] width 140 height 24
type input "8"
type input "80"
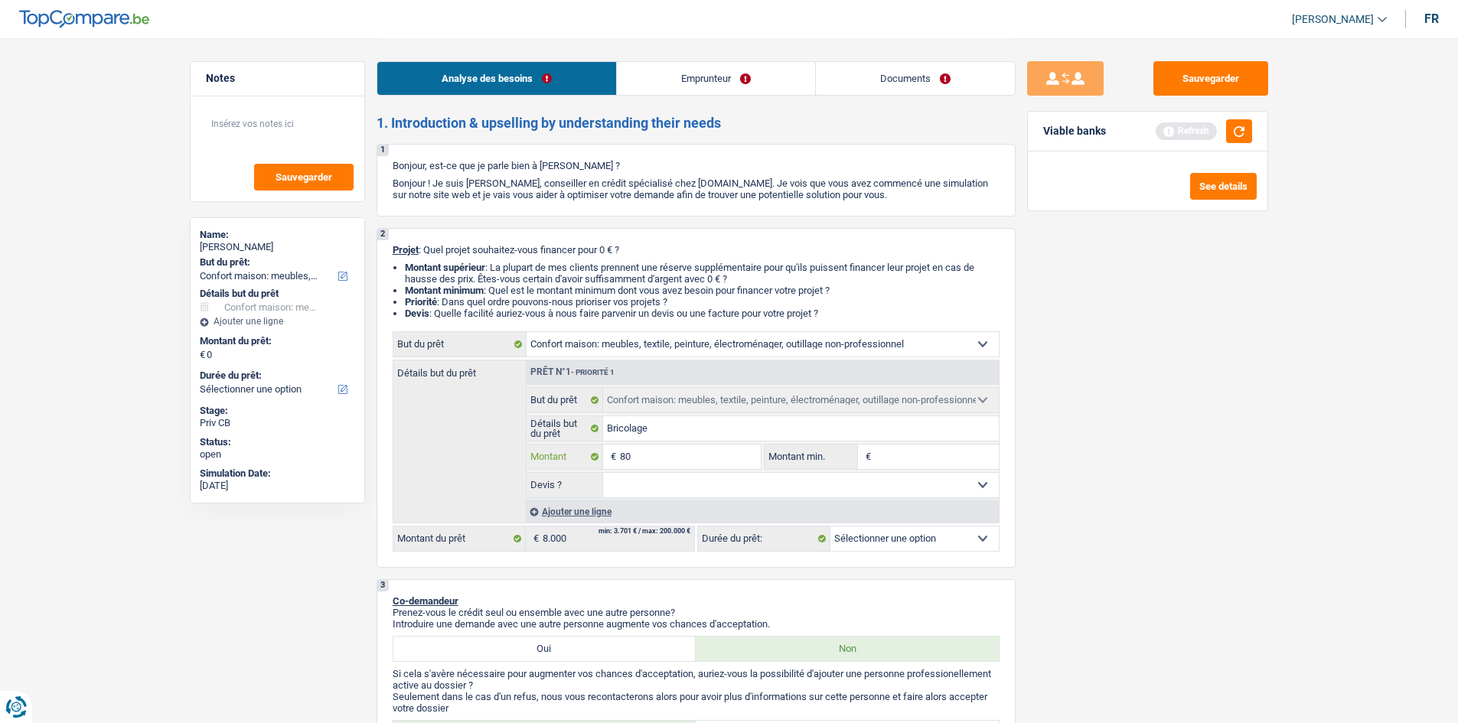
type input "800"
type input "8.000"
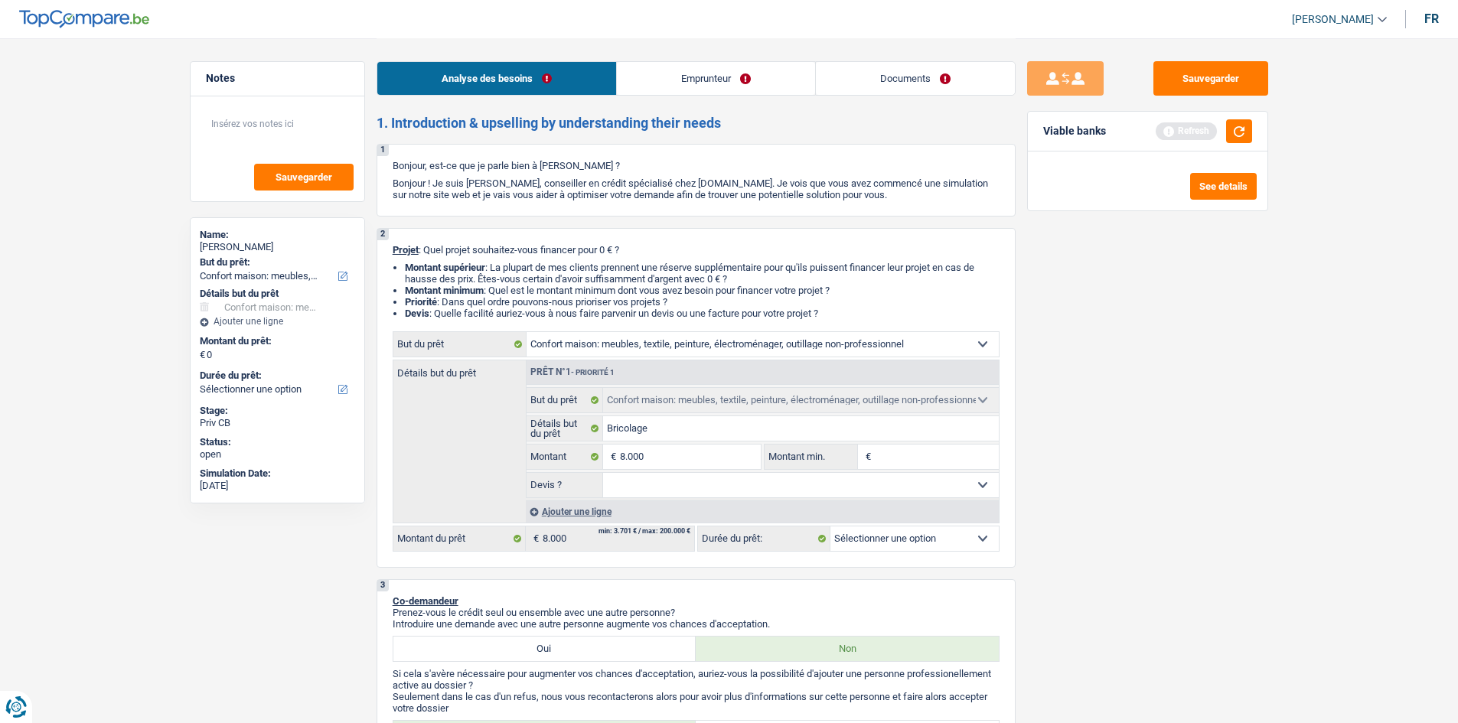
click at [888, 465] on input "Montant min." at bounding box center [937, 457] width 124 height 24
type input "8.000"
select select "48"
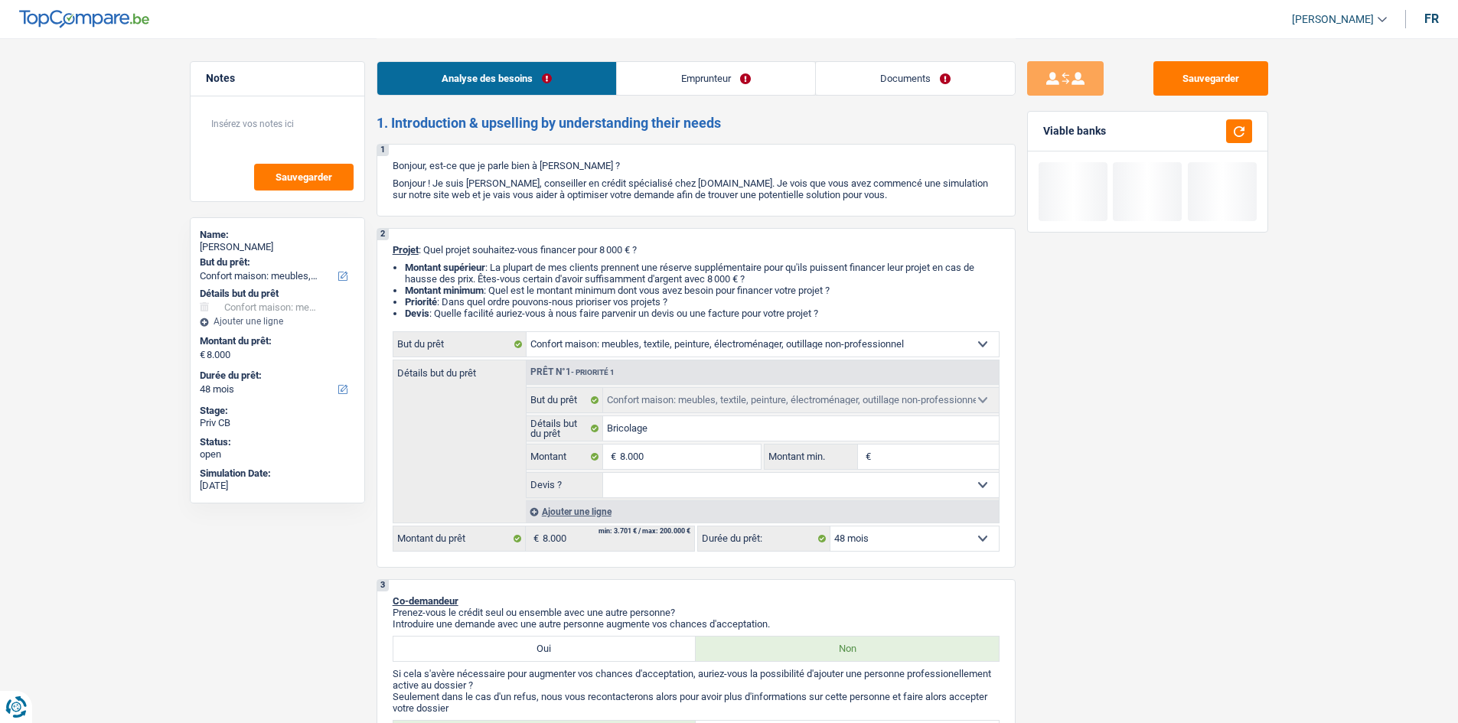
type input "8"
type input "80"
type input "800"
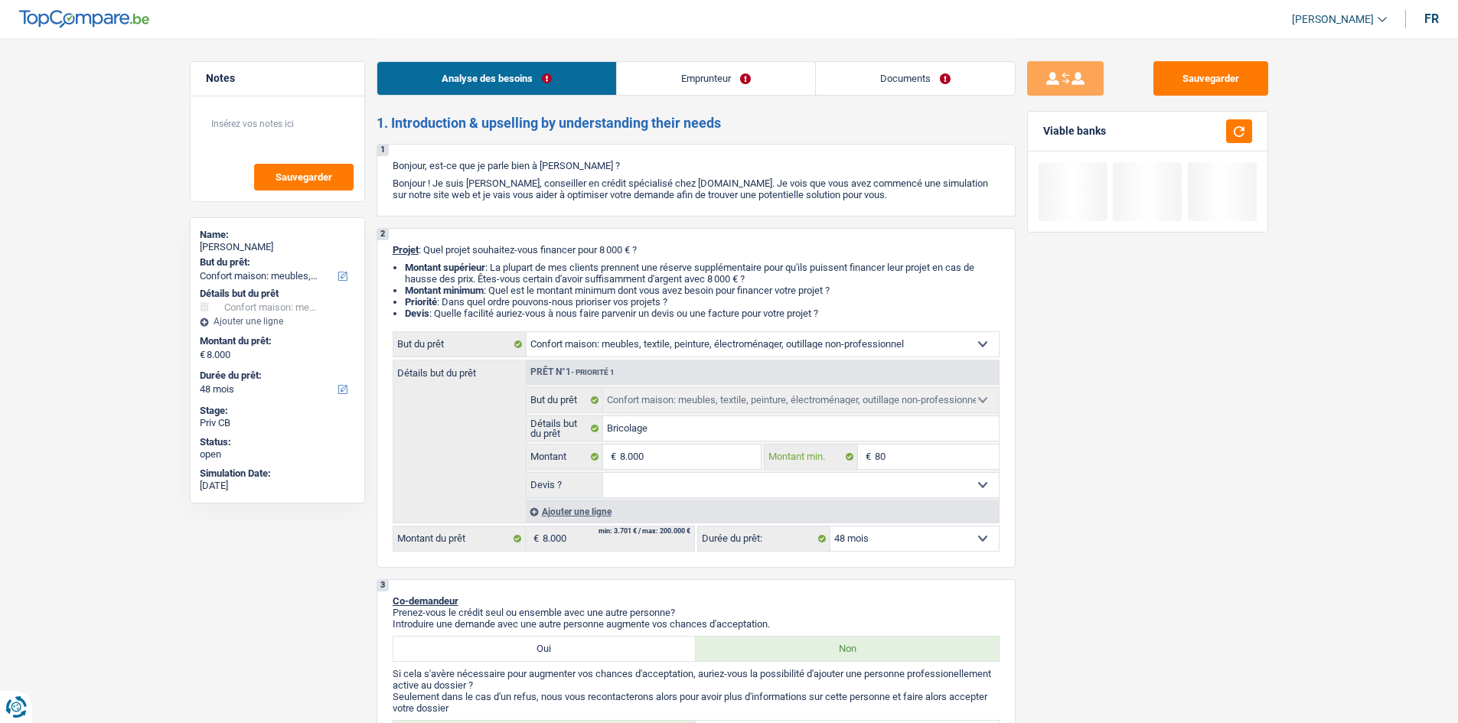
type input "800"
type input "8.000"
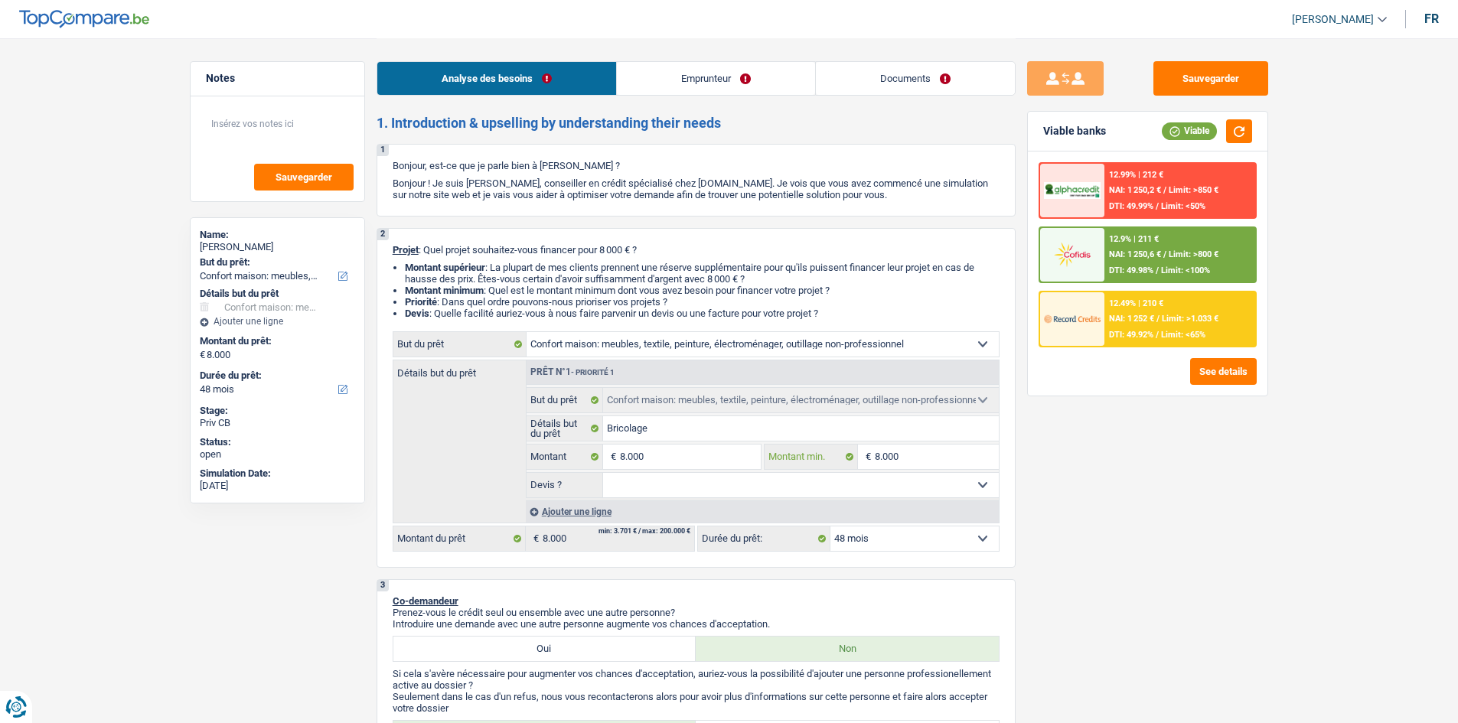
type input "8.000"
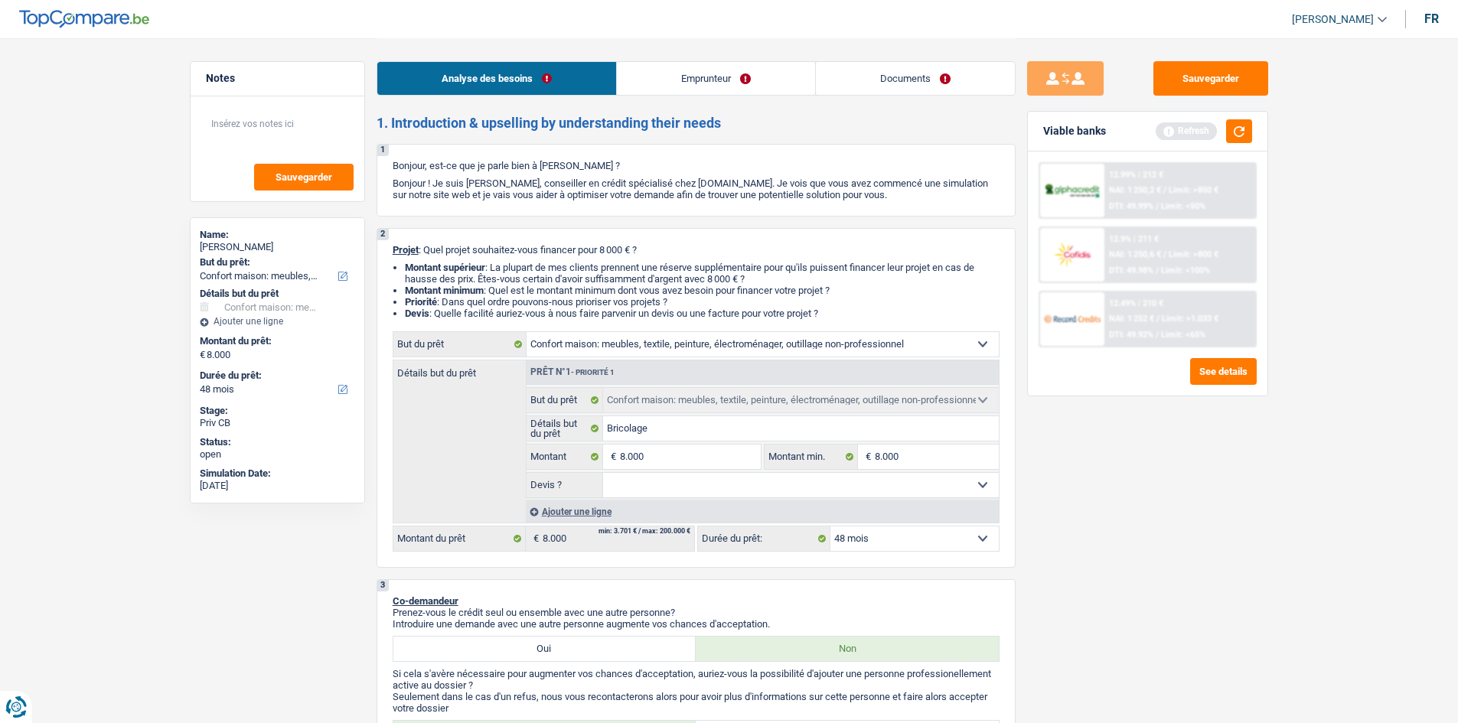
click at [924, 486] on select "Oui Non Non répondu Sélectionner une option" at bounding box center [801, 485] width 396 height 24
select select "false"
click at [603, 473] on select "Oui Non Non répondu Sélectionner une option" at bounding box center [801, 485] width 396 height 24
select select "false"
click at [1233, 124] on button "button" at bounding box center [1239, 131] width 26 height 24
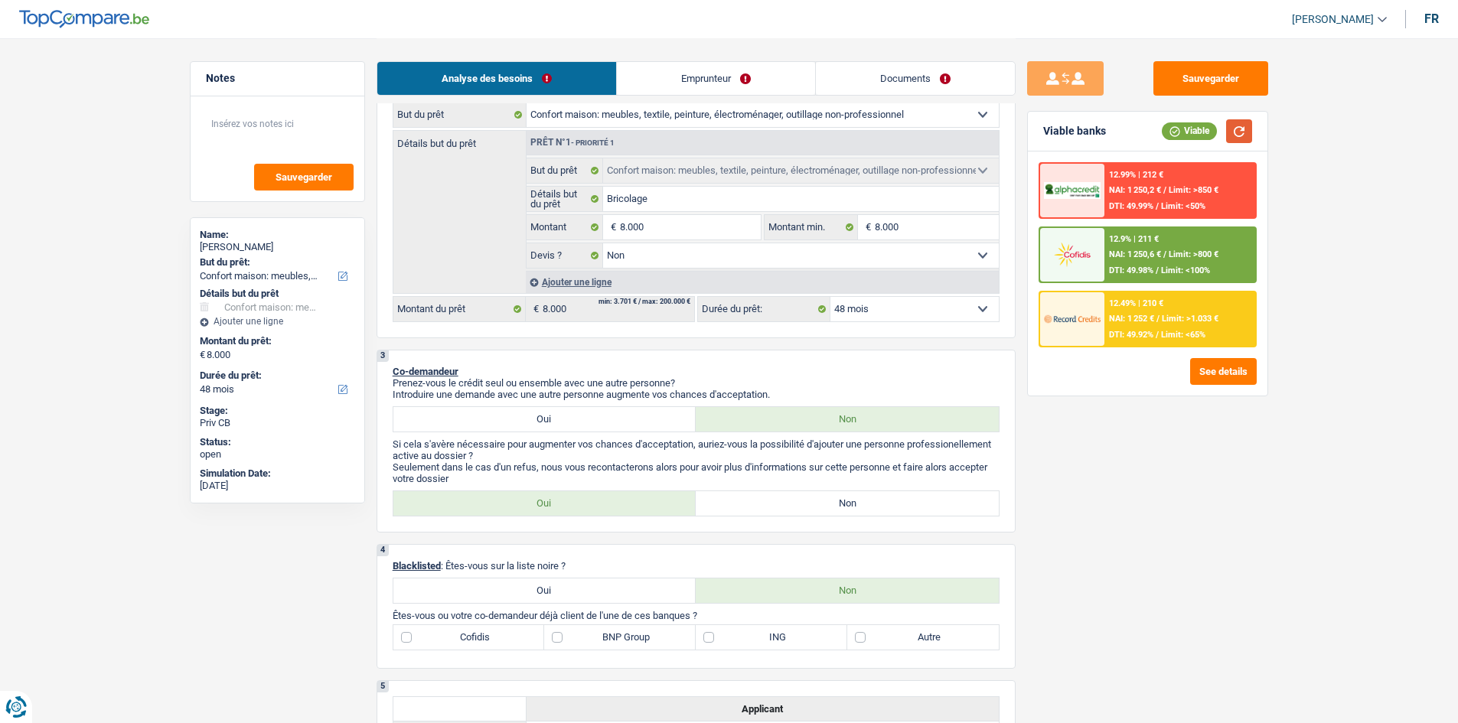
scroll to position [306, 0]
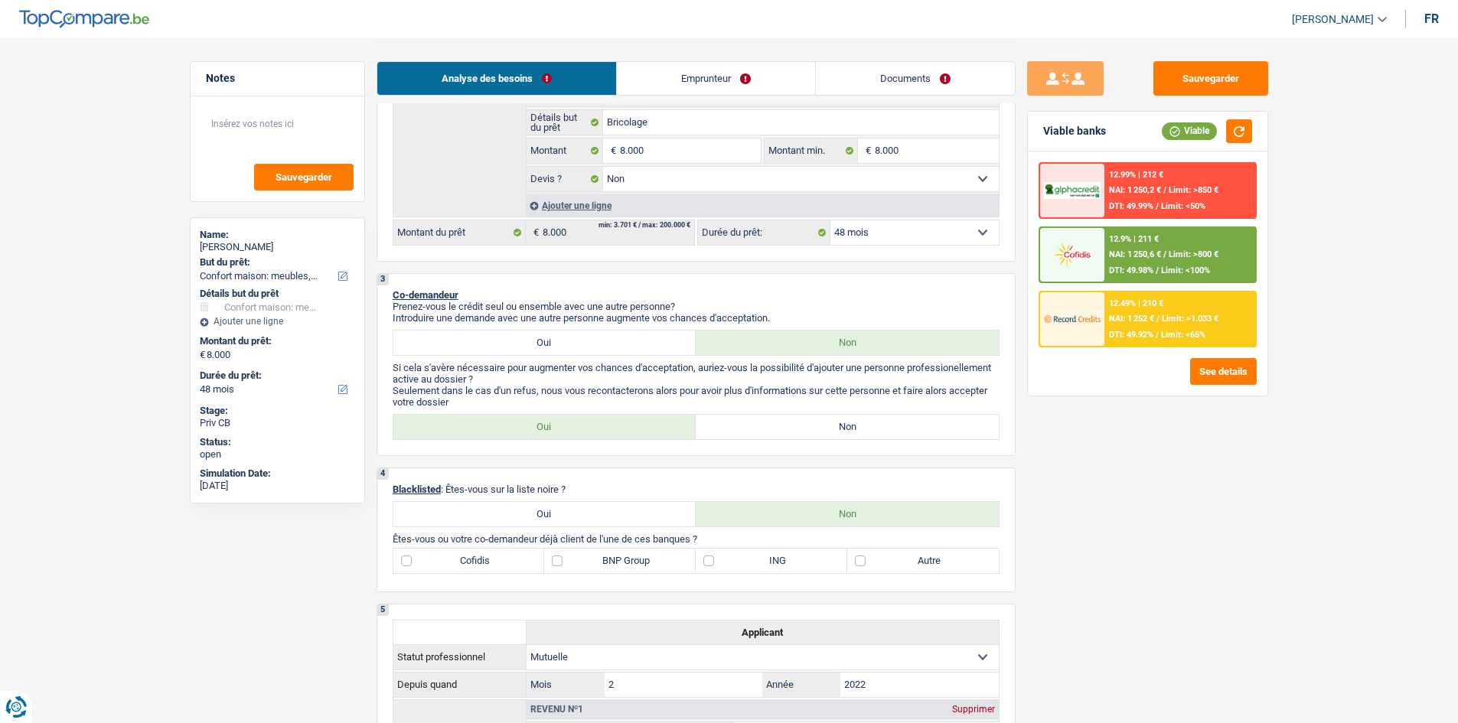
click at [752, 432] on label "Non" at bounding box center [847, 427] width 303 height 24
click at [752, 432] on input "Non" at bounding box center [847, 427] width 303 height 24
radio input "true"
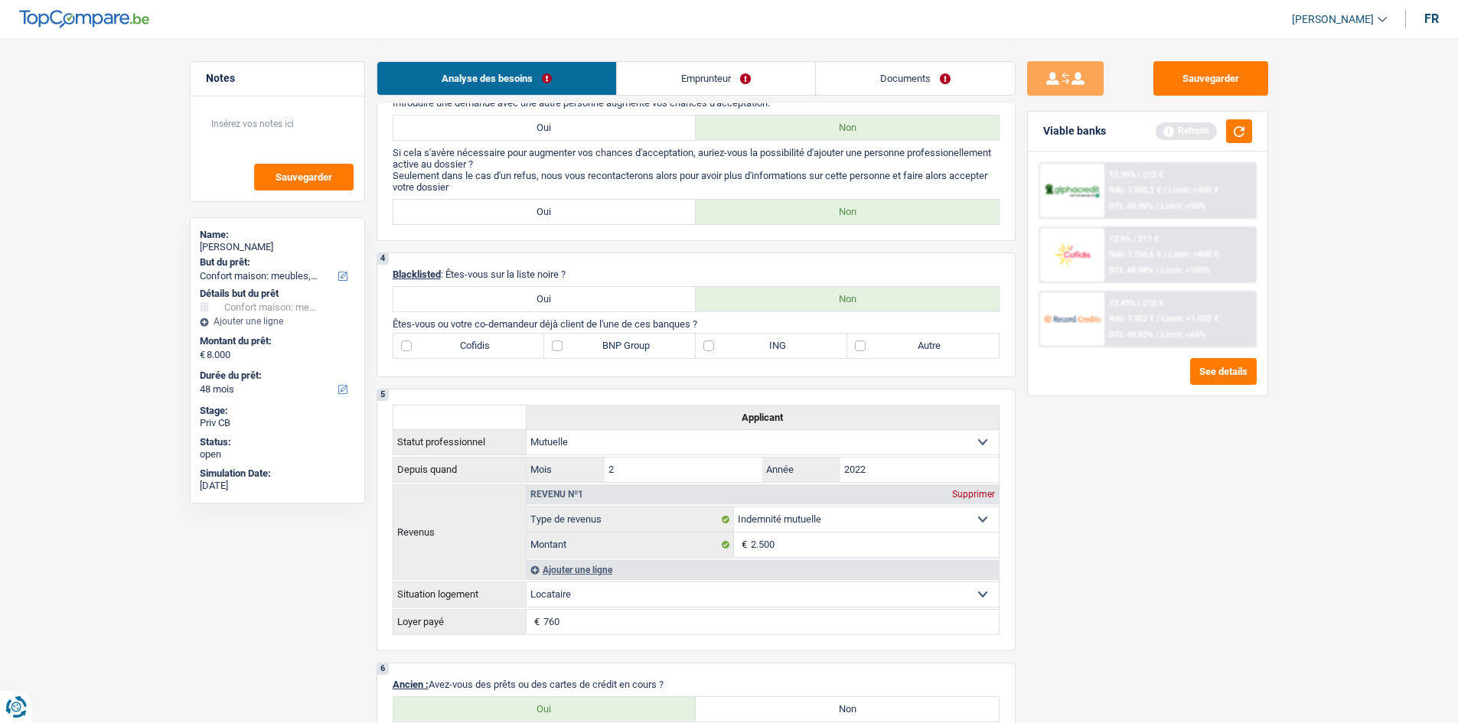
scroll to position [536, 0]
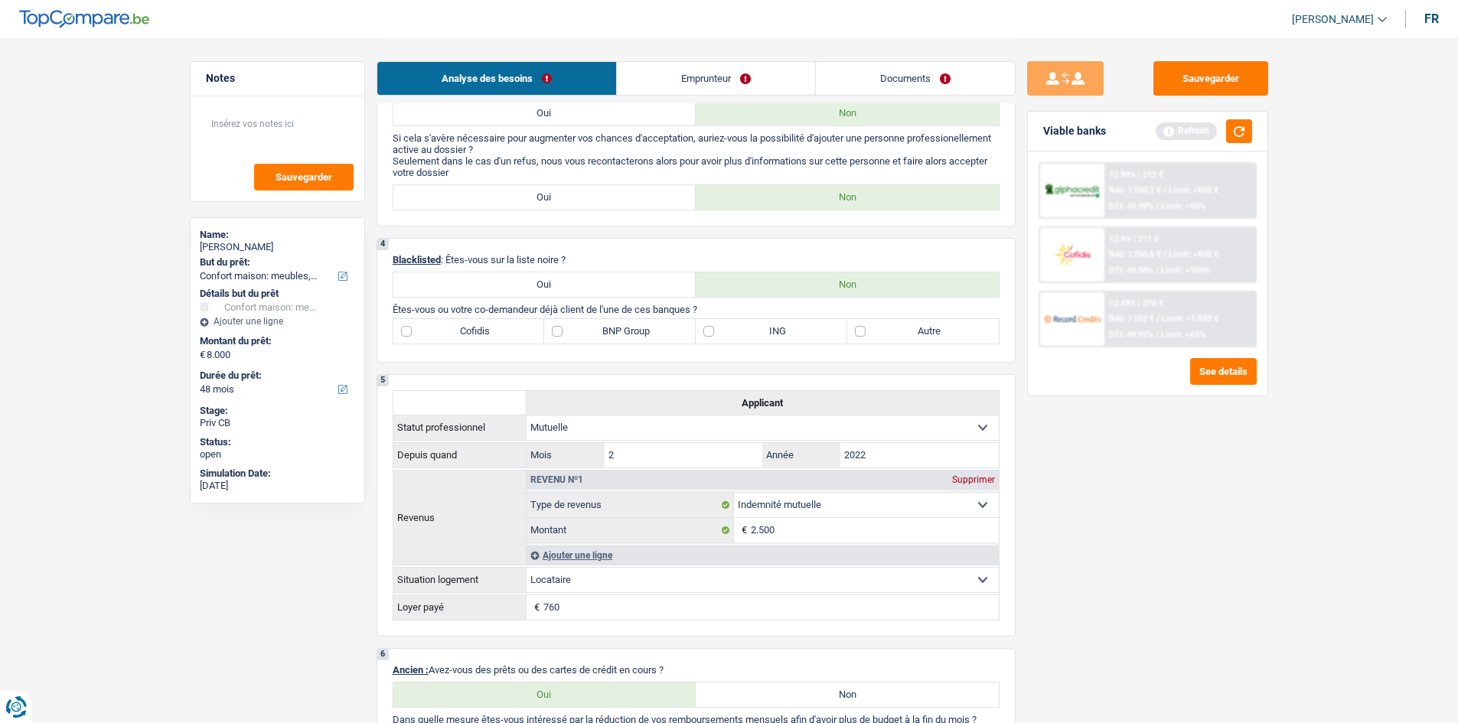
click at [712, 331] on label "ING" at bounding box center [772, 331] width 152 height 24
click at [712, 331] on input "ING" at bounding box center [772, 331] width 152 height 24
checkbox input "true"
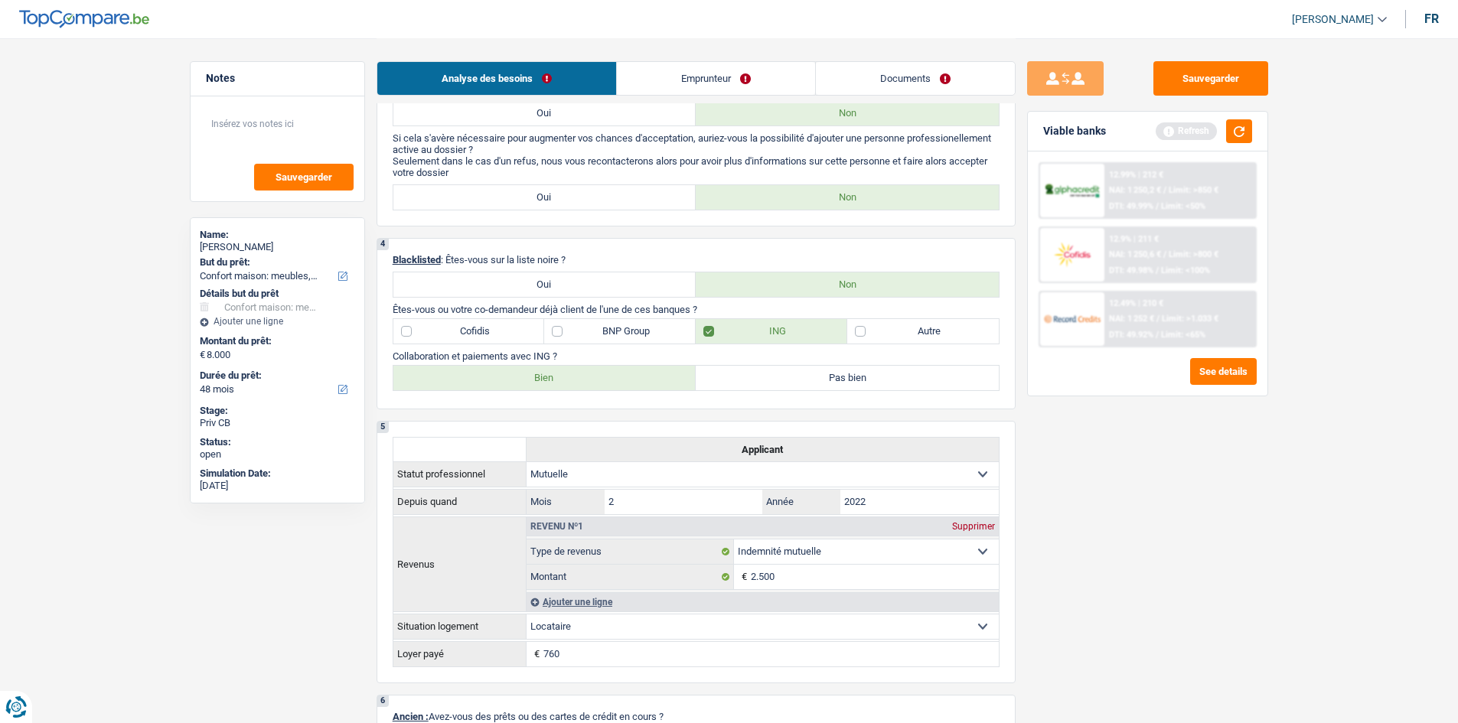
click at [572, 377] on label "Bien" at bounding box center [544, 378] width 303 height 24
click at [572, 377] on input "Bien" at bounding box center [544, 378] width 303 height 24
radio input "true"
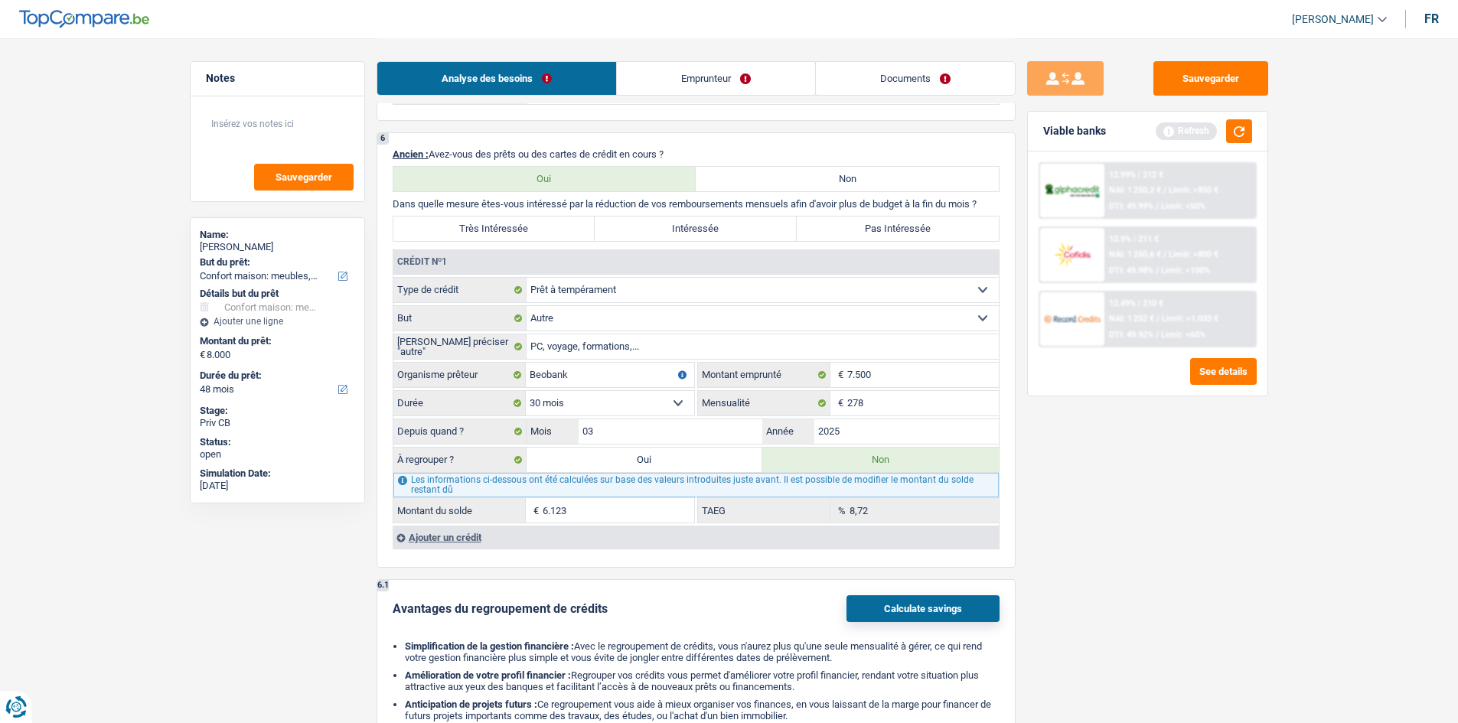
scroll to position [1071, 0]
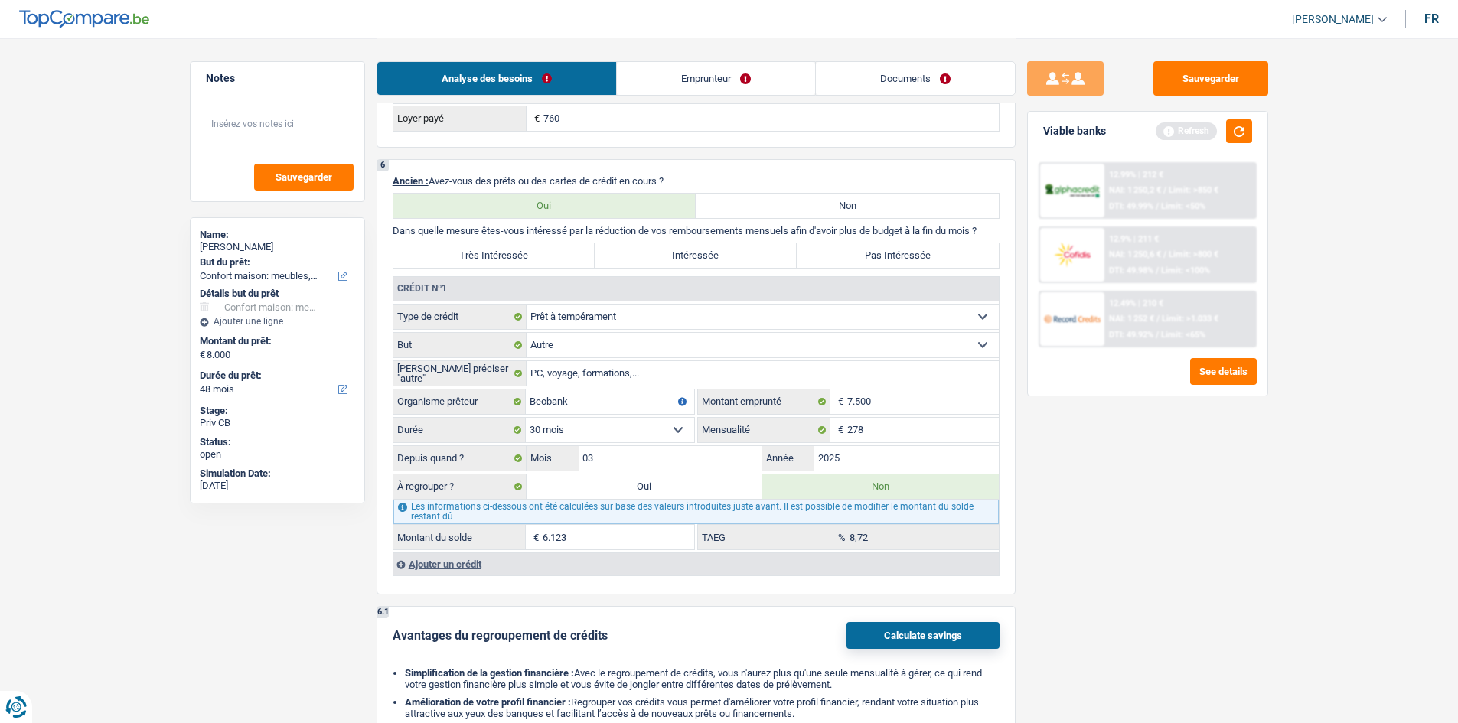
click at [674, 311] on select "Carte ou ouverture de crédit Prêt hypothécaire Vente à tempérament Prêt à tempé…" at bounding box center [763, 317] width 472 height 24
click at [527, 305] on select "Carte ou ouverture de crédit Prêt hypothécaire Vente à tempérament Prêt à tempé…" at bounding box center [763, 317] width 472 height 24
click at [463, 565] on div "Ajouter un crédit" at bounding box center [696, 564] width 606 height 23
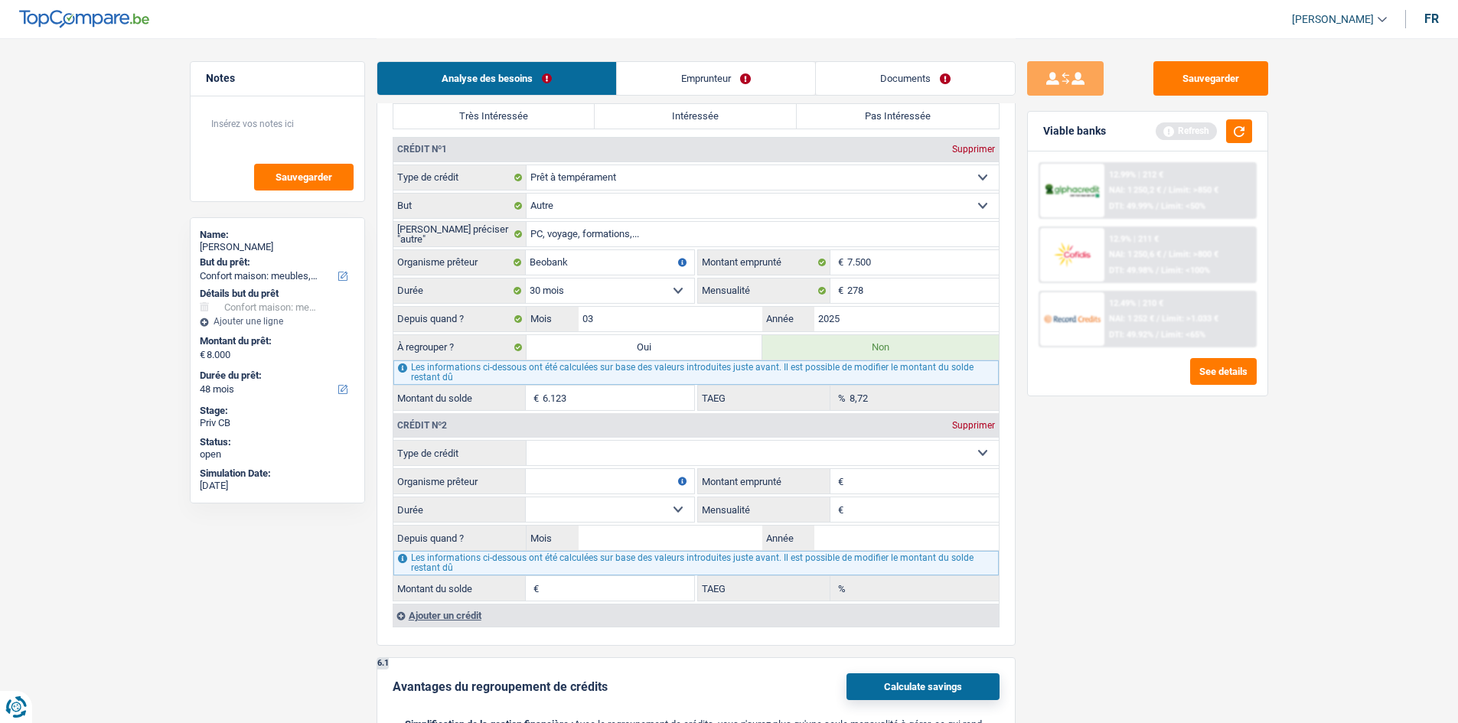
scroll to position [1225, 0]
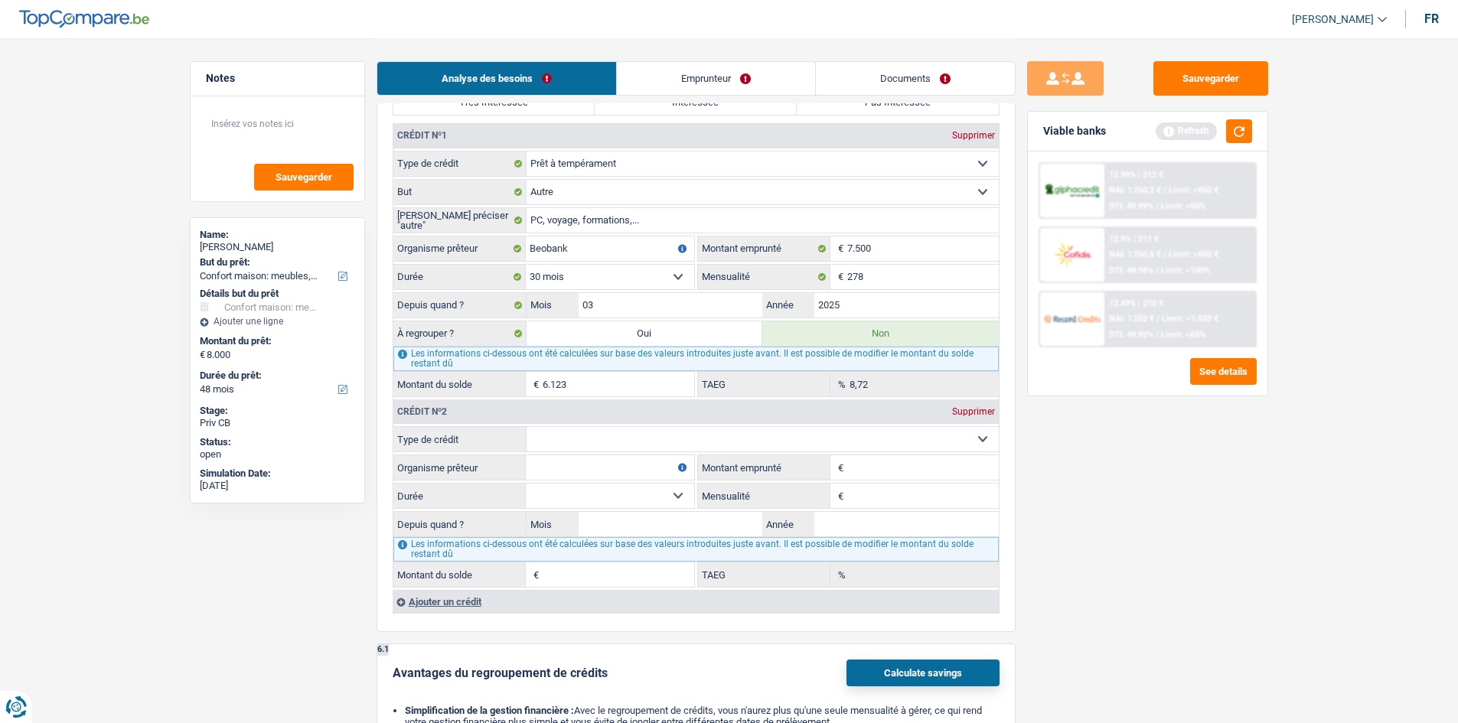
click at [432, 602] on div "Ajouter un crédit" at bounding box center [696, 601] width 606 height 23
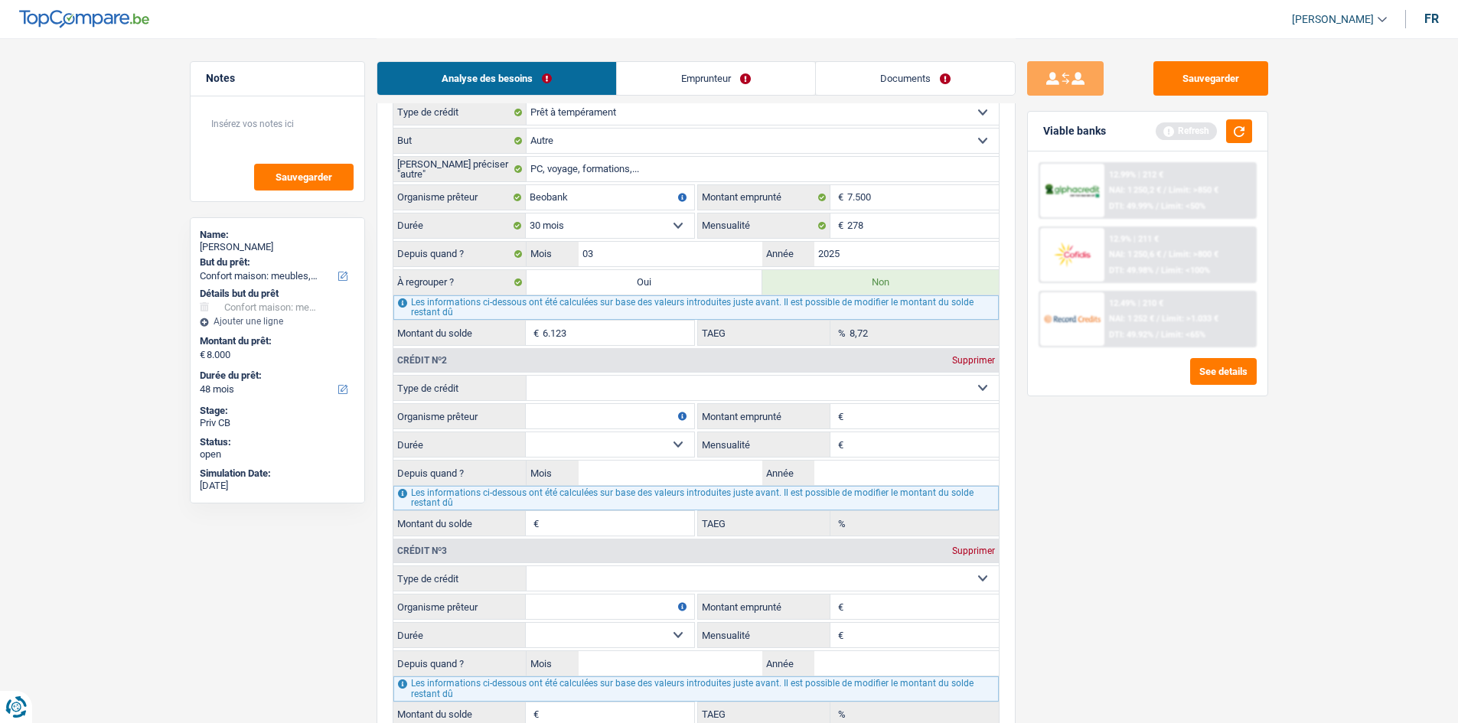
scroll to position [1378, 0]
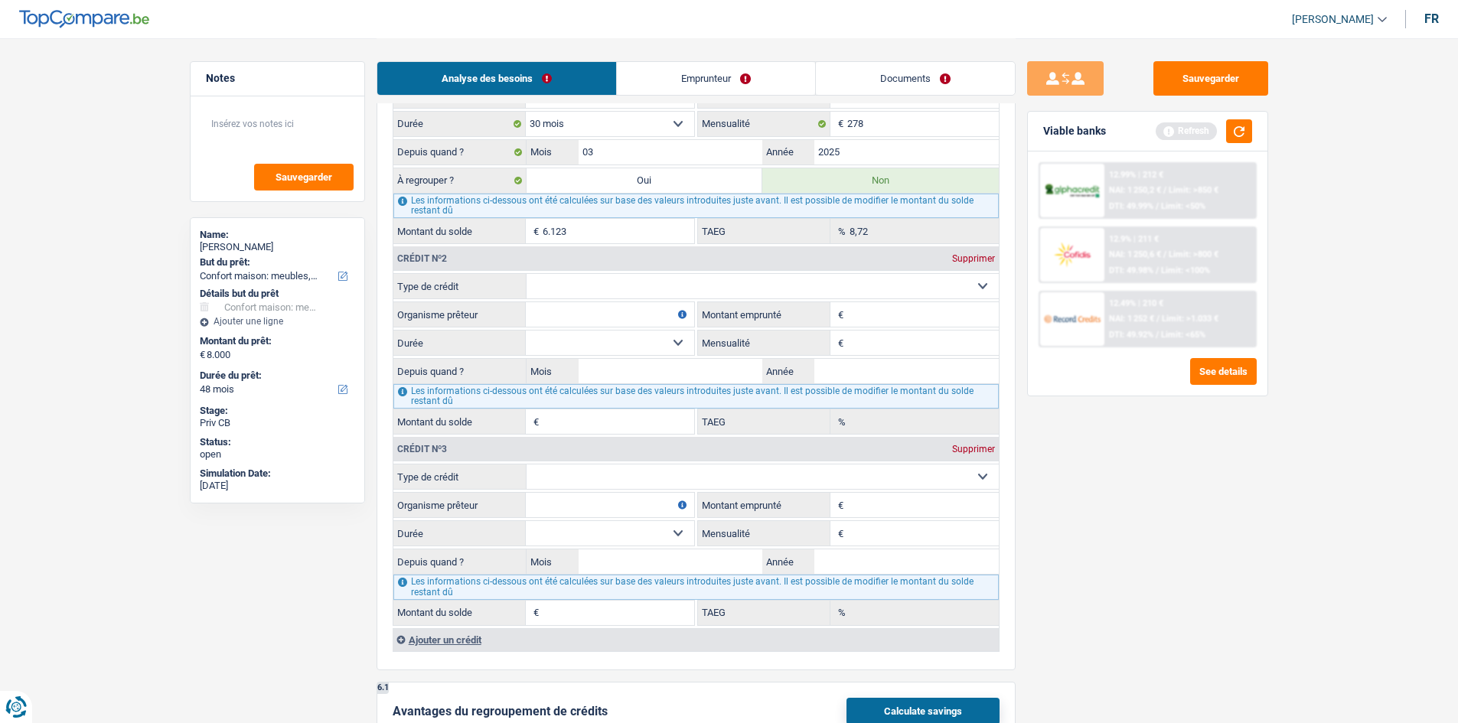
click at [971, 448] on div "Supprimer" at bounding box center [973, 449] width 51 height 9
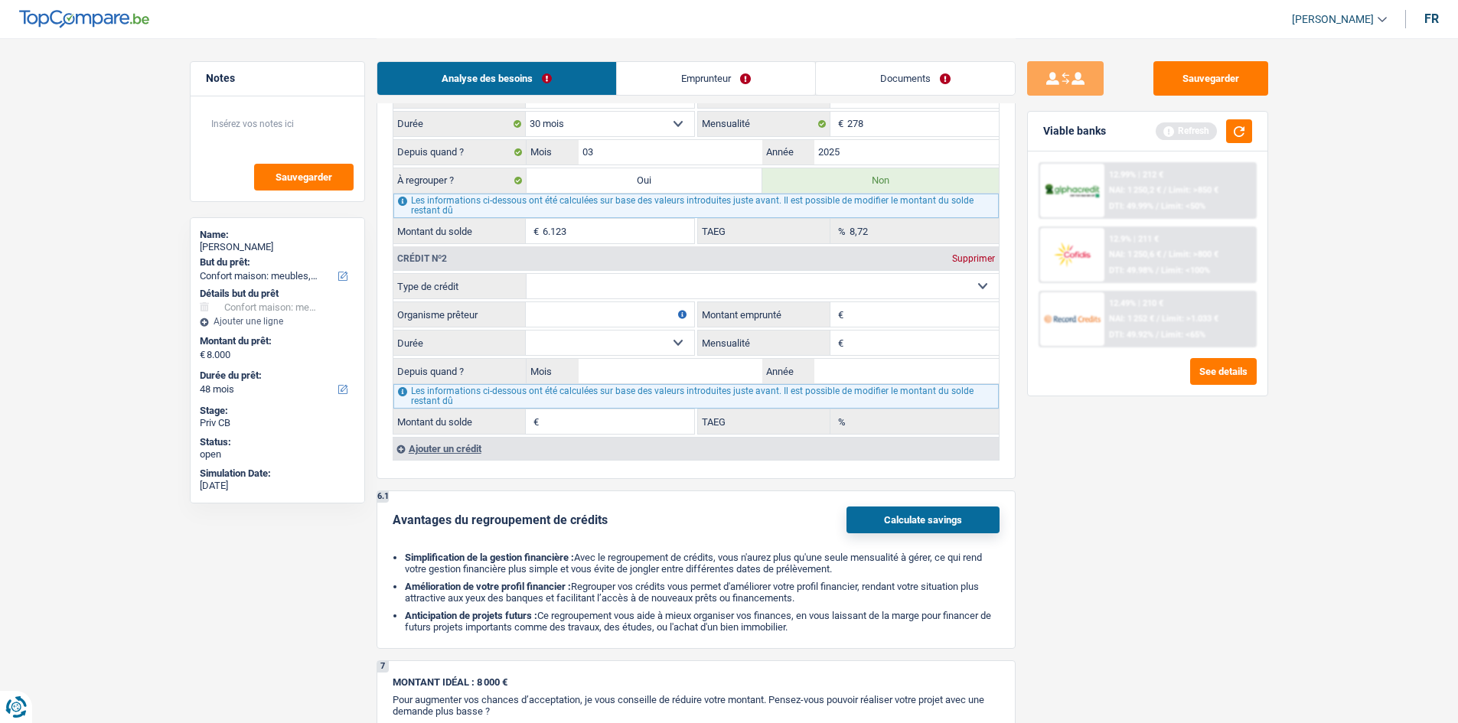
click at [958, 257] on div "Supprimer" at bounding box center [973, 258] width 51 height 9
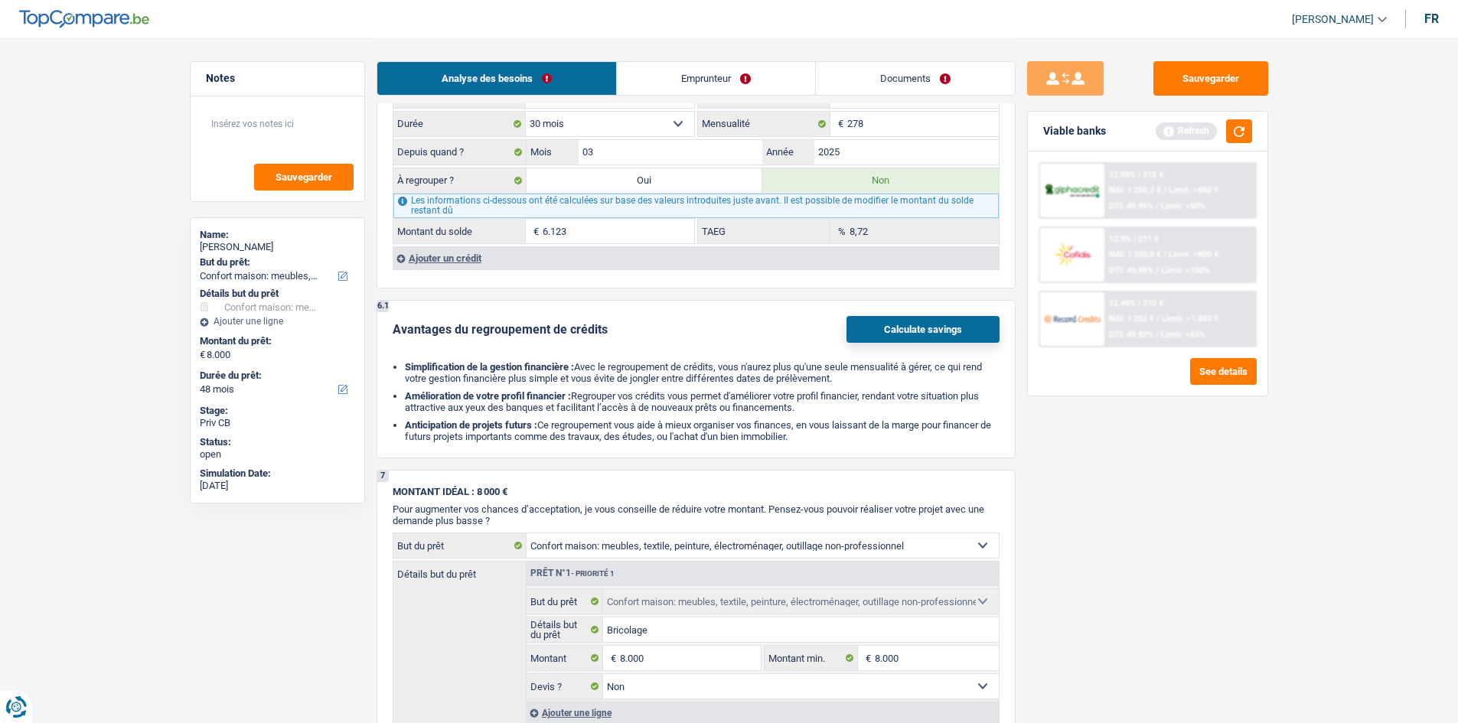
click at [654, 87] on link "Emprunteur" at bounding box center [716, 78] width 198 height 33
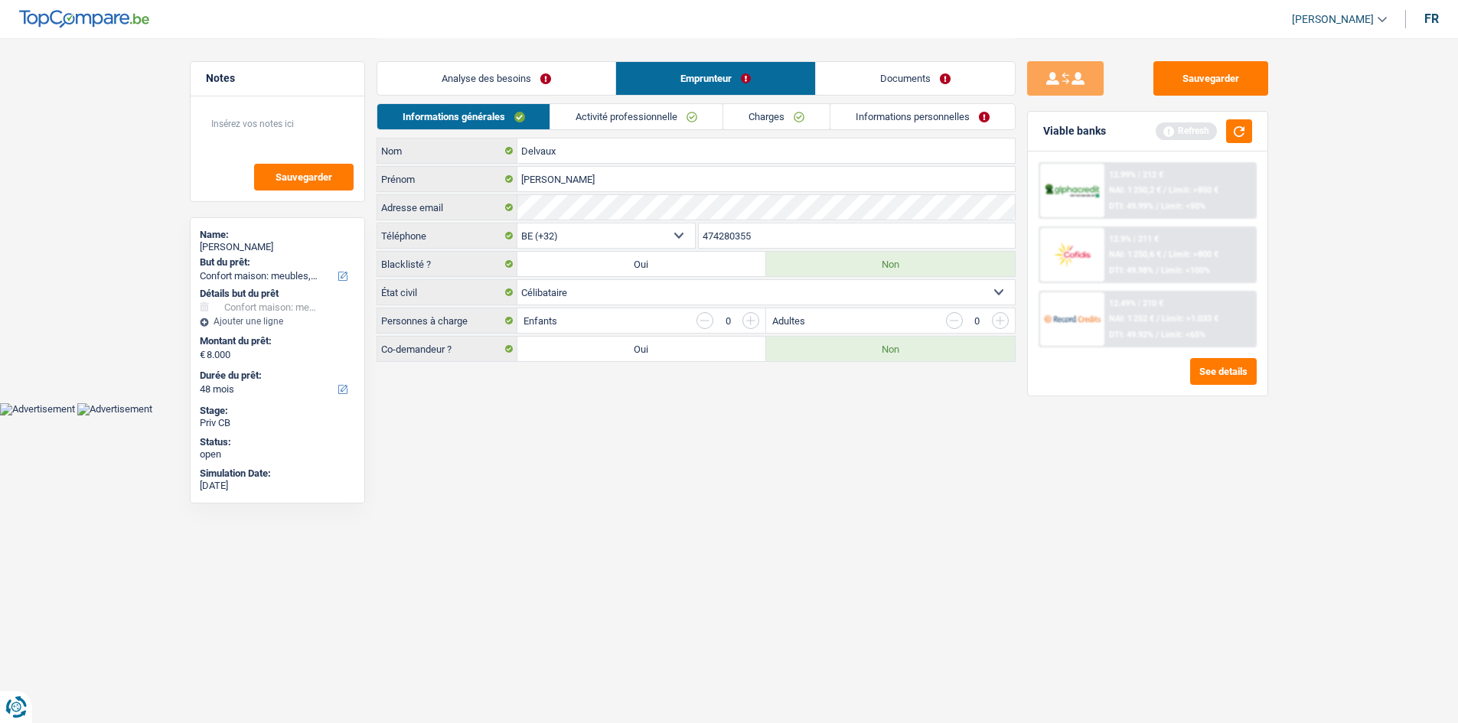
scroll to position [0, 0]
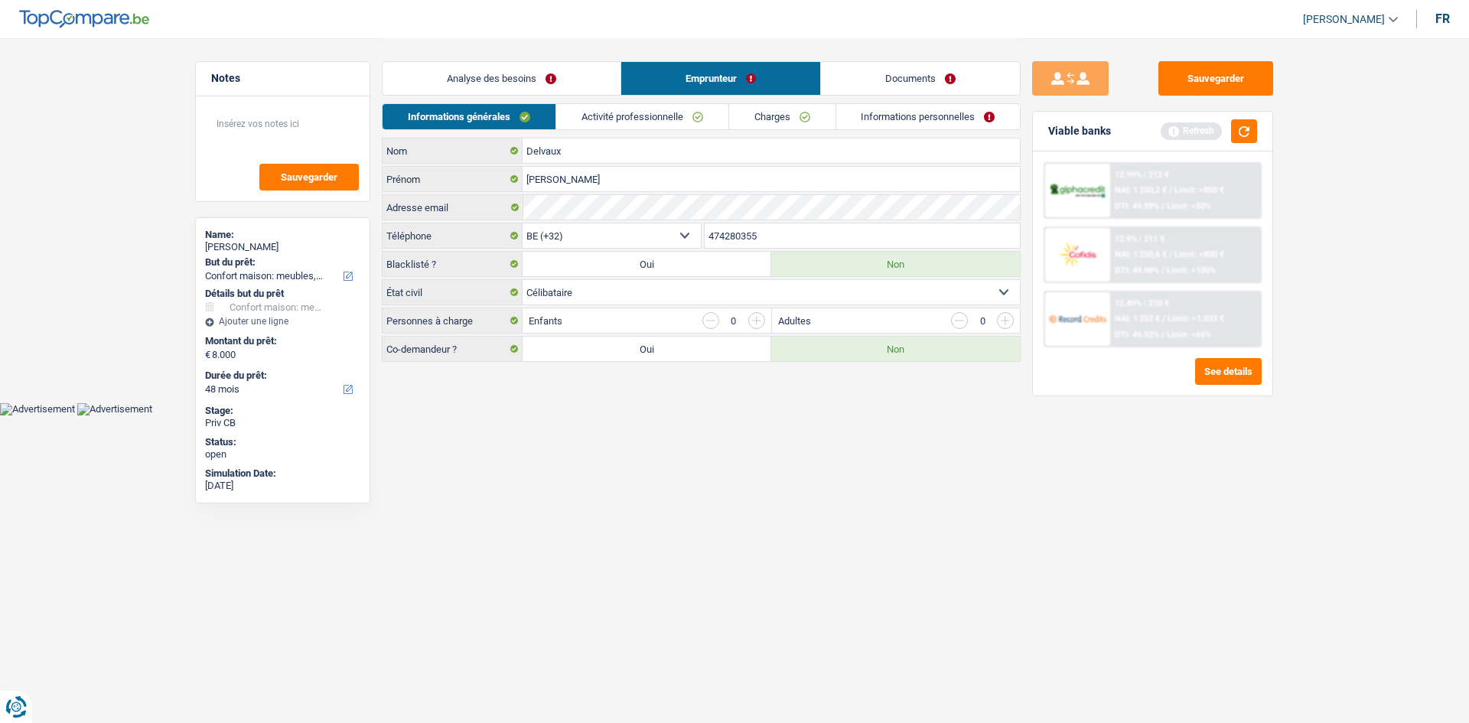
click at [621, 292] on select "Célibataire Marié(e) Cohabitant(e) légal(e) Divorcé(e) Veuf(ve) Séparé (de fait…" at bounding box center [771, 292] width 497 height 24
select select "divorced"
click at [523, 280] on select "Célibataire Marié(e) Cohabitant(e) légal(e) Divorcé(e) Veuf(ve) Séparé (de fait…" at bounding box center [771, 292] width 497 height 24
click at [624, 117] on link "Activité professionnelle" at bounding box center [642, 116] width 172 height 25
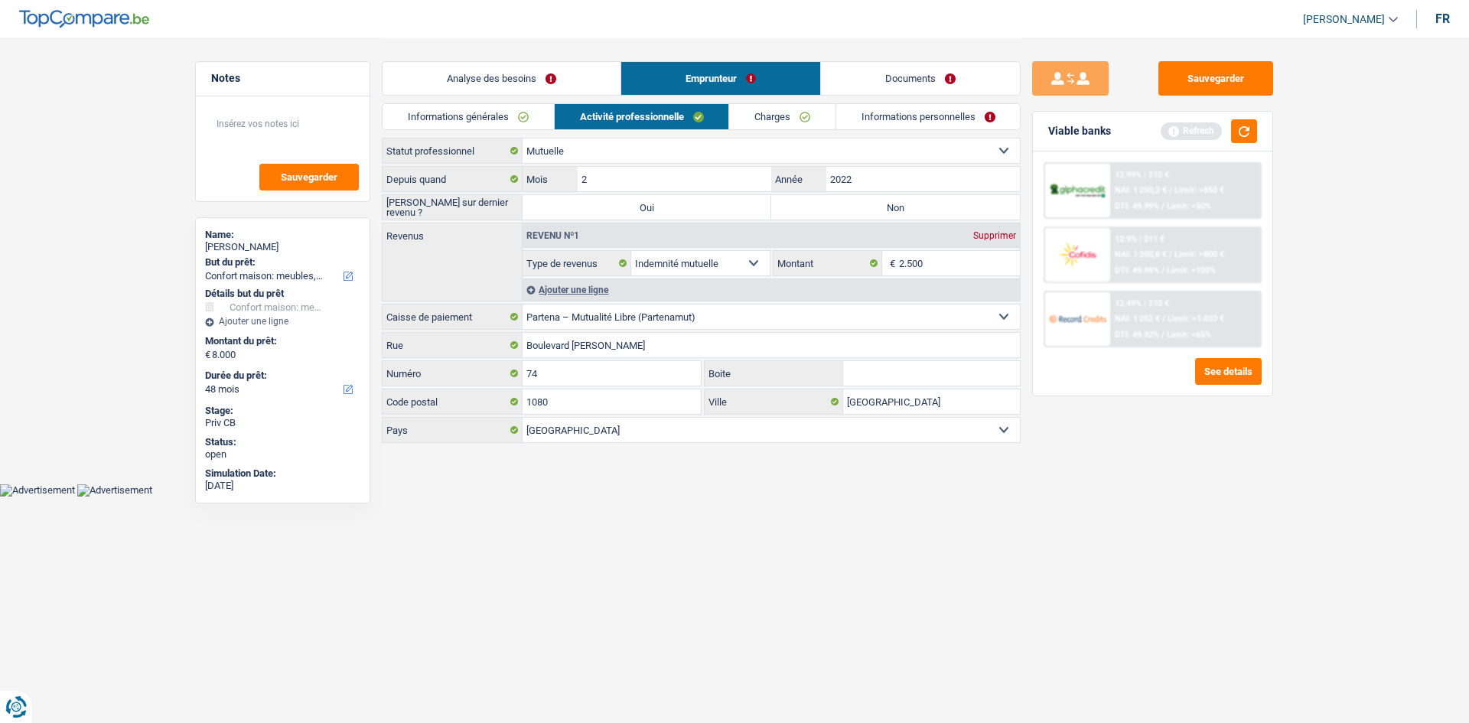
click at [827, 214] on label "Non" at bounding box center [895, 207] width 249 height 24
click at [827, 214] on input "Non" at bounding box center [895, 207] width 249 height 24
radio input "true"
click at [758, 257] on select "Allocation d'handicap Allocations chômage Allocations familiales Chèques repas …" at bounding box center [700, 263] width 139 height 24
click at [754, 257] on select "Allocation d'handicap Allocations chômage Allocations familiales Chèques repas …" at bounding box center [700, 263] width 139 height 24
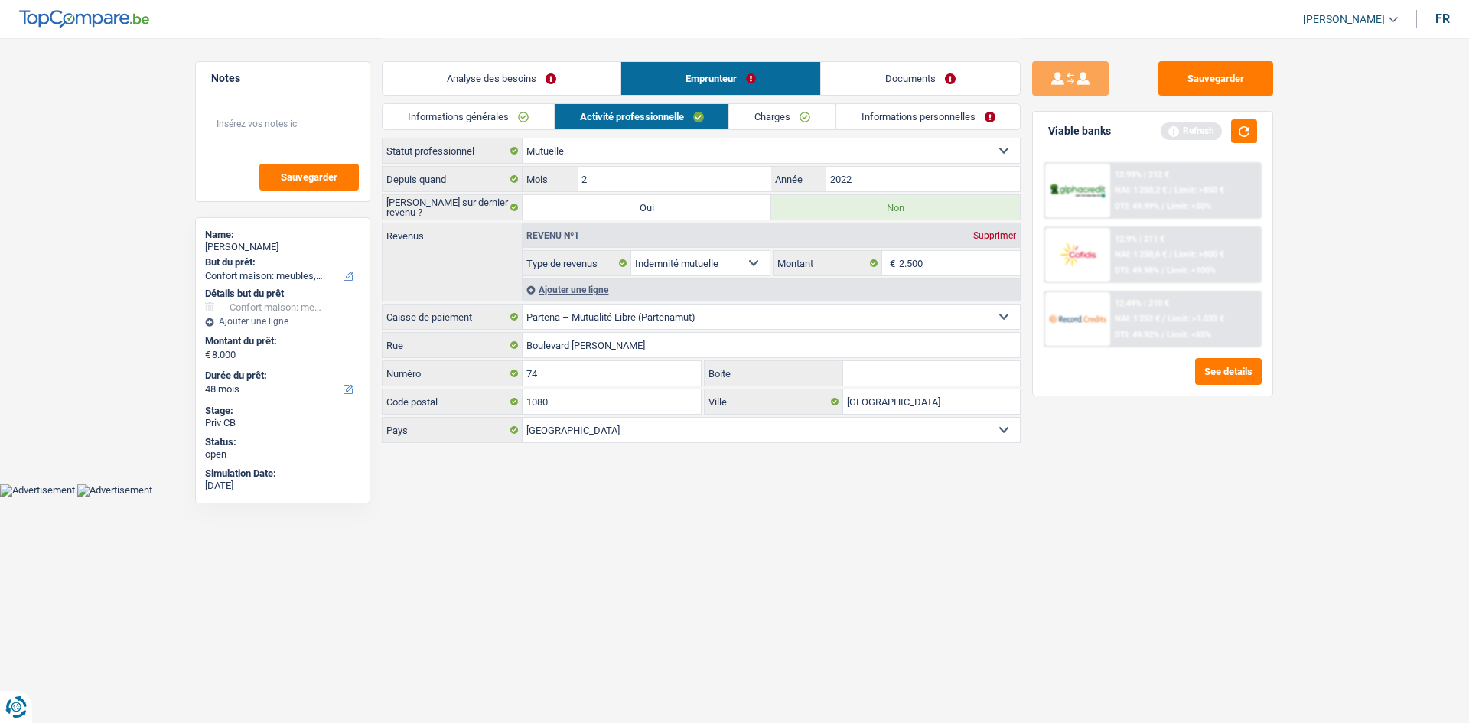
click at [663, 153] on select "Ouvrier Employé privé Employé public Invalide Indépendant Pensionné Chômeur Mut…" at bounding box center [771, 151] width 497 height 24
select select "privateEmployee"
click at [523, 139] on select "Ouvrier Employé privé Employé public Invalide Indépendant Pensionné Chômeur Mut…" at bounding box center [771, 151] width 497 height 24
select select "mutualityIndemnity"
select select "netSalary"
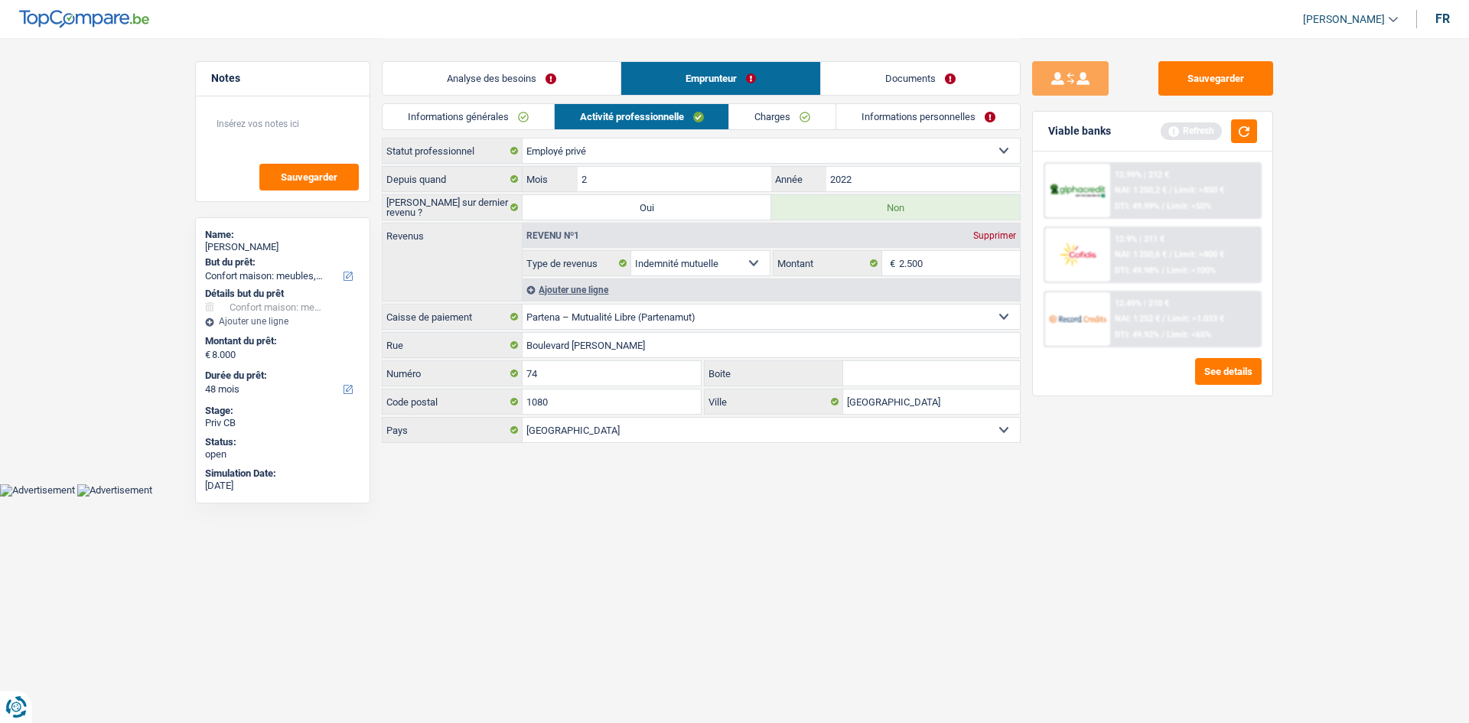
select select "mealVouchers"
select select "stateUniversityEu"
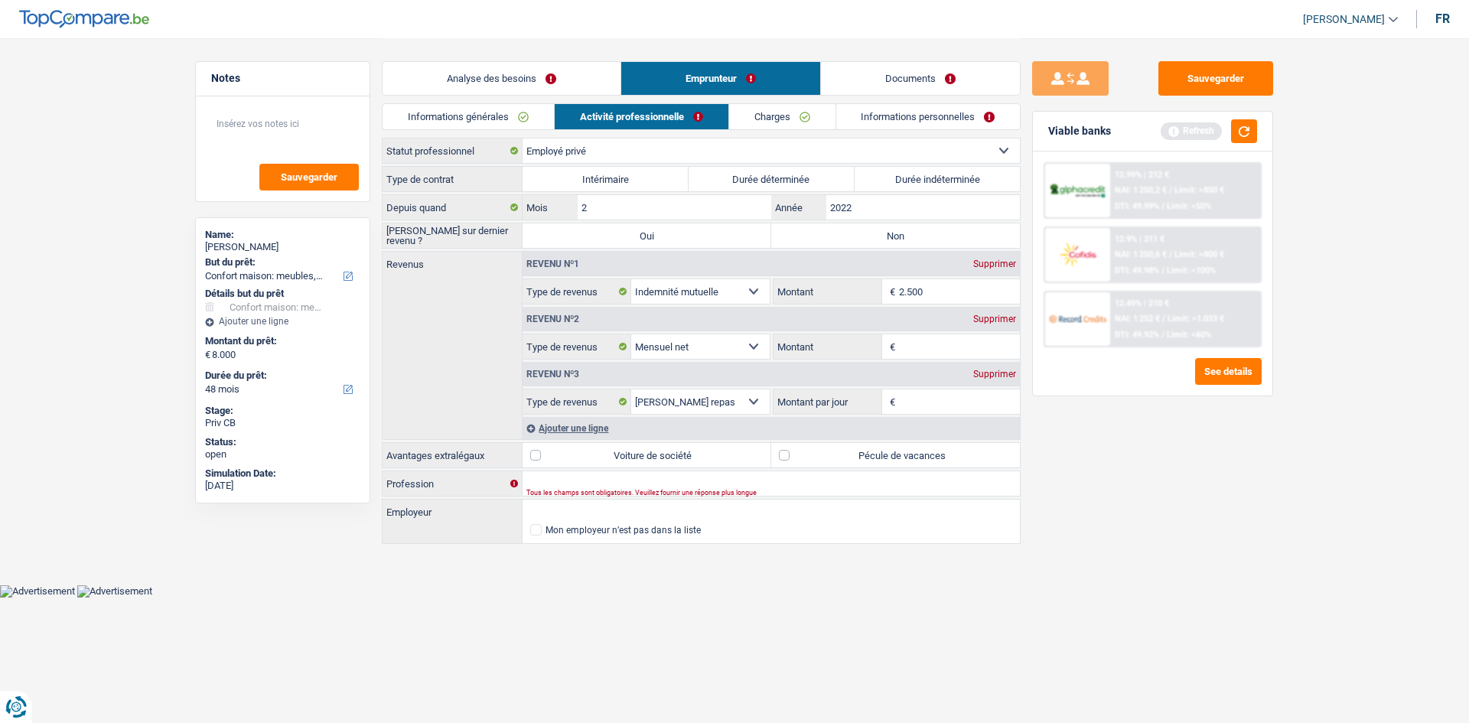
click at [885, 174] on label "Durée indéterminée" at bounding box center [938, 179] width 166 height 24
click at [885, 174] on input "Durée indéterminée" at bounding box center [938, 179] width 166 height 24
radio input "true"
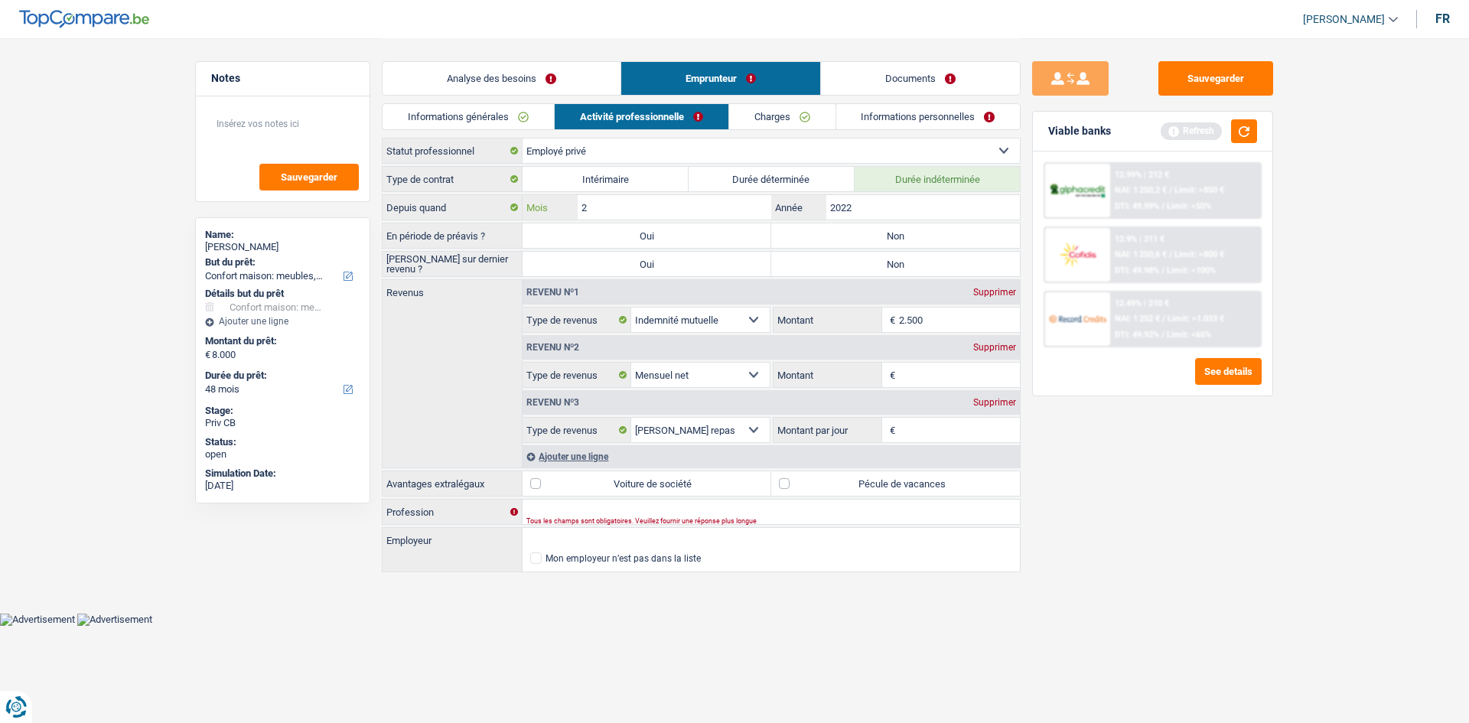
click at [622, 207] on input "2" at bounding box center [675, 207] width 194 height 24
click at [853, 210] on input "2022" at bounding box center [924, 207] width 194 height 24
type input "2005"
click at [842, 235] on label "Non" at bounding box center [895, 235] width 249 height 24
click at [842, 235] on input "Non" at bounding box center [895, 235] width 249 height 24
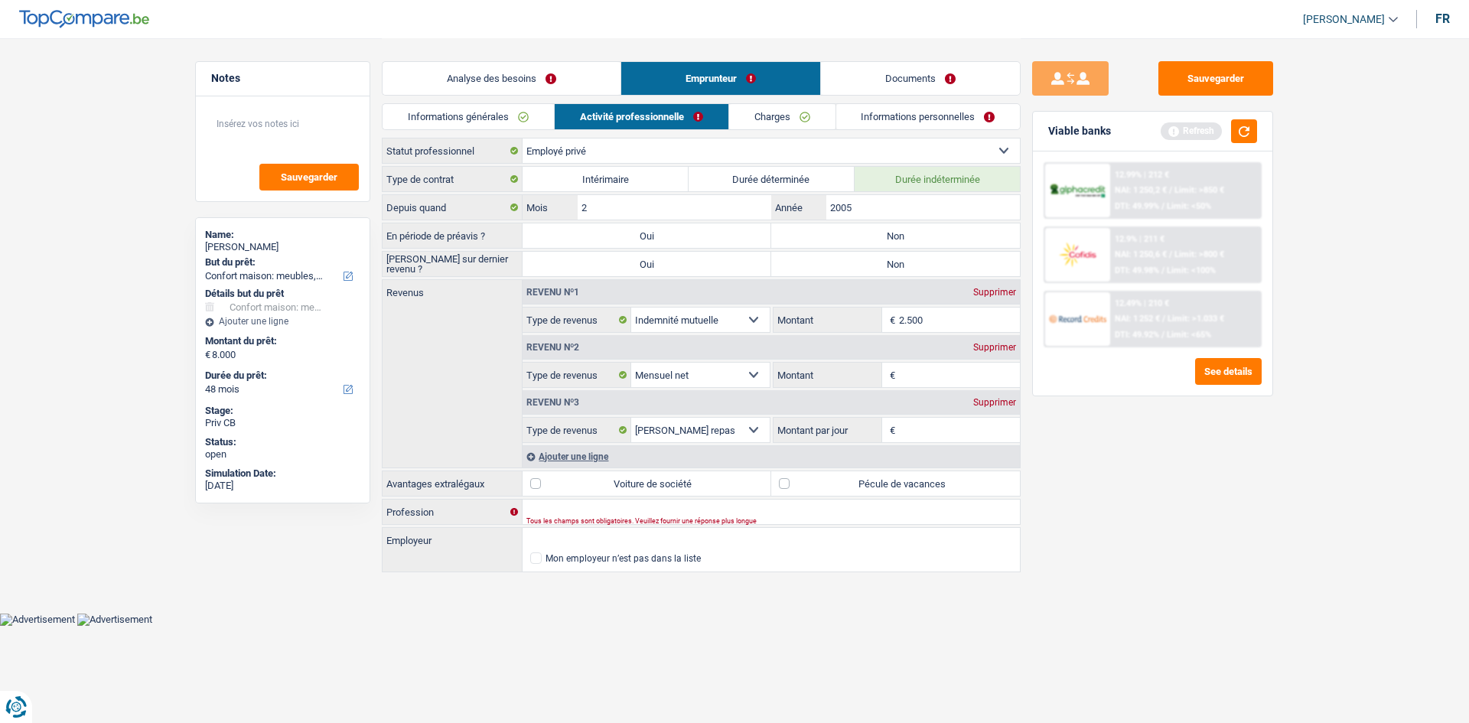
radio input "true"
click at [850, 258] on label "Non" at bounding box center [895, 264] width 249 height 24
click at [850, 258] on input "Non" at bounding box center [895, 264] width 249 height 24
radio input "true"
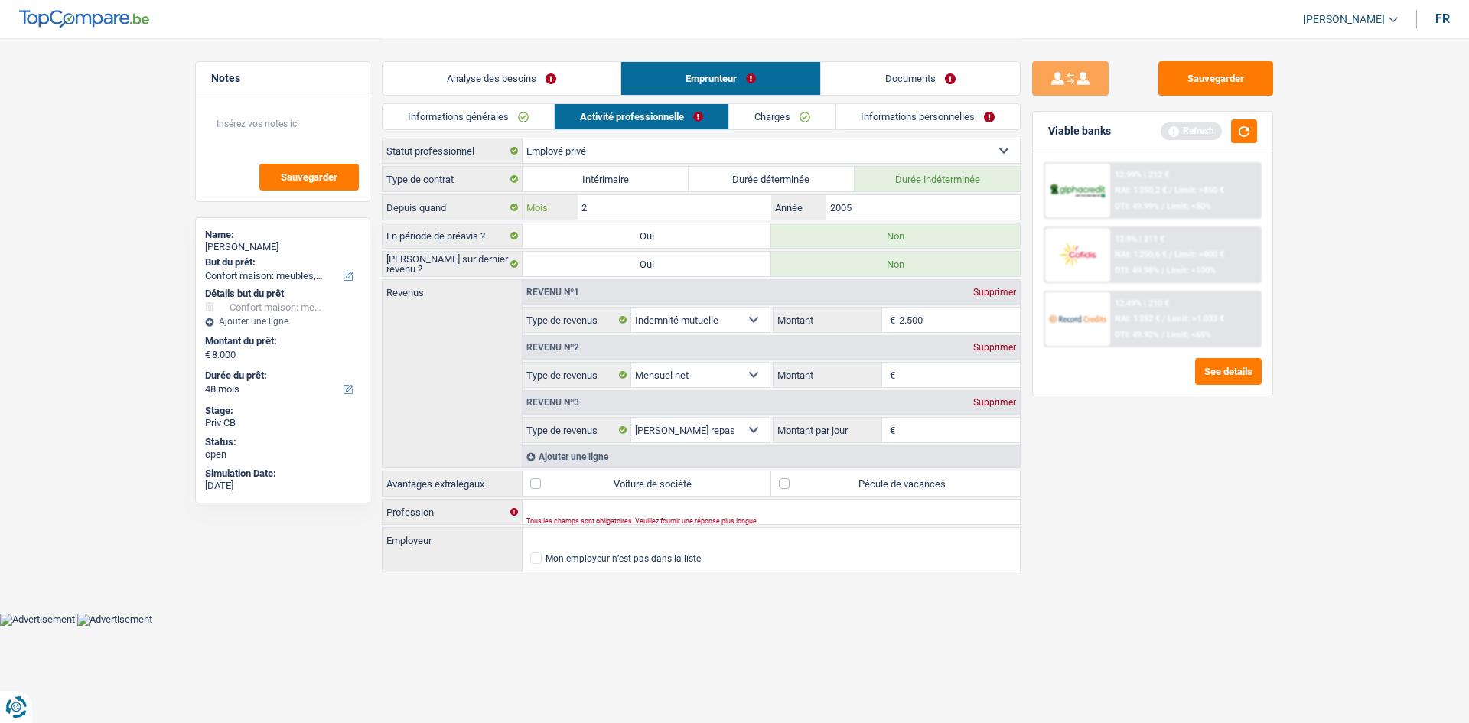
click at [708, 210] on input "2" at bounding box center [675, 207] width 194 height 24
type input "8"
click at [910, 374] on input "Montant" at bounding box center [960, 375] width 122 height 24
click at [784, 484] on label "Pécule de vacances" at bounding box center [895, 483] width 249 height 24
click at [784, 484] on input "Pécule de vacances" at bounding box center [895, 483] width 249 height 24
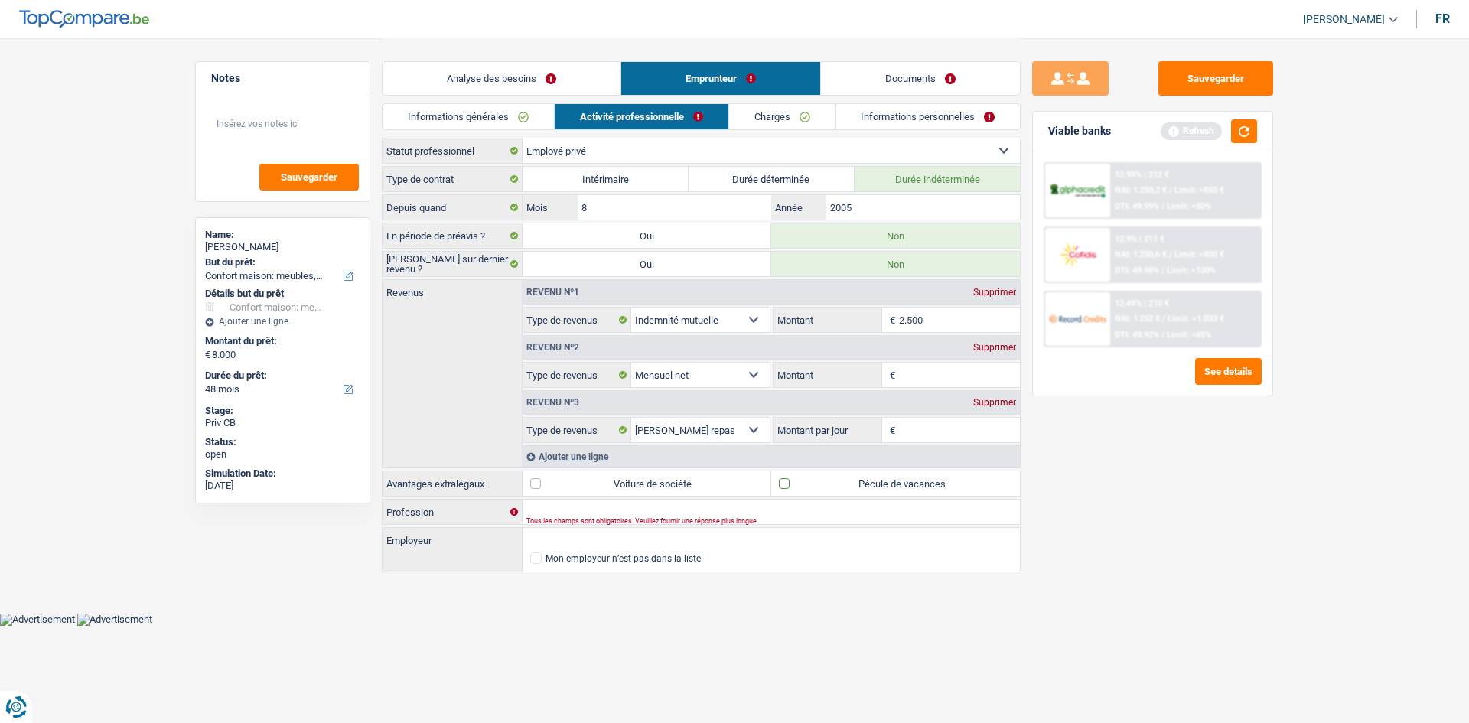
checkbox input "true"
click at [905, 375] on input "Montant" at bounding box center [960, 375] width 122 height 24
type input "0"
click at [985, 404] on div "Supprimer" at bounding box center [995, 402] width 51 height 9
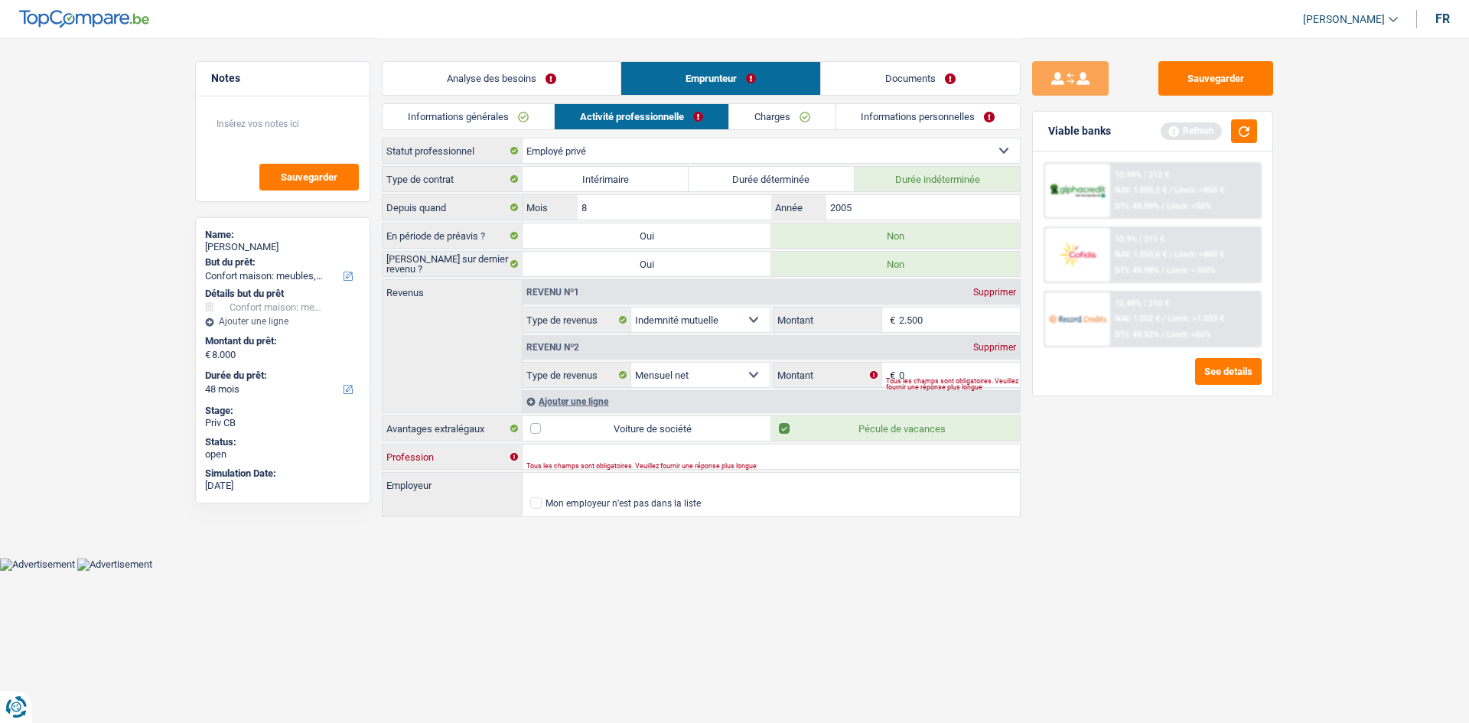
click at [547, 455] on input "Profession" at bounding box center [771, 457] width 497 height 24
click at [613, 456] on input "Chef en projet" at bounding box center [771, 457] width 497 height 24
type input "Chef en projet (R&D)"
click at [613, 484] on input "Employeur" at bounding box center [771, 485] width 497 height 24
type input "Region wallone"
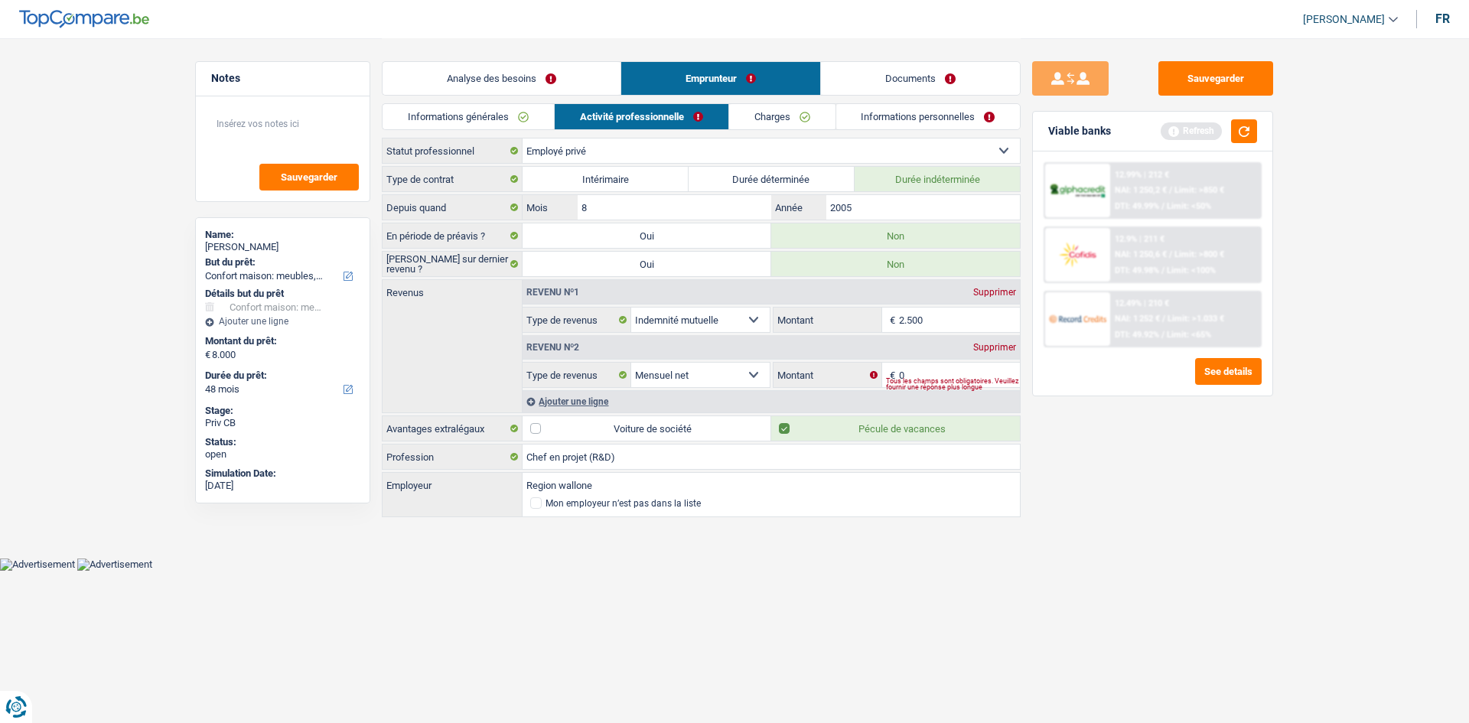
click at [801, 112] on link "Charges" at bounding box center [782, 116] width 106 height 25
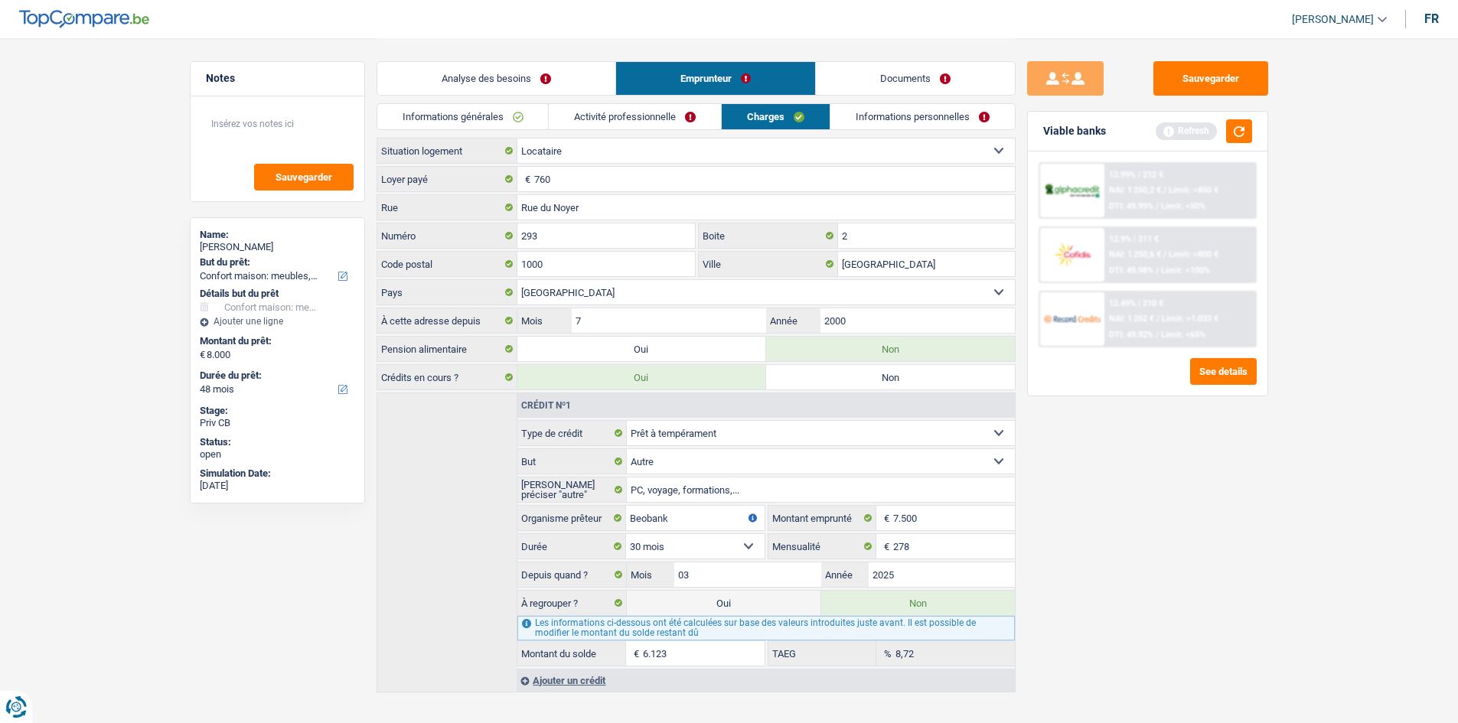
click at [866, 114] on link "Informations personnelles" at bounding box center [922, 116] width 184 height 25
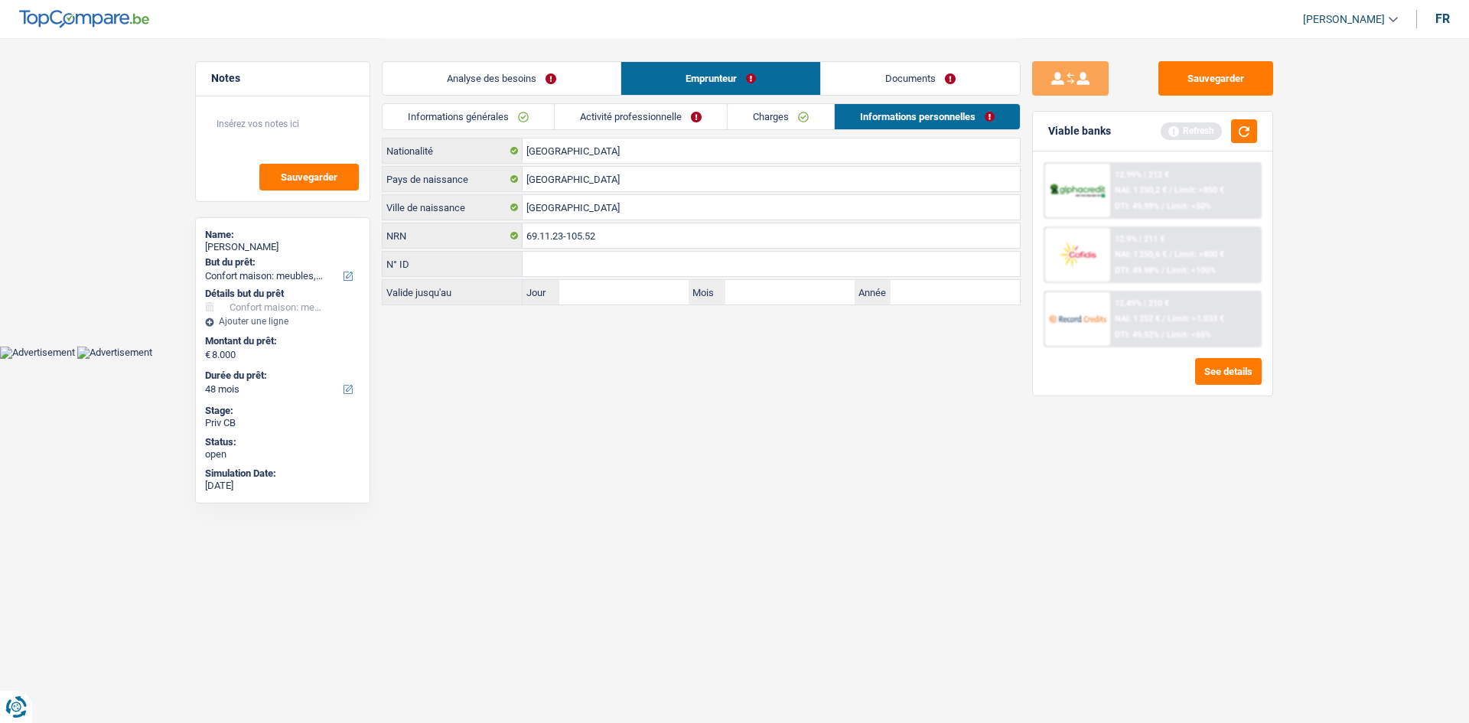
click at [685, 116] on link "Activité professionnelle" at bounding box center [641, 116] width 172 height 25
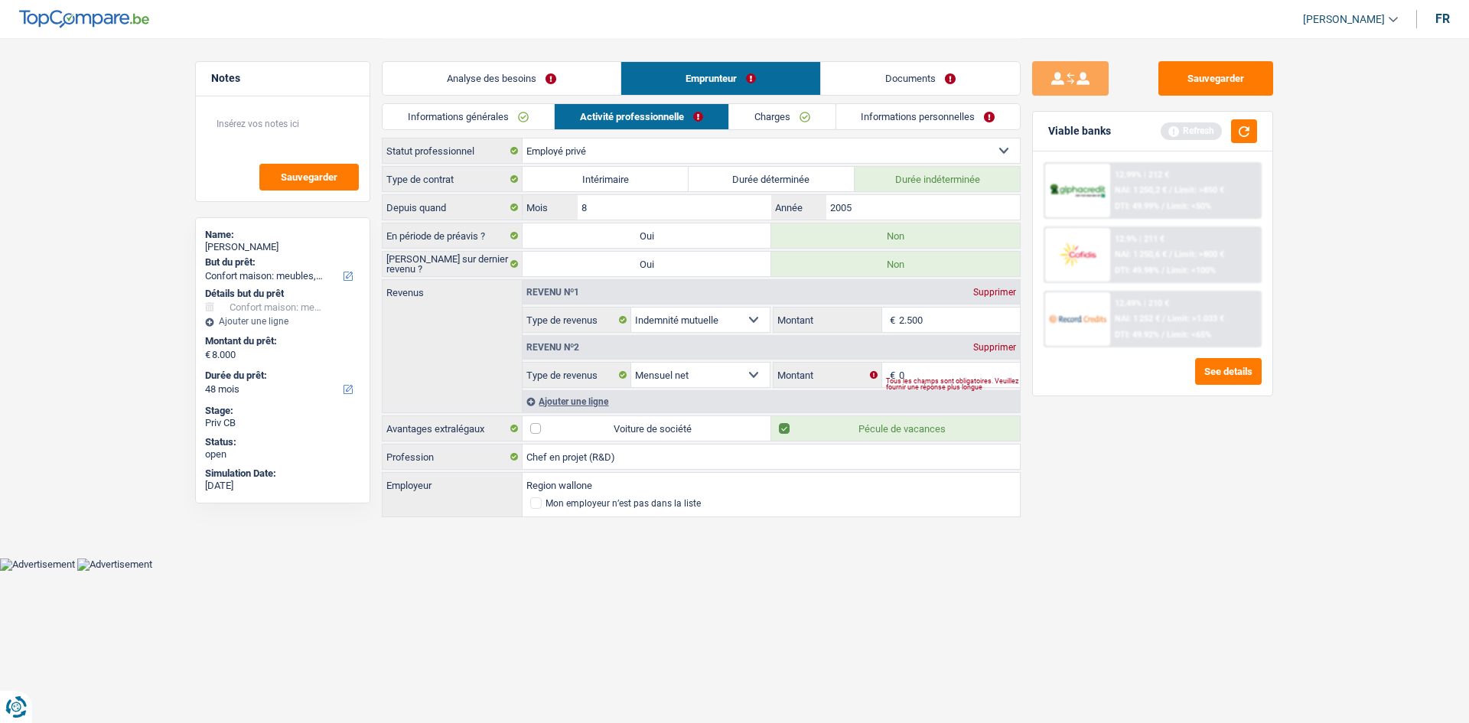
click at [523, 80] on link "Analyse des besoins" at bounding box center [502, 78] width 238 height 33
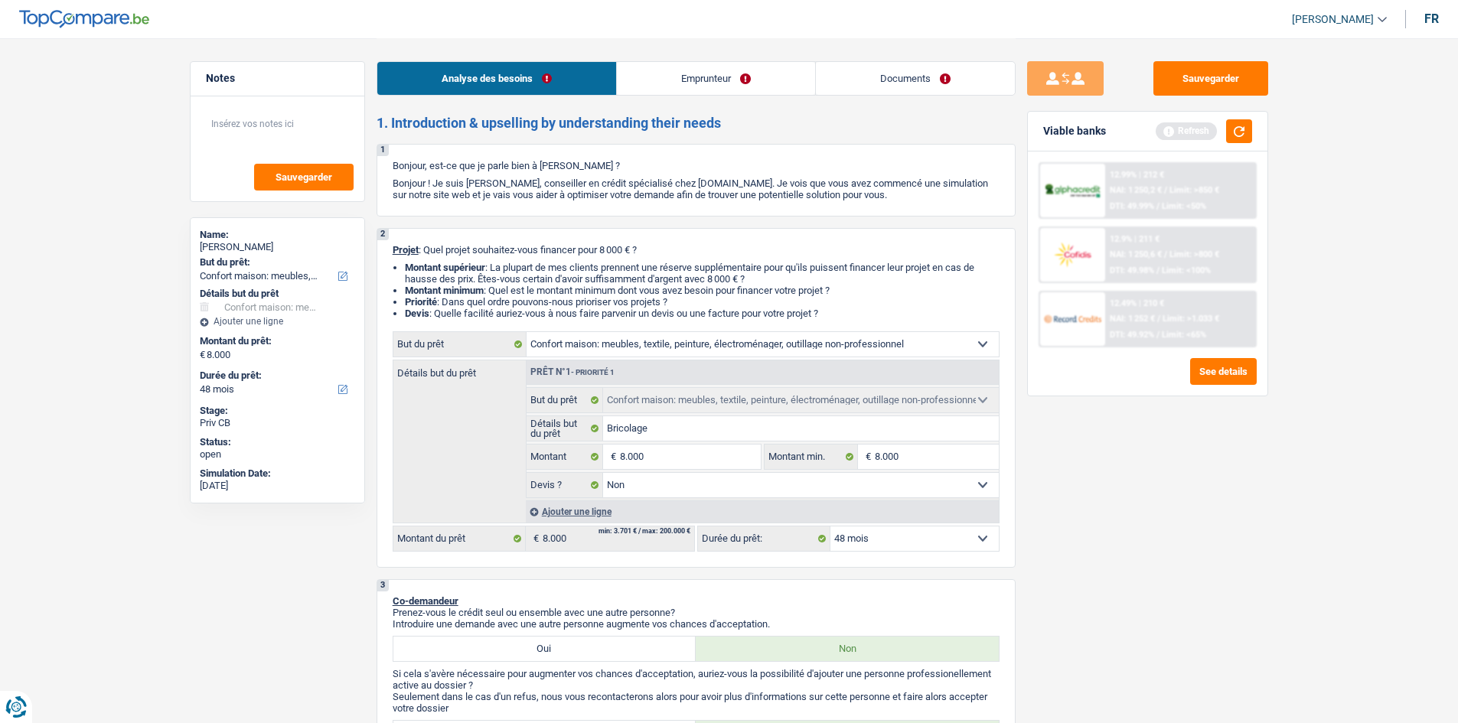
scroll to position [77, 0]
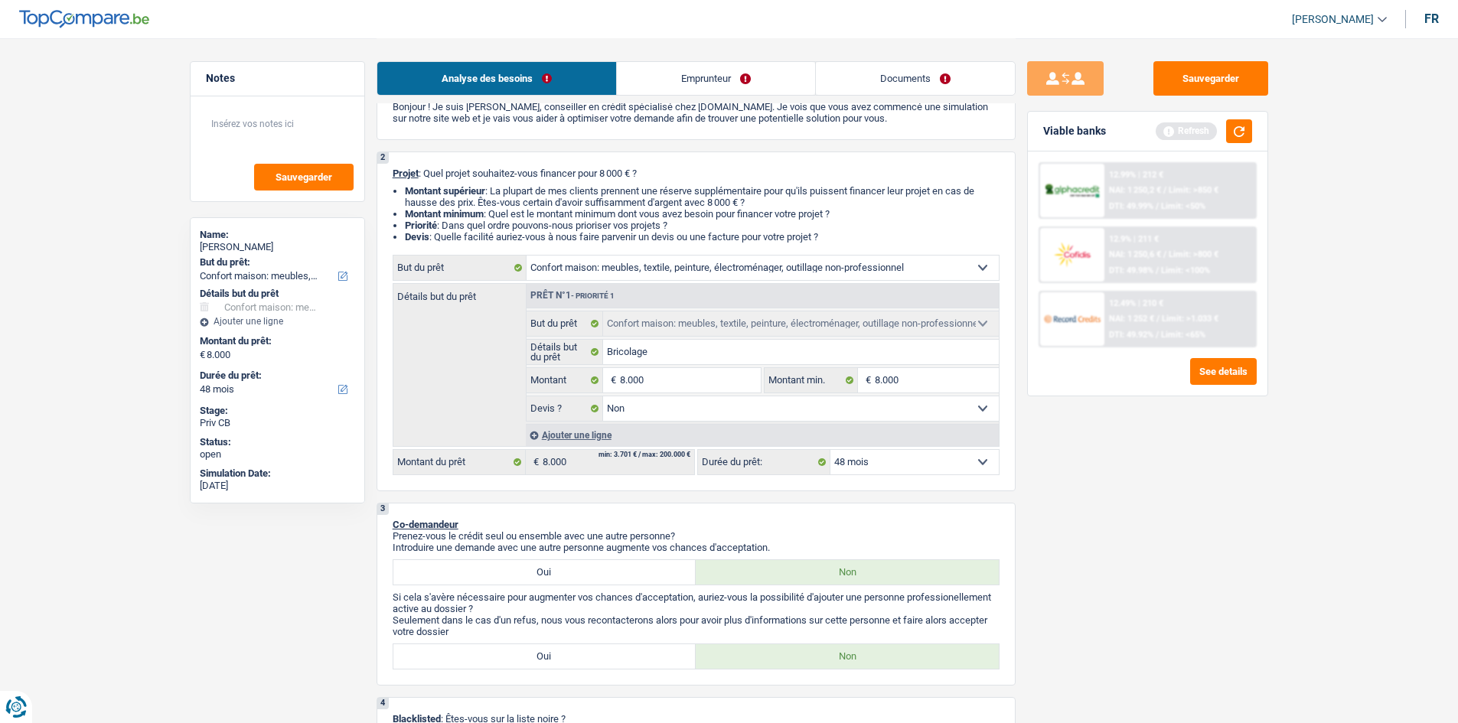
click at [970, 455] on select "12 mois 18 mois 24 mois 30 mois 36 mois 42 mois 48 mois Sélectionner une option" at bounding box center [914, 462] width 168 height 24
click at [1234, 131] on button "button" at bounding box center [1239, 131] width 26 height 24
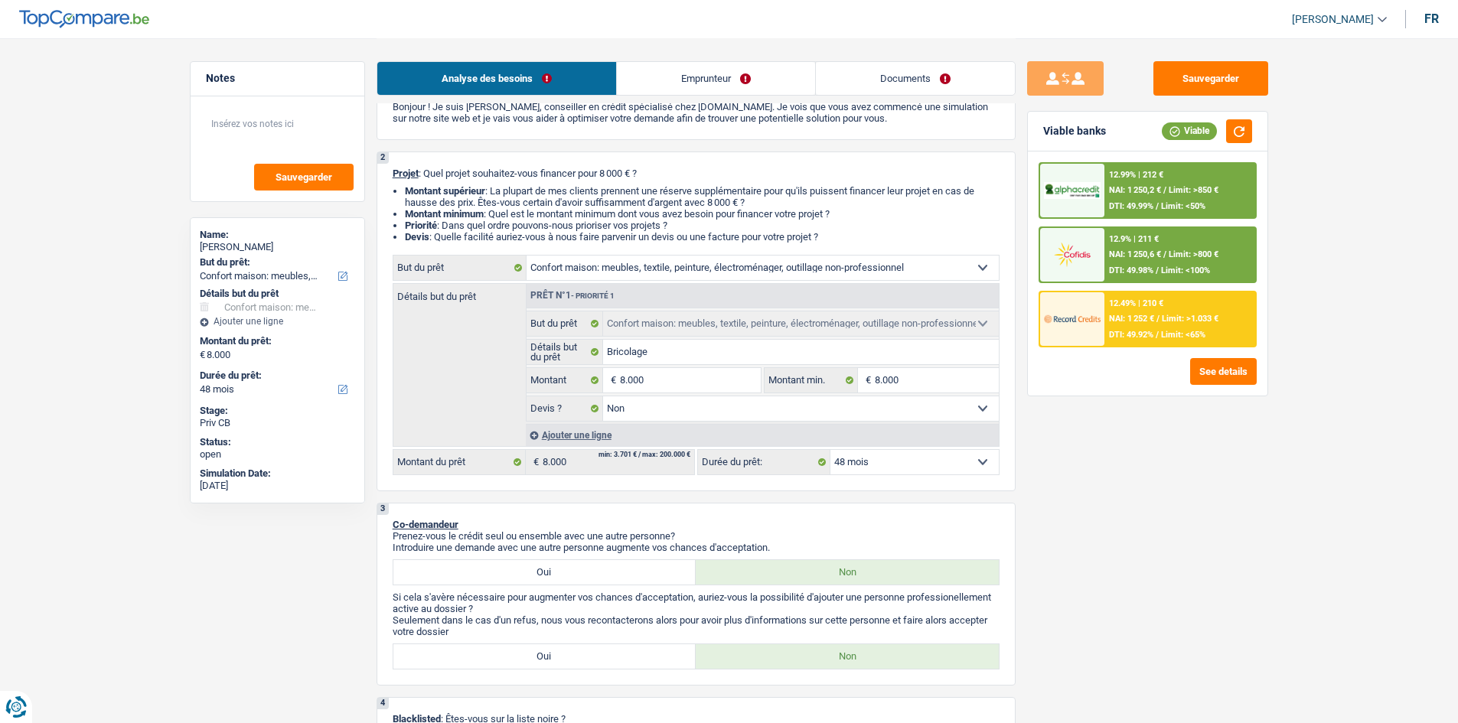
click at [1202, 307] on div "12.49% | 210 € NAI: 1 252 € / Limit: >1.033 € DTI: 49.92% / Limit: <65%" at bounding box center [1179, 319] width 151 height 54
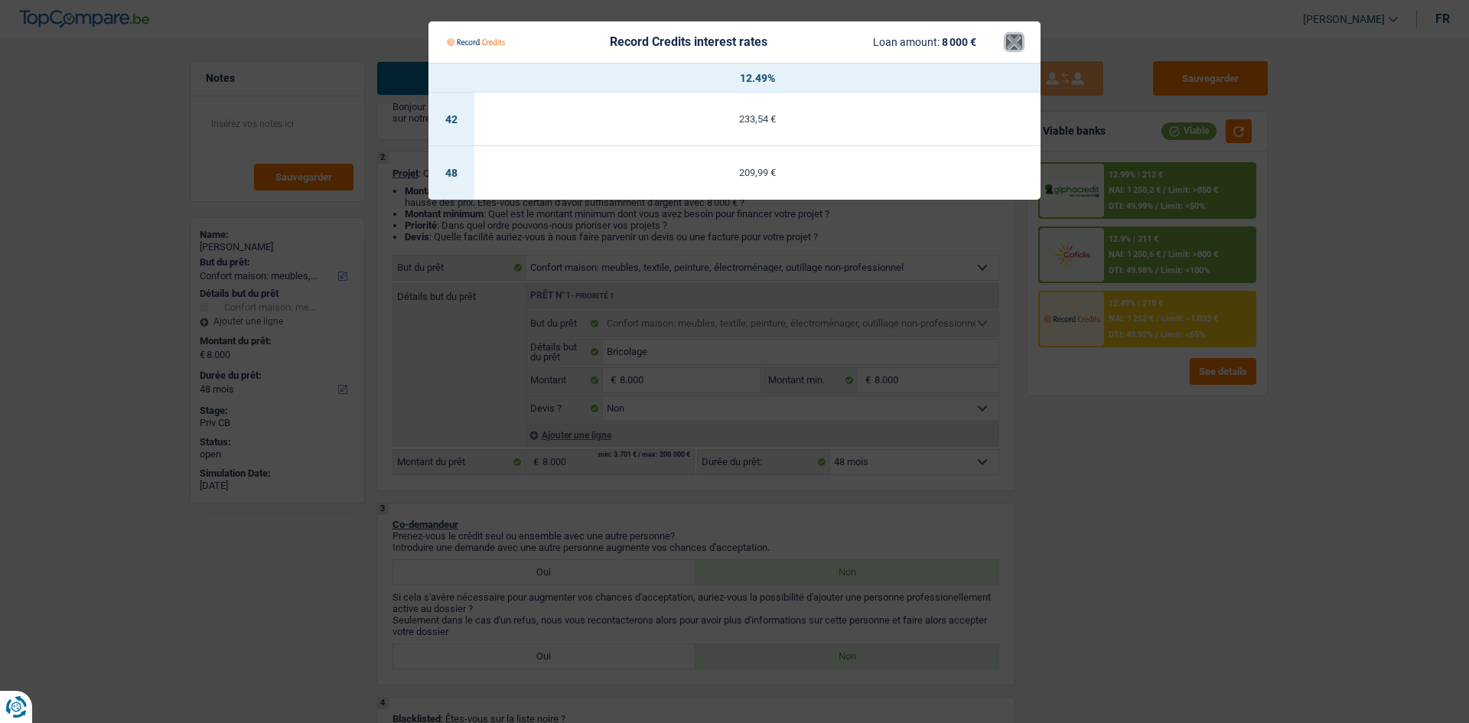
click at [1013, 43] on button "×" at bounding box center [1014, 41] width 16 height 15
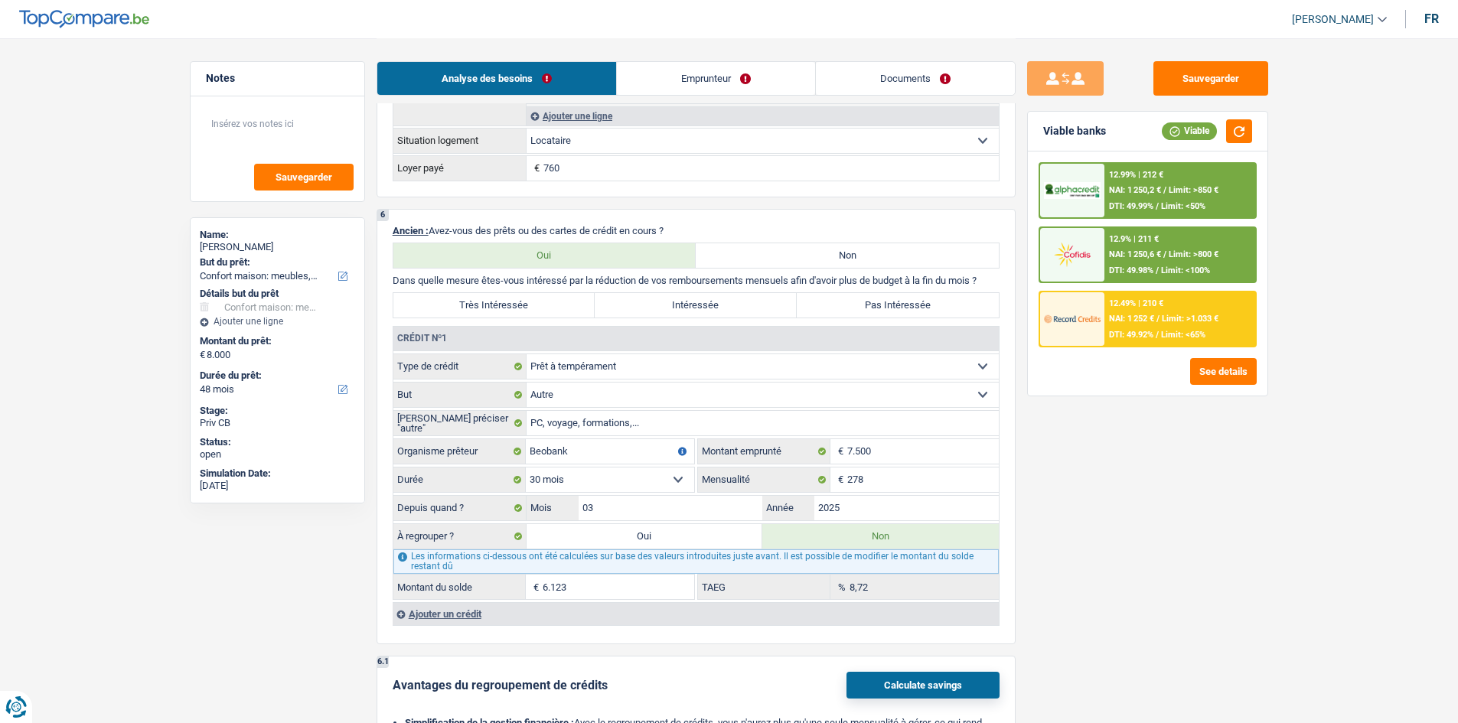
scroll to position [1225, 0]
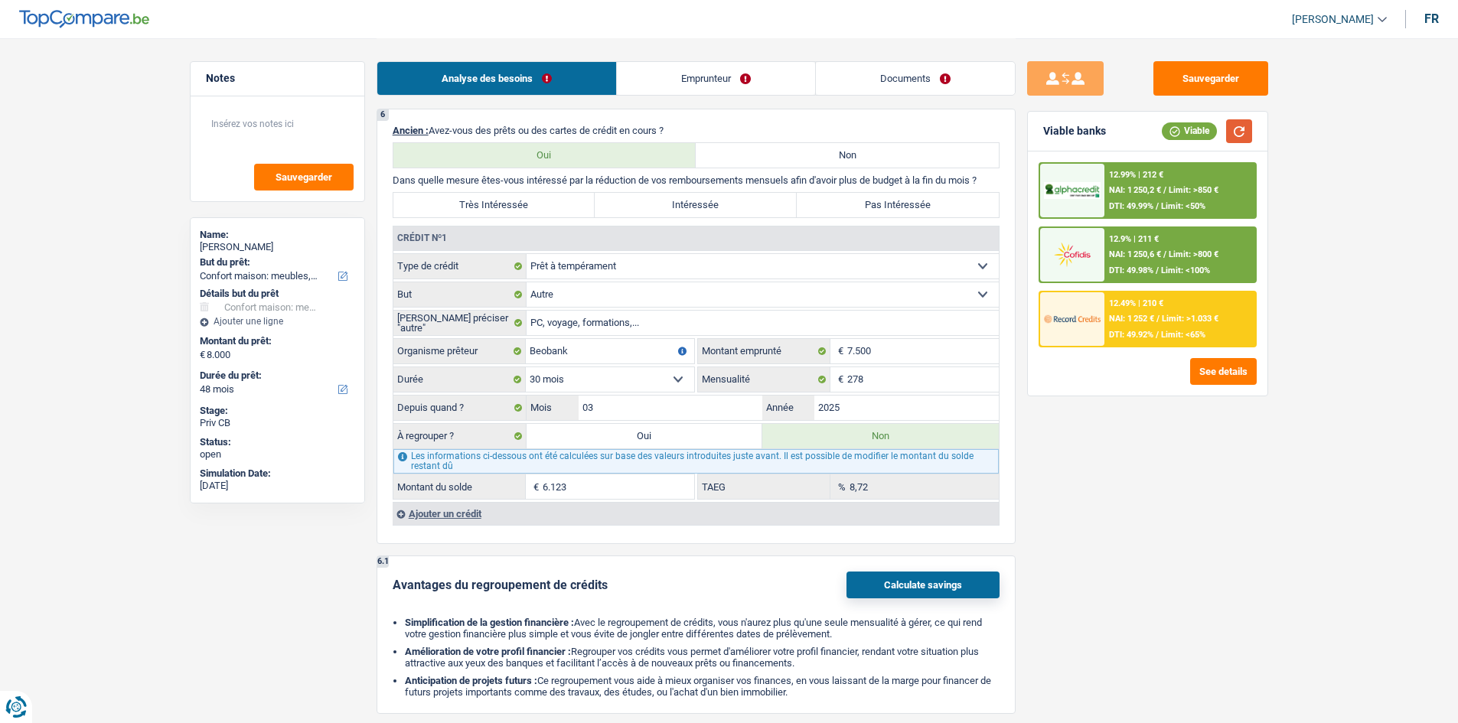
click at [1237, 135] on button "button" at bounding box center [1239, 131] width 26 height 24
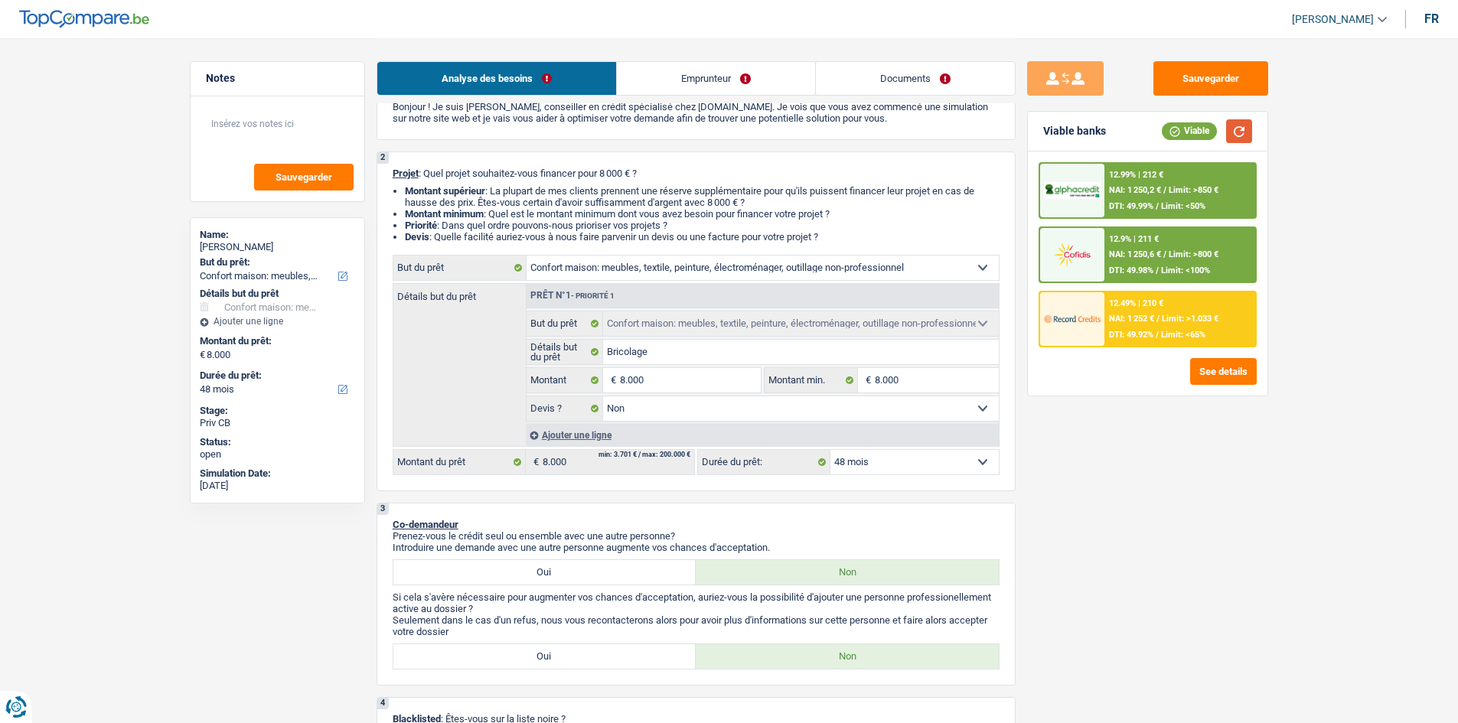
scroll to position [0, 0]
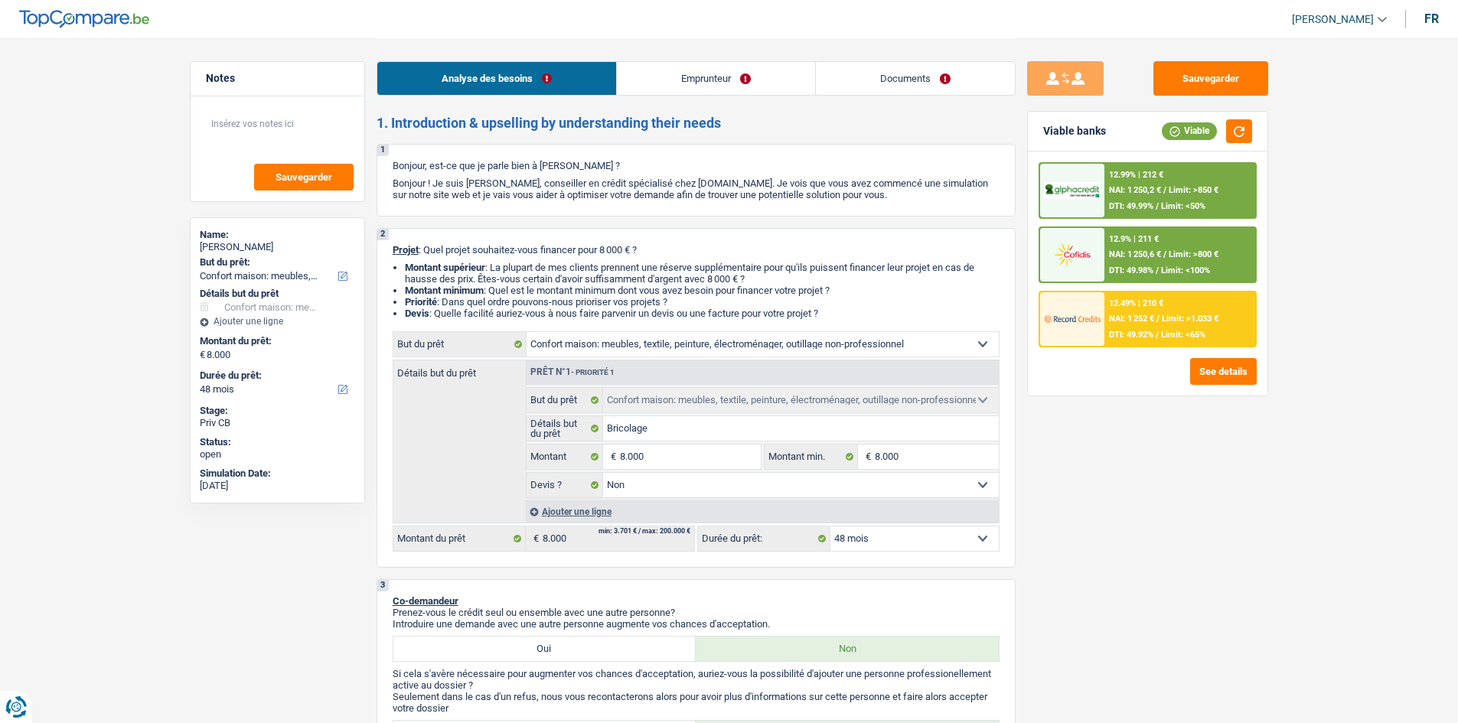
click at [1202, 331] on span "Limit: <65%" at bounding box center [1183, 335] width 44 height 10
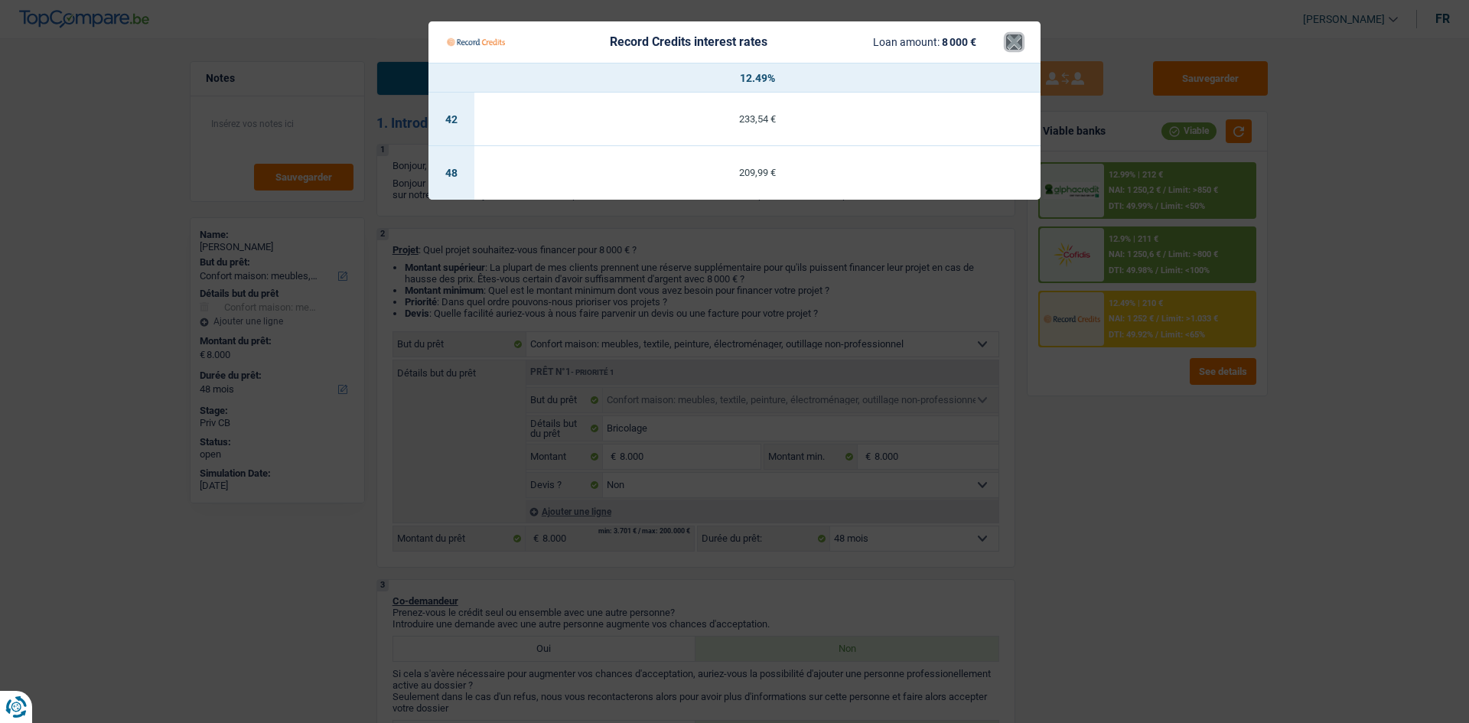
click at [1016, 41] on button "×" at bounding box center [1014, 41] width 16 height 15
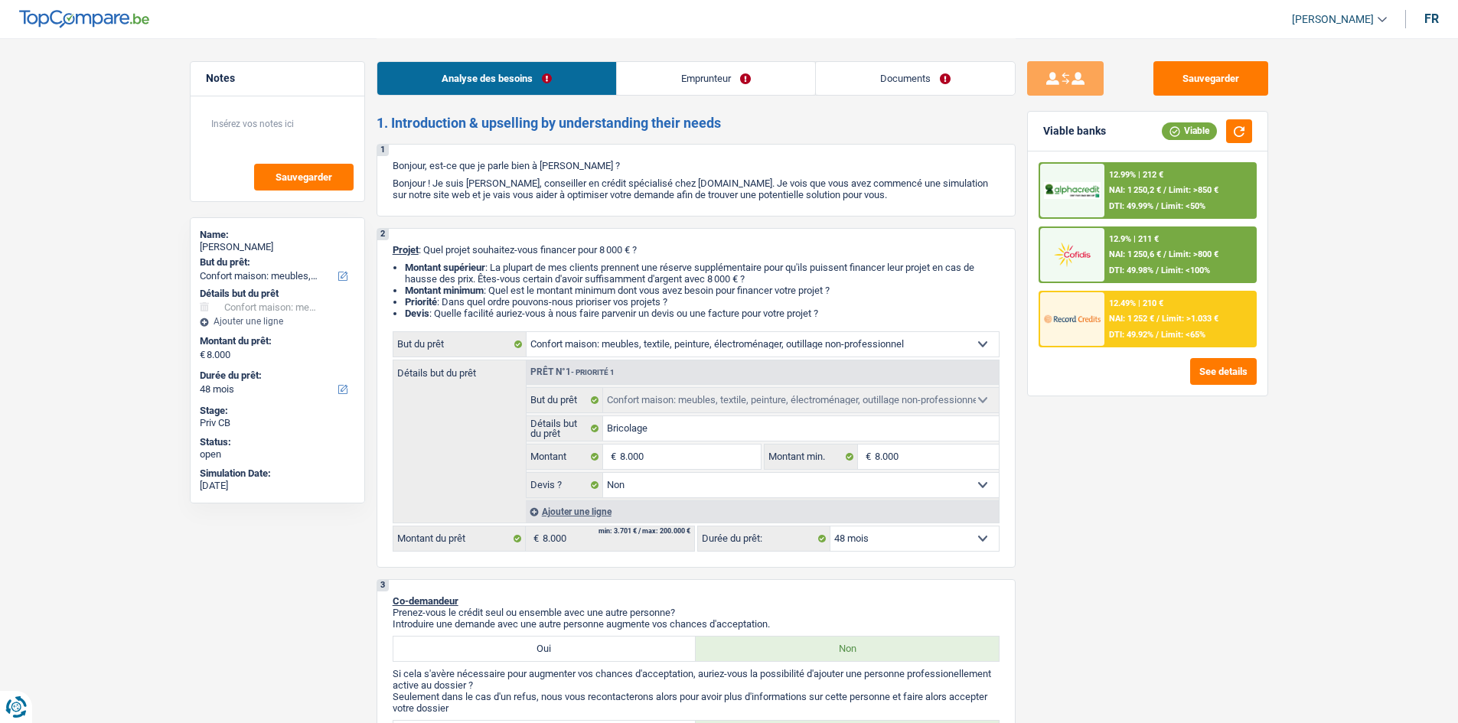
click at [1154, 186] on span "NAI: 1 250,2 €" at bounding box center [1135, 190] width 52 height 10
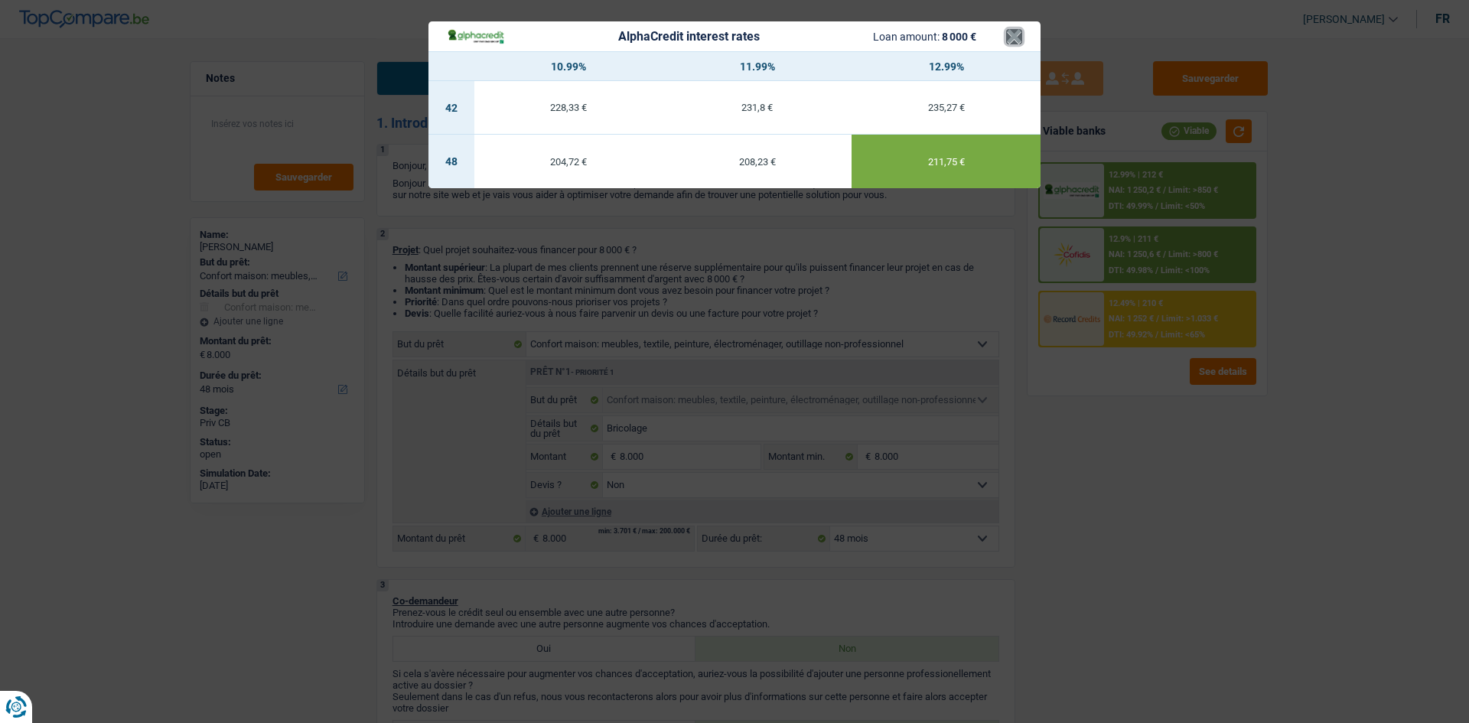
click at [1013, 37] on button "×" at bounding box center [1014, 36] width 16 height 15
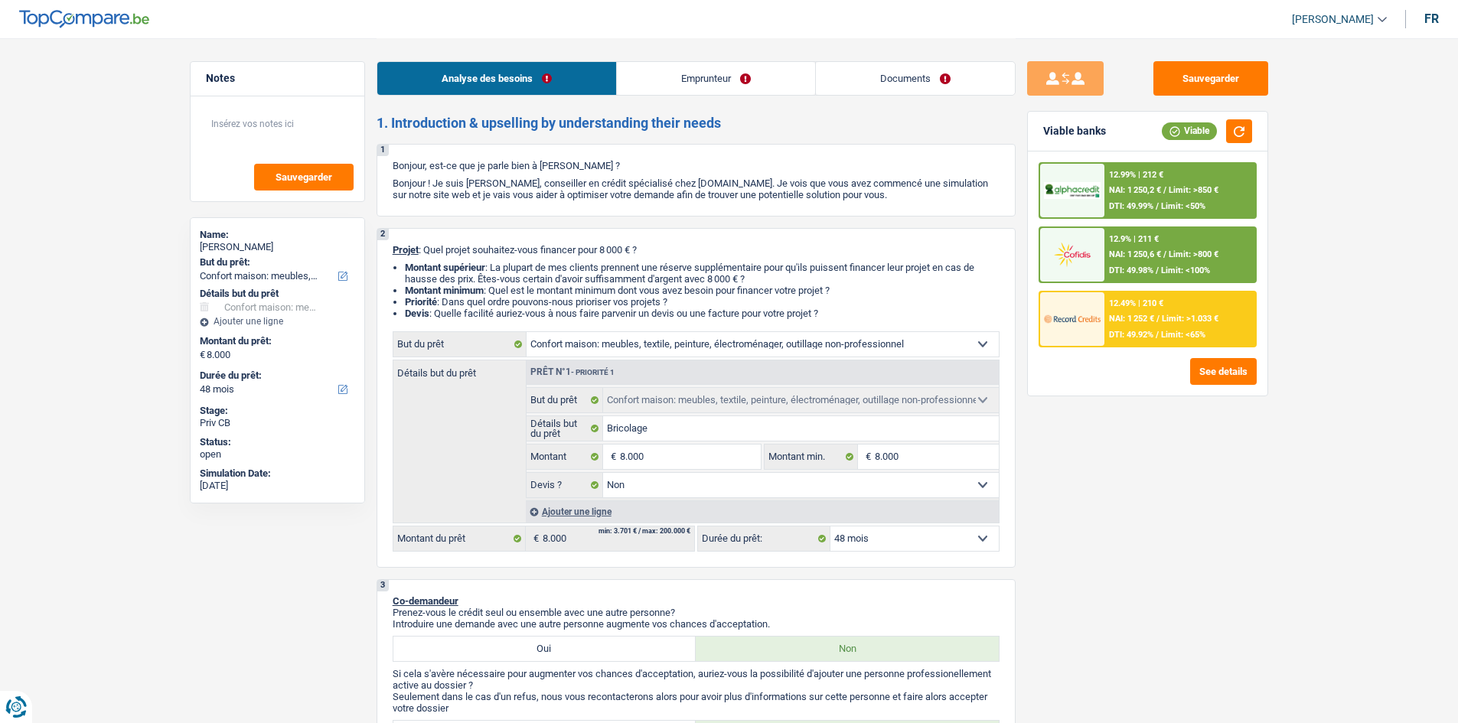
click at [1203, 324] on div "12.49% | 210 € NAI: 1 252 € / Limit: >1.033 € DTI: 49.92% / Limit: <65%" at bounding box center [1179, 319] width 151 height 54
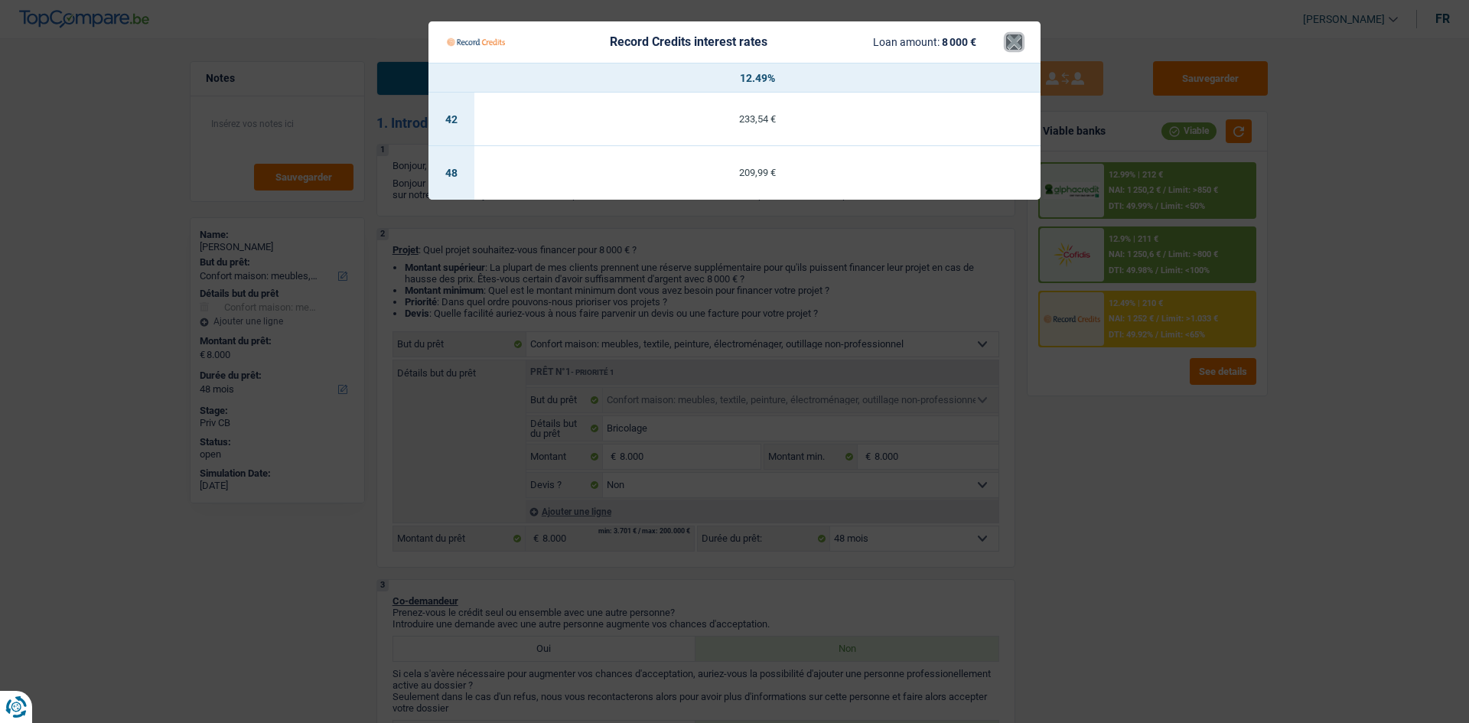
click at [1014, 42] on button "×" at bounding box center [1014, 41] width 16 height 15
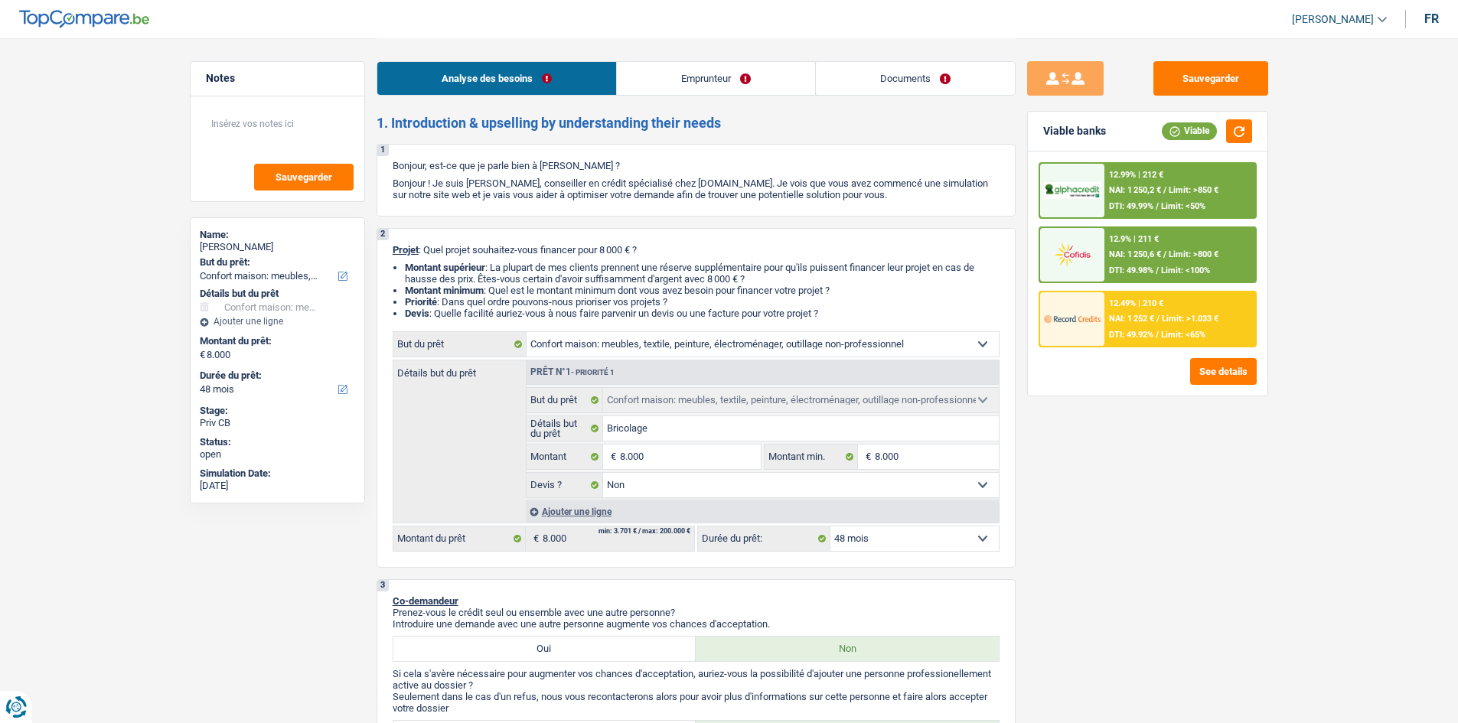
click at [1164, 207] on span "Limit: <50%" at bounding box center [1183, 206] width 44 height 10
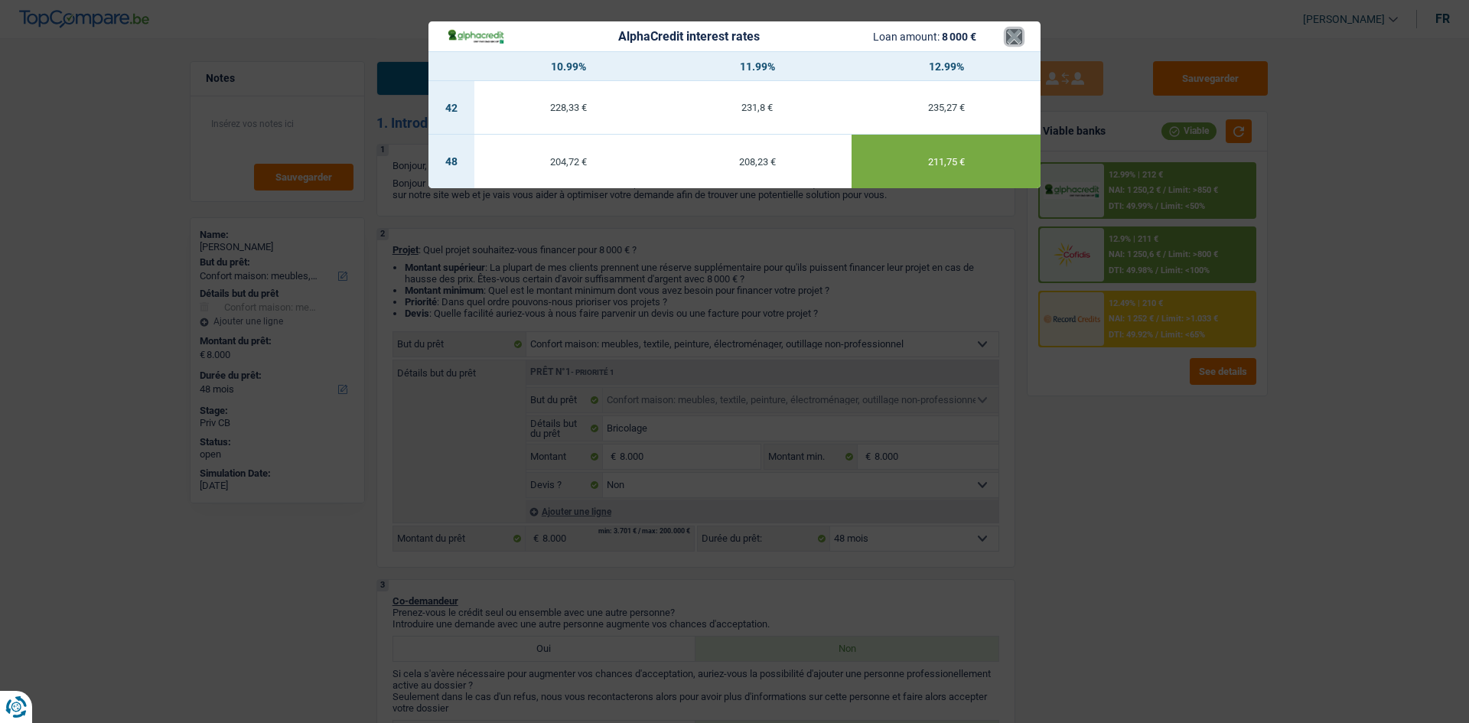
click at [1013, 41] on button "×" at bounding box center [1014, 36] width 16 height 15
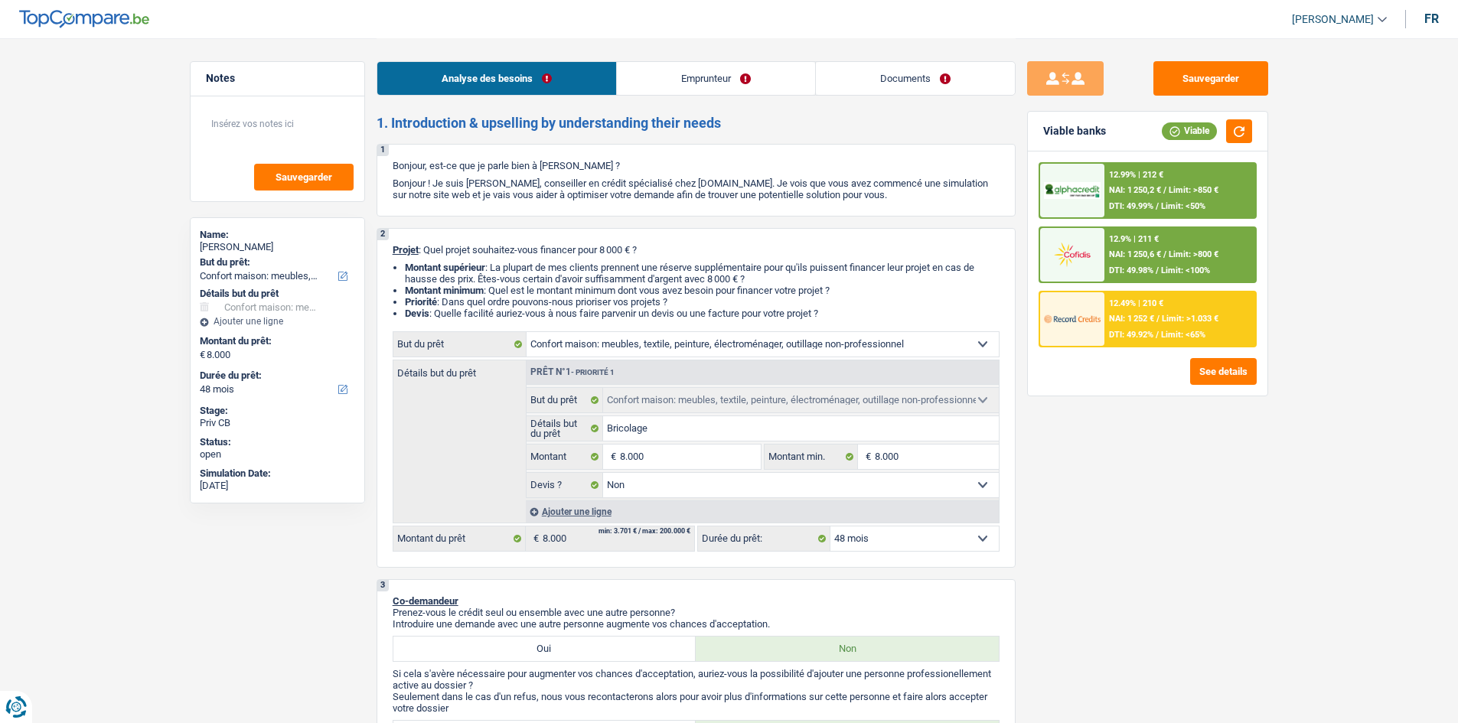
click at [1141, 252] on span "NAI: 1 250,6 €" at bounding box center [1135, 254] width 52 height 10
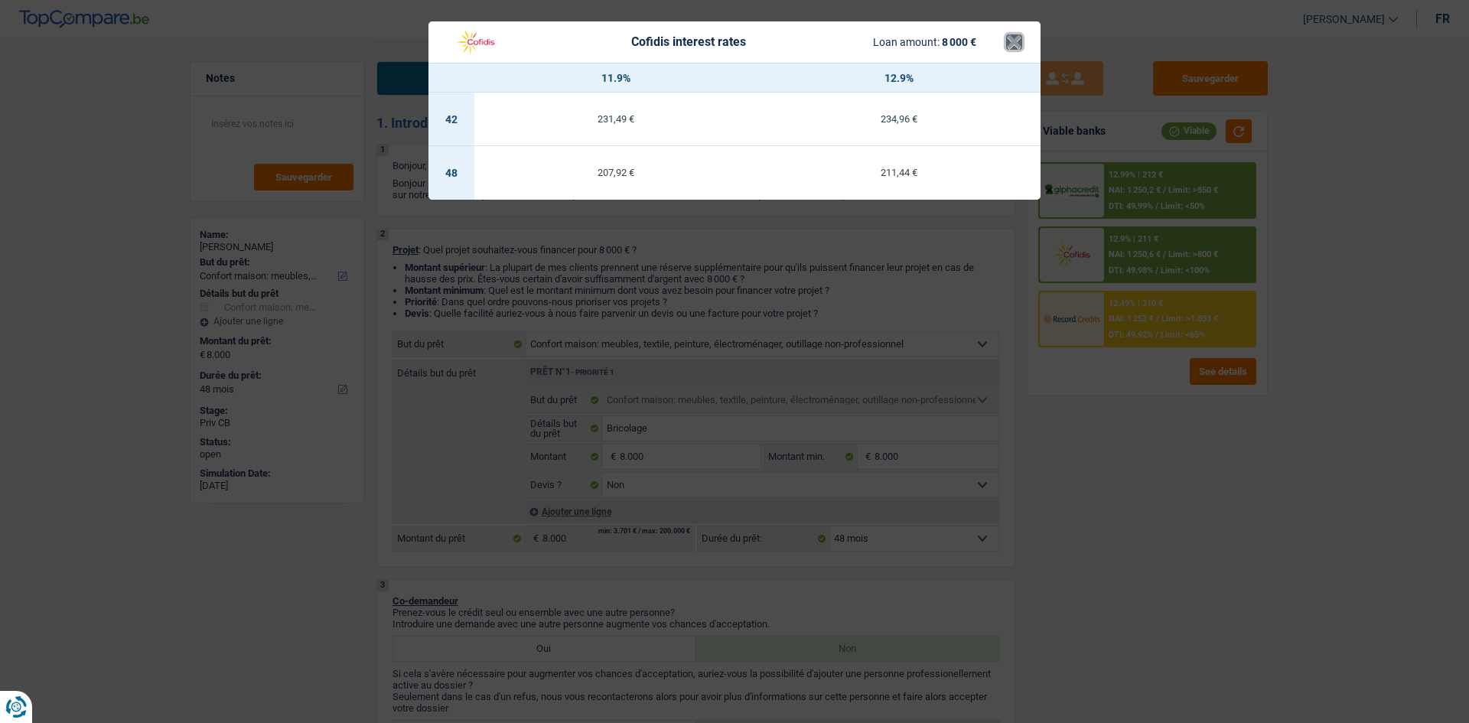
click at [1012, 44] on button "×" at bounding box center [1014, 41] width 16 height 15
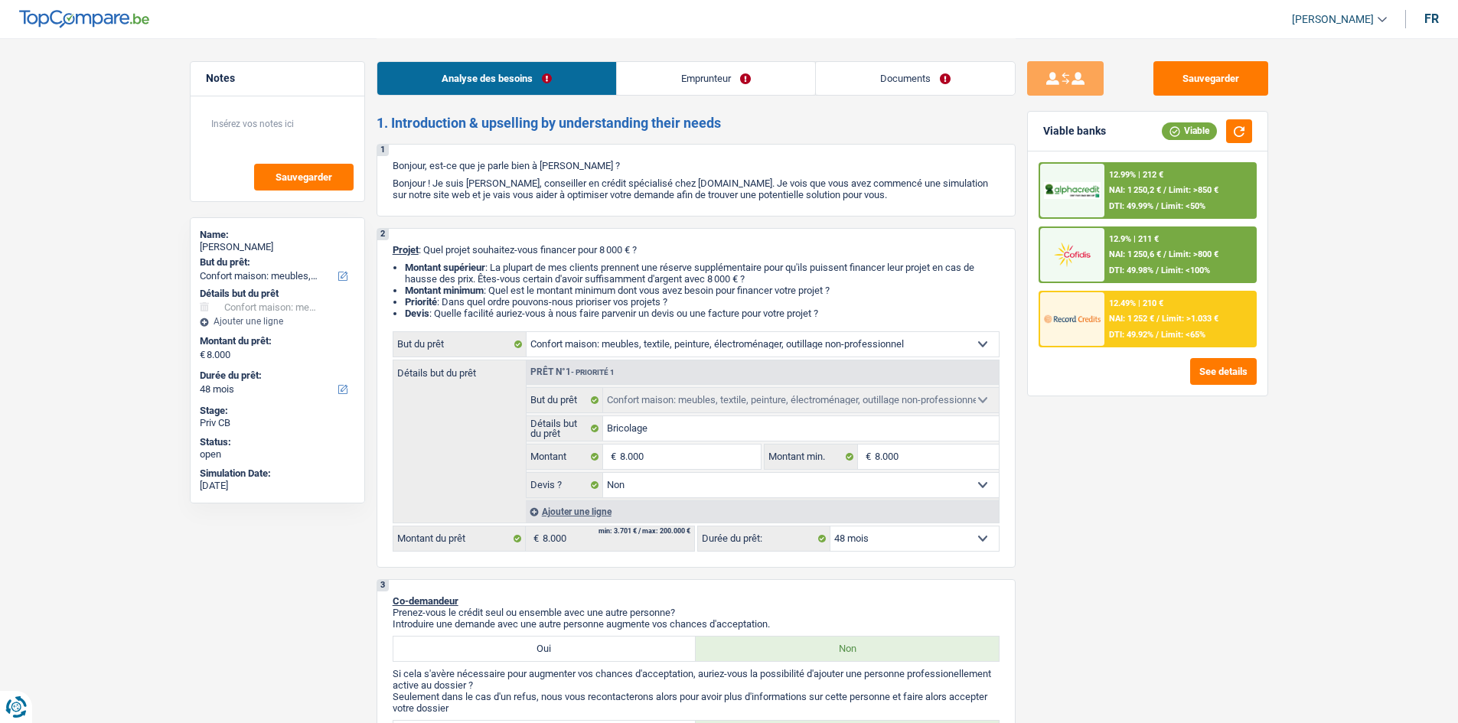
click at [1130, 317] on span "NAI: 1 252 €" at bounding box center [1131, 319] width 45 height 10
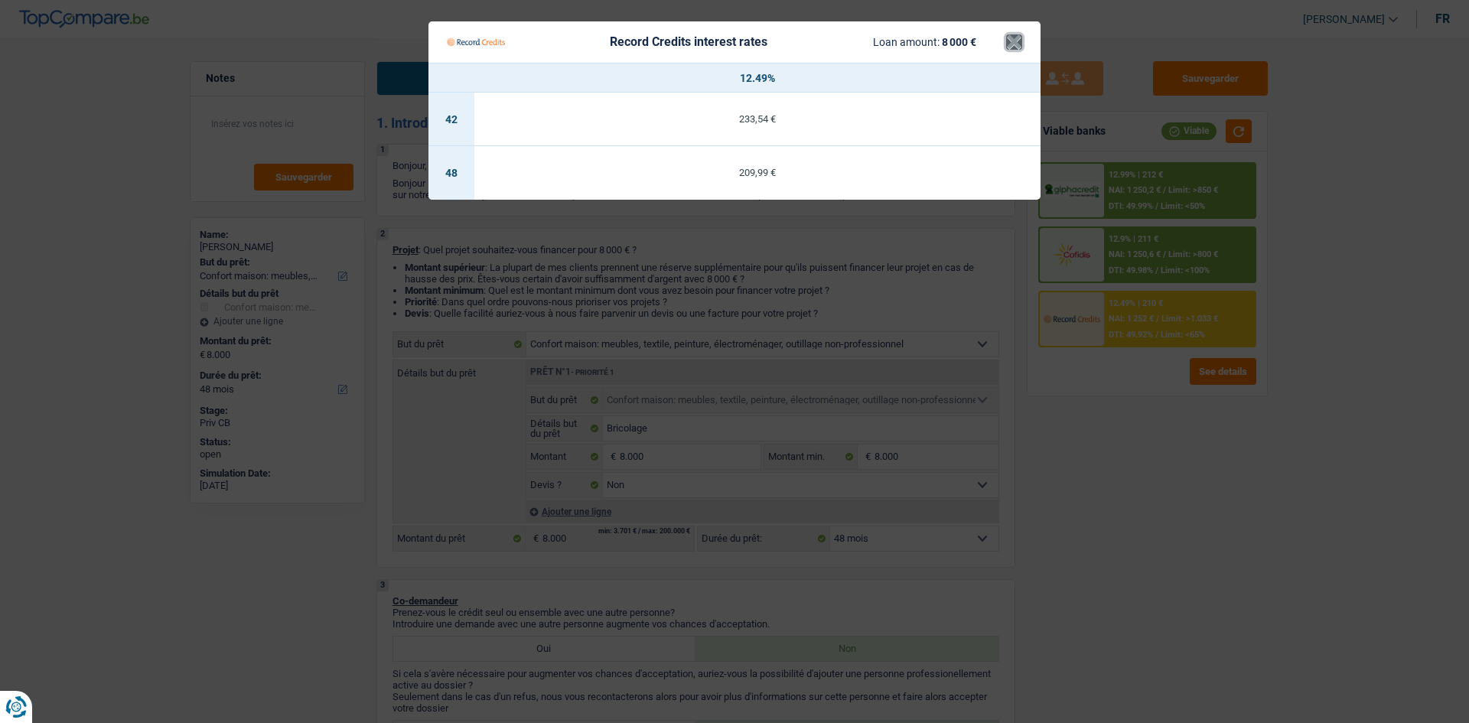
click at [1012, 46] on button "×" at bounding box center [1014, 41] width 16 height 15
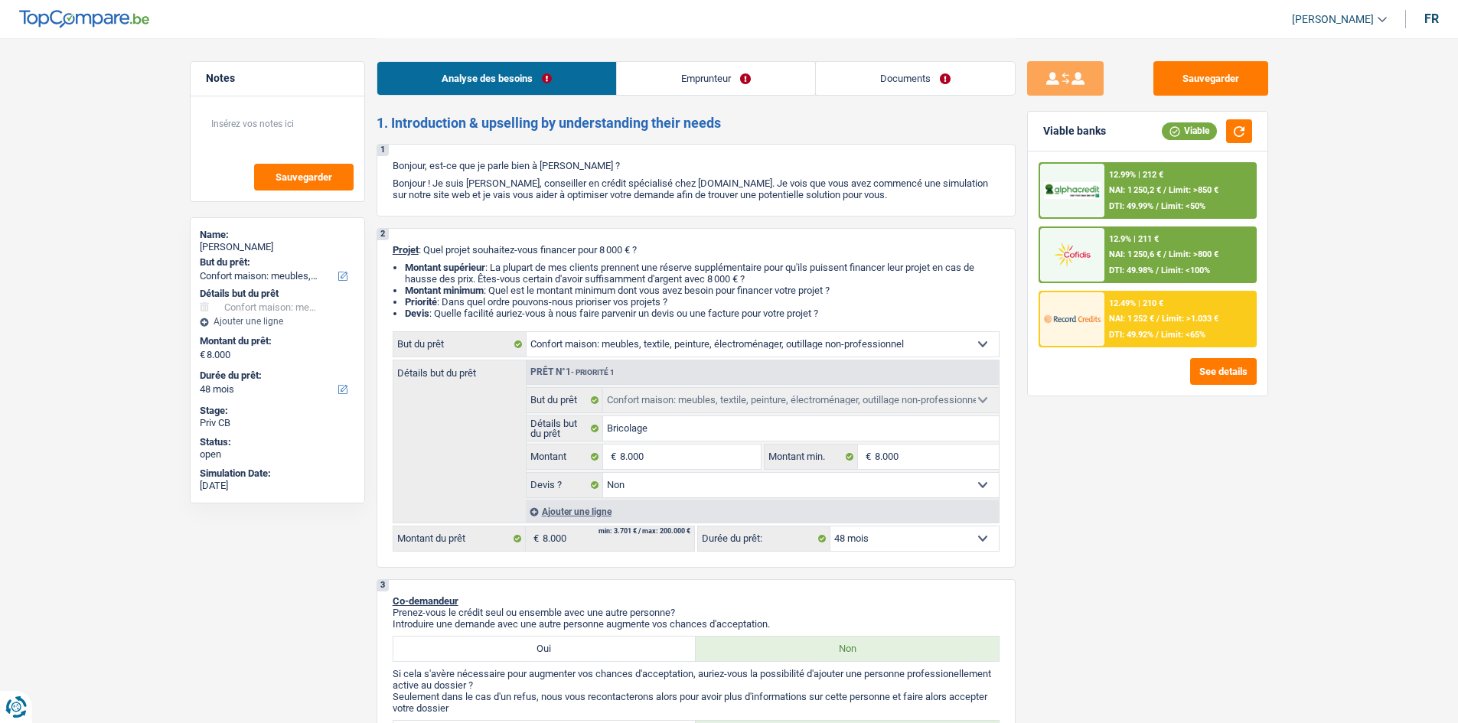
click at [1108, 184] on div "12.99% | 212 € NAI: 1 250,2 € / Limit: >850 € DTI: 49.99% / Limit: <50%" at bounding box center [1179, 191] width 151 height 54
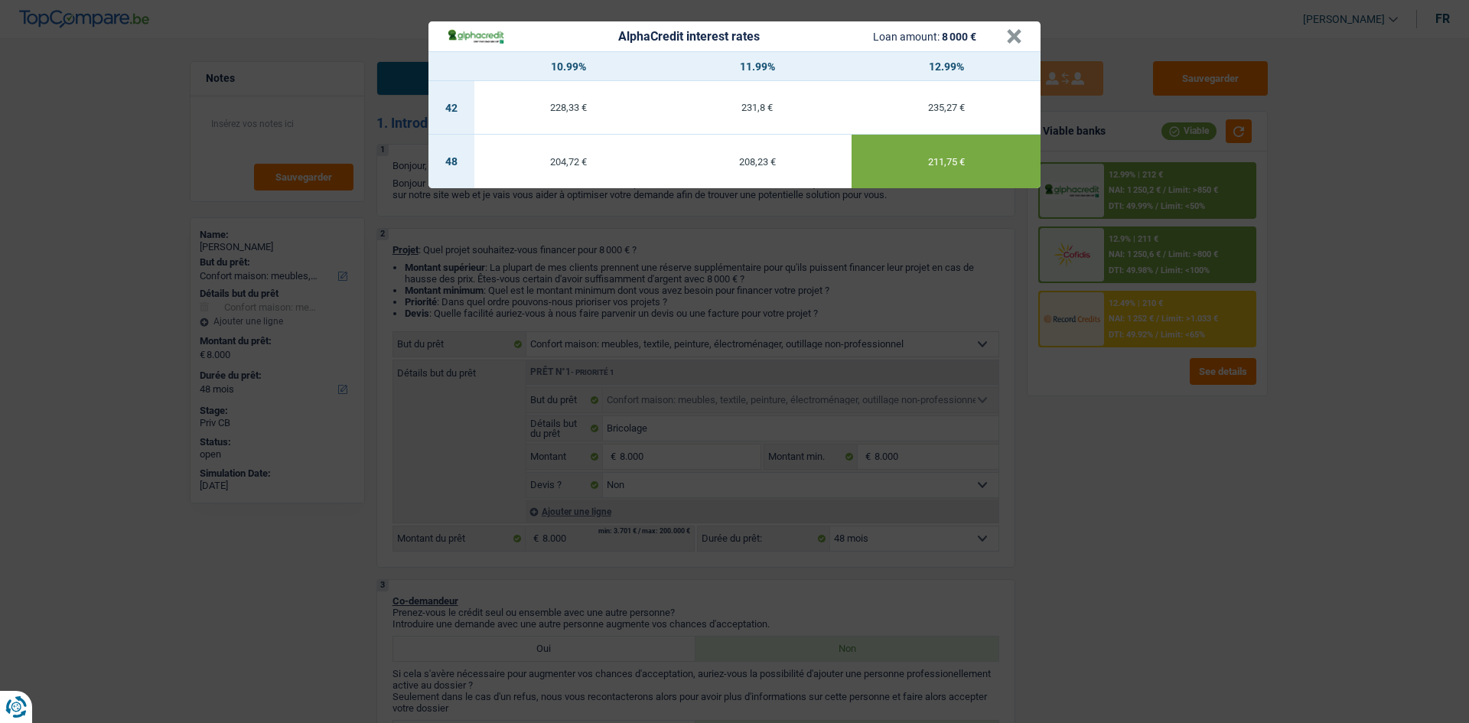
click at [1117, 517] on div "AlphaCredit interest rates Loan amount: 8 000 € × 10.99% 11.99% 12.99% 42 228,3…" at bounding box center [734, 361] width 1469 height 723
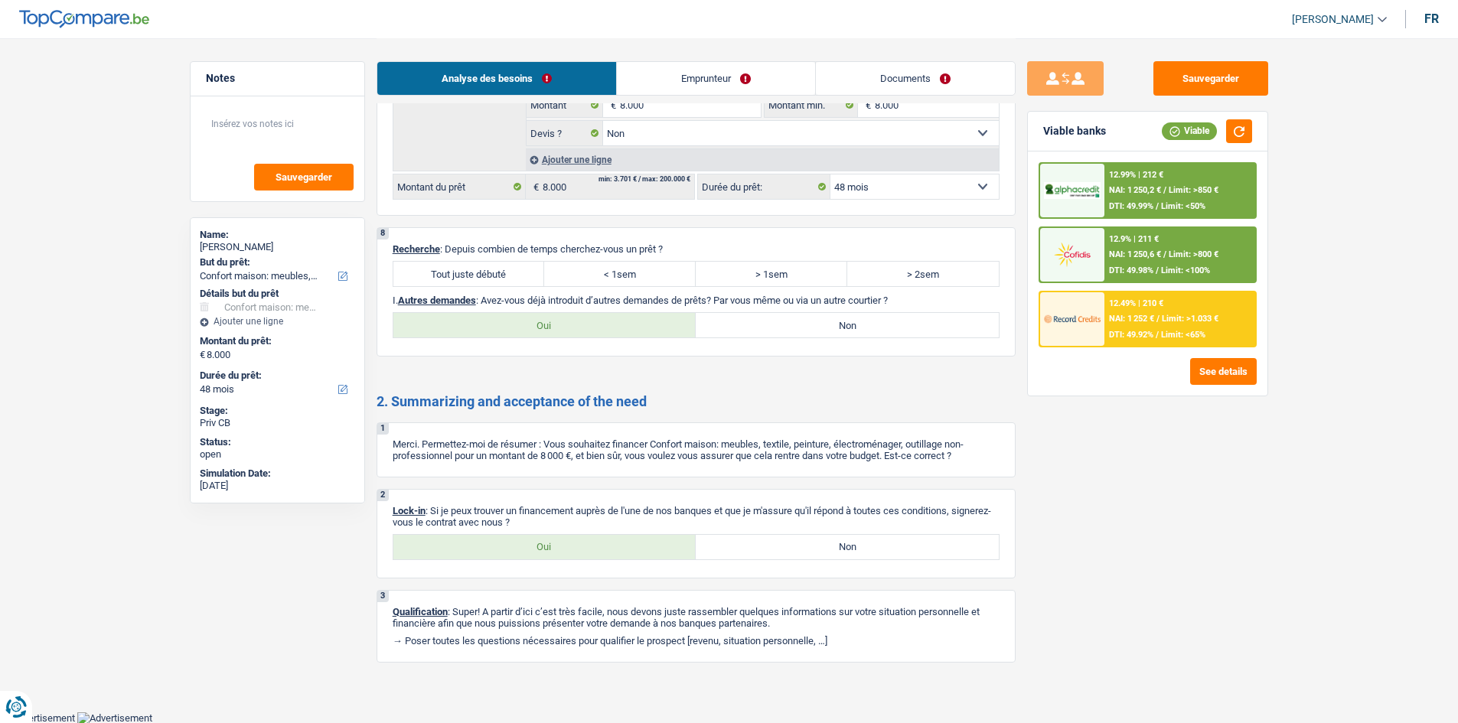
scroll to position [2034, 0]
click at [427, 266] on label "Tout juste débuté" at bounding box center [469, 273] width 152 height 24
click at [427, 266] on input "Tout juste débuté" at bounding box center [469, 273] width 152 height 24
radio input "true"
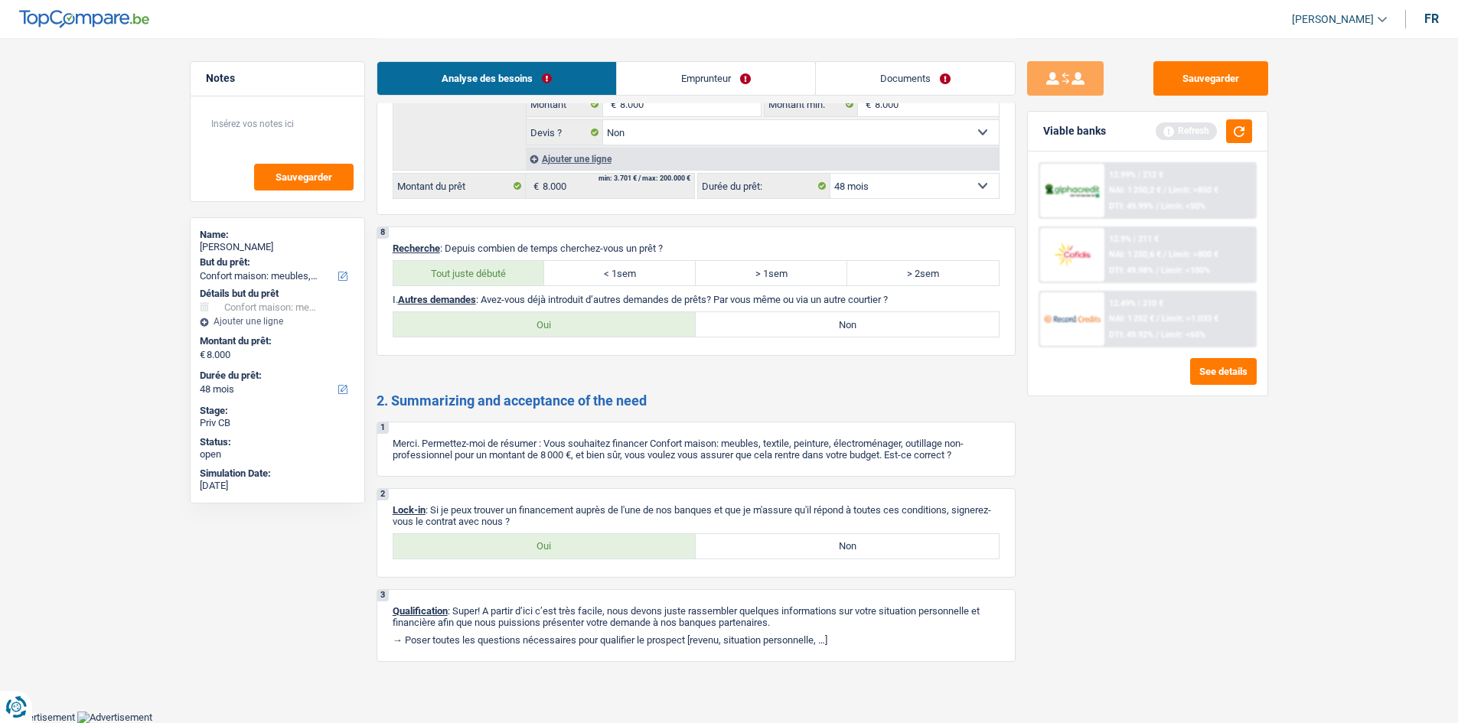
click at [758, 75] on link "Emprunteur" at bounding box center [716, 78] width 198 height 33
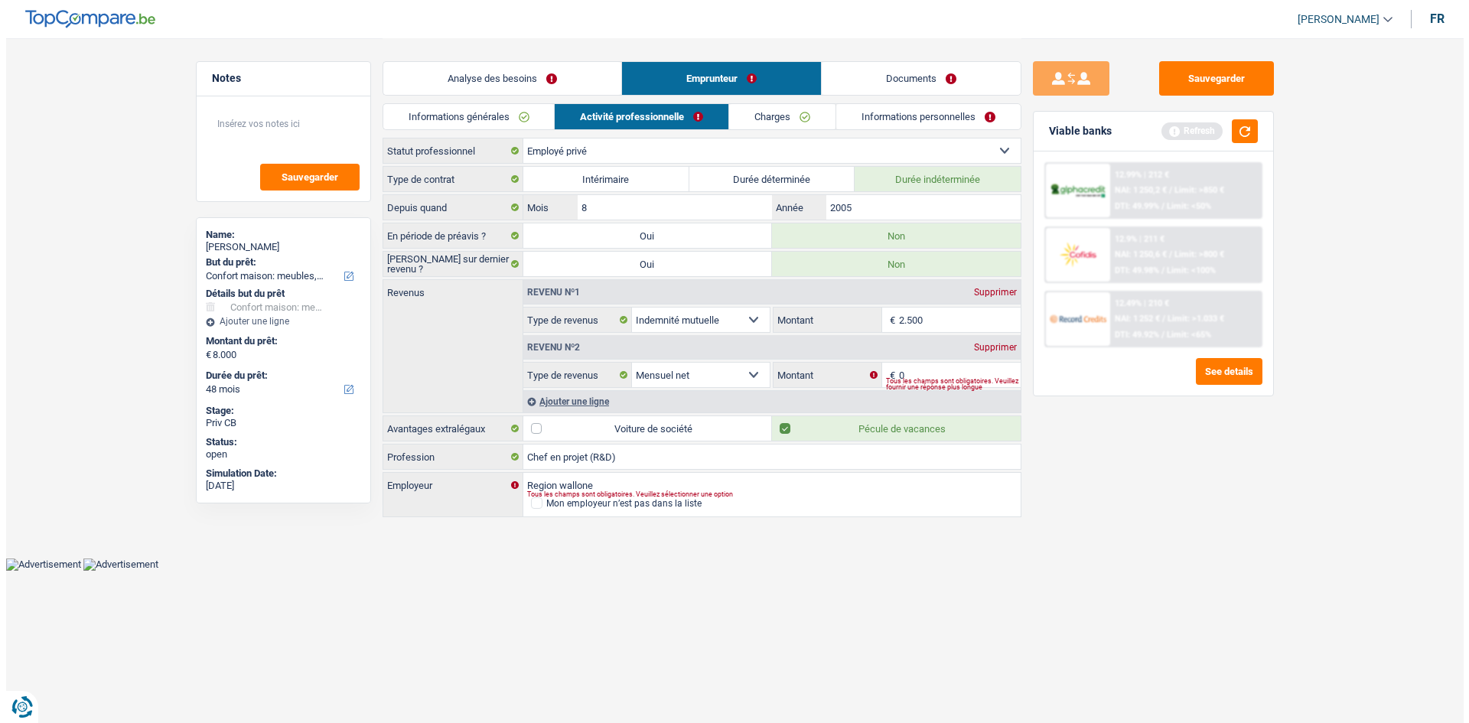
scroll to position [0, 0]
click at [890, 115] on link "Informations personnelles" at bounding box center [928, 116] width 184 height 25
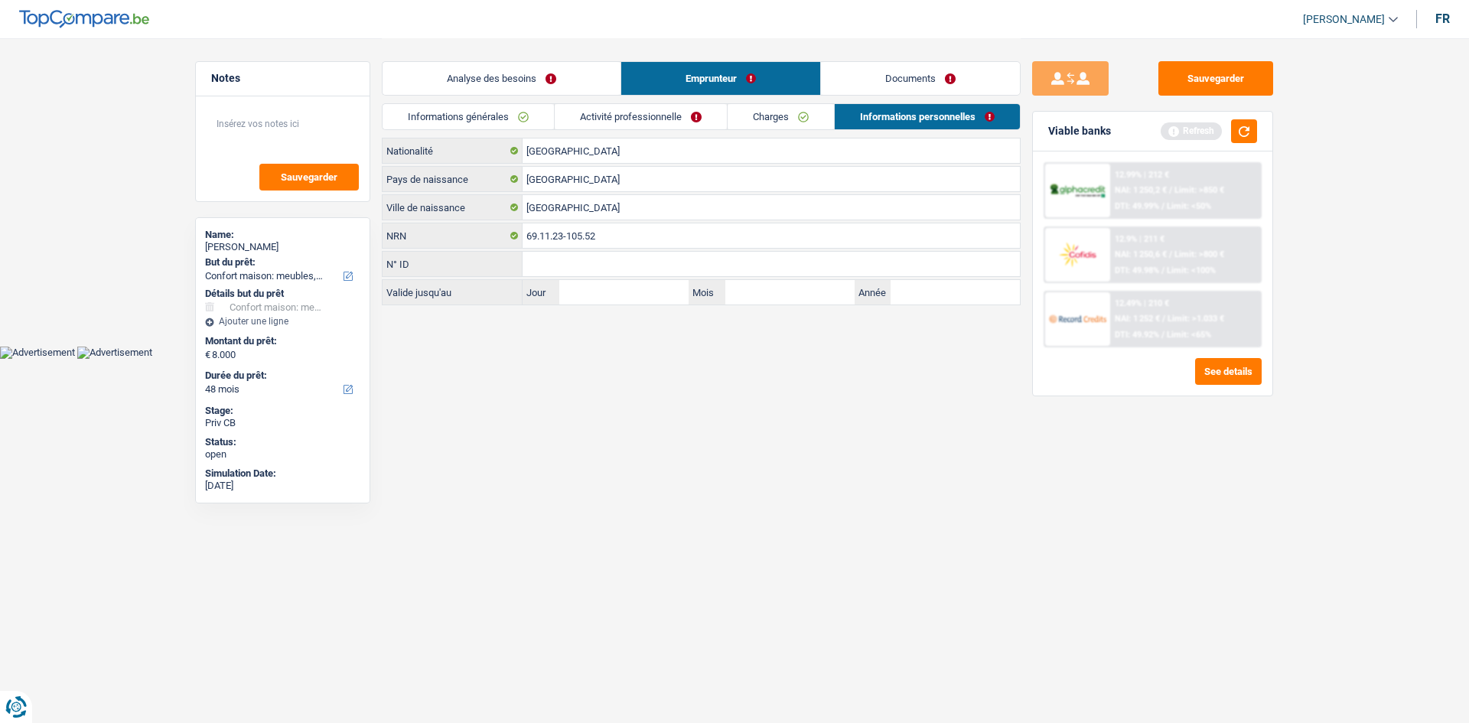
click at [480, 109] on link "Informations générales" at bounding box center [468, 116] width 171 height 25
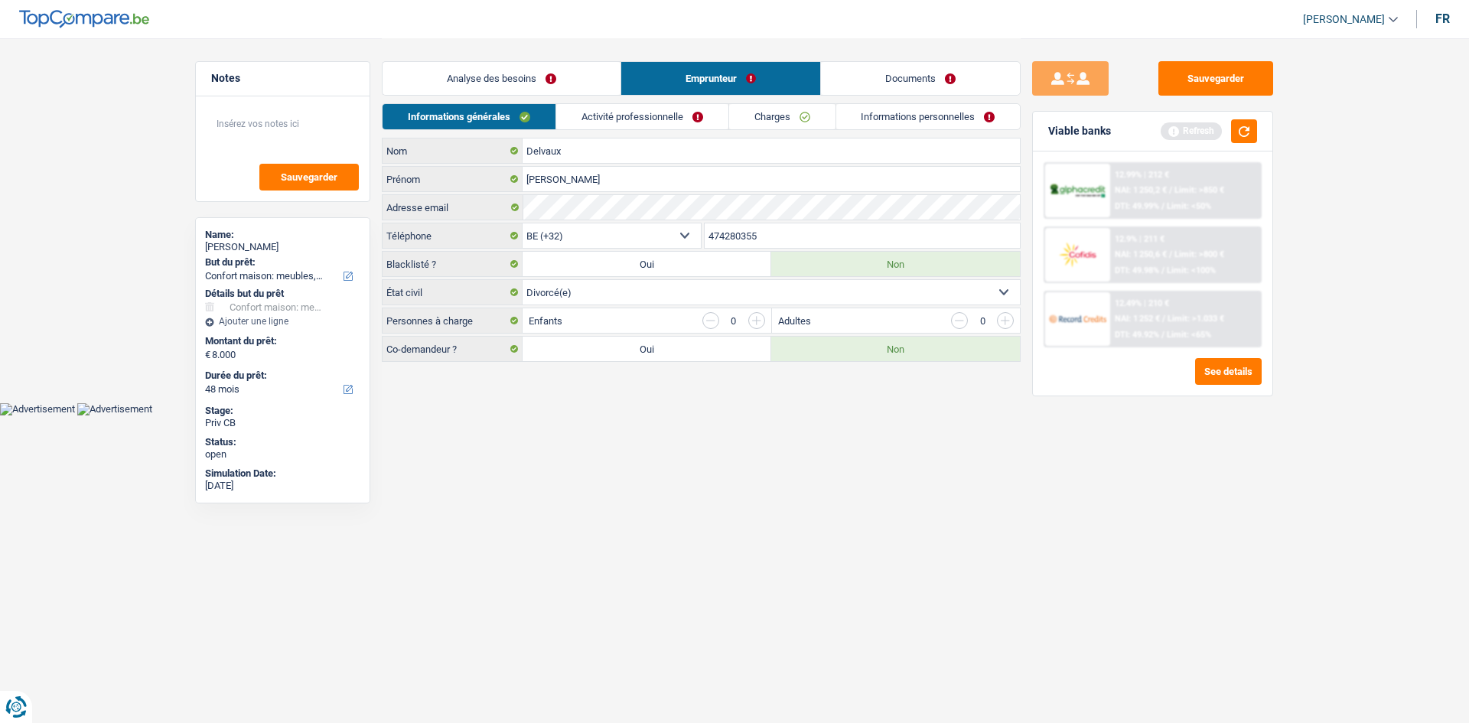
click at [623, 122] on link "Activité professionnelle" at bounding box center [642, 116] width 172 height 25
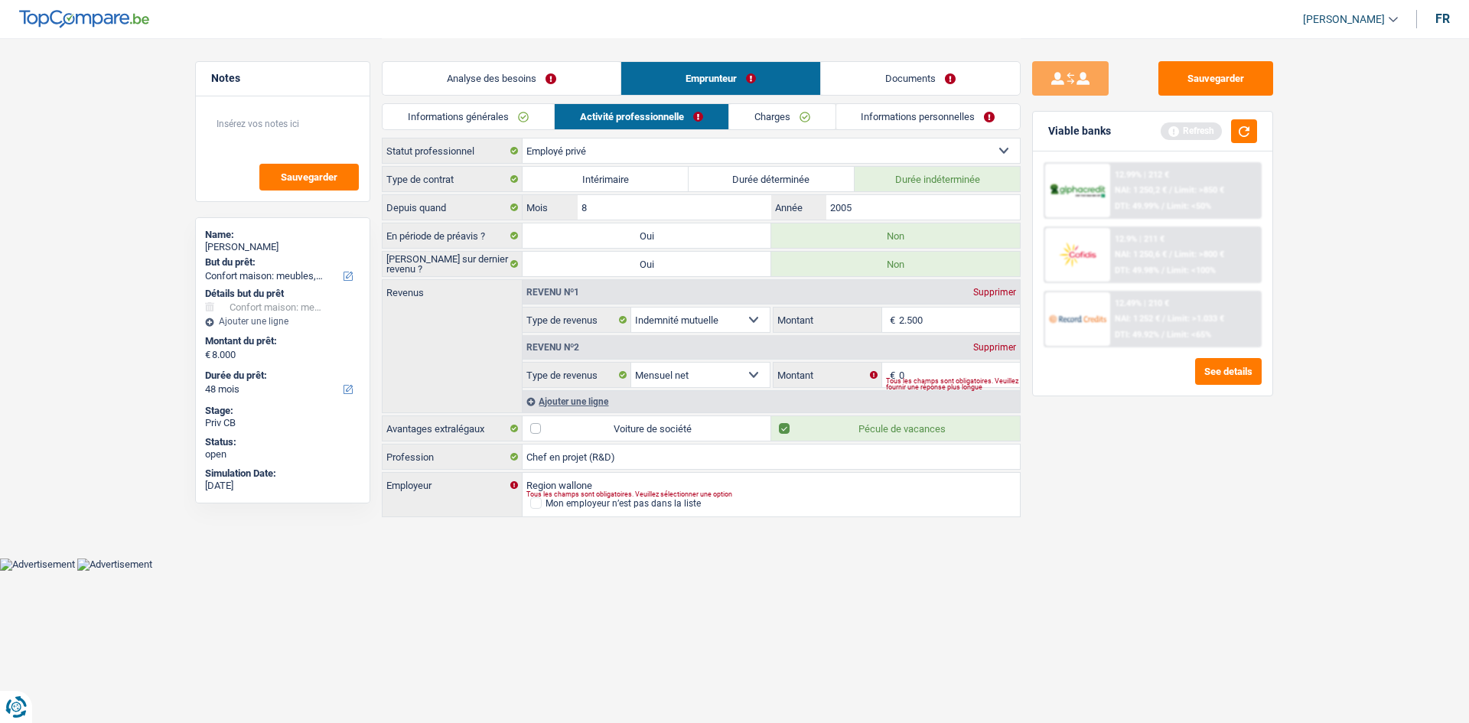
click at [938, 80] on link "Documents" at bounding box center [920, 78] width 199 height 33
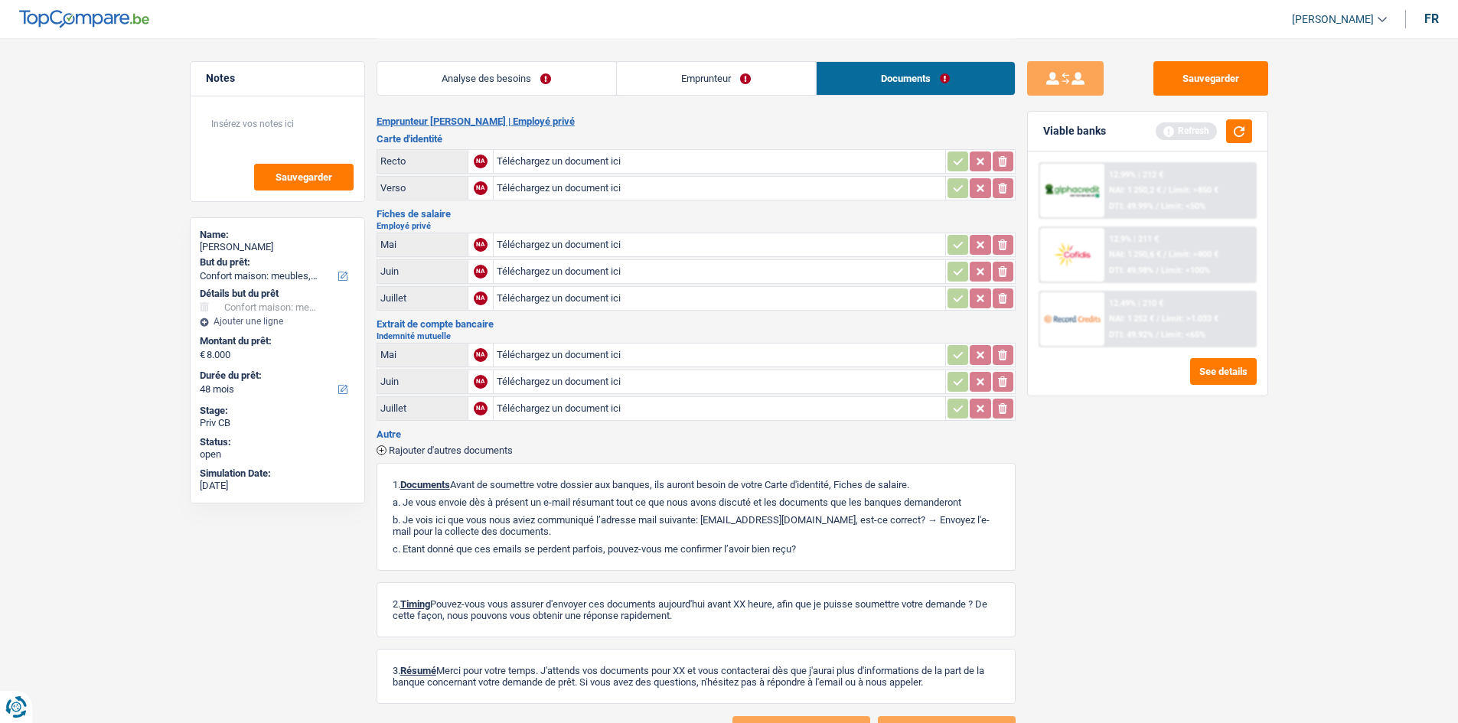
click at [498, 66] on link "Analyse des besoins" at bounding box center [496, 78] width 239 height 33
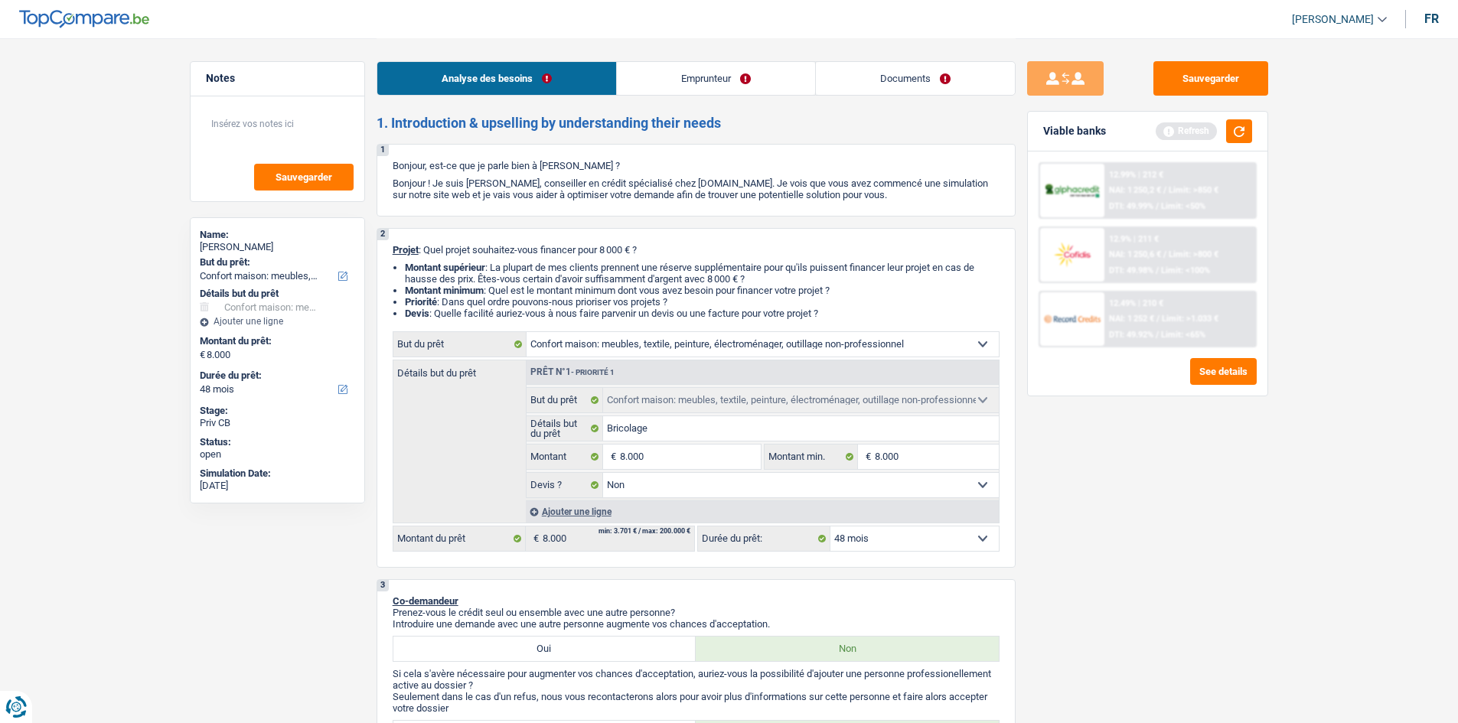
click at [726, 83] on link "Emprunteur" at bounding box center [716, 78] width 198 height 33
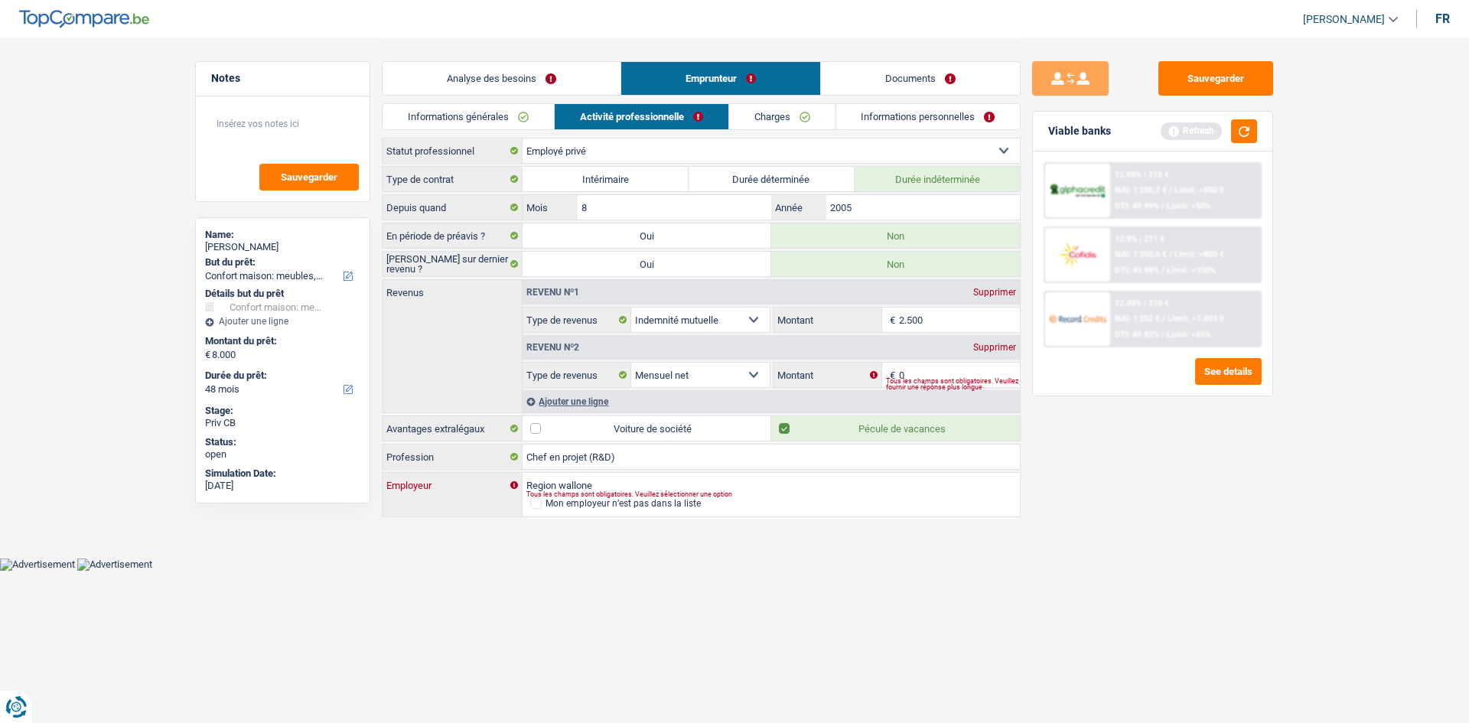
click at [600, 479] on input "Region wallone" at bounding box center [771, 485] width 497 height 24
click at [569, 481] on input "Region wallone" at bounding box center [771, 485] width 497 height 24
type input "Region Wallone"
click at [1242, 127] on button "button" at bounding box center [1244, 131] width 26 height 24
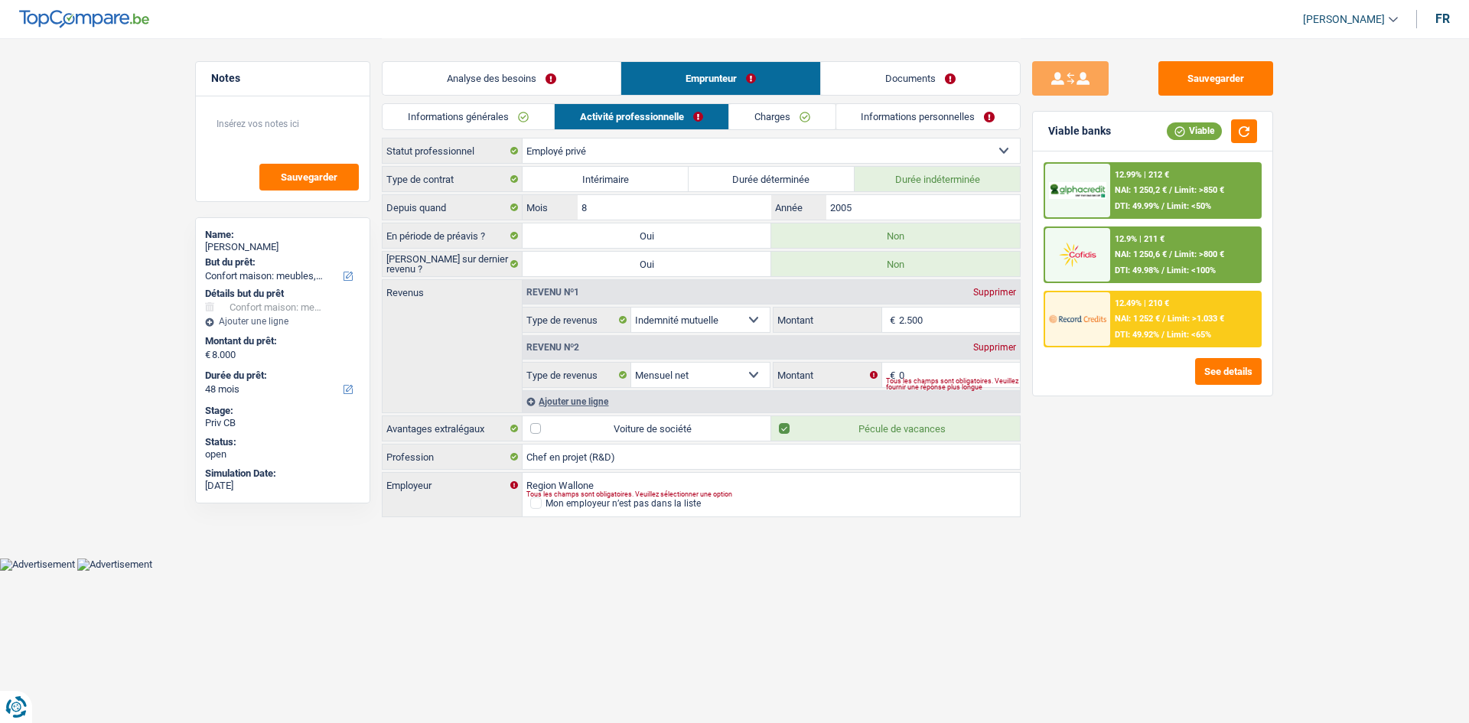
click at [1200, 321] on span "Limit: >1.033 €" at bounding box center [1196, 319] width 57 height 10
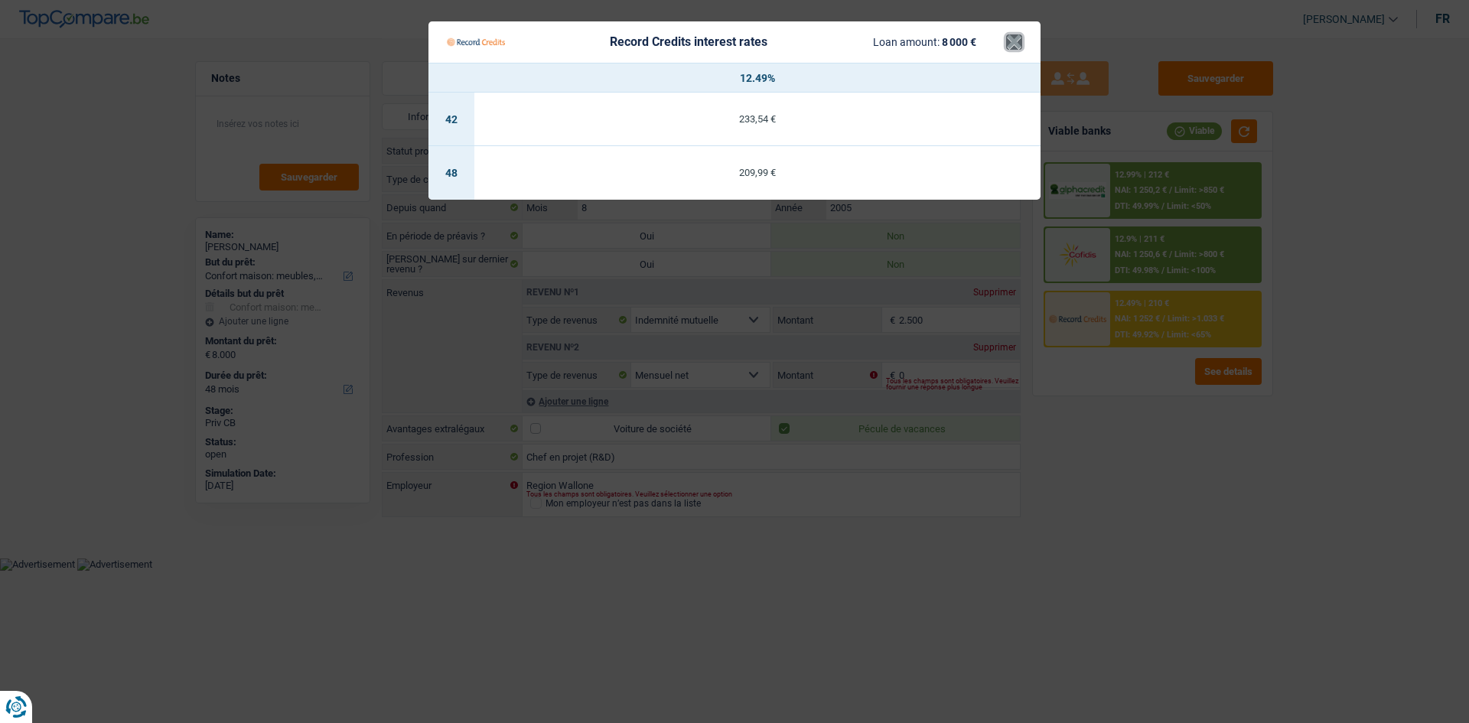
click at [1016, 40] on button "×" at bounding box center [1014, 41] width 16 height 15
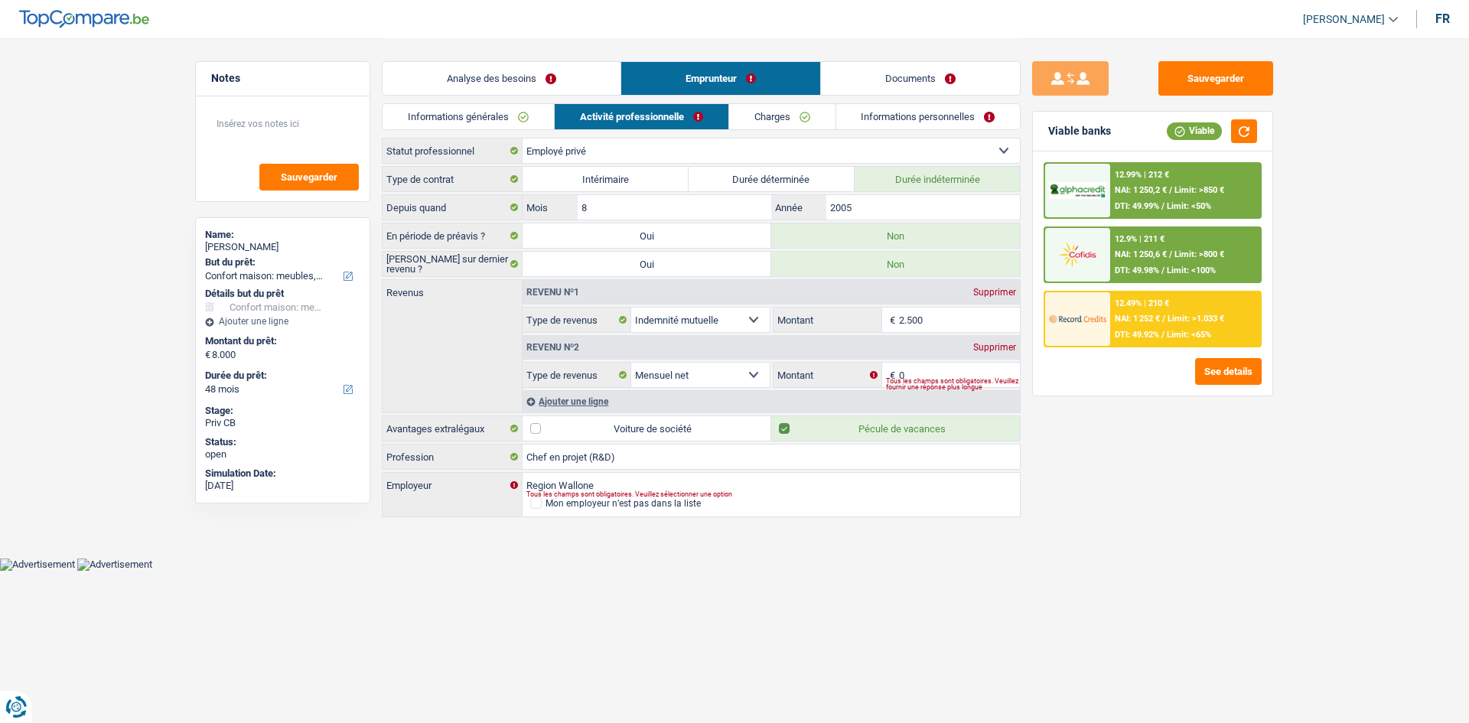
click at [1146, 246] on div "12.9% | 211 € NAI: 1 250,6 € / Limit: >800 € DTI: 49.98% / Limit: <100%" at bounding box center [1185, 255] width 151 height 54
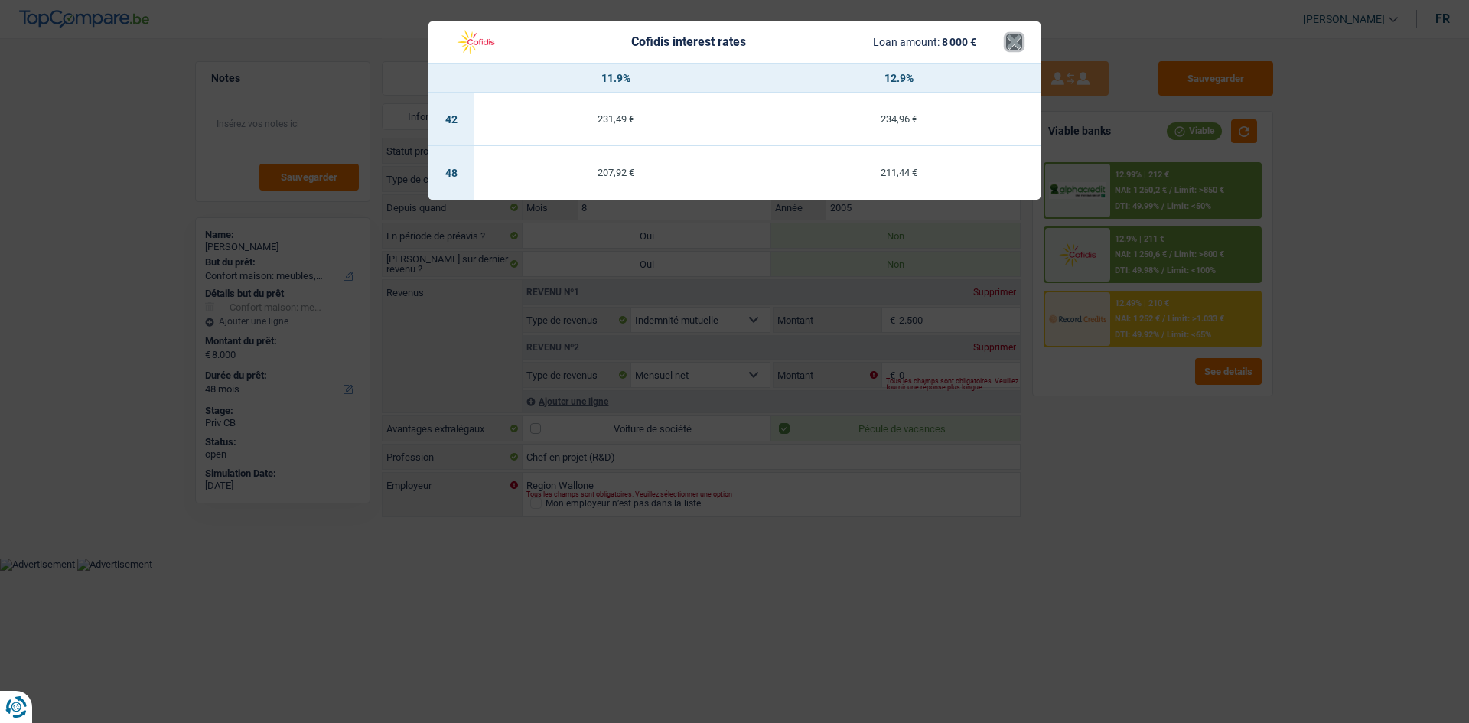
click at [1013, 46] on button "×" at bounding box center [1014, 41] width 16 height 15
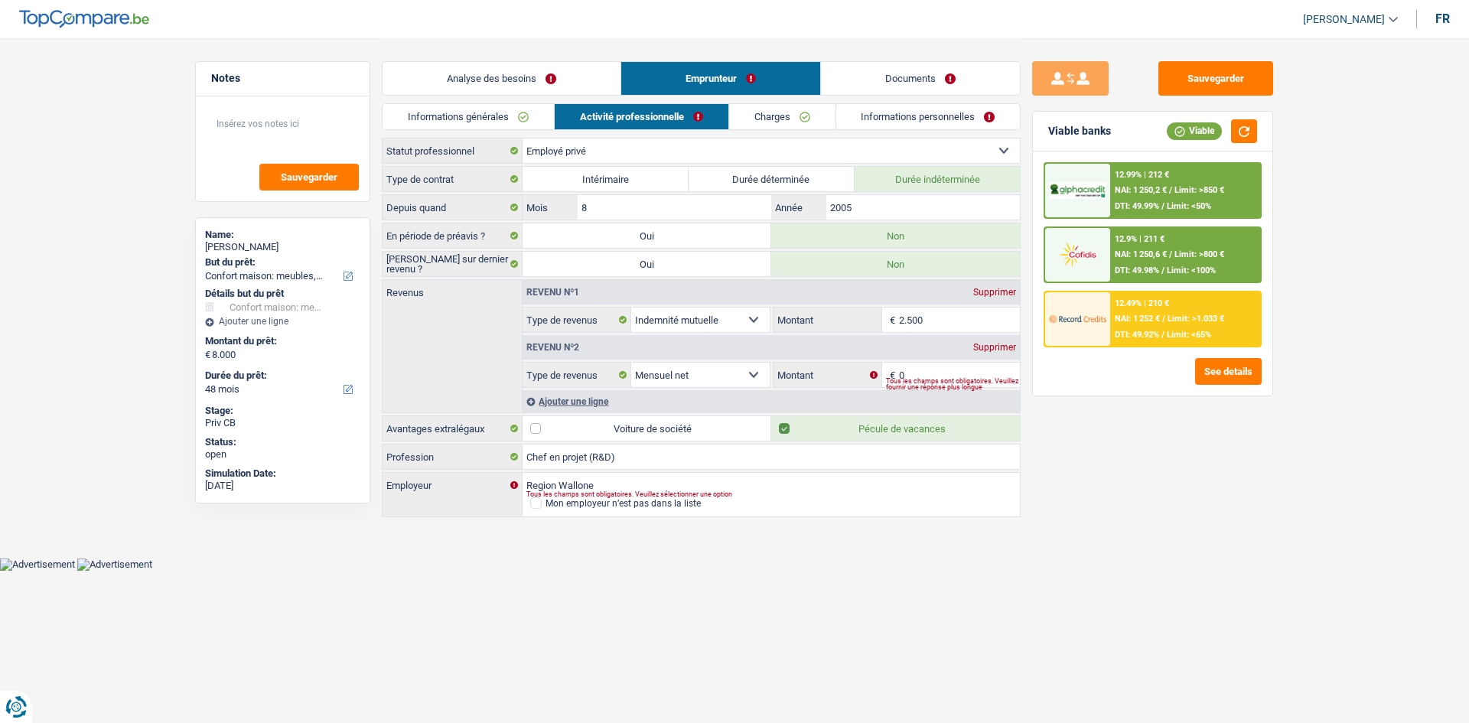
click at [1153, 200] on div "12.99% | 212 € NAI: 1 250,2 € / Limit: >850 € DTI: 49.99% / Limit: <50%" at bounding box center [1185, 191] width 151 height 54
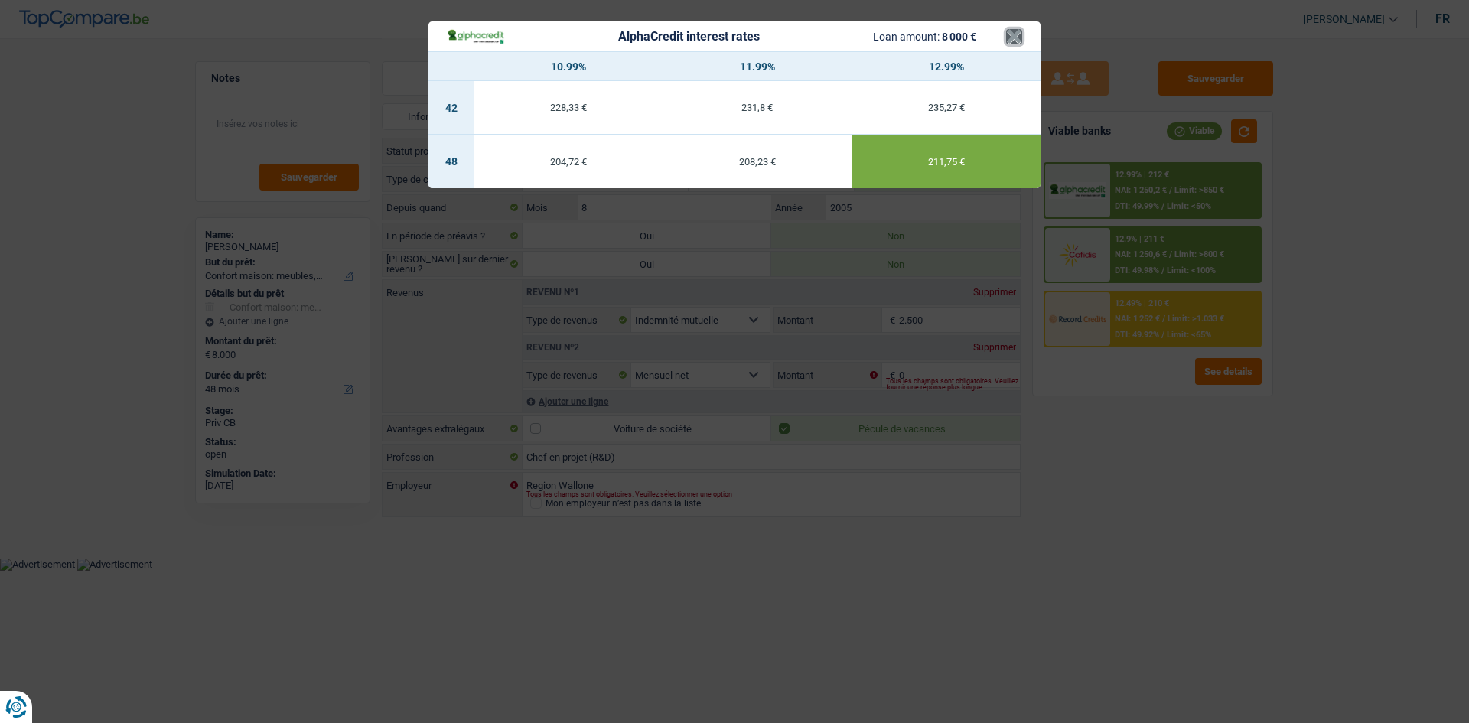
click at [1009, 41] on button "×" at bounding box center [1014, 36] width 16 height 15
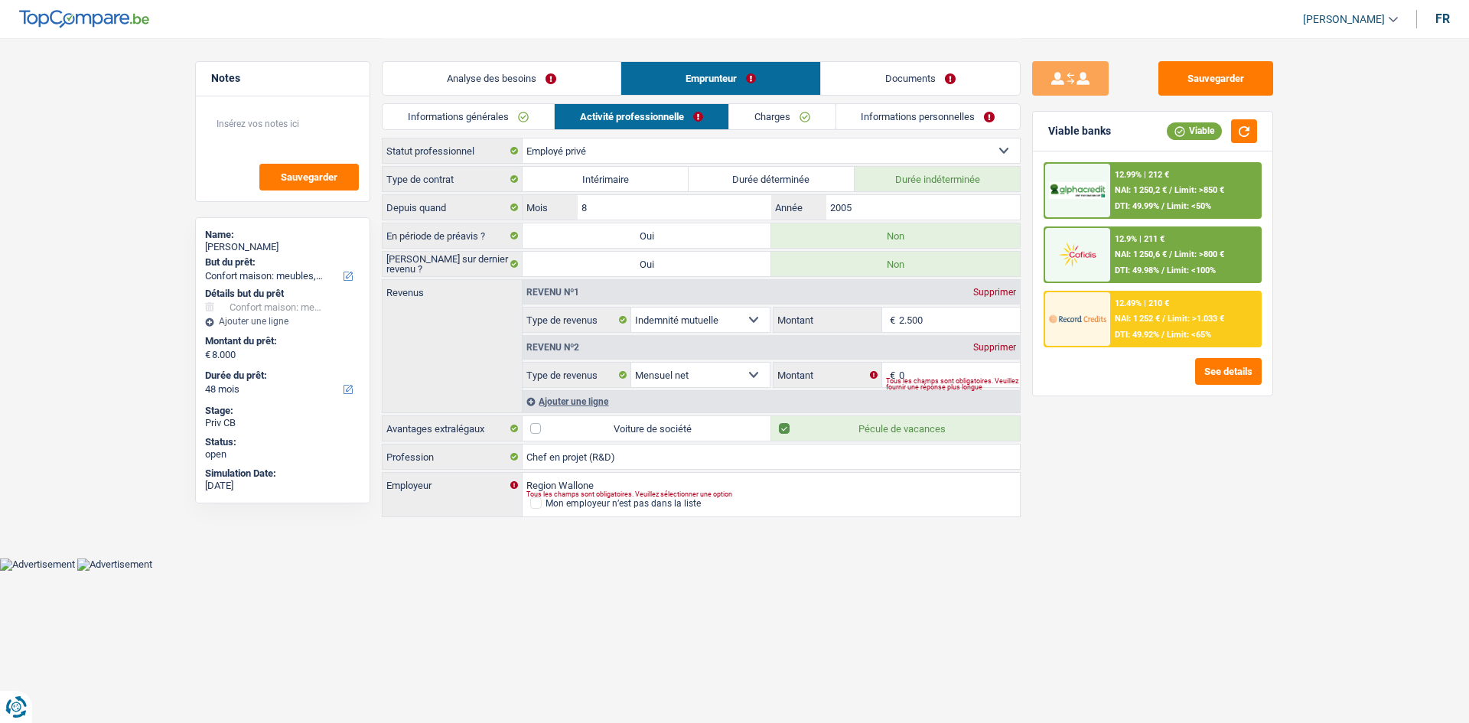
click at [487, 73] on link "Analyse des besoins" at bounding box center [502, 78] width 238 height 33
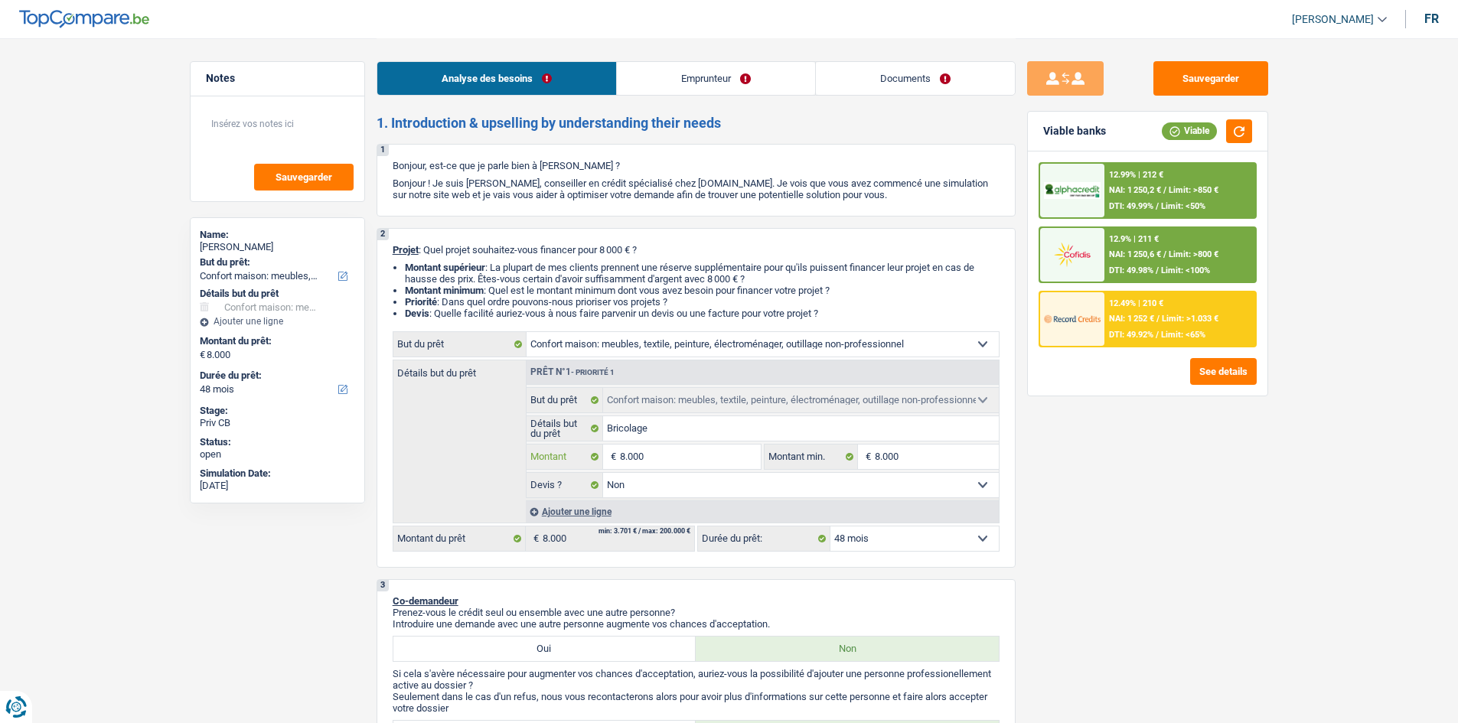
click at [708, 457] on input "8.000" at bounding box center [690, 457] width 140 height 24
type input "800"
type input "80"
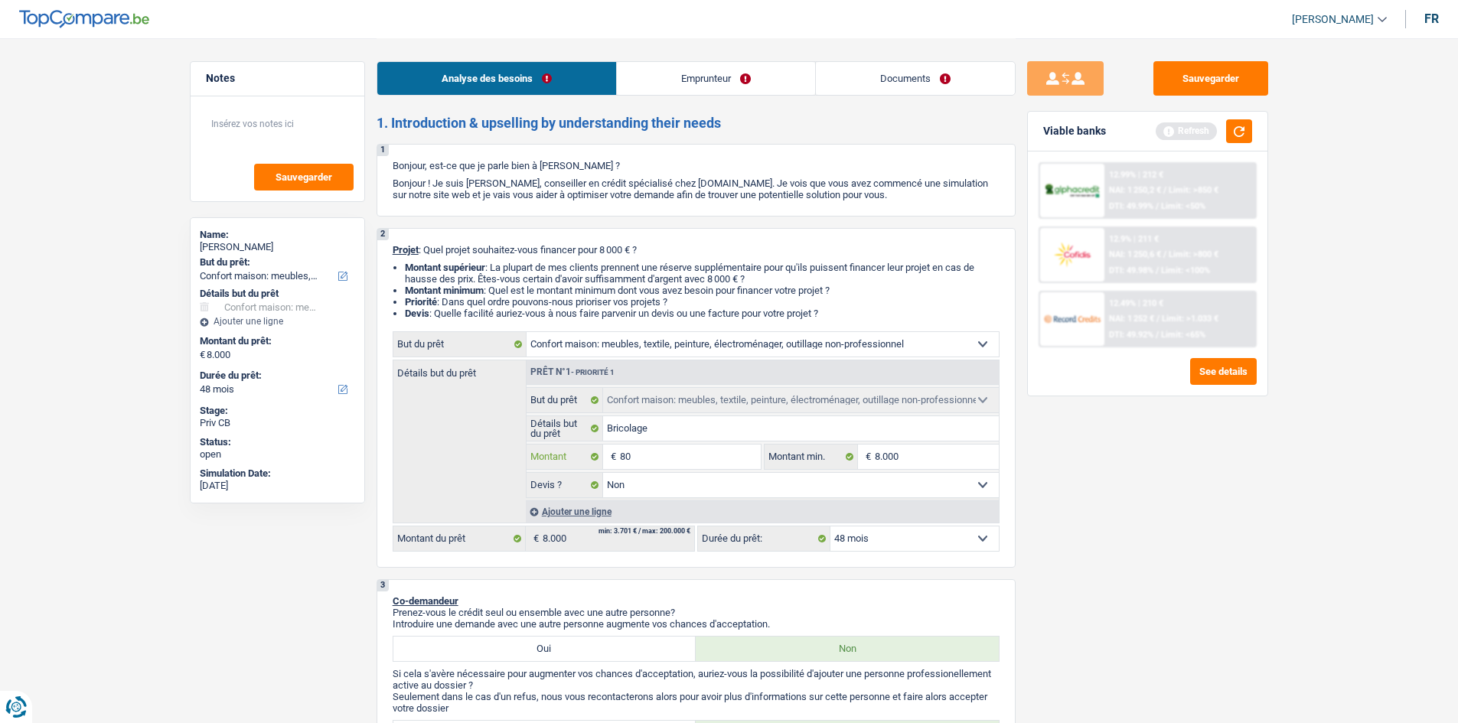
type input "8"
type input "9"
type input "90"
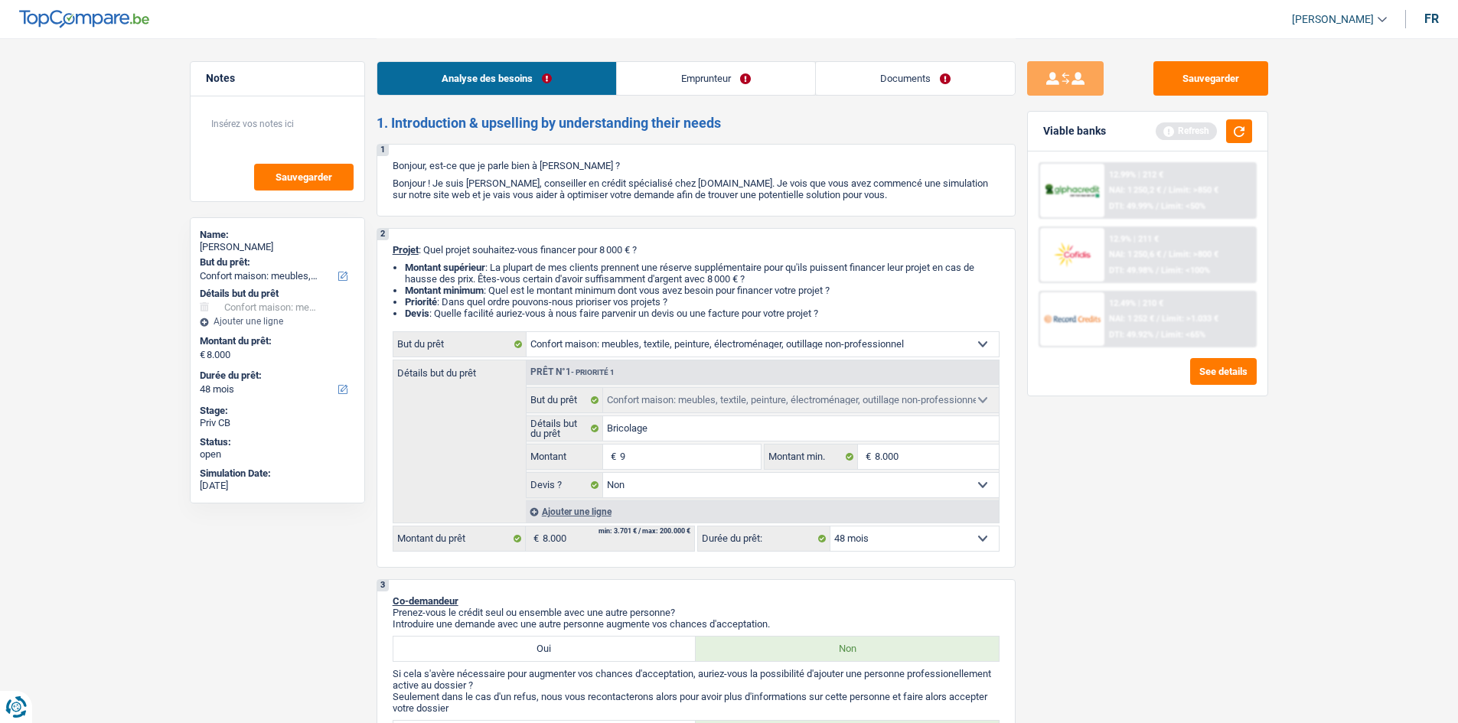
type input "90"
type input "900"
type input "9.000"
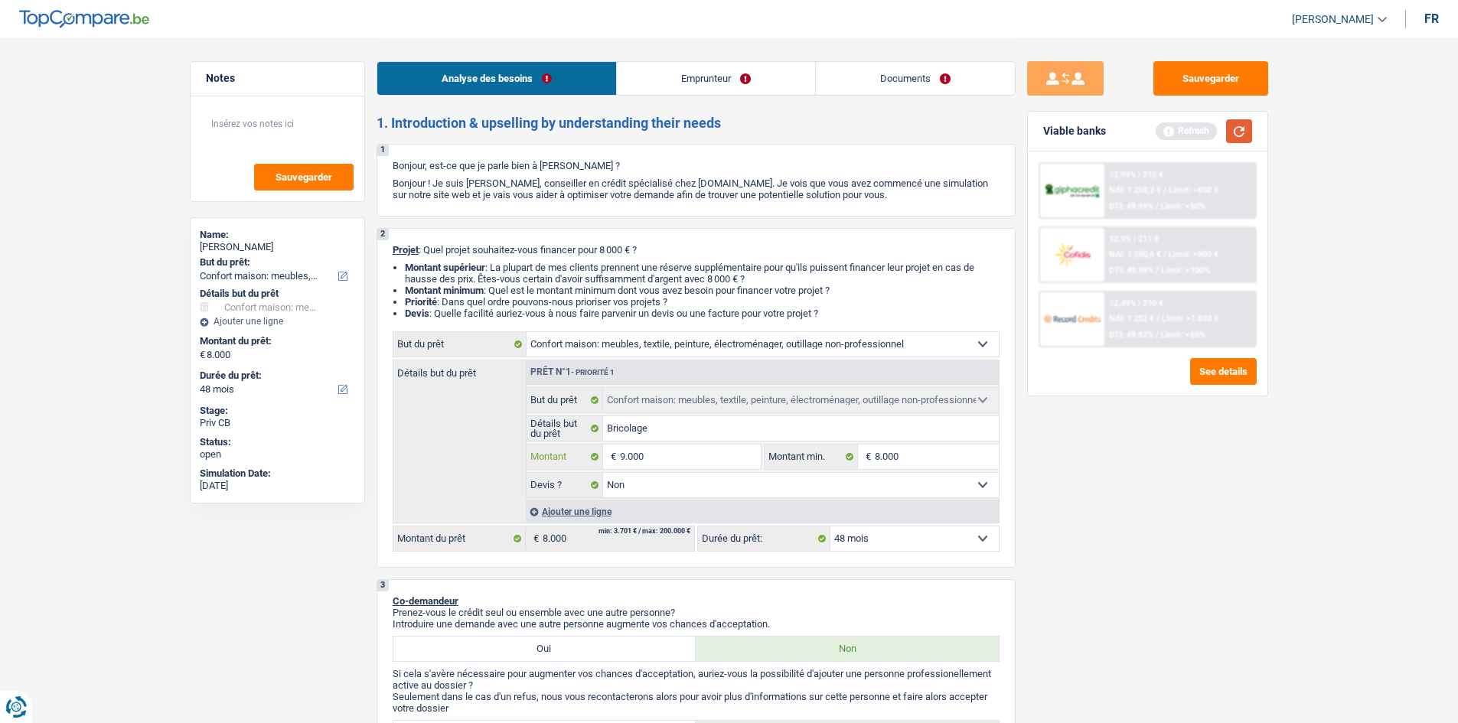
type input "9.000"
click at [1234, 135] on button "button" at bounding box center [1239, 131] width 26 height 24
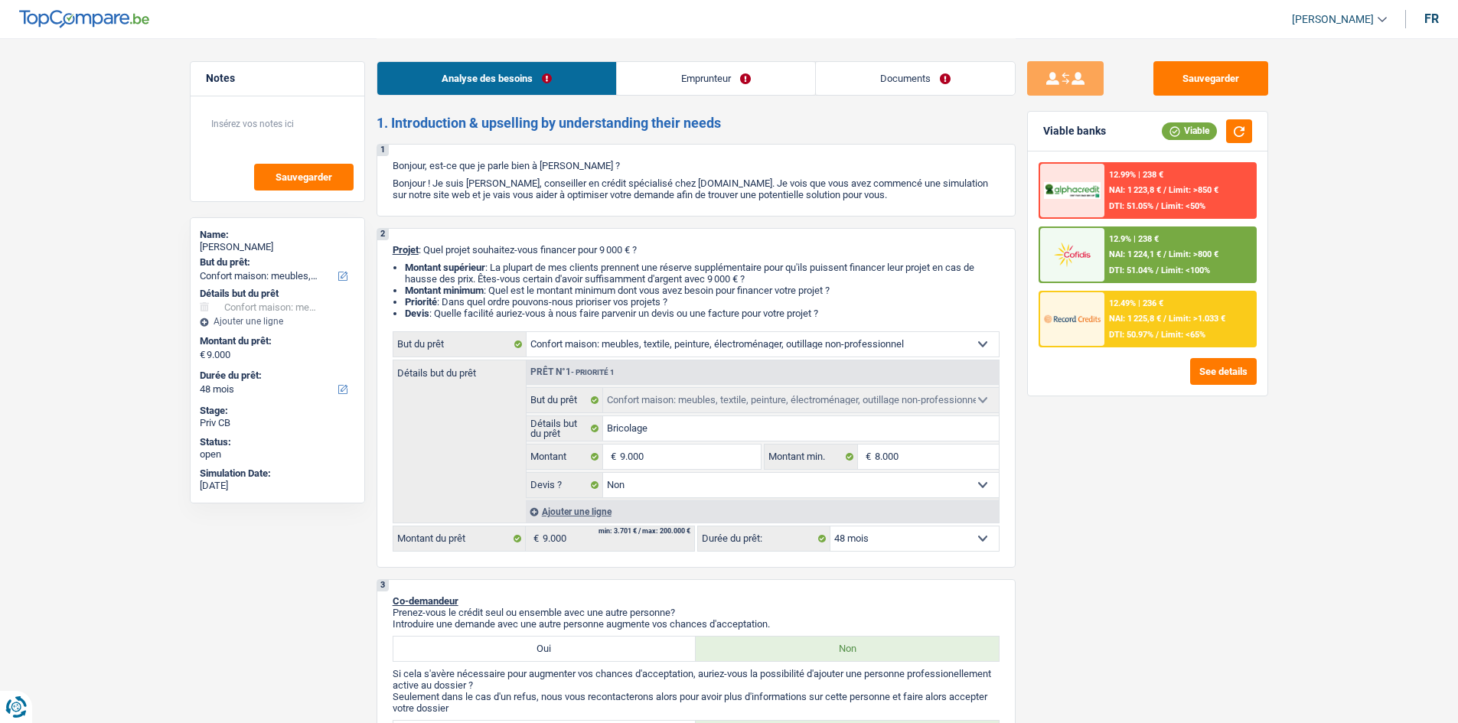
click at [935, 531] on select "12 mois 18 mois 24 mois 30 mois 36 mois 42 mois 48 mois Sélectionner une option" at bounding box center [914, 539] width 168 height 24
click at [938, 532] on select "12 mois 18 mois 24 mois 30 mois 36 mois 42 mois 48 mois Sélectionner une option" at bounding box center [914, 539] width 168 height 24
click at [1159, 264] on div "12.9% | 238 € NAI: 1 224,1 € / Limit: >800 € DTI: 51.04% / Limit: <100%" at bounding box center [1179, 255] width 151 height 54
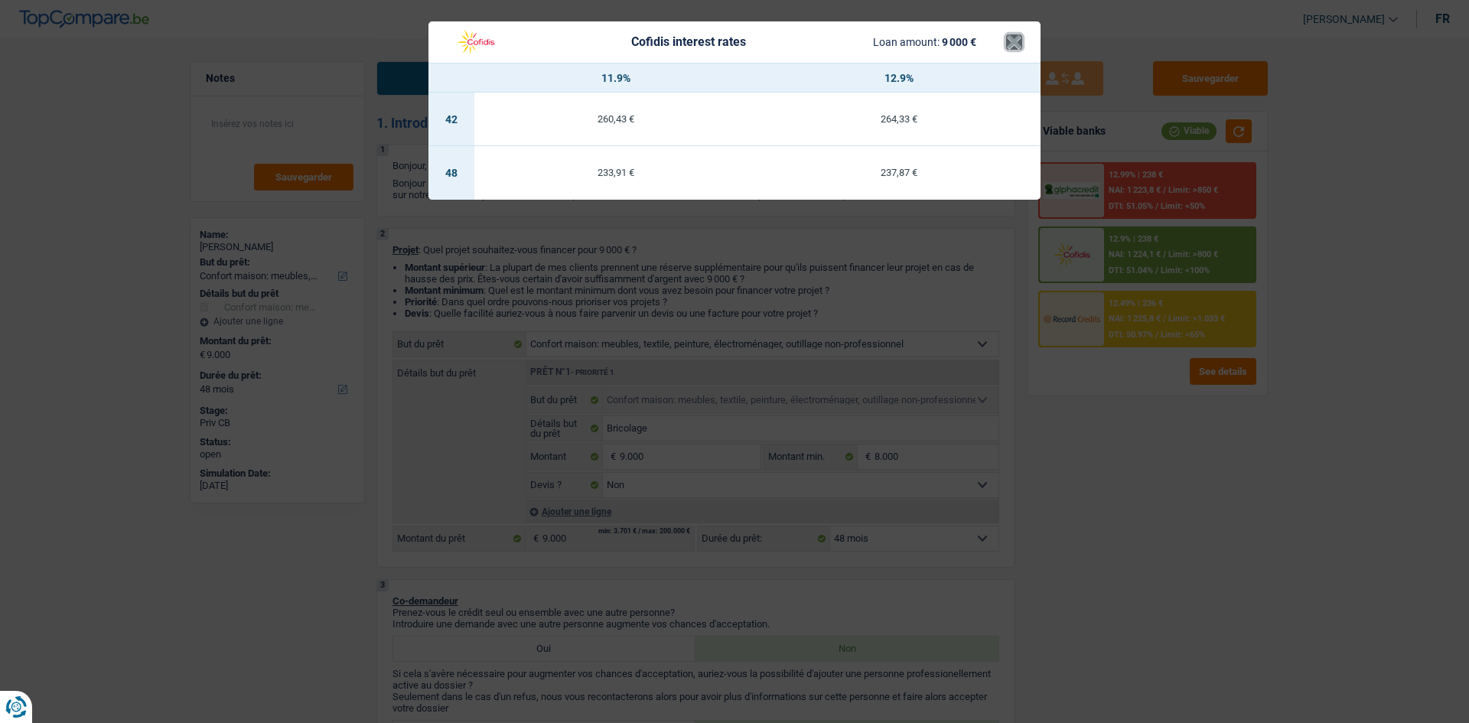
click at [1012, 42] on button "×" at bounding box center [1014, 41] width 16 height 15
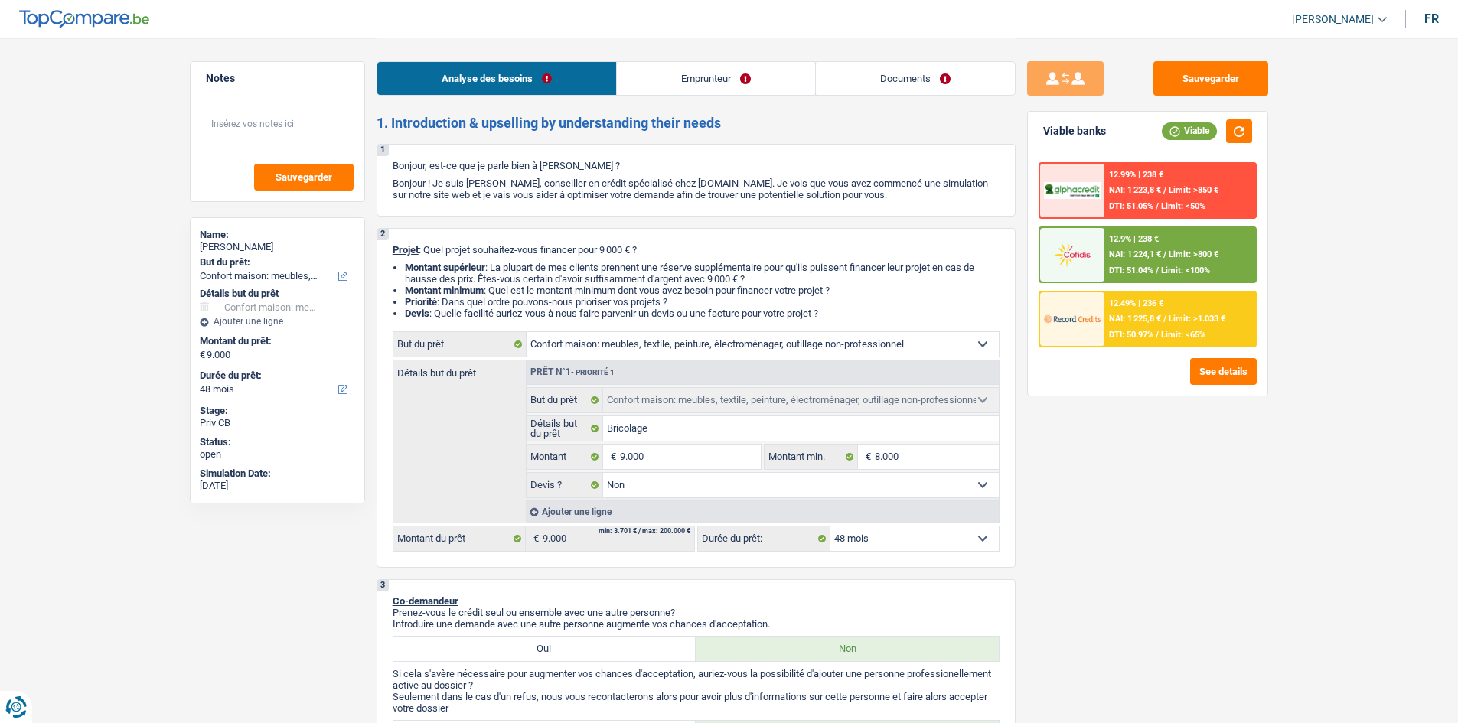
click at [1169, 324] on div "NAI: 1 225,8 € / Limit: >1.033 €" at bounding box center [1167, 319] width 116 height 10
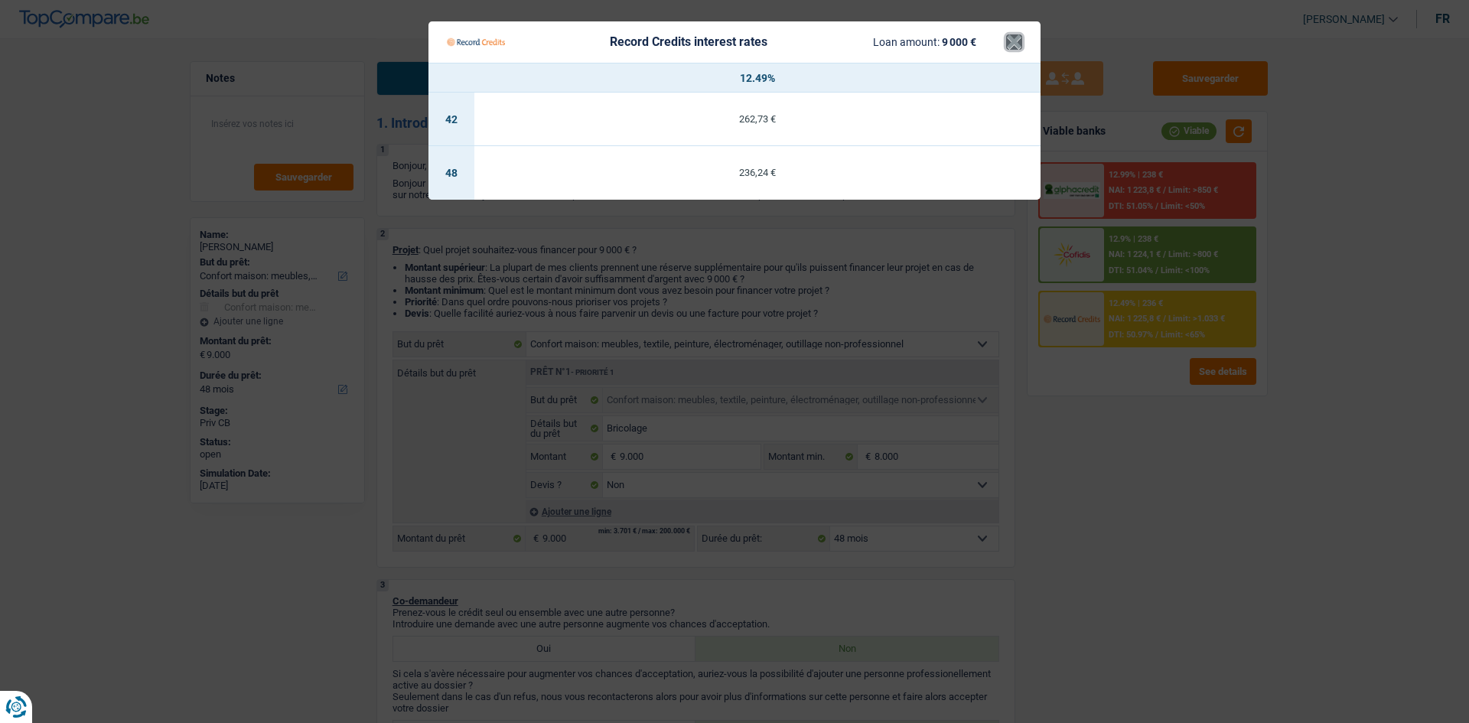
click at [1010, 40] on button "×" at bounding box center [1014, 41] width 16 height 15
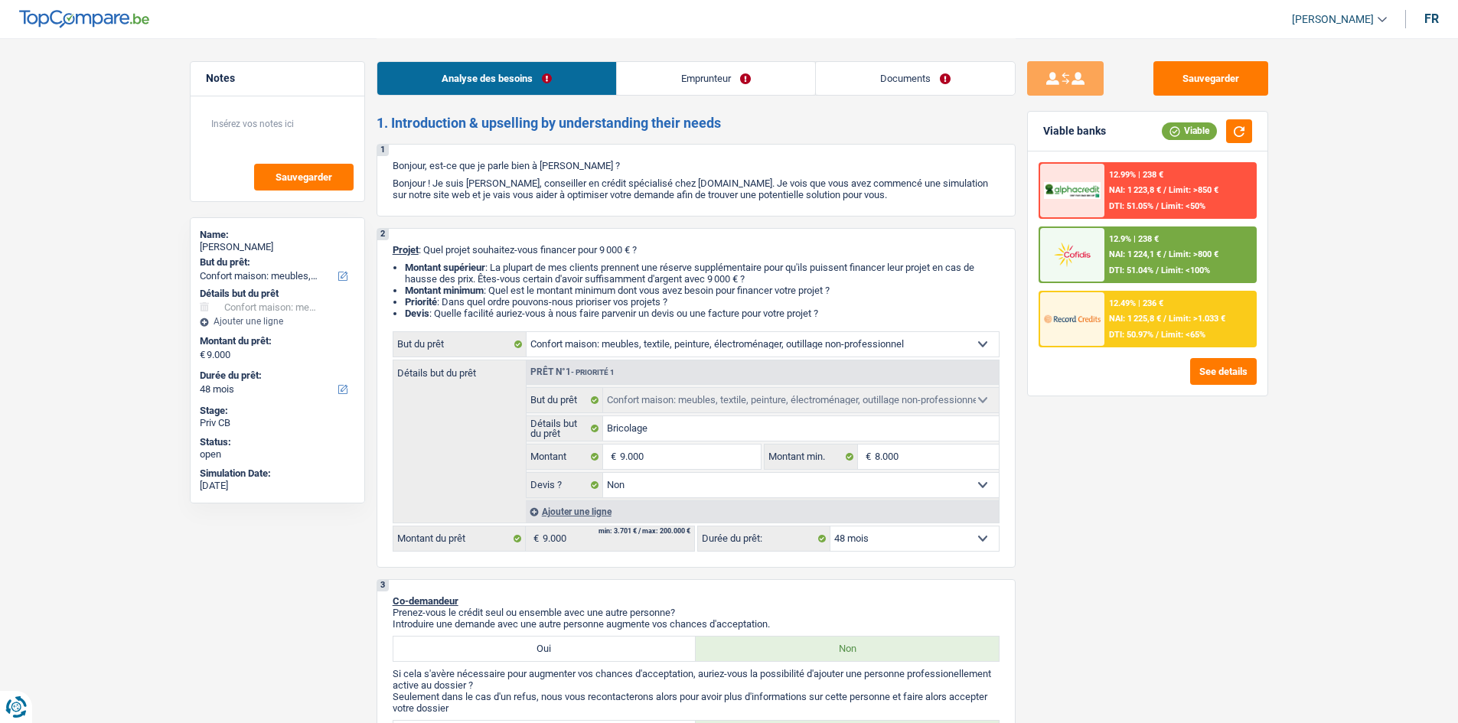
click at [1130, 252] on span "NAI: 1 224,1 €" at bounding box center [1135, 254] width 52 height 10
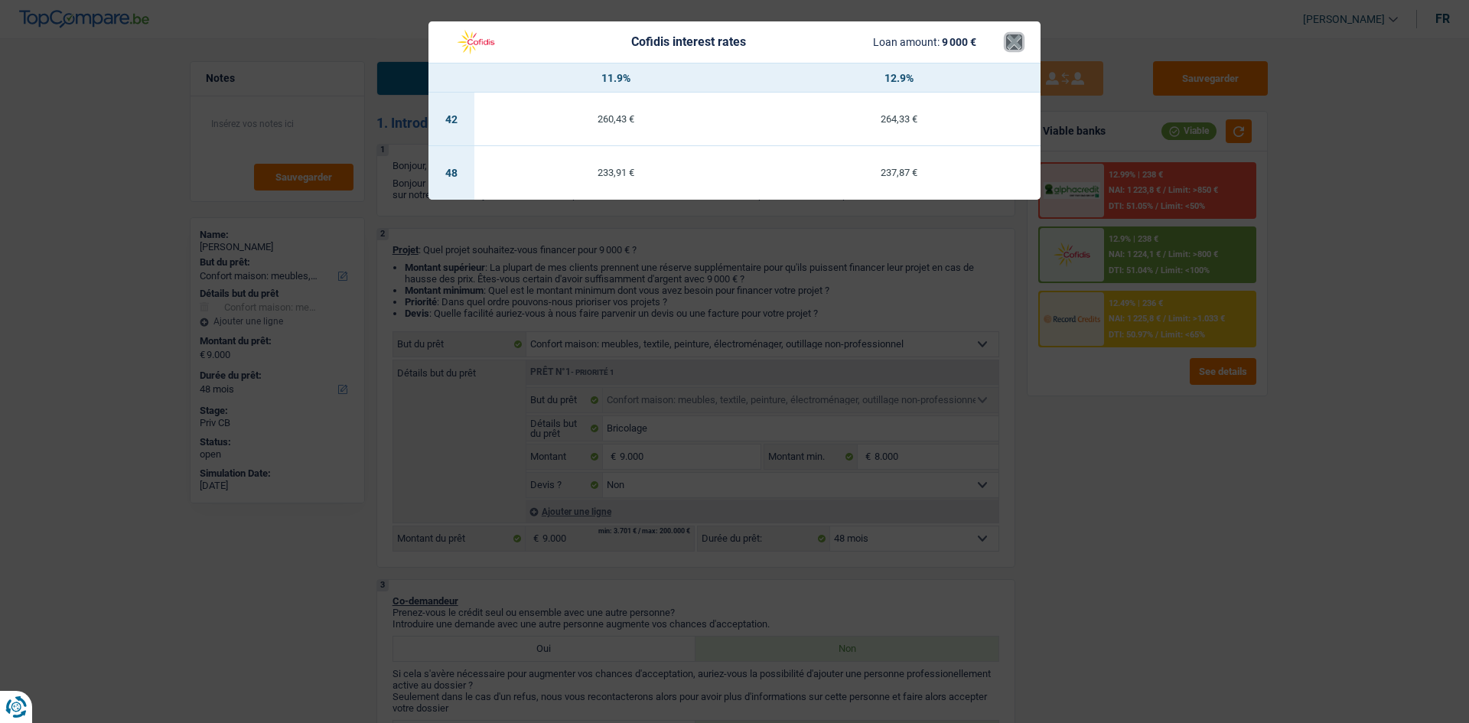
click at [1009, 47] on button "×" at bounding box center [1014, 41] width 16 height 15
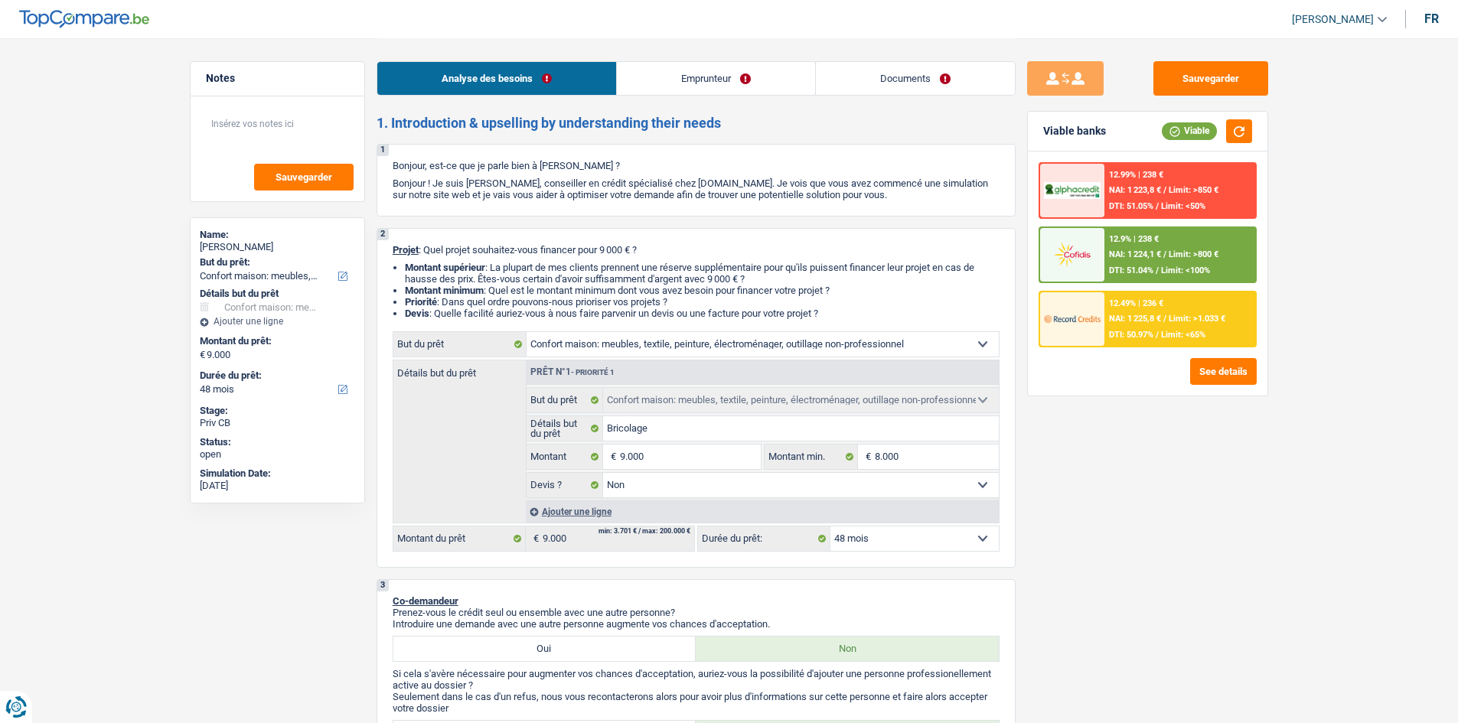
click at [1092, 156] on div "12.99% | 238 € NAI: 1 223,8 € / Limit: >850 € DTI: 51.05% / Limit: <50% 12.9% |…" at bounding box center [1148, 274] width 240 height 244
click at [1101, 179] on div at bounding box center [1072, 191] width 64 height 54
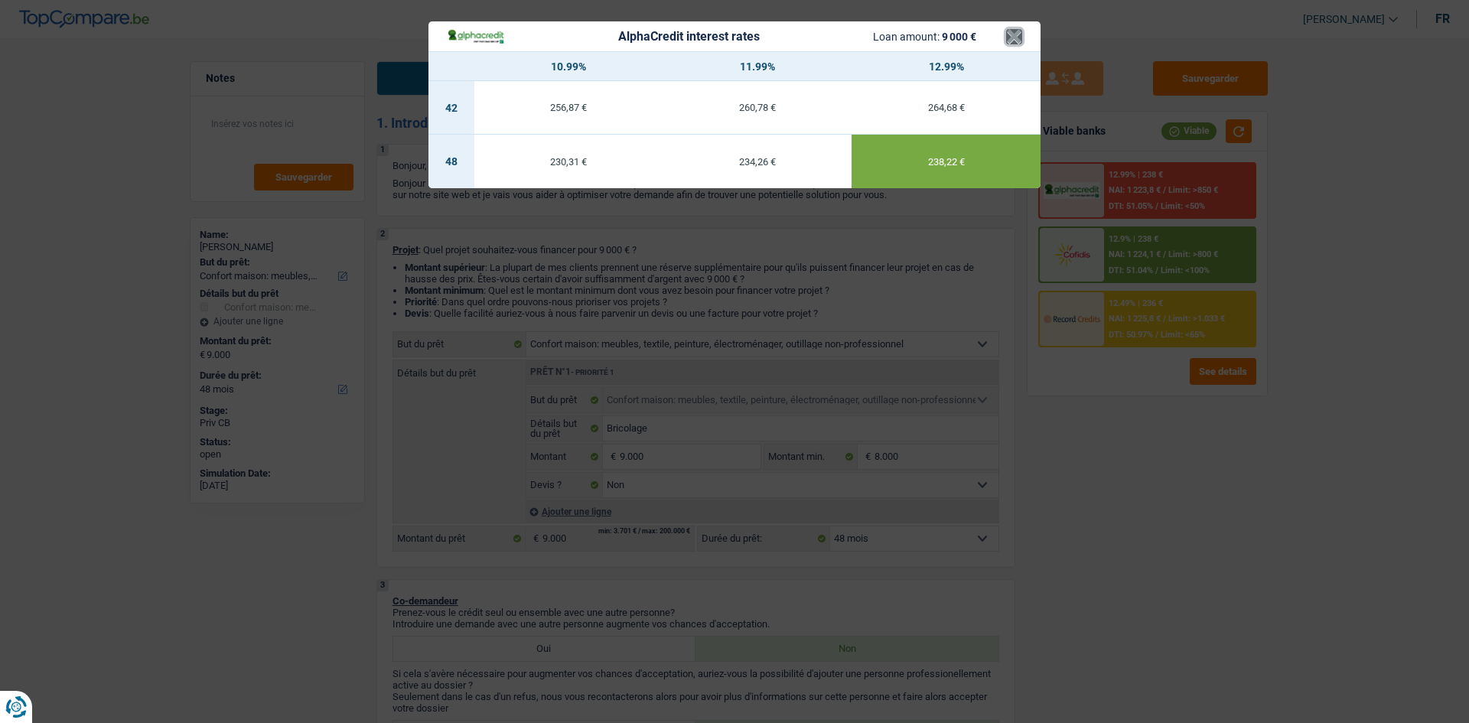
click at [1016, 36] on button "×" at bounding box center [1014, 36] width 16 height 15
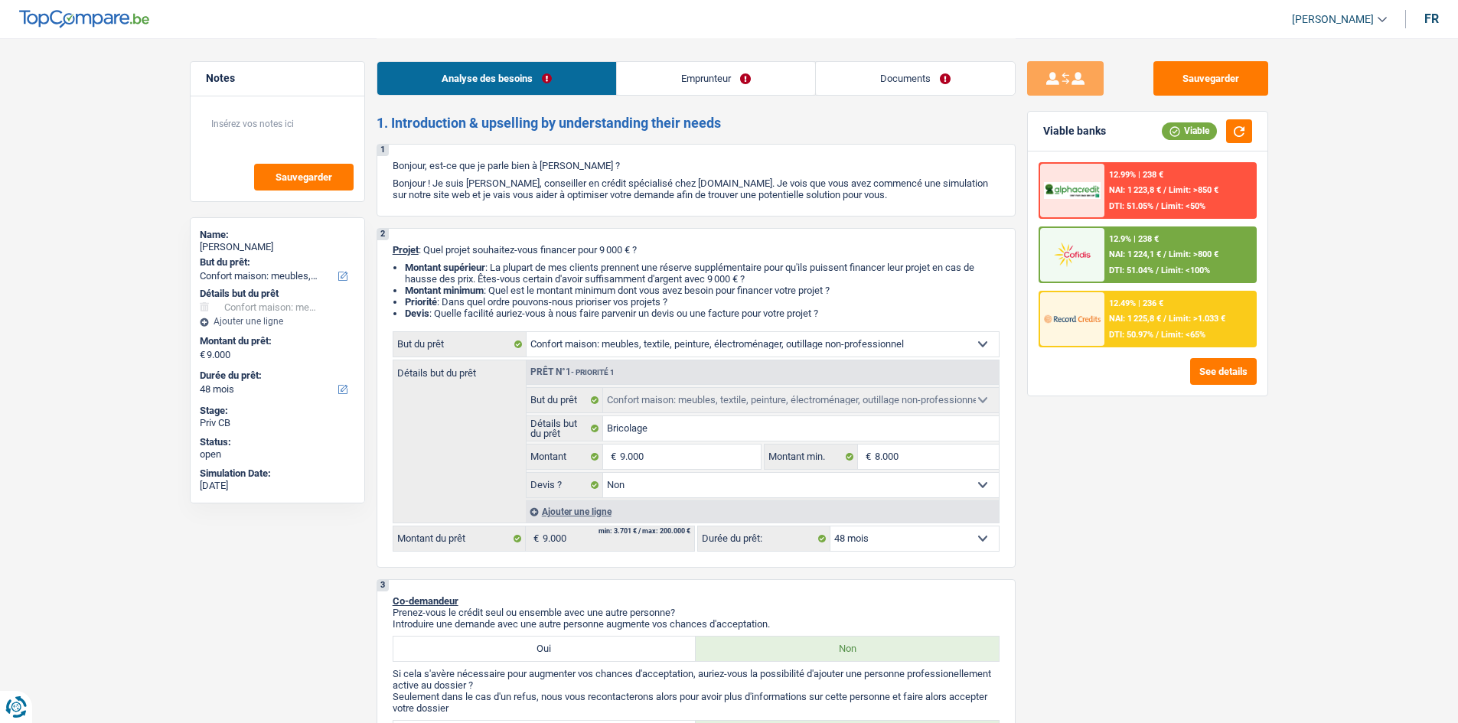
click at [1156, 170] on div "12.99% | 238 €" at bounding box center [1136, 175] width 54 height 10
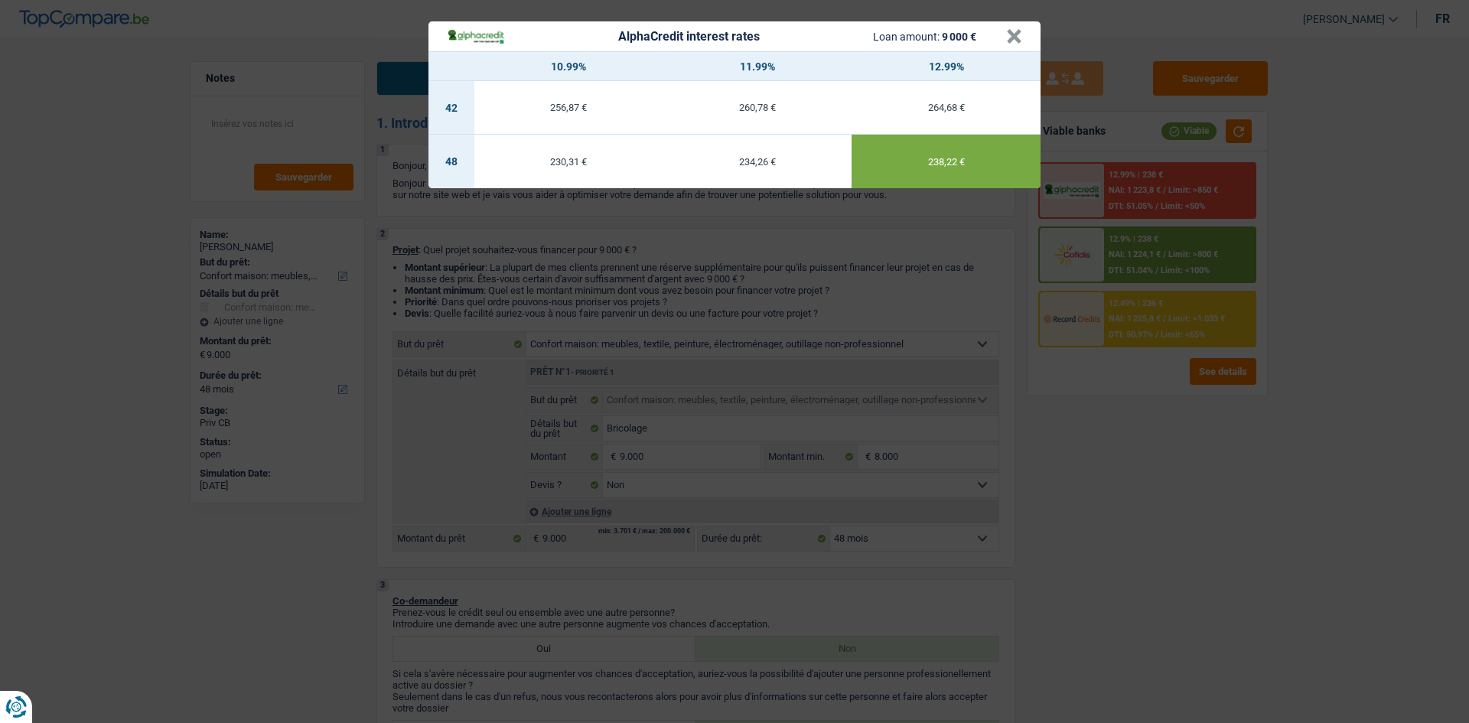
click at [931, 166] on div "238,22 €" at bounding box center [946, 162] width 189 height 10
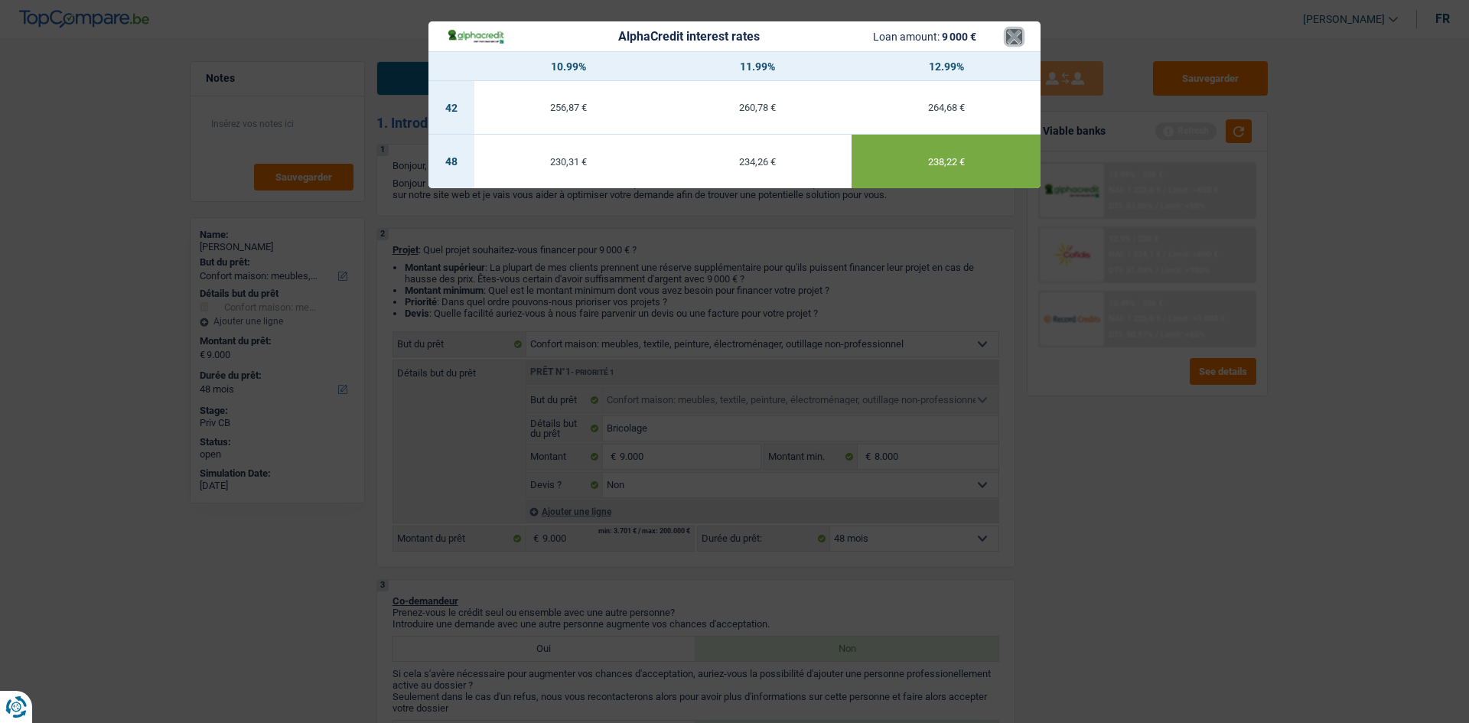
click at [1021, 37] on button "×" at bounding box center [1014, 36] width 16 height 15
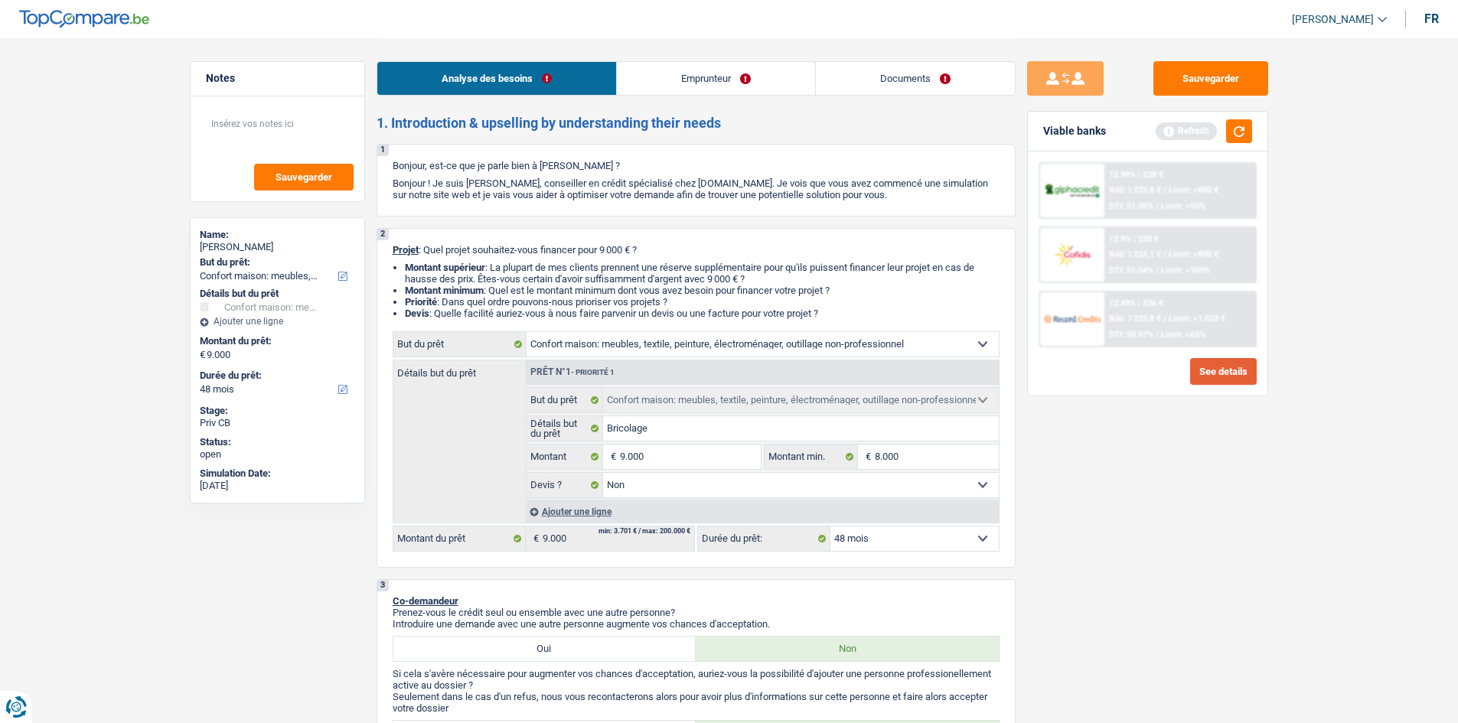
click at [1231, 367] on button "See details" at bounding box center [1223, 371] width 67 height 27
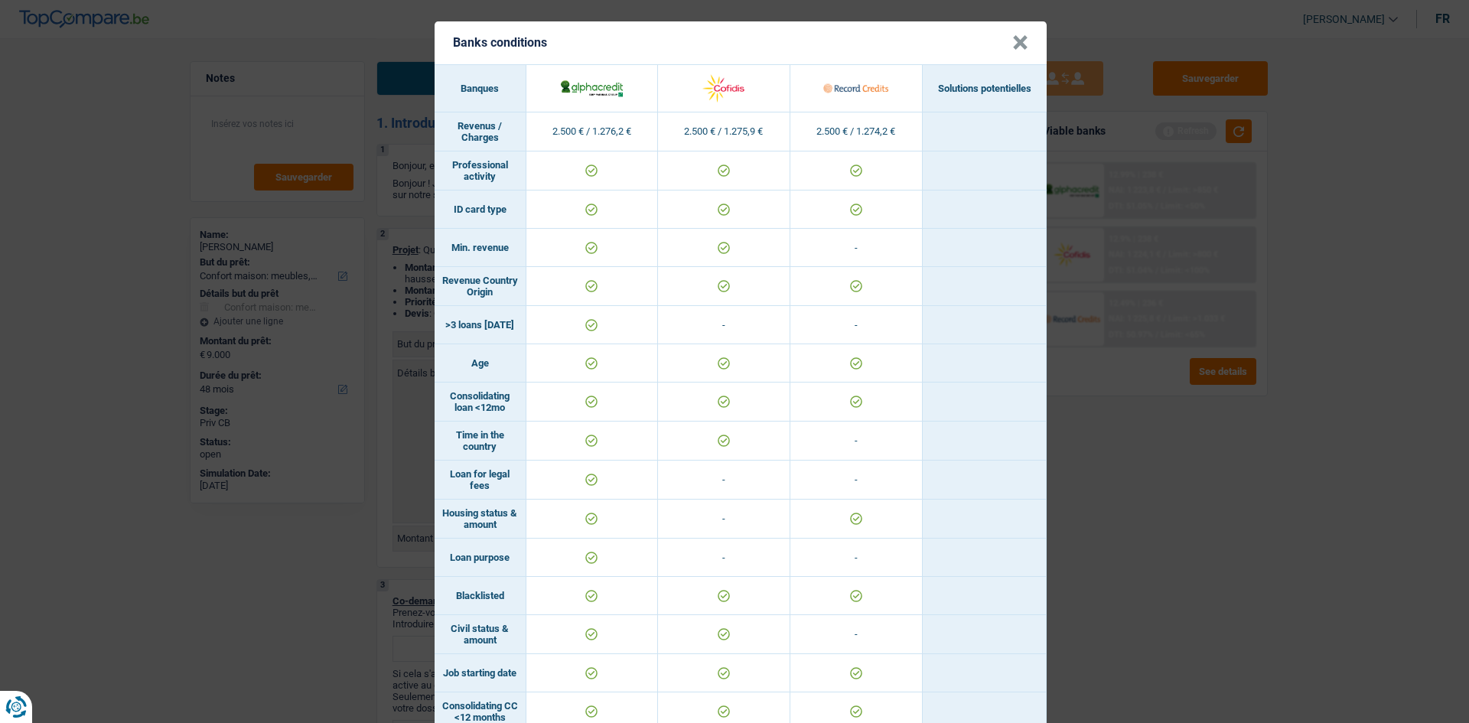
click at [1136, 483] on div "Banks conditions × Banques Solutions potentielles Revenus / Charges 2.500 € / 1…" at bounding box center [734, 361] width 1469 height 723
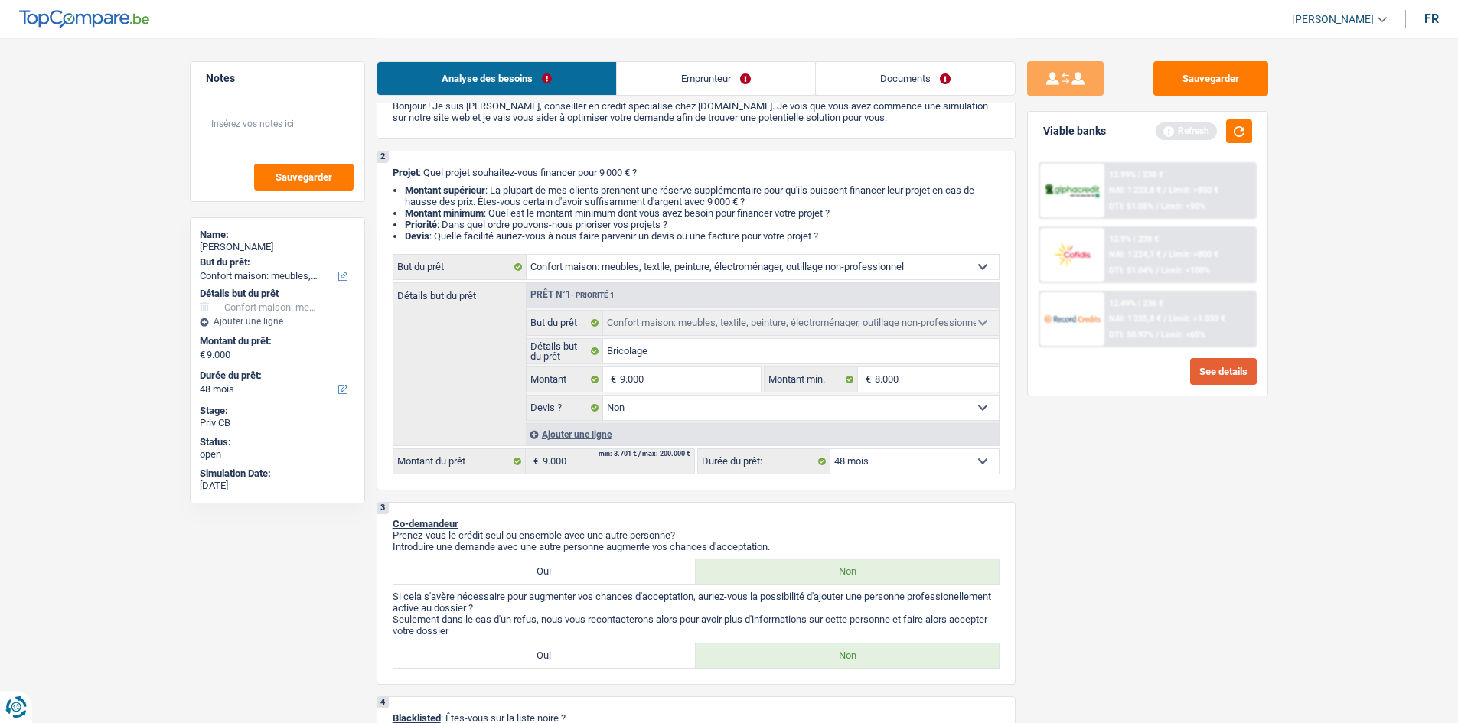
scroll to position [77, 0]
click at [1241, 135] on button "button" at bounding box center [1239, 131] width 26 height 24
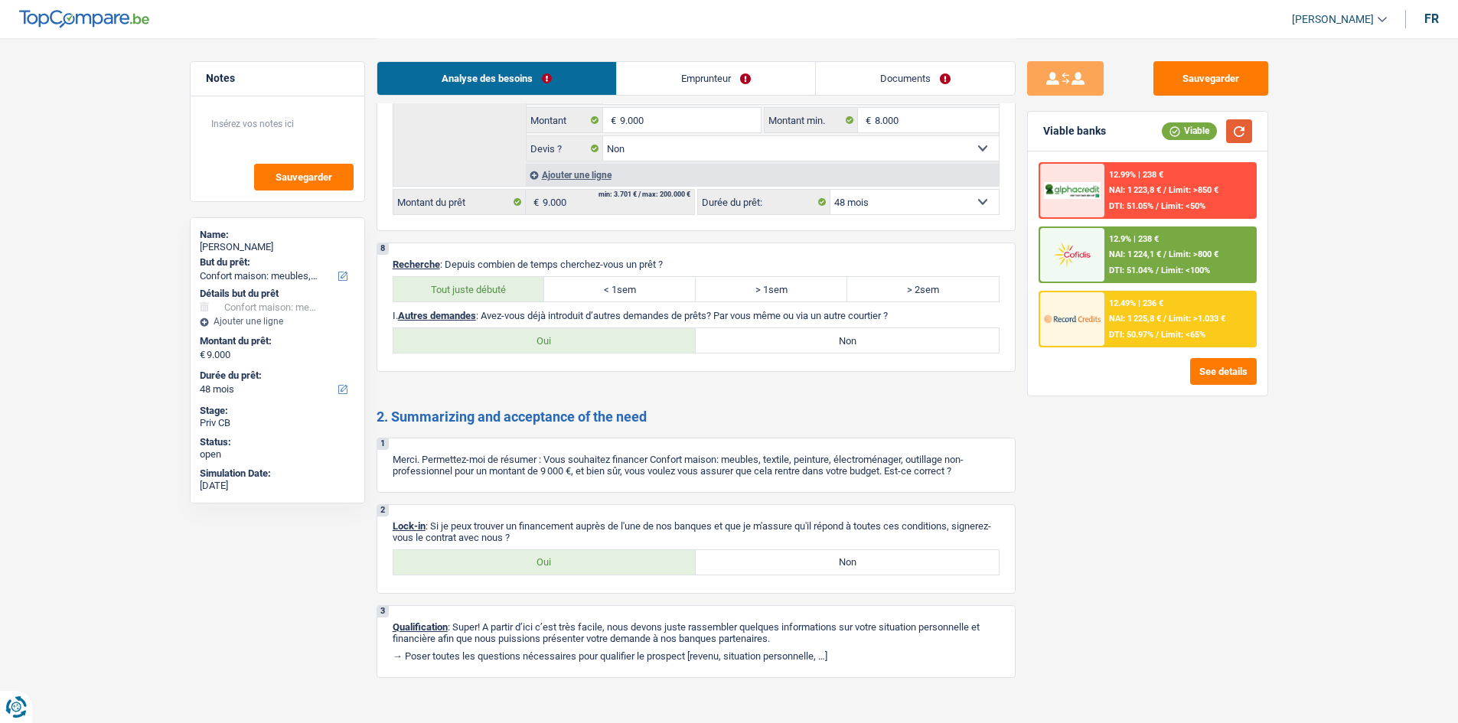
scroll to position [2034, 0]
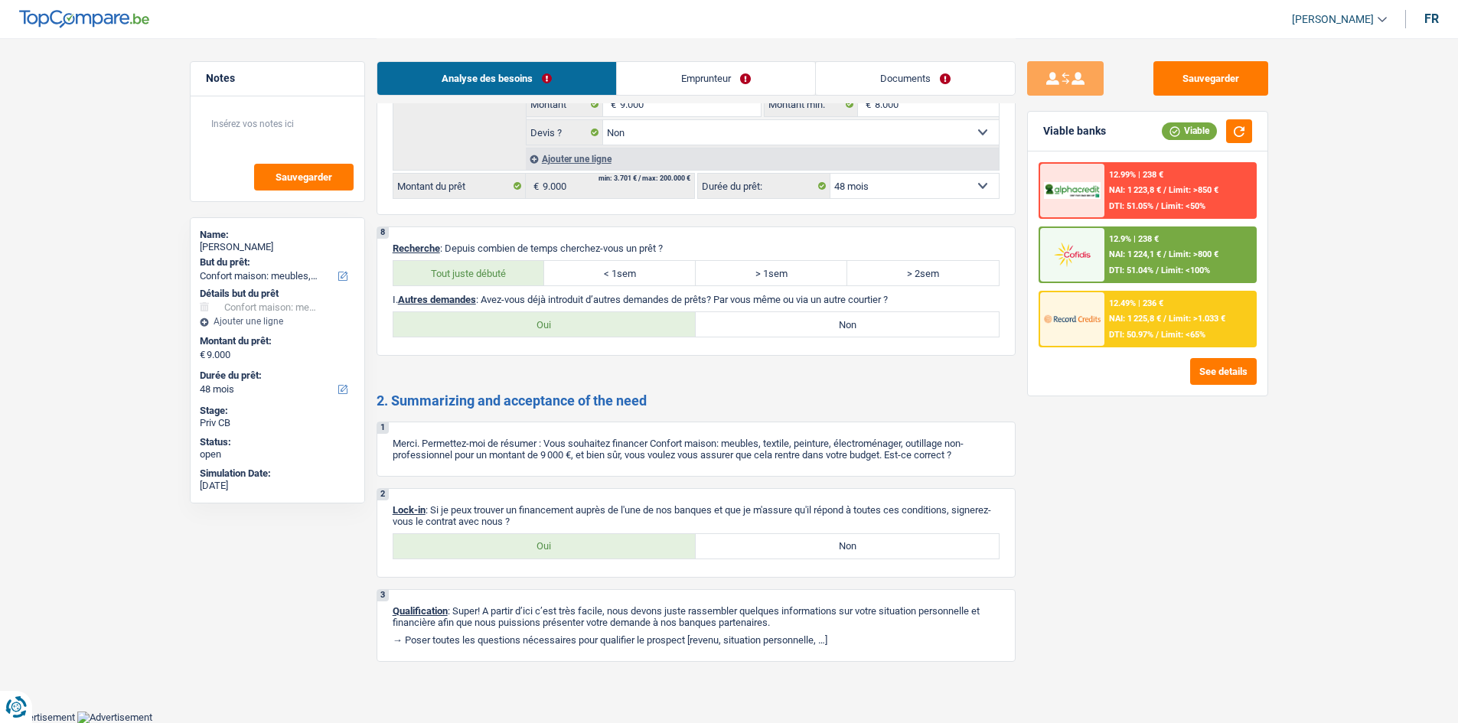
click at [771, 323] on label "Non" at bounding box center [847, 324] width 303 height 24
click at [771, 323] on input "Non" at bounding box center [847, 324] width 303 height 24
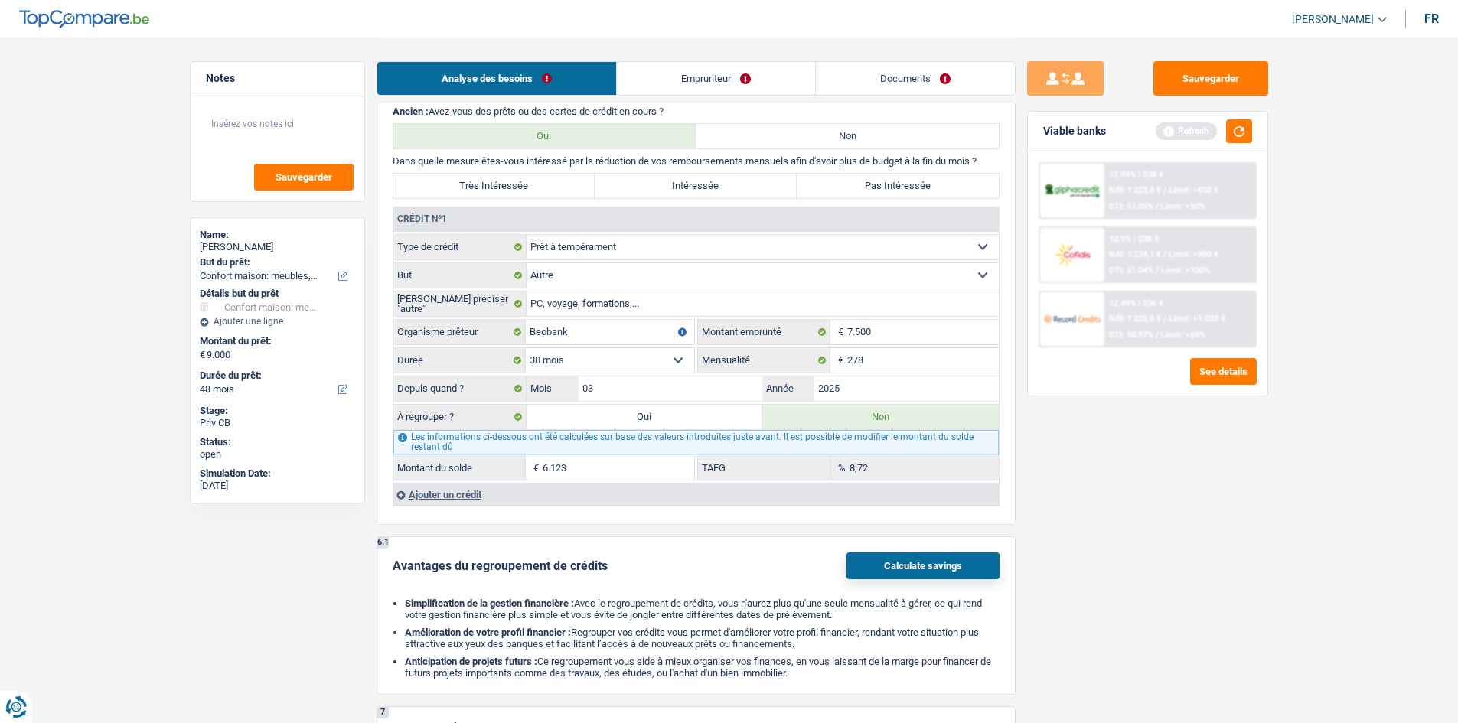
scroll to position [1192, 0]
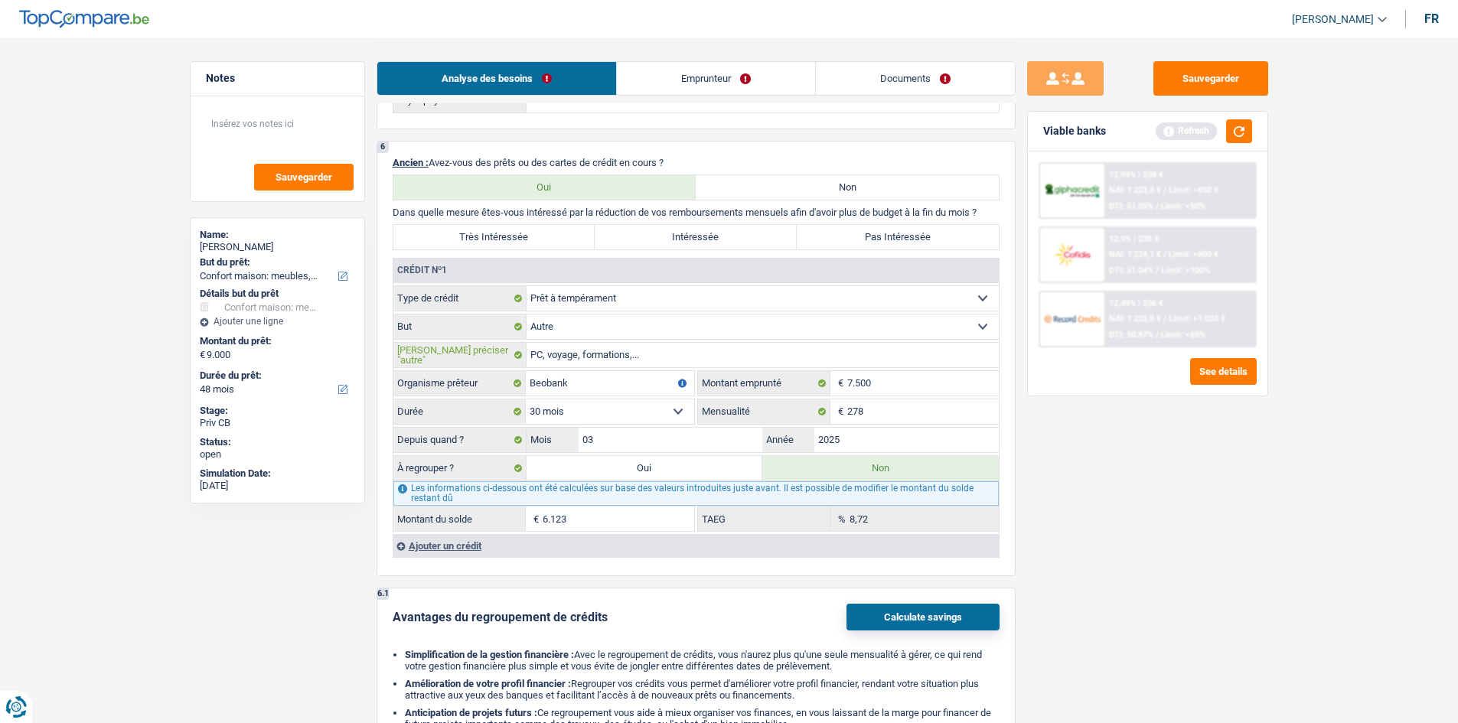
click at [660, 354] on input "PC, voyage, formations,..." at bounding box center [763, 355] width 472 height 24
click at [767, 352] on input "Veuillez préciser "autre"" at bounding box center [763, 355] width 472 height 24
click at [771, 321] on select "Confort maison: meubles, textile, peinture, électroménager, outillage non-profe…" at bounding box center [763, 327] width 472 height 24
click at [632, 328] on select "Confort maison: meubles, textile, peinture, électroménager, outillage non-profe…" at bounding box center [763, 327] width 472 height 24
click at [527, 315] on select "Confort maison: meubles, textile, peinture, électroménager, outillage non-profe…" at bounding box center [763, 327] width 472 height 24
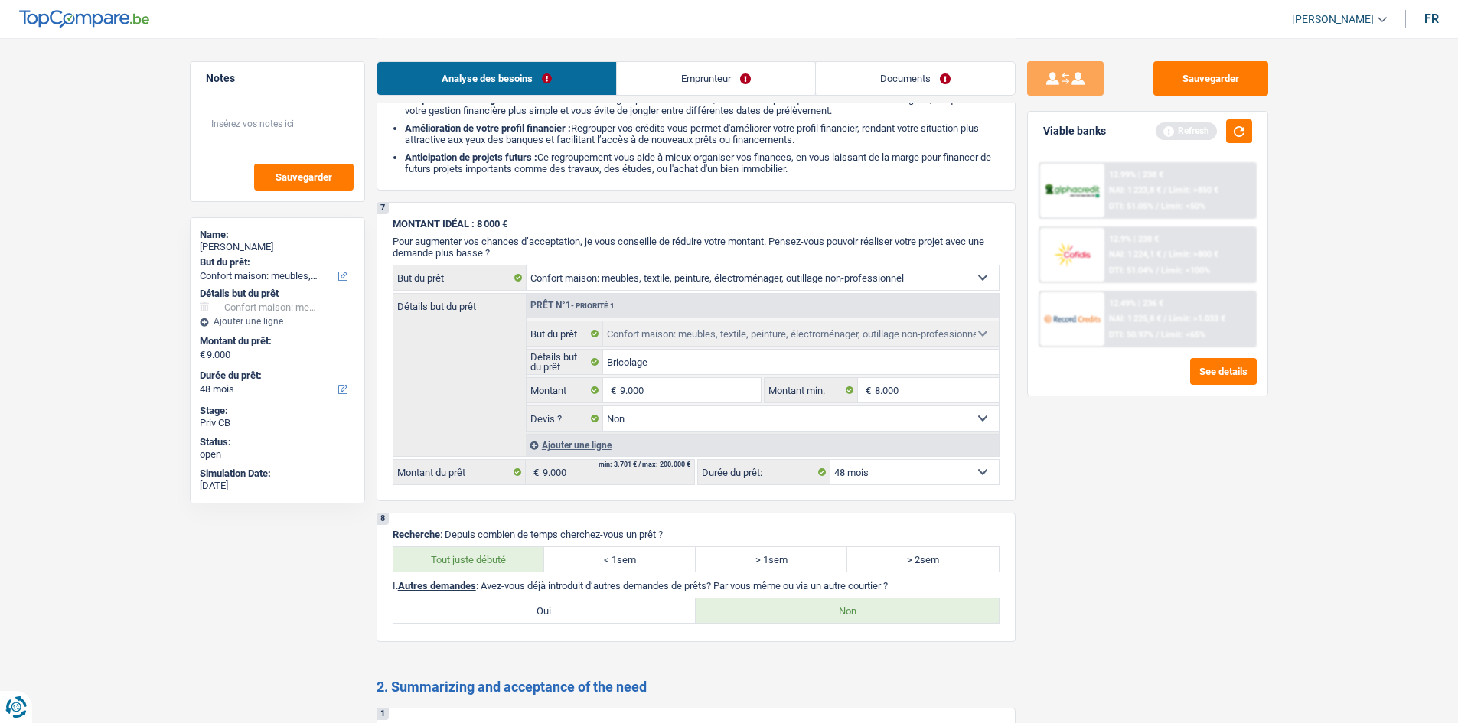
scroll to position [1728, 0]
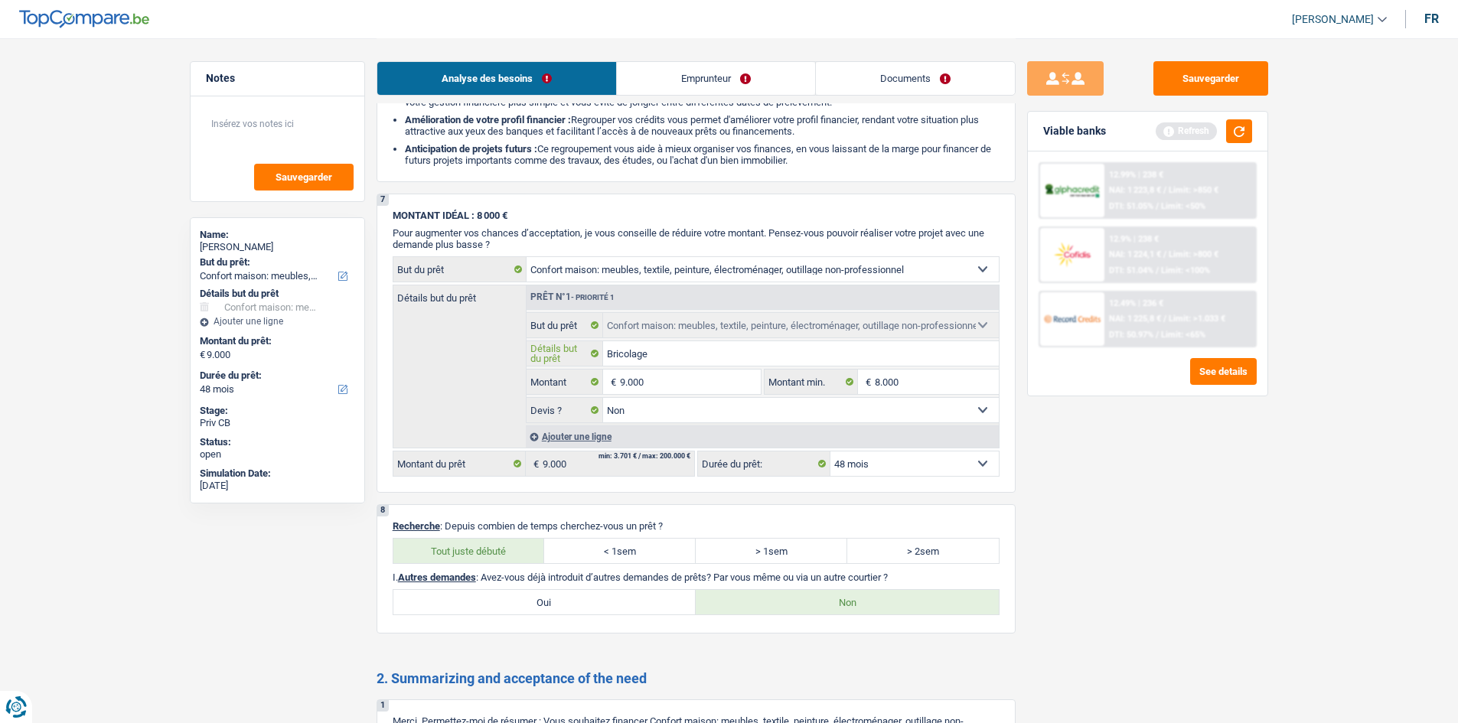
click at [668, 355] on input "Bricolage" at bounding box center [801, 353] width 396 height 24
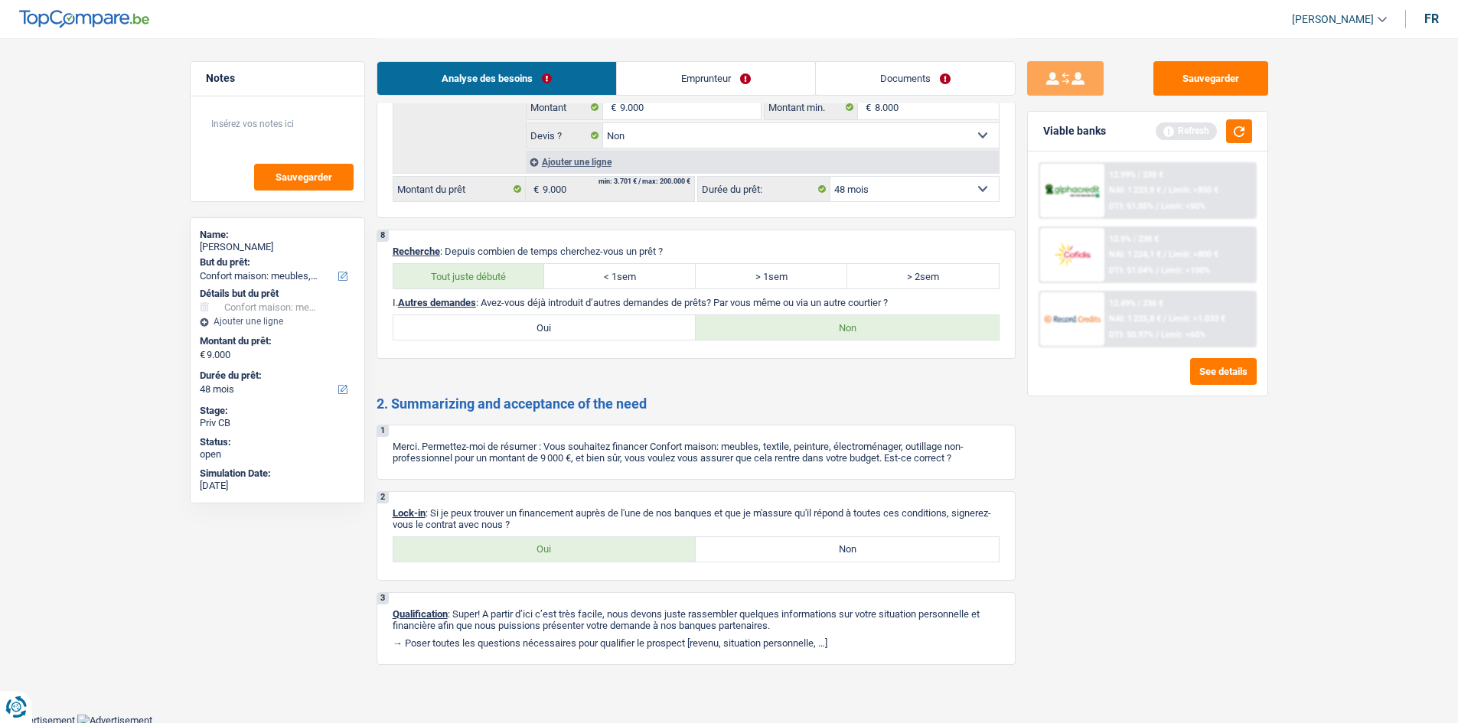
scroll to position [2006, 0]
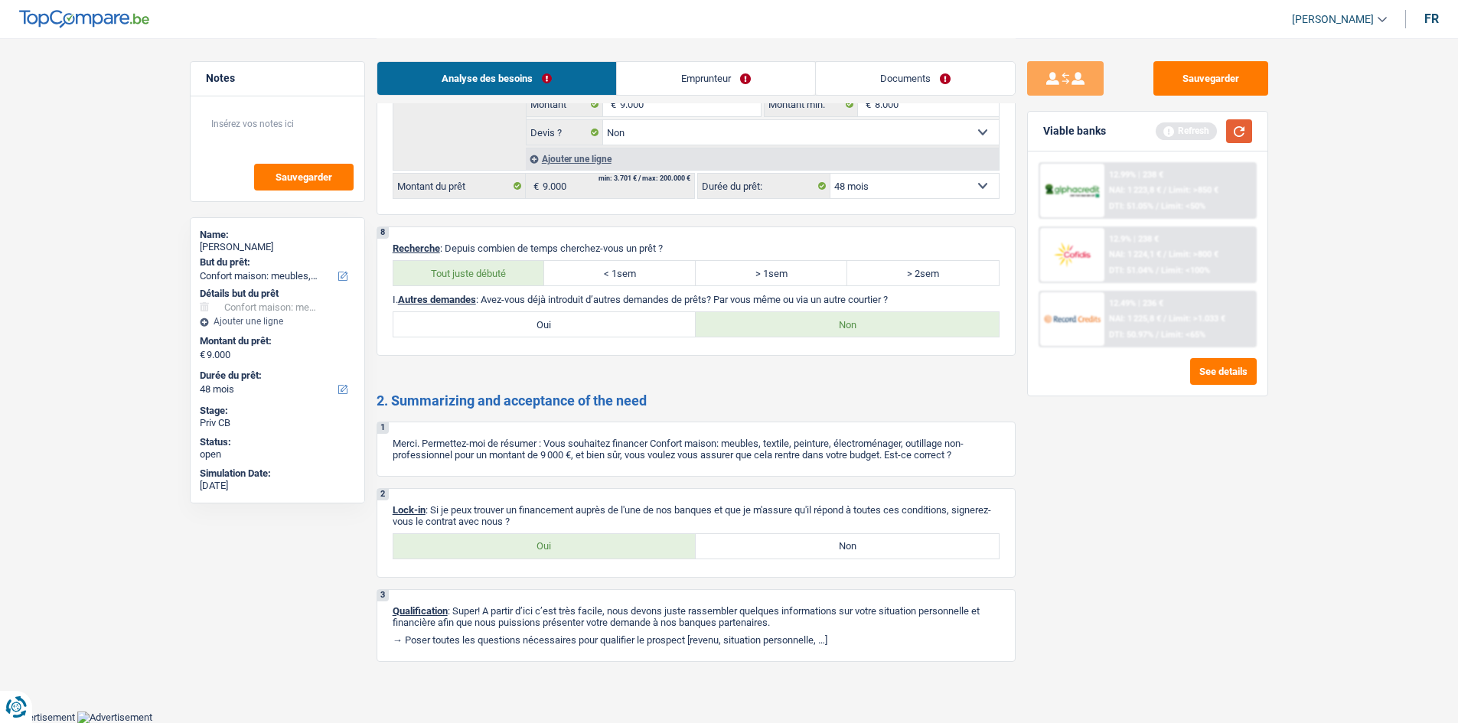
click at [1246, 129] on button "button" at bounding box center [1239, 131] width 26 height 24
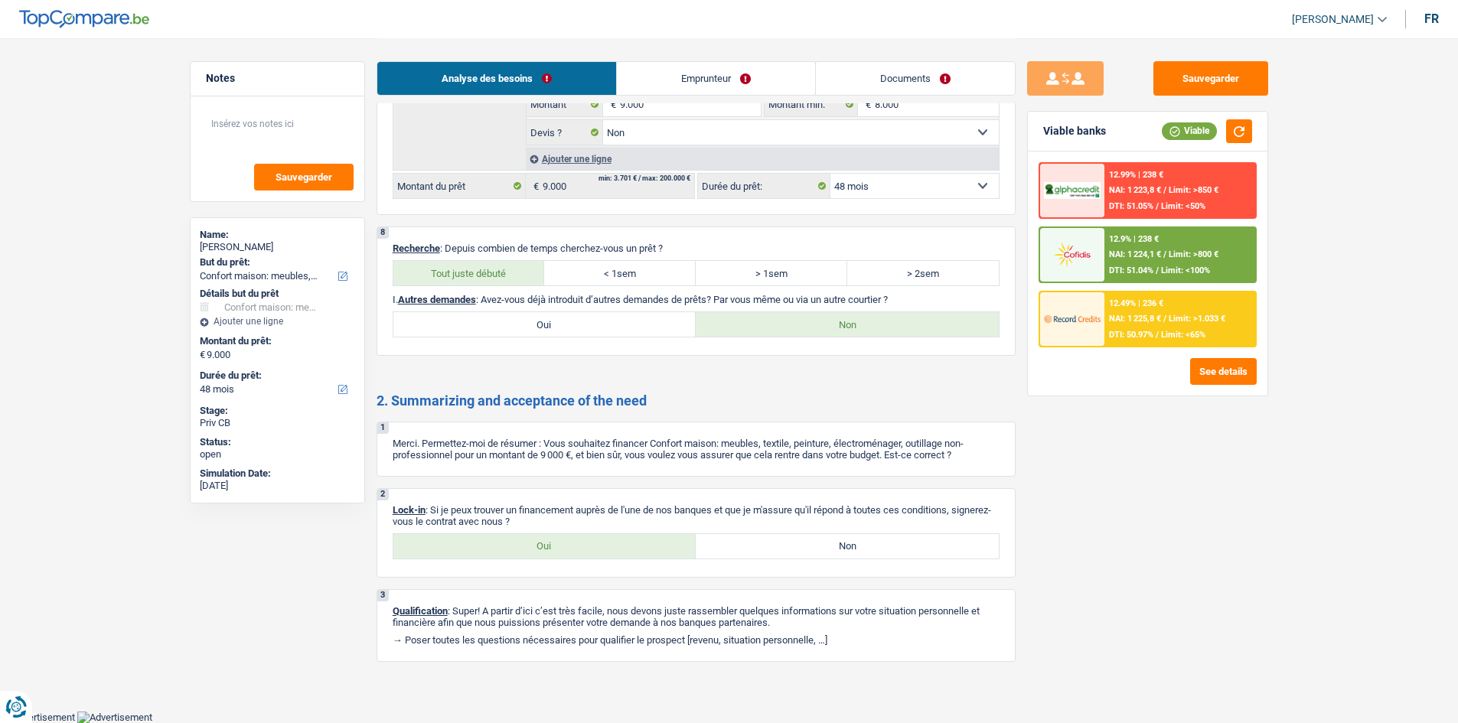
click at [505, 548] on label "Oui" at bounding box center [544, 546] width 303 height 24
click at [505, 548] on input "Oui" at bounding box center [544, 546] width 303 height 24
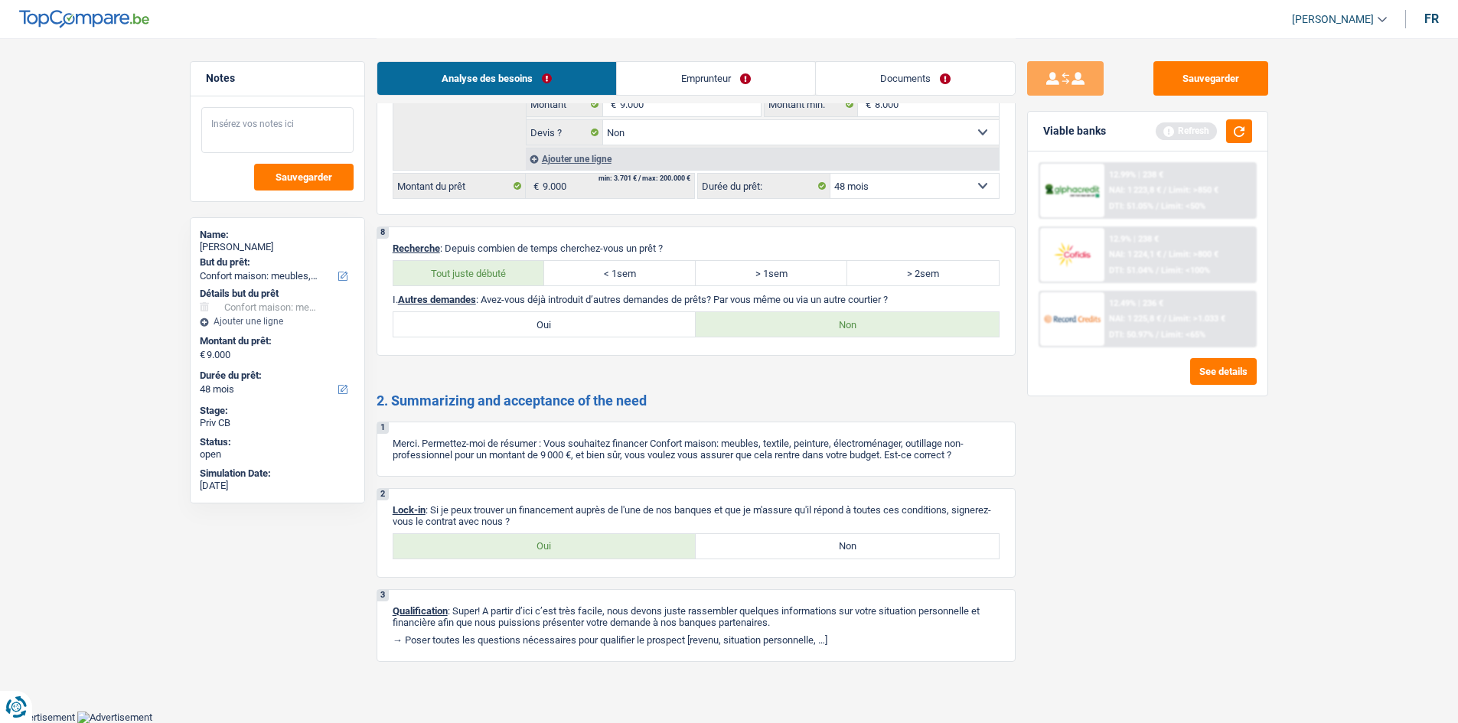
click at [269, 122] on textarea at bounding box center [277, 130] width 152 height 46
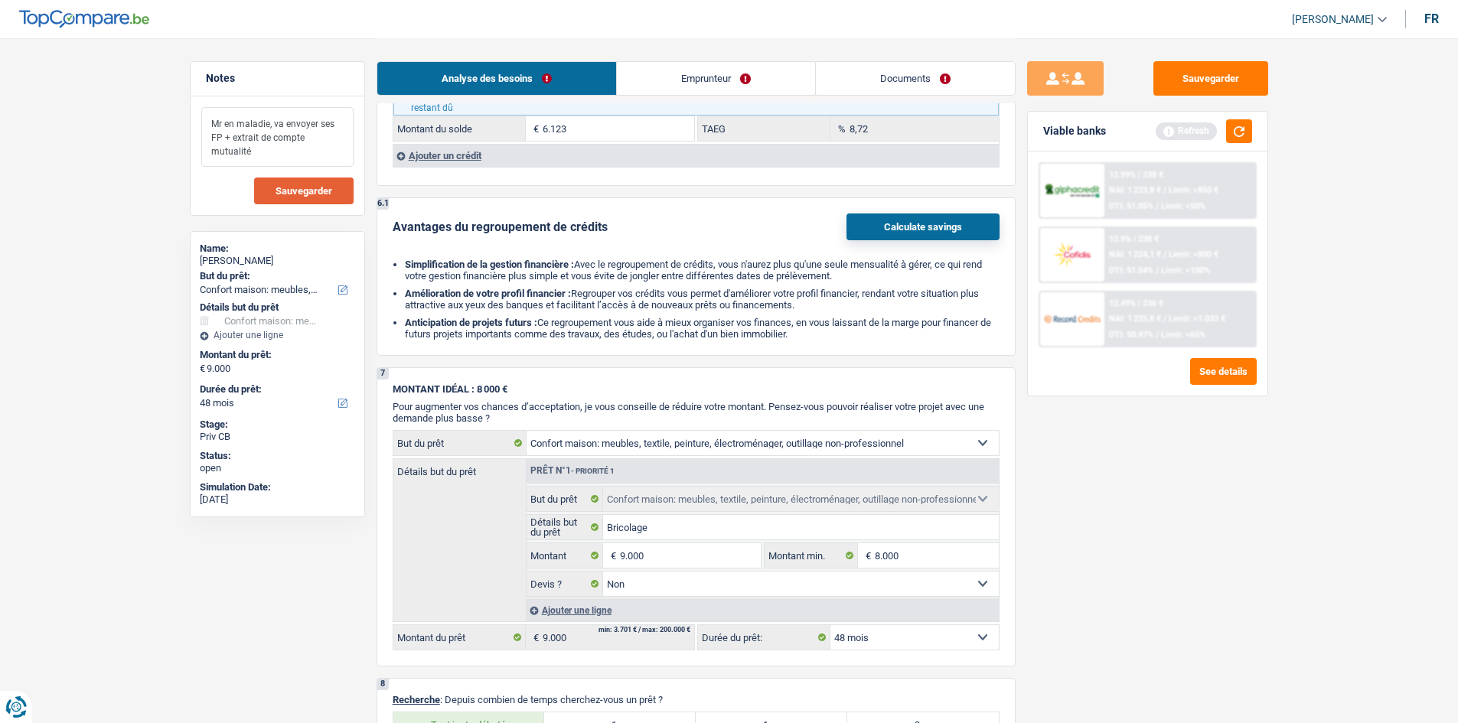
scroll to position [1547, 0]
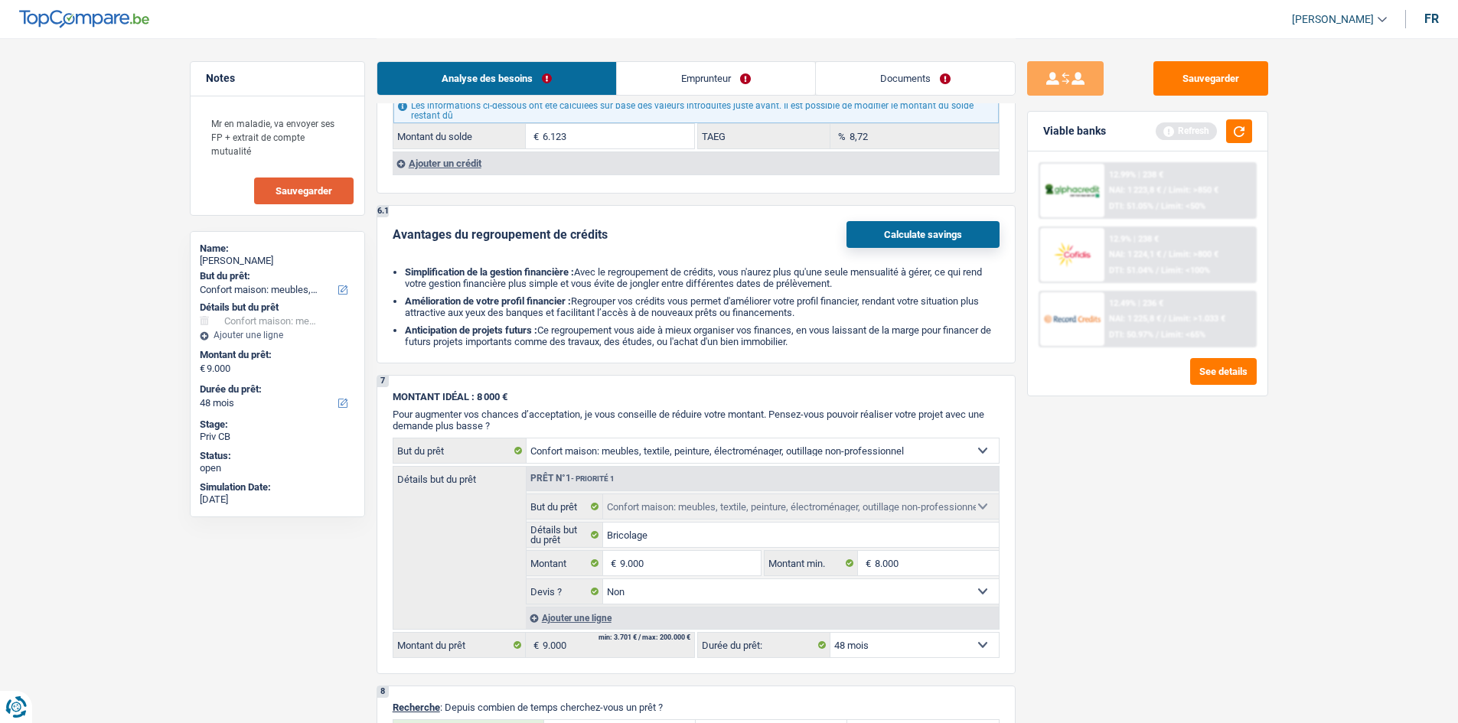
click at [308, 184] on button "Sauvegarder" at bounding box center [303, 191] width 99 height 27
click at [1166, 87] on button "Sauvegarder" at bounding box center [1210, 78] width 115 height 34
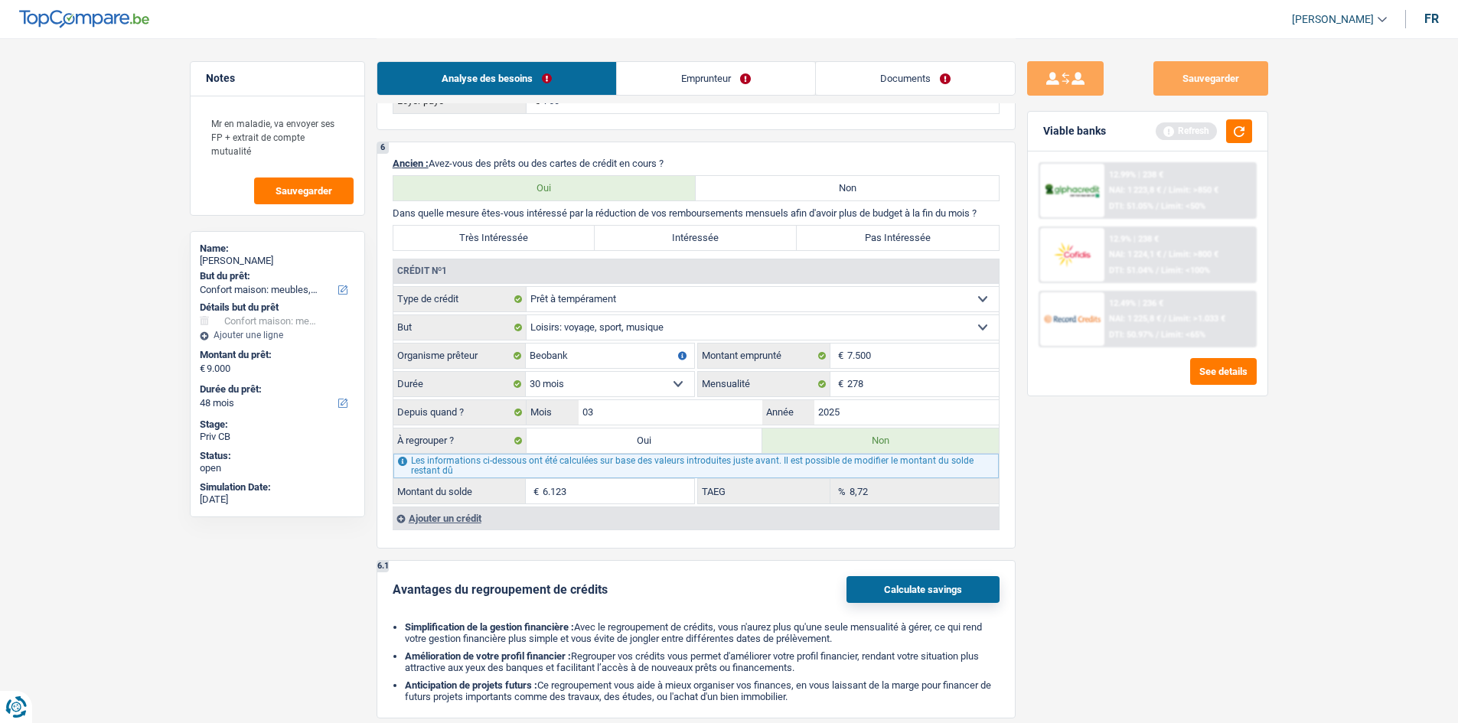
scroll to position [1164, 0]
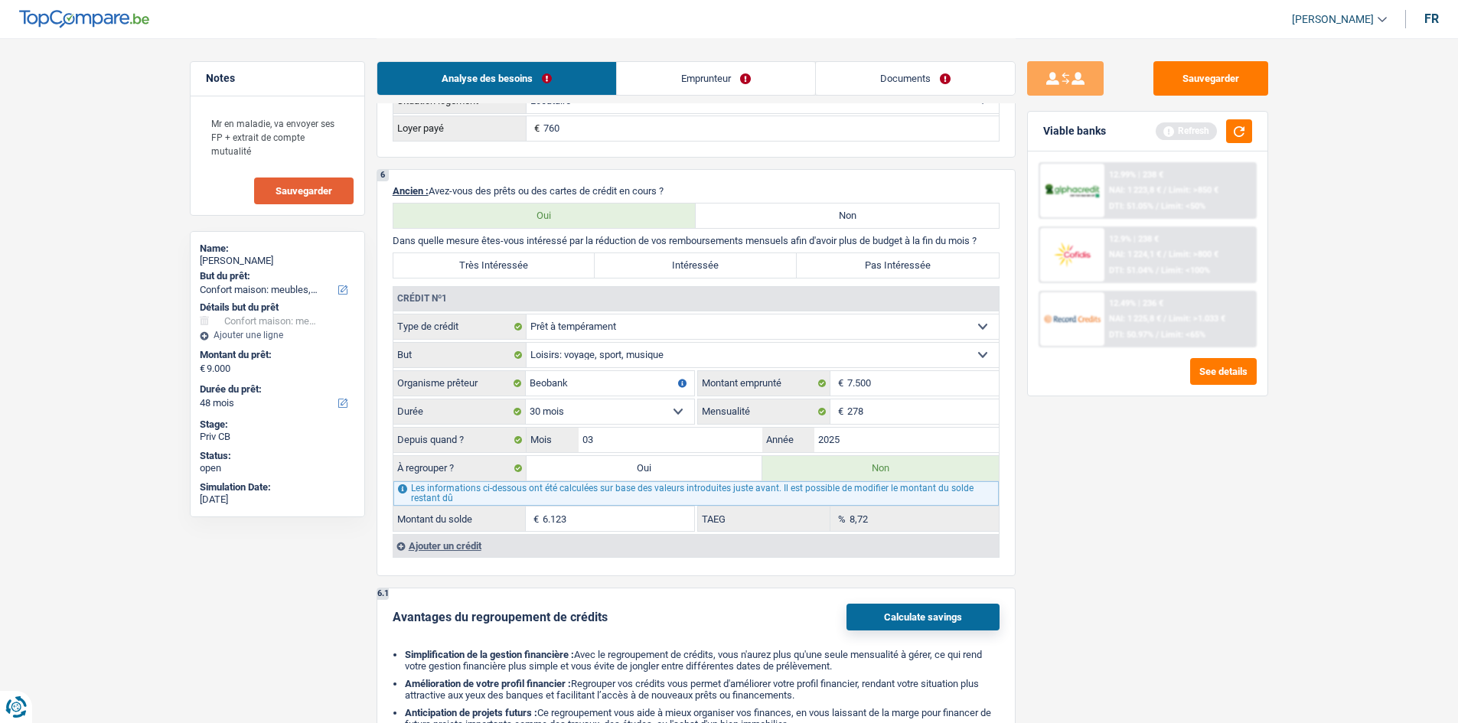
click at [321, 199] on button "Sauvegarder" at bounding box center [303, 191] width 99 height 27
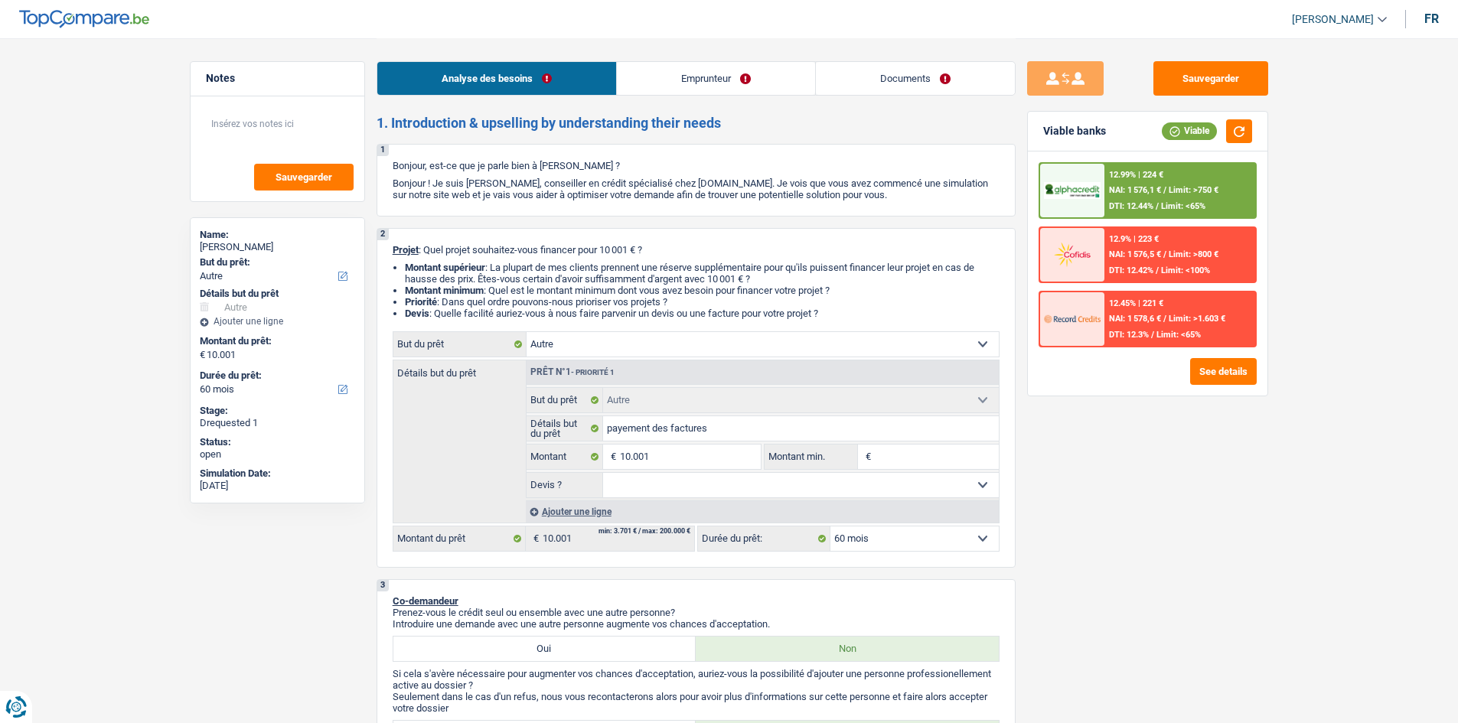
select select "other"
select select "60"
select select "other"
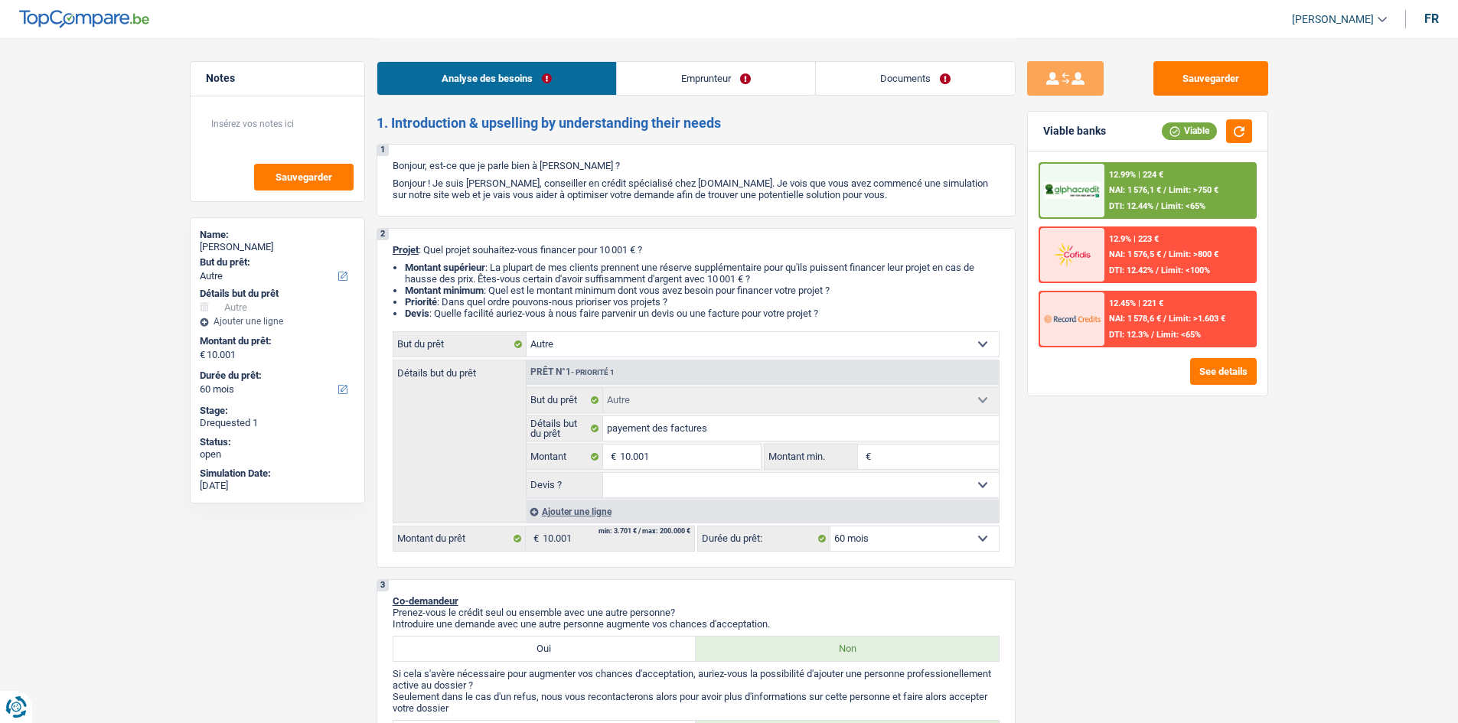
select select "60"
select select "unemployed"
select select "unemployment"
select select "familyAllowances"
select select "ownerWithMortgage"
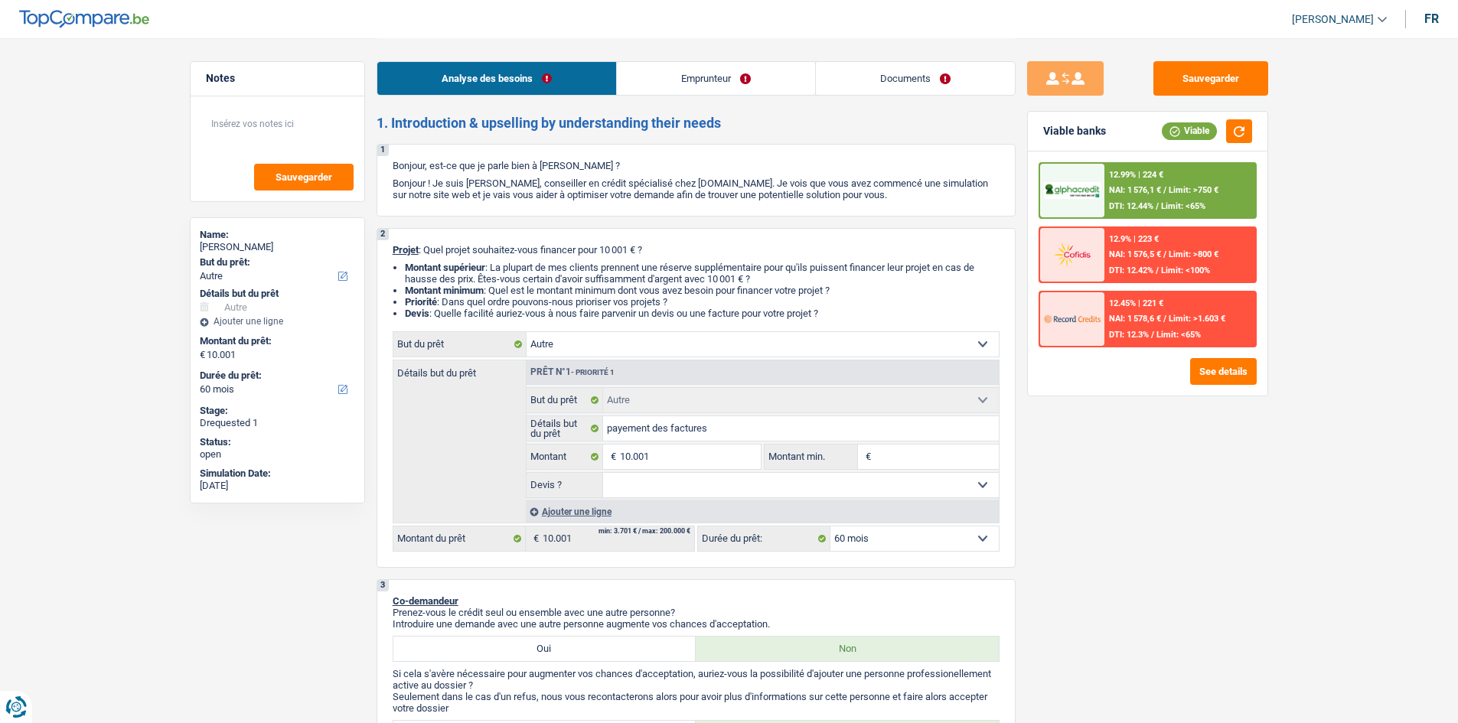
select select "other"
select select "60"
click at [928, 75] on link "Documents" at bounding box center [915, 78] width 199 height 33
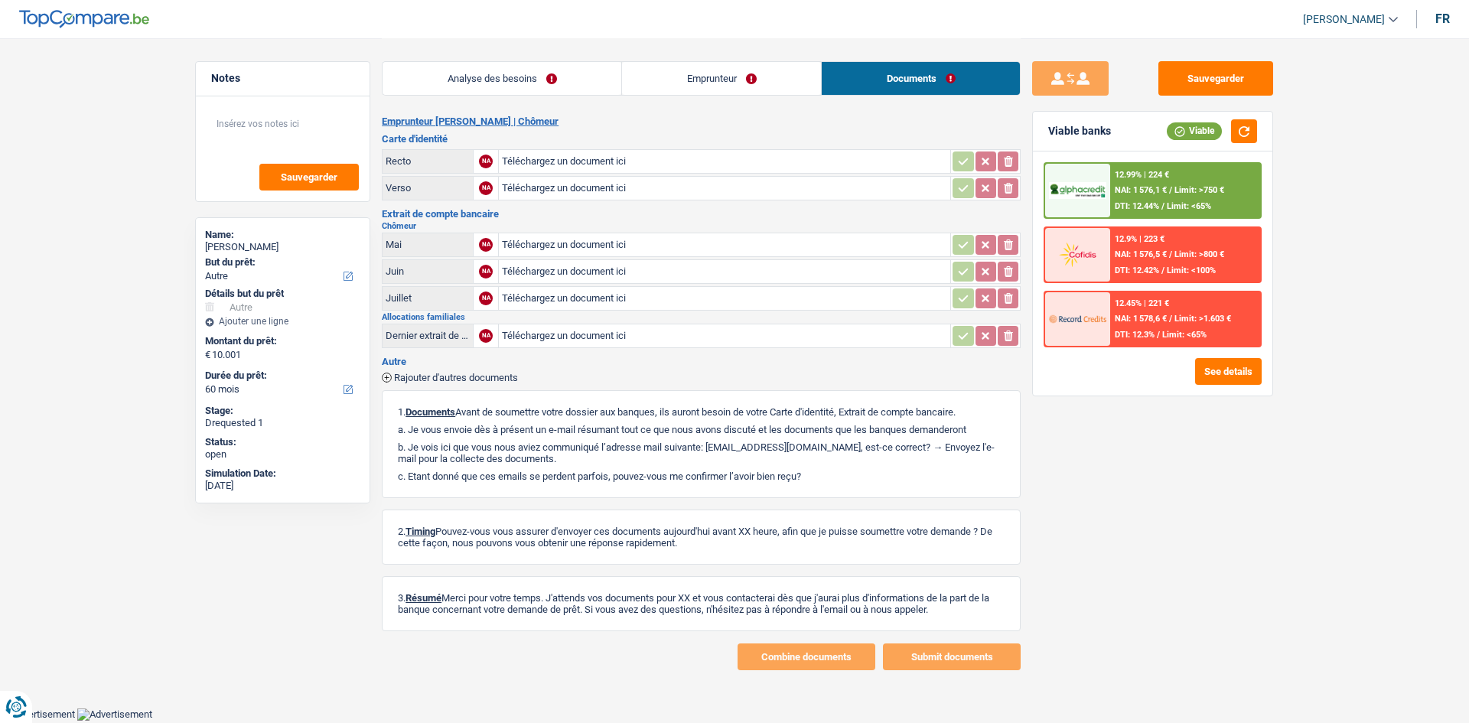
click at [550, 76] on link "Analyse des besoins" at bounding box center [502, 78] width 239 height 33
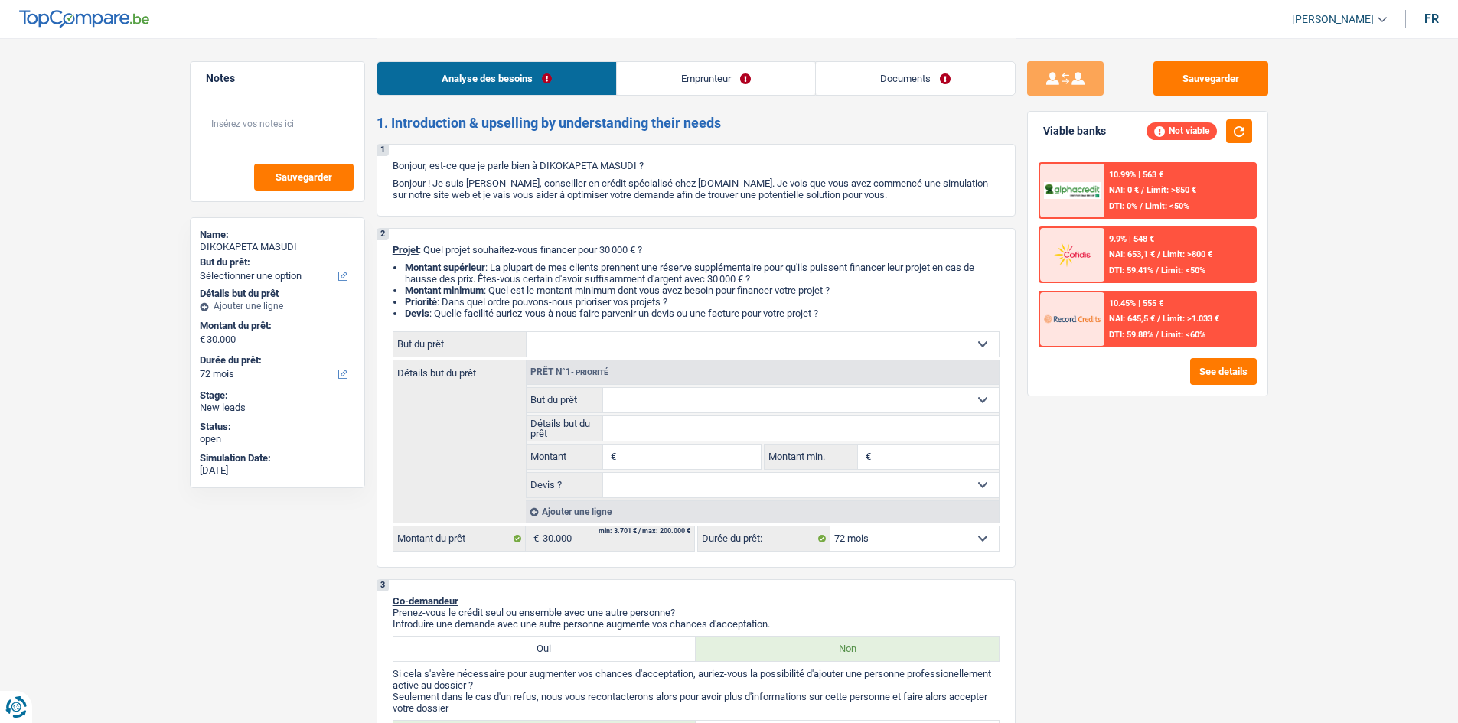
select select "72"
select select "retired"
select select "pension"
select select "familyAllowances"
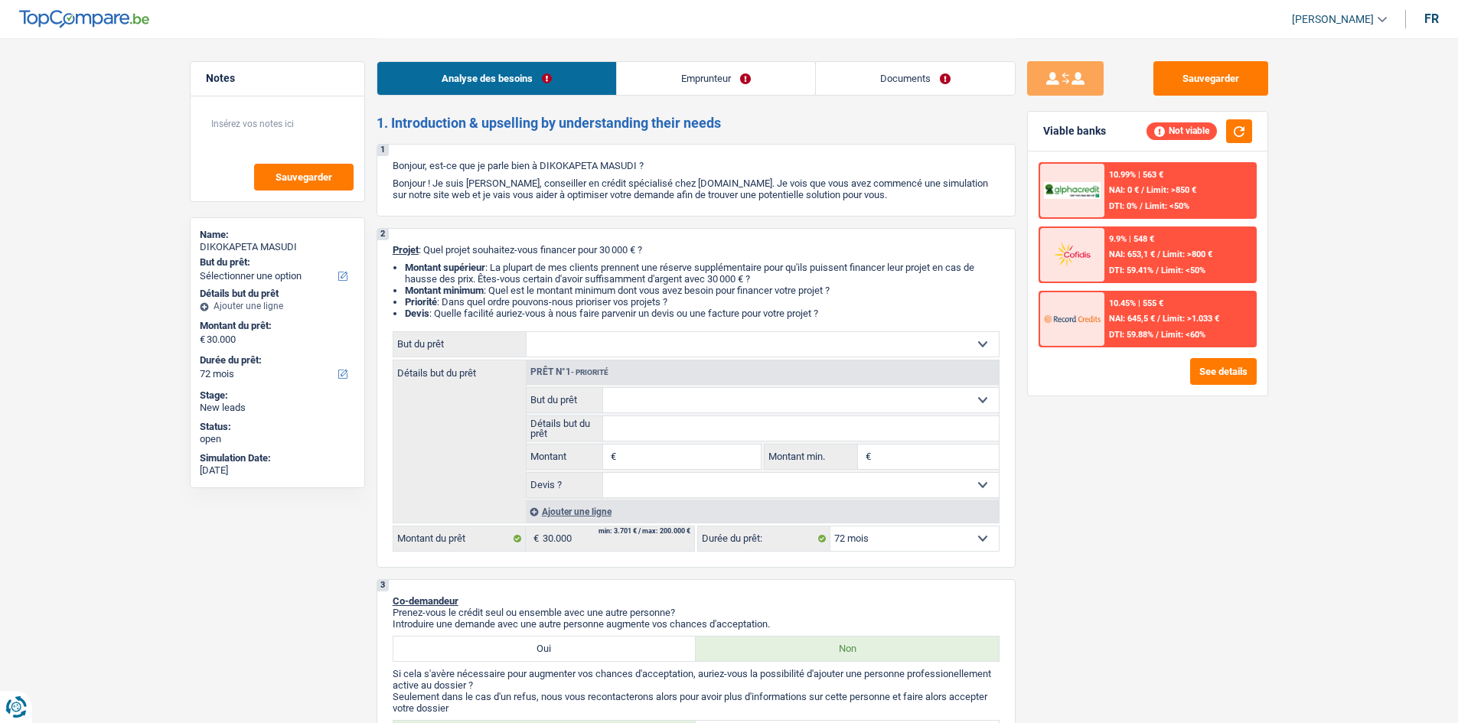
select select "rents"
select select "72"
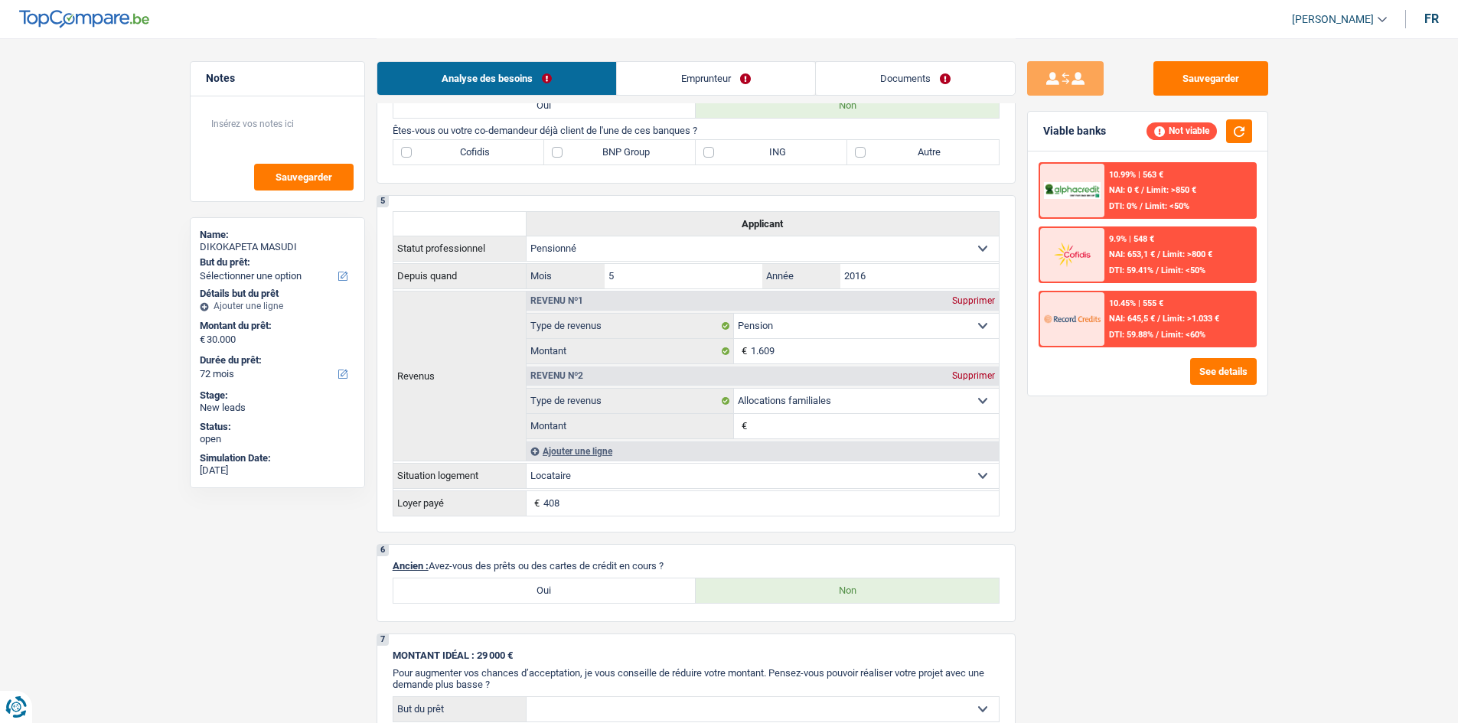
scroll to position [765, 0]
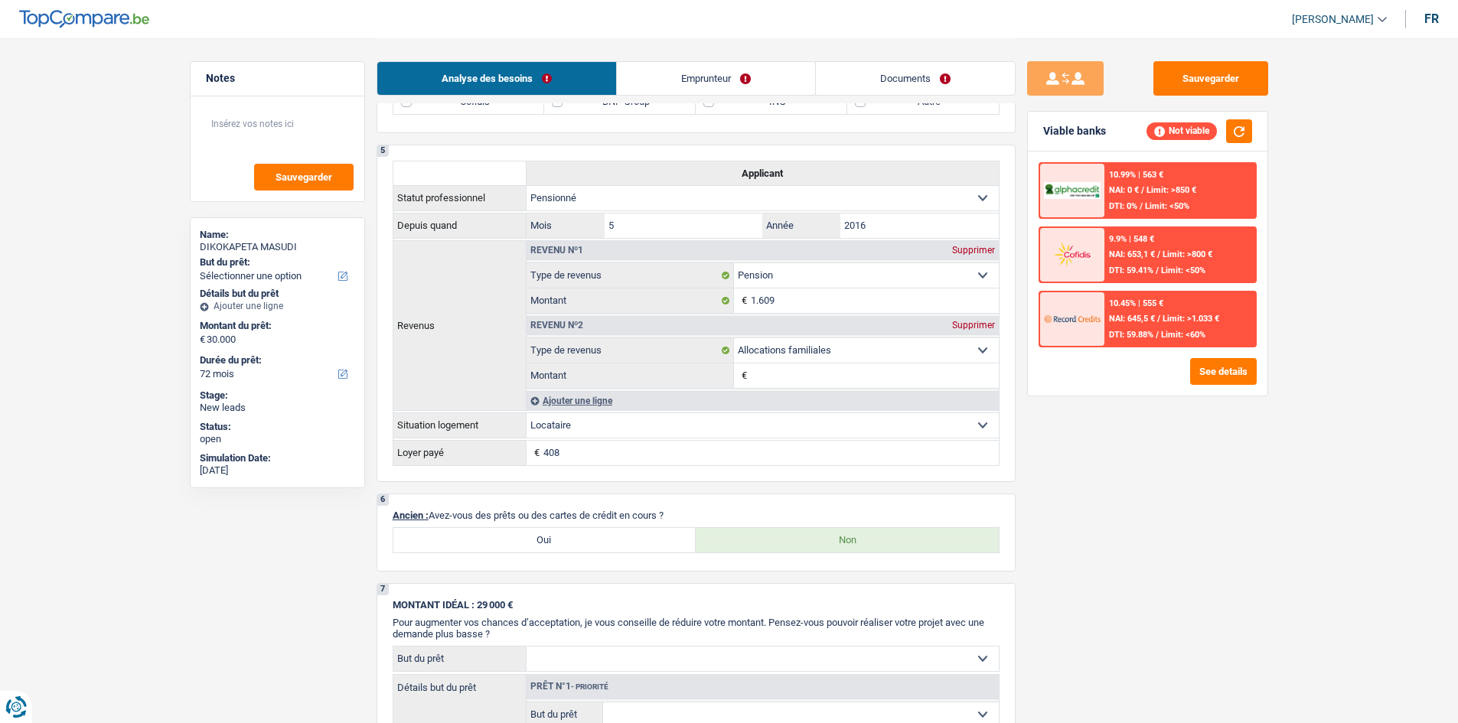
click at [851, 80] on link "Documents" at bounding box center [915, 78] width 199 height 33
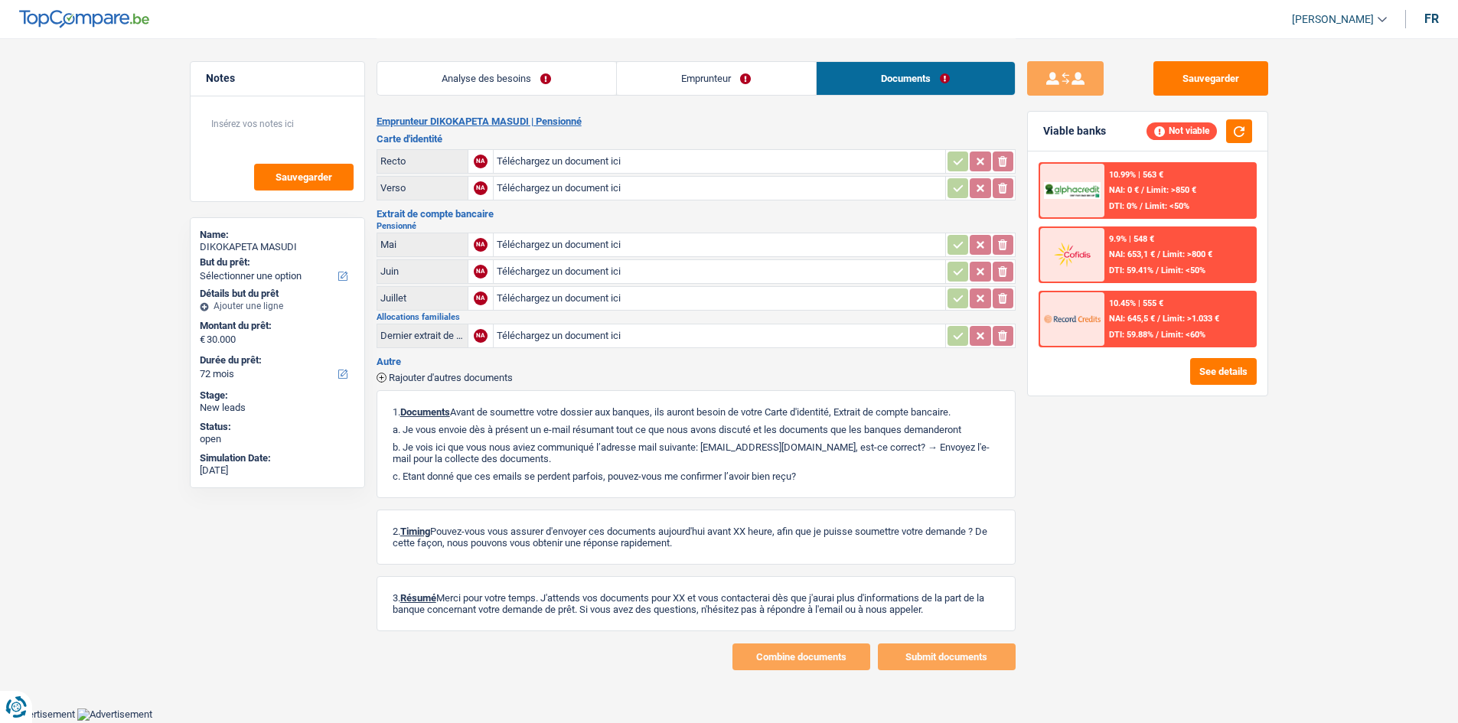
scroll to position [0, 0]
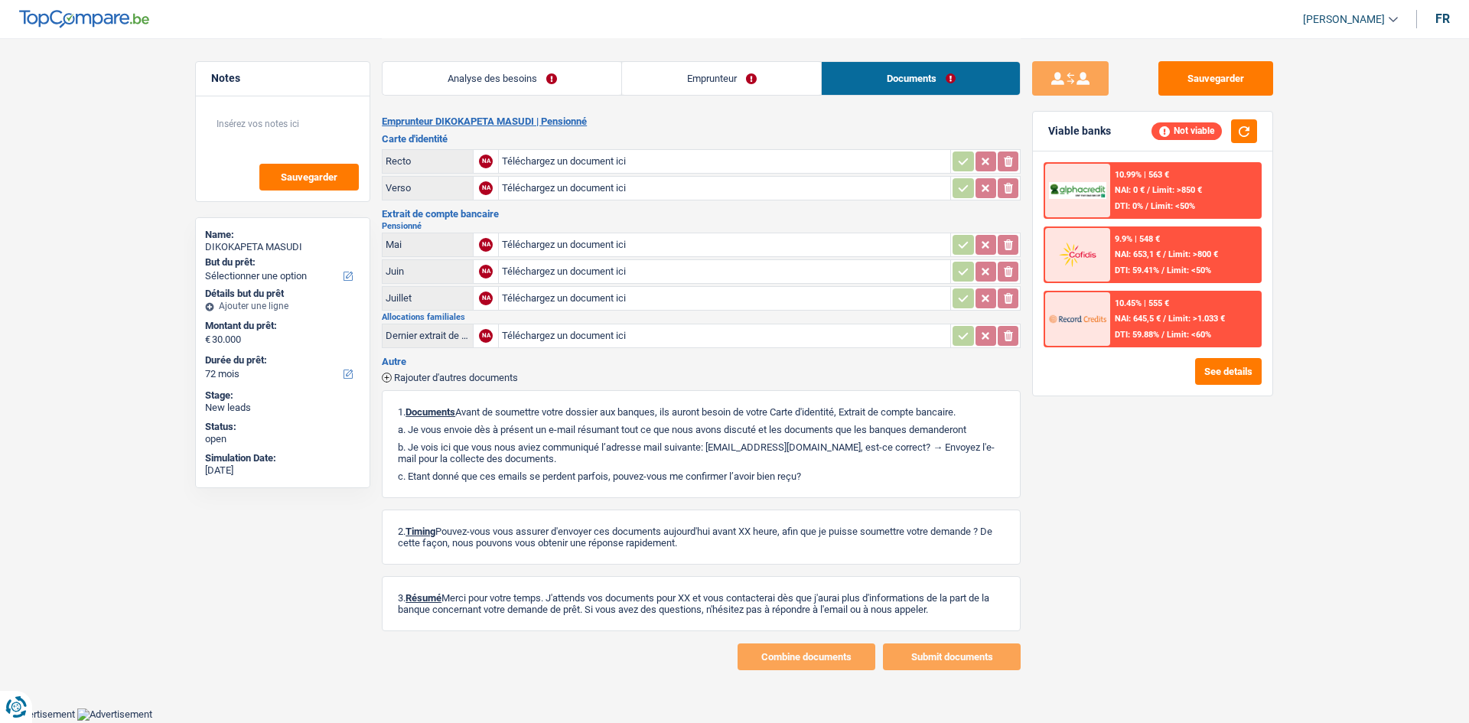
click at [761, 77] on link "Emprunteur" at bounding box center [721, 78] width 199 height 33
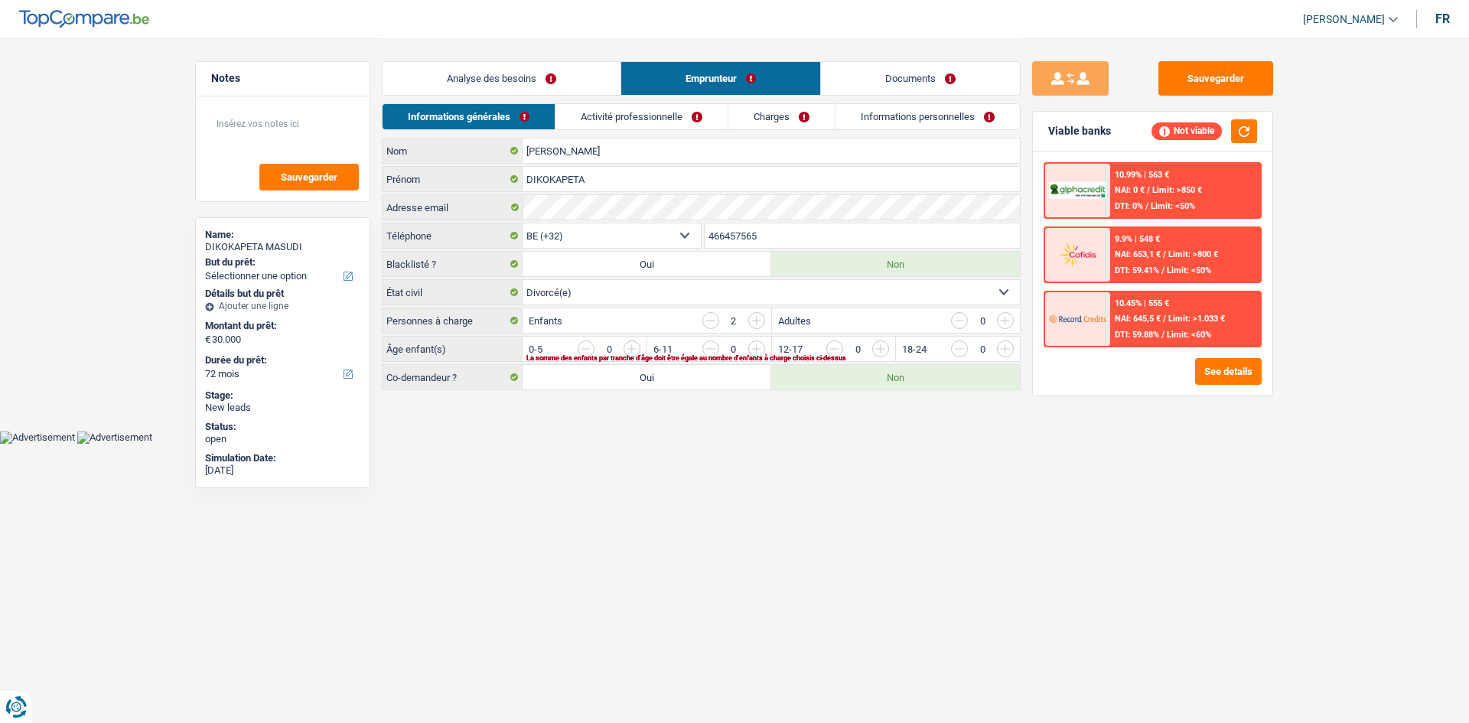
click at [596, 114] on link "Activité professionnelle" at bounding box center [642, 116] width 172 height 25
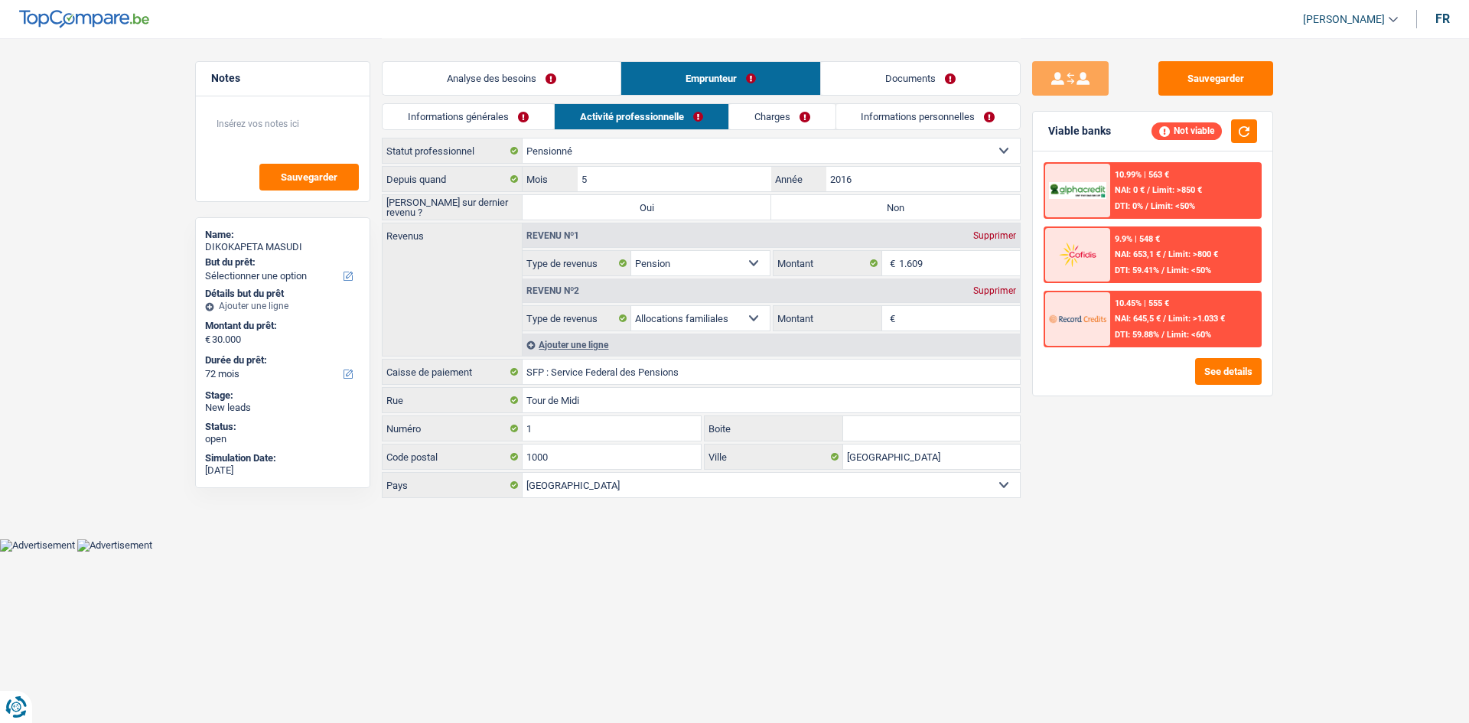
click at [768, 114] on link "Charges" at bounding box center [782, 116] width 106 height 25
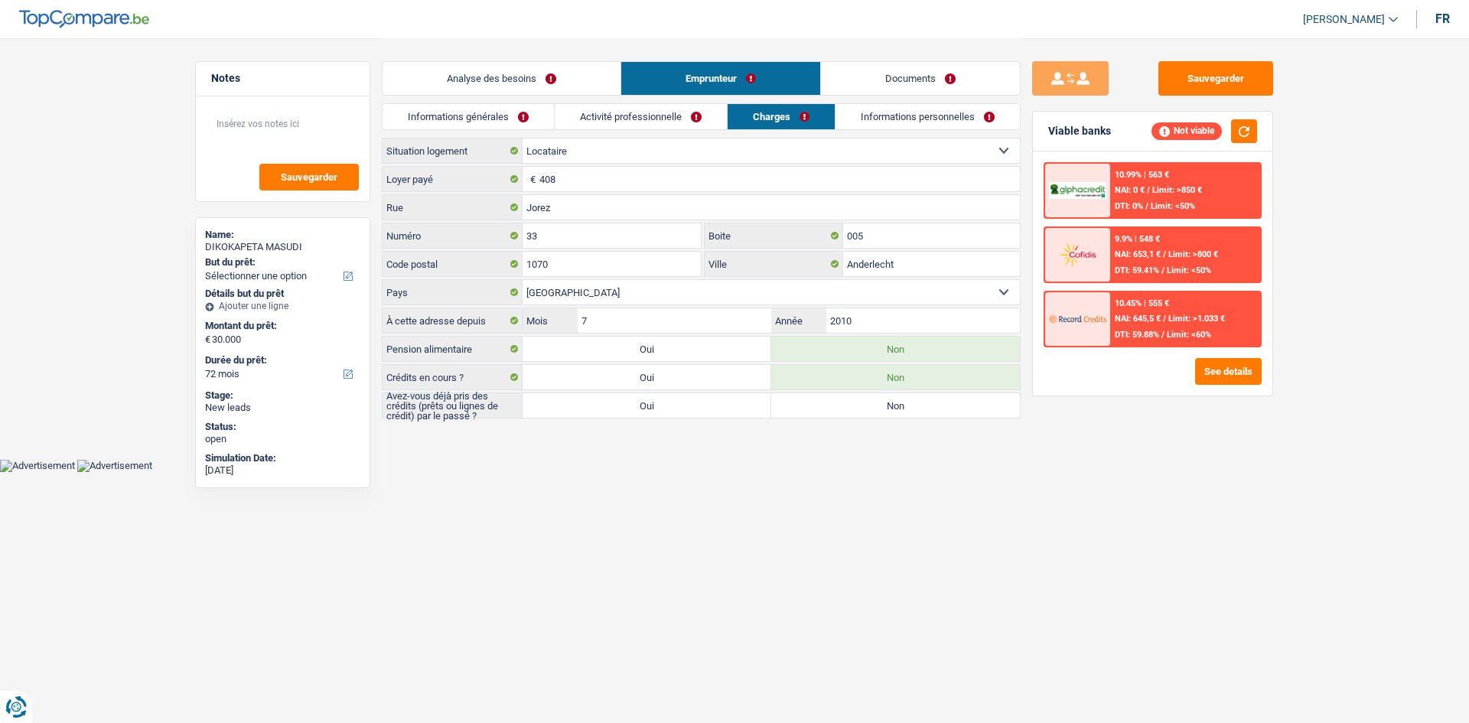
click at [898, 122] on link "Informations personnelles" at bounding box center [928, 116] width 184 height 25
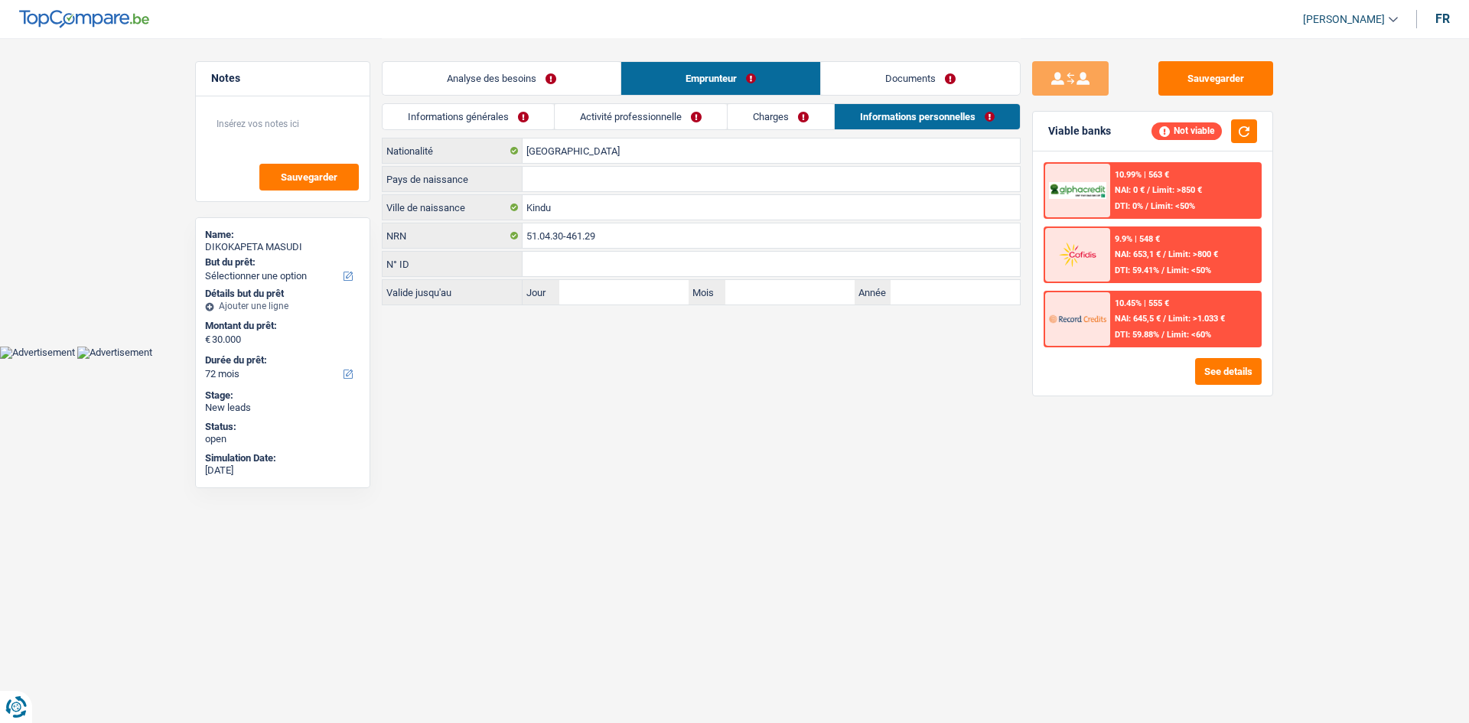
click at [514, 88] on link "Analyse des besoins" at bounding box center [502, 78] width 238 height 33
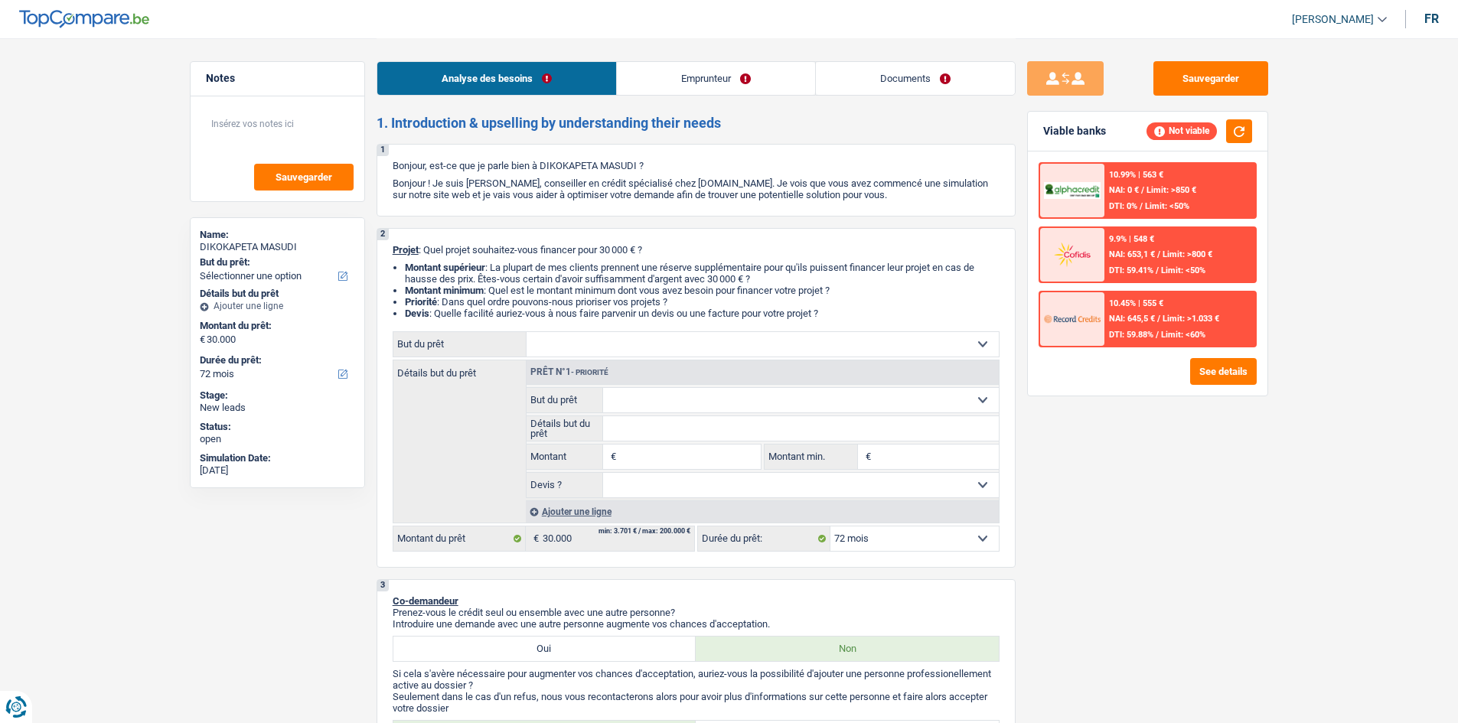
click at [634, 344] on select "Confort maison: meubles, textile, peinture, électroménager, outillage non-profe…" at bounding box center [763, 344] width 472 height 24
click at [559, 334] on select "Confort maison: meubles, textile, peinture, électroménager, outillage non-profe…" at bounding box center [763, 344] width 472 height 24
click at [753, 351] on select "Confort maison: meubles, textile, peinture, électroménager, outillage non-profe…" at bounding box center [763, 344] width 472 height 24
click at [1065, 499] on div "Sauvegarder Viable banks Not viable 10.99% | 563 € NAI: 0 € / Limit: >850 € DTI…" at bounding box center [1148, 380] width 264 height 638
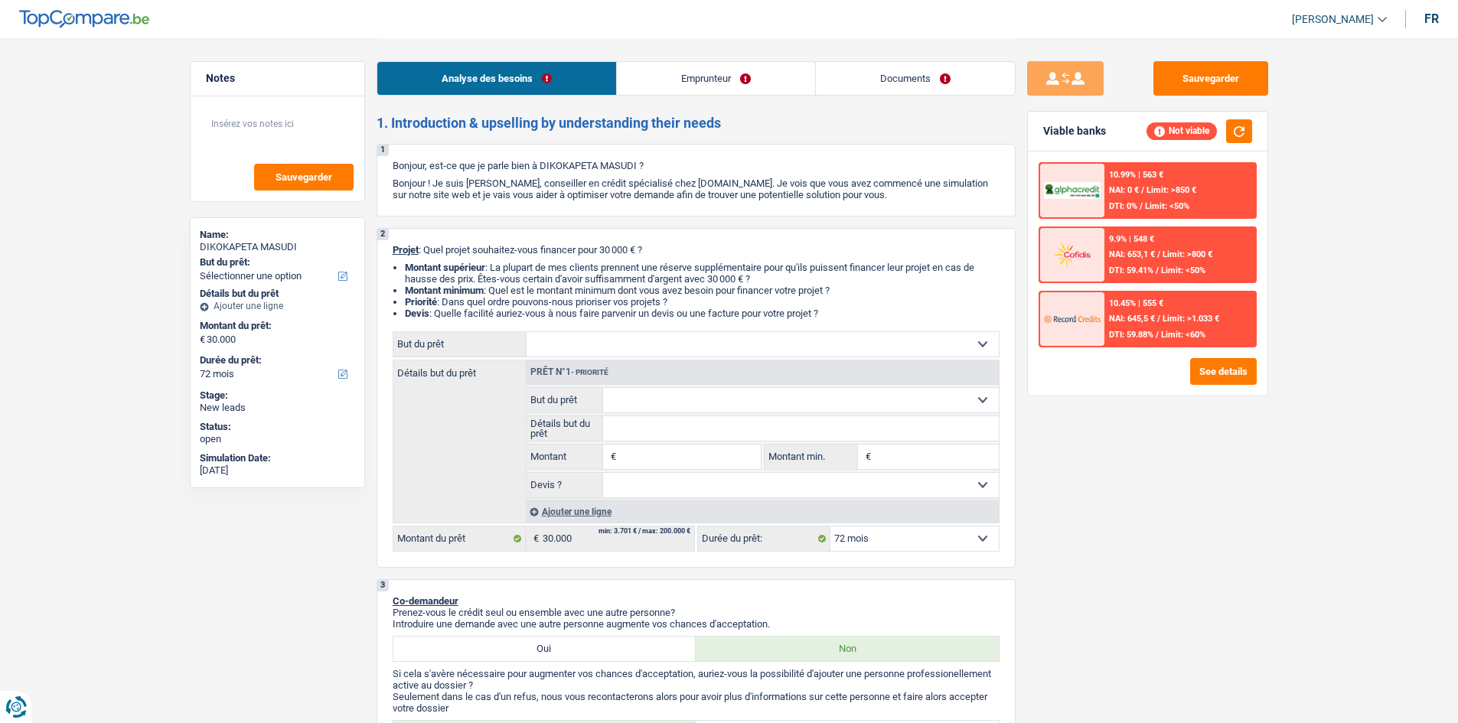
click at [920, 340] on select "Confort maison: meubles, textile, peinture, électroménager, outillage non-profe…" at bounding box center [763, 344] width 472 height 24
click at [459, 411] on div "Détails but du prêt Prêt n°1 - Priorité Confort maison: meubles, textile, peint…" at bounding box center [696, 442] width 607 height 164
click at [878, 83] on link "Documents" at bounding box center [915, 78] width 199 height 33
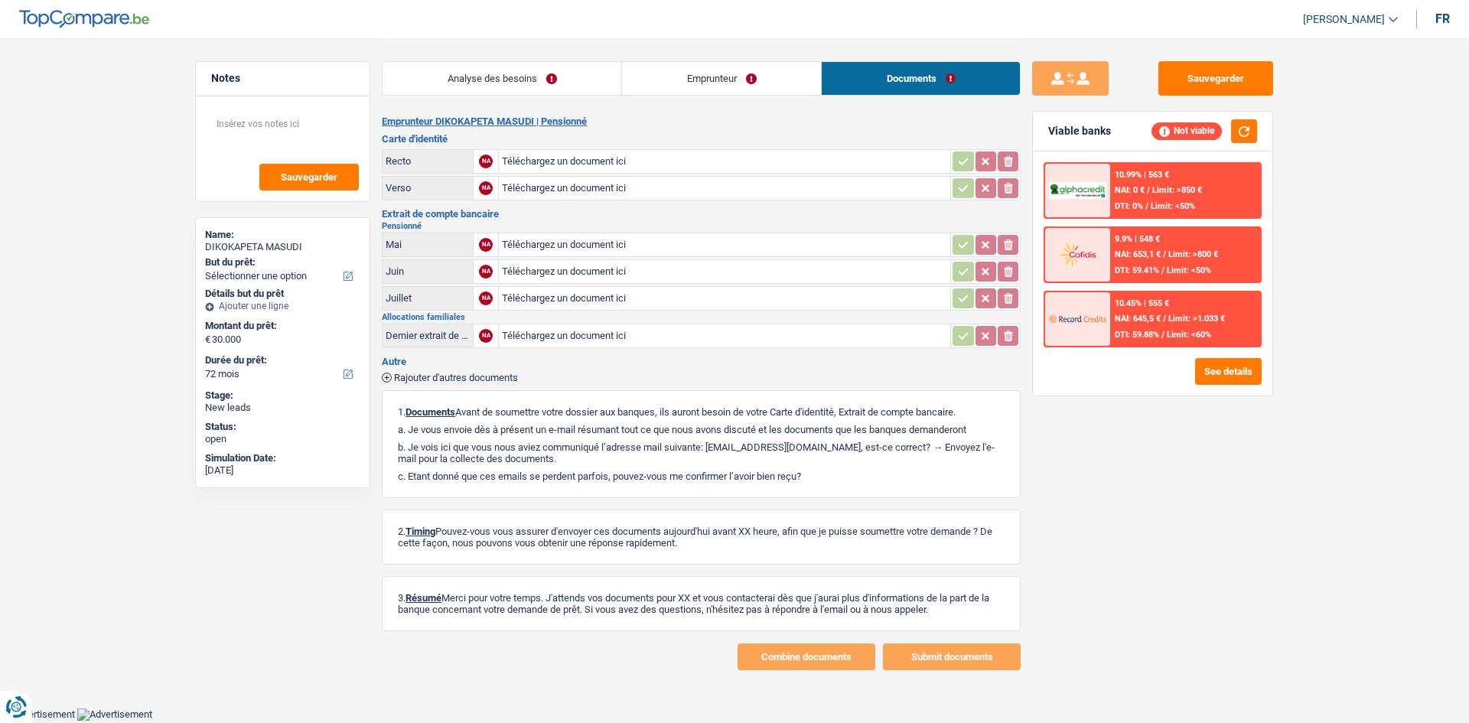
click at [765, 87] on link "Emprunteur" at bounding box center [721, 78] width 199 height 33
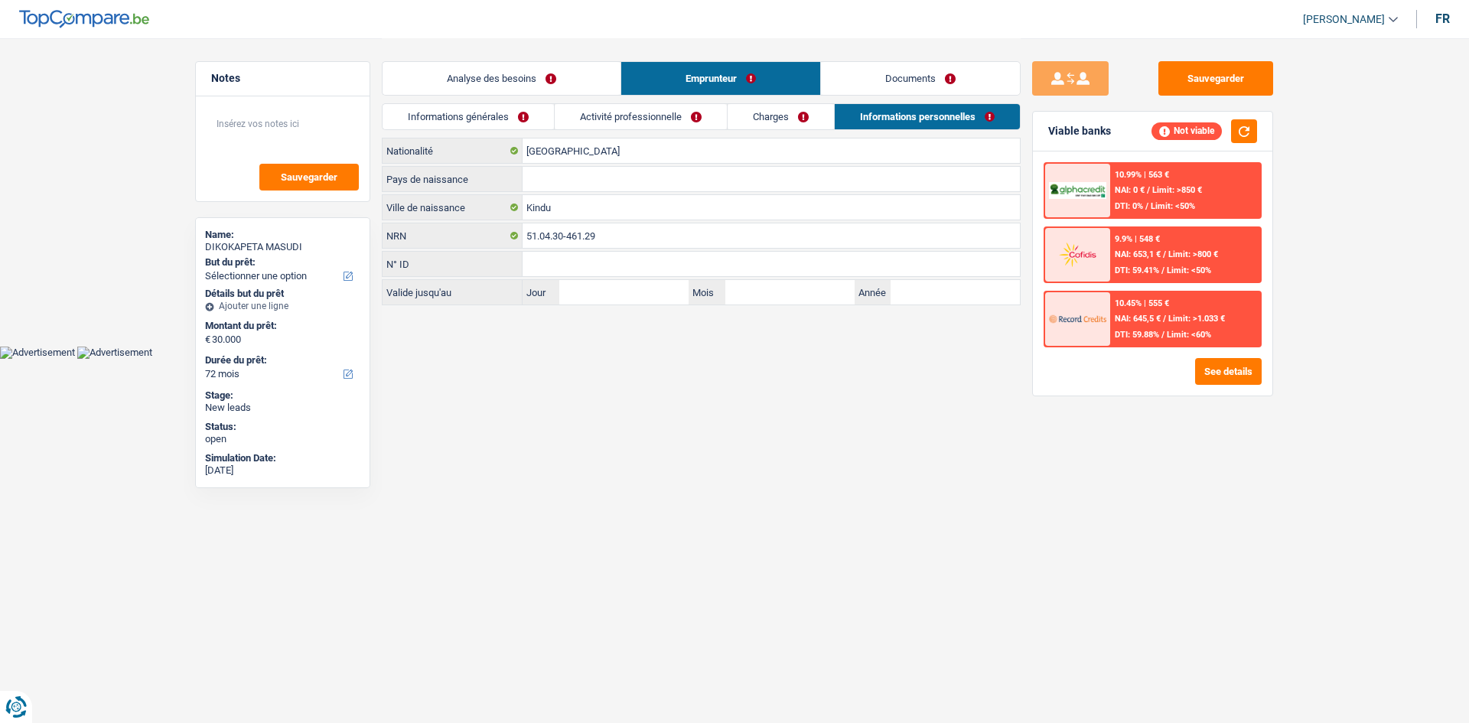
click at [693, 118] on link "Activité professionnelle" at bounding box center [641, 116] width 172 height 25
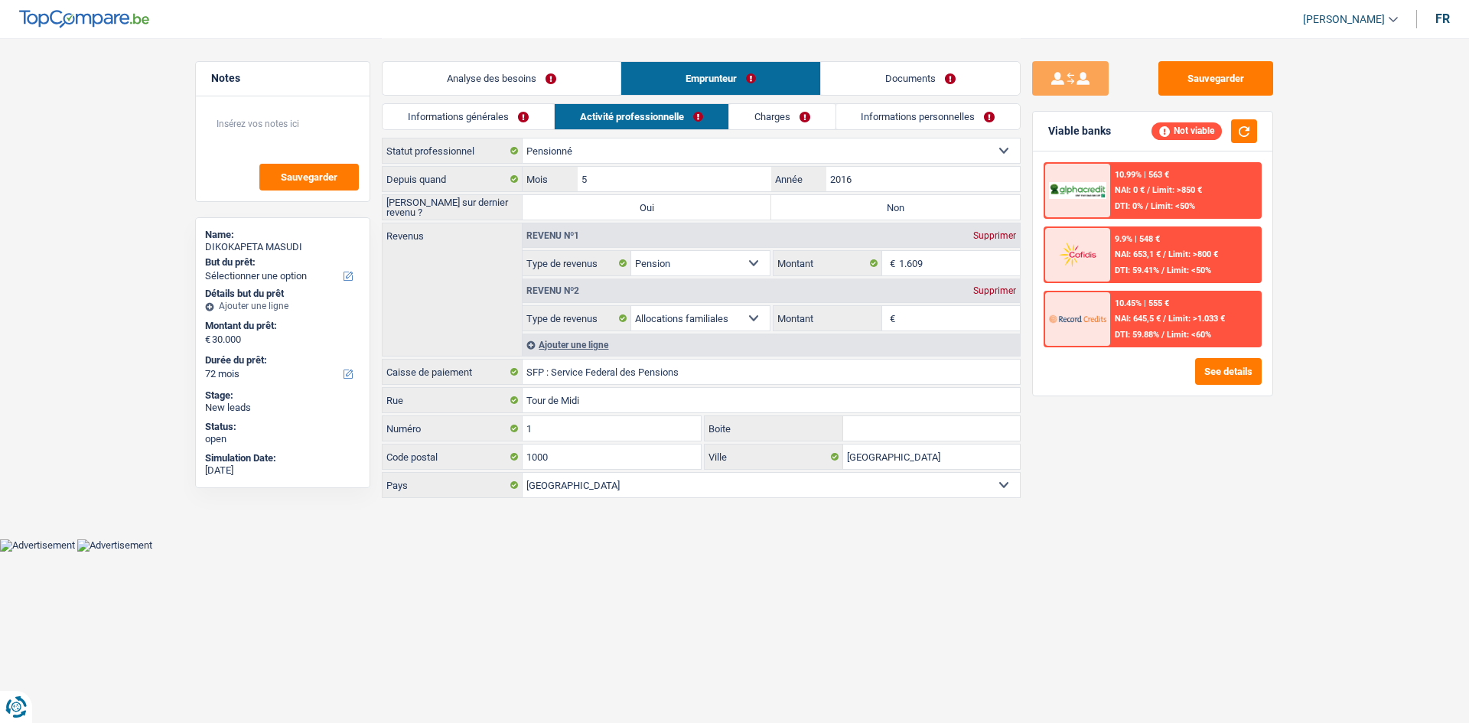
click at [780, 122] on link "Charges" at bounding box center [782, 116] width 106 height 25
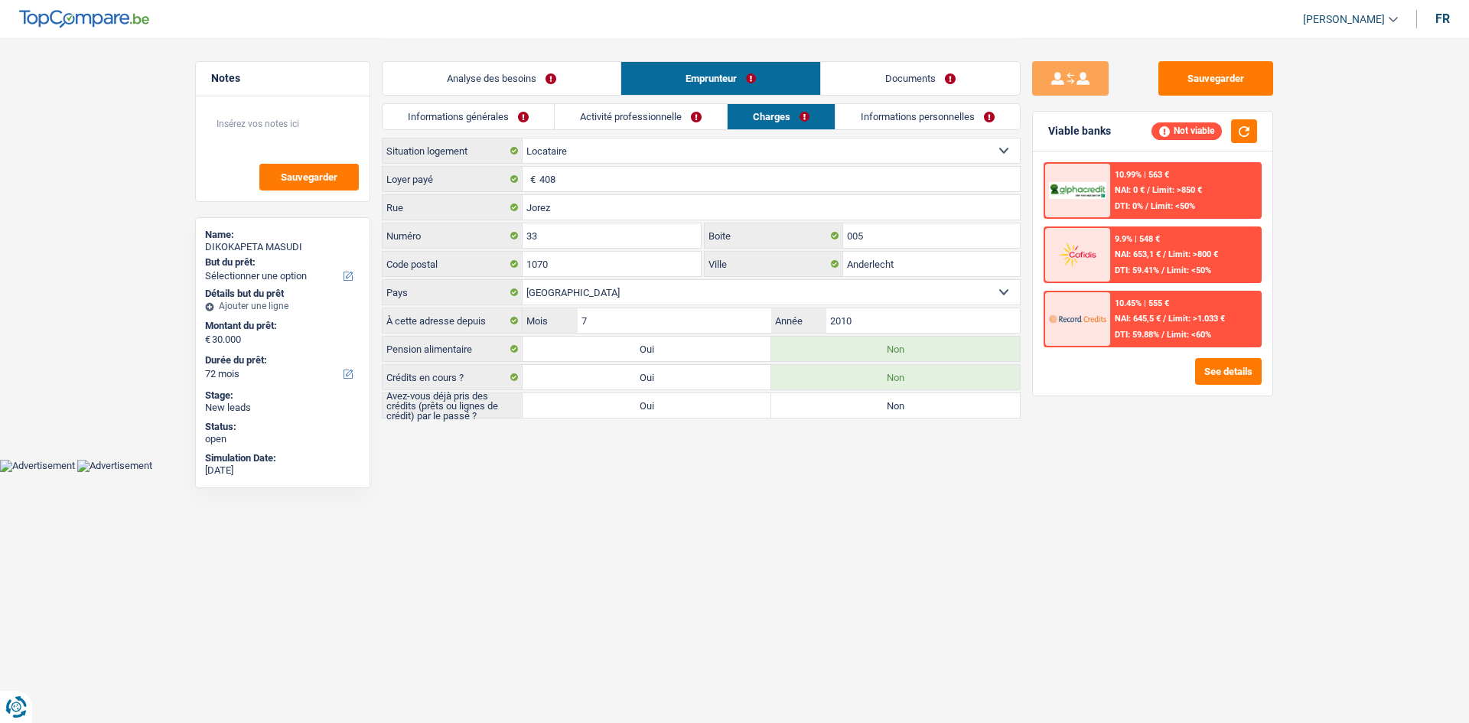
click at [589, 114] on link "Activité professionnelle" at bounding box center [641, 116] width 172 height 25
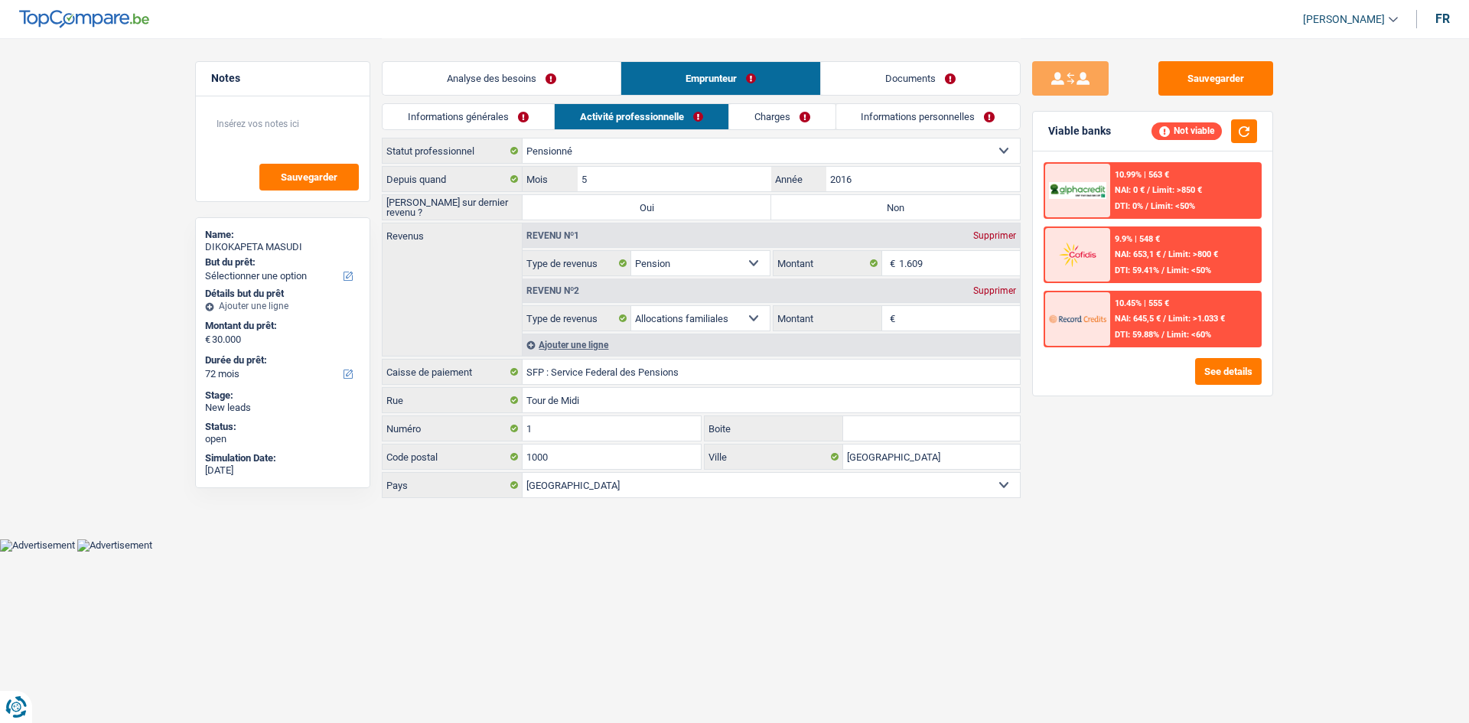
click at [507, 103] on li "Informations générales" at bounding box center [468, 116] width 172 height 27
click at [587, 117] on link "Activité professionnelle" at bounding box center [642, 116] width 174 height 25
click at [525, 110] on link "Informations générales" at bounding box center [468, 116] width 171 height 25
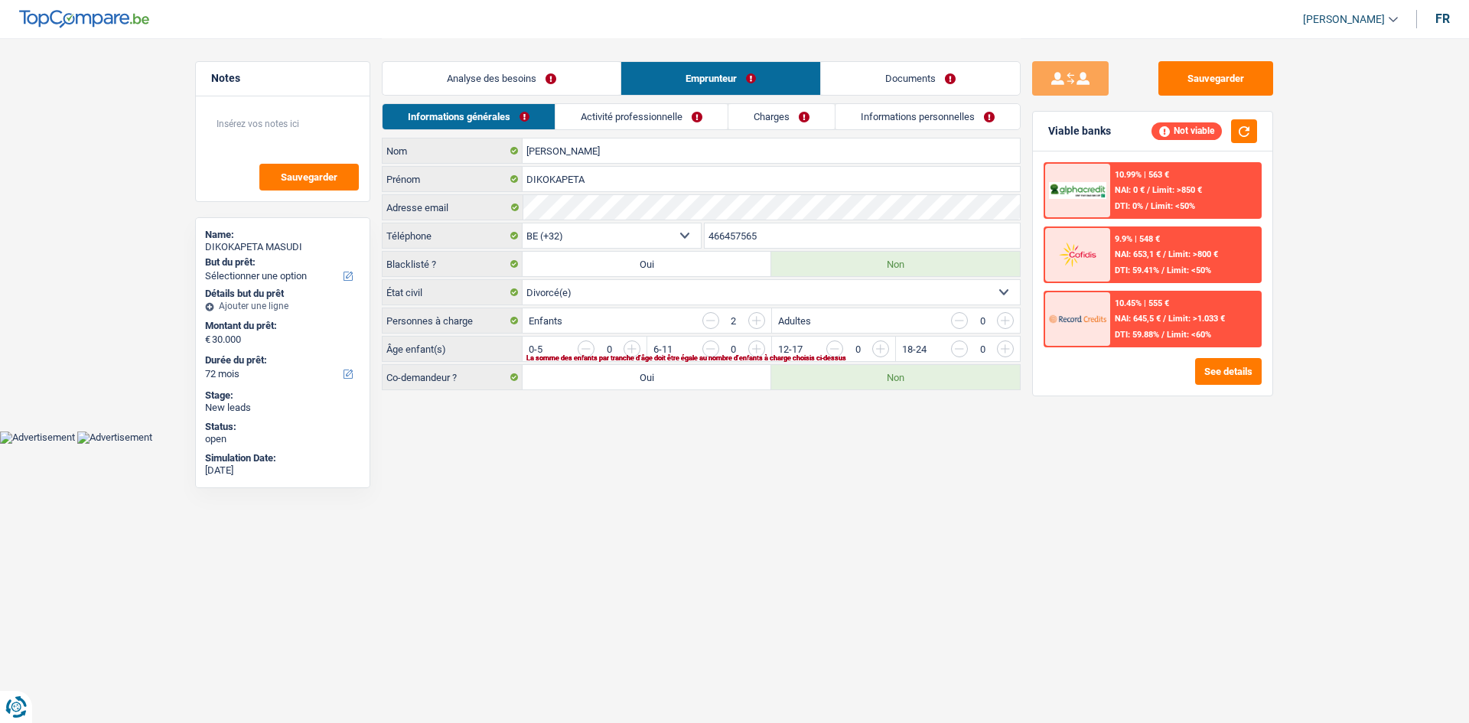
click at [563, 83] on link "Analyse des besoins" at bounding box center [502, 78] width 238 height 33
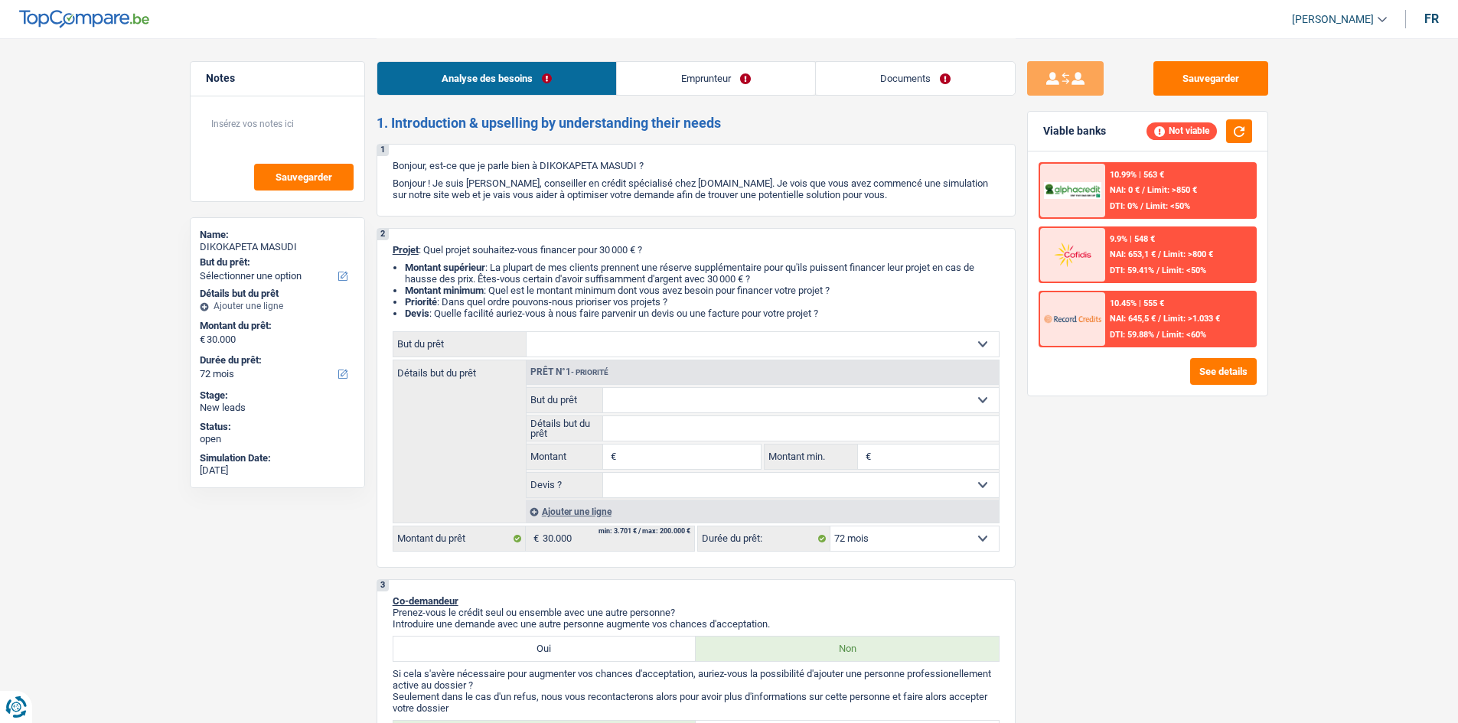
click at [721, 94] on link "Emprunteur" at bounding box center [716, 78] width 198 height 33
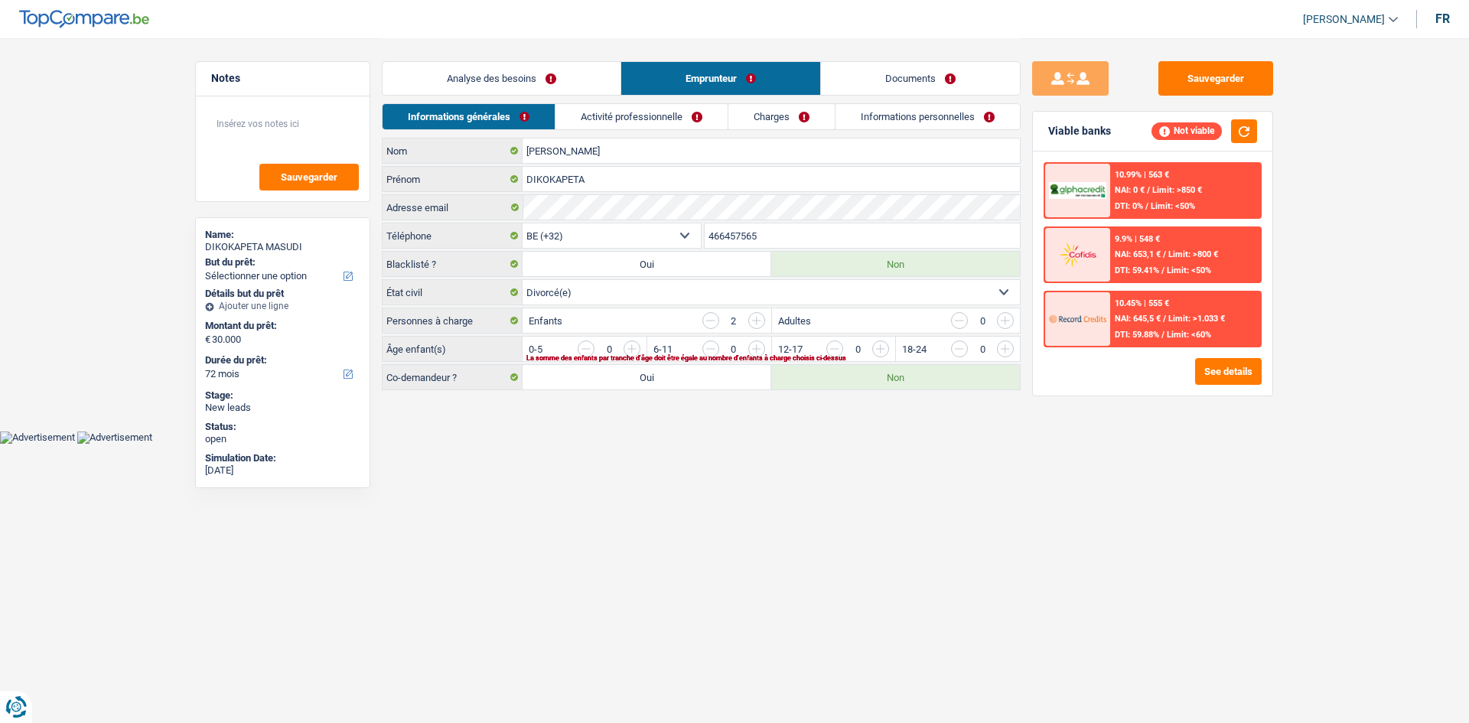
click at [527, 80] on link "Analyse des besoins" at bounding box center [502, 78] width 238 height 33
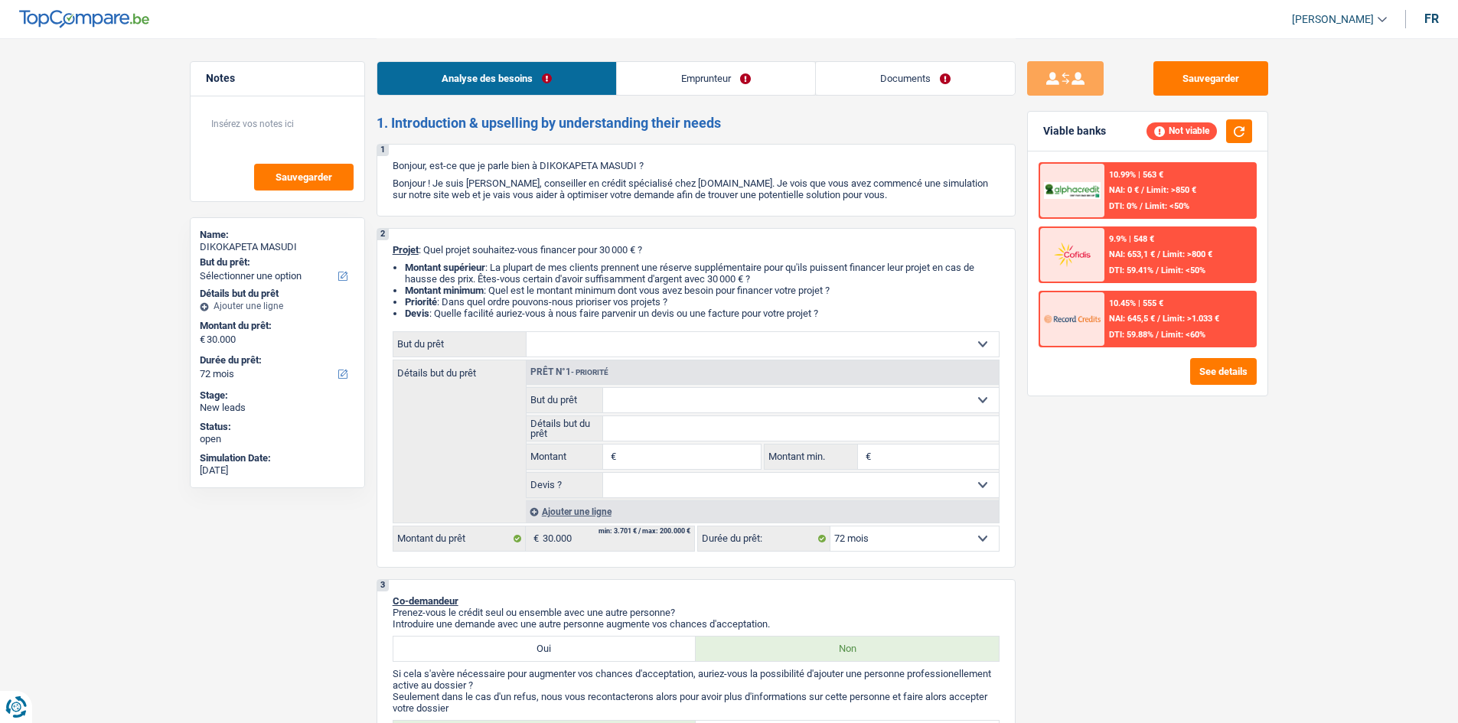
click at [646, 339] on select "Confort maison: meubles, textile, peinture, électroménager, outillage non-profe…" at bounding box center [763, 344] width 472 height 24
select select "houseOrGarden"
click at [527, 332] on select "Confort maison: meubles, textile, peinture, électroménager, outillage non-profe…" at bounding box center [763, 344] width 472 height 24
select select "houseOrGarden"
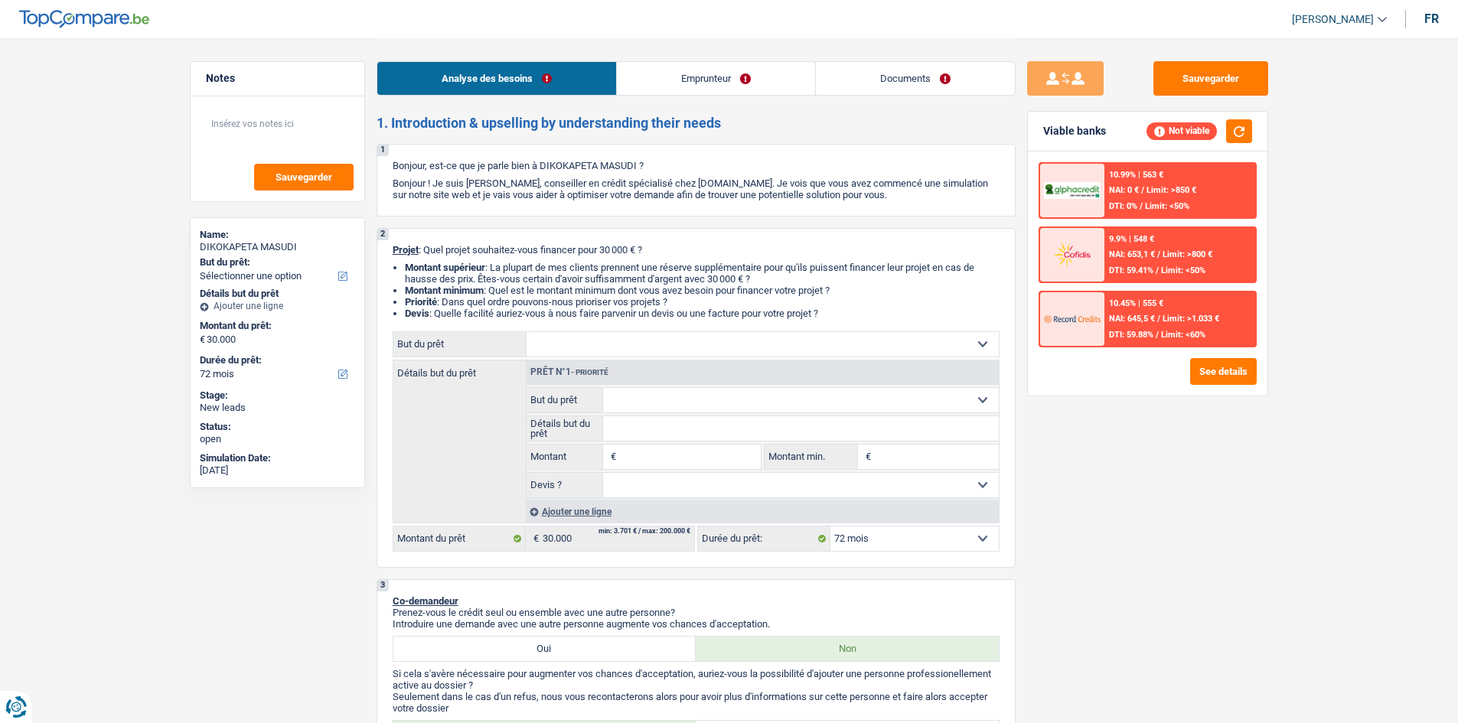
type input "30.000"
select select "houseOrGarden"
type input "30.000"
select select "houseOrGarden"
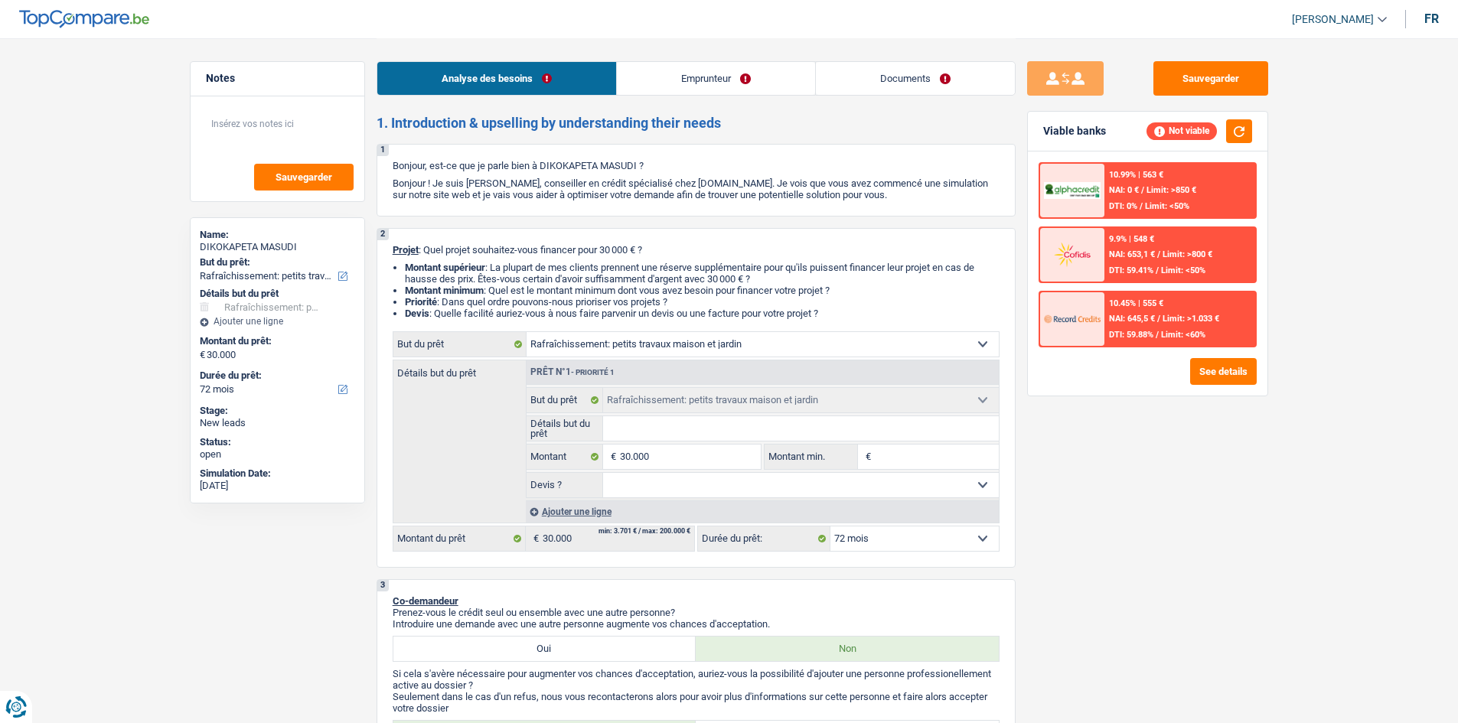
click at [893, 457] on input "Montant min." at bounding box center [937, 457] width 124 height 24
click at [1241, 137] on button "button" at bounding box center [1239, 131] width 26 height 24
click at [1200, 361] on button "See details" at bounding box center [1223, 371] width 67 height 27
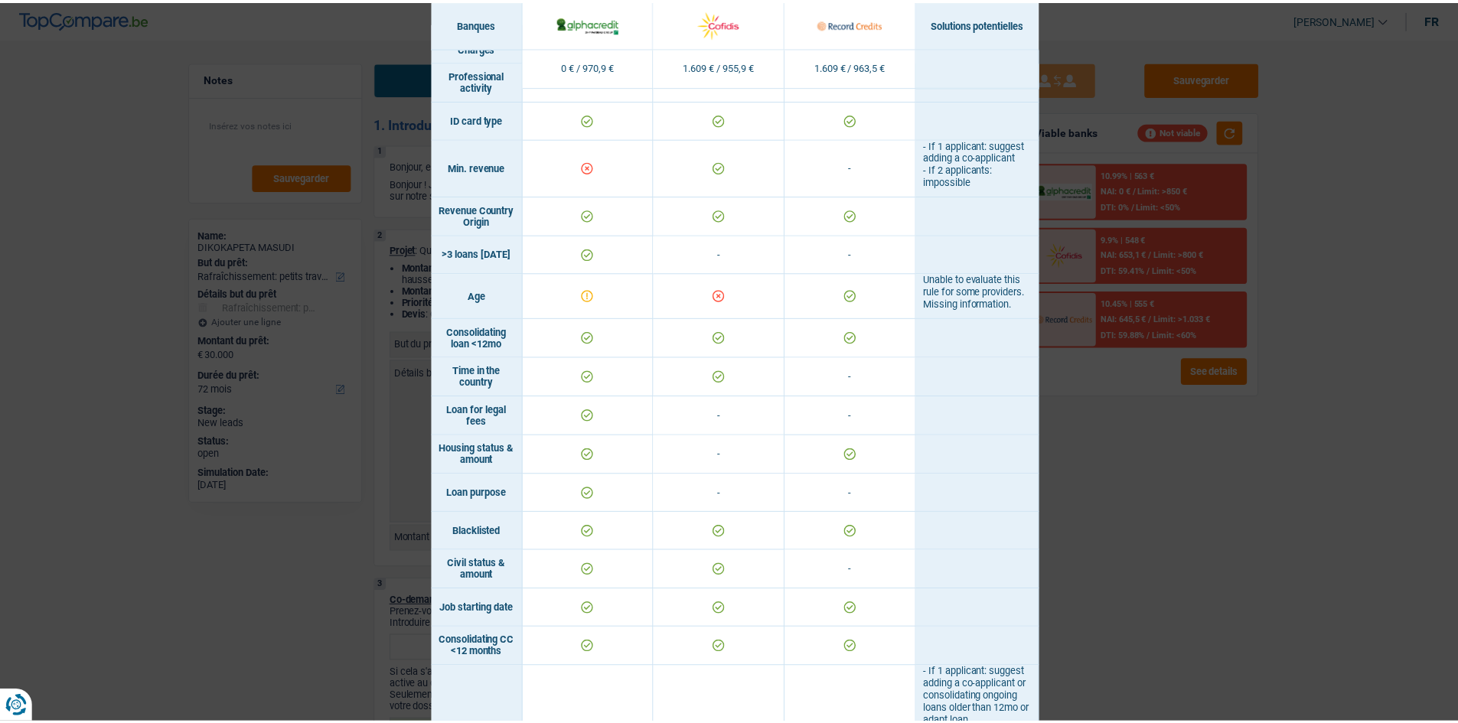
scroll to position [153, 0]
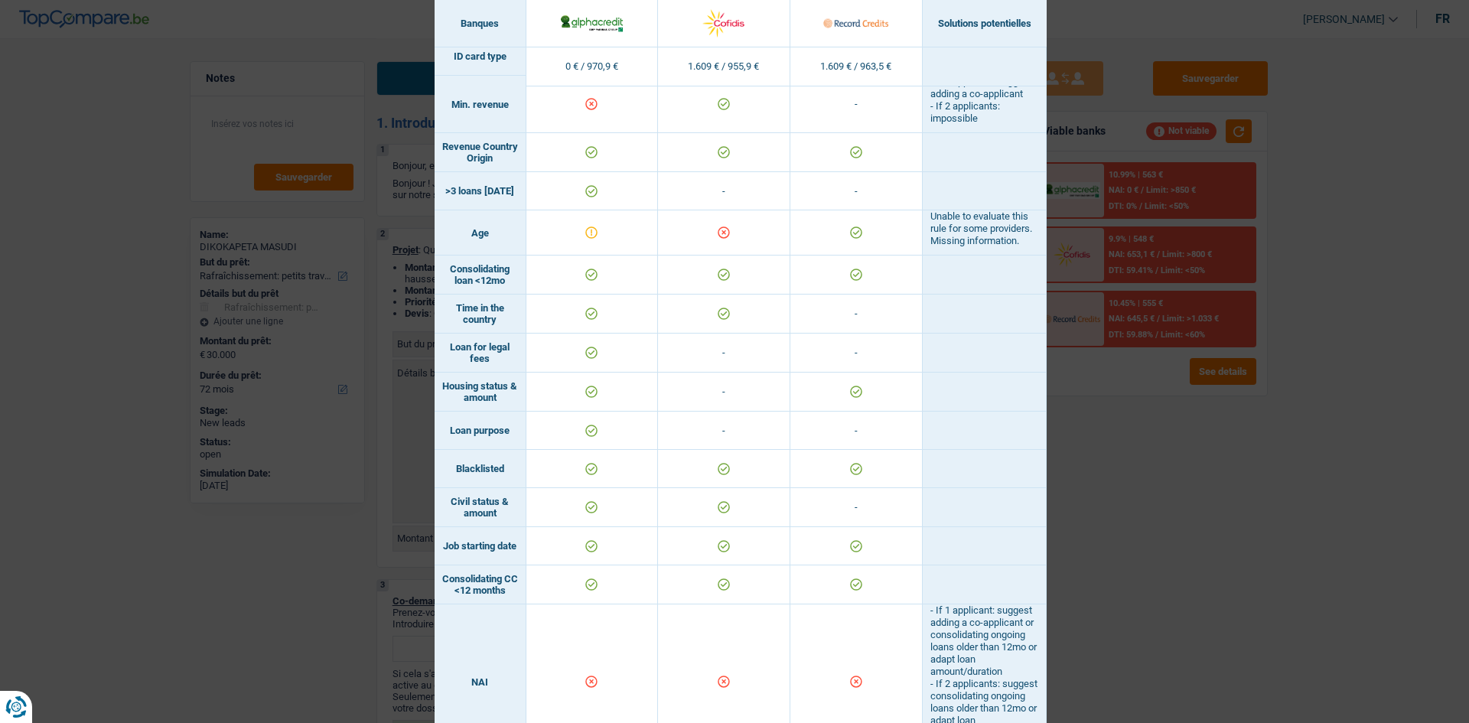
click at [1114, 462] on div "Banks conditions × Banques Solutions potentielles Revenus / Charges 0 € / 970,9…" at bounding box center [734, 361] width 1469 height 723
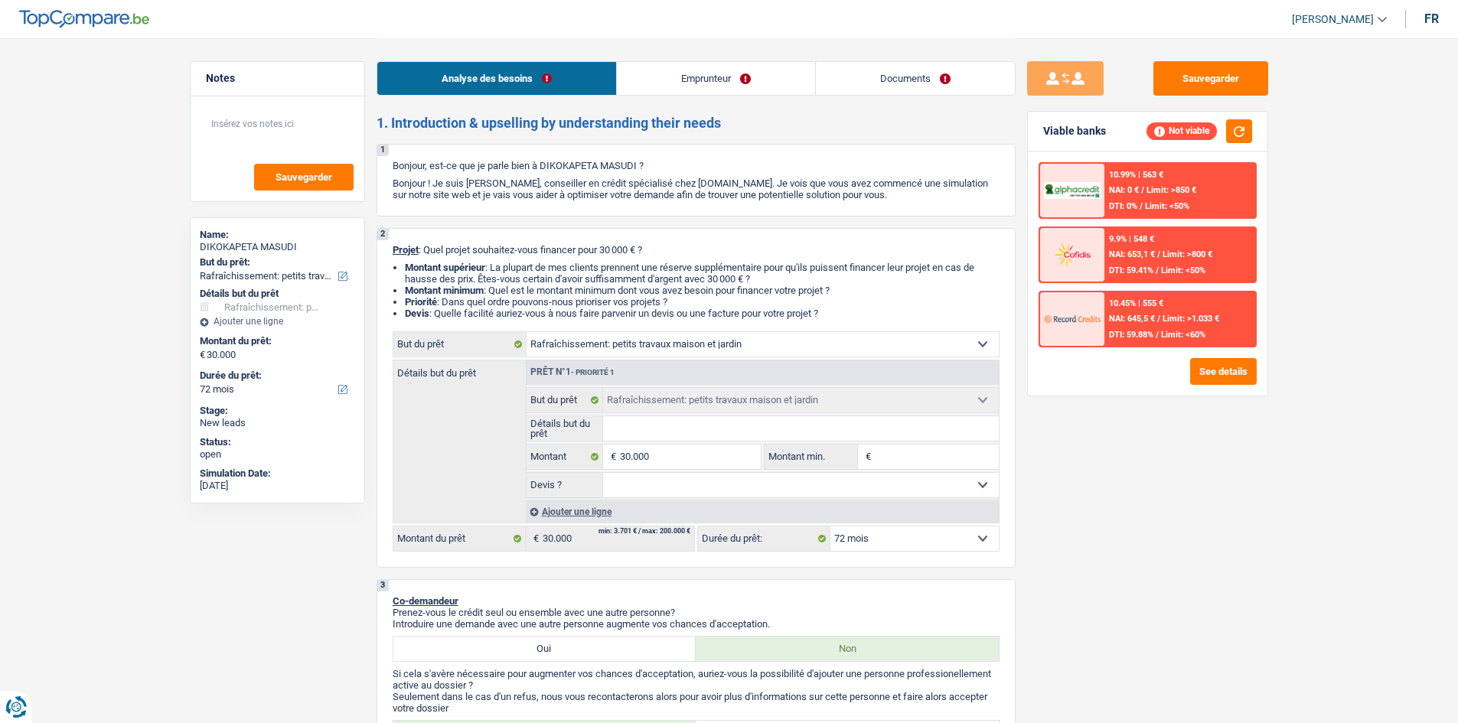
click at [890, 455] on input "Montant min." at bounding box center [937, 457] width 124 height 24
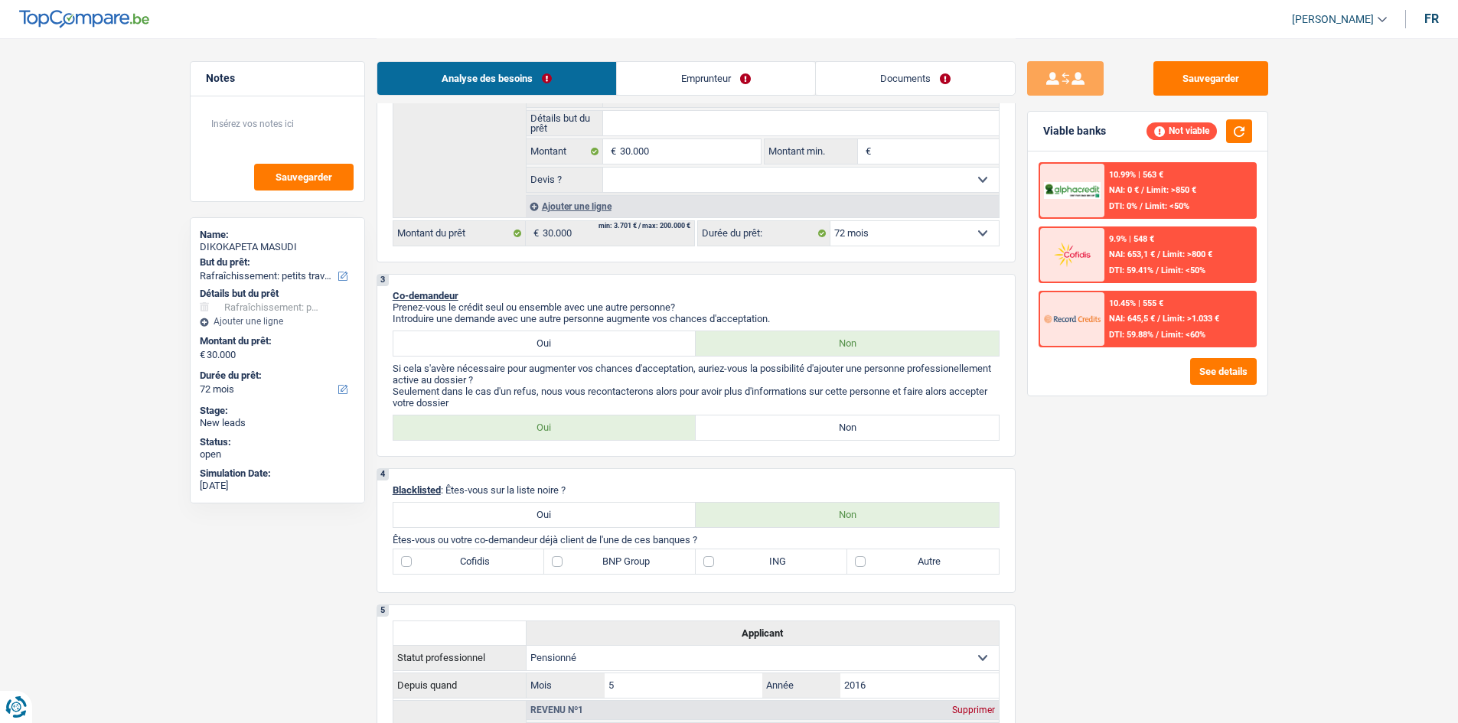
scroll to position [306, 0]
click at [791, 427] on label "Non" at bounding box center [847, 427] width 303 height 24
click at [791, 427] on input "Non" at bounding box center [847, 427] width 303 height 24
radio input "true"
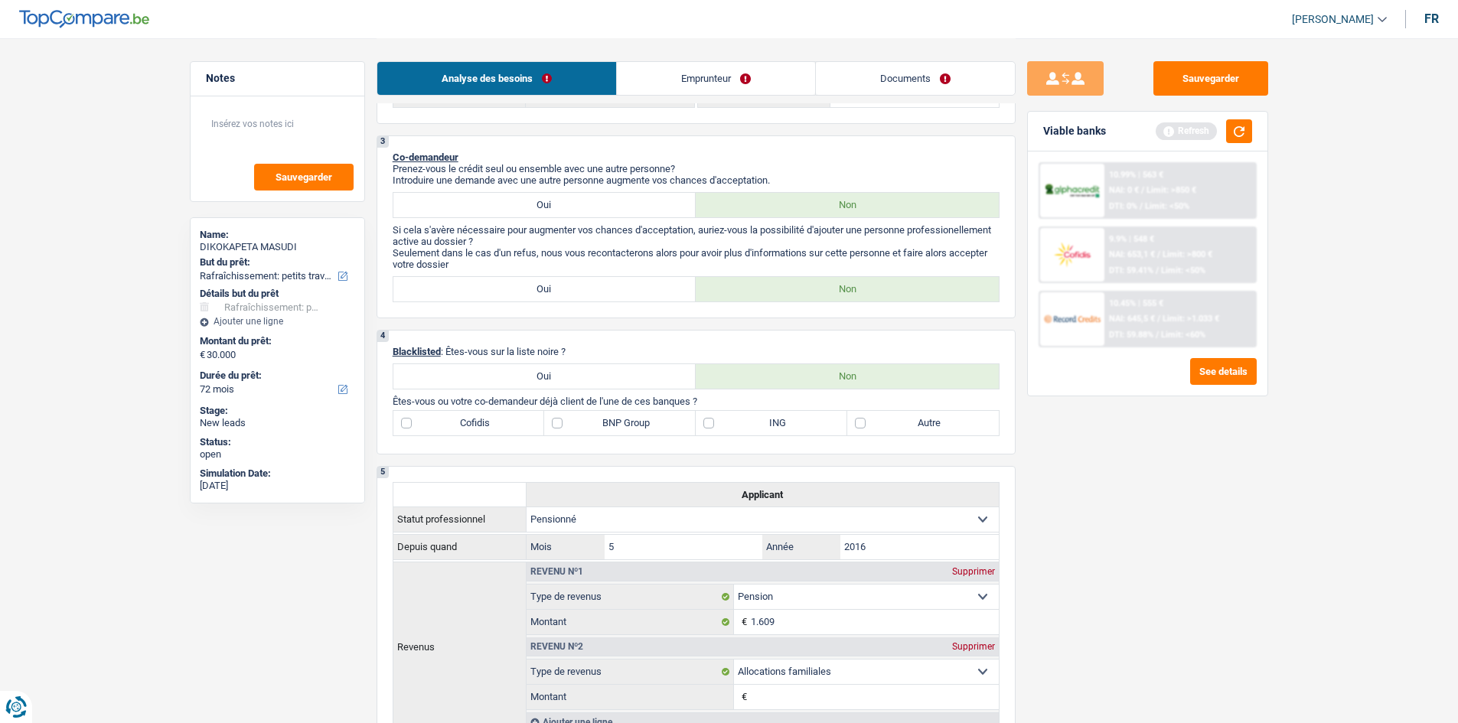
scroll to position [459, 0]
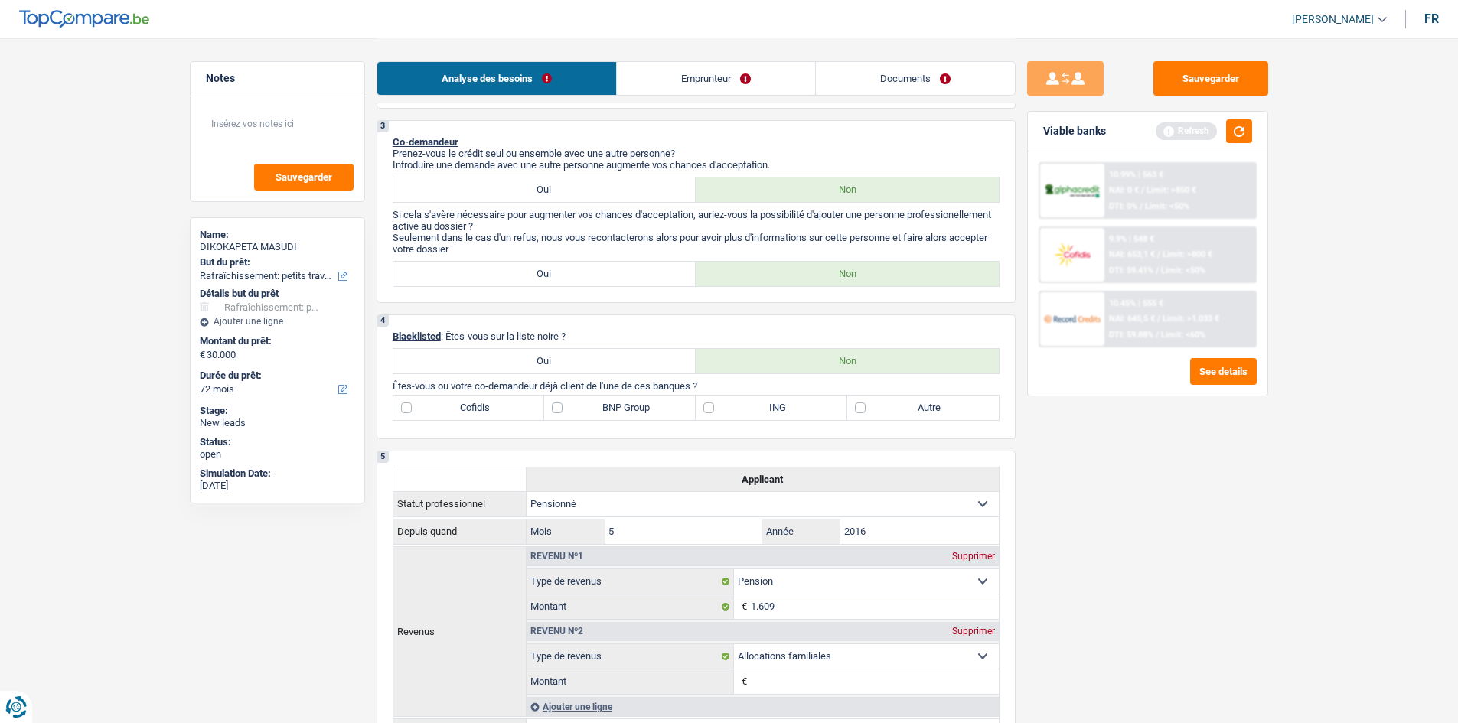
click at [711, 410] on label "ING" at bounding box center [772, 408] width 152 height 24
click at [711, 410] on input "ING" at bounding box center [772, 408] width 152 height 24
checkbox input "true"
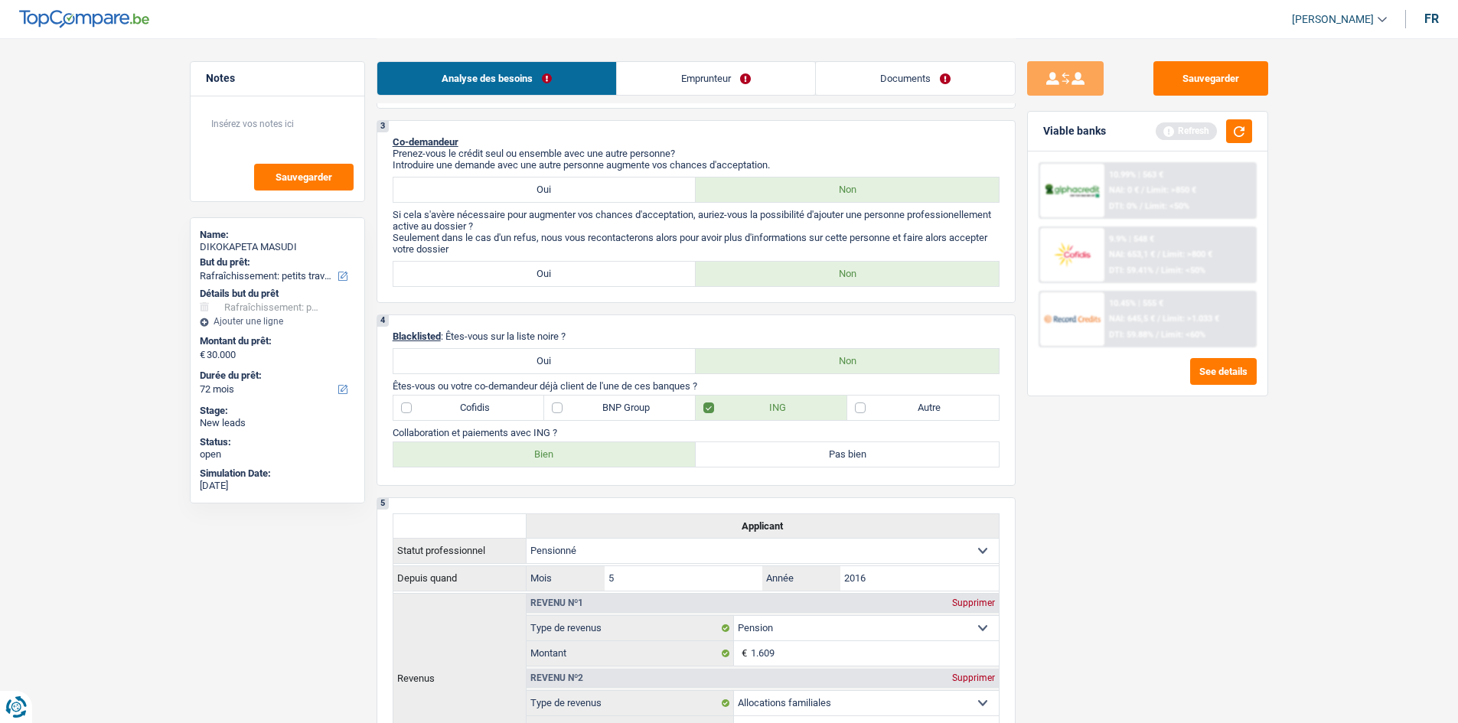
click at [564, 456] on label "Bien" at bounding box center [544, 454] width 303 height 24
click at [564, 456] on input "Bien" at bounding box center [544, 454] width 303 height 24
radio input "true"
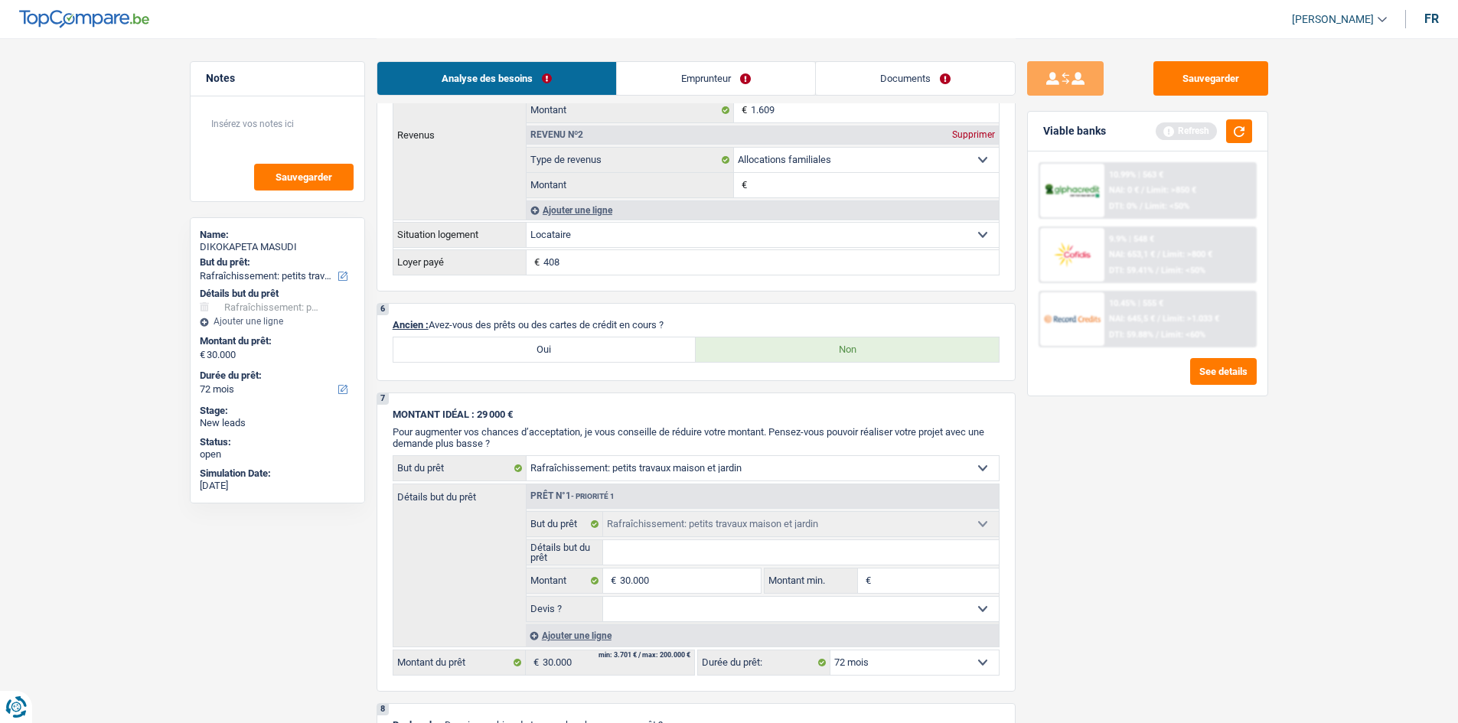
scroll to position [995, 0]
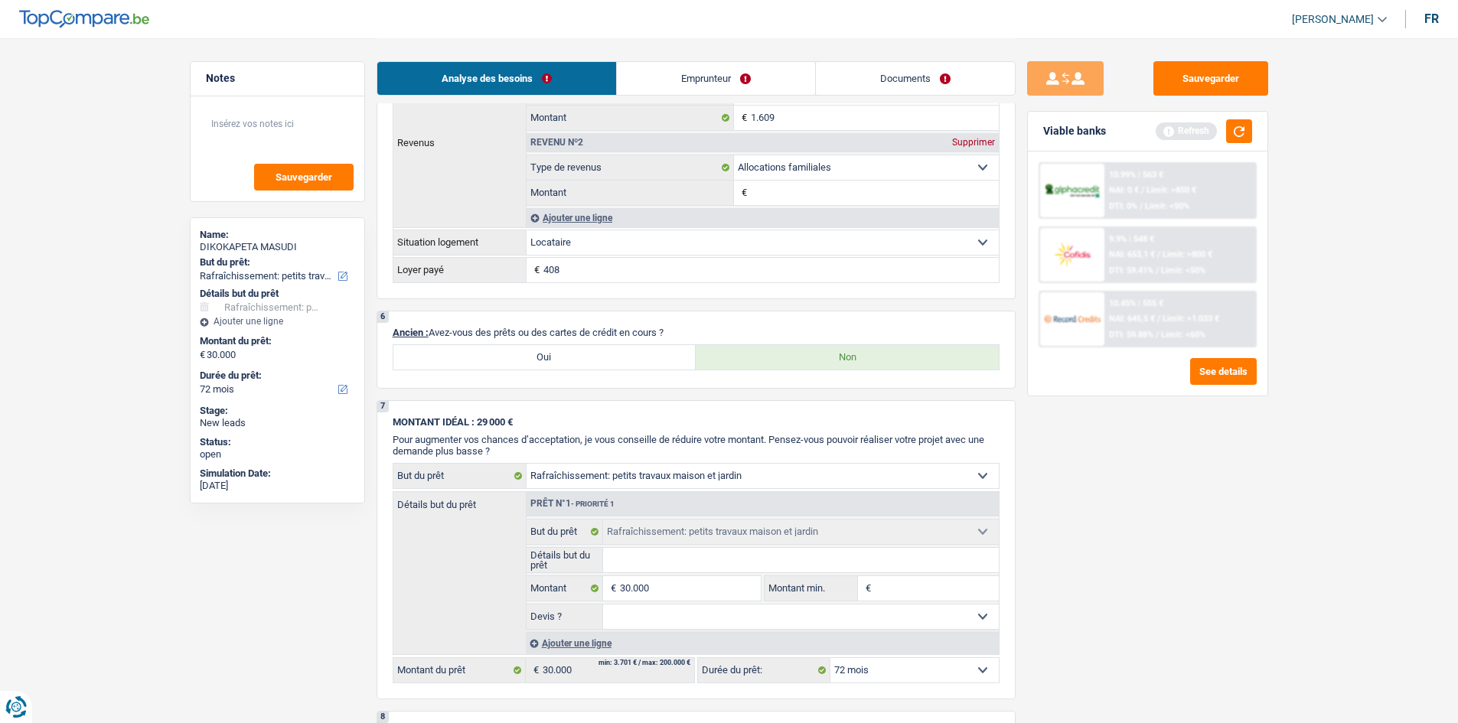
click at [555, 358] on label "Oui" at bounding box center [544, 357] width 303 height 24
click at [555, 358] on input "Oui" at bounding box center [544, 357] width 303 height 24
radio input "true"
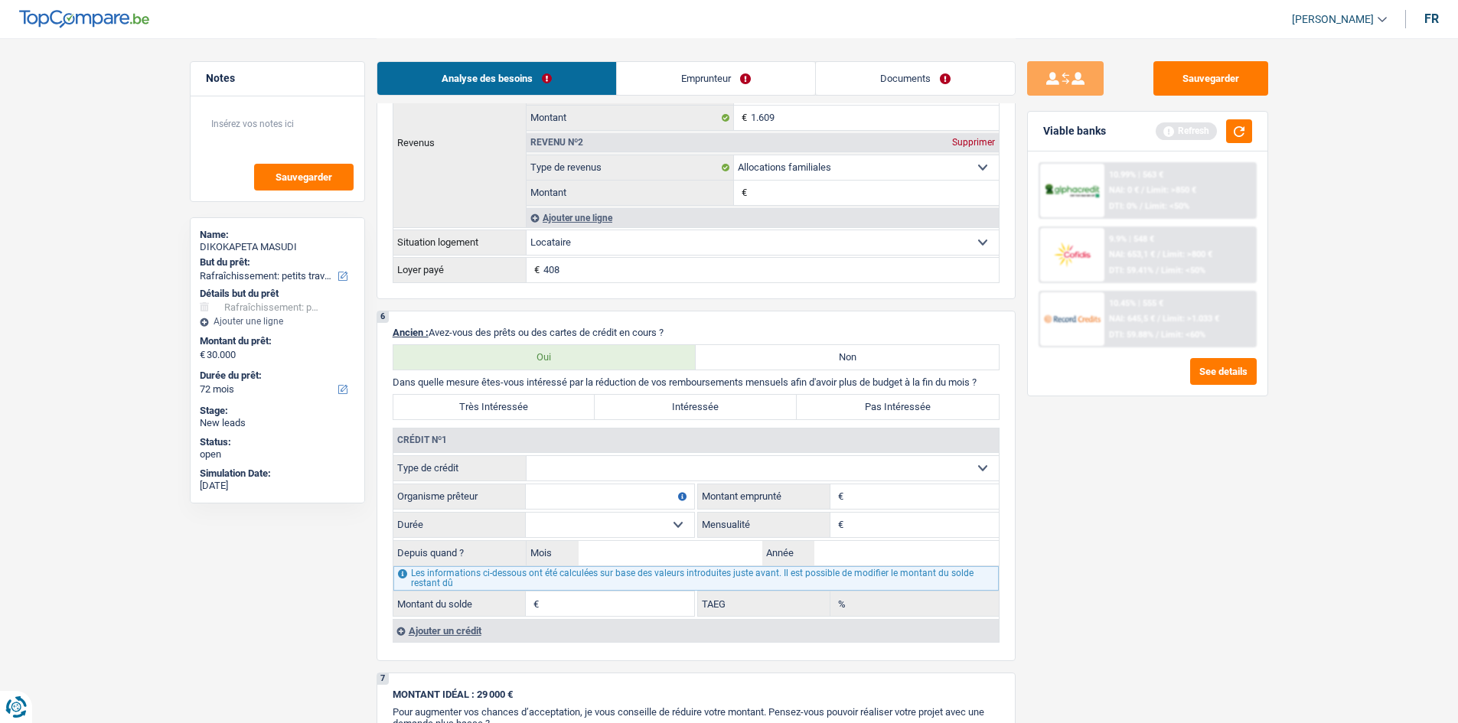
click at [638, 466] on select "Carte ou ouverture de crédit Prêt hypothécaire Vente à tempérament Prêt à tempé…" at bounding box center [763, 468] width 472 height 24
select select "personalLoan"
type input "0"
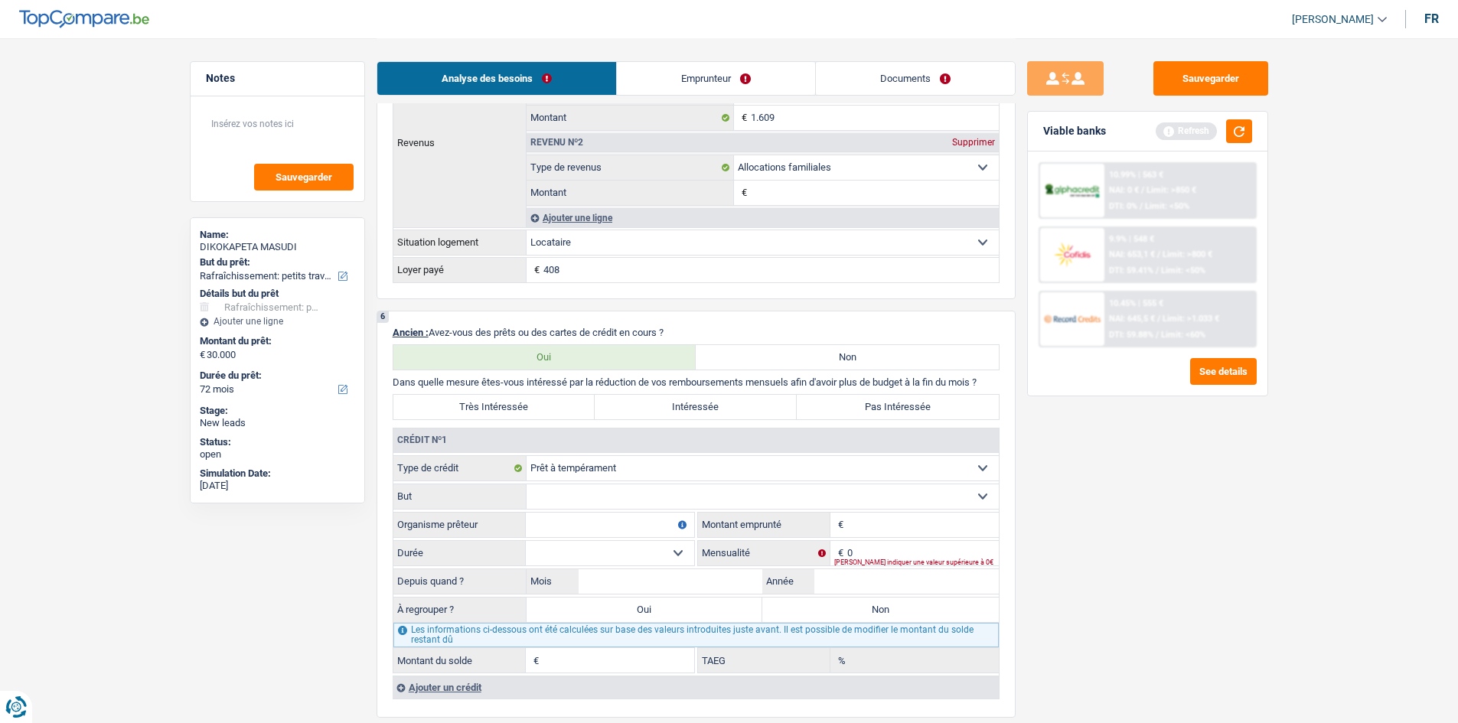
click at [617, 494] on select "Confort maison: meubles, textile, peinture, électroménager, outillage non-profe…" at bounding box center [763, 496] width 472 height 24
click at [617, 515] on input "Organisme prêteur" at bounding box center [610, 525] width 168 height 24
type input "ING"
click at [860, 524] on input "Montant" at bounding box center [923, 525] width 152 height 24
type input "7.000"
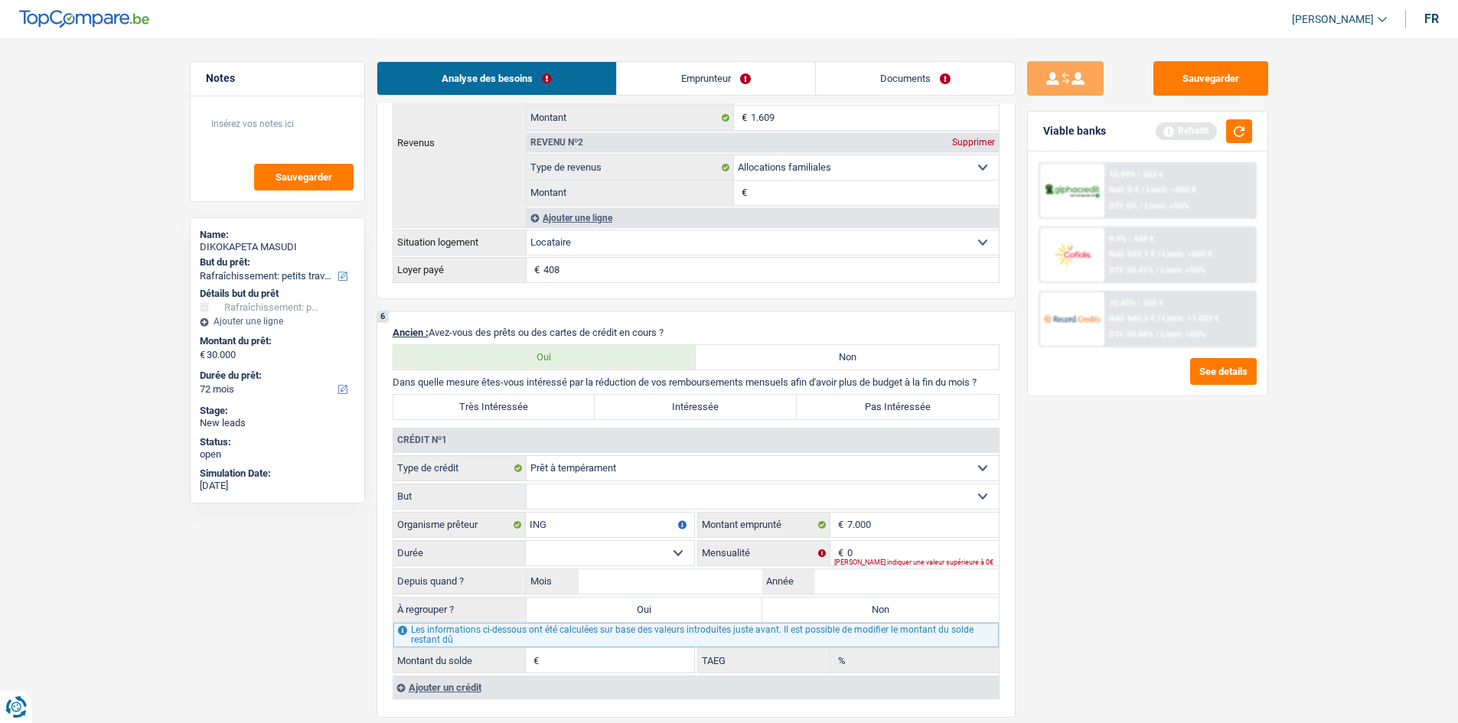
click at [638, 547] on select "12 mois 18 mois 24 mois 30 mois 36 mois 42 mois Sélectionner une option" at bounding box center [610, 553] width 168 height 24
click at [683, 553] on select "12 mois 18 mois 24 mois 30 mois 36 mois 42 mois Sélectionner une option" at bounding box center [610, 553] width 168 height 24
click at [676, 552] on select "12 mois 18 mois 24 mois 30 mois 36 mois 42 mois Sélectionner une option" at bounding box center [610, 553] width 168 height 24
click at [1064, 620] on div "Sauvegarder Viable banks Refresh 10.99% | 563 € NAI: 0 € / Limit: >850 € DTI: 0…" at bounding box center [1148, 380] width 264 height 638
click at [669, 551] on select "12 mois 18 mois 24 mois 30 mois 36 mois 42 mois Sélectionner une option" at bounding box center [610, 553] width 168 height 24
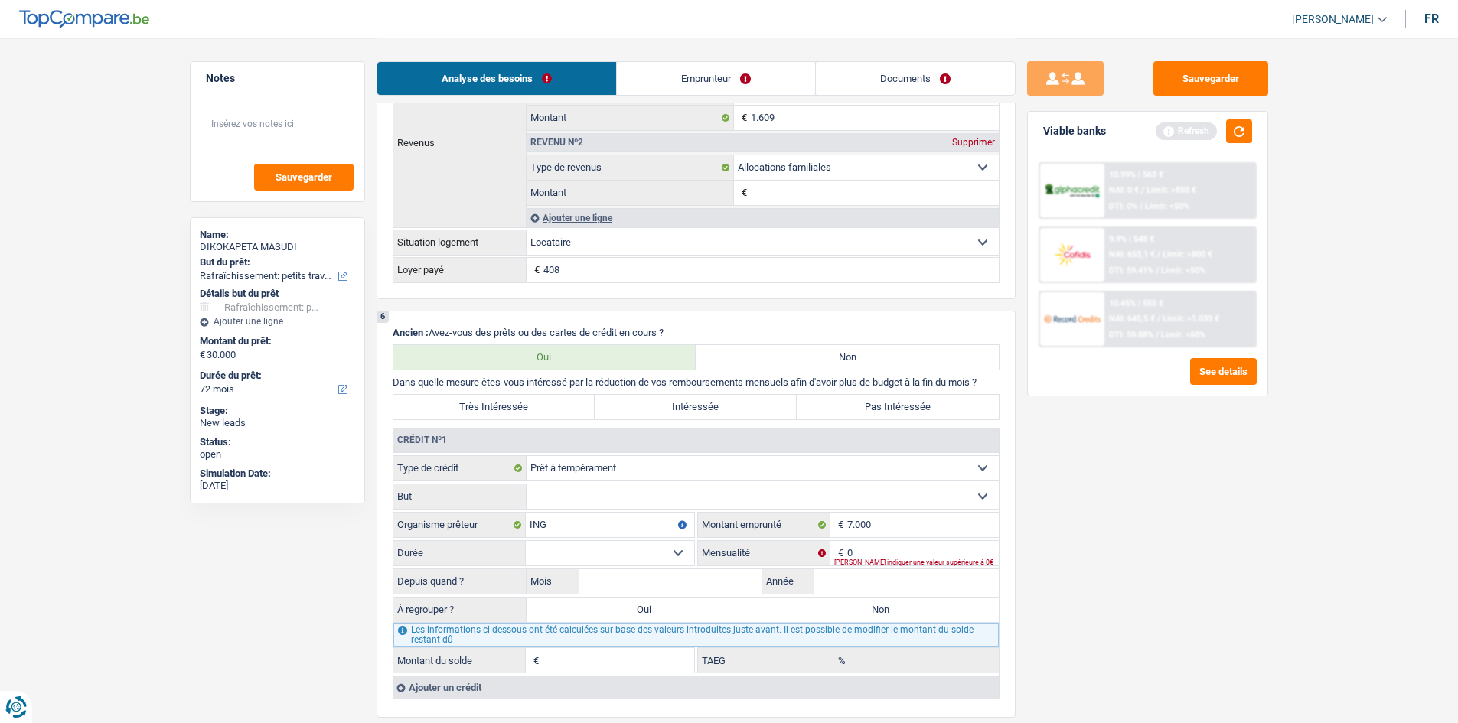
click at [526, 541] on select "12 mois 18 mois 24 mois 30 mois 36 mois 42 mois Sélectionner une option" at bounding box center [610, 553] width 168 height 24
click at [690, 586] on input "Mois" at bounding box center [671, 581] width 184 height 24
click at [683, 551] on select "12 mois 18 mois 24 mois 30 mois 36 mois 42 mois Sélectionner une option" at bounding box center [610, 553] width 168 height 24
select select "36"
click at [526, 541] on select "12 mois 18 mois 24 mois 30 mois 36 mois 42 mois Sélectionner une option" at bounding box center [610, 553] width 168 height 24
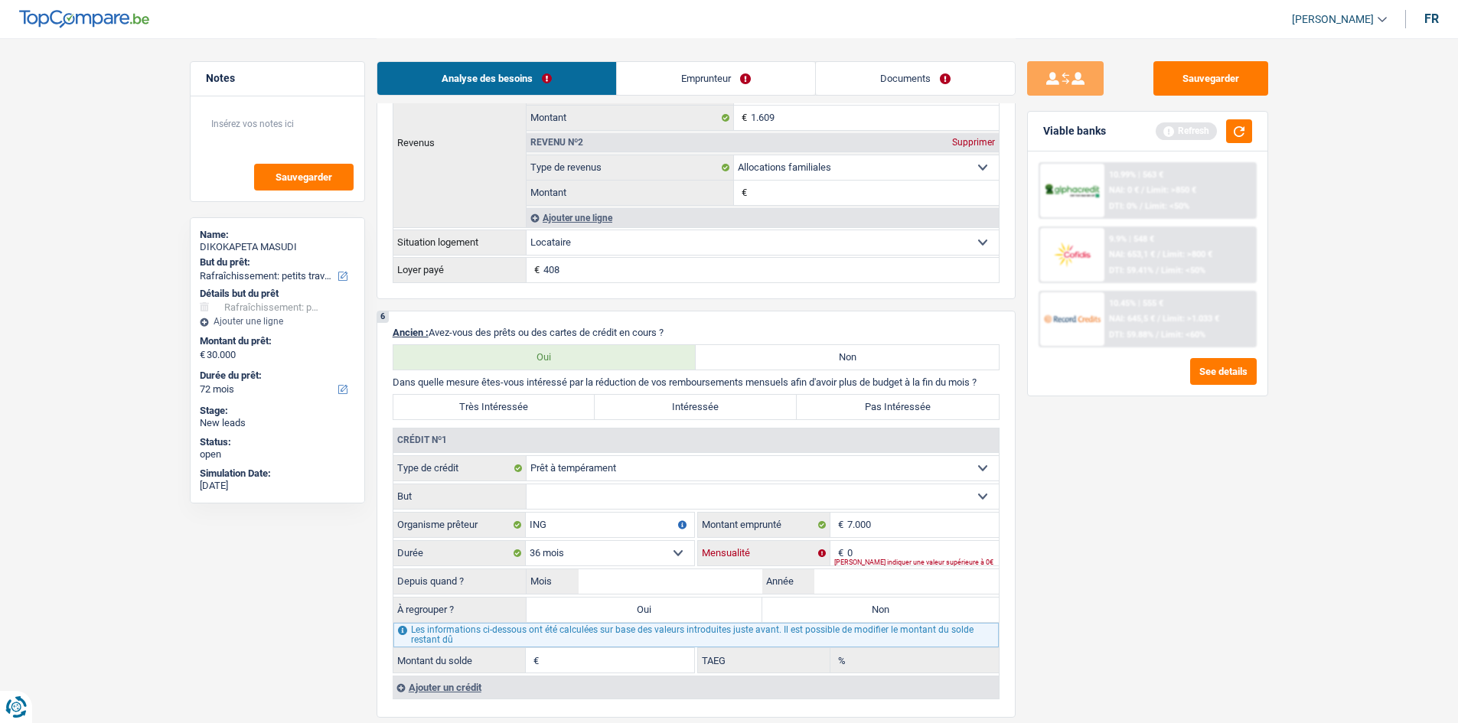
click at [871, 556] on input "0" at bounding box center [923, 553] width 152 height 24
type input "225"
click at [707, 585] on input "Mois" at bounding box center [671, 581] width 184 height 24
click at [692, 576] on input "Mois" at bounding box center [671, 581] width 184 height 24
type input "07"
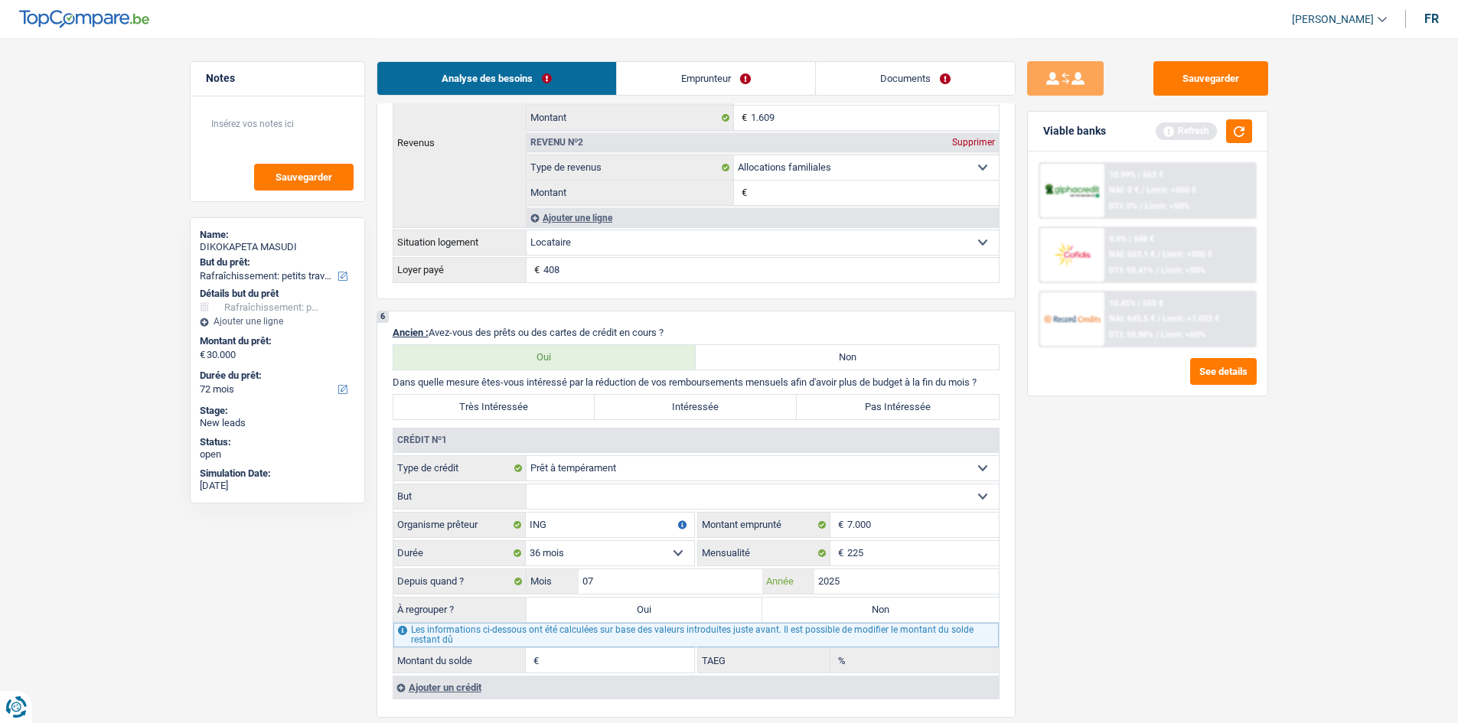
type input "2025"
click at [633, 496] on select "Confort maison: meubles, textile, peinture, électroménager, outillage non-profe…" at bounding box center [763, 496] width 472 height 24
type input "6.663"
type input "10,18"
select select "homeFurnishingOrRelocation"
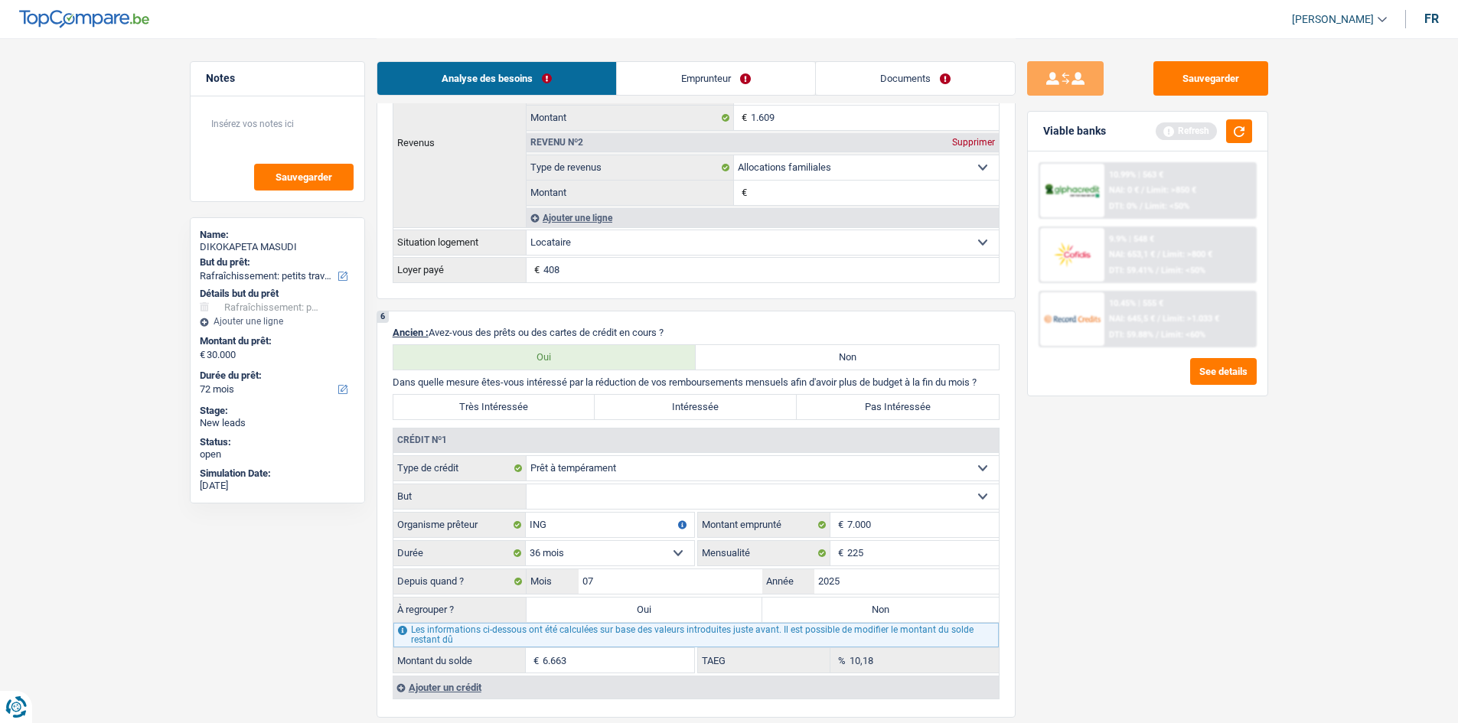
click at [527, 484] on select "Confort maison: meubles, textile, peinture, électroménager, outillage non-profe…" at bounding box center [763, 496] width 472 height 24
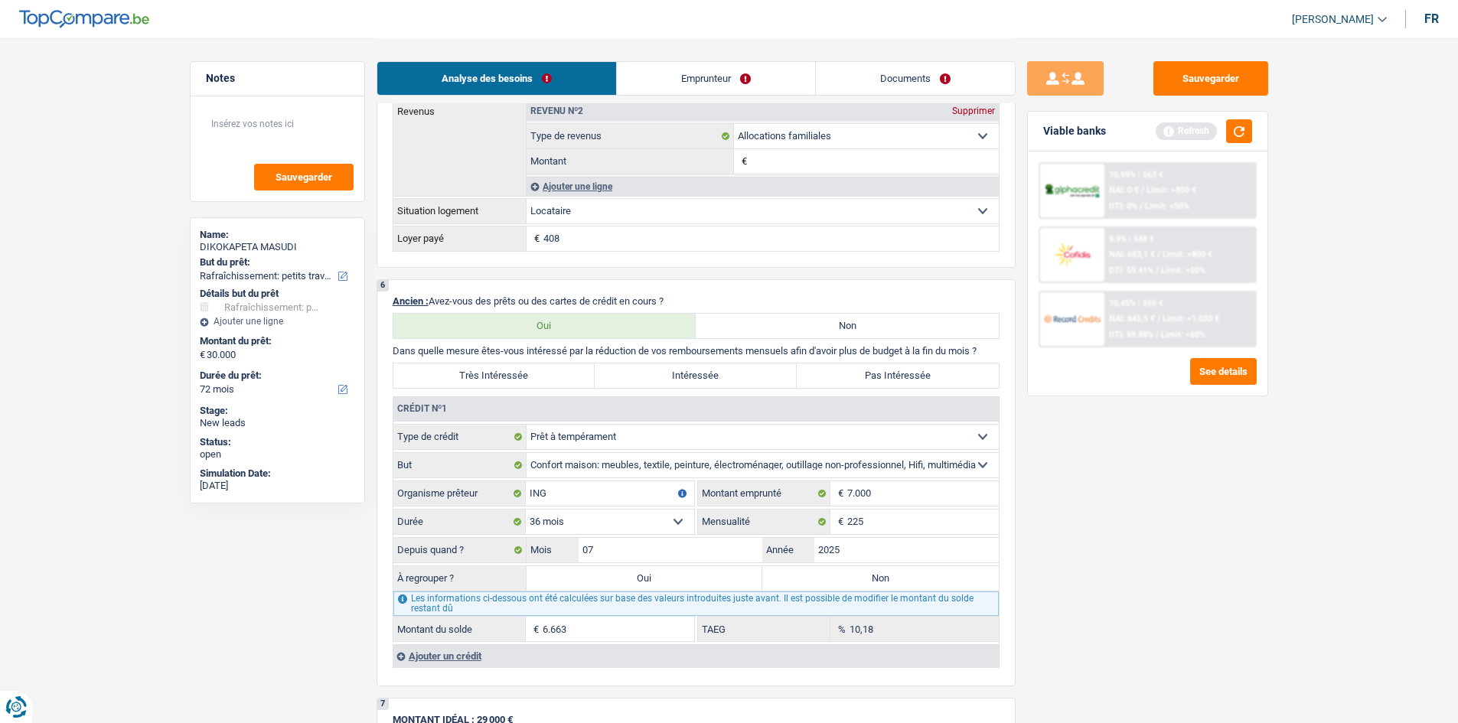
scroll to position [1071, 0]
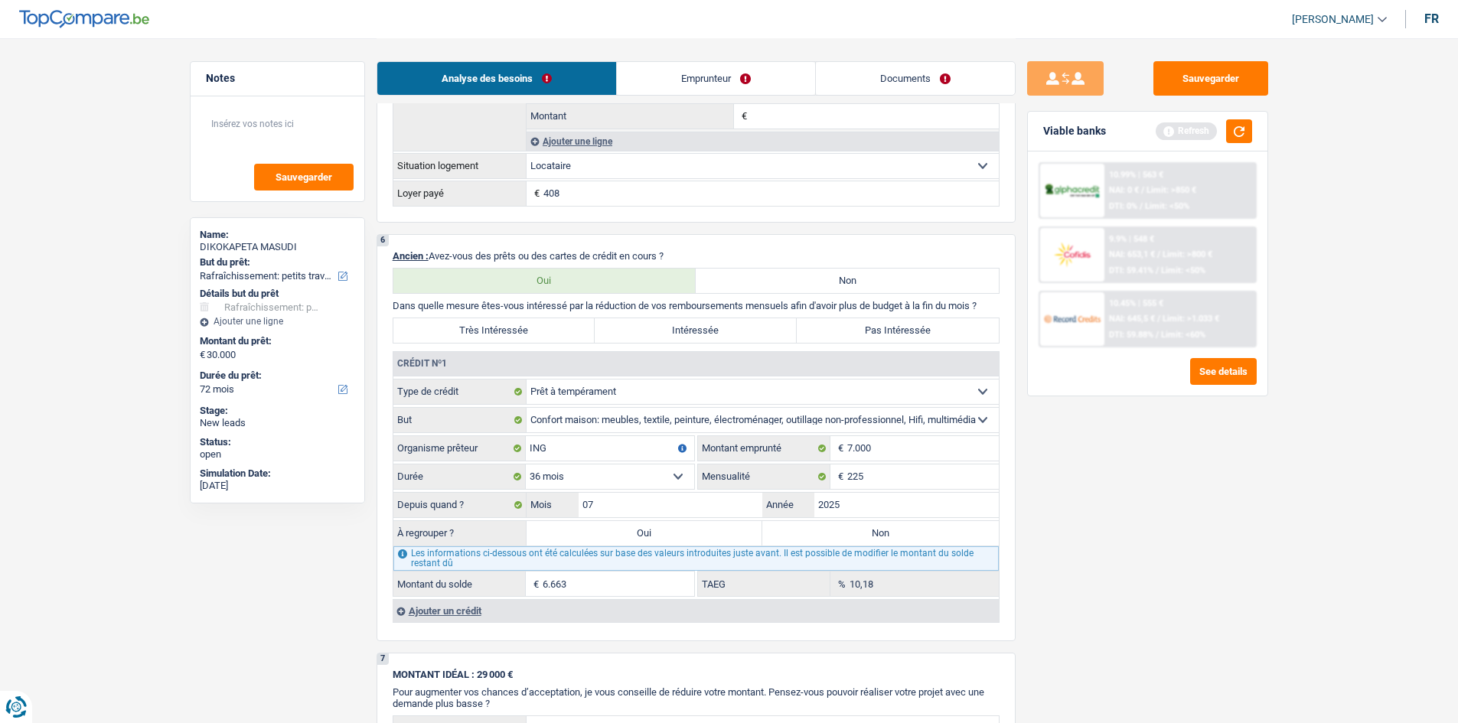
click at [812, 527] on label "Non" at bounding box center [880, 533] width 236 height 24
click at [812, 527] on input "Non" at bounding box center [880, 533] width 236 height 24
radio input "true"
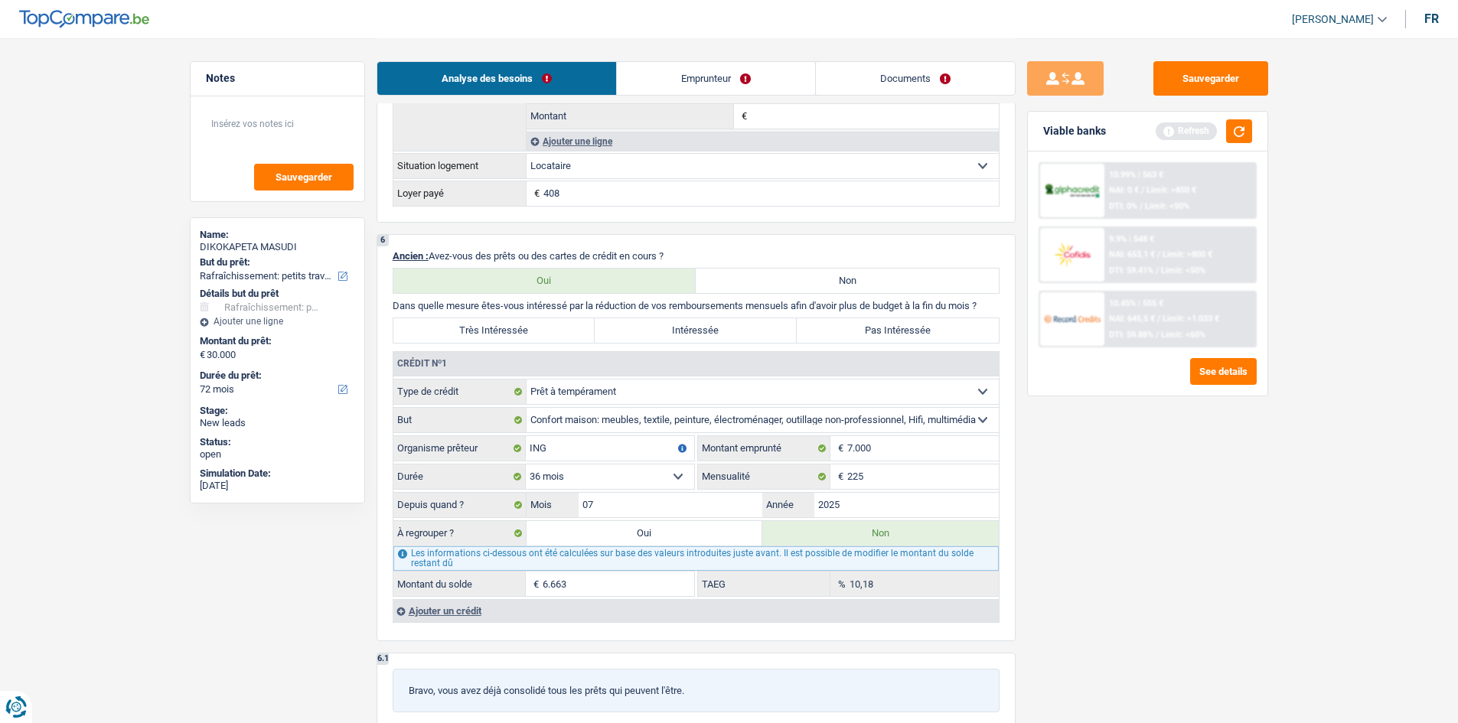
click at [824, 324] on label "Pas Intéressée" at bounding box center [898, 330] width 202 height 24
click at [824, 324] on input "Pas Intéressée" at bounding box center [898, 330] width 202 height 24
radio input "true"
drag, startPoint x: 530, startPoint y: 403, endPoint x: 1082, endPoint y: 538, distance: 568.9
click at [1082, 538] on div "Sauvegarder Viable banks Refresh 10.99% | 563 € NAI: 0 € / Limit: >850 € DTI: 0…" at bounding box center [1148, 380] width 264 height 638
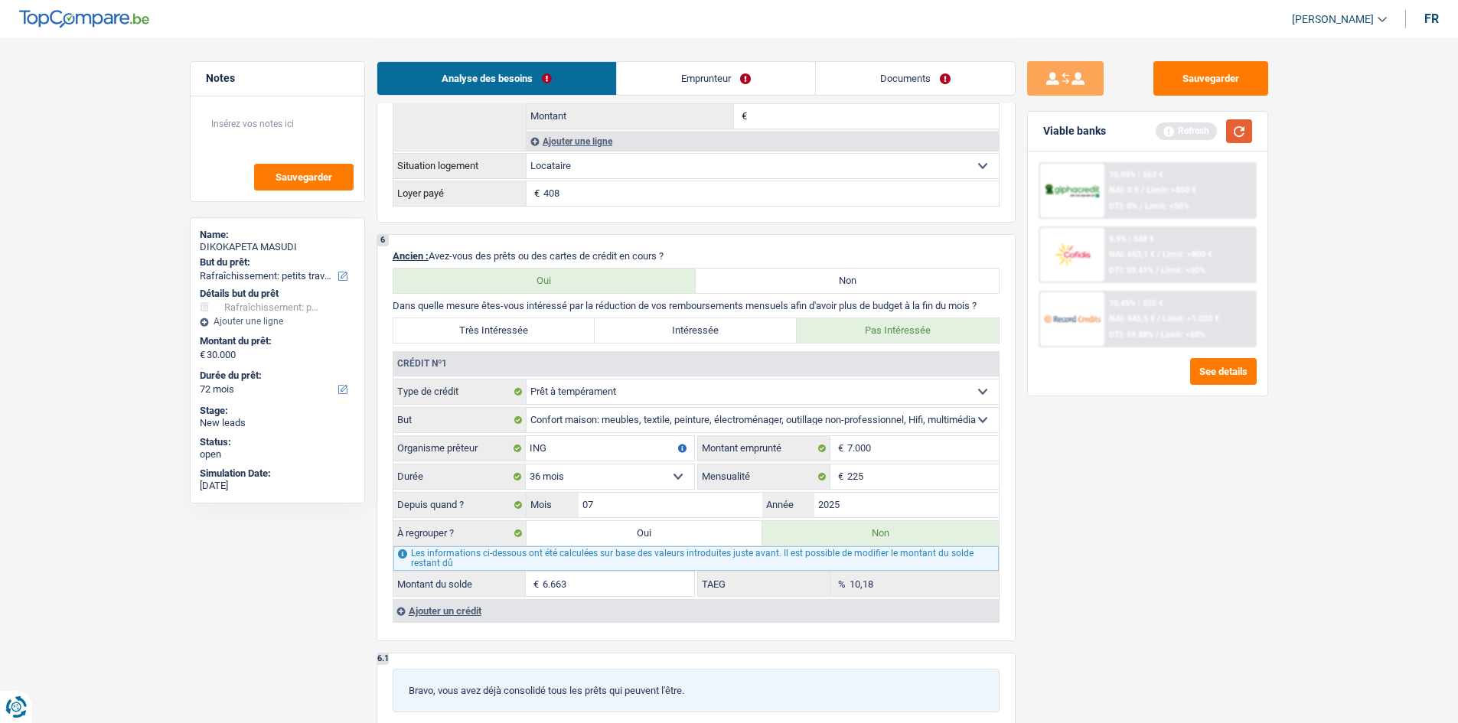
click at [1244, 129] on button "button" at bounding box center [1239, 131] width 26 height 24
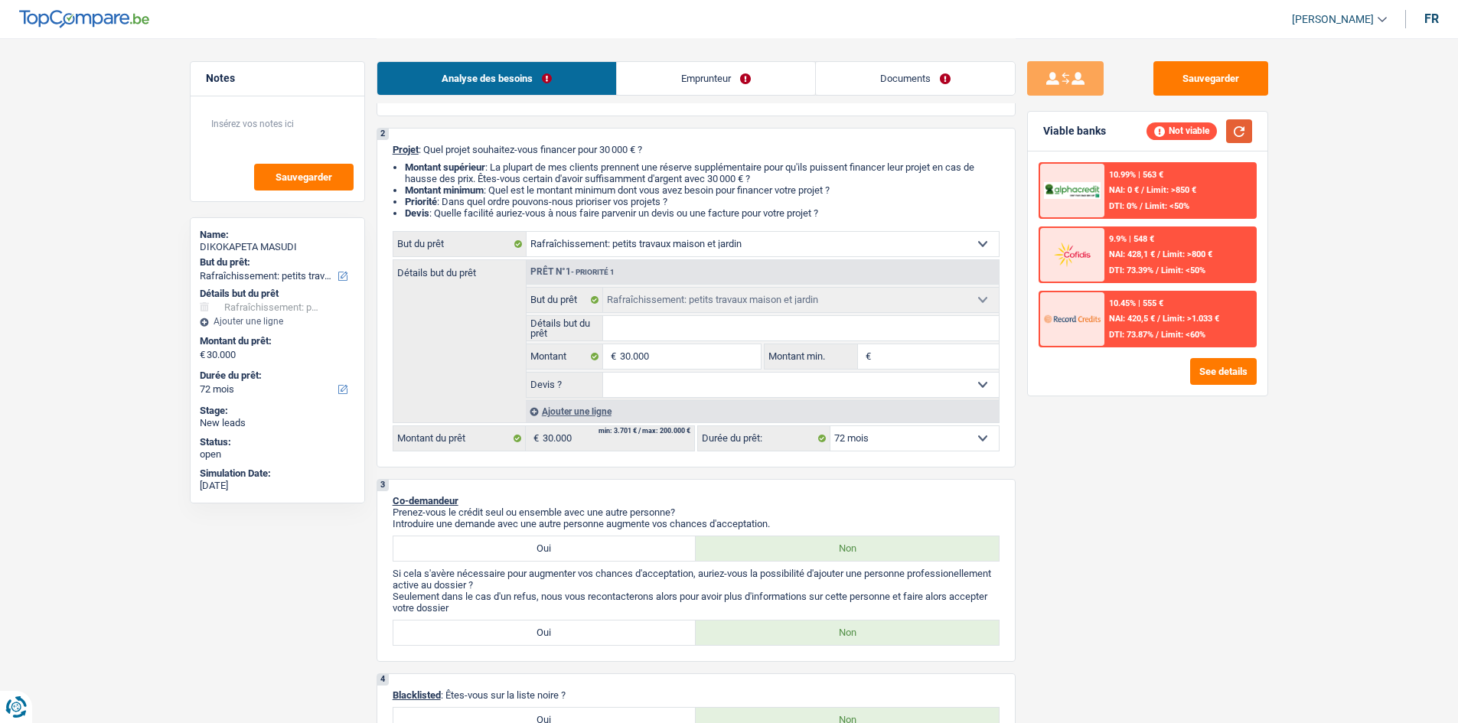
scroll to position [153, 0]
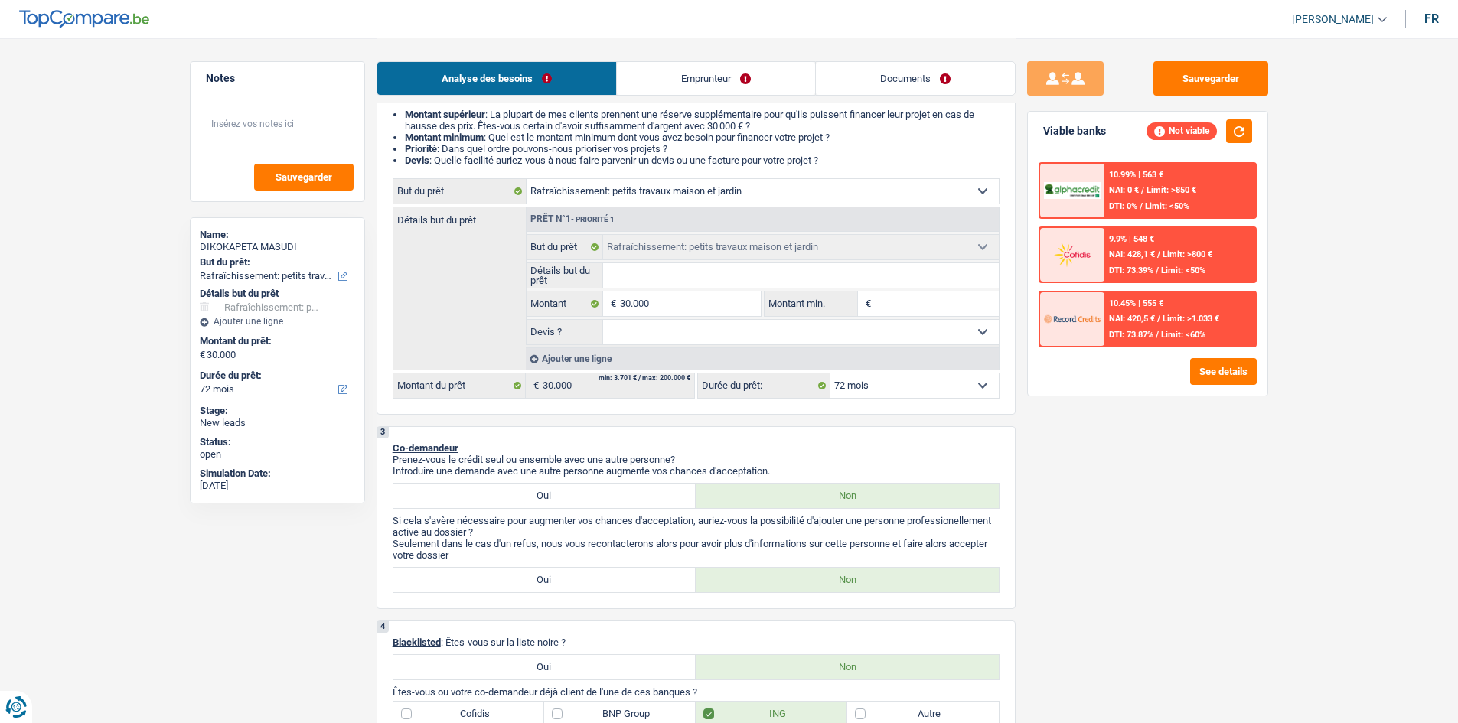
click at [710, 67] on link "Emprunteur" at bounding box center [716, 78] width 198 height 33
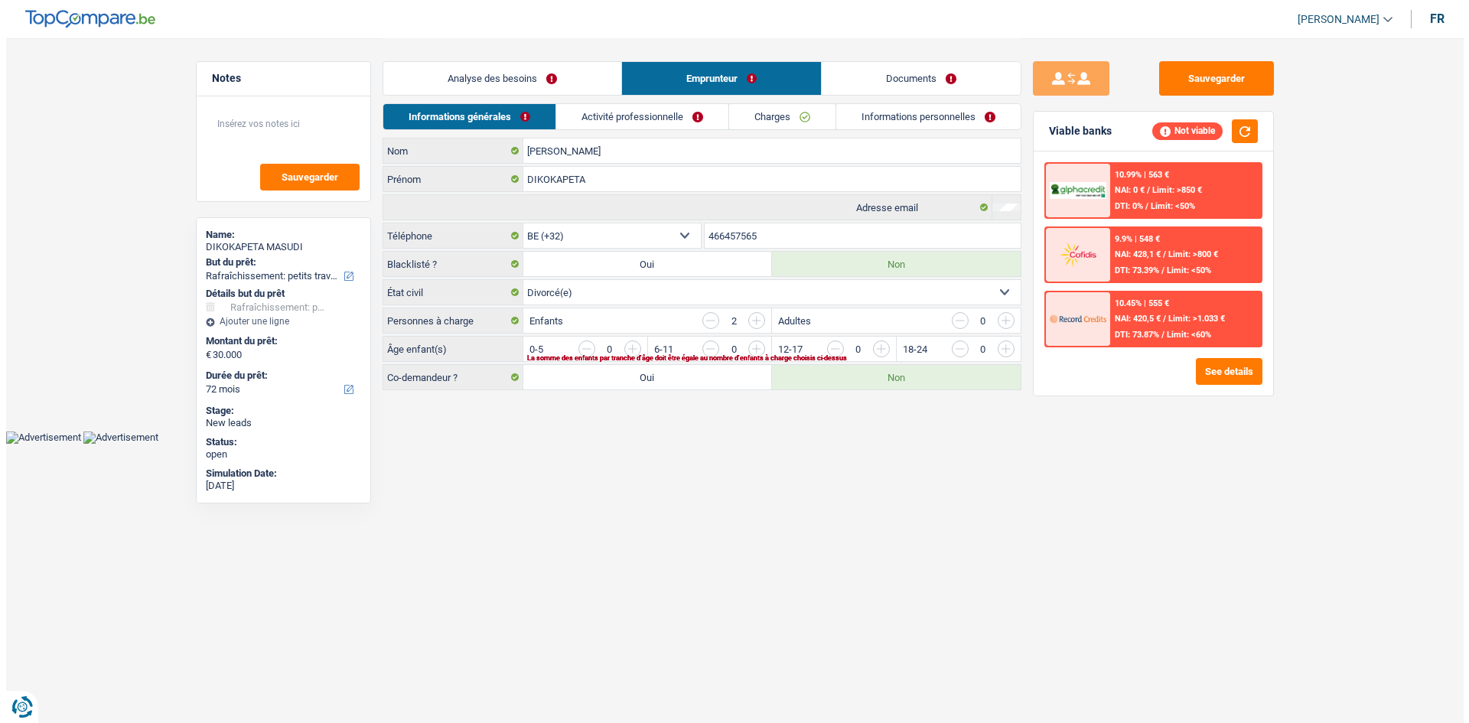
scroll to position [0, 0]
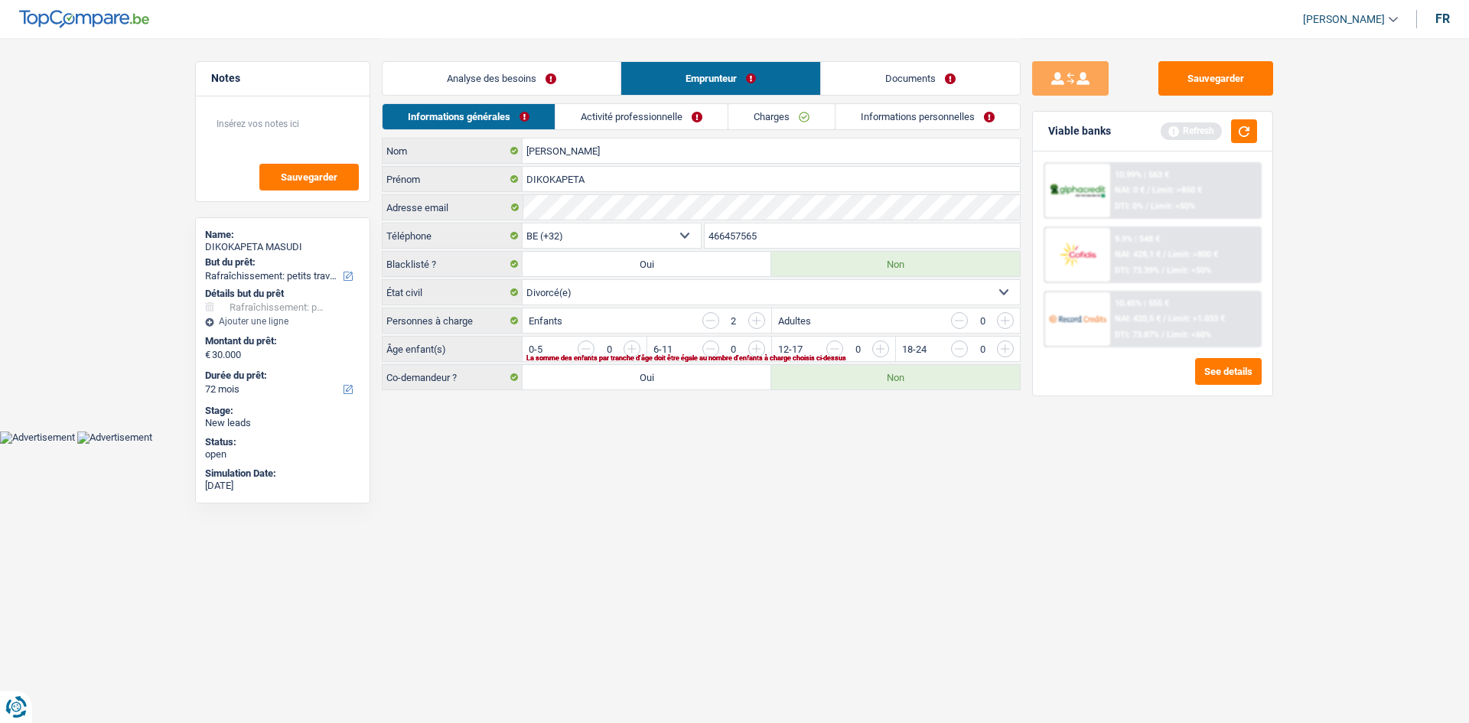
click at [713, 323] on input "button" at bounding box center [711, 320] width 17 height 17
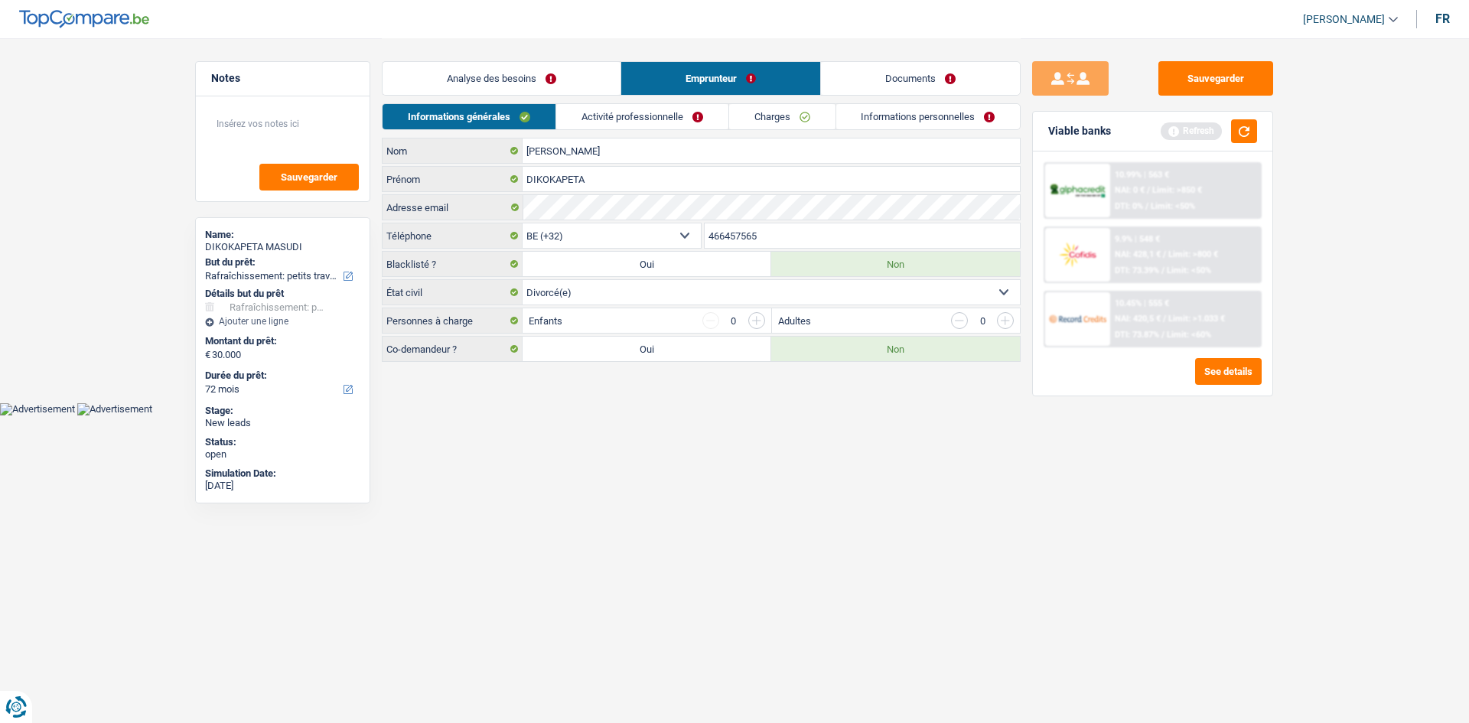
click at [668, 117] on link "Activité professionnelle" at bounding box center [642, 116] width 172 height 25
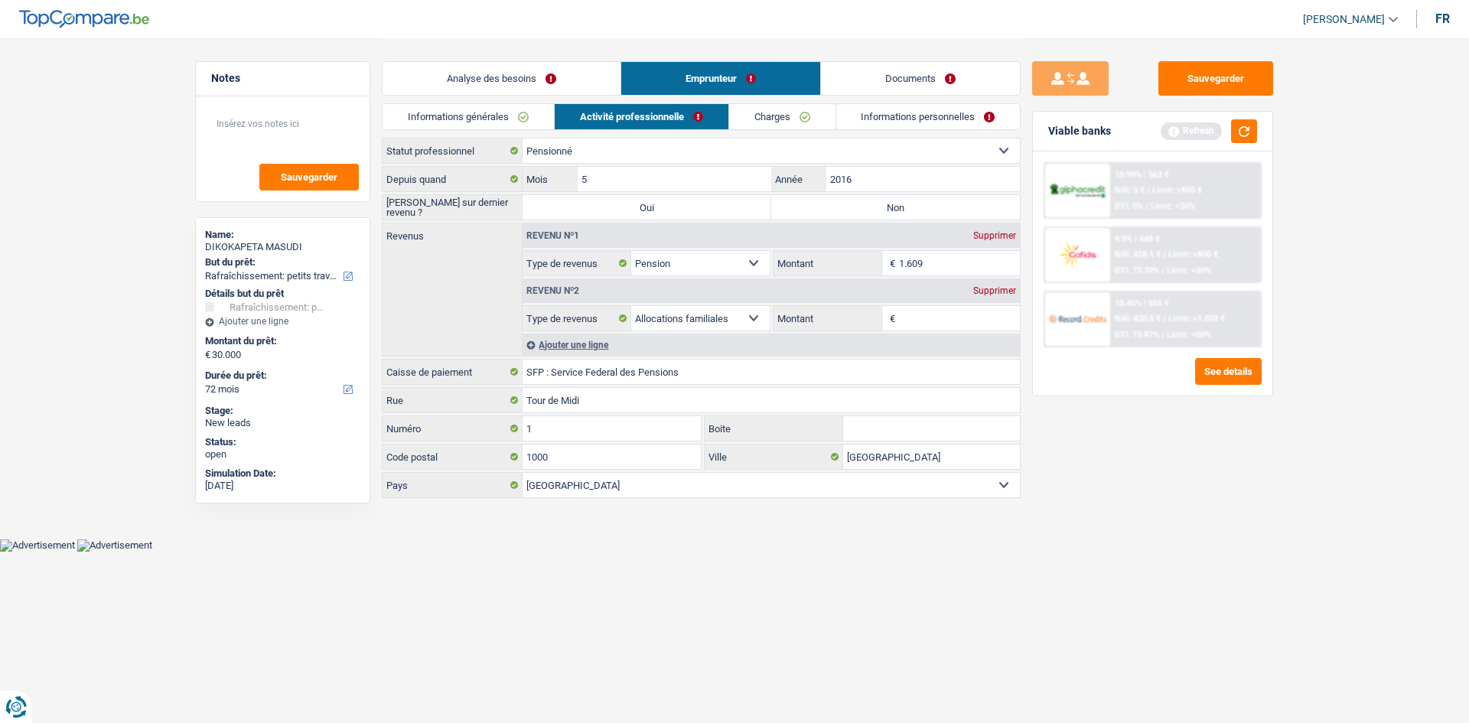
click at [821, 210] on label "Non" at bounding box center [895, 207] width 249 height 24
click at [821, 210] on input "Non" at bounding box center [895, 207] width 249 height 24
radio input "true"
click at [851, 120] on link "Informations personnelles" at bounding box center [928, 116] width 184 height 25
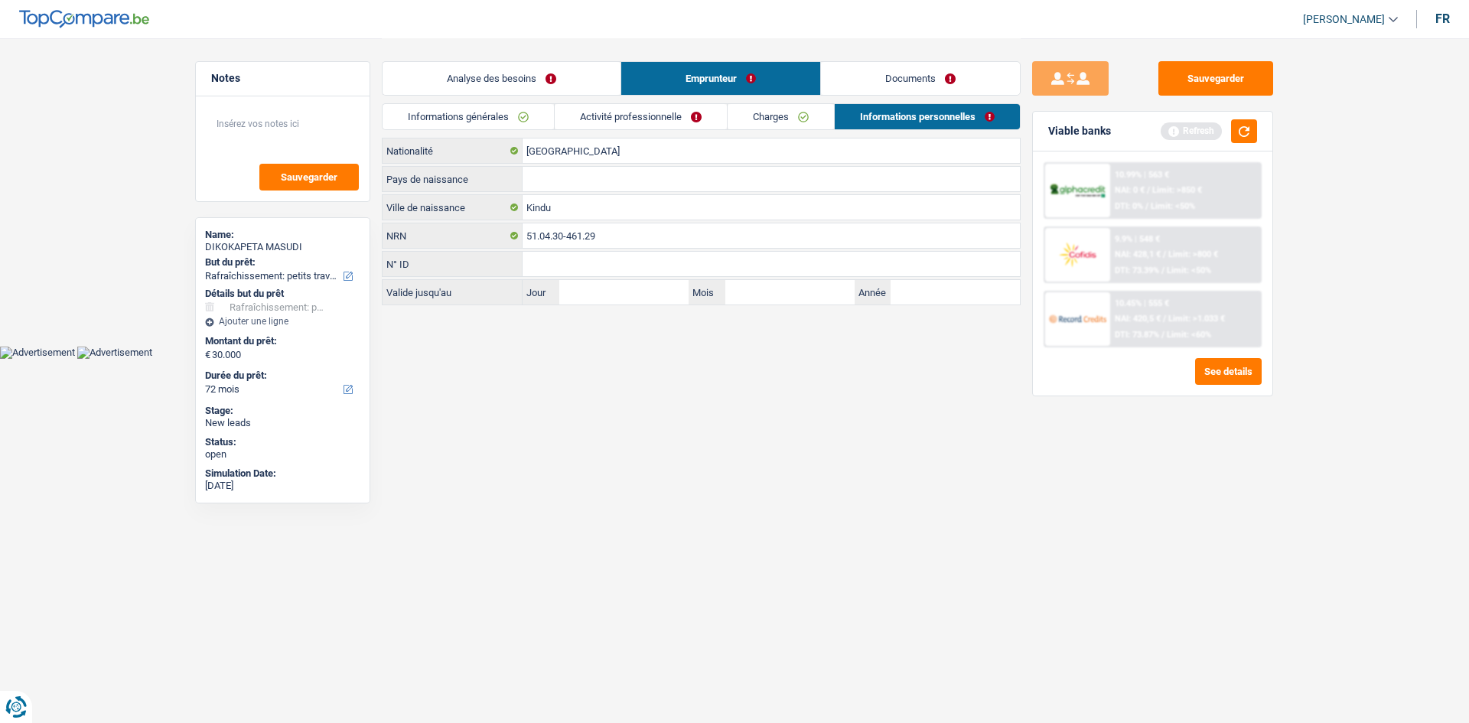
click at [676, 120] on link "Activité professionnelle" at bounding box center [641, 116] width 172 height 25
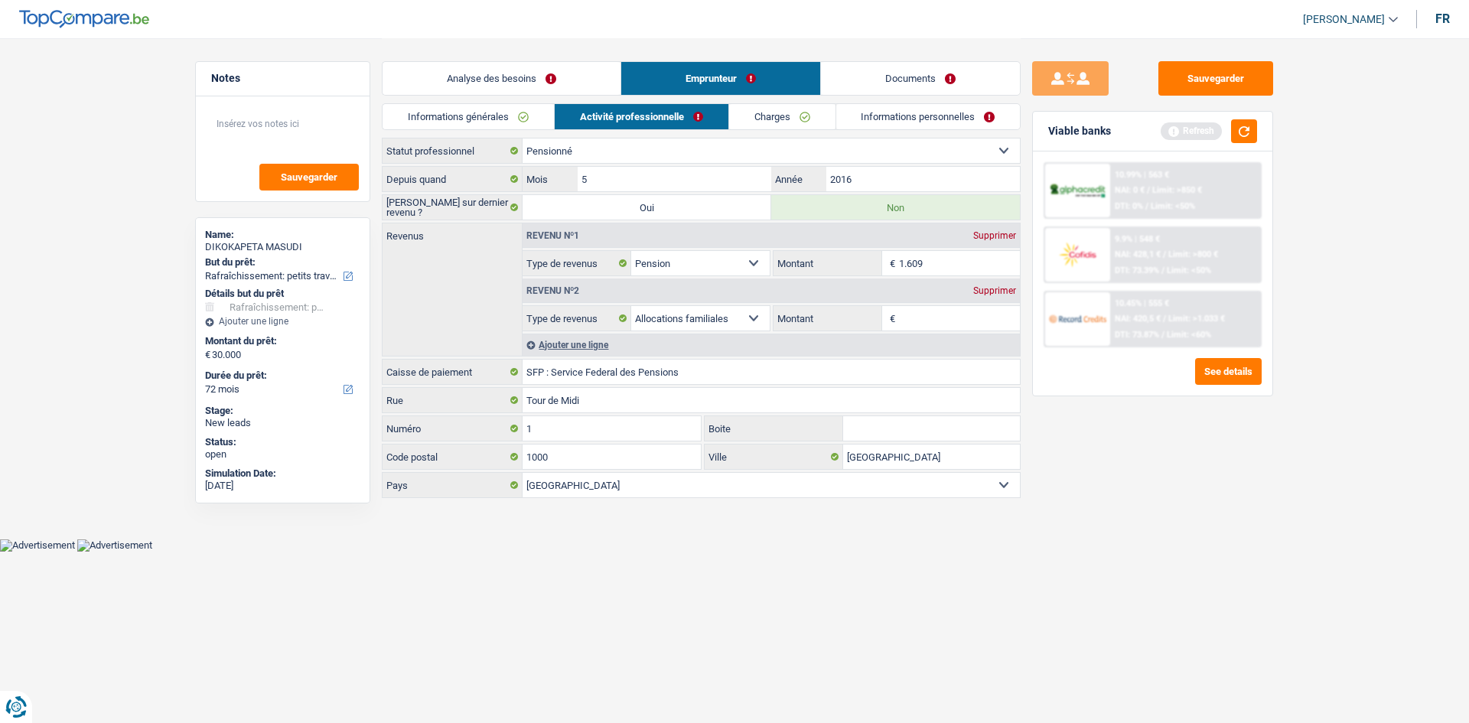
click at [806, 119] on link "Charges" at bounding box center [782, 116] width 106 height 25
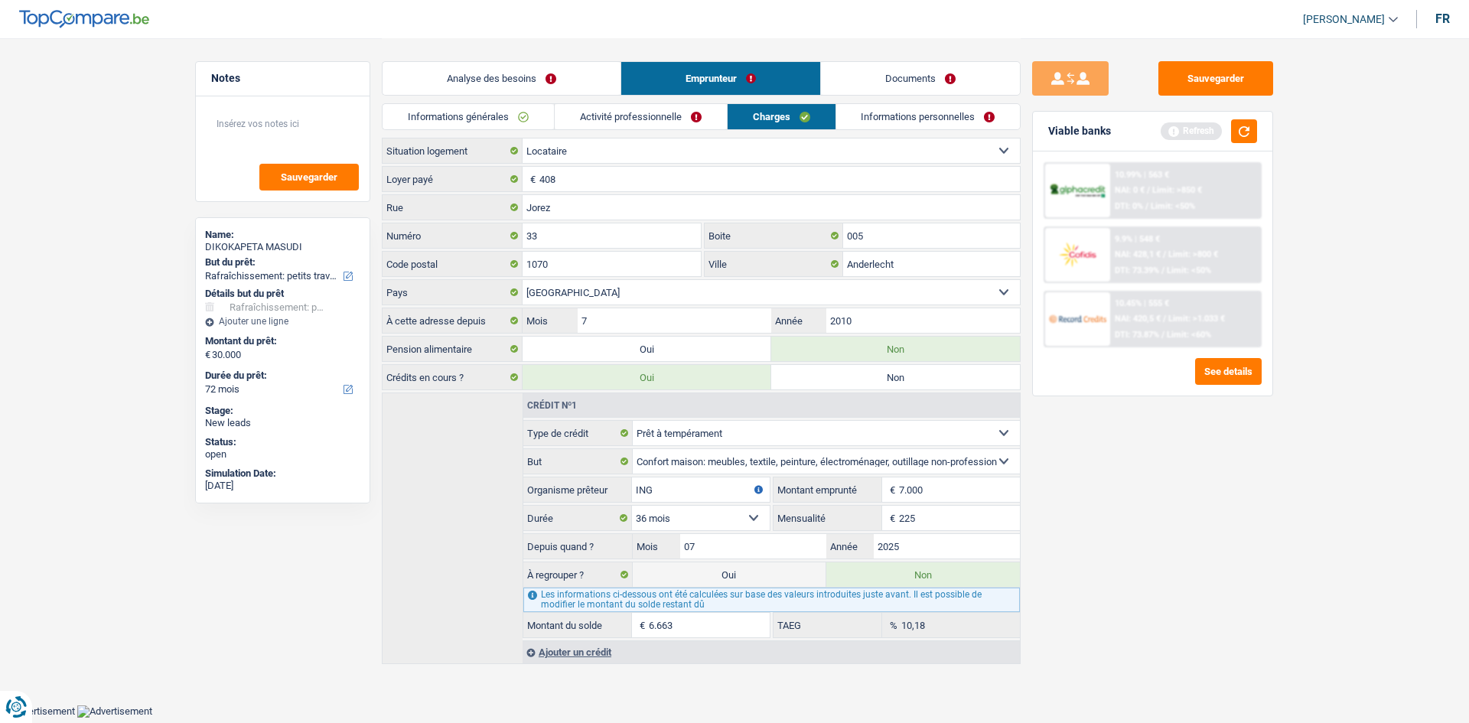
click at [643, 119] on link "Activité professionnelle" at bounding box center [641, 116] width 172 height 25
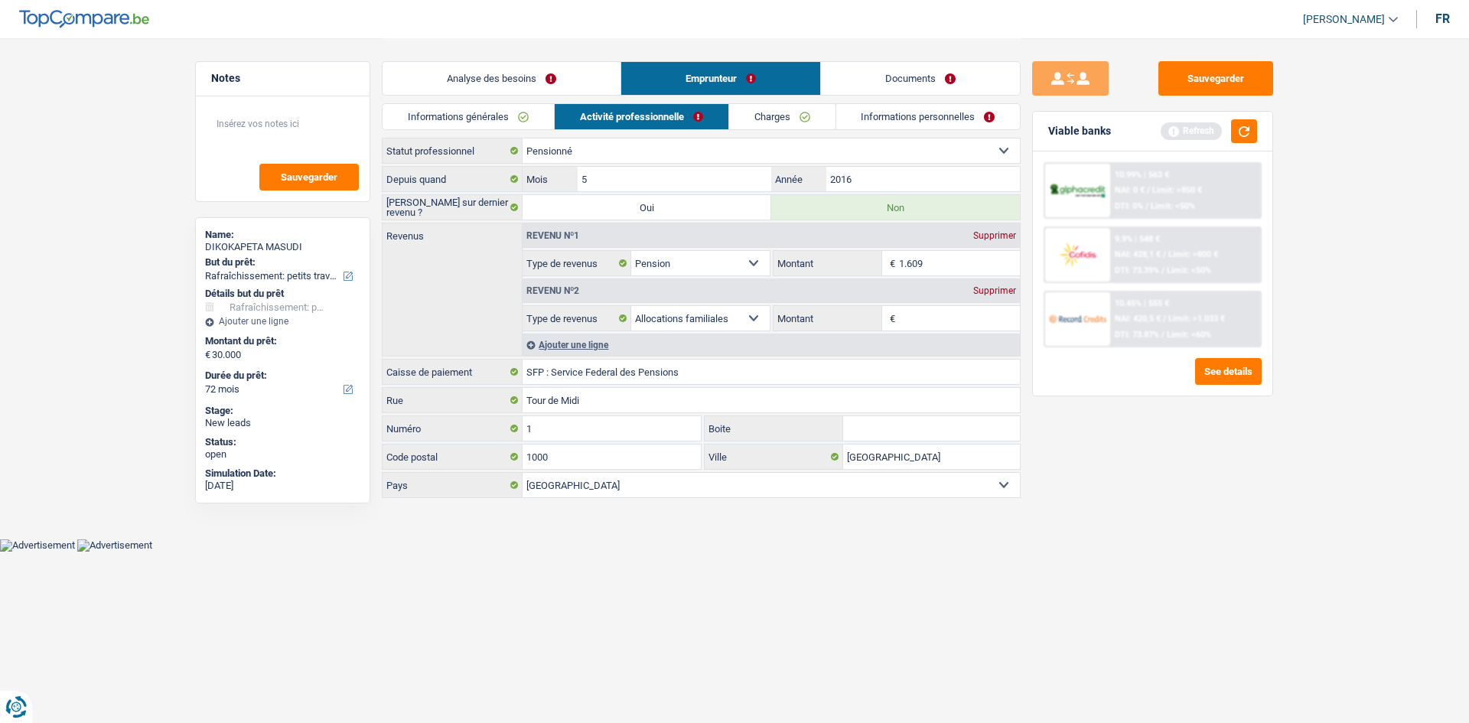
click at [503, 117] on link "Informations générales" at bounding box center [468, 116] width 171 height 25
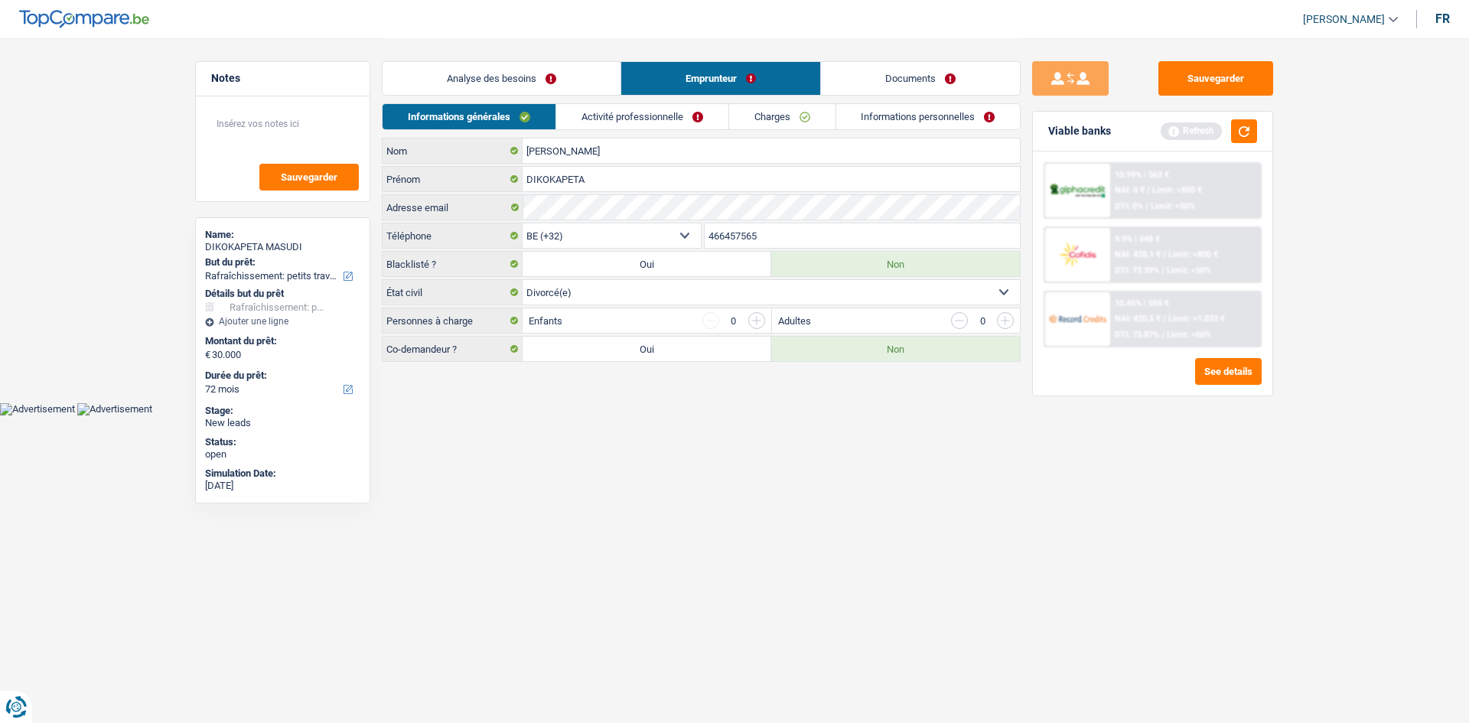
click at [625, 113] on link "Activité professionnelle" at bounding box center [642, 116] width 172 height 25
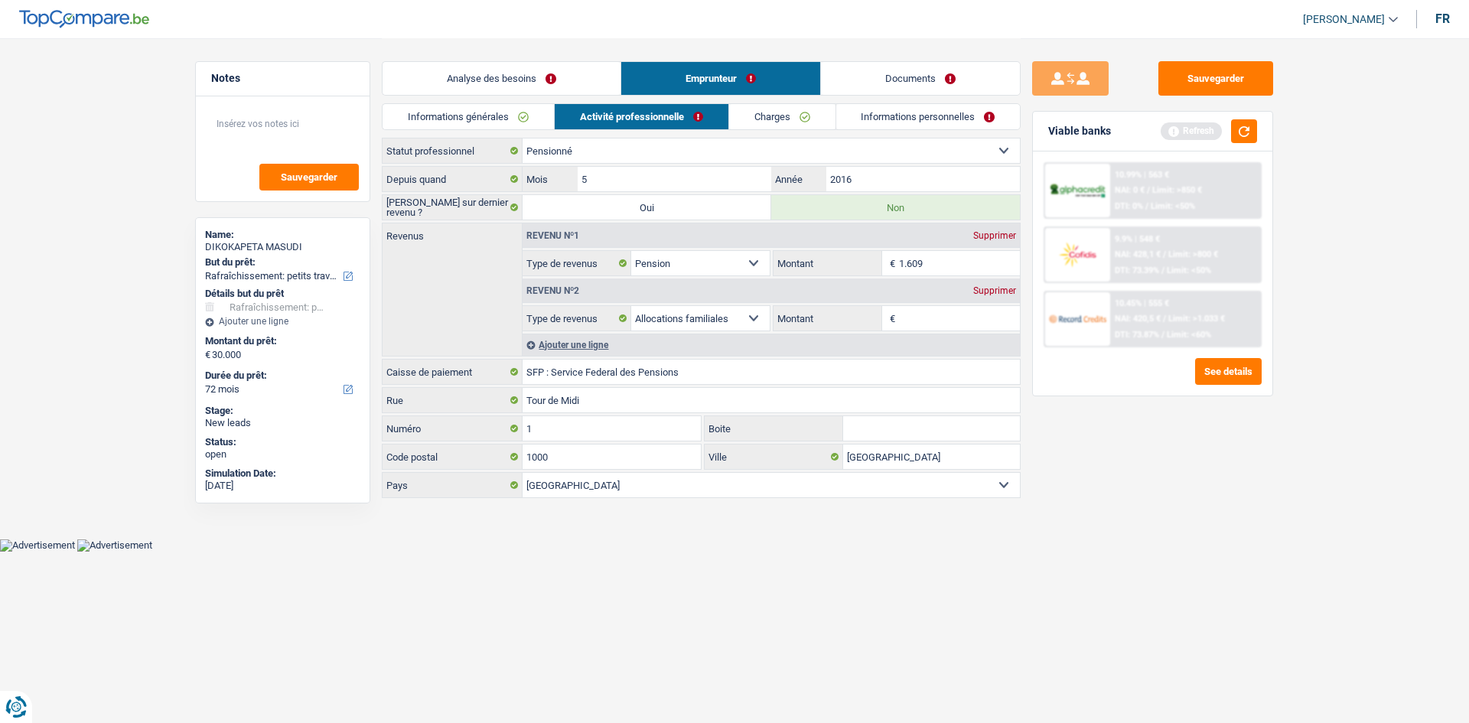
click at [754, 115] on link "Charges" at bounding box center [782, 116] width 106 height 25
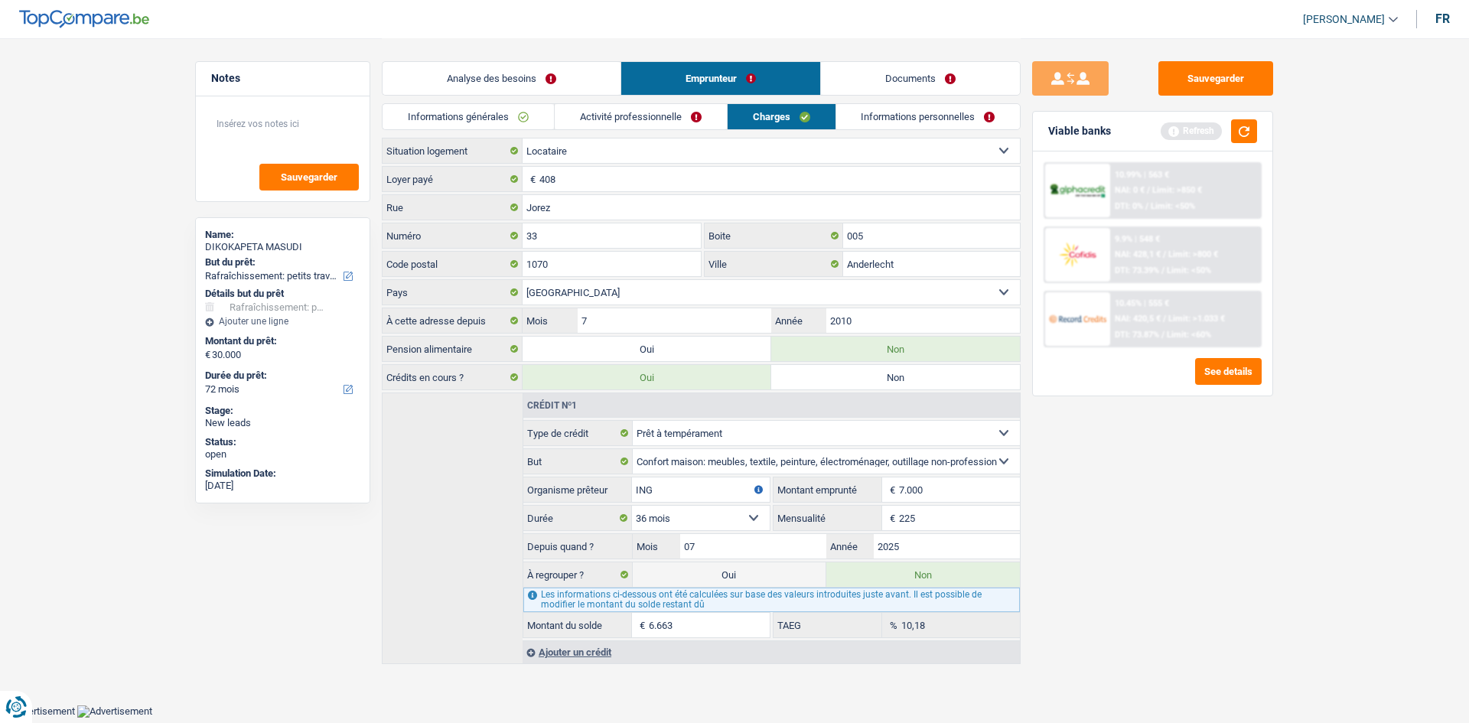
click at [862, 111] on link "Informations personnelles" at bounding box center [928, 116] width 184 height 25
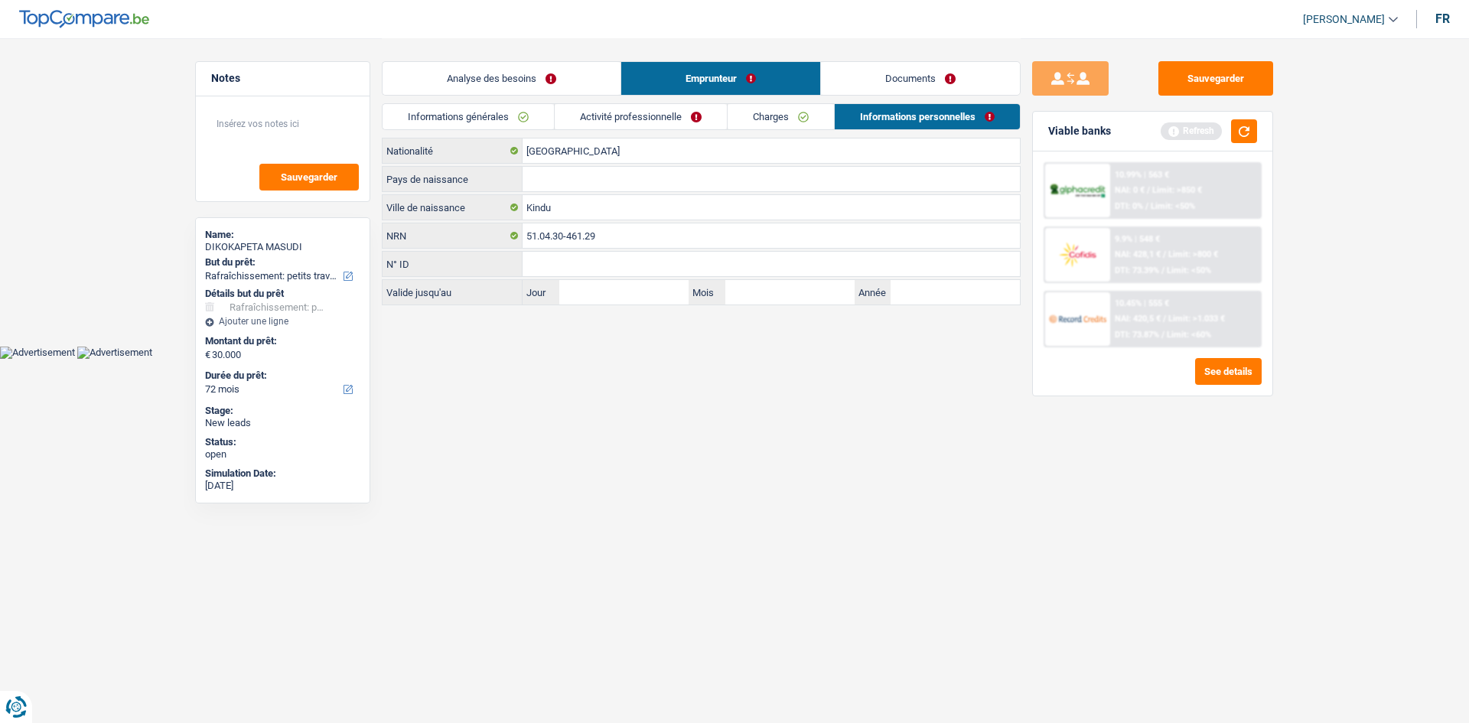
click at [760, 121] on link "Charges" at bounding box center [781, 116] width 106 height 25
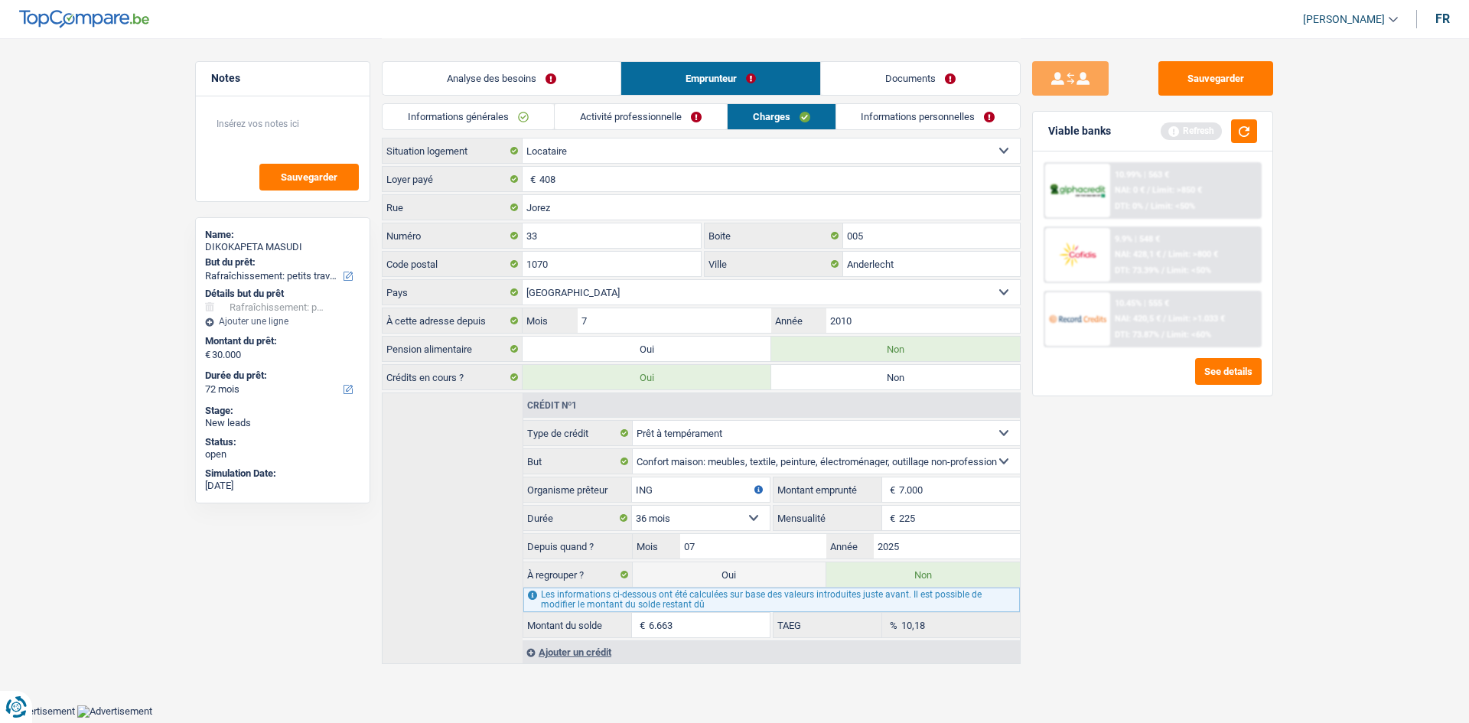
click at [694, 114] on link "Activité professionnelle" at bounding box center [641, 116] width 172 height 25
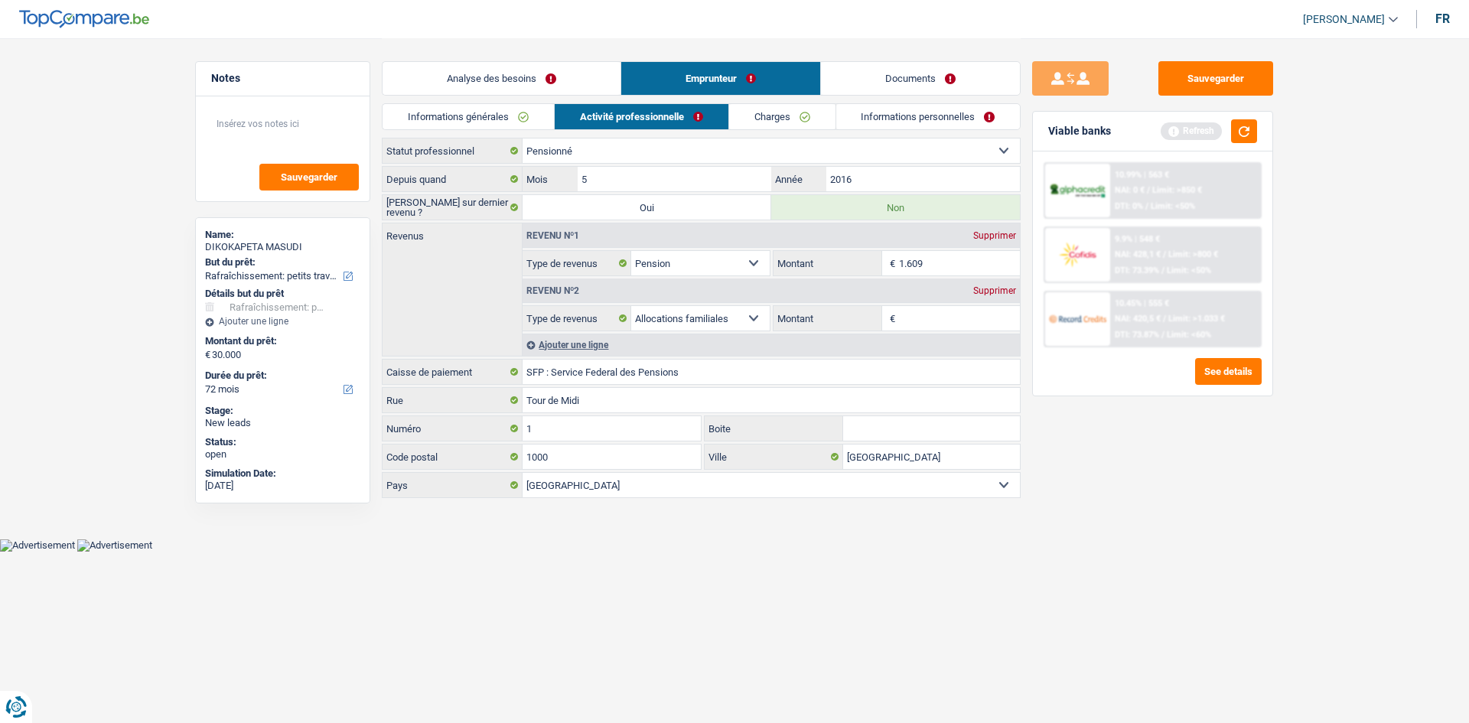
click at [536, 114] on link "Informations générales" at bounding box center [468, 116] width 171 height 25
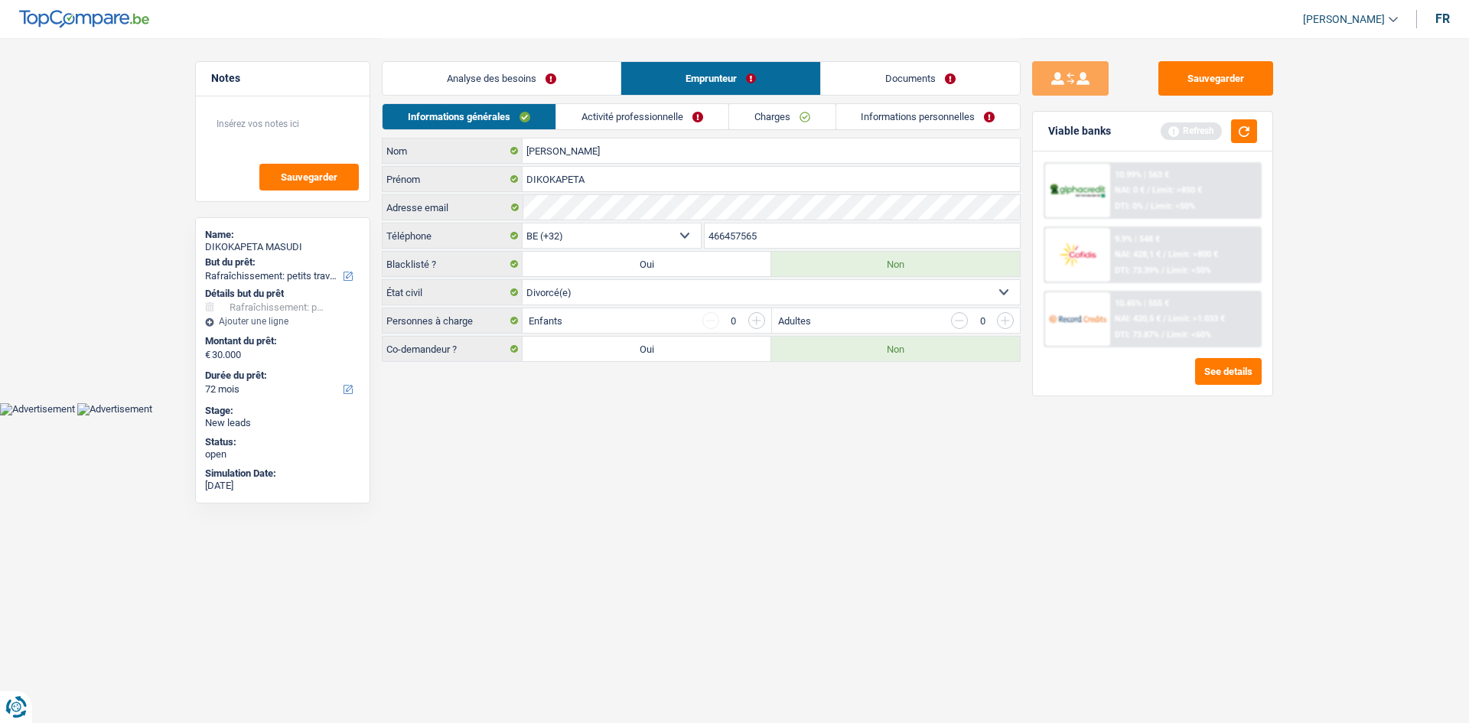
click at [631, 118] on link "Activité professionnelle" at bounding box center [642, 116] width 172 height 25
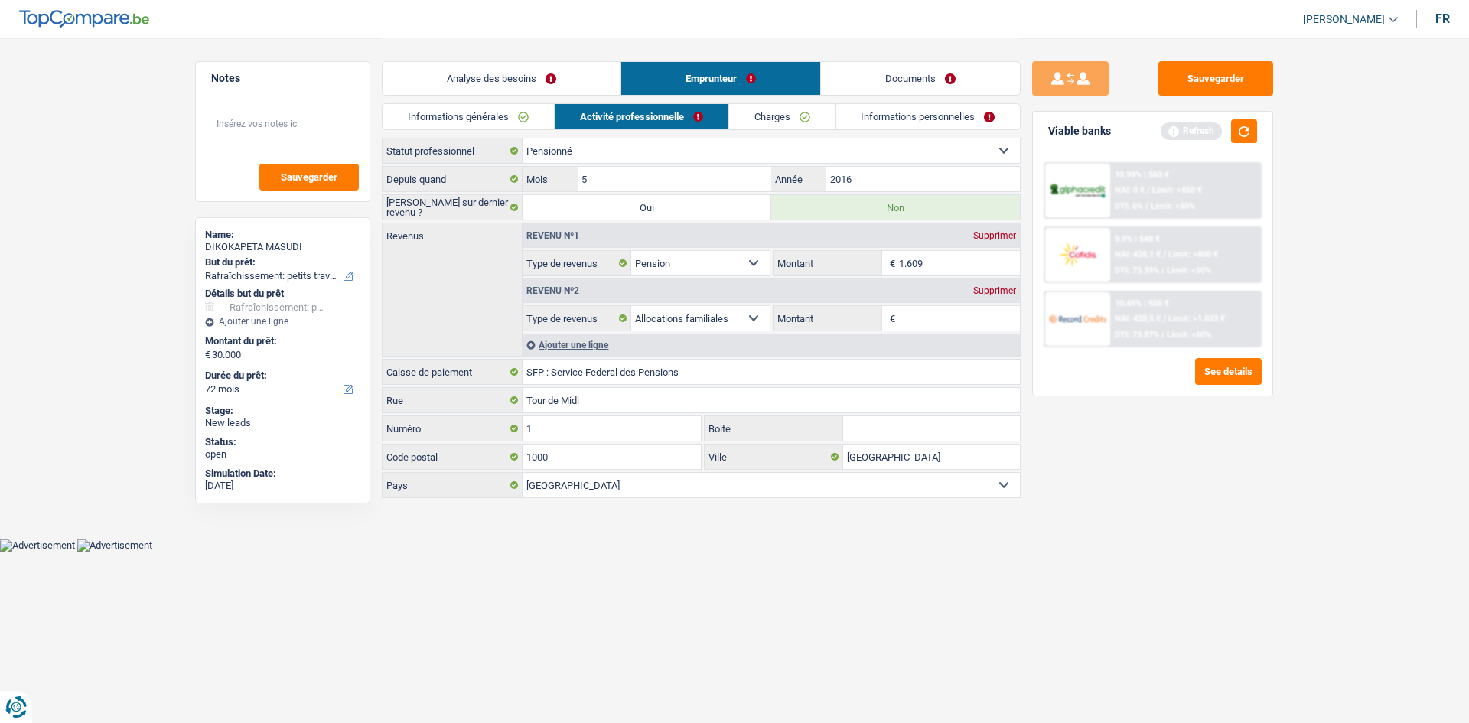
click at [765, 108] on link "Charges" at bounding box center [782, 116] width 106 height 25
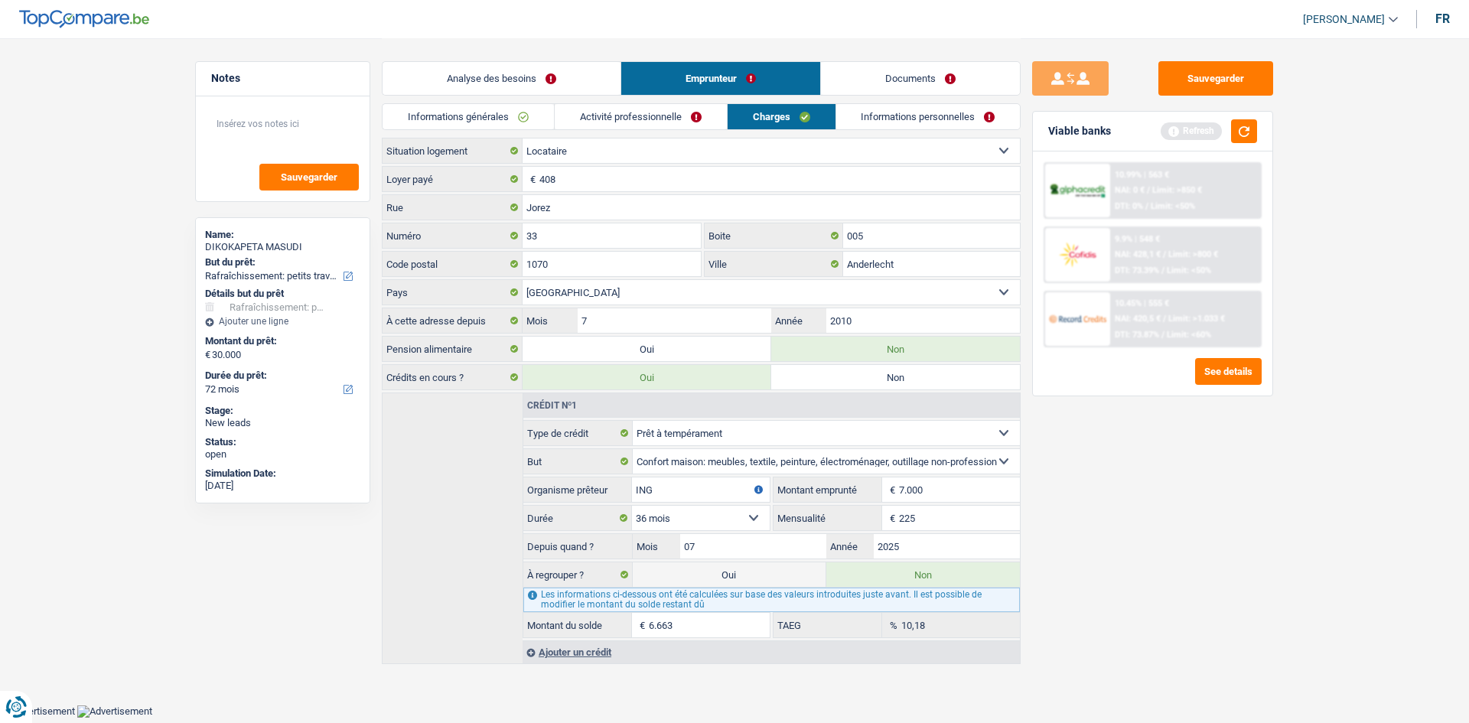
click at [859, 105] on link "Informations personnelles" at bounding box center [928, 116] width 184 height 25
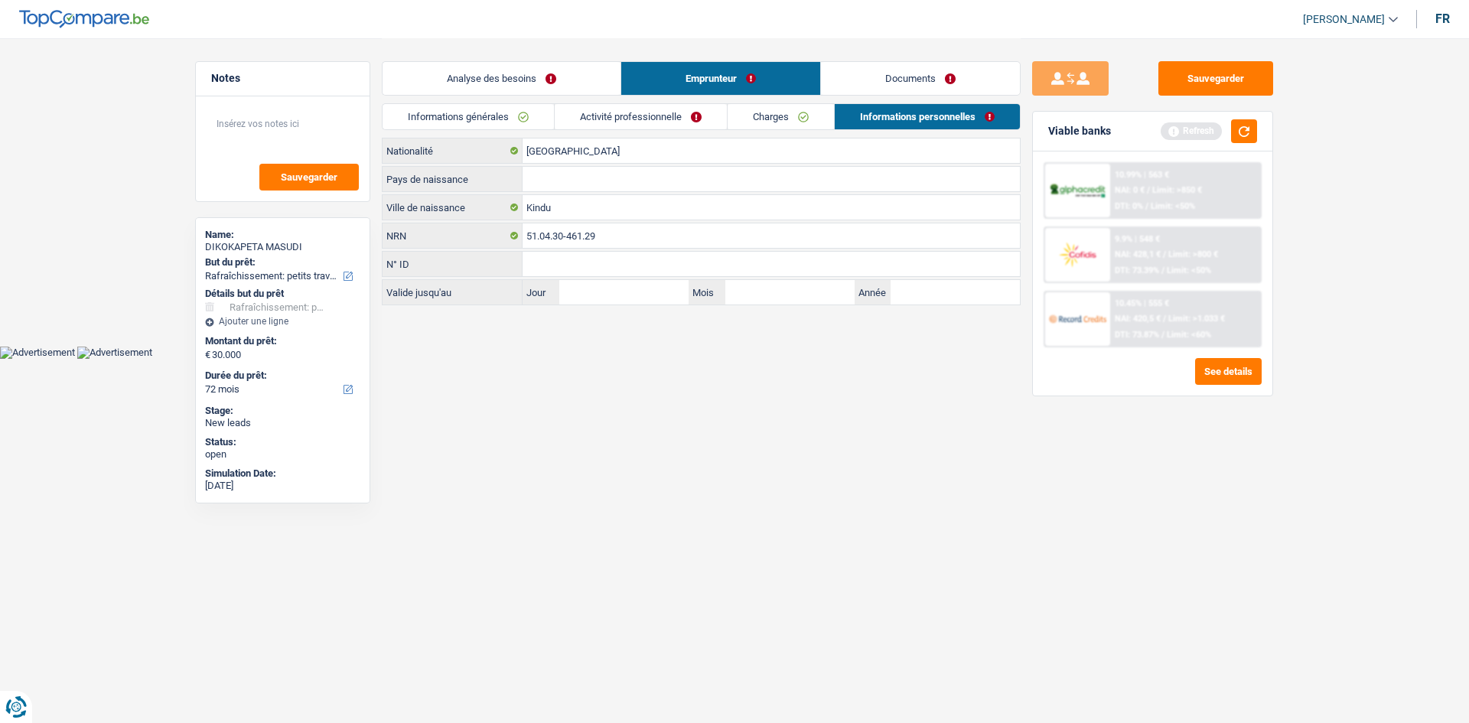
click at [691, 134] on div "Informations générales Activité professionnelle Charges Informations personnell…" at bounding box center [701, 120] width 639 height 34
click at [679, 120] on link "Activité professionnelle" at bounding box center [641, 116] width 172 height 25
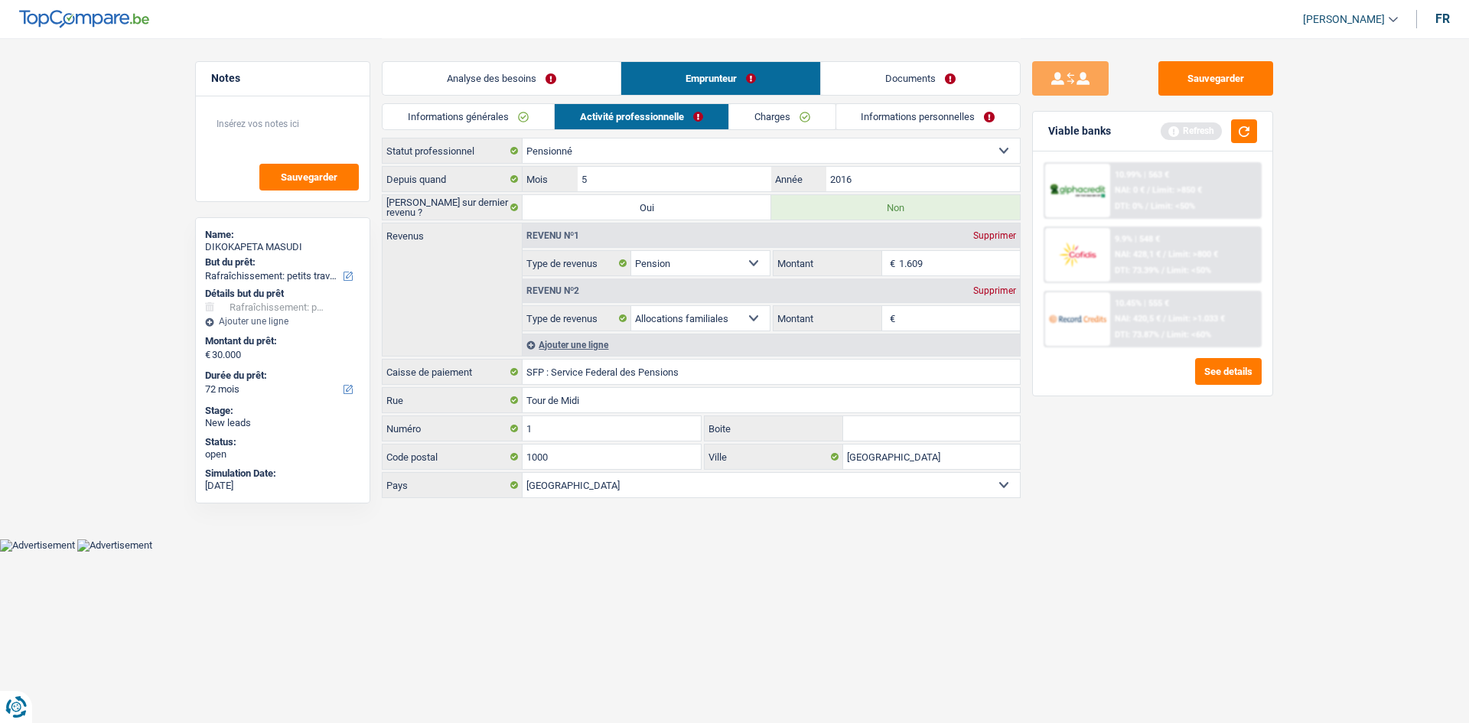
click at [895, 119] on link "Informations personnelles" at bounding box center [928, 116] width 184 height 25
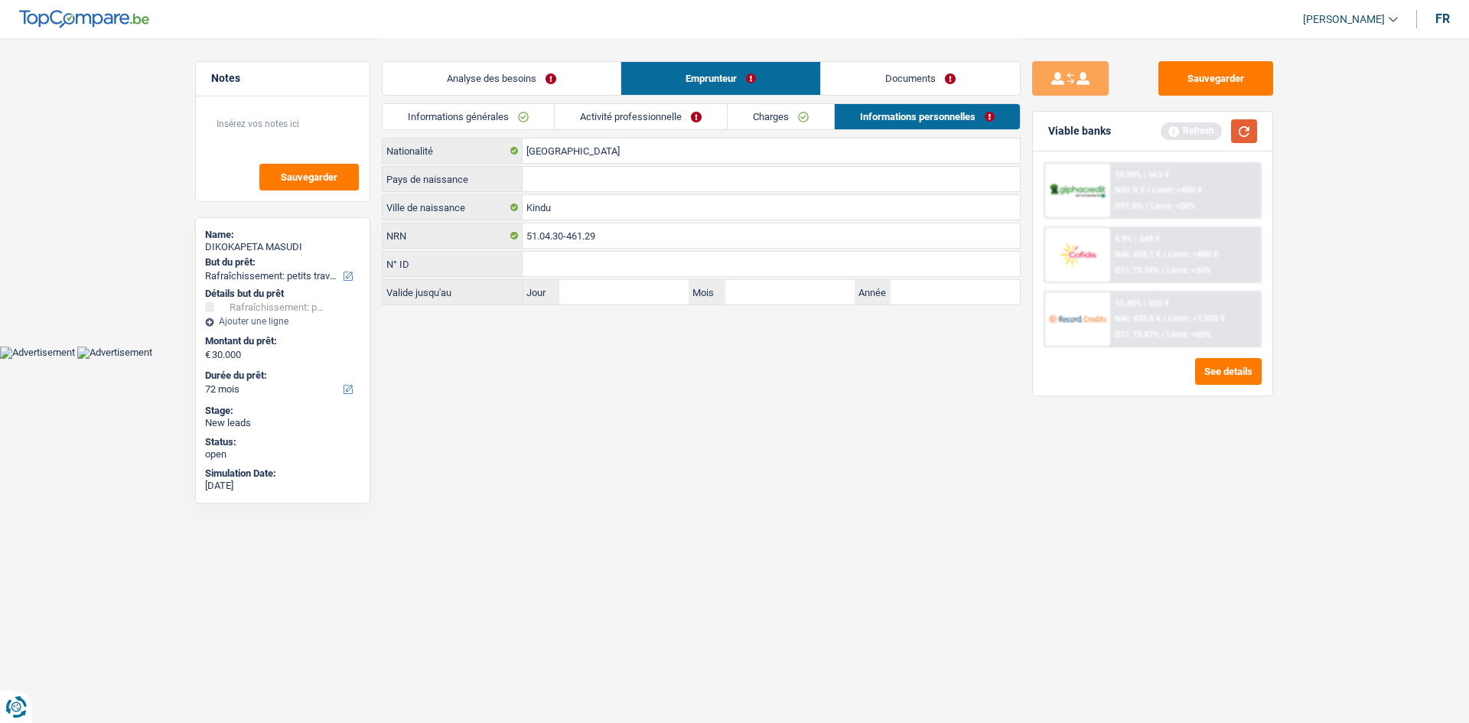
click at [1248, 137] on button "button" at bounding box center [1244, 131] width 26 height 24
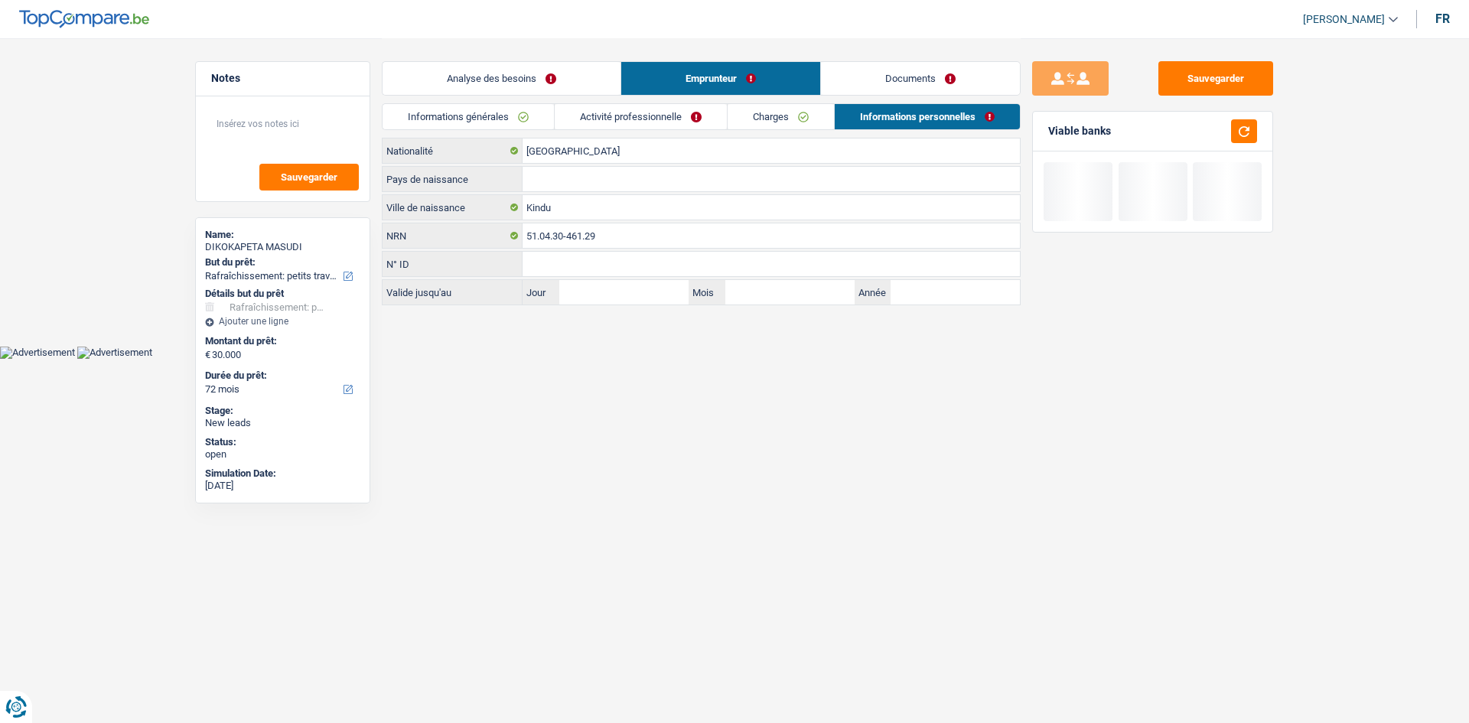
click at [620, 113] on link "Activité professionnelle" at bounding box center [641, 116] width 172 height 25
